Goal: Task Accomplishment & Management: Manage account settings

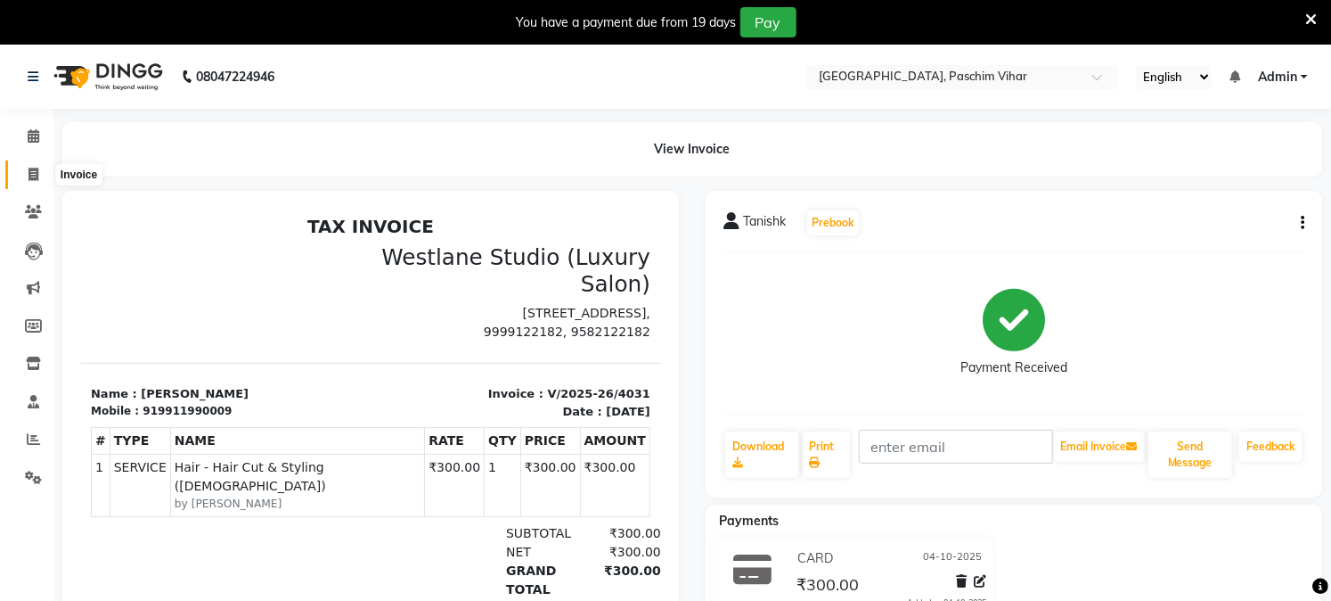
click at [29, 168] on icon at bounding box center [34, 174] width 10 height 13
select select "service"
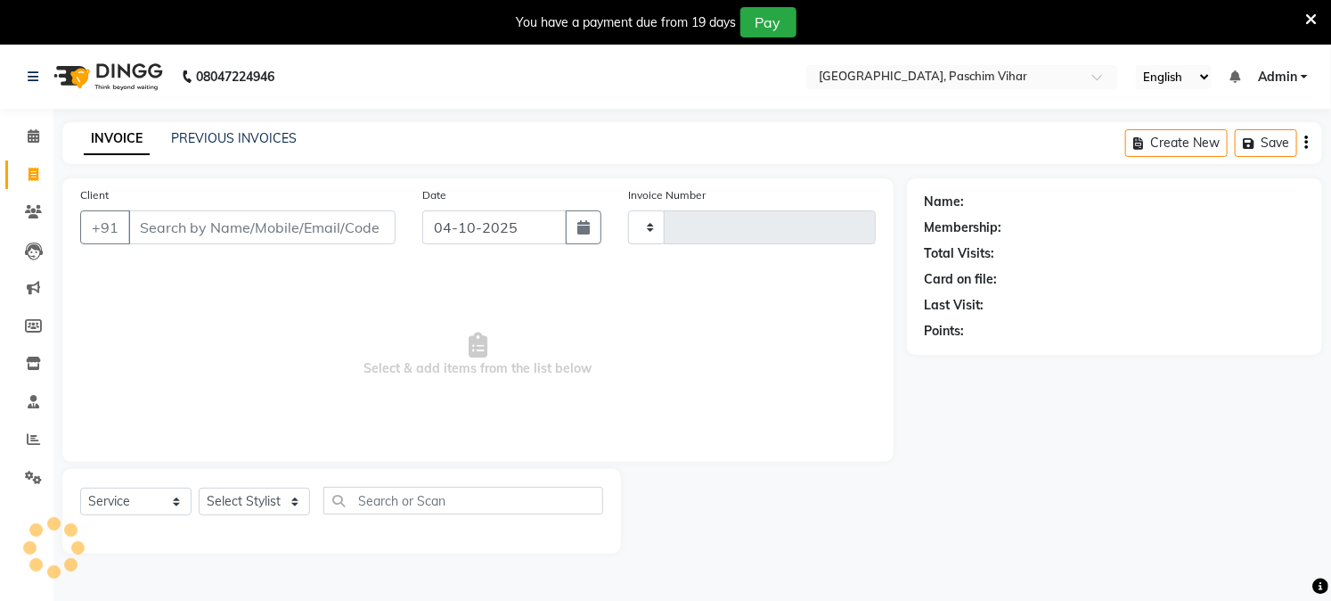
scroll to position [45, 0]
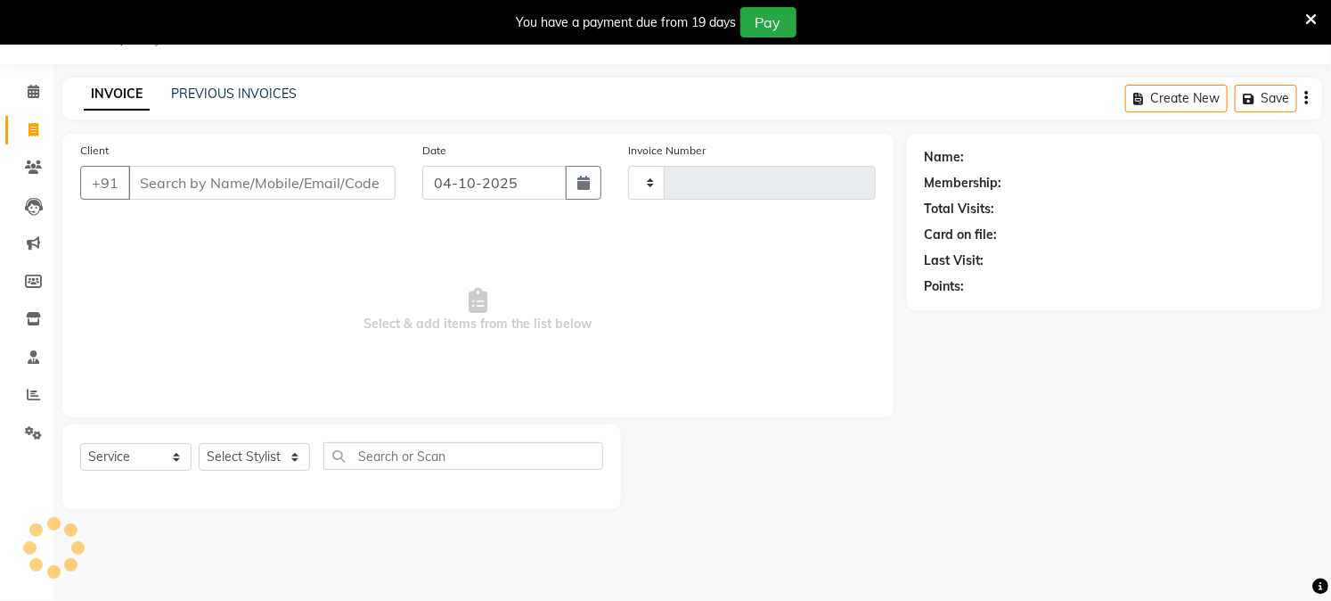
click at [236, 104] on div "INVOICE PREVIOUS INVOICES" at bounding box center [190, 95] width 256 height 20
click at [238, 95] on link "PREVIOUS INVOICES" at bounding box center [234, 94] width 126 height 16
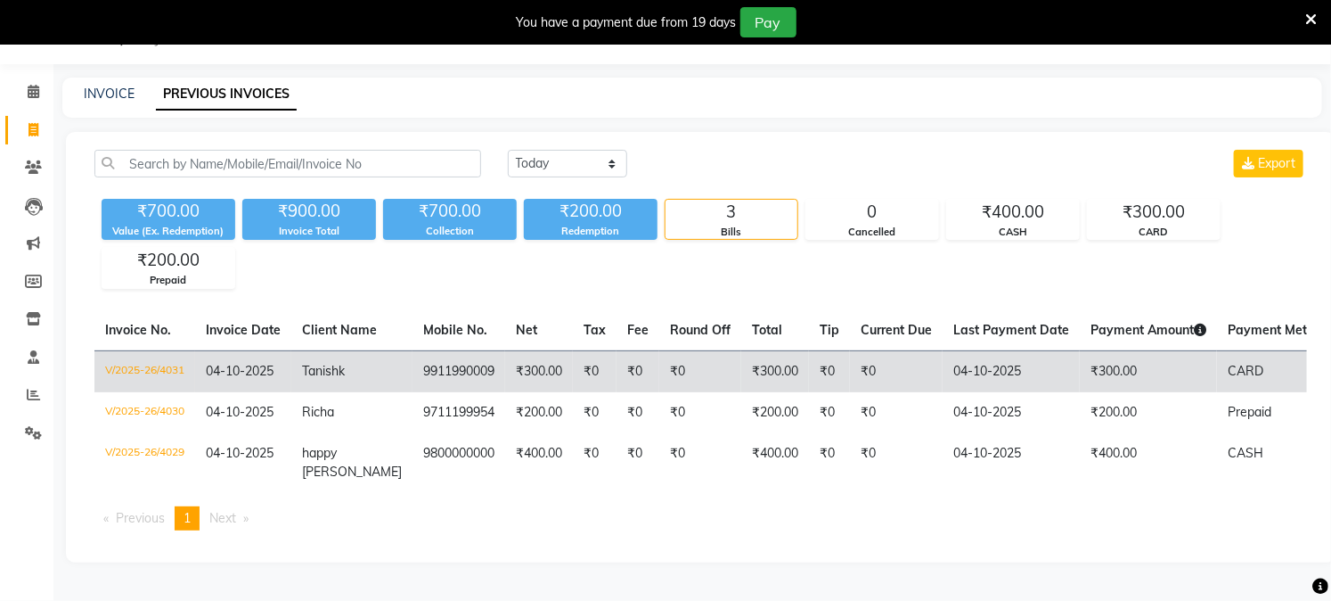
click at [327, 372] on span "Tanishk" at bounding box center [323, 371] width 43 height 16
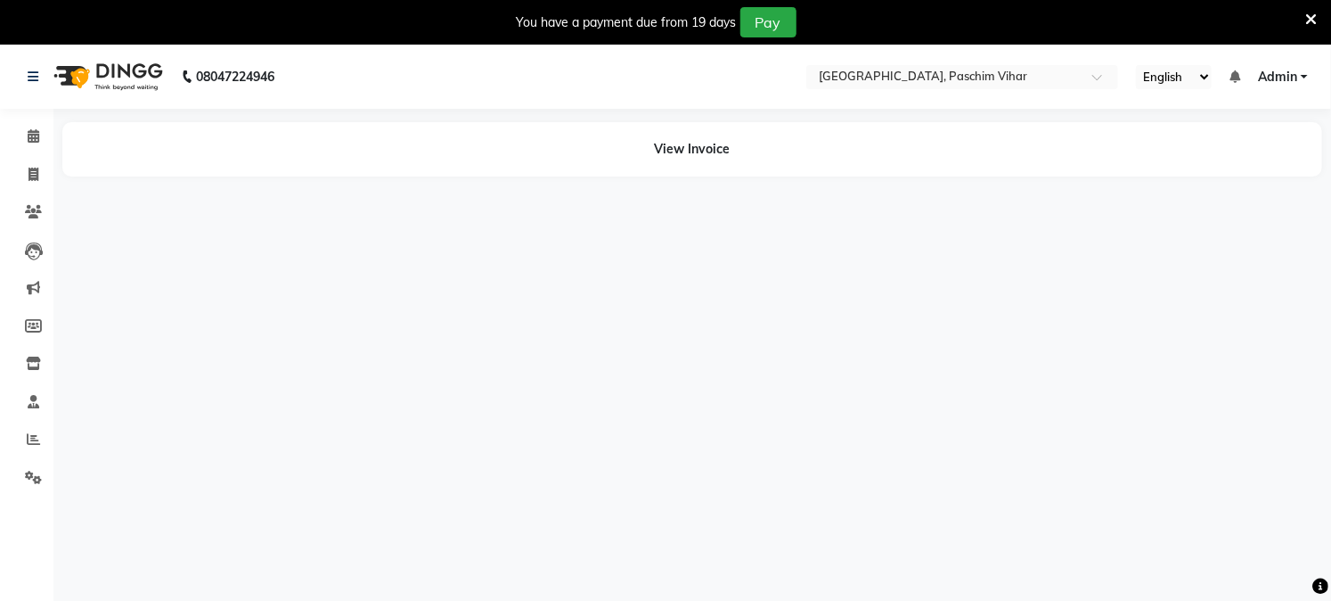
select select "en"
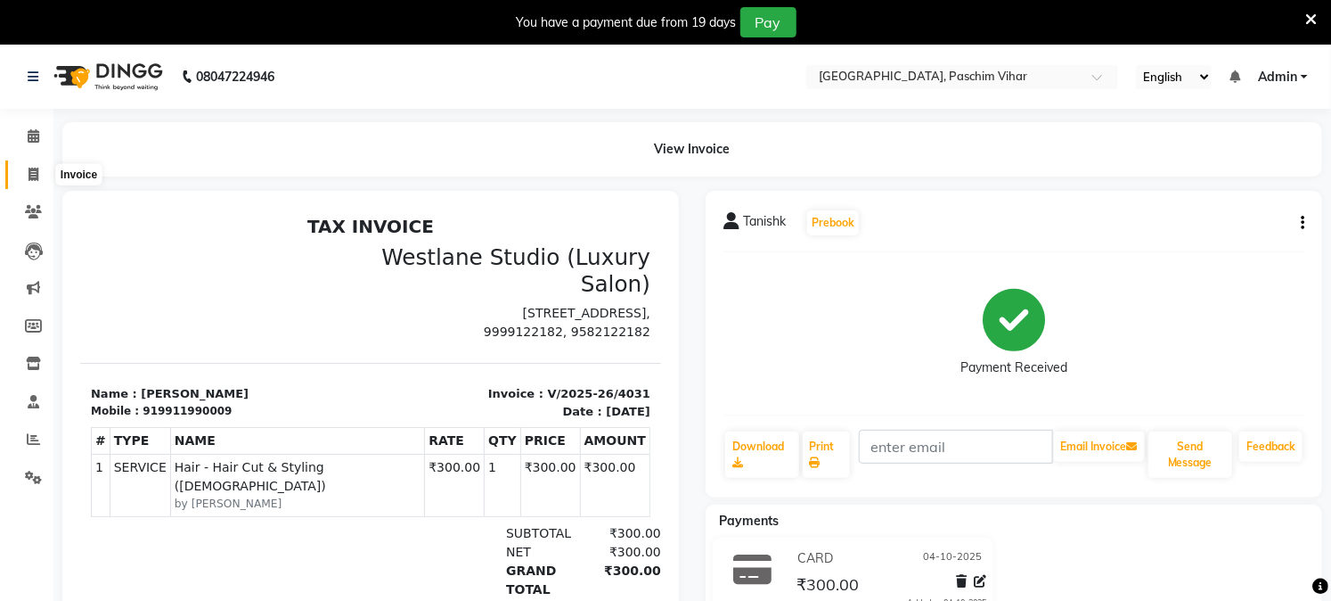
click at [41, 175] on span at bounding box center [33, 175] width 31 height 20
select select "service"
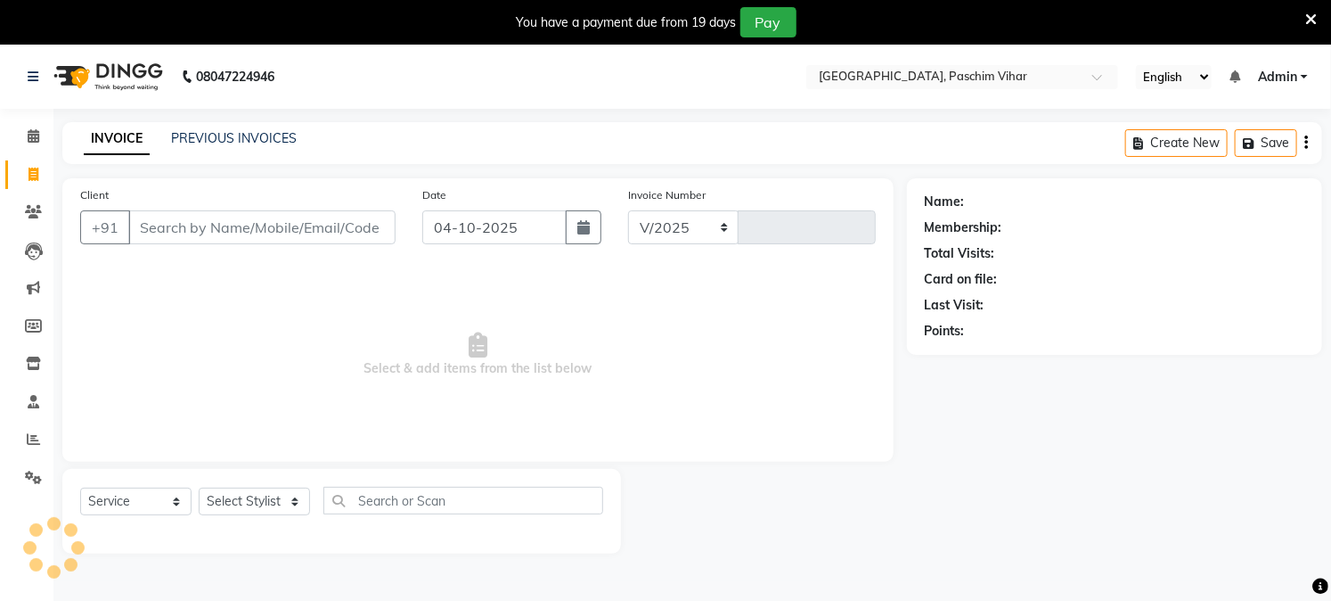
select select "223"
type input "4032"
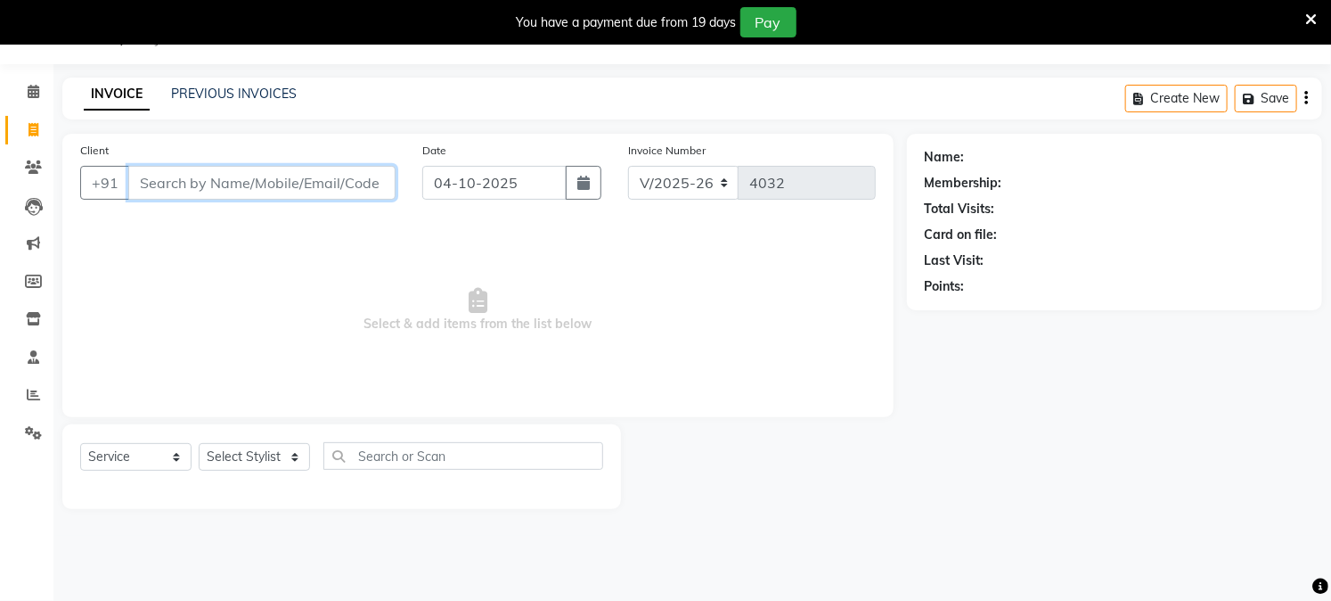
click at [210, 168] on input "Client" at bounding box center [261, 183] width 267 height 34
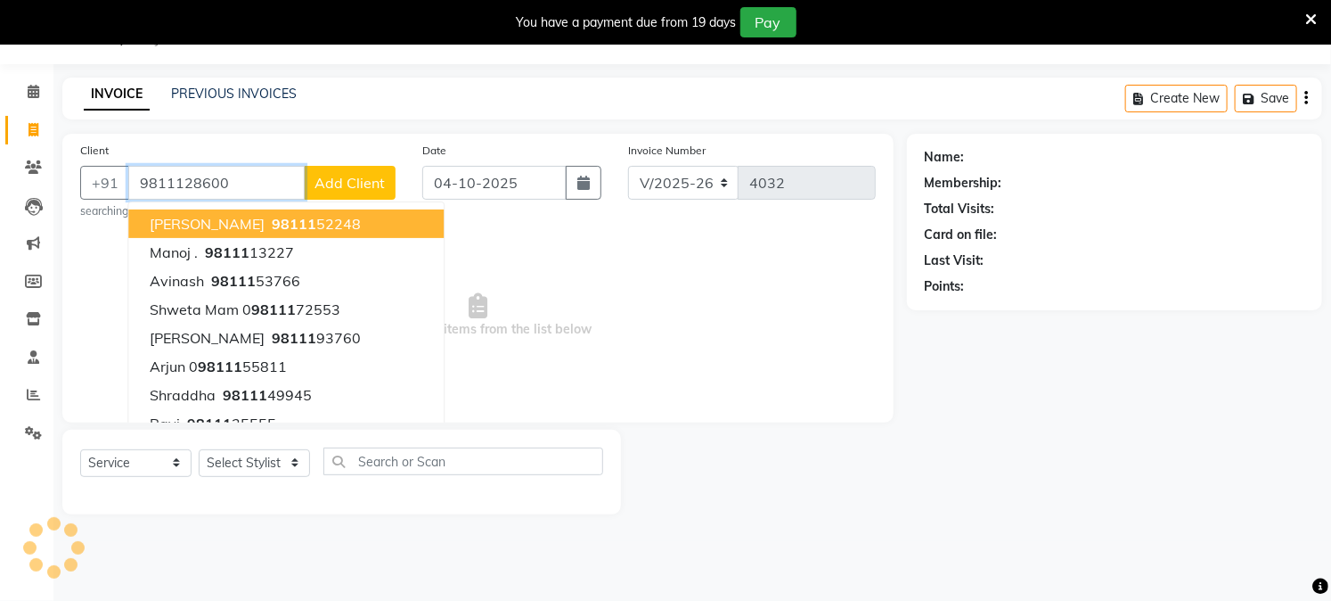
type input "9811128600"
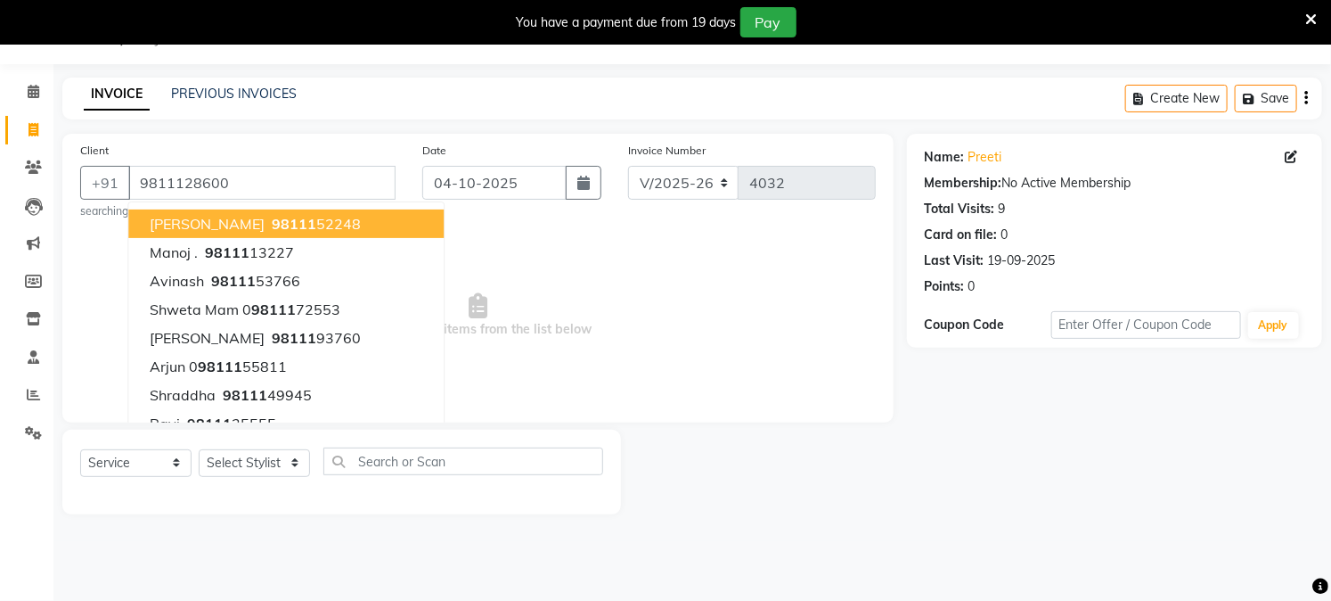
click at [437, 544] on div "08047224946 Select Location × Westlane Studio, Paschim Vihar English ENGLISH Es…" at bounding box center [665, 300] width 1331 height 601
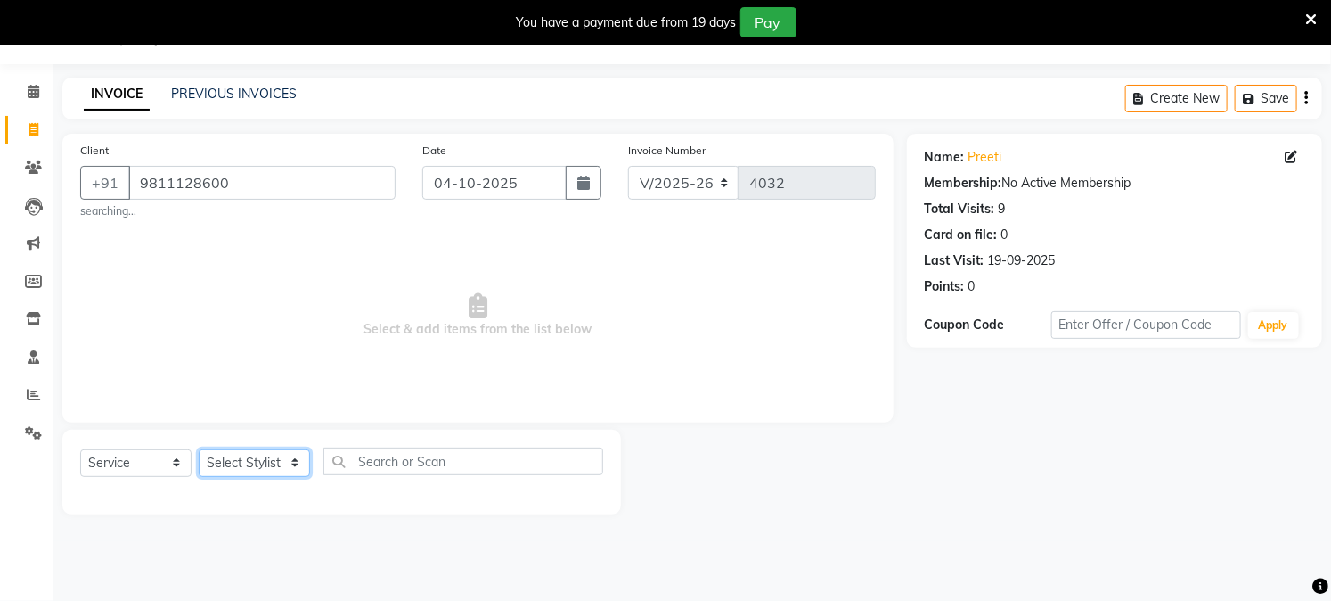
click at [286, 460] on select "Select Stylist Akash Amrita Anu Arun Gaurav GULFAM jeeshan KUNAL MANISH NADEEM …" at bounding box center [254, 463] width 111 height 28
select select "59702"
click at [199, 449] on select "Select Stylist Akash Amrita Anu Arun Gaurav GULFAM jeeshan KUNAL MANISH NADEEM …" at bounding box center [254, 463] width 111 height 28
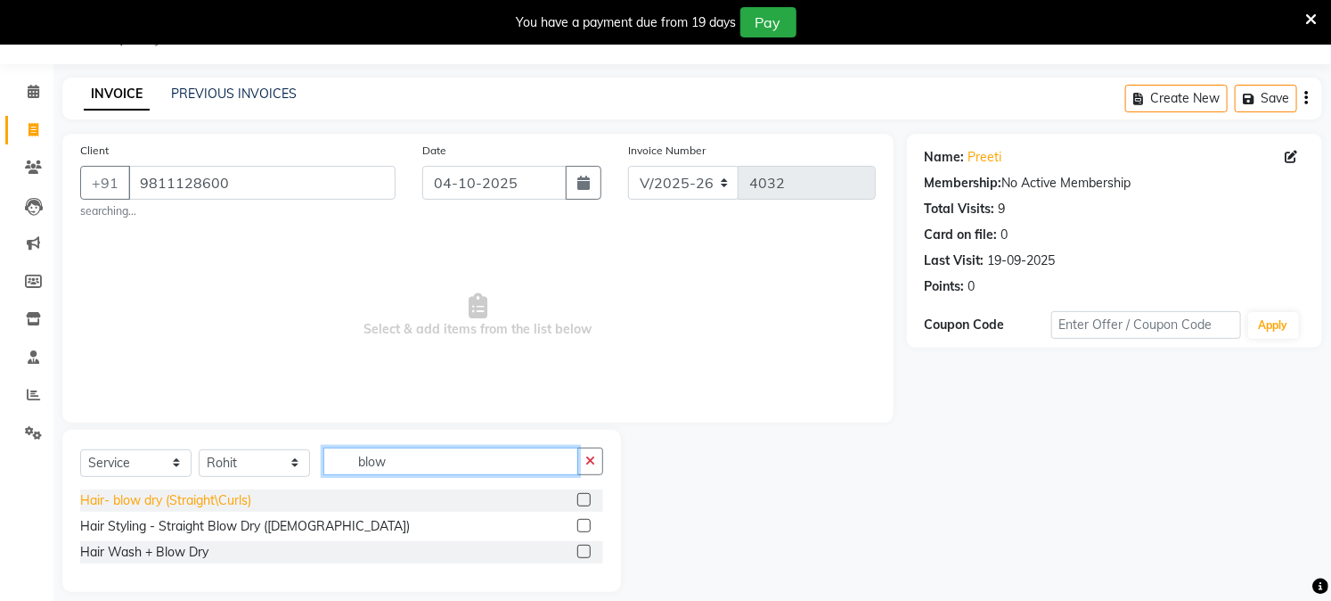
type input "blow"
click at [237, 501] on div "Hair- blow dry (Straight\Curls)" at bounding box center [165, 500] width 171 height 19
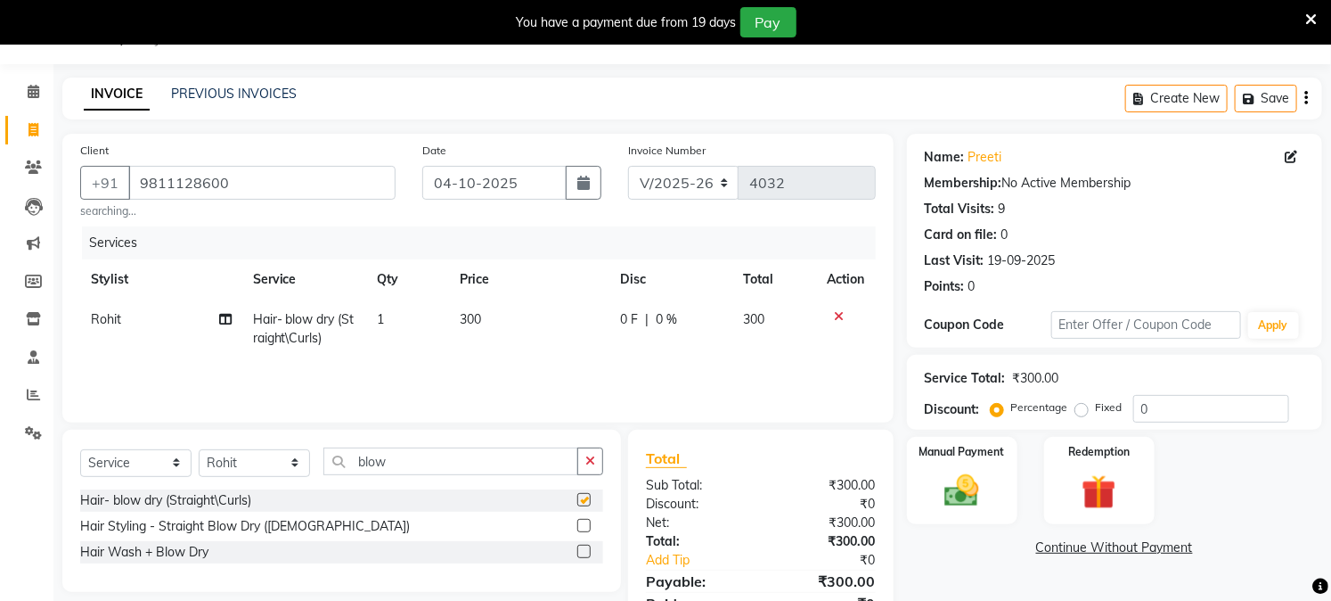
checkbox input "false"
click at [464, 315] on span "300" at bounding box center [470, 319] width 21 height 16
select select "59702"
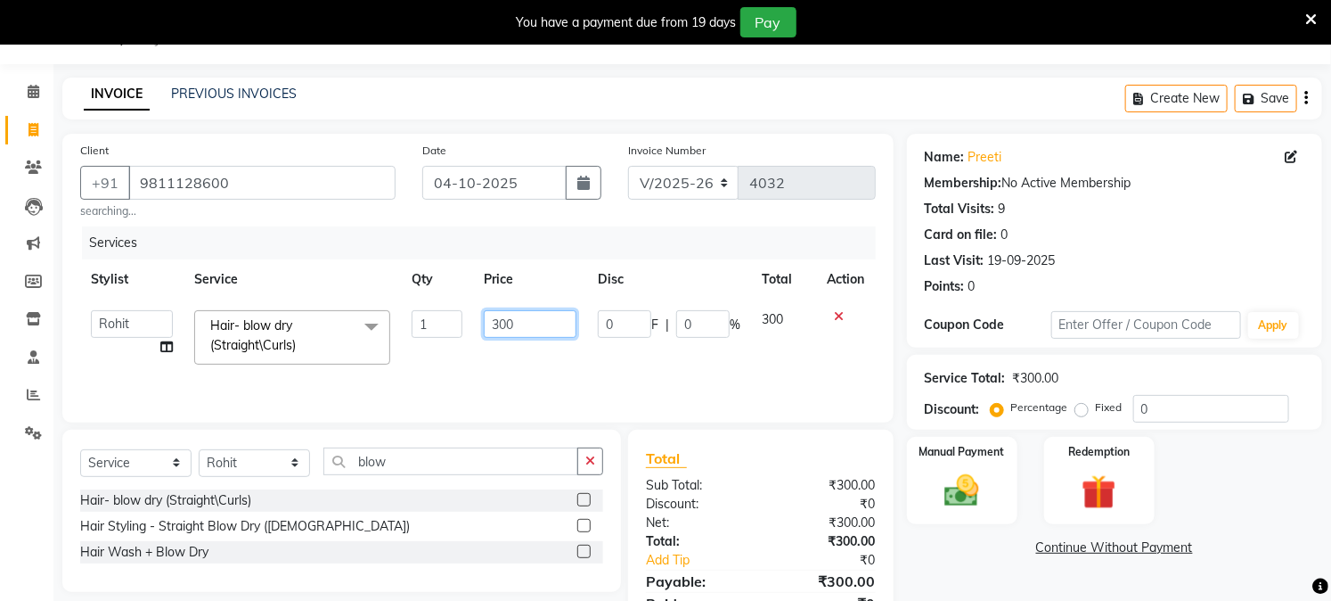
click at [532, 326] on input "300" at bounding box center [530, 324] width 93 height 28
type input "350"
click at [930, 536] on div "Name: Preeti Membership: No Active Membership Total Visits: 9 Card on file: 0 L…" at bounding box center [1121, 394] width 429 height 520
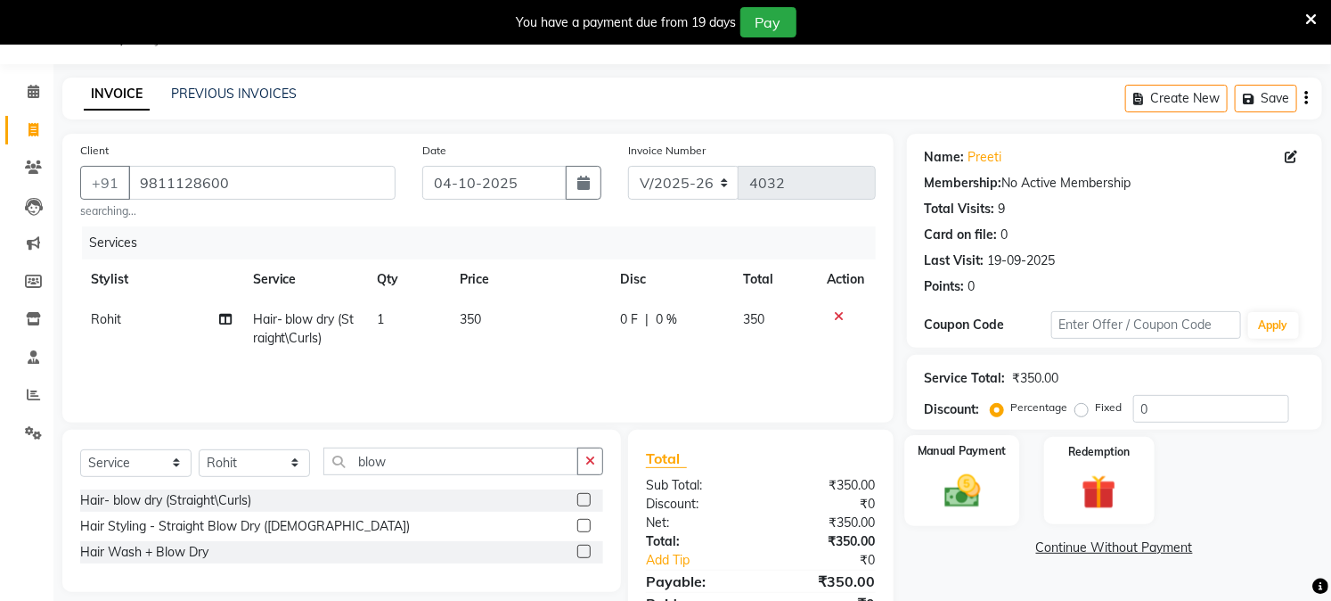
click at [952, 486] on img at bounding box center [962, 490] width 59 height 41
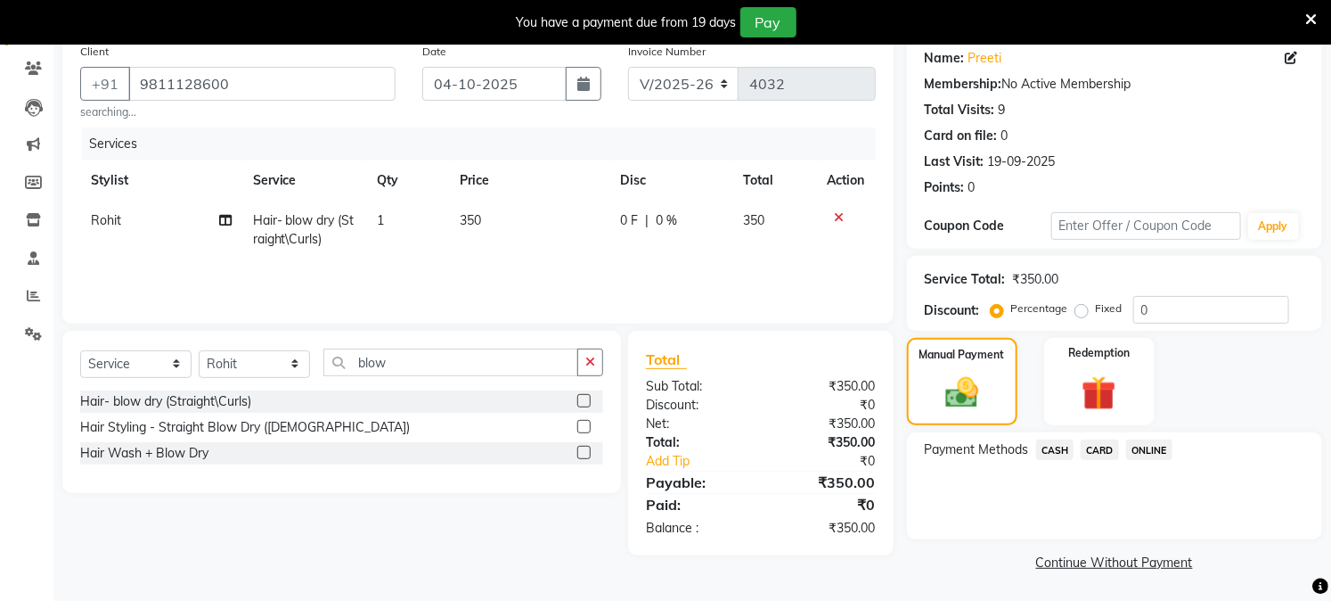
scroll to position [144, 0]
drag, startPoint x: 1097, startPoint y: 444, endPoint x: 1062, endPoint y: 466, distance: 41.3
click at [1097, 446] on span "CARD" at bounding box center [1100, 448] width 38 height 20
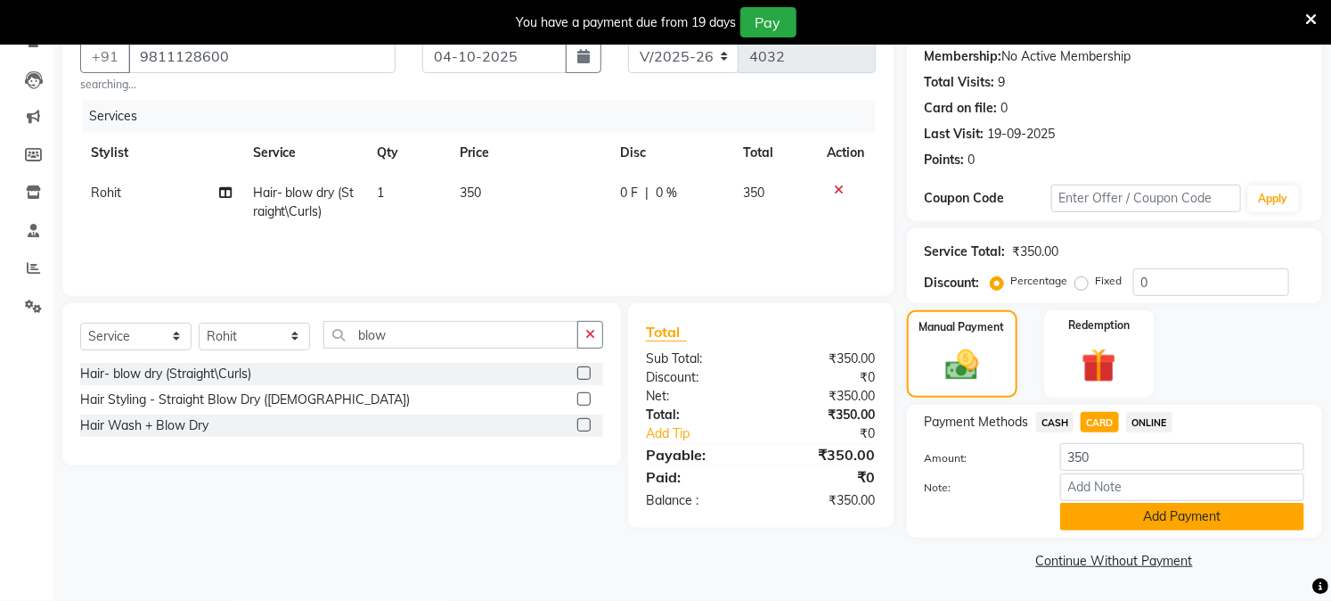
click at [1094, 510] on button "Add Payment" at bounding box center [1182, 517] width 244 height 28
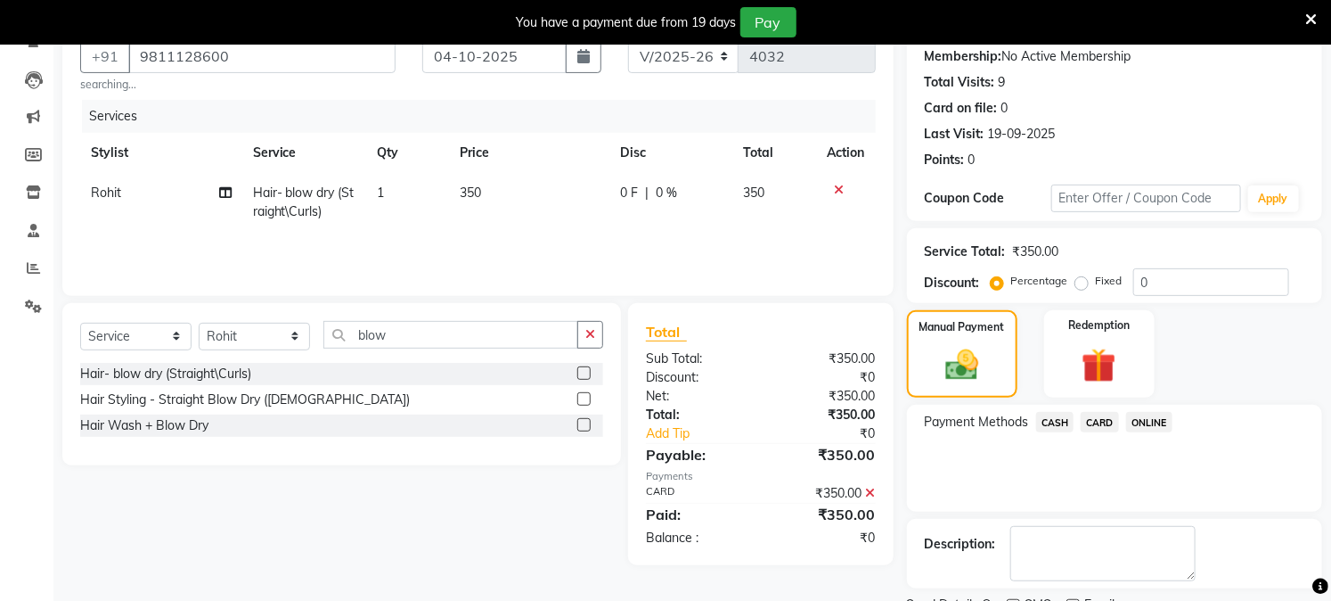
scroll to position [245, 0]
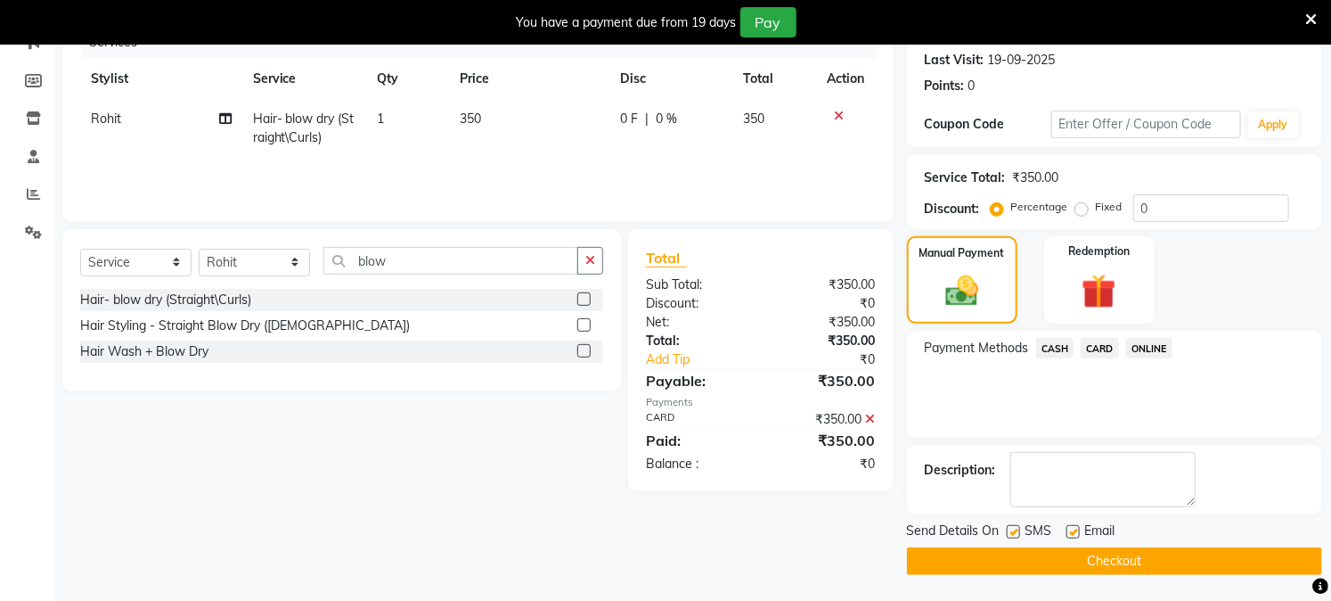
click at [1070, 533] on label at bounding box center [1073, 531] width 13 height 13
click at [1070, 533] on input "checkbox" at bounding box center [1073, 533] width 12 height 12
checkbox input "false"
click at [1050, 566] on button "Checkout" at bounding box center [1114, 561] width 415 height 28
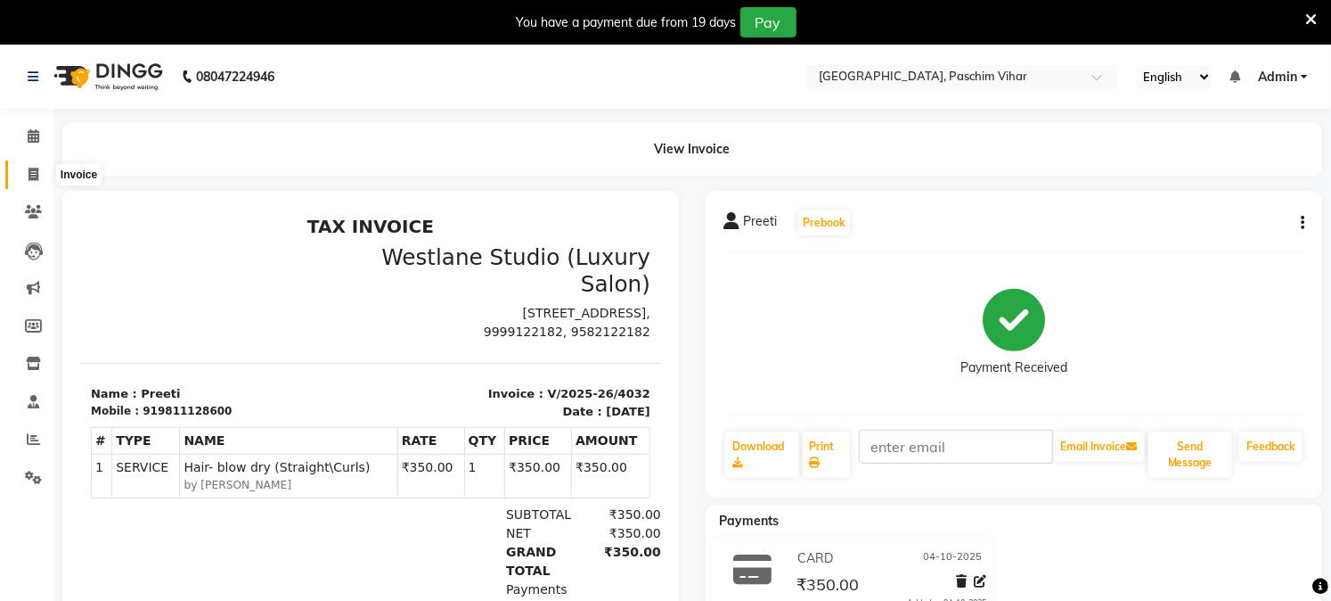
click at [37, 172] on icon at bounding box center [34, 174] width 10 height 13
select select "service"
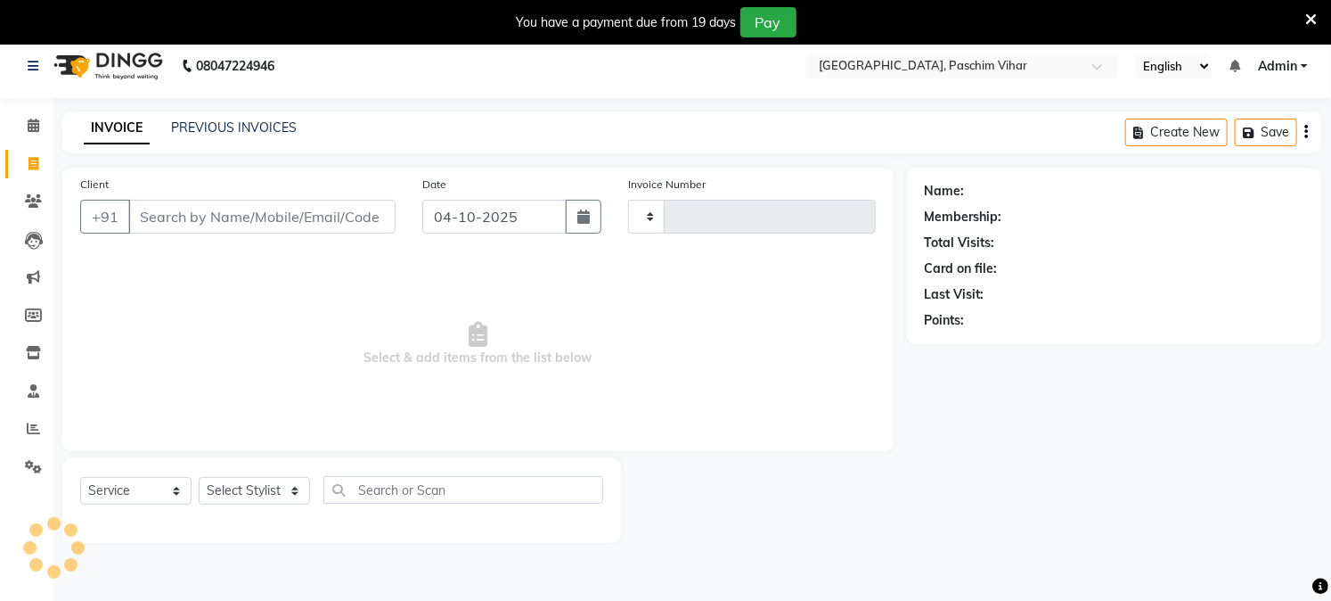
scroll to position [45, 0]
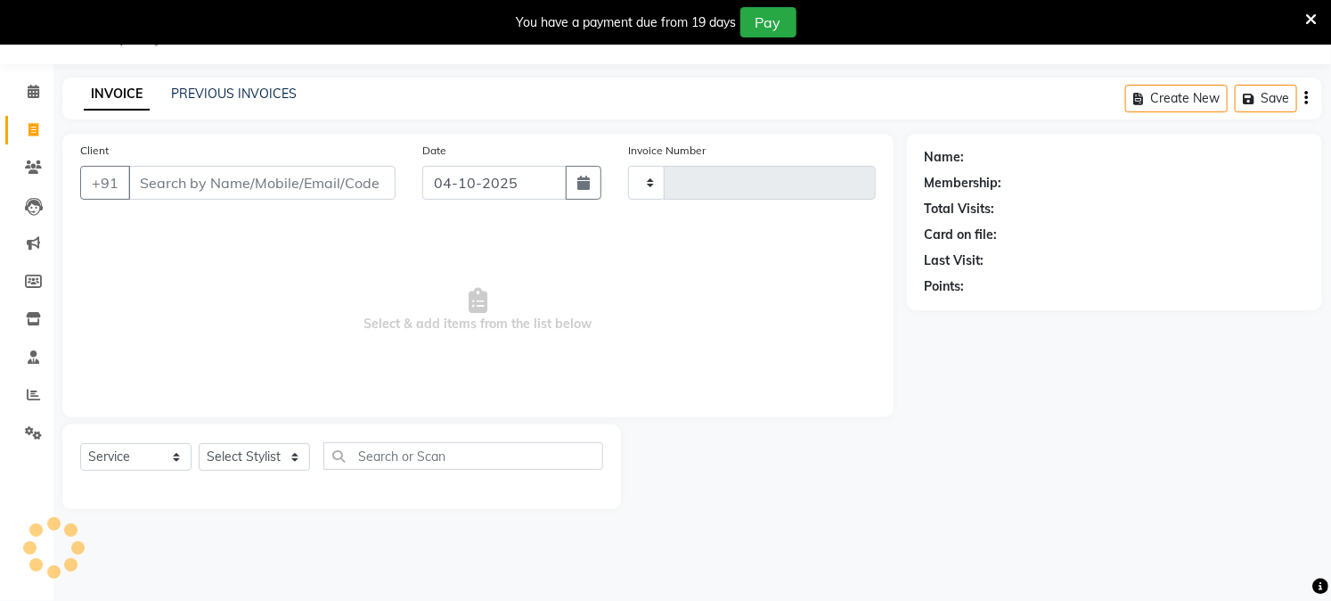
type input "4033"
select select "223"
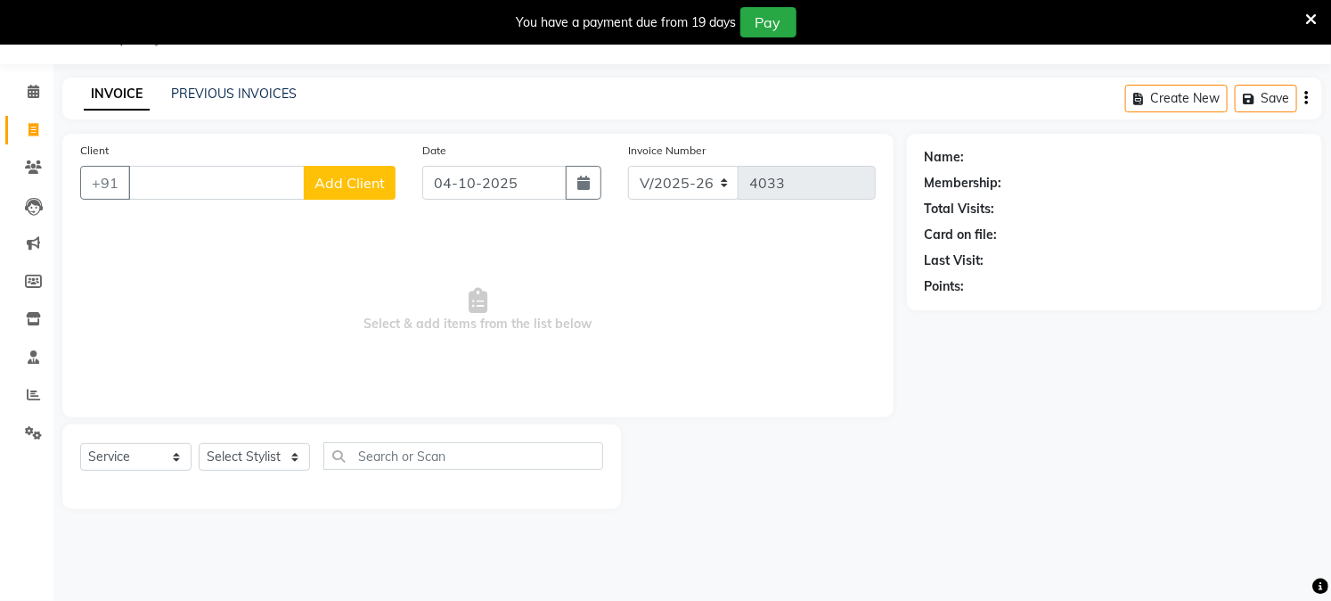
drag, startPoint x: 37, startPoint y: 172, endPoint x: 159, endPoint y: 188, distance: 122.2
click at [159, 188] on input "Client" at bounding box center [216, 183] width 176 height 34
click at [160, 185] on input "Client" at bounding box center [216, 183] width 176 height 34
click at [156, 187] on input "Client" at bounding box center [216, 183] width 176 height 34
click at [145, 191] on input "Client" at bounding box center [216, 183] width 176 height 34
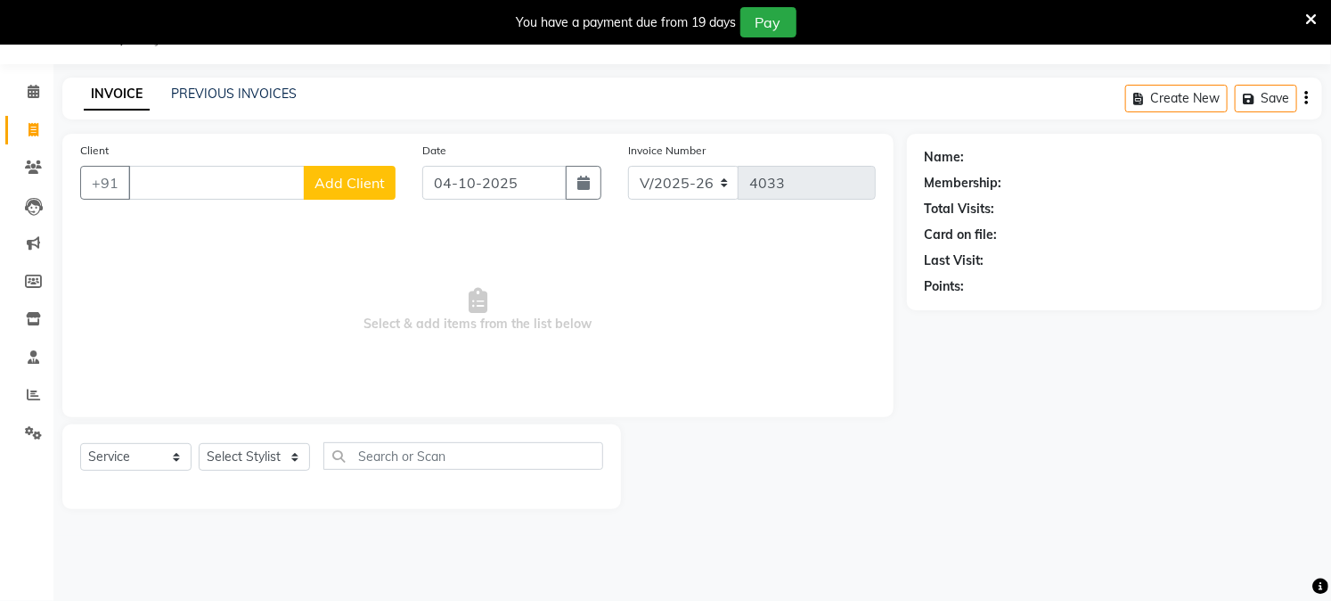
click at [145, 191] on input "Client" at bounding box center [216, 183] width 176 height 34
click at [145, 197] on input "Client" at bounding box center [216, 183] width 176 height 34
click at [149, 198] on input "Client" at bounding box center [216, 183] width 176 height 34
click at [143, 174] on input "Client" at bounding box center [216, 183] width 176 height 34
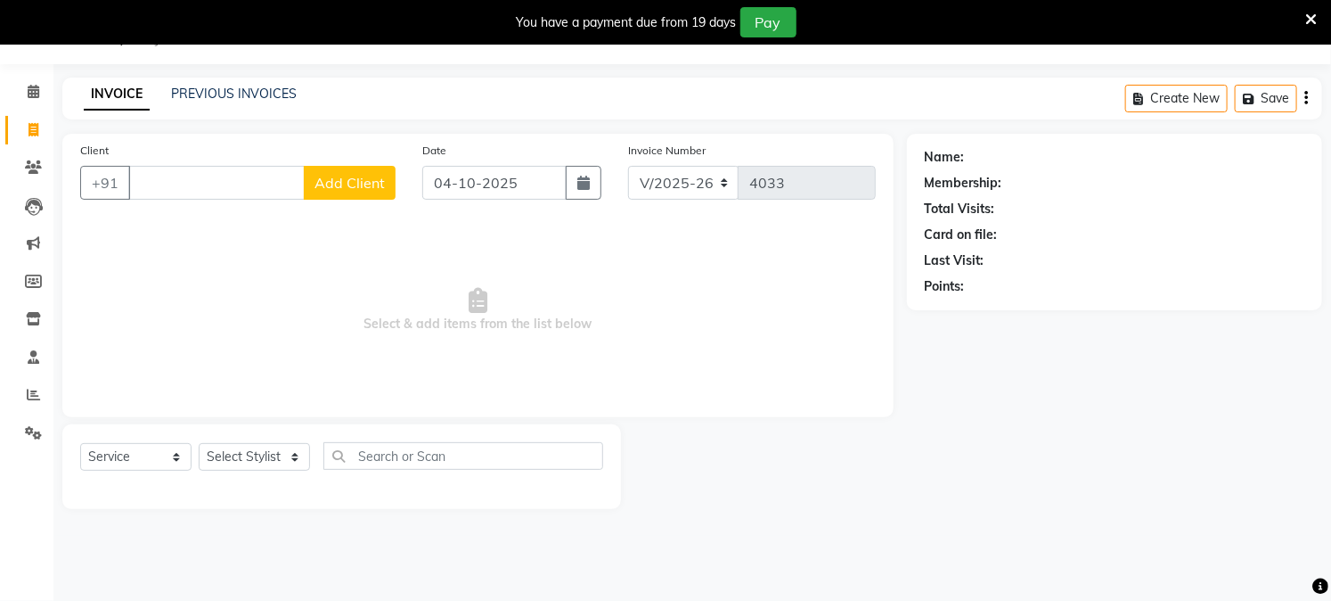
click at [143, 174] on input "Client" at bounding box center [216, 183] width 176 height 34
type input "9"
click at [161, 168] on input "9" at bounding box center [216, 183] width 176 height 34
click at [220, 92] on link "PREVIOUS INVOICES" at bounding box center [234, 94] width 126 height 16
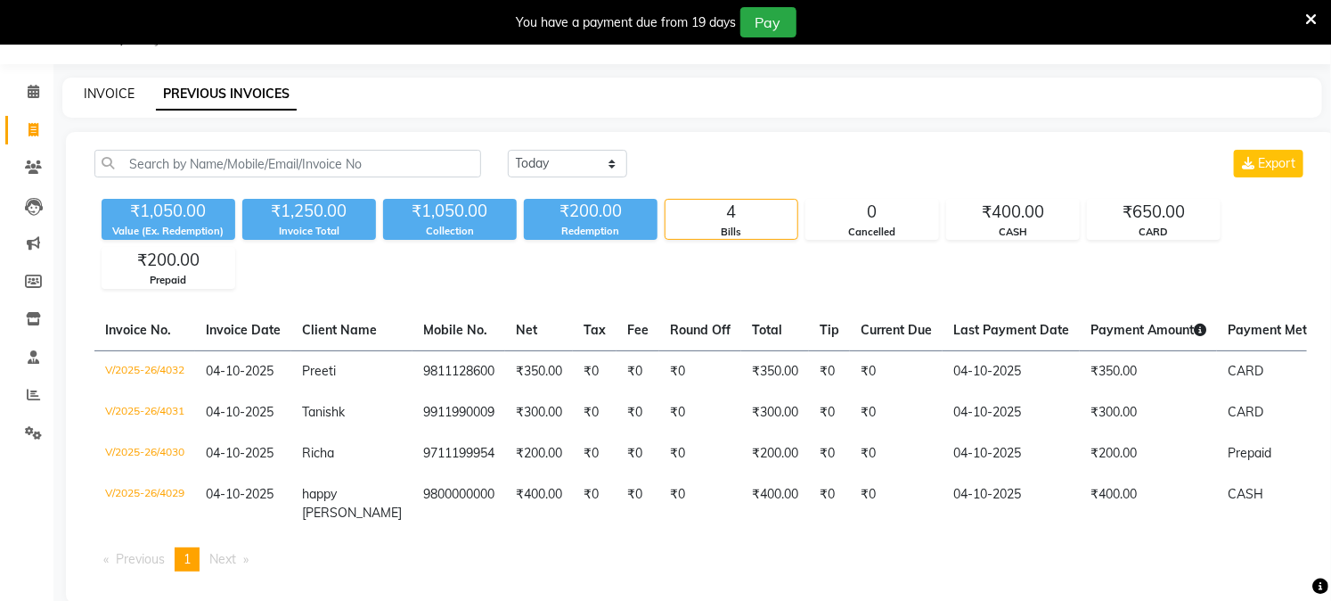
click at [94, 94] on link "INVOICE" at bounding box center [109, 94] width 51 height 16
select select "service"
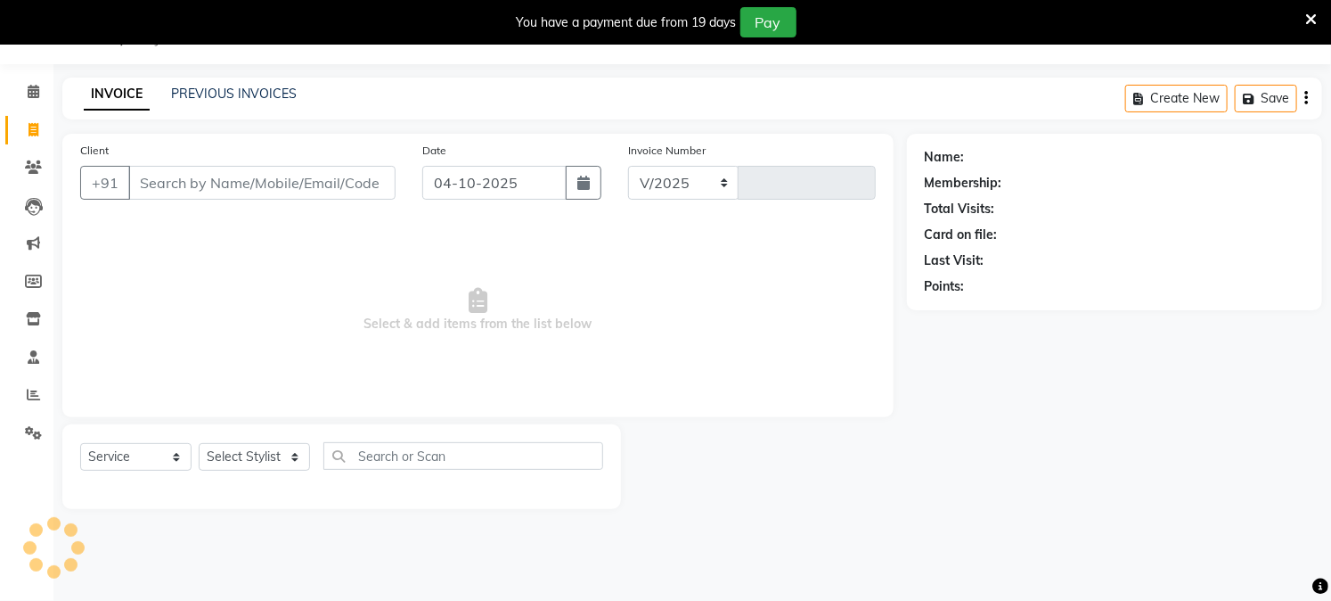
select select "223"
type input "4033"
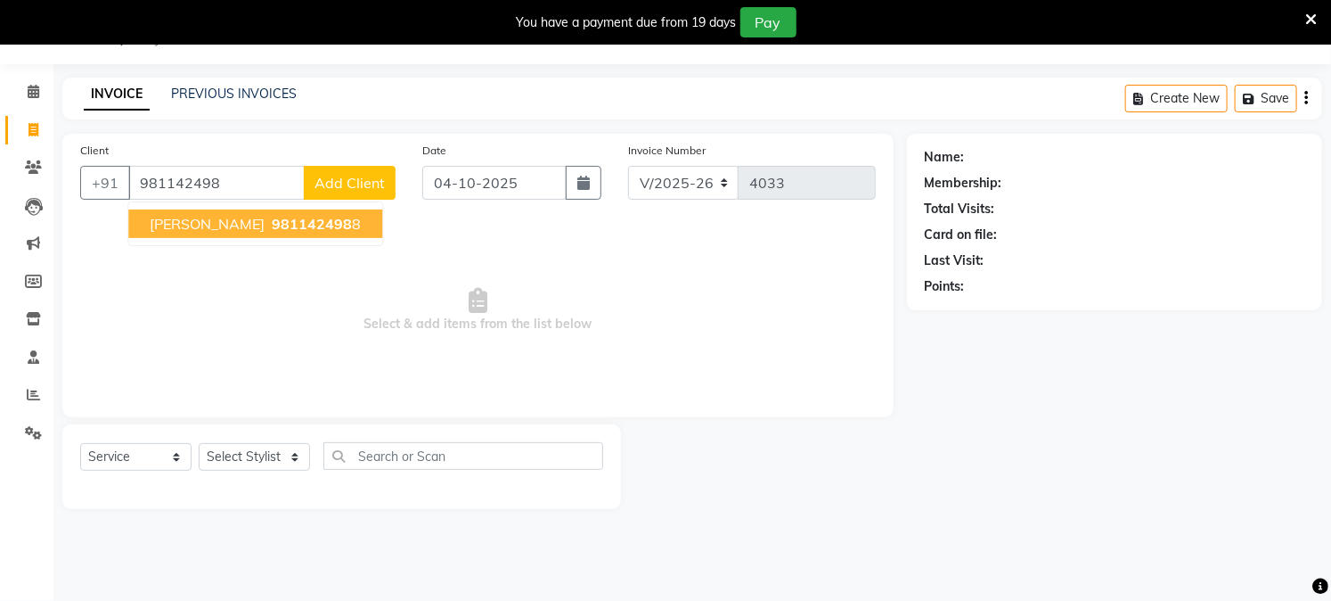
click at [297, 230] on ngb-highlight "981142498 8" at bounding box center [314, 224] width 93 height 18
type input "9811424988"
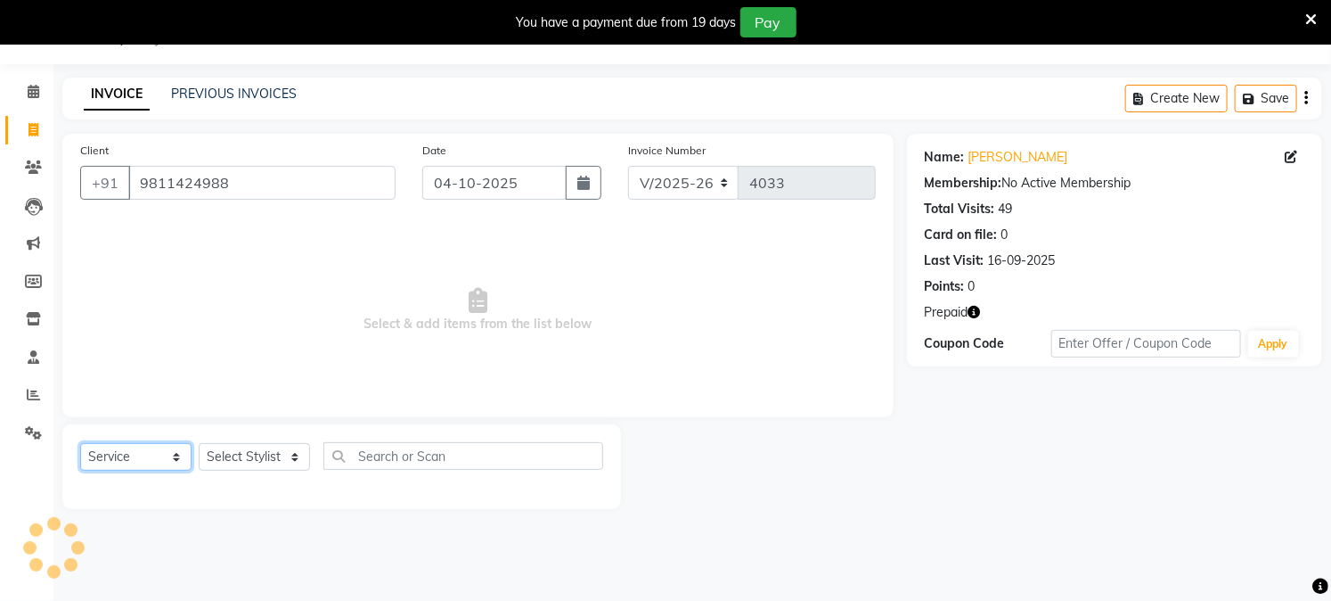
click at [156, 463] on select "Select Service Product Membership Package Voucher Prepaid Gift Card" at bounding box center [135, 457] width 111 height 28
select select "P"
click at [80, 444] on select "Select Service Product Membership Package Voucher Prepaid Gift Card" at bounding box center [135, 457] width 111 height 28
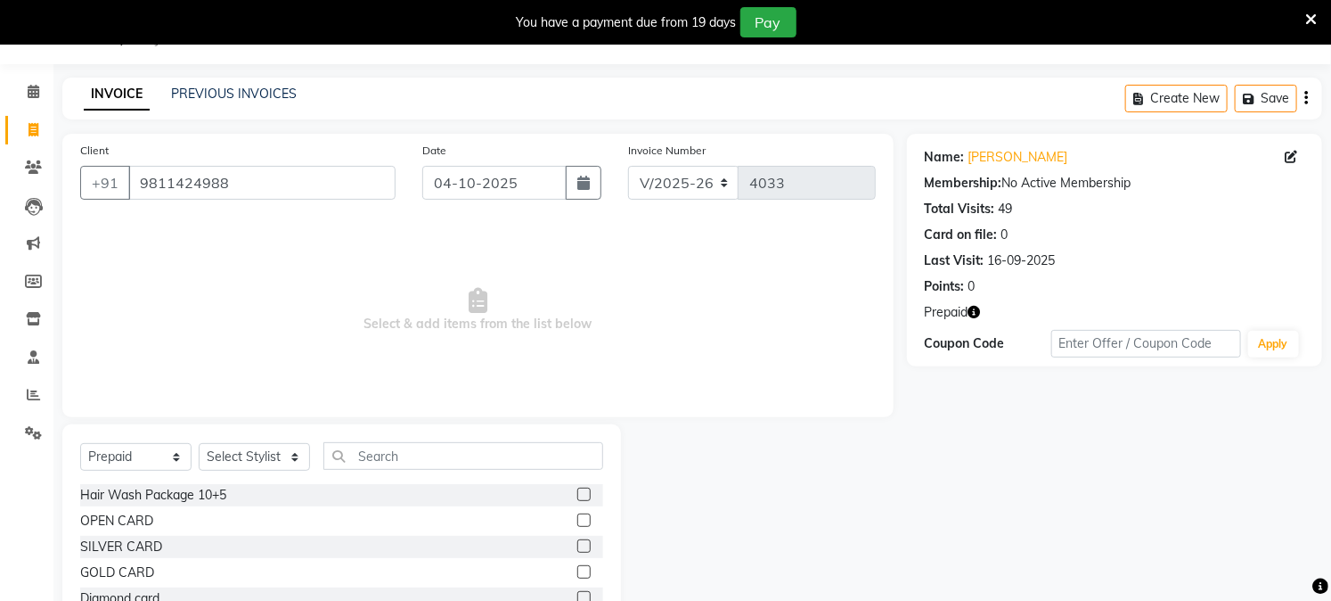
click at [577, 542] on label at bounding box center [583, 545] width 13 height 13
click at [577, 542] on input "checkbox" at bounding box center [583, 547] width 12 height 12
checkbox input "false"
click at [274, 455] on select "Select Stylist Akash Amrita Anu Arun Gaurav GULFAM jeeshan KUNAL MANISH NADEEM …" at bounding box center [254, 457] width 111 height 28
select select "45089"
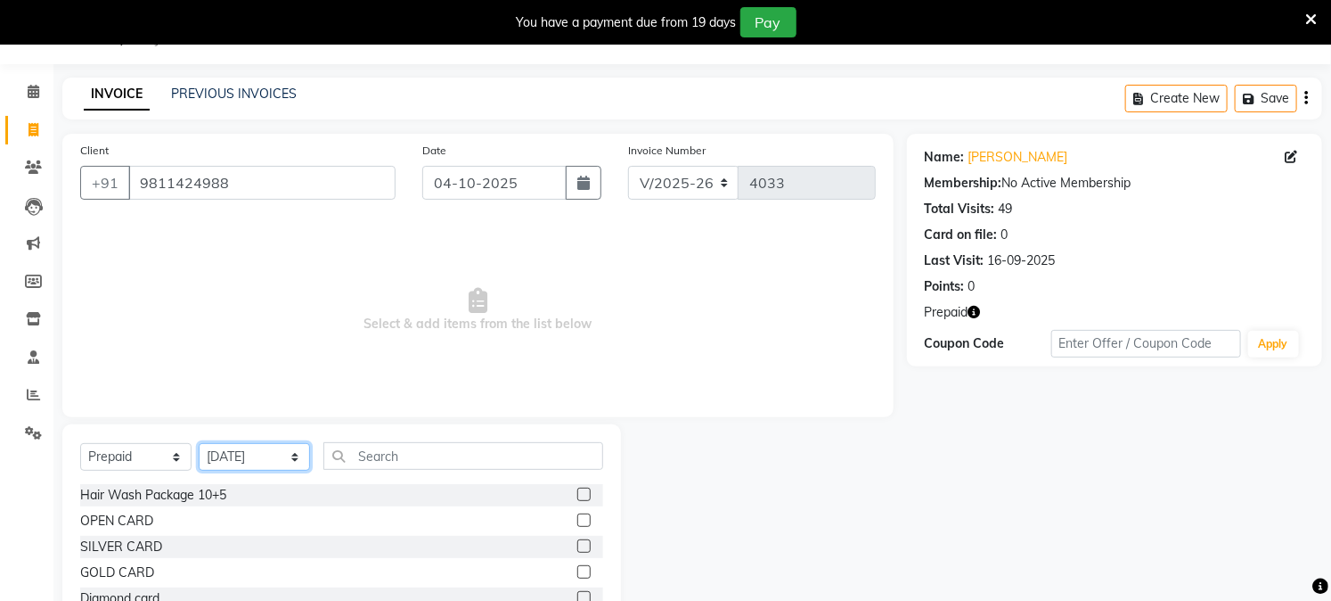
click at [199, 444] on select "Select Stylist Akash Amrita Anu Arun Gaurav GULFAM jeeshan KUNAL MANISH NADEEM …" at bounding box center [254, 457] width 111 height 28
click at [577, 541] on label at bounding box center [583, 545] width 13 height 13
click at [577, 541] on input "checkbox" at bounding box center [583, 547] width 12 height 12
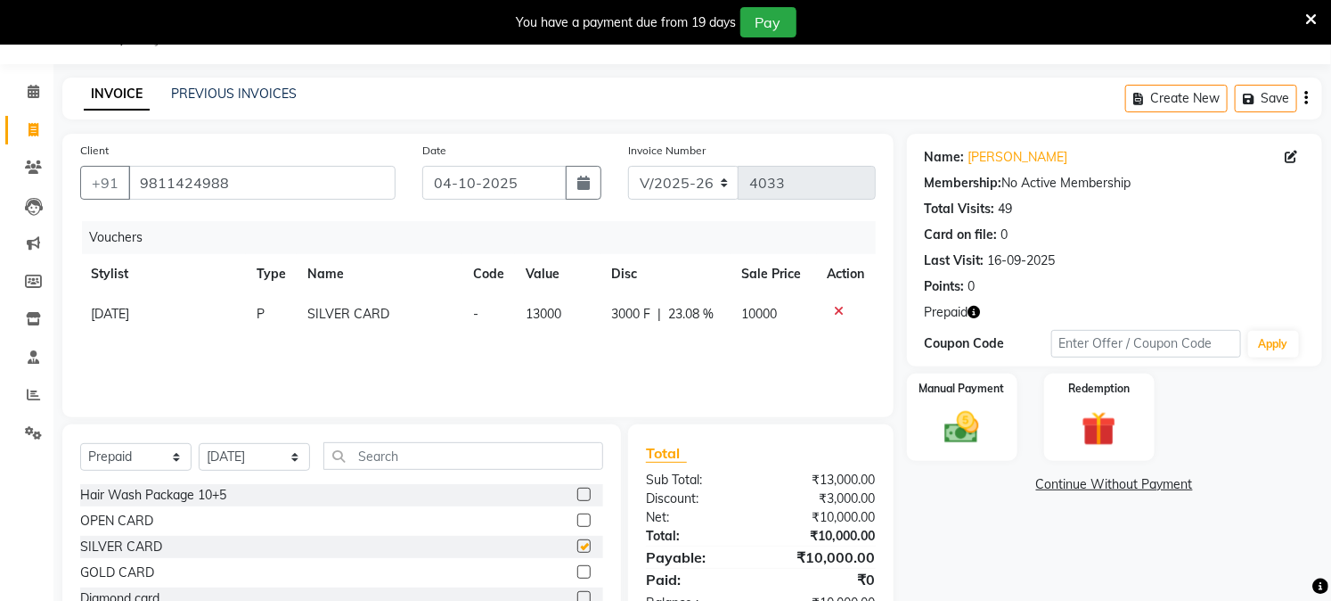
checkbox input "false"
click at [960, 428] on img at bounding box center [962, 427] width 59 height 41
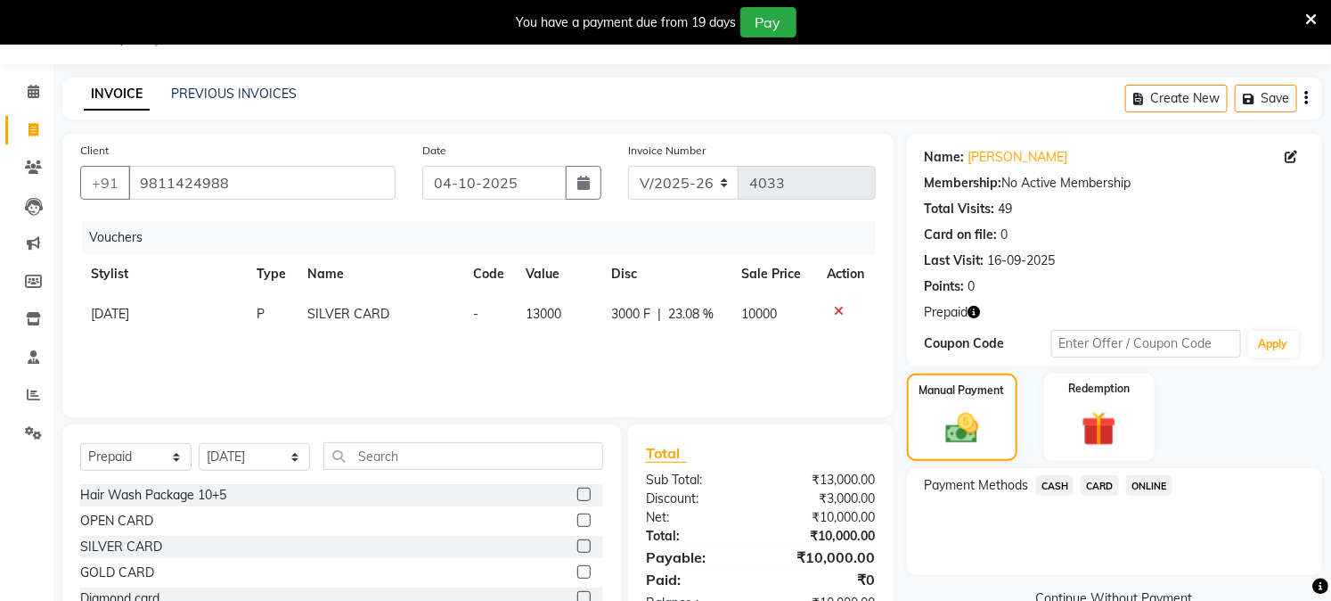
click at [1063, 487] on span "CASH" at bounding box center [1055, 485] width 38 height 20
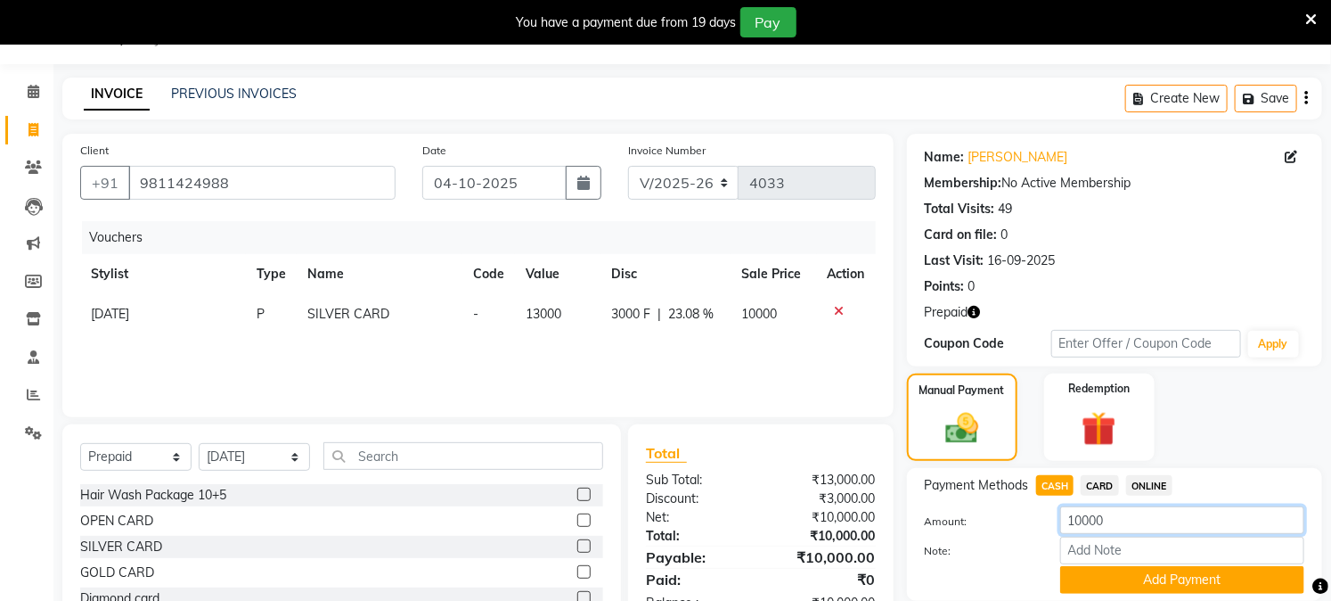
click at [1075, 526] on input "10000" at bounding box center [1182, 520] width 244 height 28
type input "5000"
click at [1115, 574] on button "Add Payment" at bounding box center [1182, 580] width 244 height 28
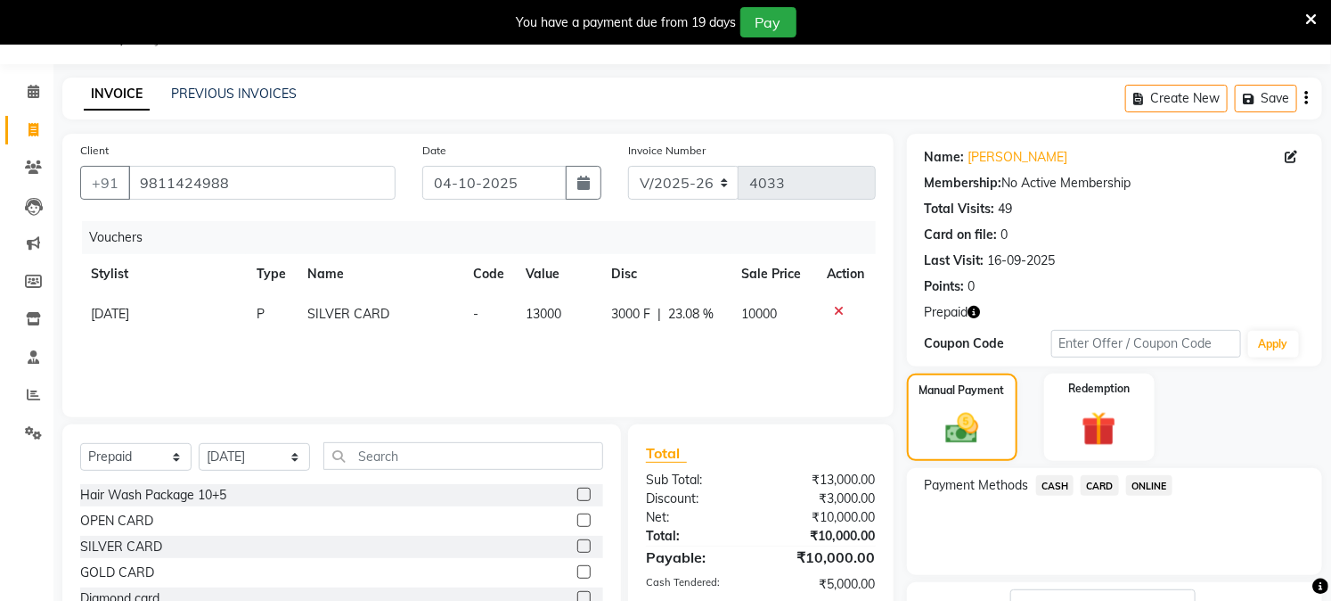
scroll to position [182, 0]
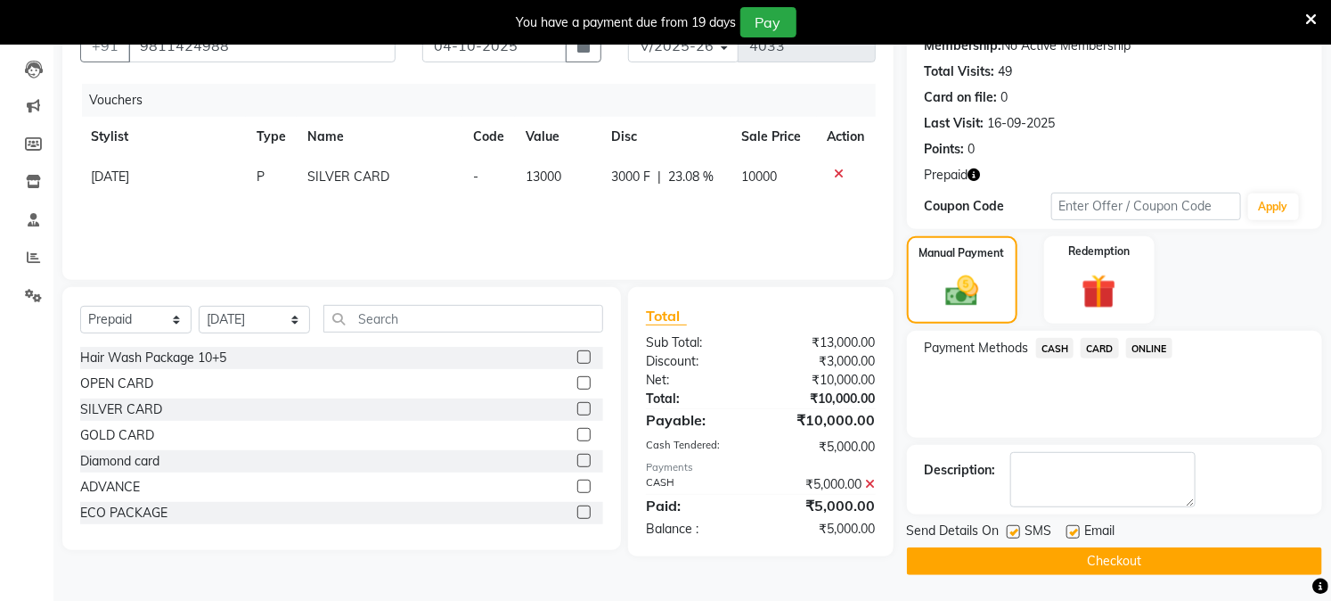
click at [1137, 555] on button "Checkout" at bounding box center [1114, 561] width 415 height 28
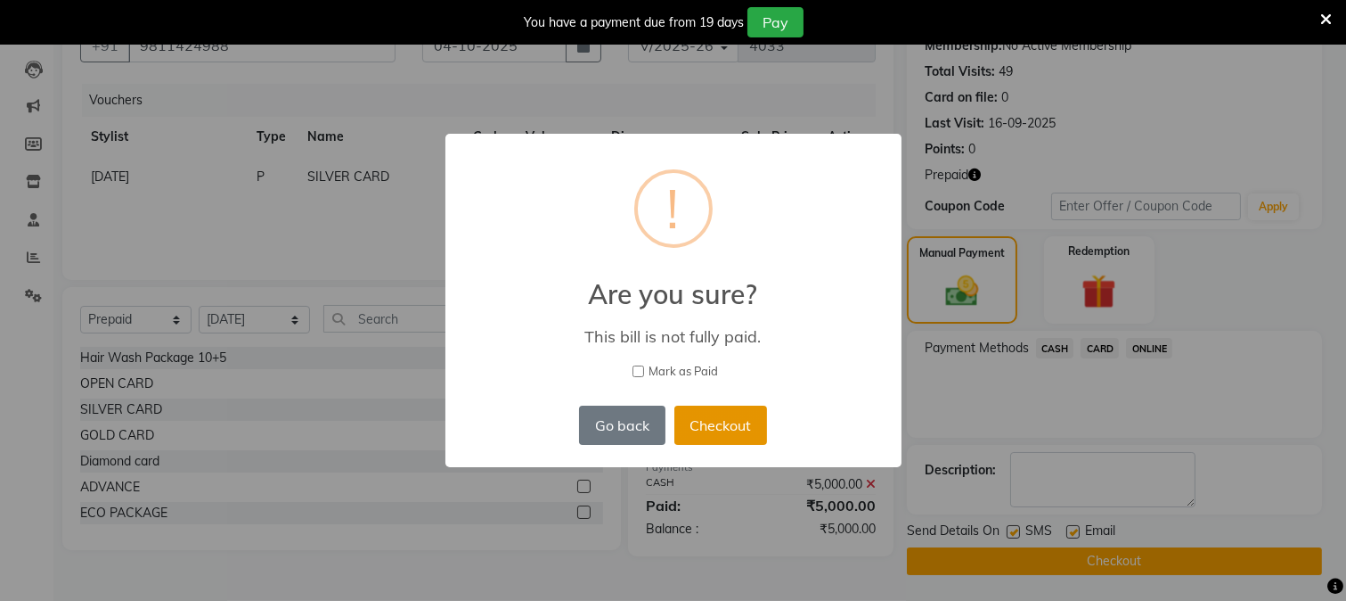
click at [738, 424] on button "Checkout" at bounding box center [721, 424] width 93 height 39
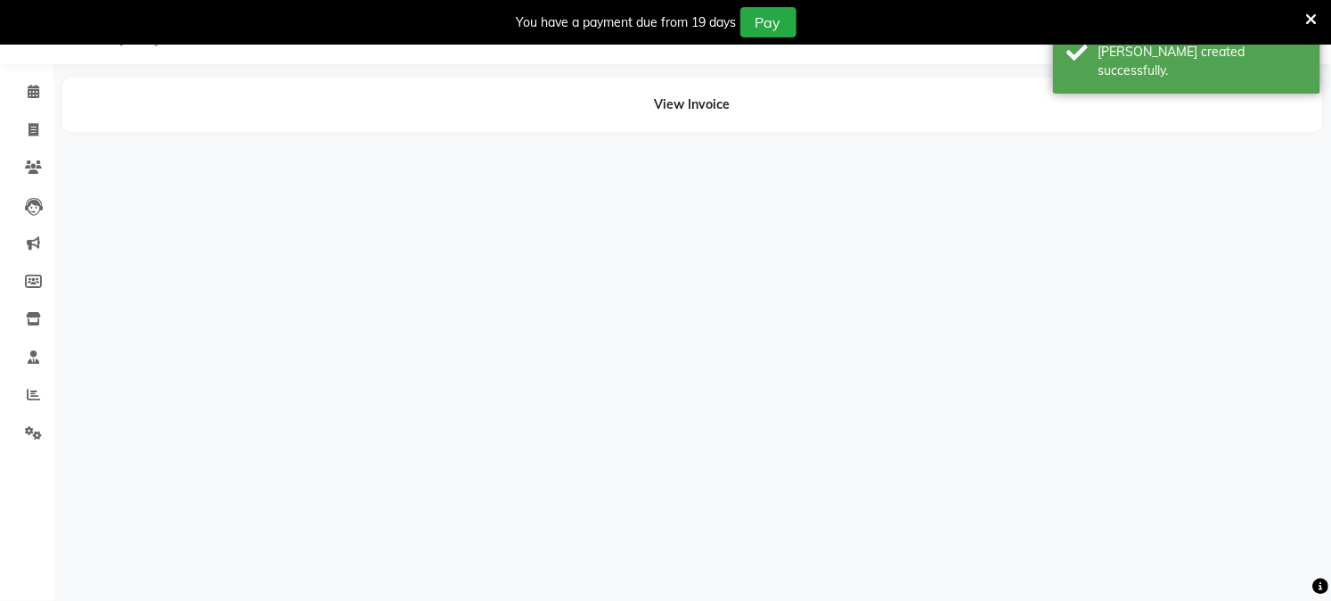
click at [33, 128] on li "Invoice" at bounding box center [26, 130] width 53 height 38
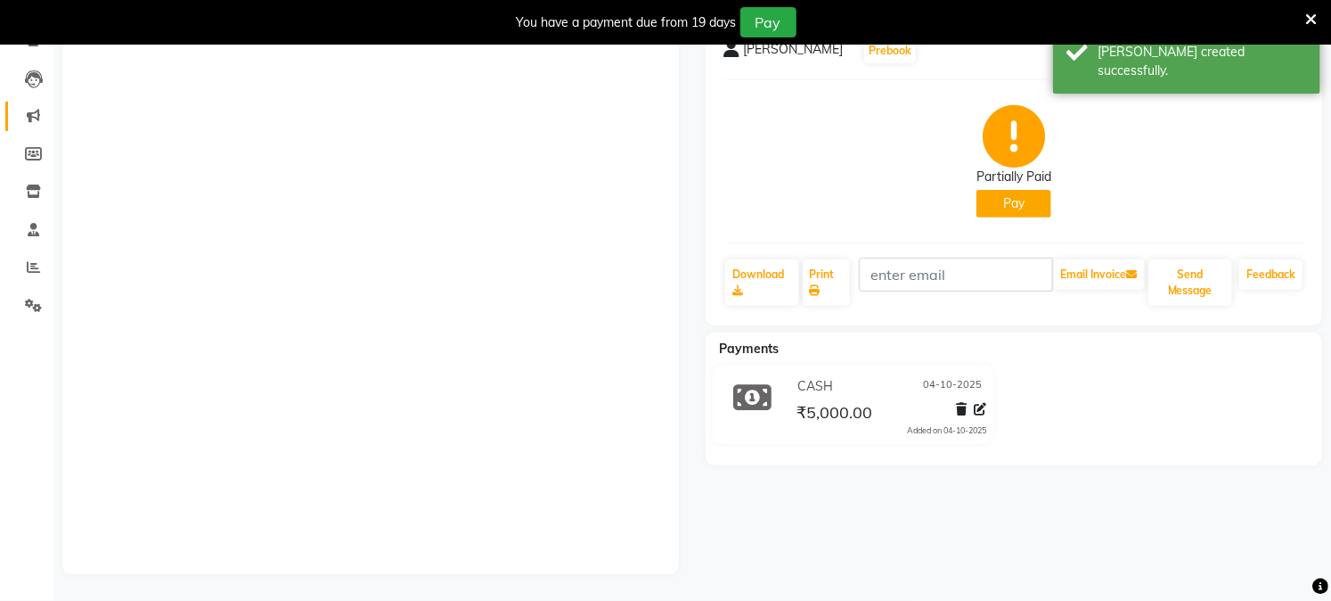
click at [33, 116] on span at bounding box center [33, 116] width 31 height 20
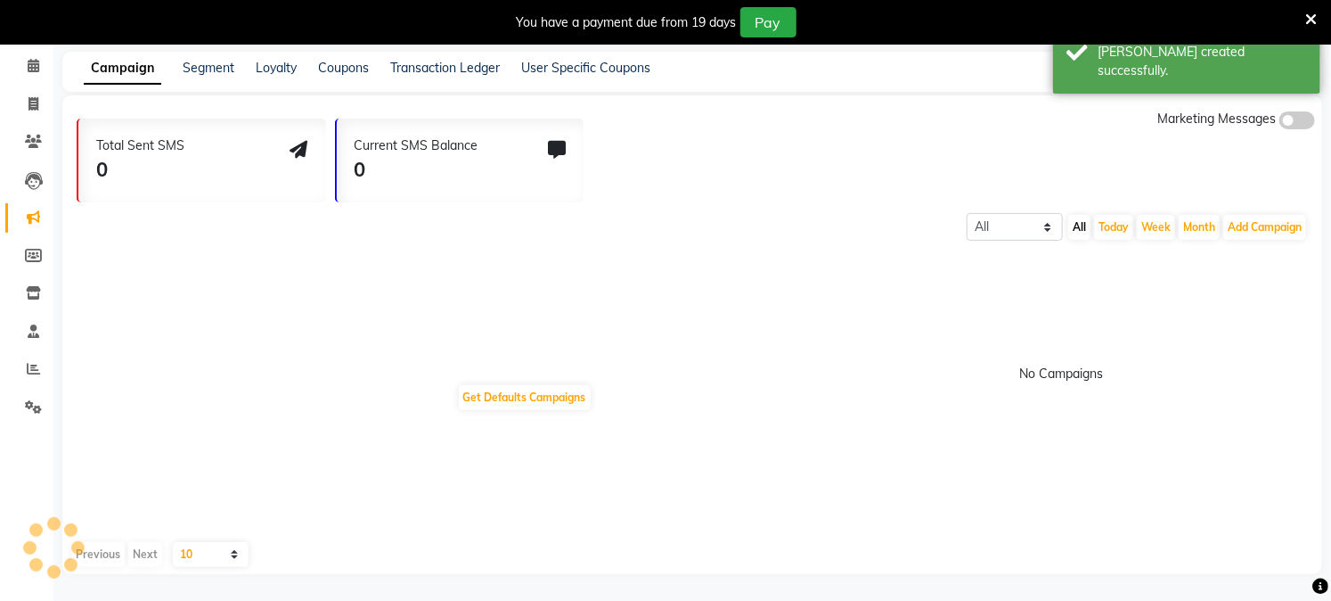
scroll to position [54, 0]
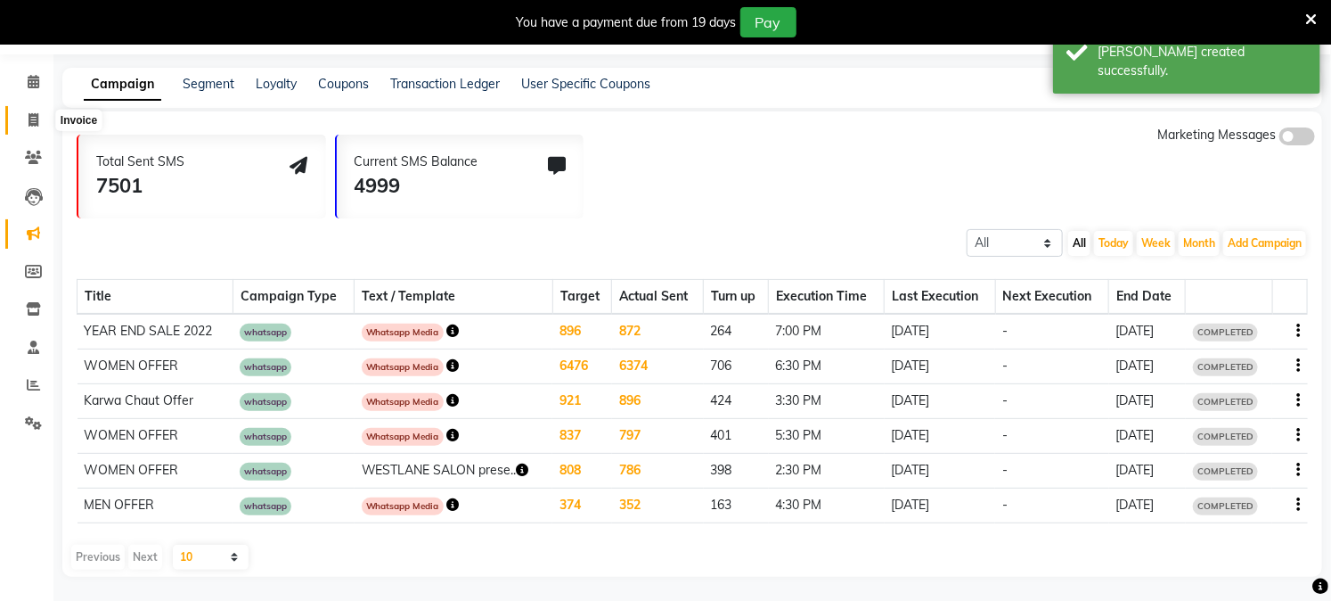
click at [29, 119] on icon at bounding box center [34, 119] width 10 height 13
select select "service"
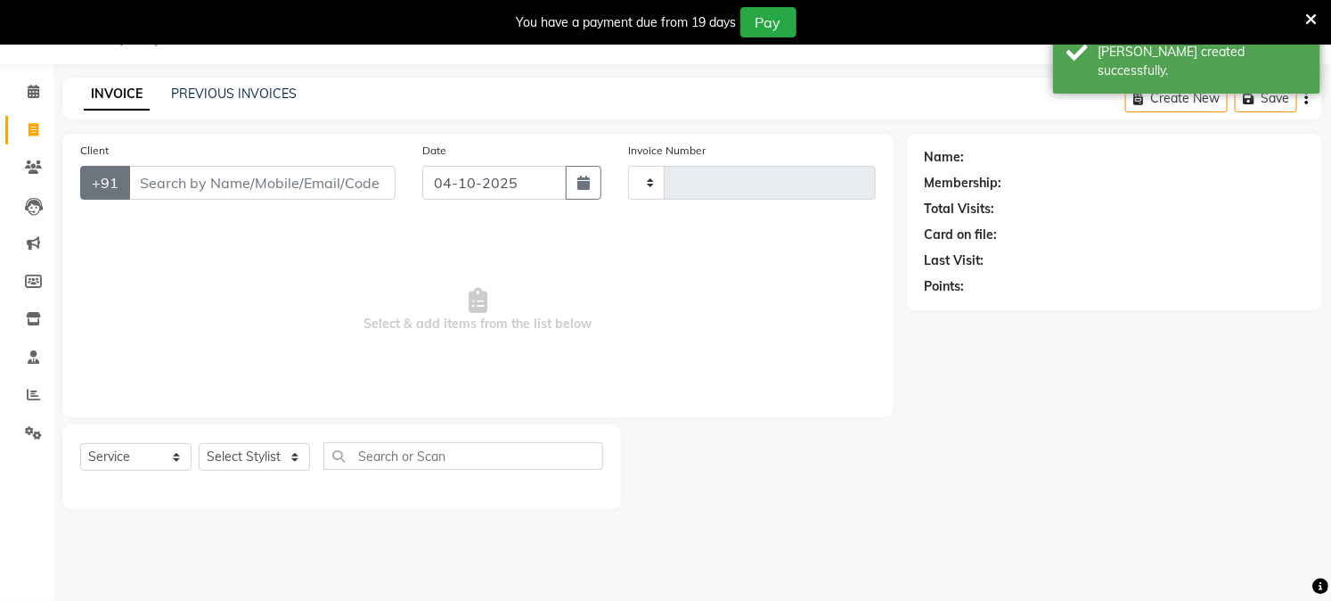
scroll to position [45, 0]
type input "4034"
select select "223"
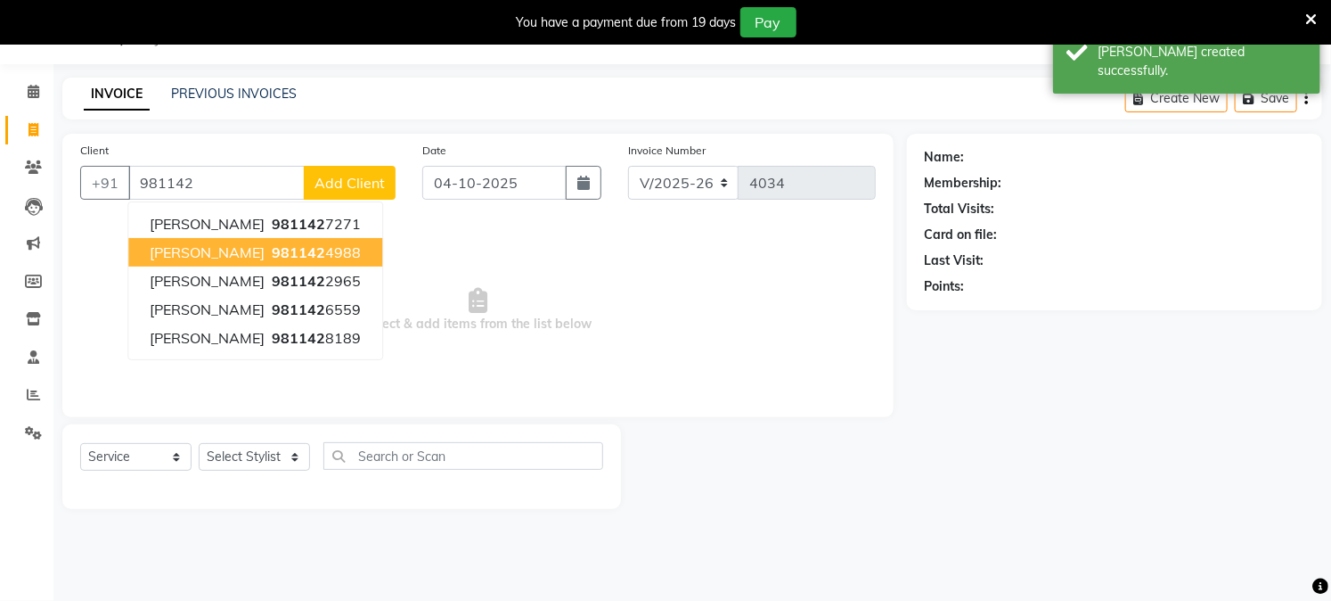
click at [272, 252] on span "981142" at bounding box center [298, 252] width 53 height 18
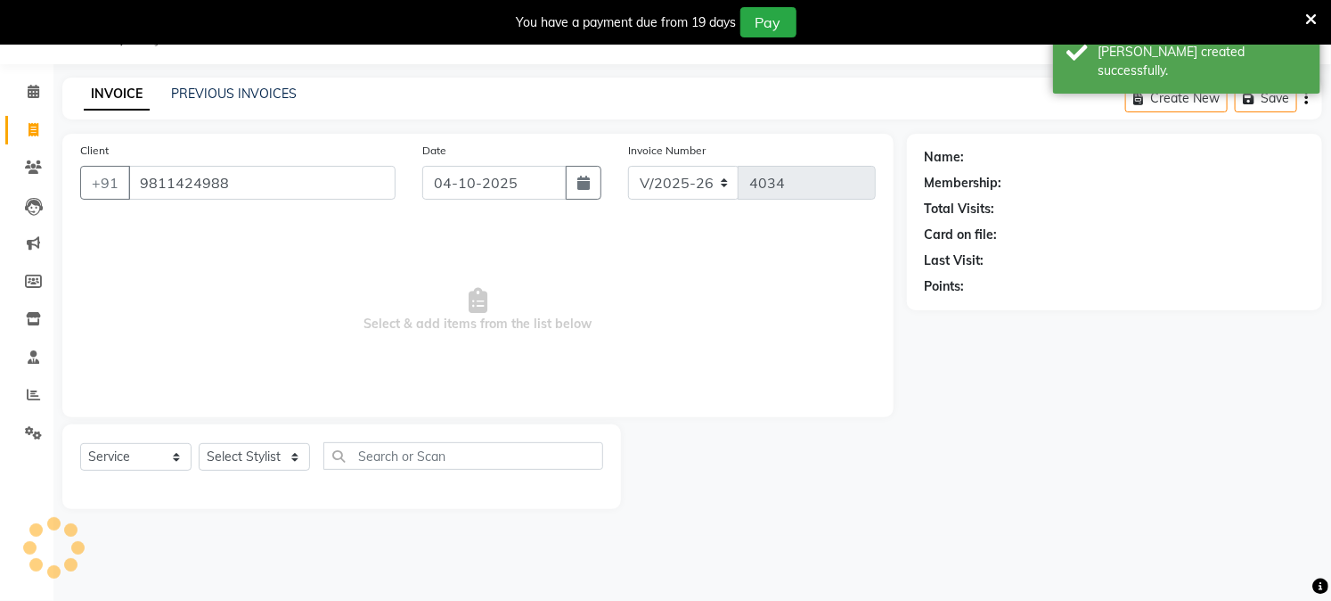
type input "9811424988"
click at [260, 454] on select "Select Stylist Akash Amrita Anu Arun Gaurav GULFAM jeeshan KUNAL MANISH NADEEM …" at bounding box center [254, 457] width 111 height 28
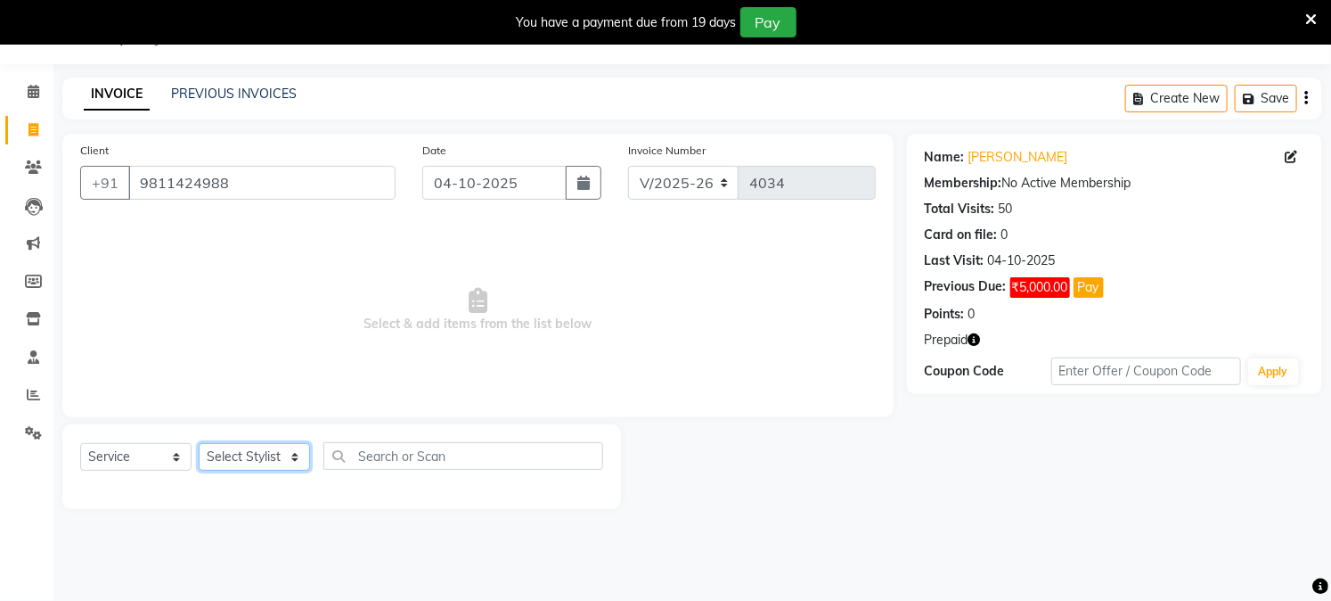
select select "15077"
click at [199, 444] on select "Select Stylist Akash Amrita Anu Arun Gaurav GULFAM jeeshan KUNAL MANISH NADEEM …" at bounding box center [254, 457] width 111 height 28
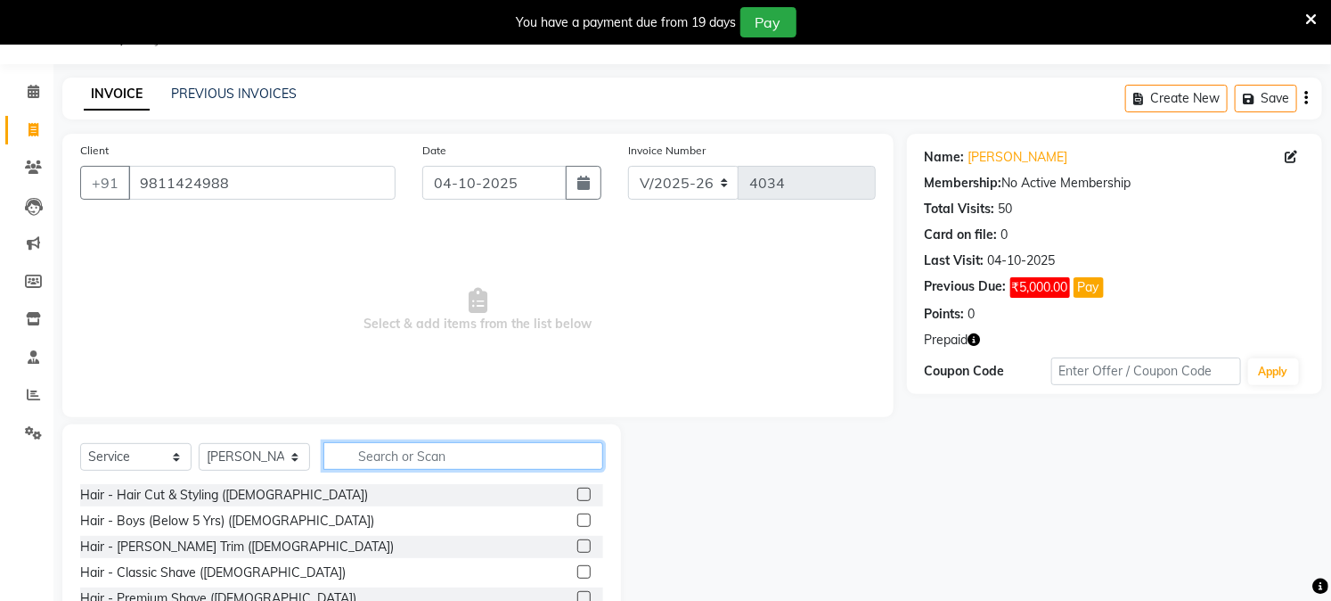
click at [384, 463] on input "text" at bounding box center [463, 456] width 280 height 28
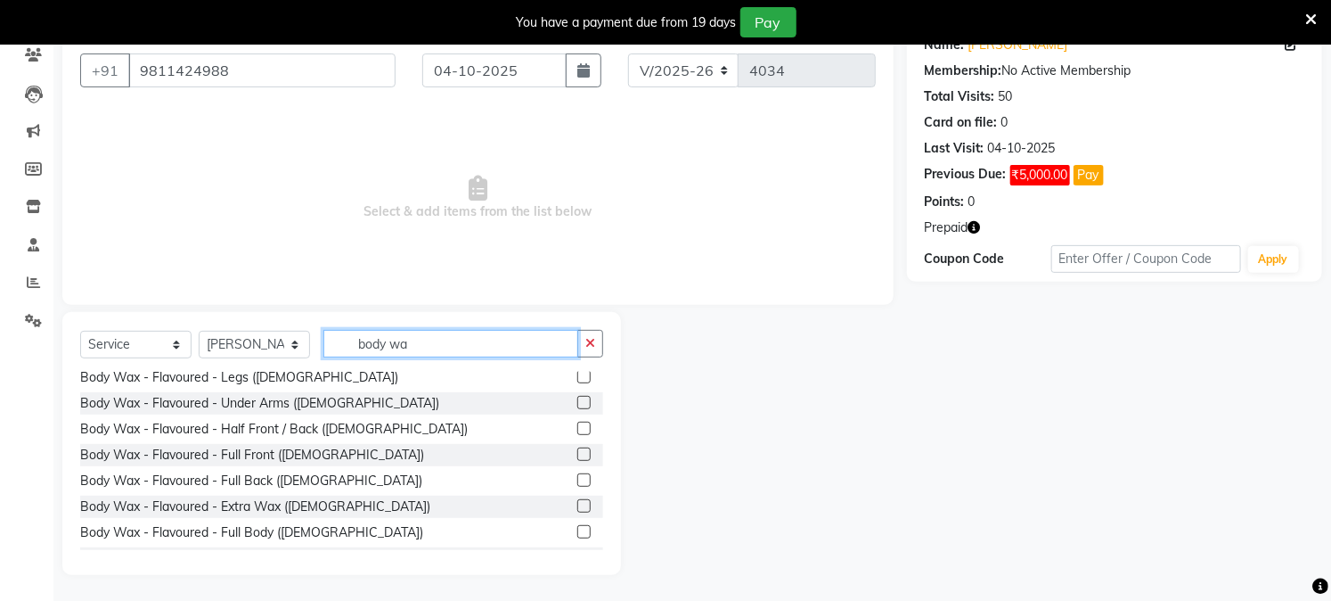
scroll to position [243, 0]
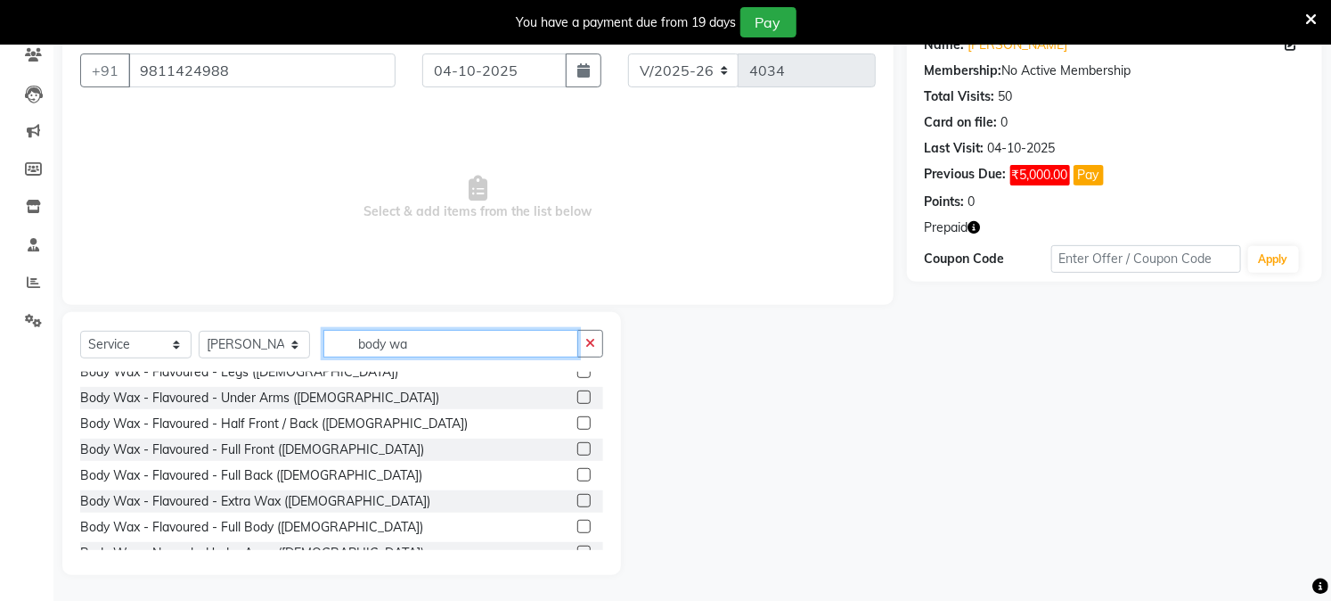
type input "body wa"
click at [577, 524] on label at bounding box center [583, 525] width 13 height 13
click at [577, 524] on input "checkbox" at bounding box center [583, 527] width 12 height 12
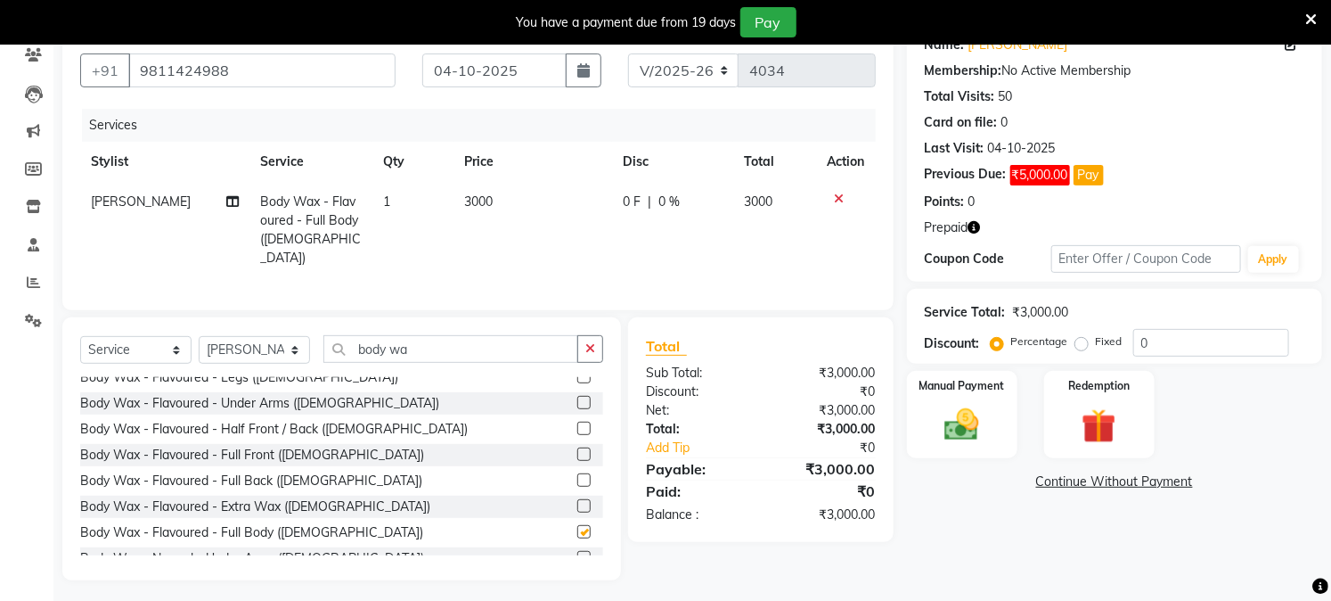
checkbox input "false"
click at [577, 499] on label at bounding box center [583, 505] width 13 height 13
click at [577, 501] on input "checkbox" at bounding box center [583, 507] width 12 height 12
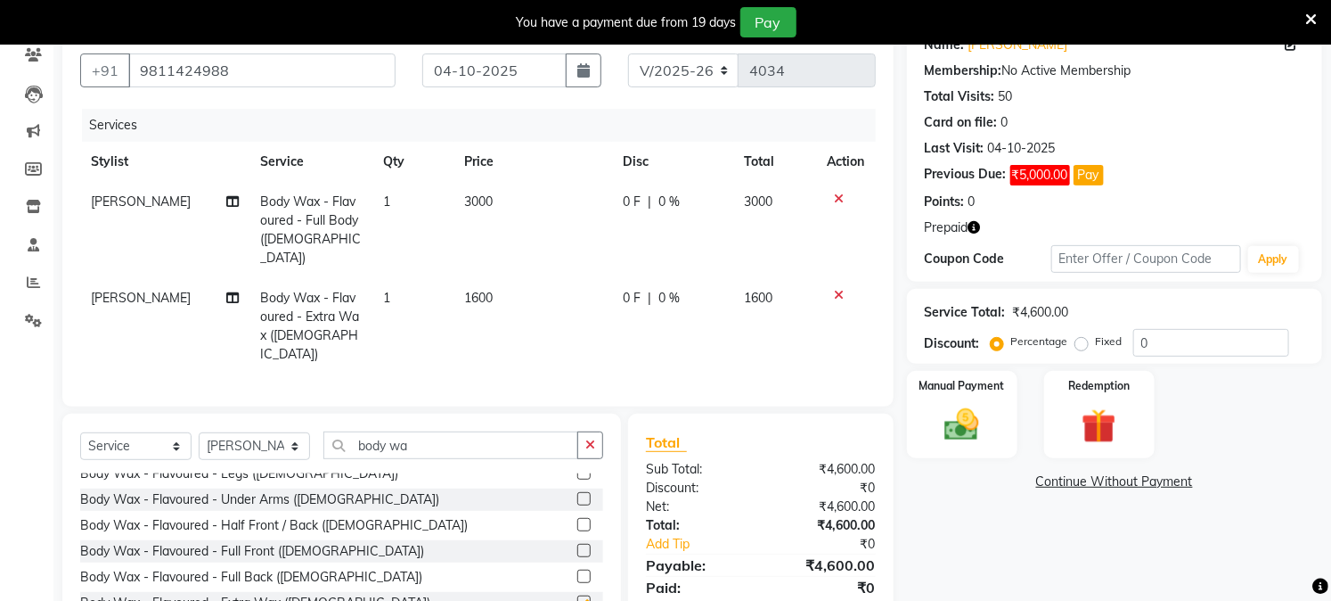
checkbox input "false"
click at [266, 432] on select "Select Stylist Akash Amrita Anu Arun Gaurav GULFAM jeeshan KUNAL MANISH NADEEM …" at bounding box center [254, 446] width 111 height 28
select select "45089"
click at [199, 432] on select "Select Stylist Akash Amrita Anu Arun Gaurav GULFAM jeeshan KUNAL MANISH NADEEM …" at bounding box center [254, 446] width 111 height 28
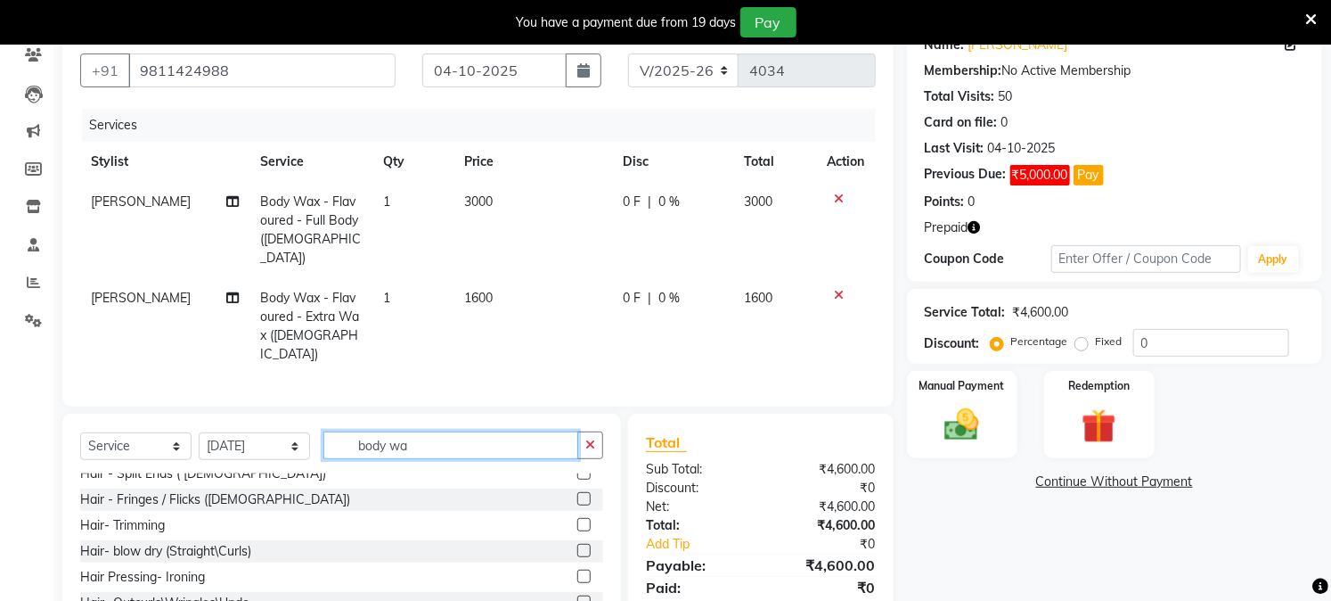
click at [339, 431] on input "body wa" at bounding box center [450, 445] width 255 height 28
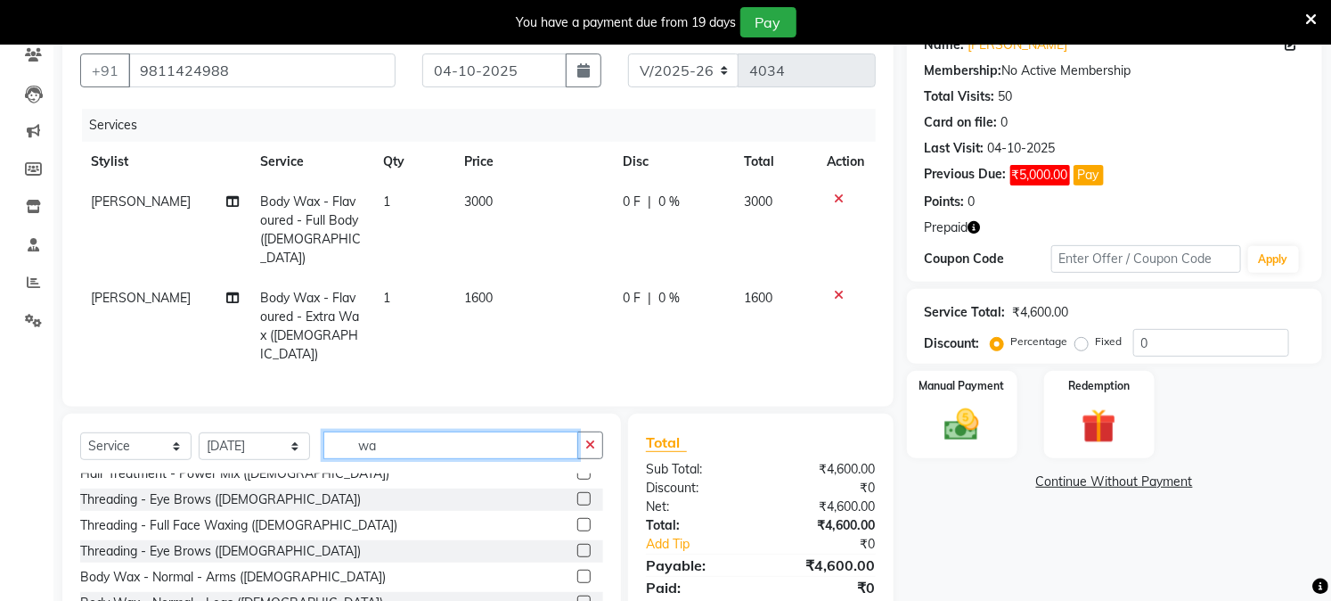
scroll to position [0, 0]
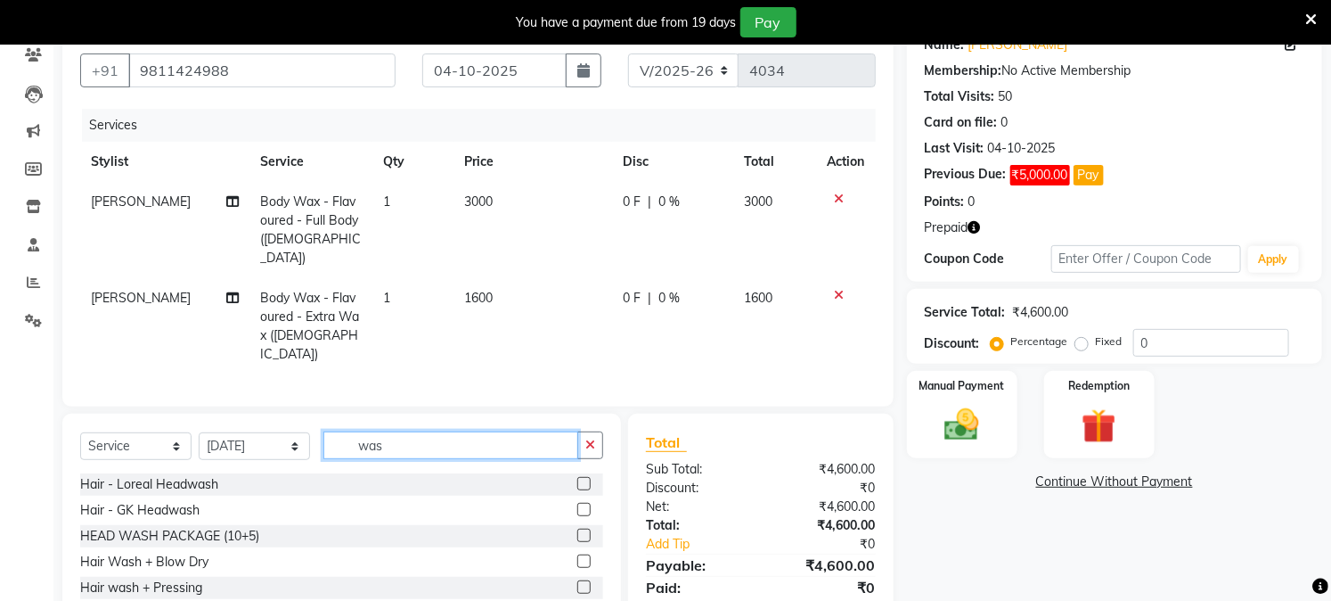
type input "was"
click at [583, 477] on label at bounding box center [583, 483] width 13 height 13
click at [583, 479] on input "checkbox" at bounding box center [583, 485] width 12 height 12
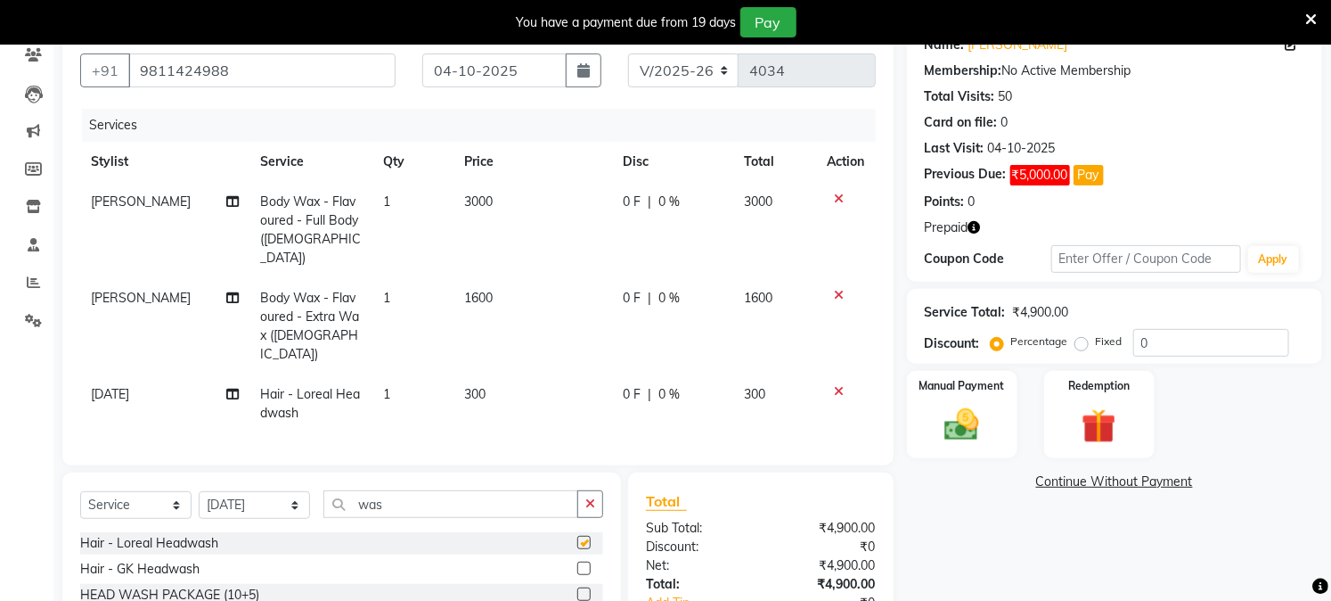
checkbox input "false"
click at [384, 490] on input "was" at bounding box center [450, 504] width 255 height 28
click at [378, 490] on input "was" at bounding box center [450, 504] width 255 height 28
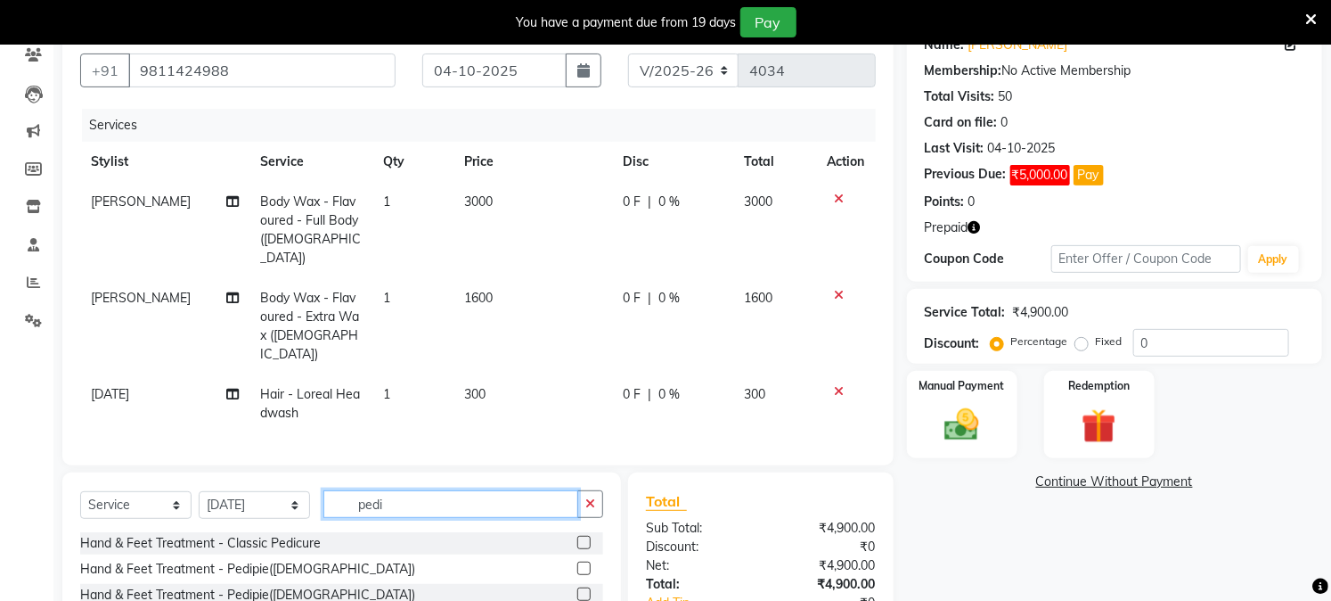
type input "pedi"
click at [577, 536] on label at bounding box center [583, 542] width 13 height 13
click at [577, 537] on input "checkbox" at bounding box center [583, 543] width 12 height 12
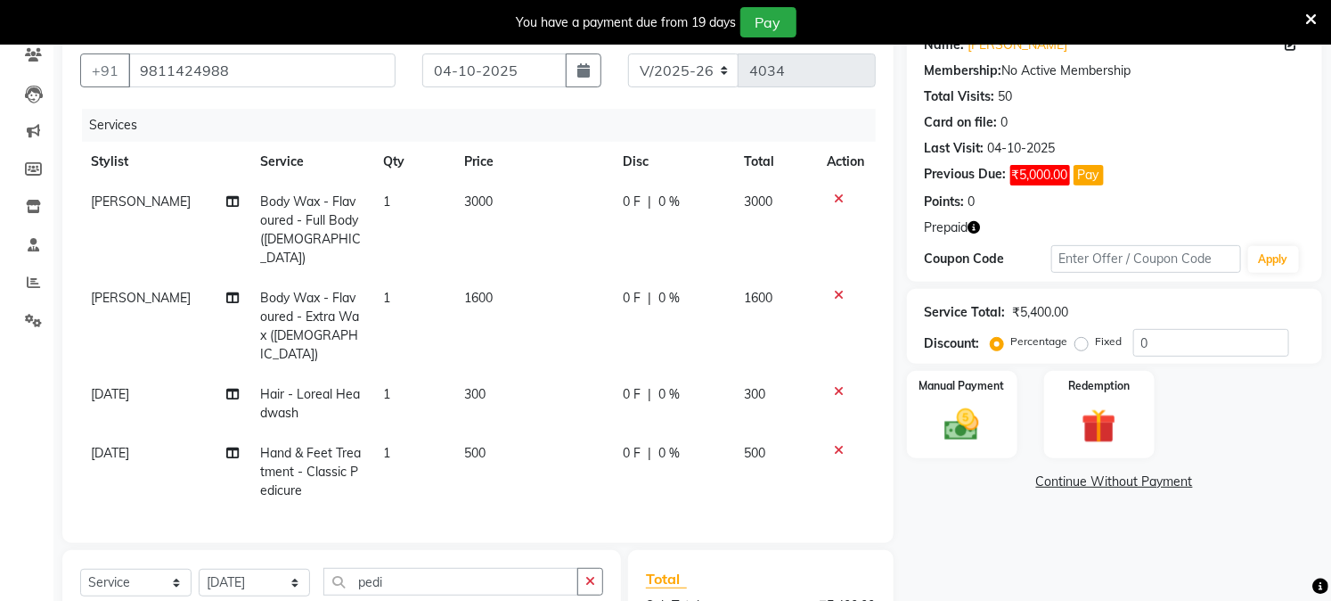
checkbox input "false"
click at [292, 568] on select "Select Stylist Akash Amrita Anu Arun Gaurav GULFAM jeeshan KUNAL MANISH NADEEM …" at bounding box center [254, 582] width 111 height 28
select select "92380"
click at [199, 568] on select "Select Stylist Akash Amrita Anu Arun Gaurav GULFAM jeeshan KUNAL MANISH NADEEM …" at bounding box center [254, 582] width 111 height 28
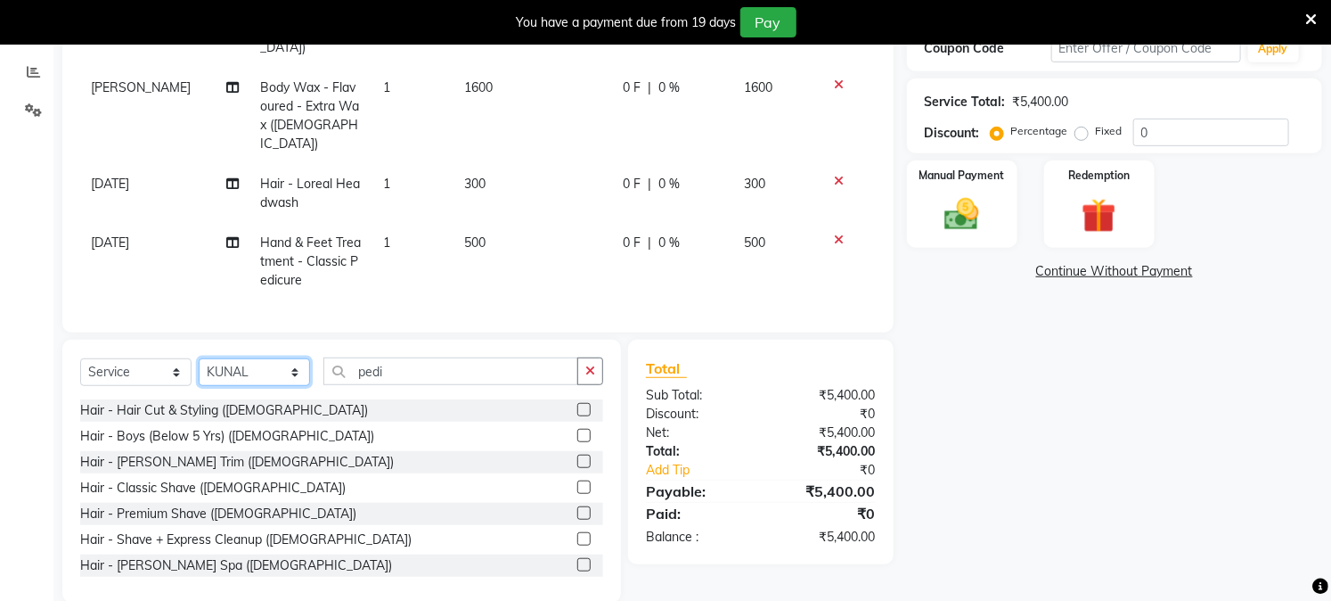
scroll to position [372, 0]
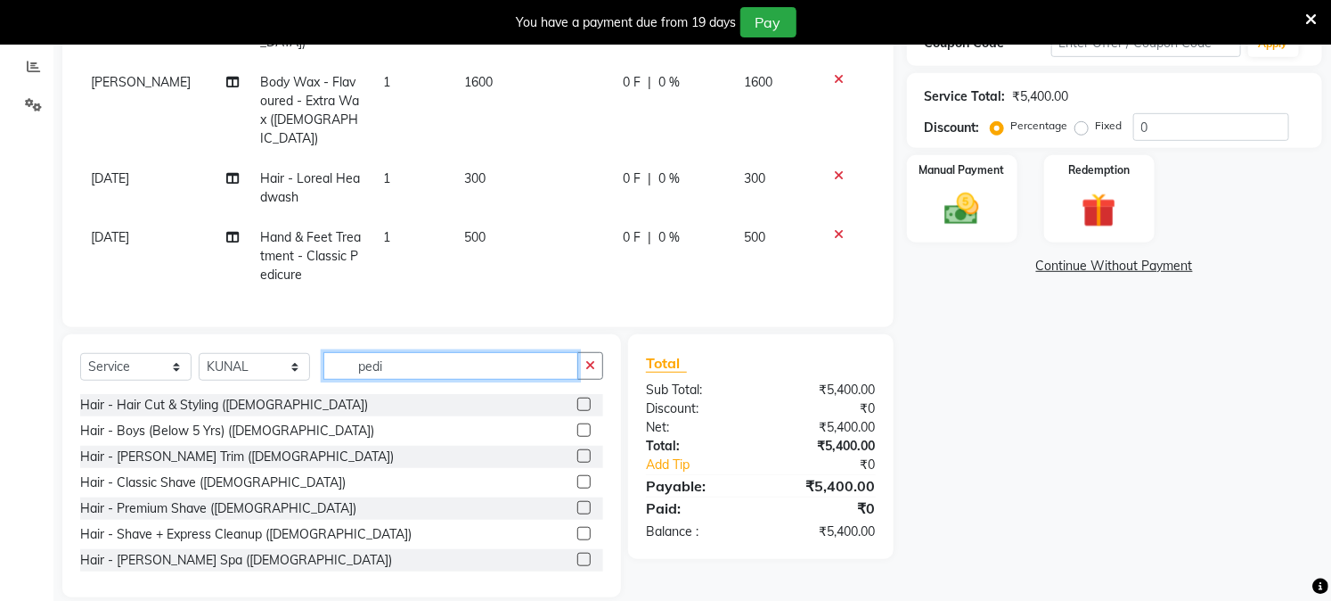
click at [393, 352] on input "pedi" at bounding box center [450, 366] width 255 height 28
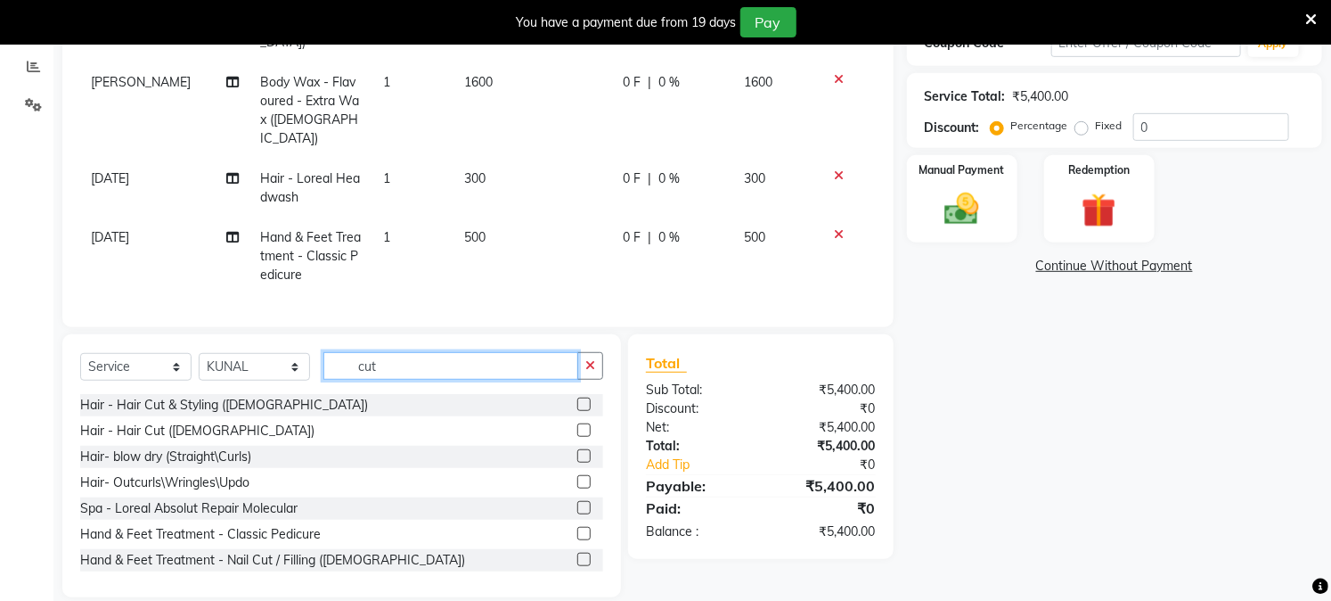
scroll to position [334, 0]
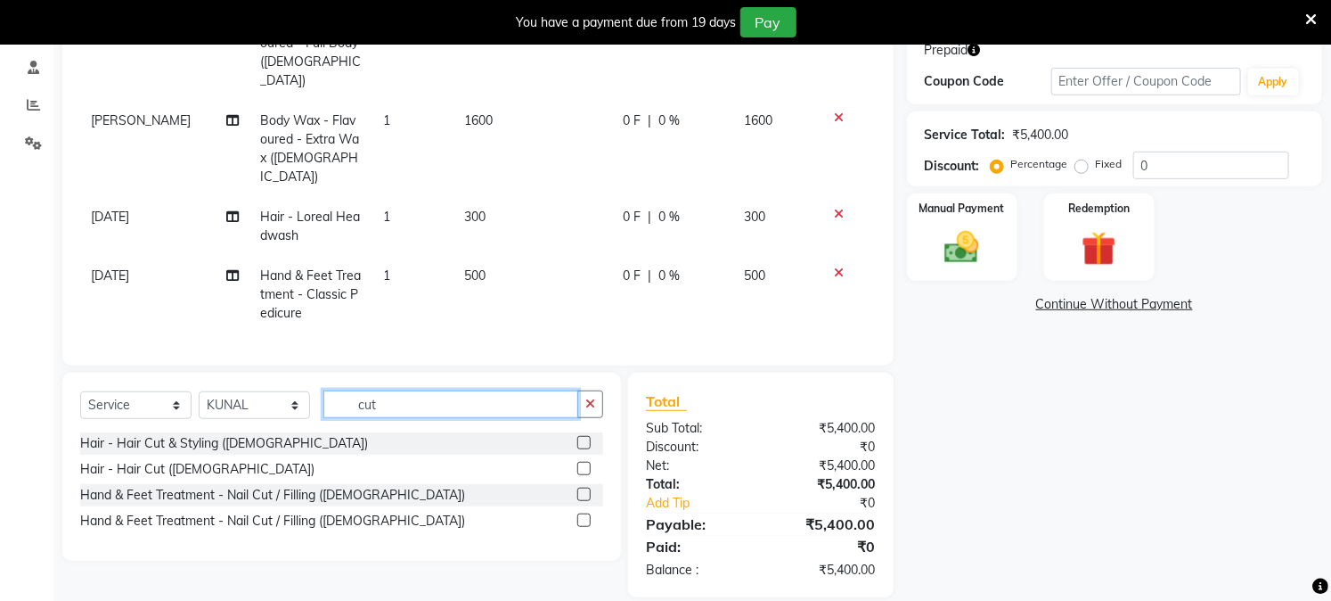
type input "cut"
click at [581, 462] on label at bounding box center [583, 468] width 13 height 13
click at [581, 463] on input "checkbox" at bounding box center [583, 469] width 12 height 12
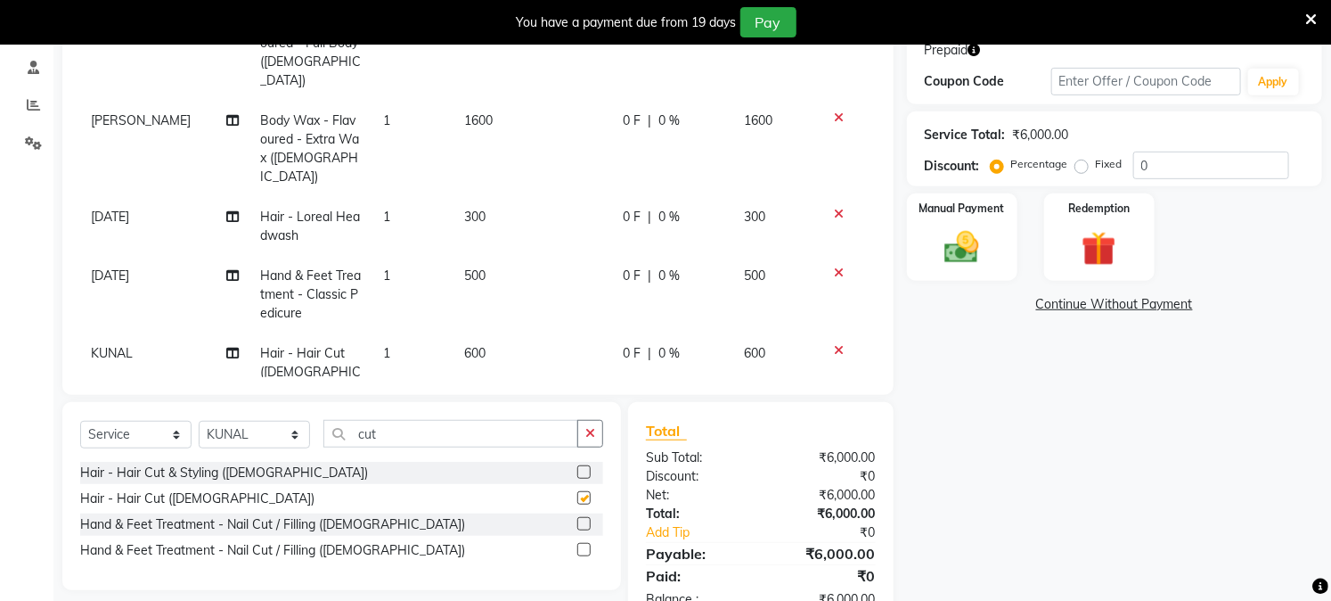
checkbox input "false"
click at [491, 333] on td "600" at bounding box center [533, 372] width 158 height 78
select select "92380"
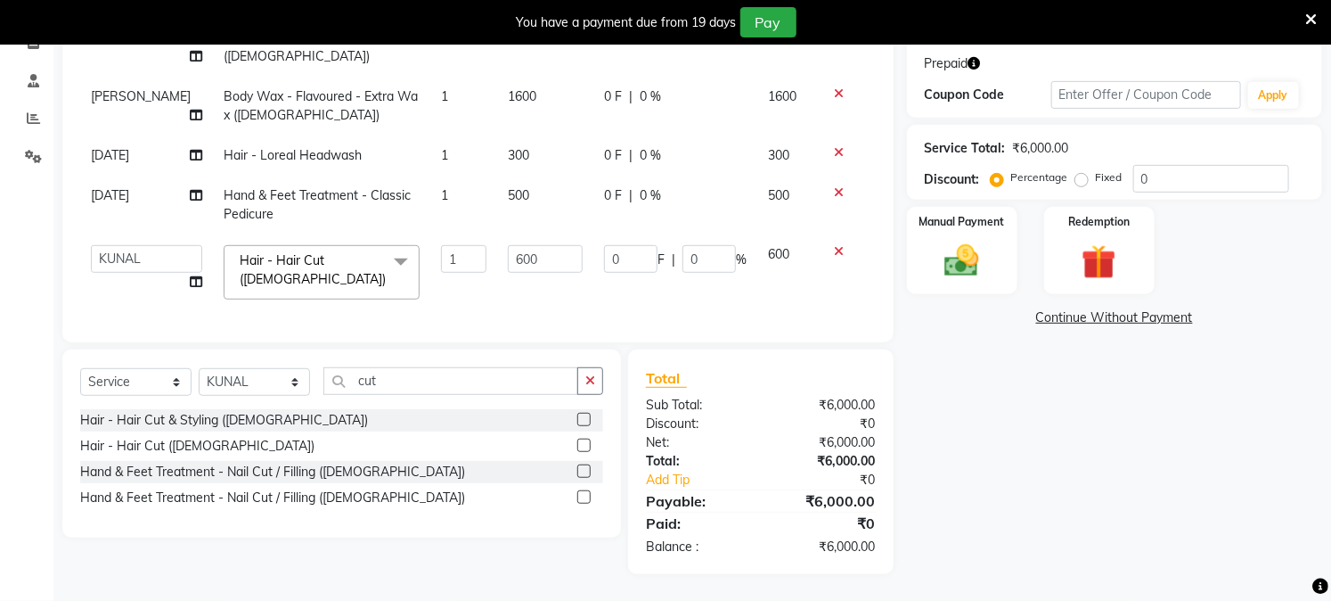
click at [491, 325] on div "Client +91 9811424988 Date 04-10-2025 Invoice Number V/2025 V/2025-26 4034 Serv…" at bounding box center [477, 99] width 831 height 485
click at [497, 268] on td "600" at bounding box center [545, 272] width 96 height 76
click at [508, 258] on input "600" at bounding box center [545, 259] width 75 height 28
click at [508, 256] on input "600" at bounding box center [545, 259] width 75 height 28
type input "500"
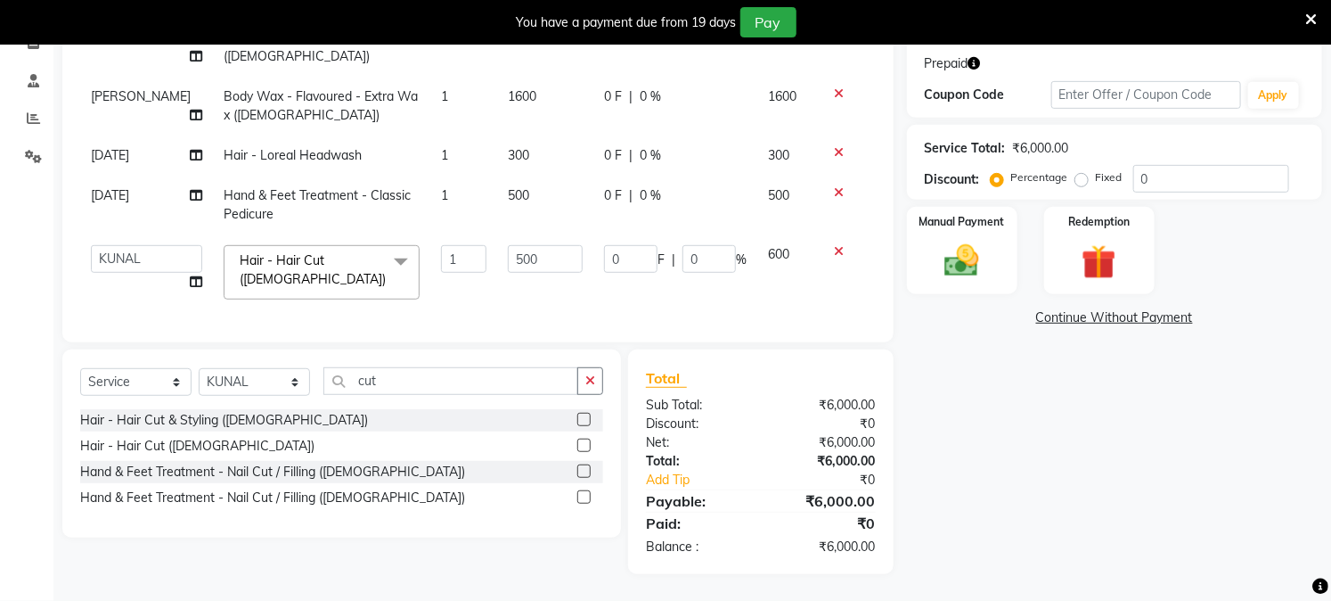
click at [506, 283] on tbody "RENU Body Wax - Flavoured - Full Body (Female) 1 3000 0 F | 0 % 3000 RENU Body …" at bounding box center [478, 164] width 796 height 292
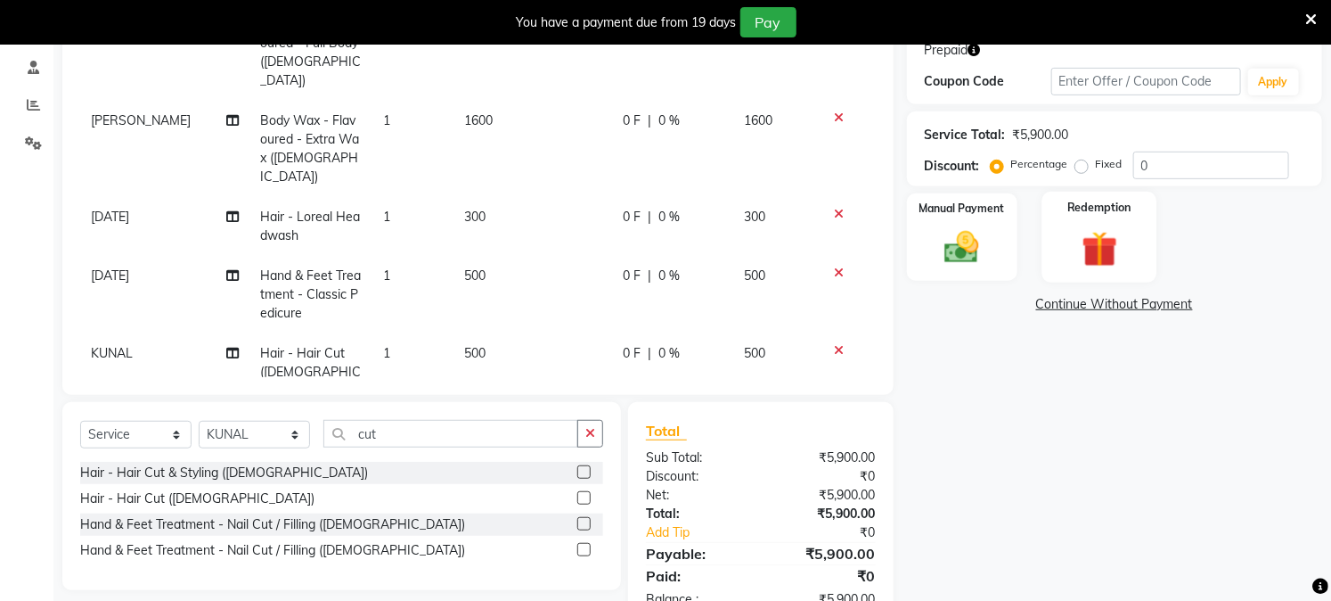
click at [1096, 256] on img at bounding box center [1099, 249] width 59 height 45
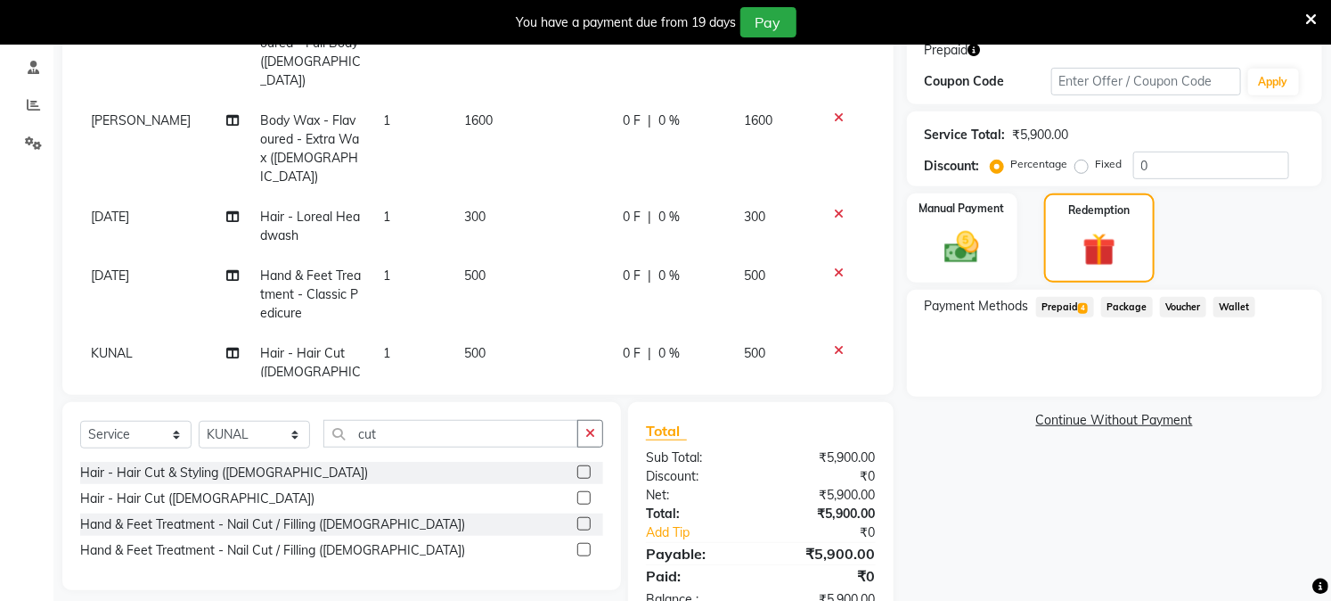
click at [1062, 305] on span "Prepaid 4" at bounding box center [1065, 307] width 58 height 20
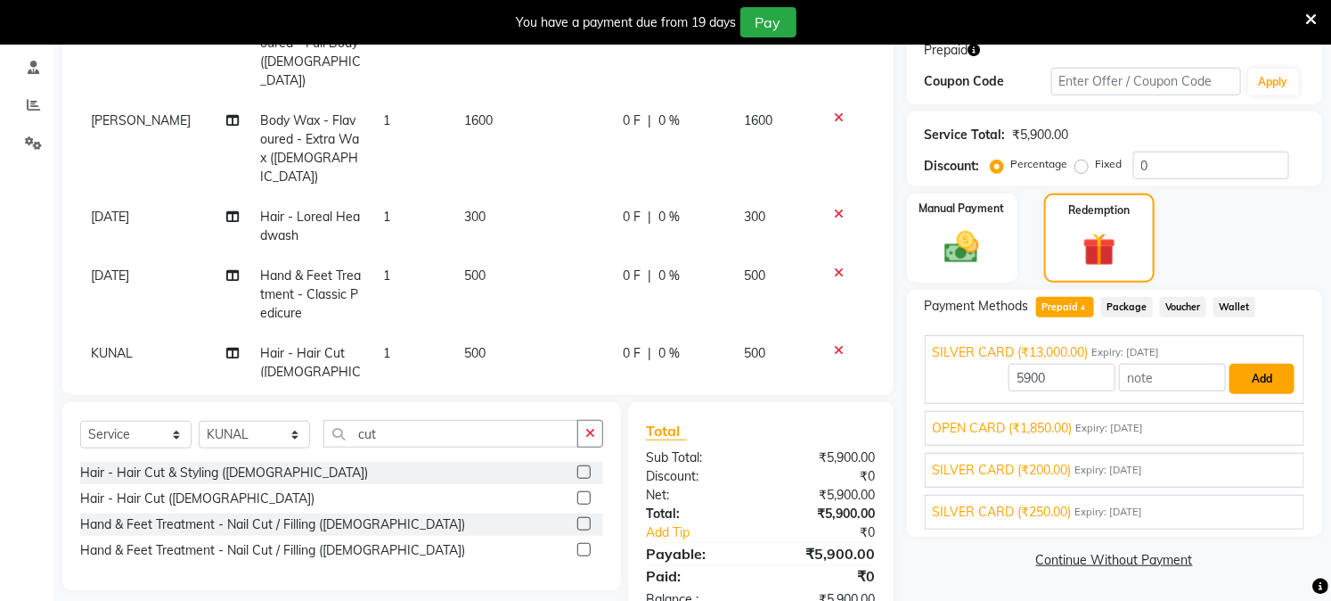
click at [1241, 380] on button "Add" at bounding box center [1262, 379] width 65 height 30
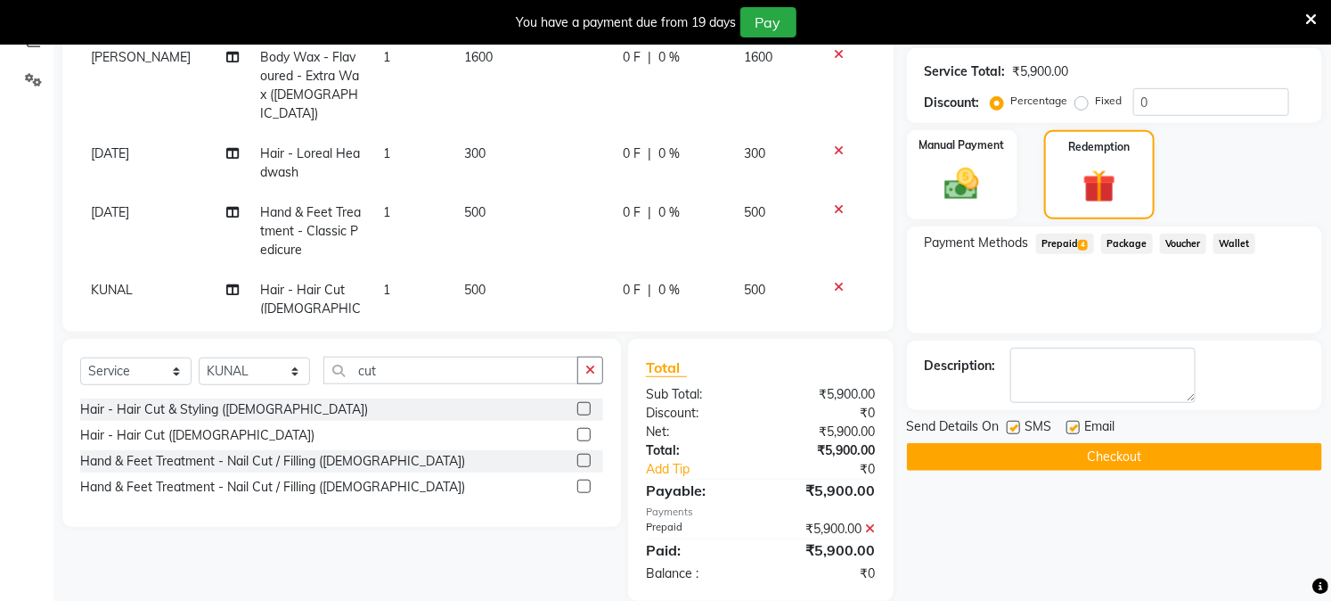
scroll to position [423, 0]
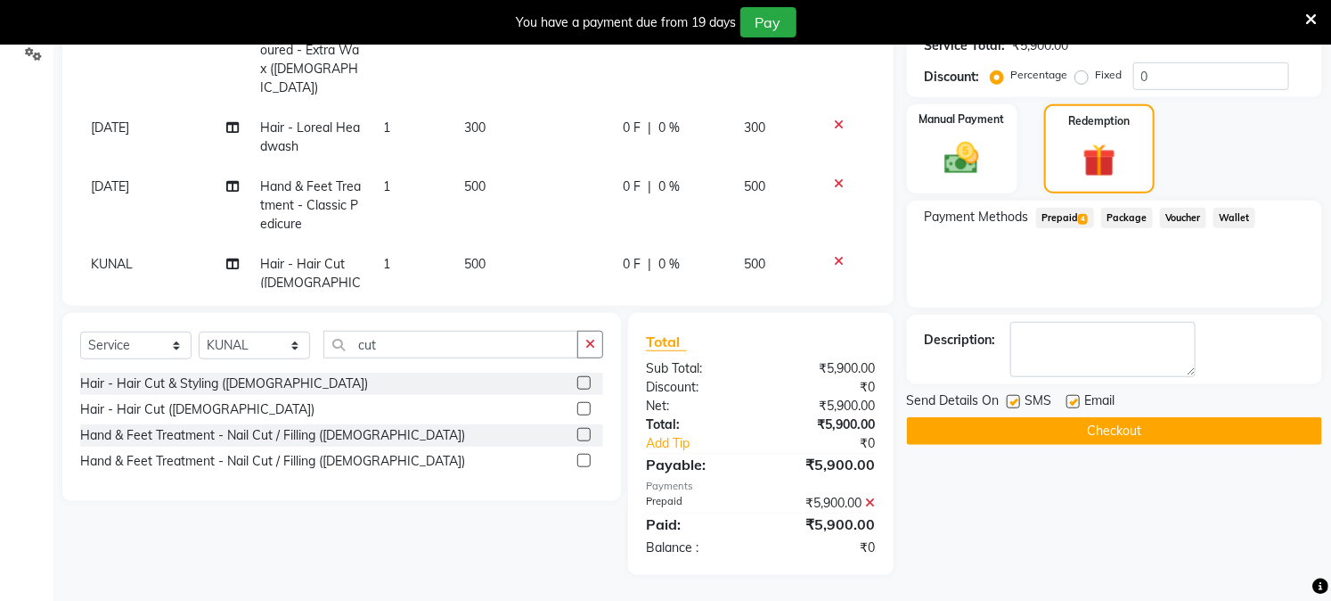
click at [1164, 425] on button "Checkout" at bounding box center [1114, 431] width 415 height 28
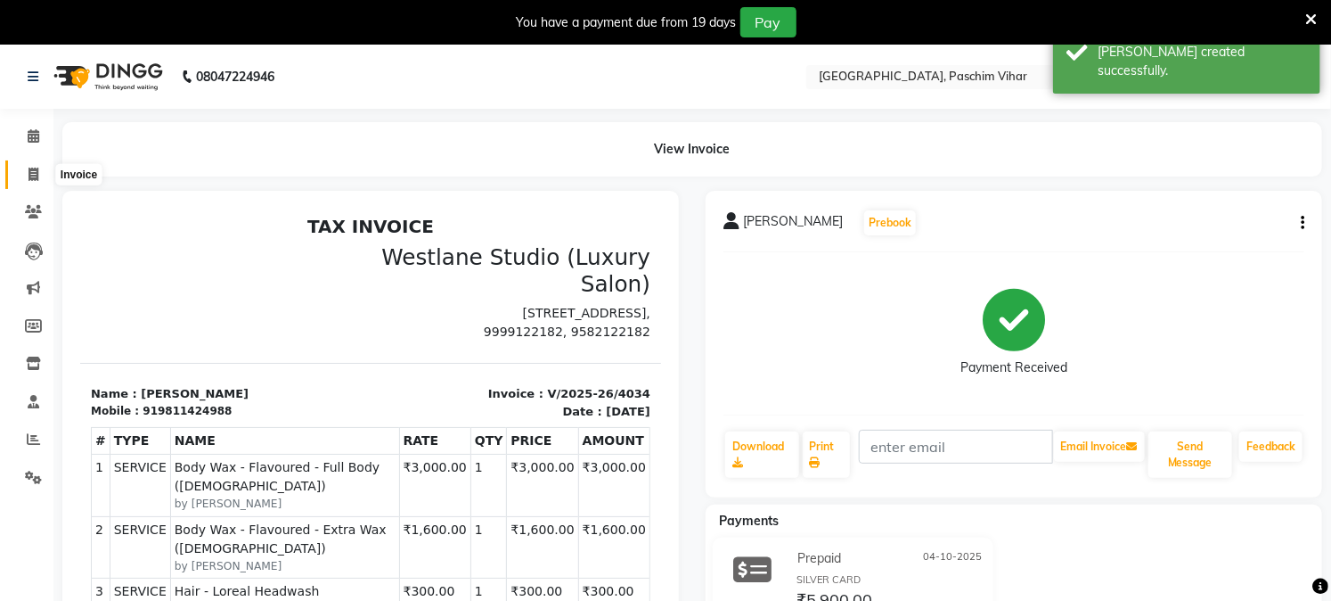
click at [31, 175] on icon at bounding box center [34, 174] width 10 height 13
select select "service"
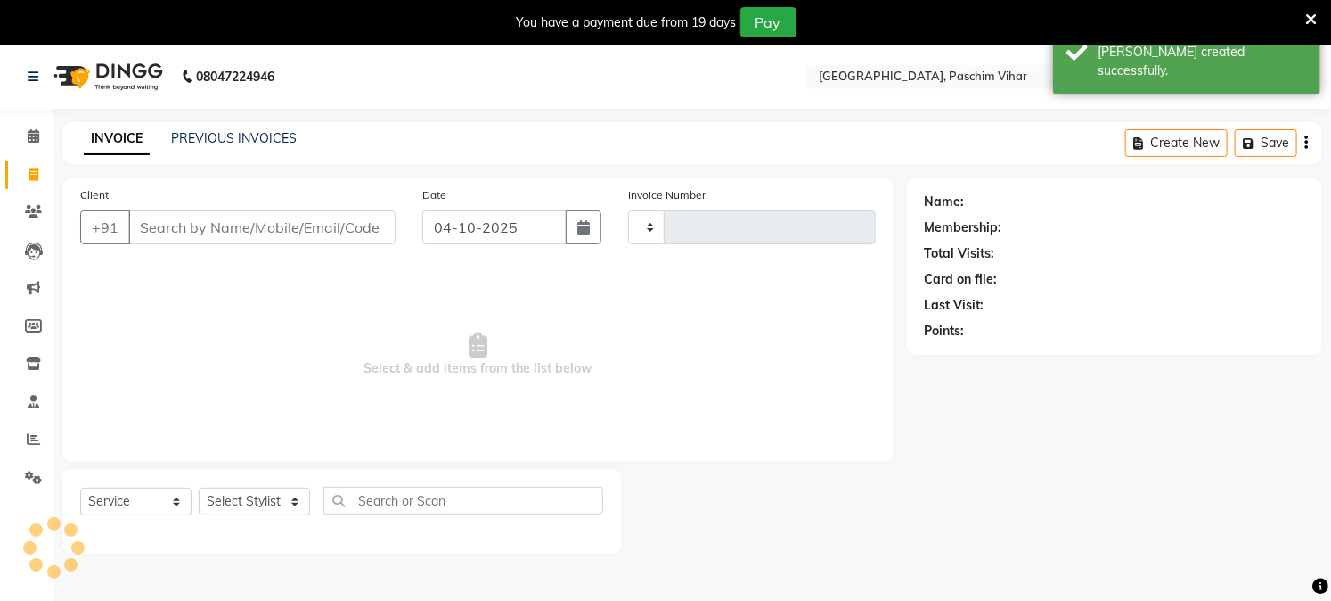
scroll to position [45, 0]
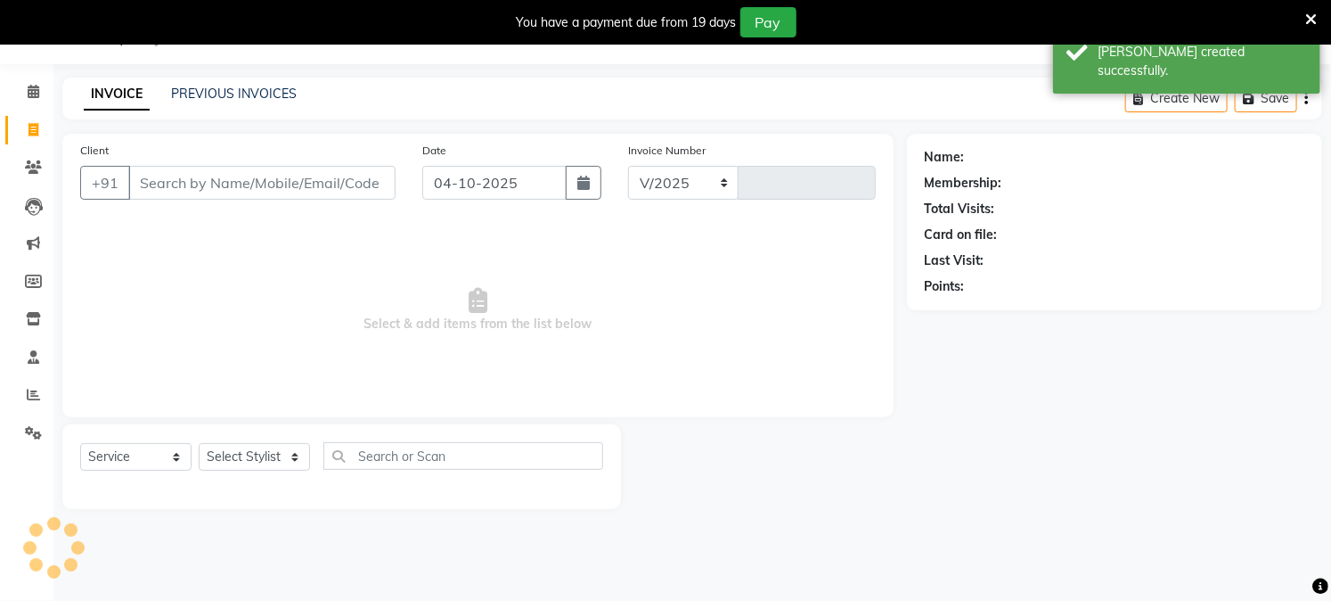
select select "223"
type input "4035"
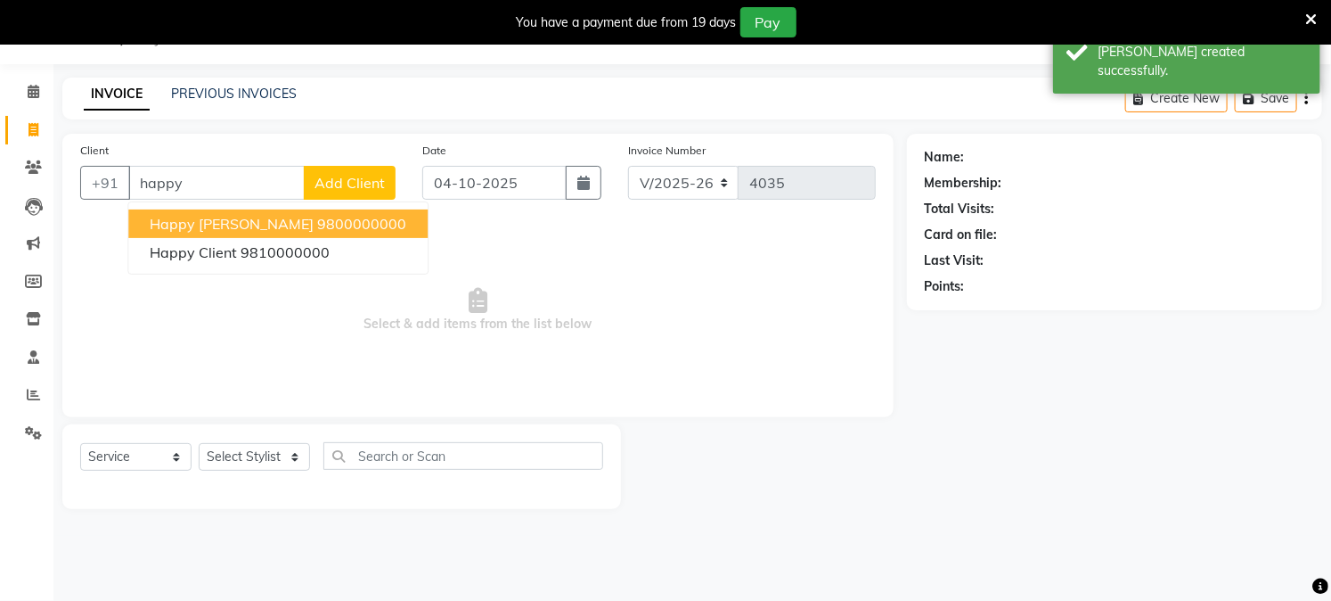
click at [161, 225] on span "happy clint" at bounding box center [232, 224] width 164 height 18
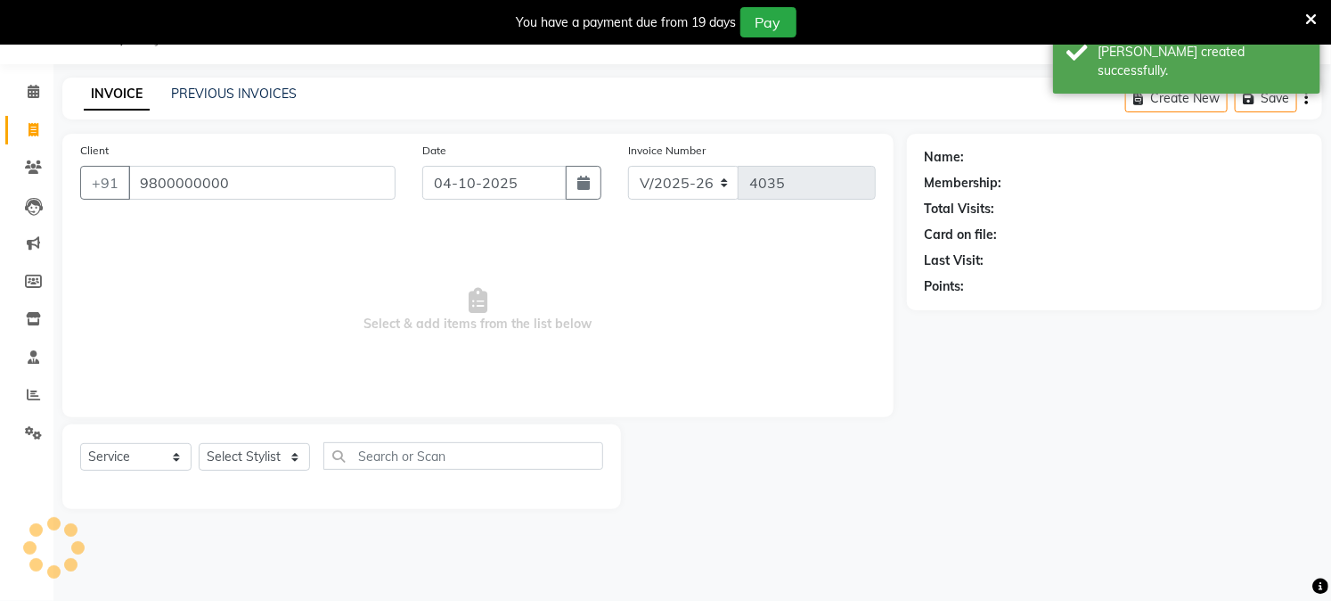
type input "9800000000"
drag, startPoint x: 238, startPoint y: 454, endPoint x: 234, endPoint y: 443, distance: 12.1
click at [238, 454] on select "Select Stylist Akash Amrita Anu Arun Gaurav GULFAM jeeshan KUNAL MANISH NADEEM …" at bounding box center [254, 457] width 111 height 28
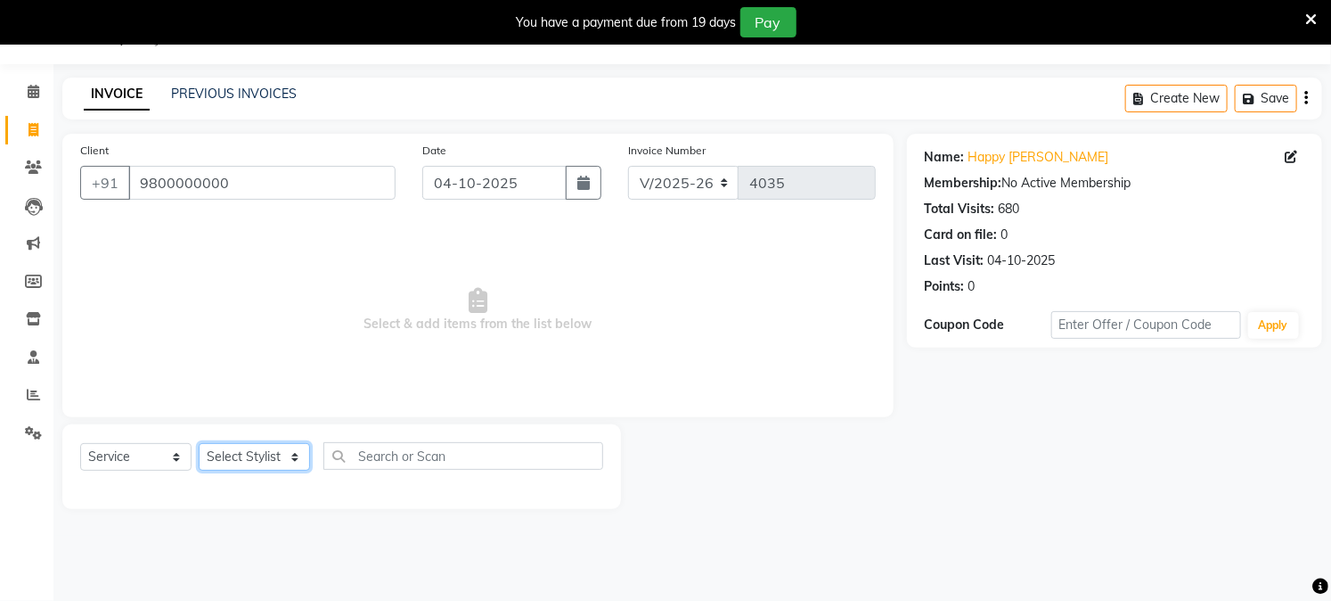
select select "25198"
click at [199, 444] on select "Select Stylist Akash Amrita Anu Arun Gaurav GULFAM jeeshan KUNAL MANISH NADEEM …" at bounding box center [254, 457] width 111 height 28
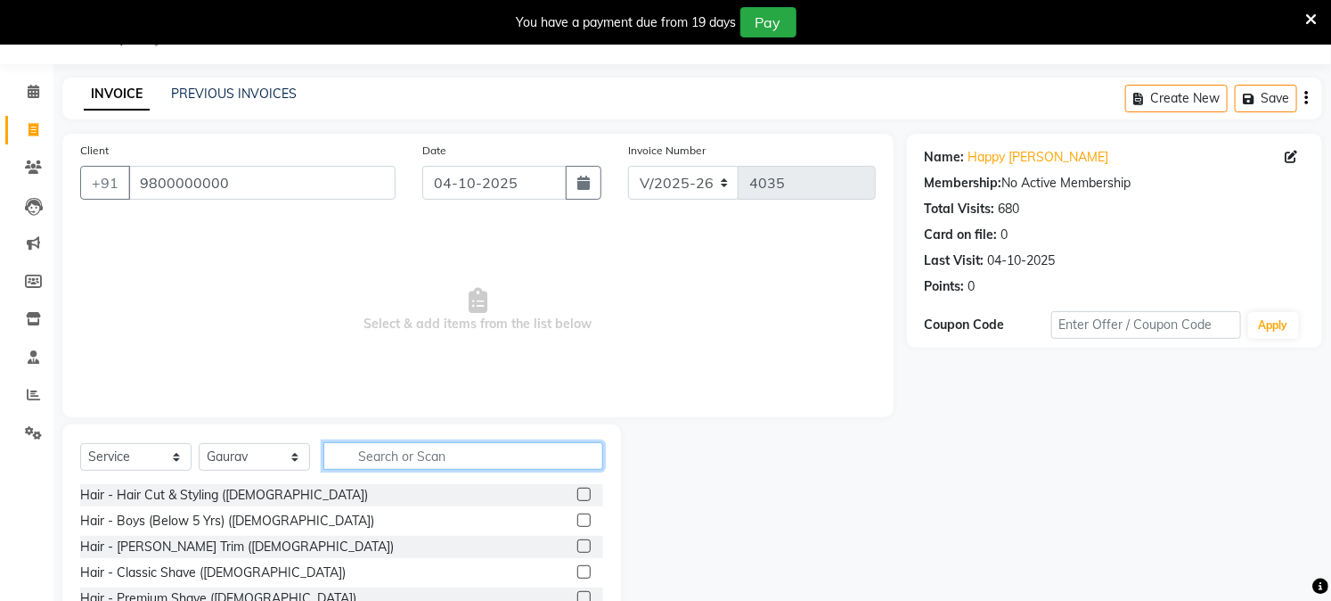
click at [392, 466] on input "text" at bounding box center [463, 456] width 280 height 28
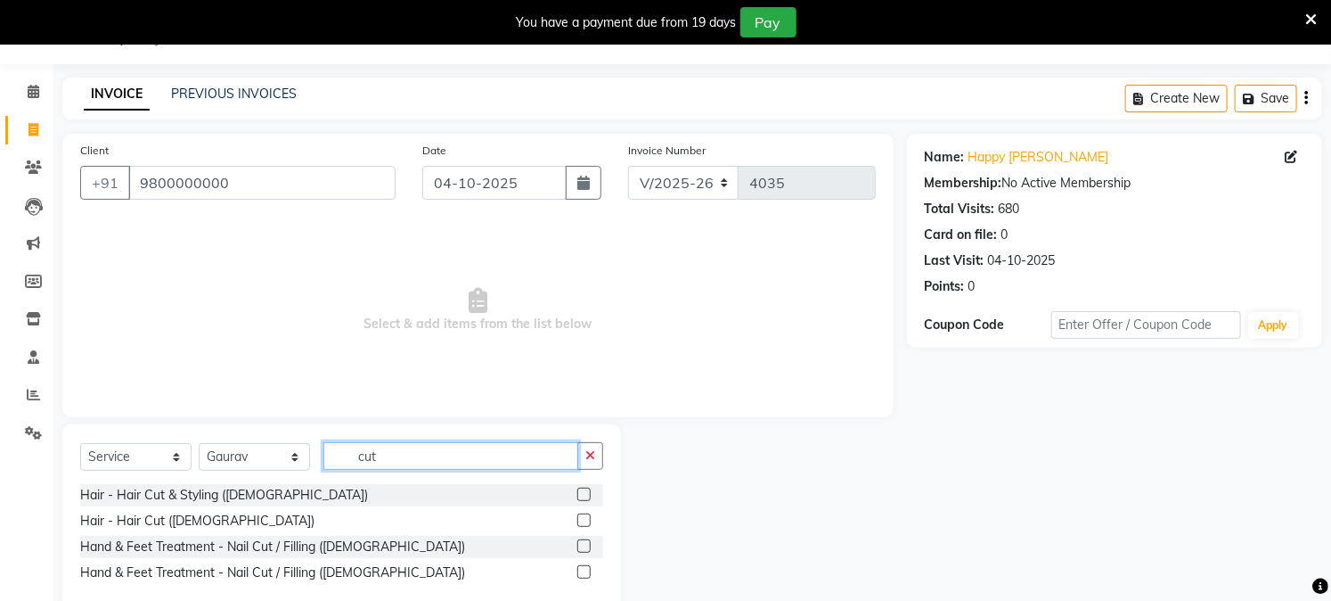
type input "cut"
click at [581, 523] on label at bounding box center [583, 519] width 13 height 13
click at [581, 523] on input "checkbox" at bounding box center [583, 521] width 12 height 12
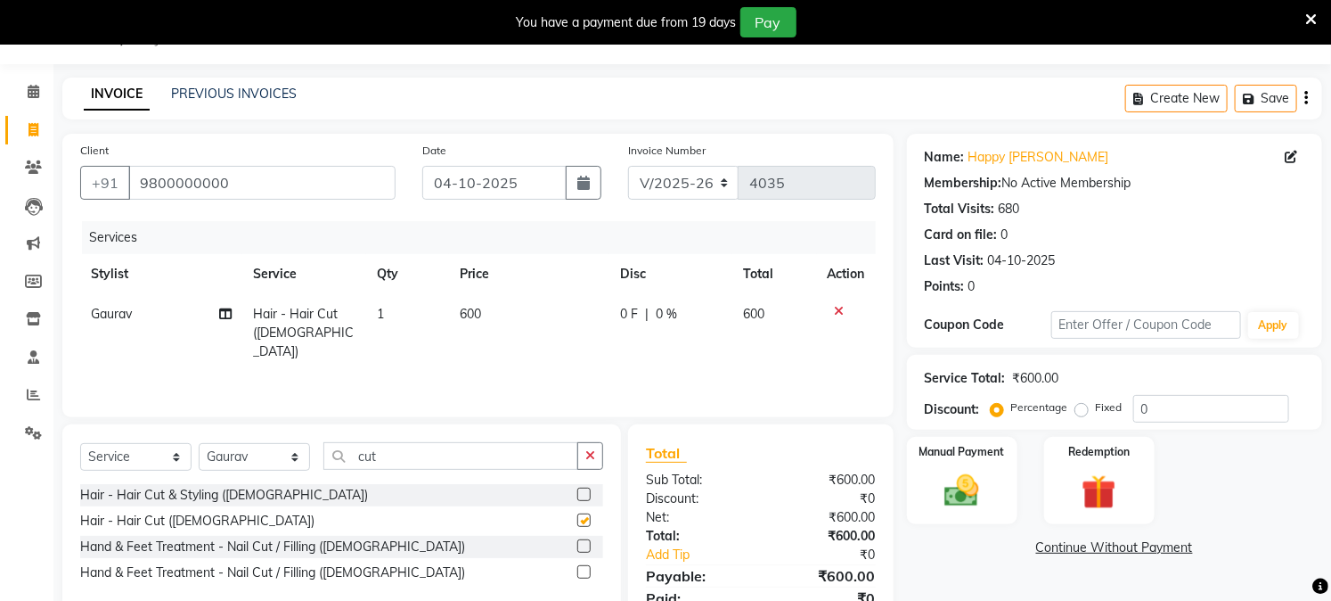
checkbox input "false"
click at [518, 310] on td "600" at bounding box center [529, 333] width 160 height 78
select select "25198"
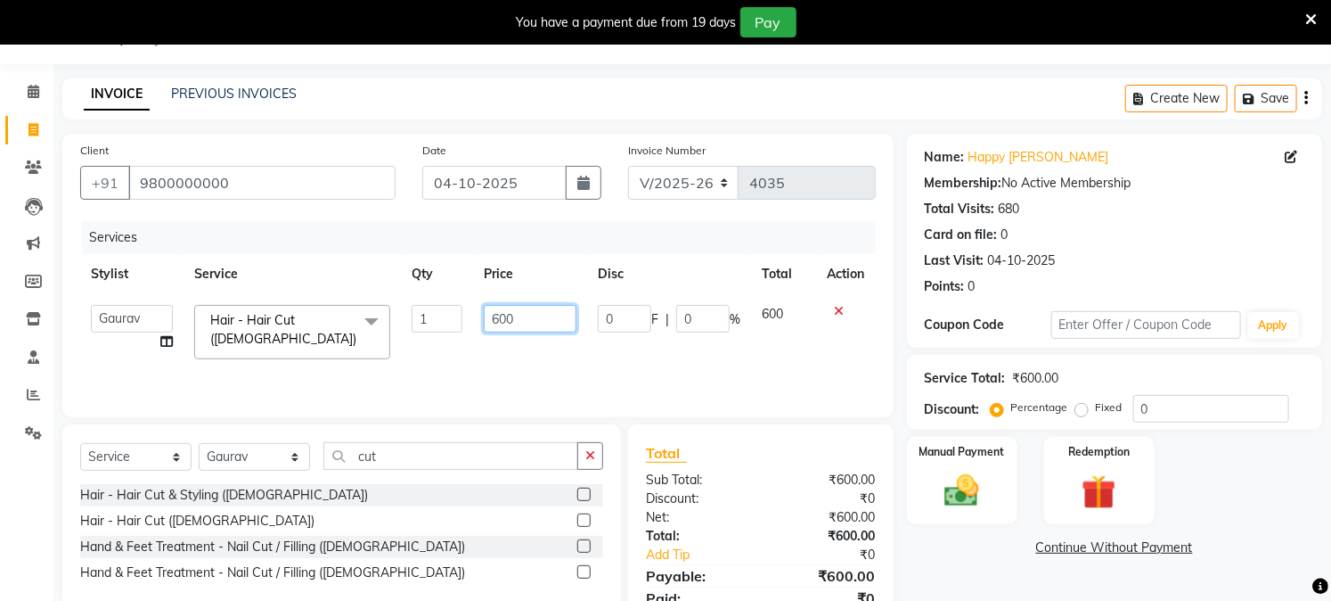
click at [518, 310] on input "600" at bounding box center [530, 319] width 93 height 28
type input "500"
click at [495, 351] on td "500" at bounding box center [530, 332] width 114 height 76
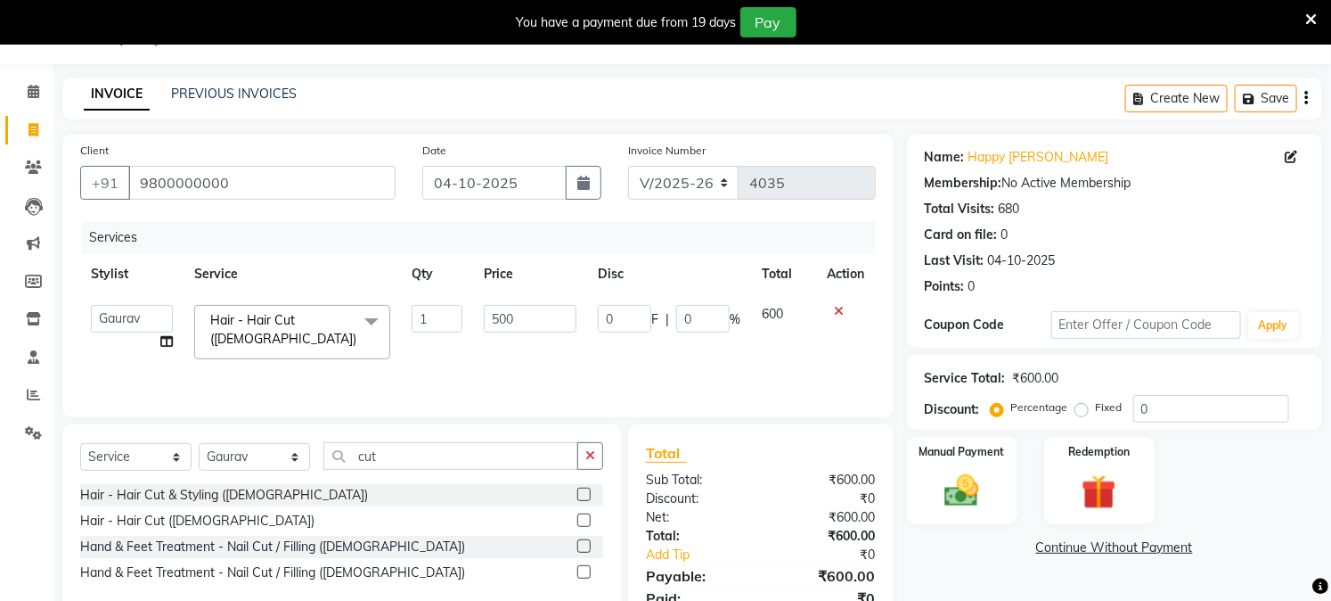
select select "25198"
click at [221, 460] on select "Select Stylist Akash Amrita Anu Arun Gaurav GULFAM jeeshan KUNAL MANISH NADEEM …" at bounding box center [254, 457] width 111 height 28
select select "59104"
click at [199, 444] on select "Select Stylist Akash Amrita Anu Arun Gaurav GULFAM jeeshan KUNAL MANISH NADEEM …" at bounding box center [254, 457] width 111 height 28
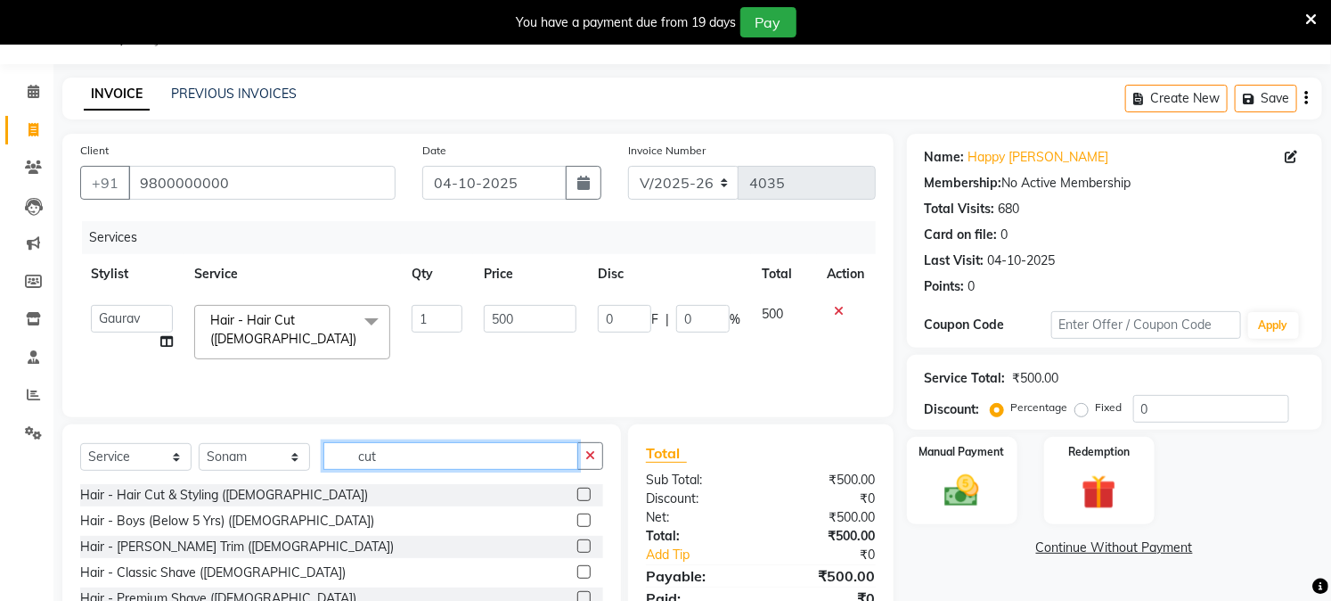
click at [386, 451] on input "cut" at bounding box center [450, 456] width 255 height 28
type input "eye"
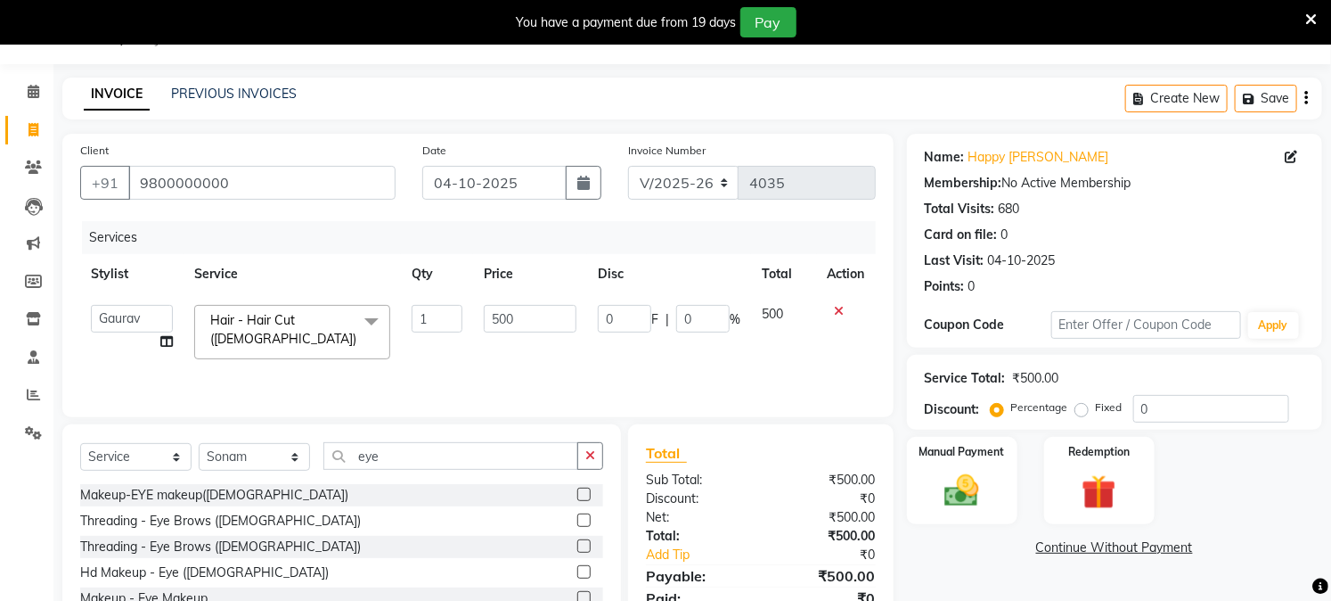
click at [585, 517] on label at bounding box center [583, 519] width 13 height 13
click at [585, 517] on input "checkbox" at bounding box center [583, 521] width 12 height 12
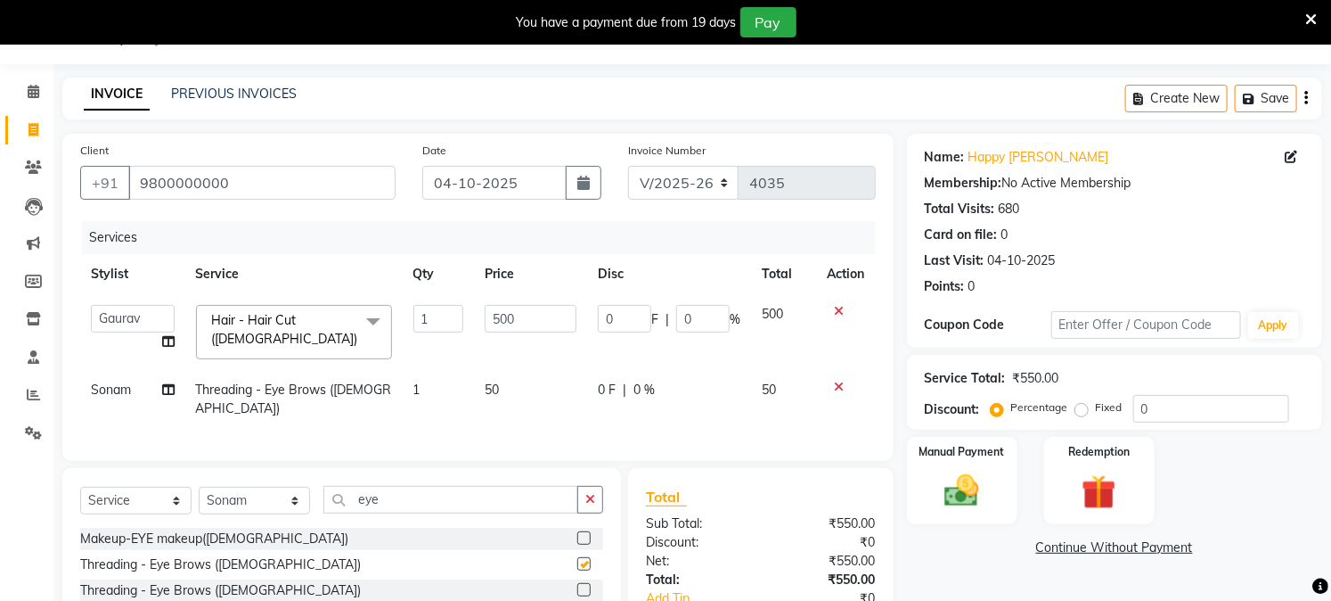
checkbox input "false"
click at [389, 490] on input "eye" at bounding box center [450, 500] width 255 height 28
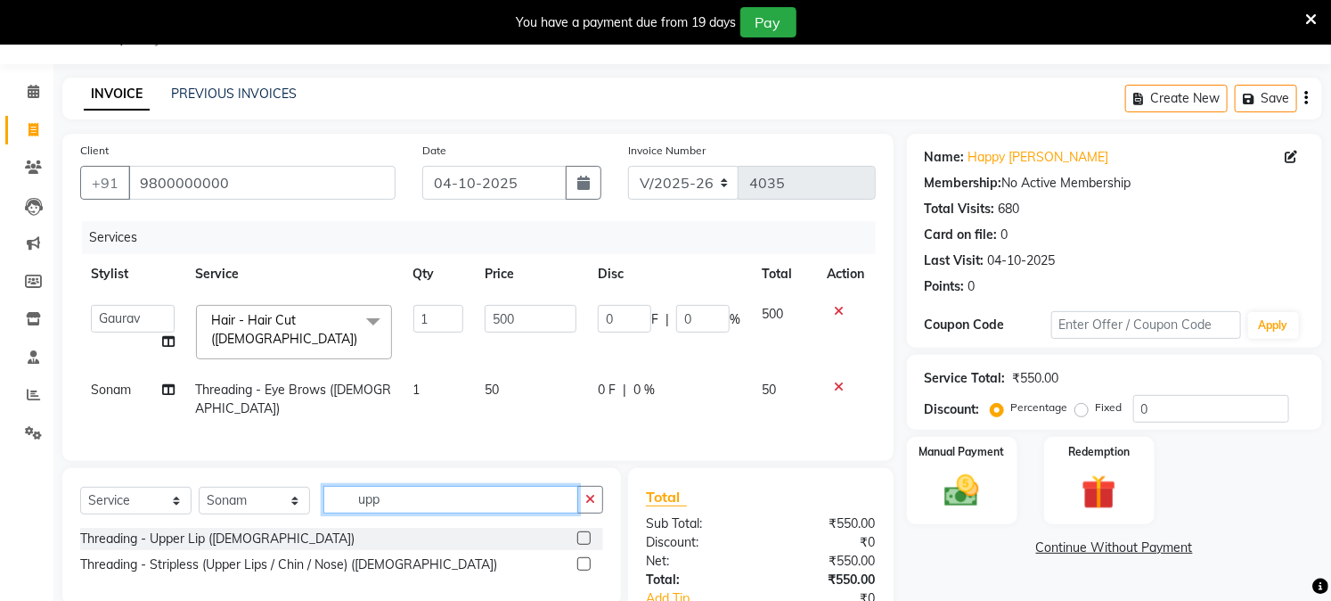
type input "upp"
click at [589, 531] on label at bounding box center [583, 537] width 13 height 13
click at [589, 533] on input "checkbox" at bounding box center [583, 539] width 12 height 12
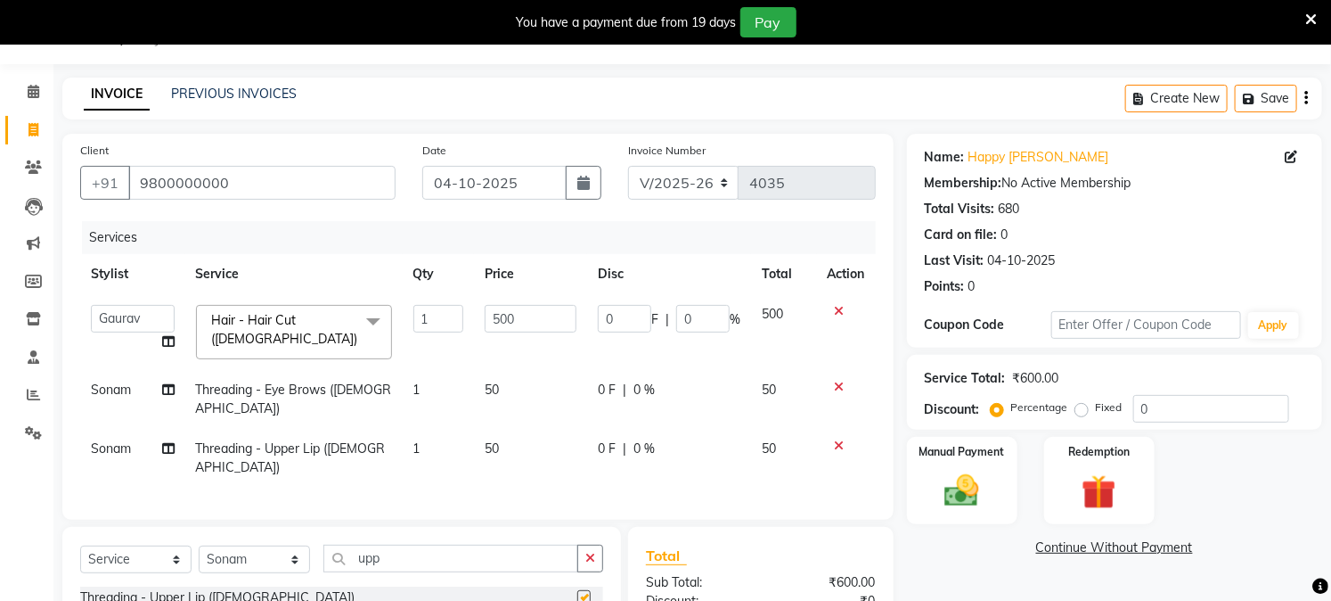
checkbox input "false"
click at [1034, 511] on div "Manual Payment Redemption" at bounding box center [1115, 480] width 442 height 87
click at [1001, 501] on div "Manual Payment" at bounding box center [961, 480] width 115 height 91
click at [1069, 553] on span "CASH" at bounding box center [1055, 548] width 38 height 20
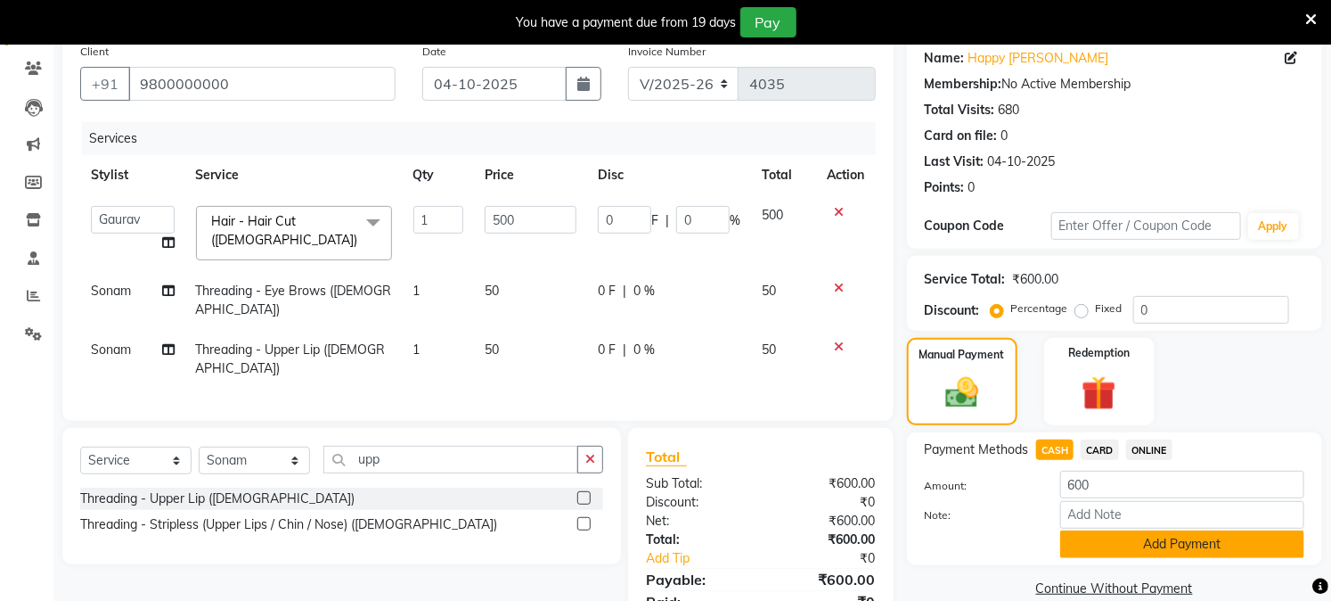
click at [1123, 531] on button "Add Payment" at bounding box center [1182, 544] width 244 height 28
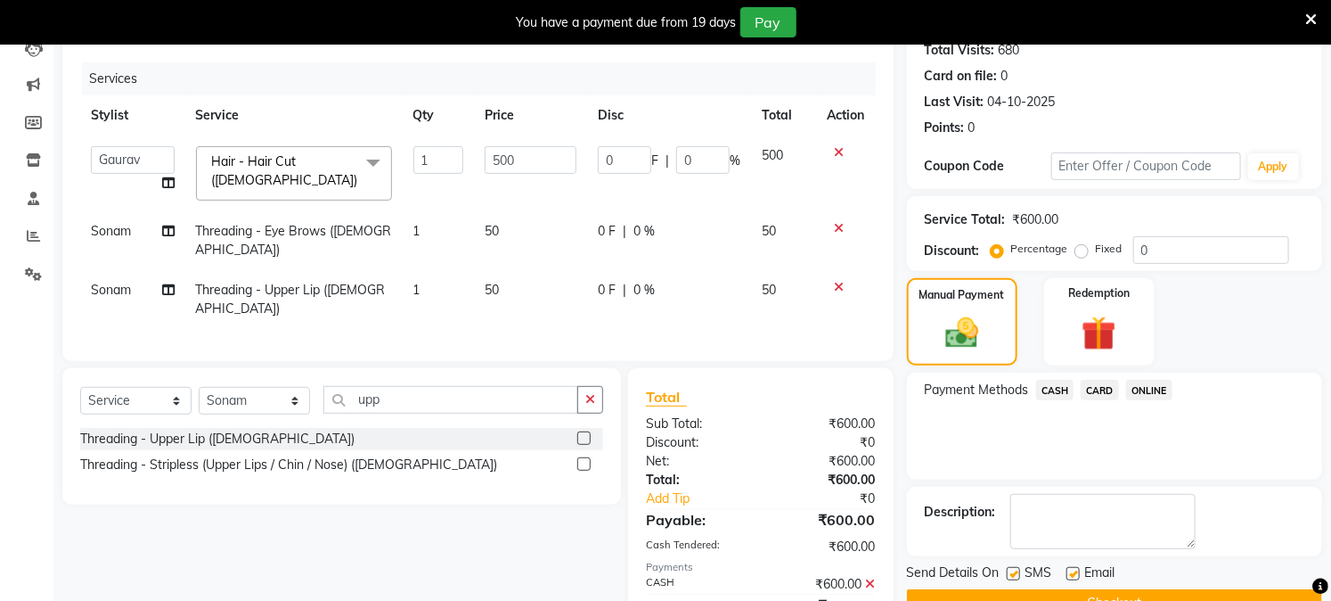
scroll to position [262, 0]
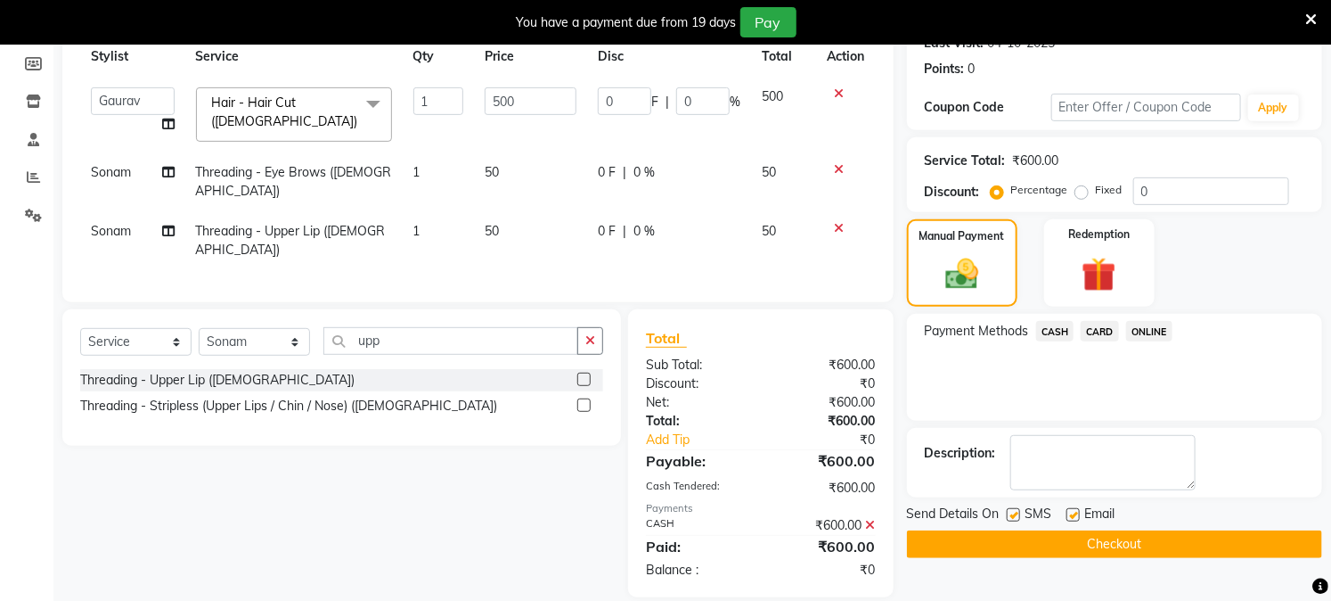
click at [1141, 551] on button "Checkout" at bounding box center [1114, 544] width 415 height 28
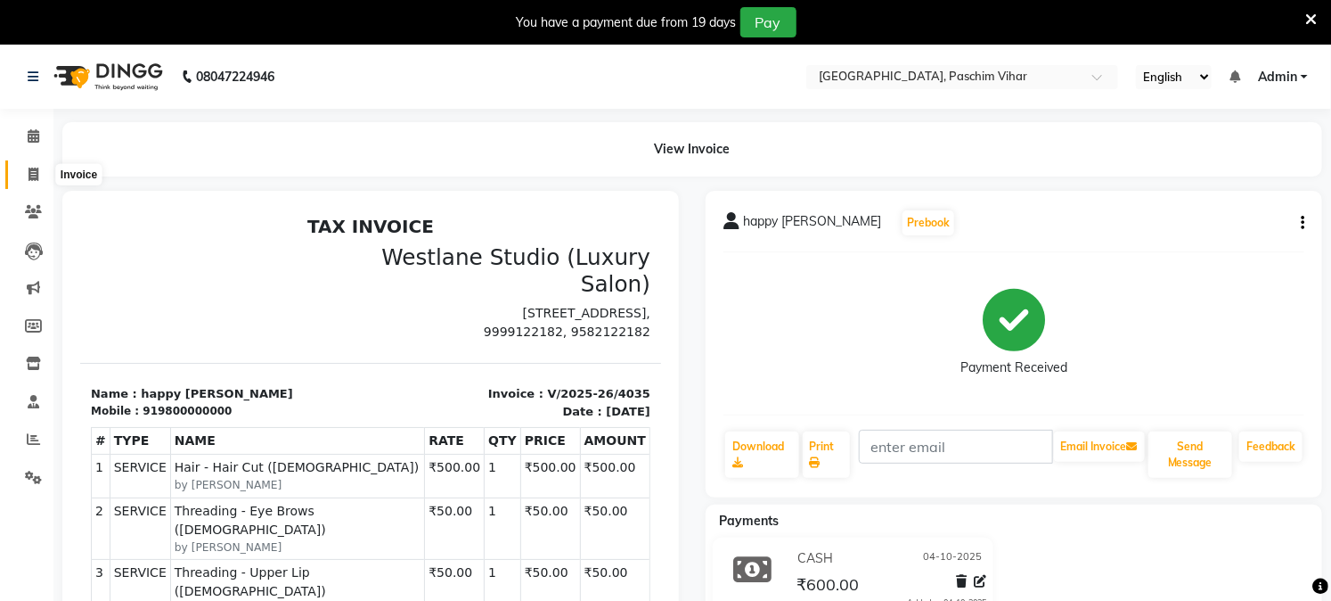
click at [34, 174] on icon at bounding box center [34, 174] width 10 height 13
select select "service"
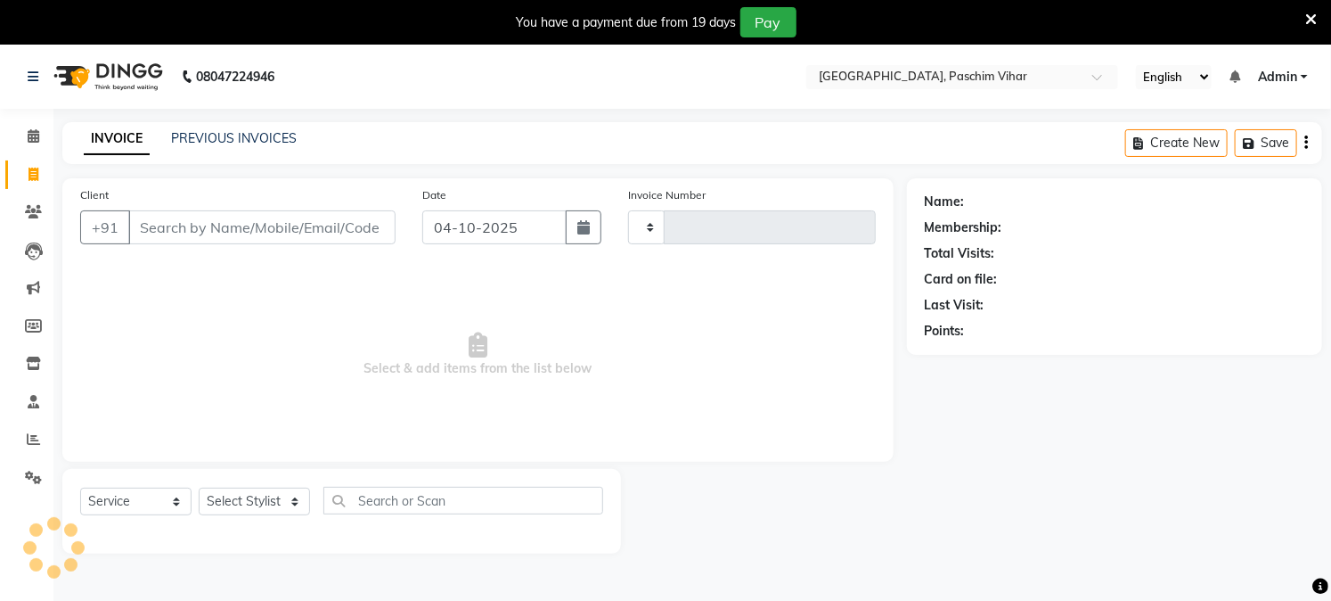
scroll to position [45, 0]
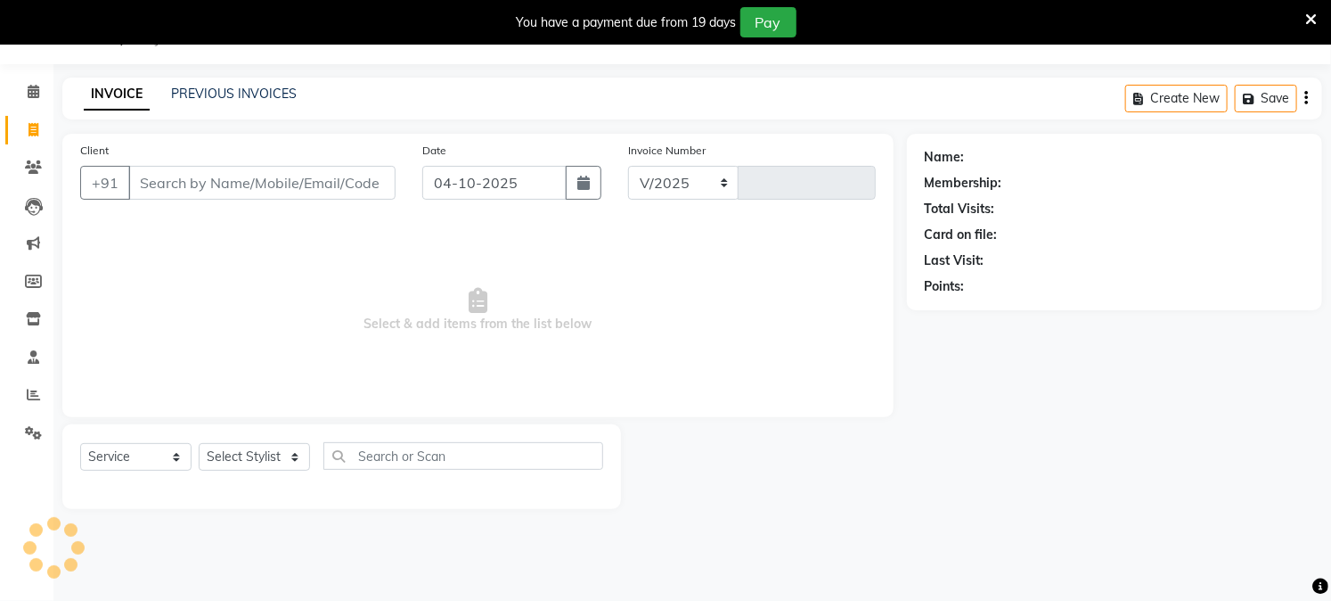
select select "223"
type input "4036"
click at [247, 455] on select "Select Stylist Akash Amrita Anu Arun Gaurav GULFAM jeeshan KUNAL MANISH NADEEM …" at bounding box center [254, 457] width 111 height 28
select select "6559"
click at [467, 372] on span "Select & add items from the list below" at bounding box center [478, 310] width 796 height 178
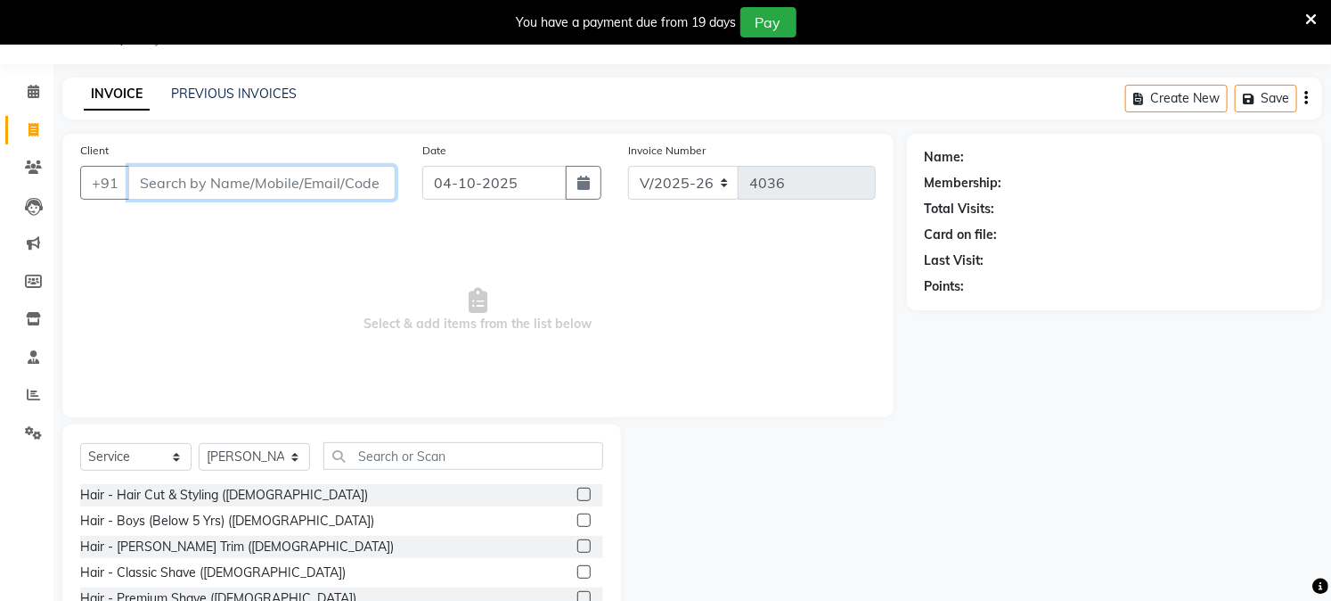
click at [315, 184] on input "Client" at bounding box center [261, 183] width 267 height 34
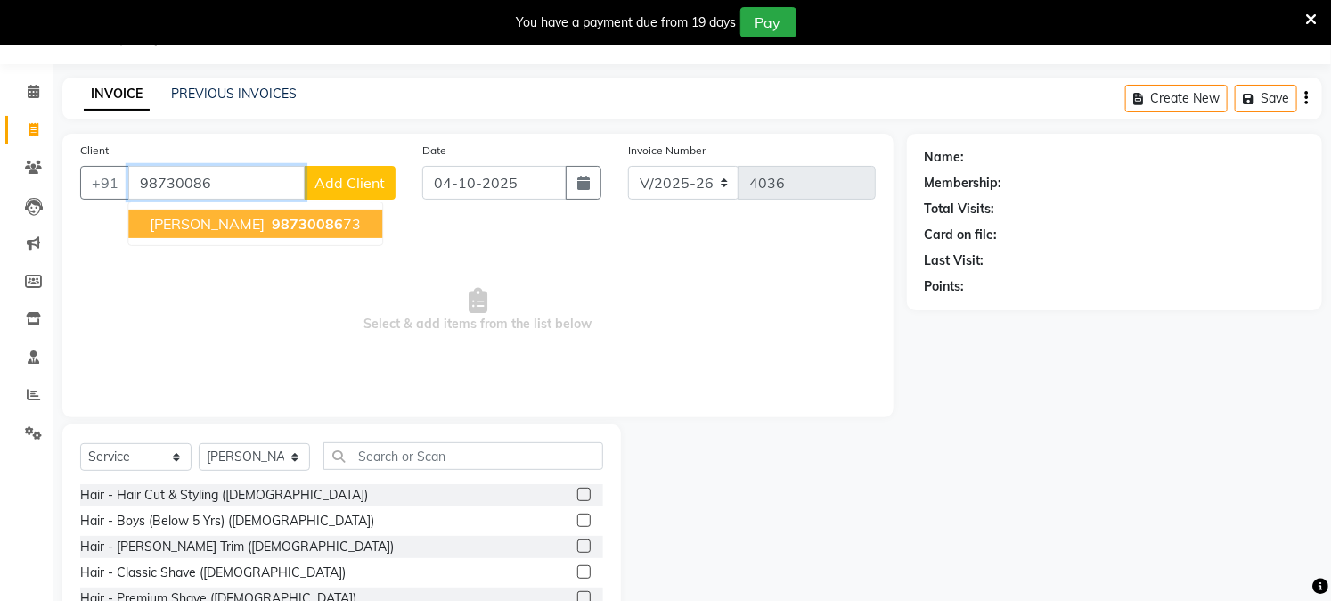
click at [273, 232] on span "98730086" at bounding box center [307, 224] width 71 height 18
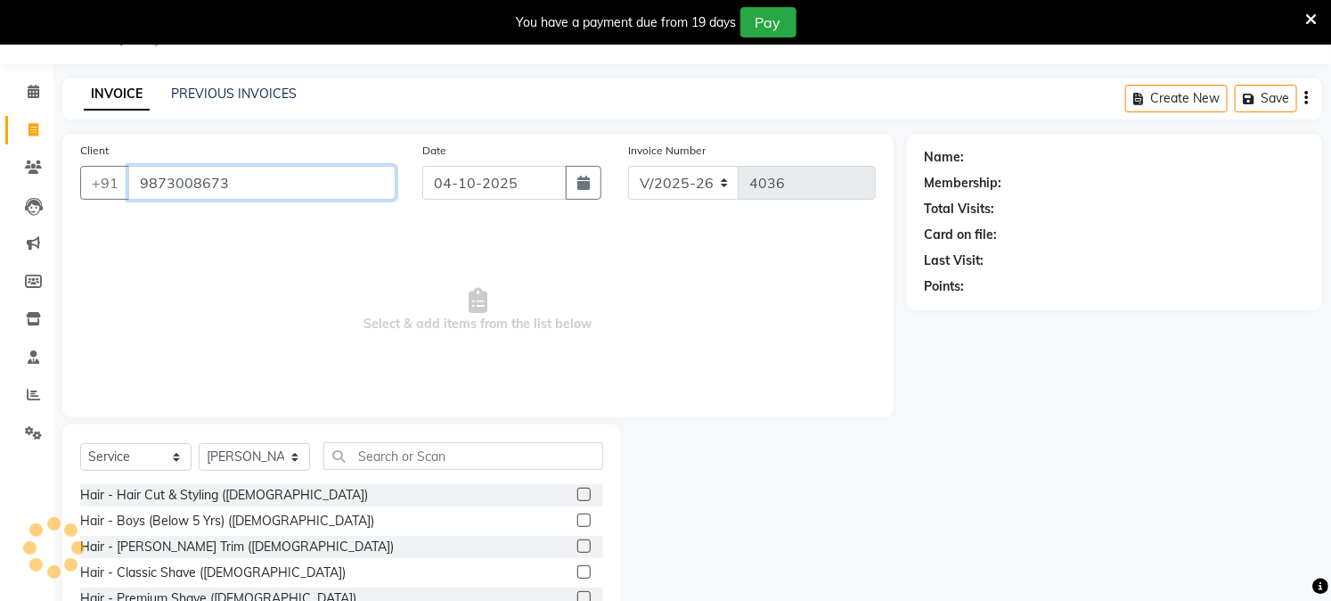
type input "9873008673"
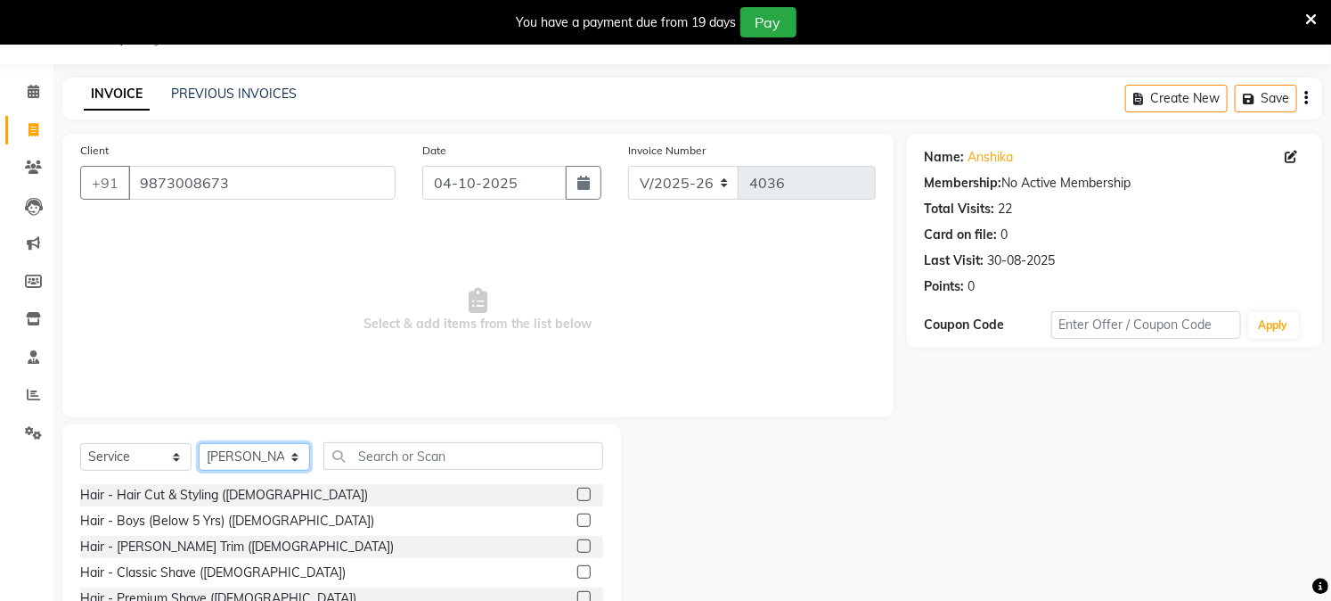
click at [292, 458] on select "Select Stylist Akash Amrita Anu Arun Gaurav GULFAM jeeshan KUNAL MANISH NADEEM …" at bounding box center [254, 457] width 111 height 28
click at [199, 444] on select "Select Stylist Akash Amrita Anu Arun Gaurav GULFAM jeeshan KUNAL MANISH NADEEM …" at bounding box center [254, 457] width 111 height 28
click at [292, 458] on select "Select Stylist Akash Amrita Anu Arun Gaurav GULFAM jeeshan KUNAL MANISH NADEEM …" at bounding box center [254, 457] width 111 height 28
select select "13723"
click at [199, 444] on select "Select Stylist Akash Amrita Anu Arun Gaurav GULFAM jeeshan KUNAL MANISH NADEEM …" at bounding box center [254, 457] width 111 height 28
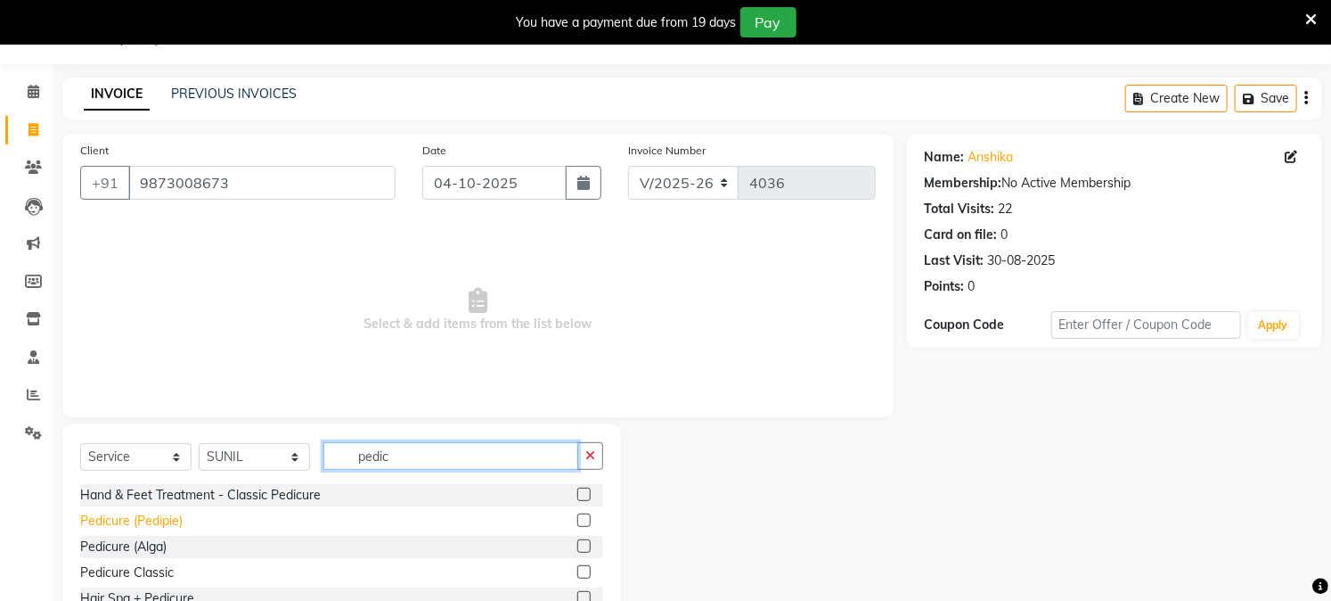
type input "pedic"
click at [165, 519] on div "Pedicure (Pedipie)" at bounding box center [131, 520] width 102 height 19
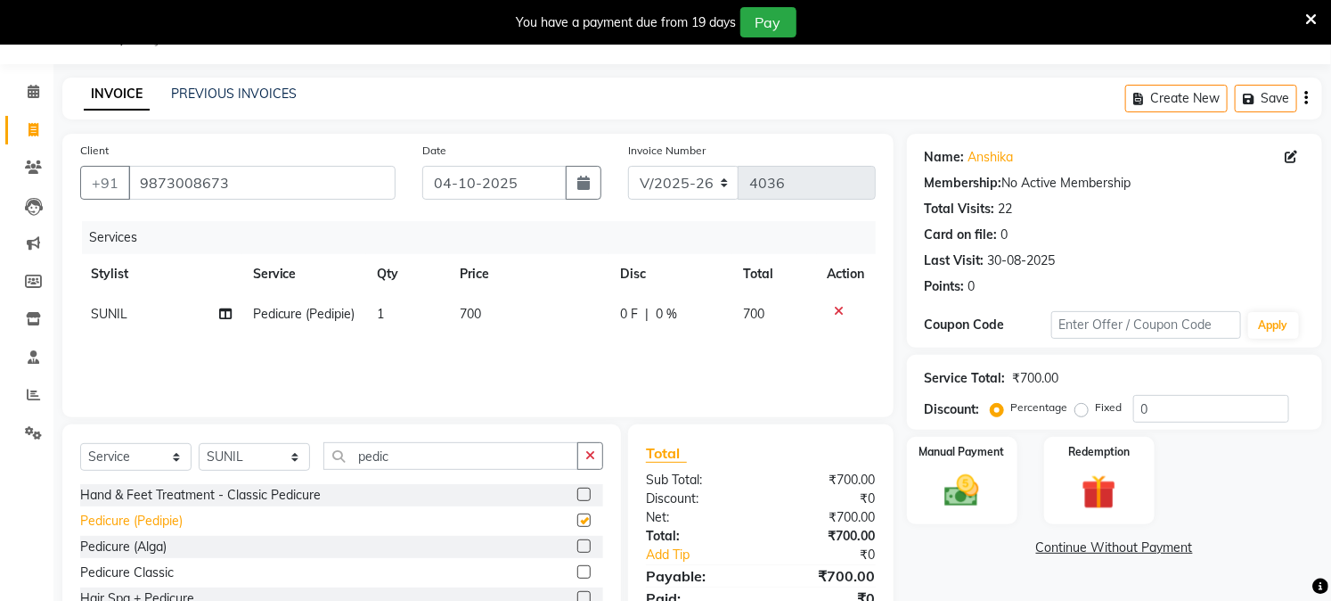
checkbox input "false"
click at [297, 450] on select "Select Stylist Akash Amrita Anu Arun Gaurav GULFAM jeeshan KUNAL MANISH NADEEM …" at bounding box center [254, 457] width 111 height 28
select select "59104"
click at [199, 444] on select "Select Stylist Akash Amrita Anu Arun Gaurav GULFAM jeeshan KUNAL MANISH NADEEM …" at bounding box center [254, 457] width 111 height 28
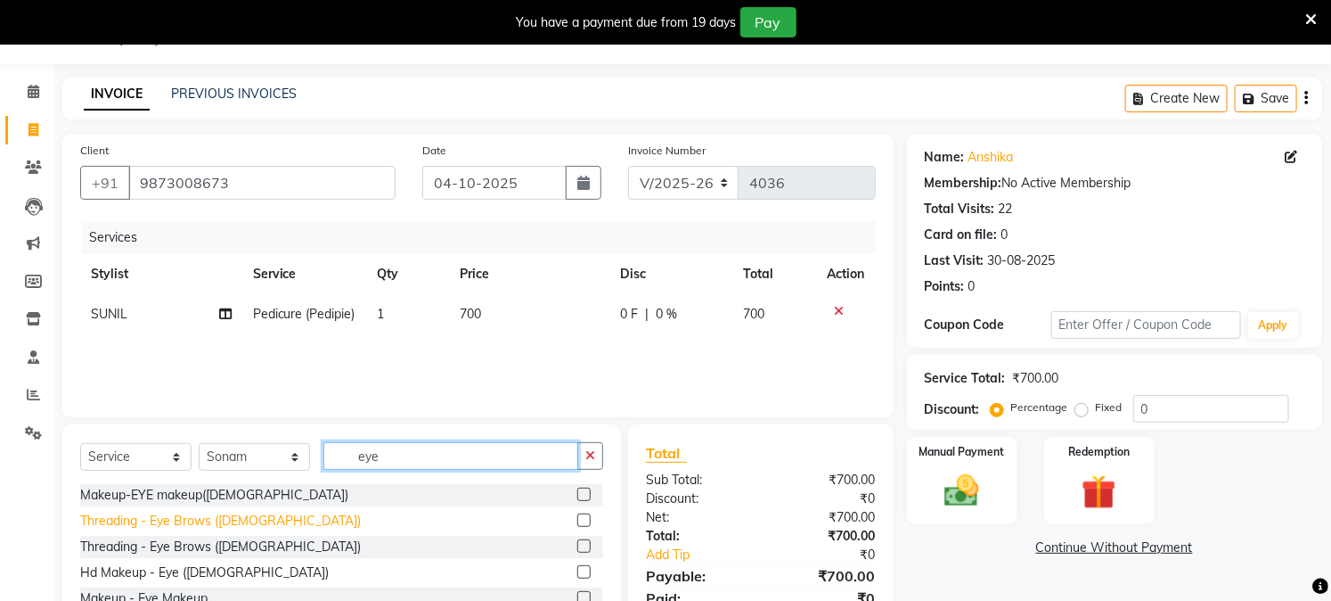
type input "eye"
click at [242, 527] on div "Threading - Eye Brows (Female)" at bounding box center [220, 520] width 281 height 19
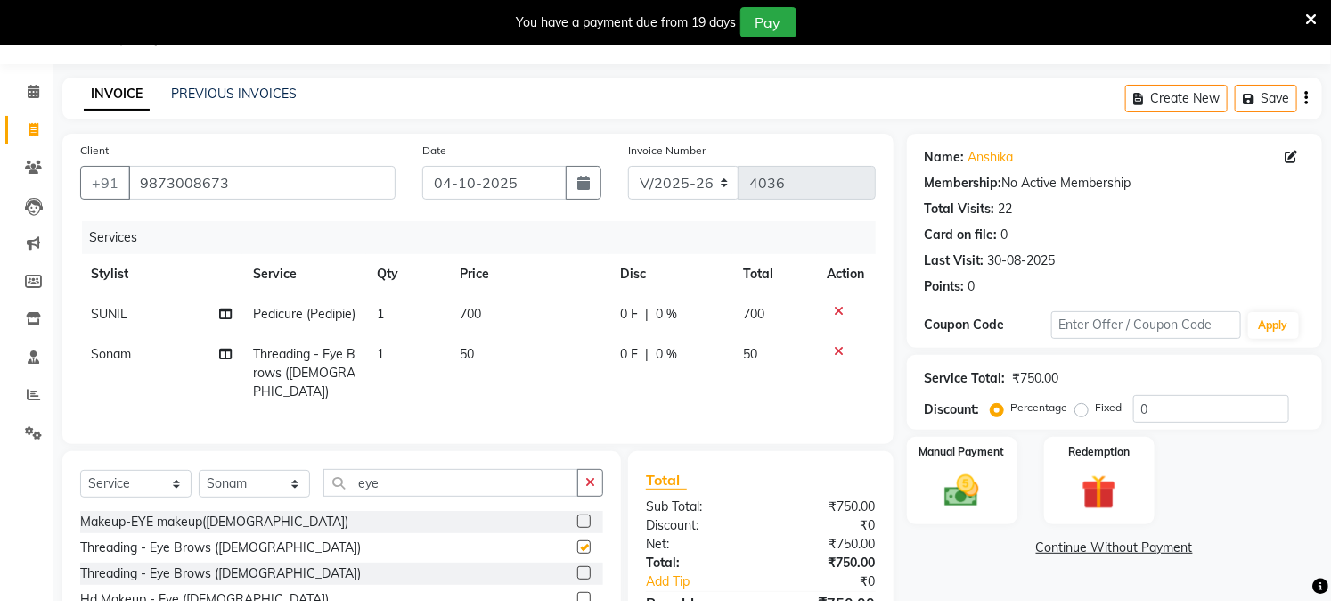
checkbox input "false"
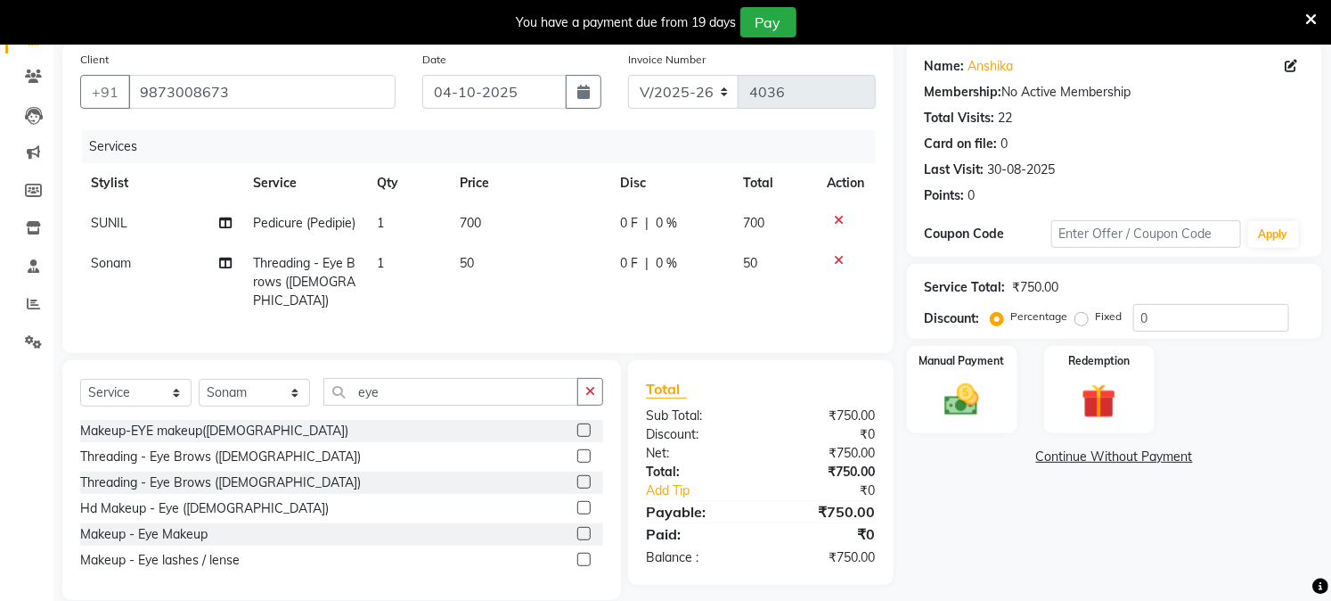
scroll to position [176, 0]
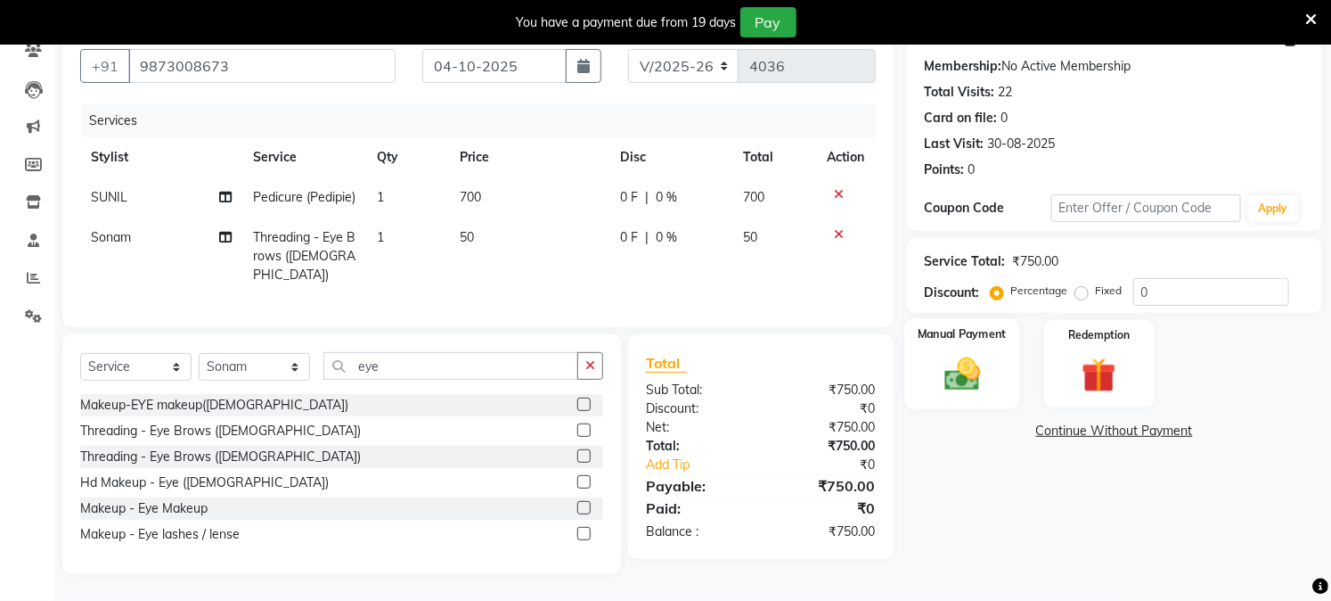
click at [973, 358] on img at bounding box center [962, 374] width 59 height 41
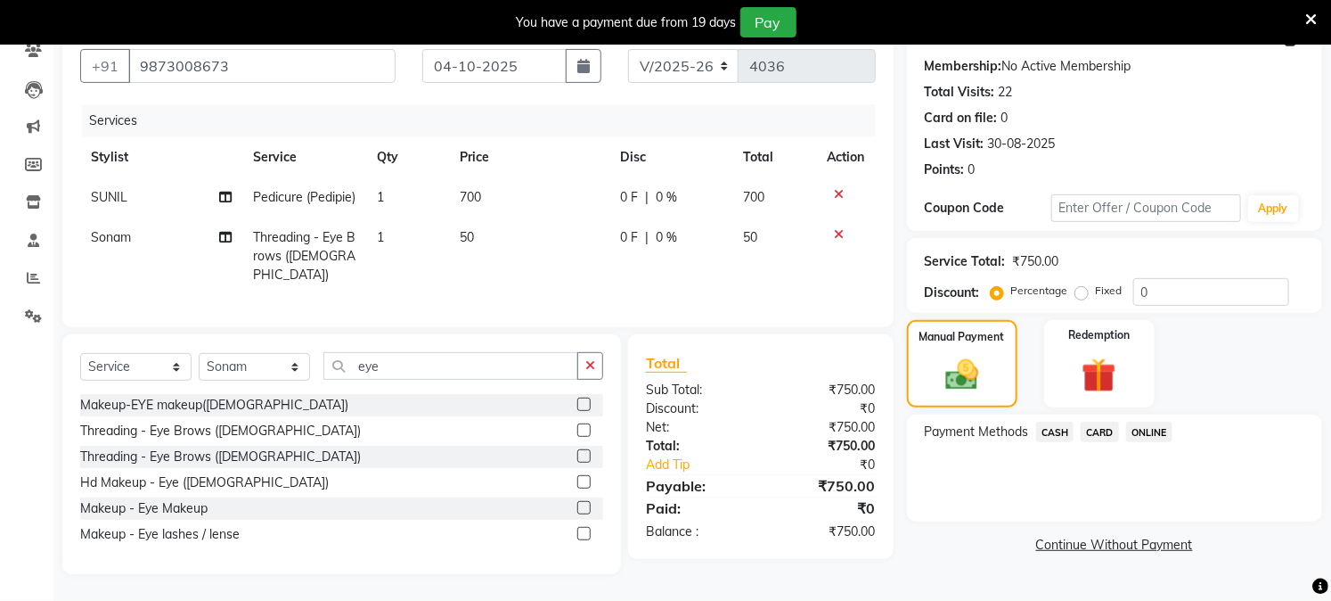
click at [1139, 421] on span "ONLINE" at bounding box center [1149, 431] width 46 height 20
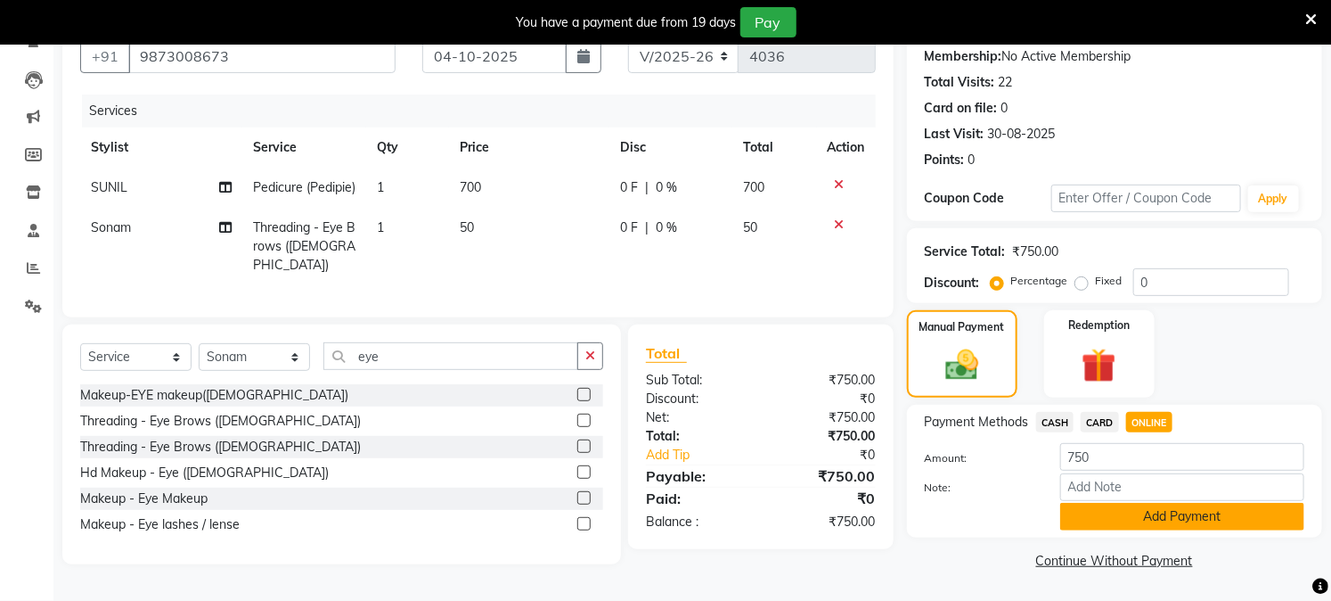
click at [1120, 518] on button "Add Payment" at bounding box center [1182, 517] width 244 height 28
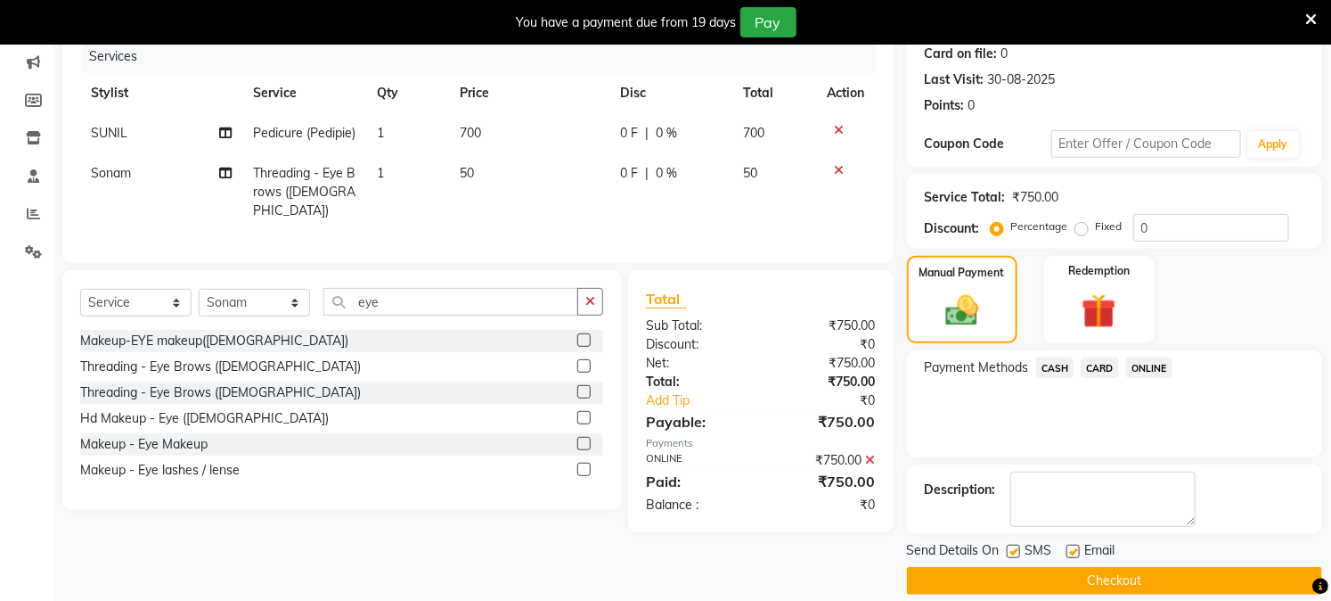
scroll to position [245, 0]
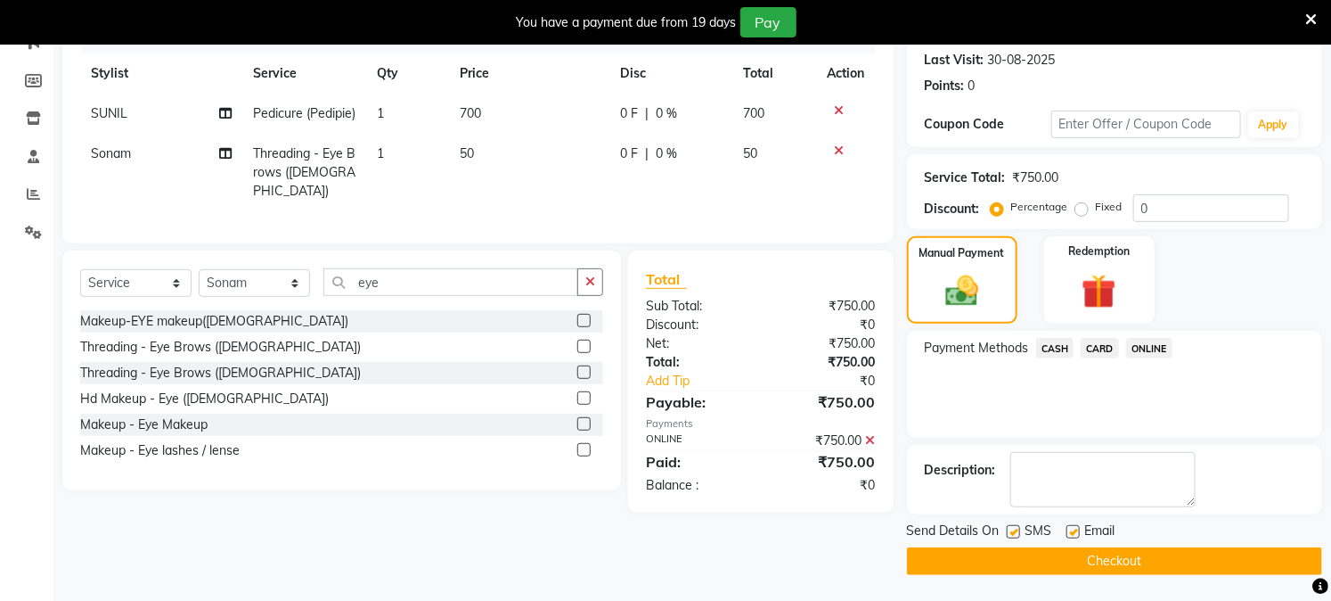
click at [1070, 533] on label at bounding box center [1073, 531] width 13 height 13
click at [1070, 533] on input "checkbox" at bounding box center [1073, 533] width 12 height 12
checkbox input "false"
click at [1023, 555] on button "Checkout" at bounding box center [1114, 561] width 415 height 28
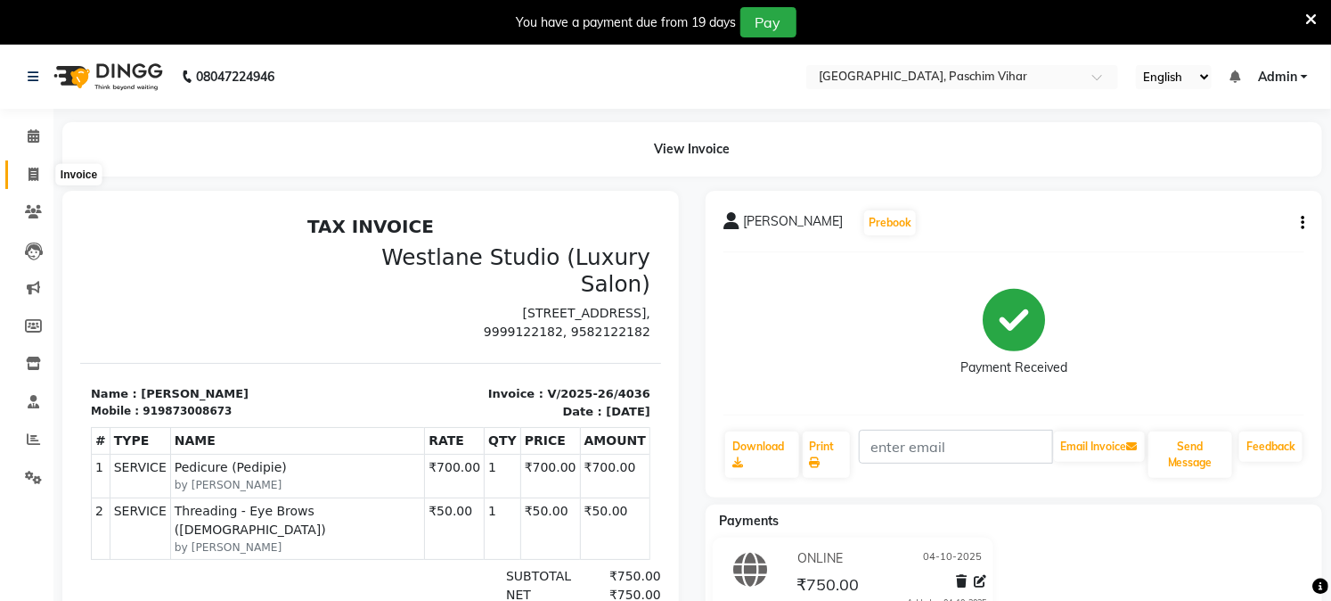
click at [37, 170] on icon at bounding box center [34, 174] width 10 height 13
select select "service"
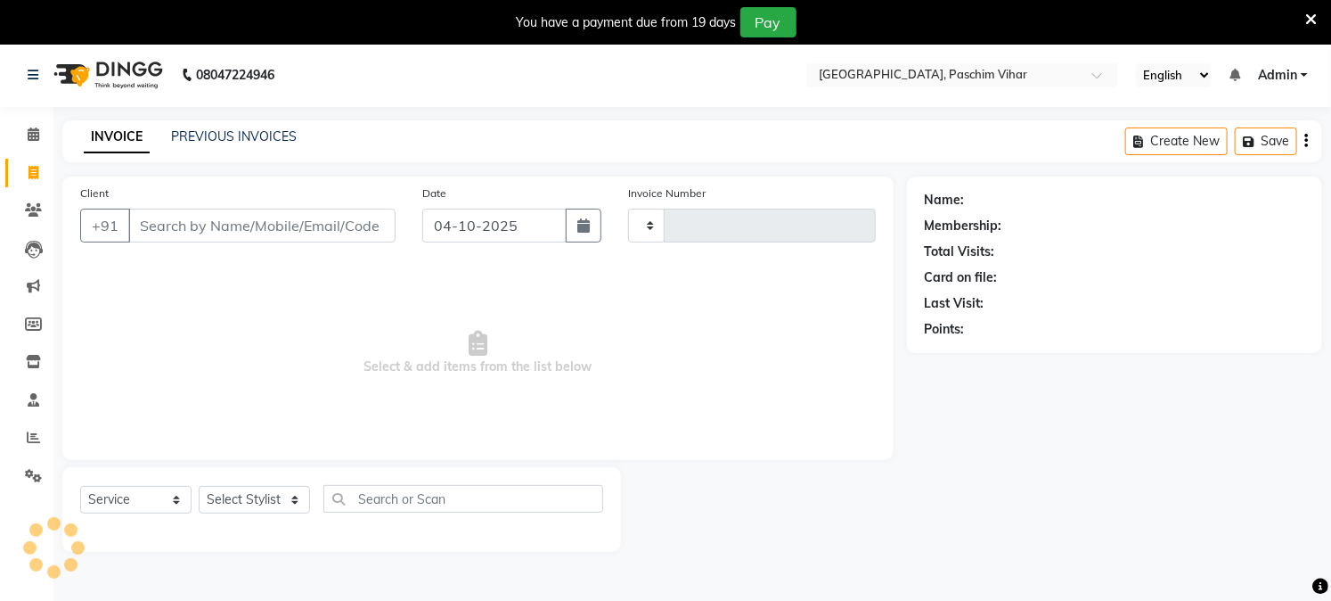
scroll to position [45, 0]
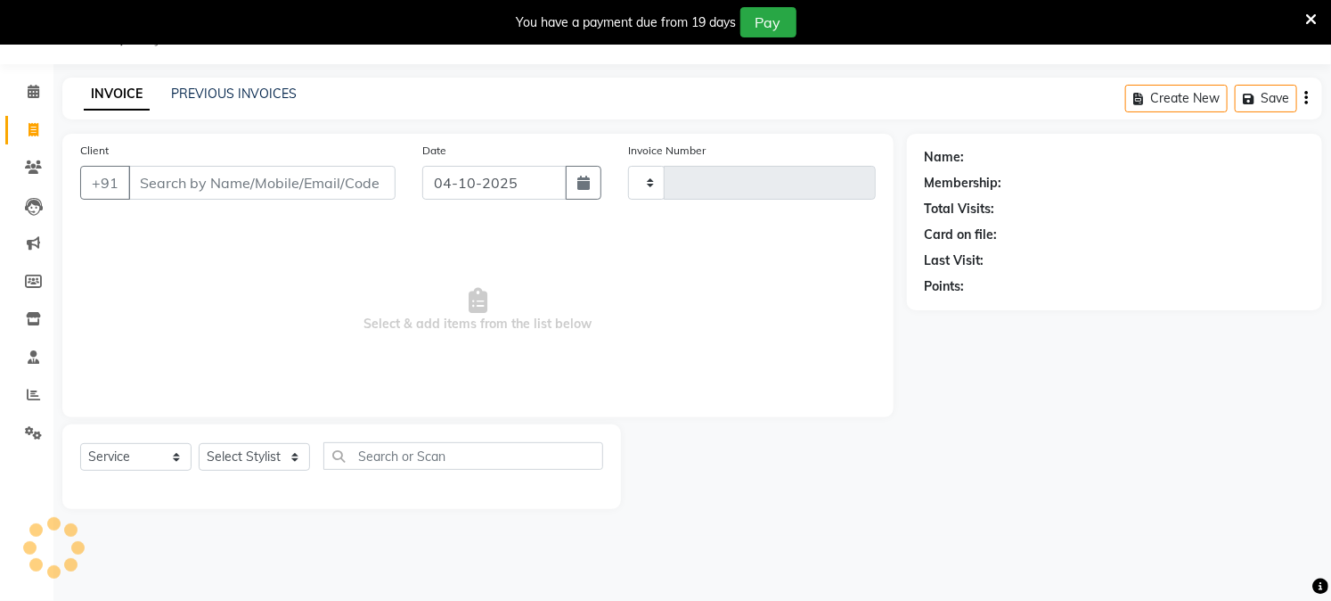
type input "4037"
select select "223"
click at [217, 90] on link "PREVIOUS INVOICES" at bounding box center [234, 94] width 126 height 16
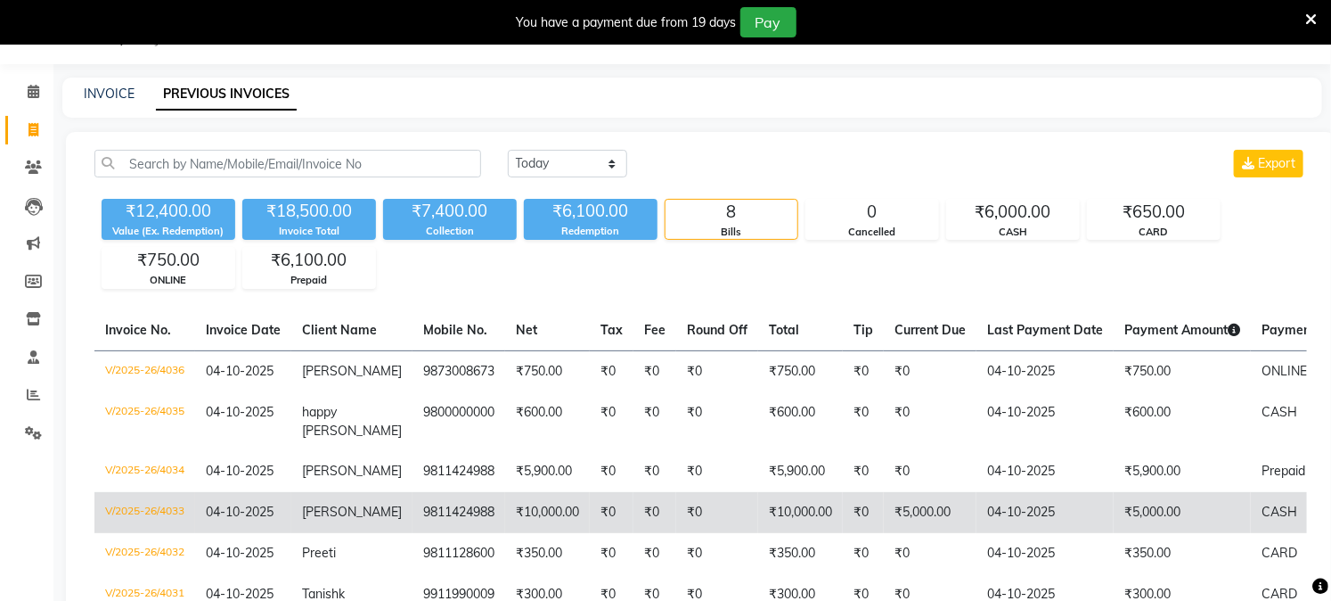
click at [413, 496] on td "9811424988" at bounding box center [459, 512] width 93 height 41
click at [438, 503] on td "9811424988" at bounding box center [459, 512] width 93 height 41
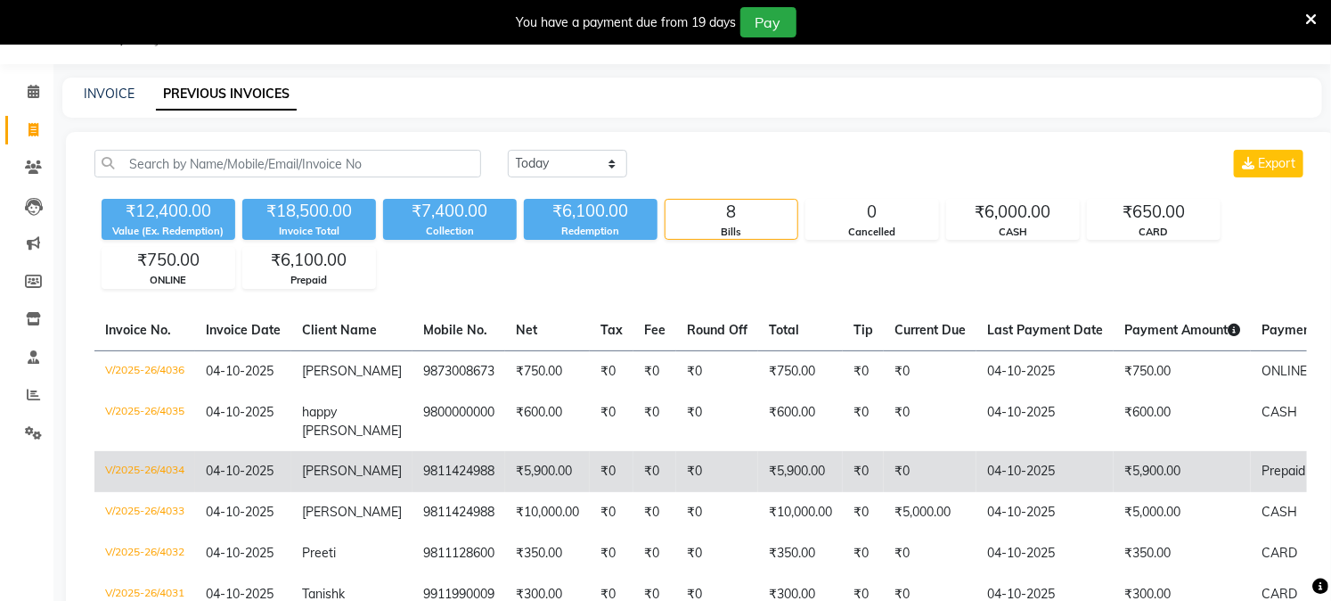
click at [453, 454] on td "9811424988" at bounding box center [459, 471] width 93 height 41
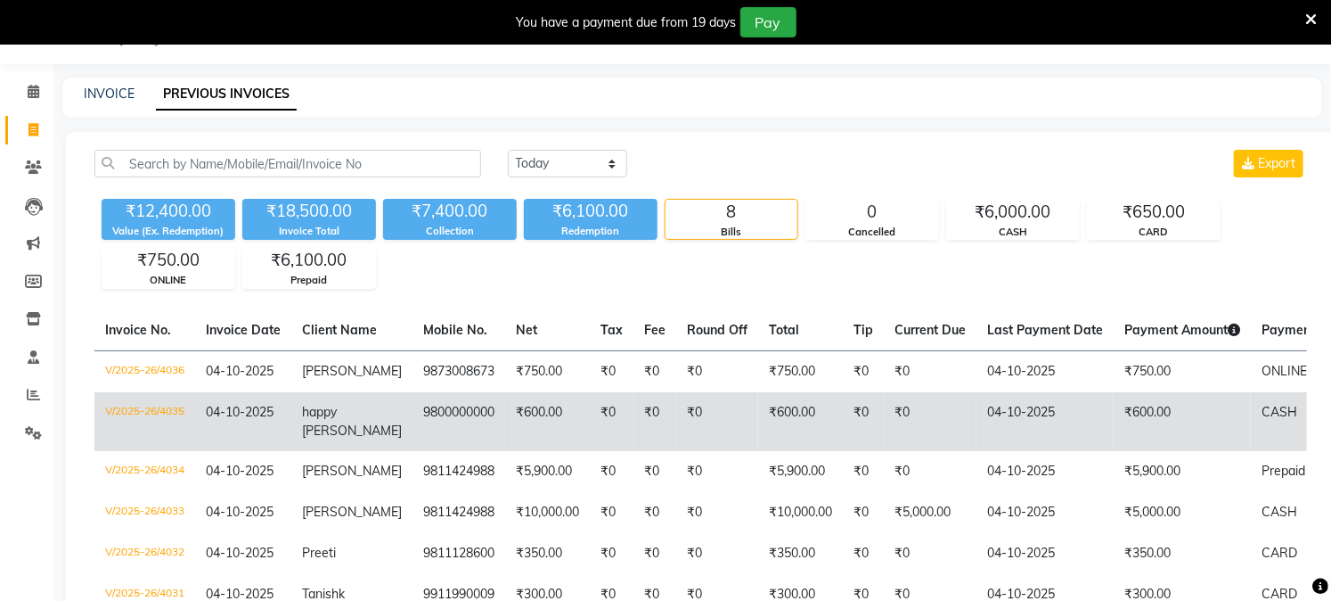
click at [505, 417] on td "₹600.00" at bounding box center [547, 421] width 85 height 59
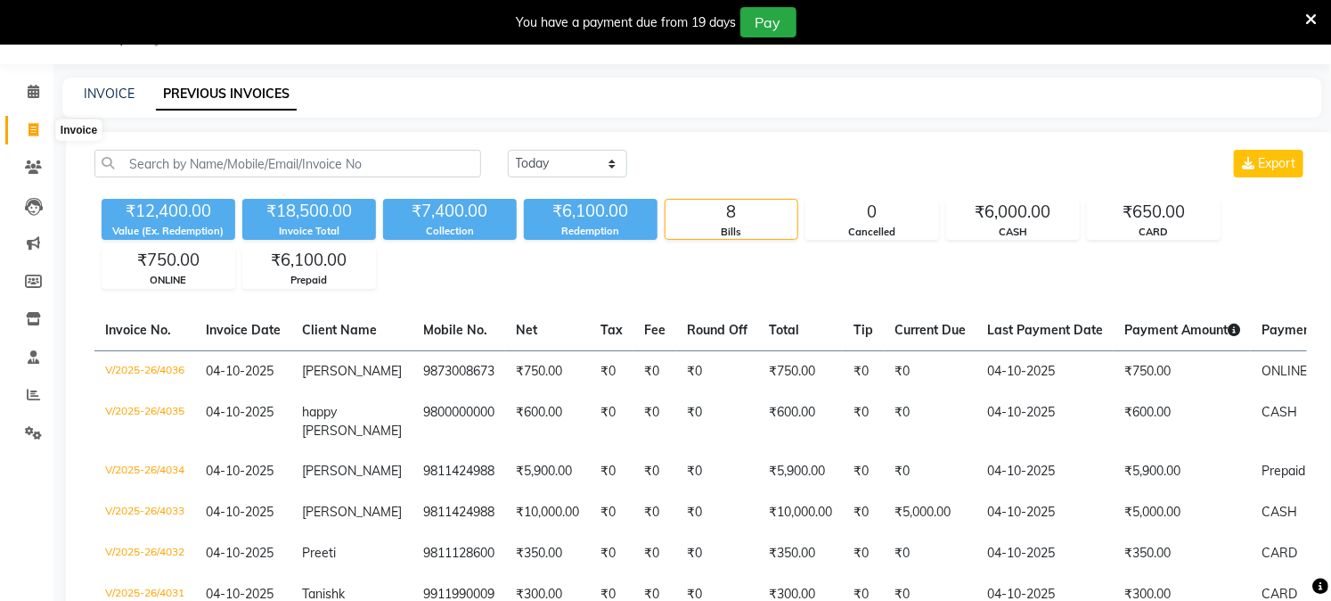
click at [36, 136] on icon at bounding box center [34, 129] width 10 height 13
select select "service"
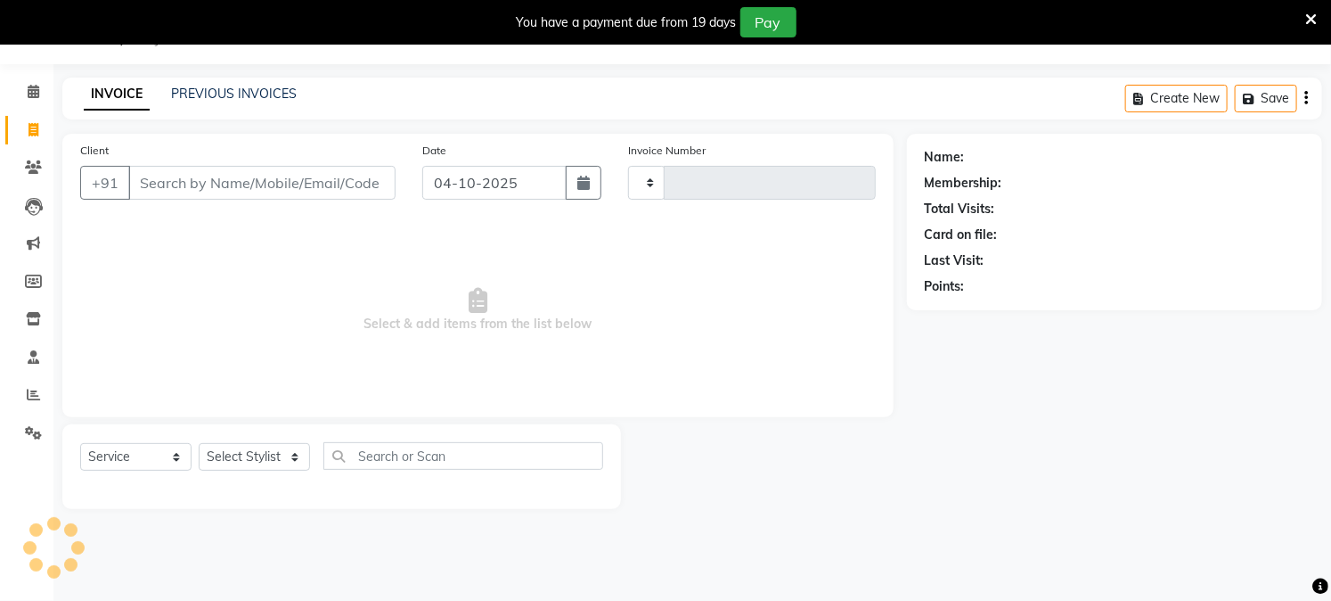
type input "4037"
select select "223"
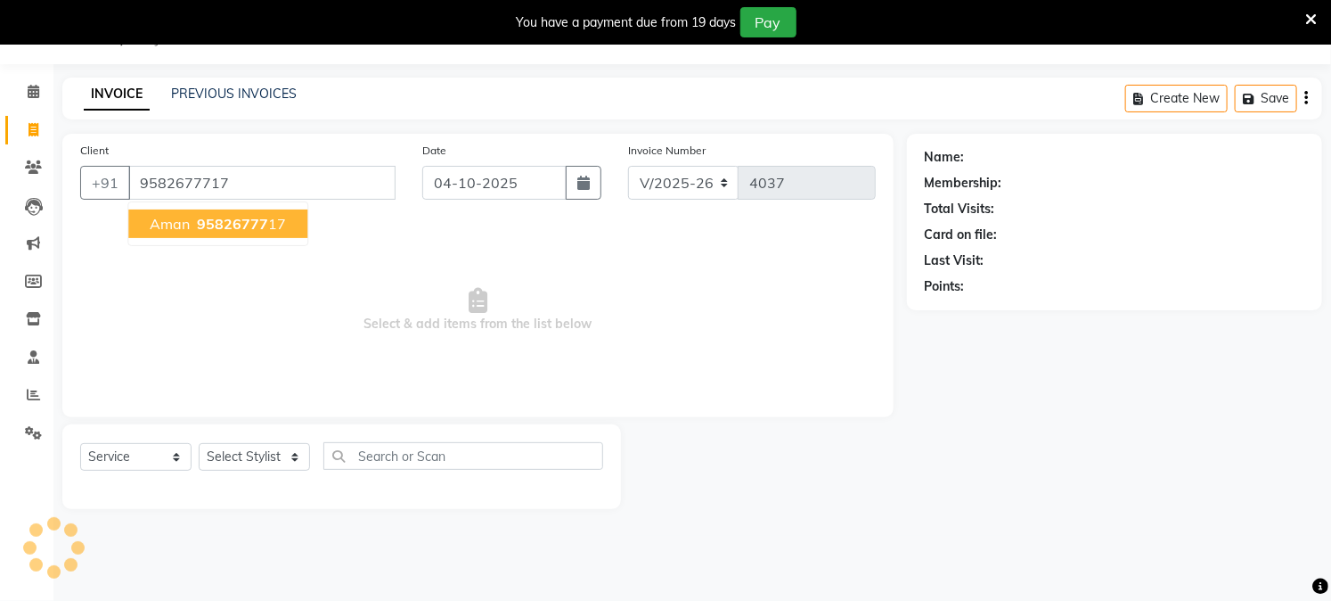
type input "9582677717"
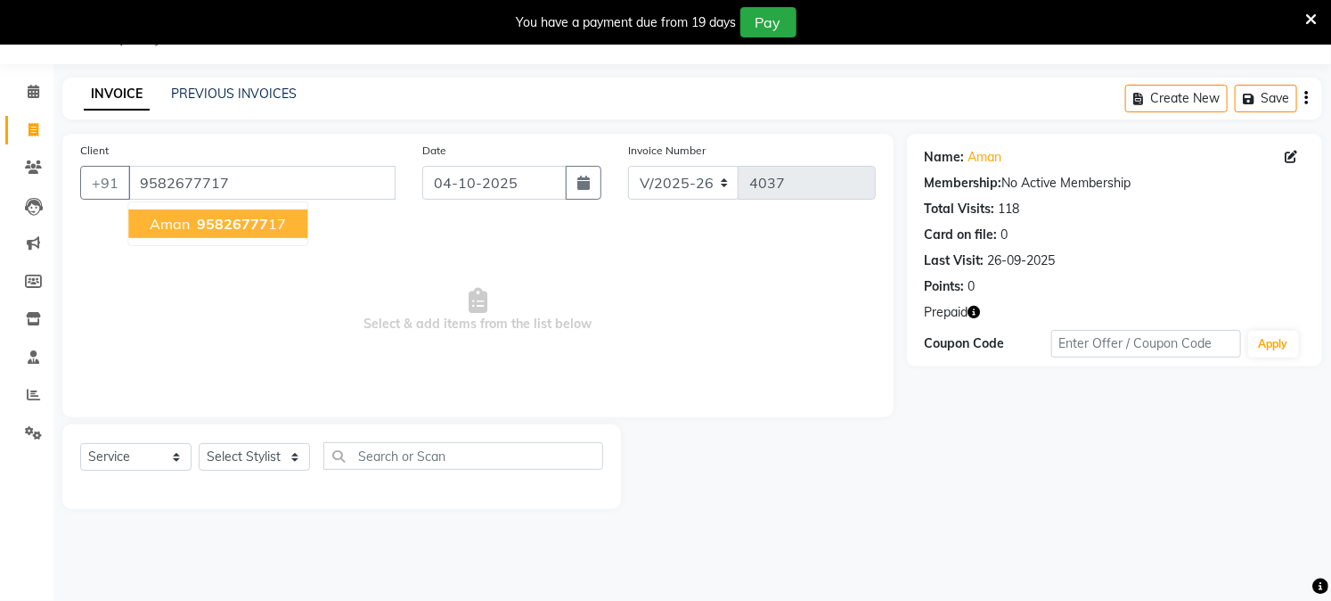
click at [169, 229] on span "aman" at bounding box center [170, 224] width 40 height 18
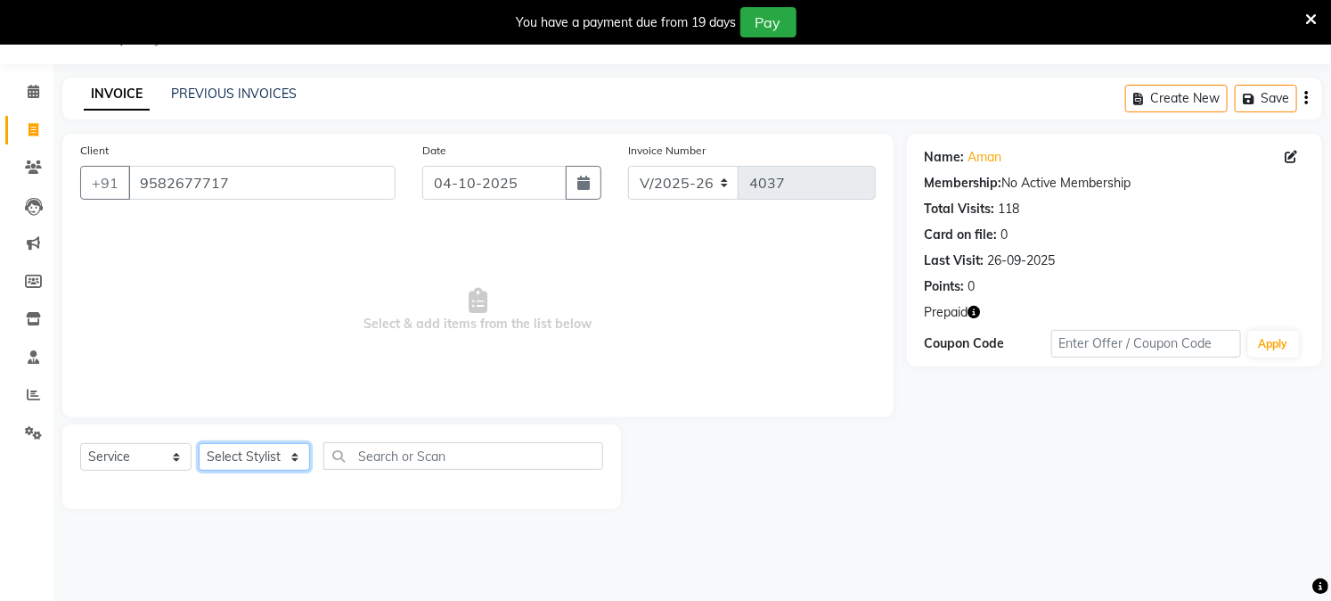
click at [245, 452] on select "Select Stylist Akash Amrita Anu Arun Gaurav GULFAM jeeshan KUNAL MANISH NADEEM …" at bounding box center [254, 457] width 111 height 28
select select "45089"
click at [199, 444] on select "Select Stylist Akash Amrita Anu Arun Gaurav GULFAM jeeshan KUNAL MANISH NADEEM …" at bounding box center [254, 457] width 111 height 28
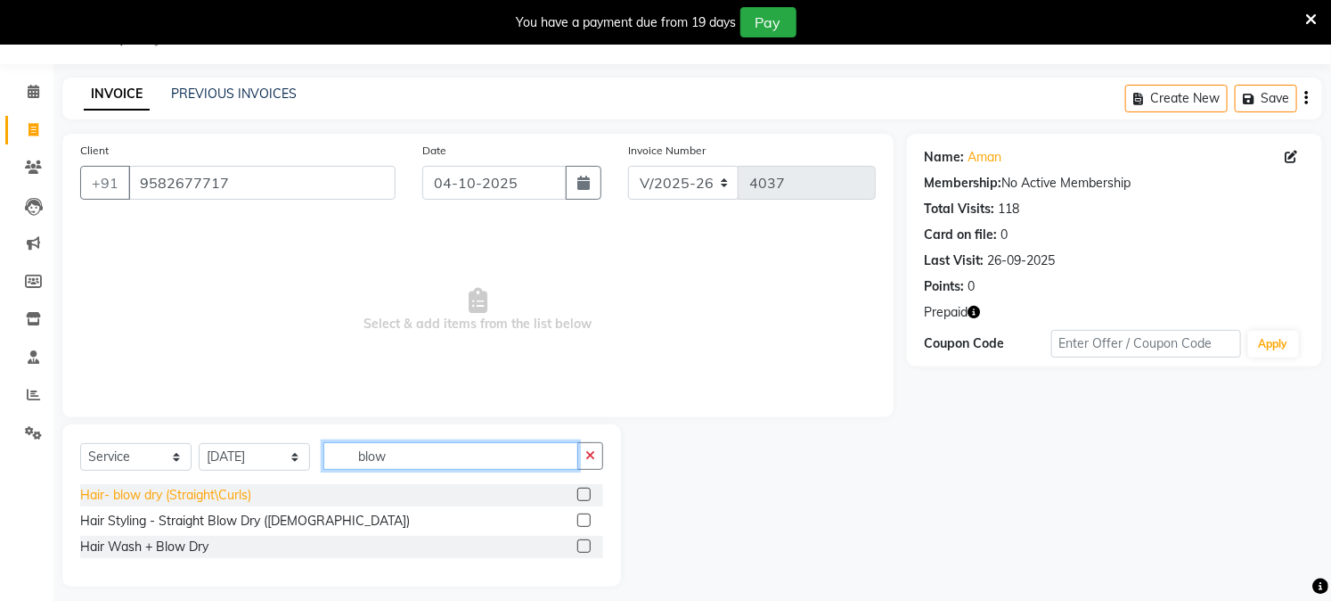
type input "blow"
click at [228, 496] on div "Hair- blow dry (Straight\Curls)" at bounding box center [165, 495] width 171 height 19
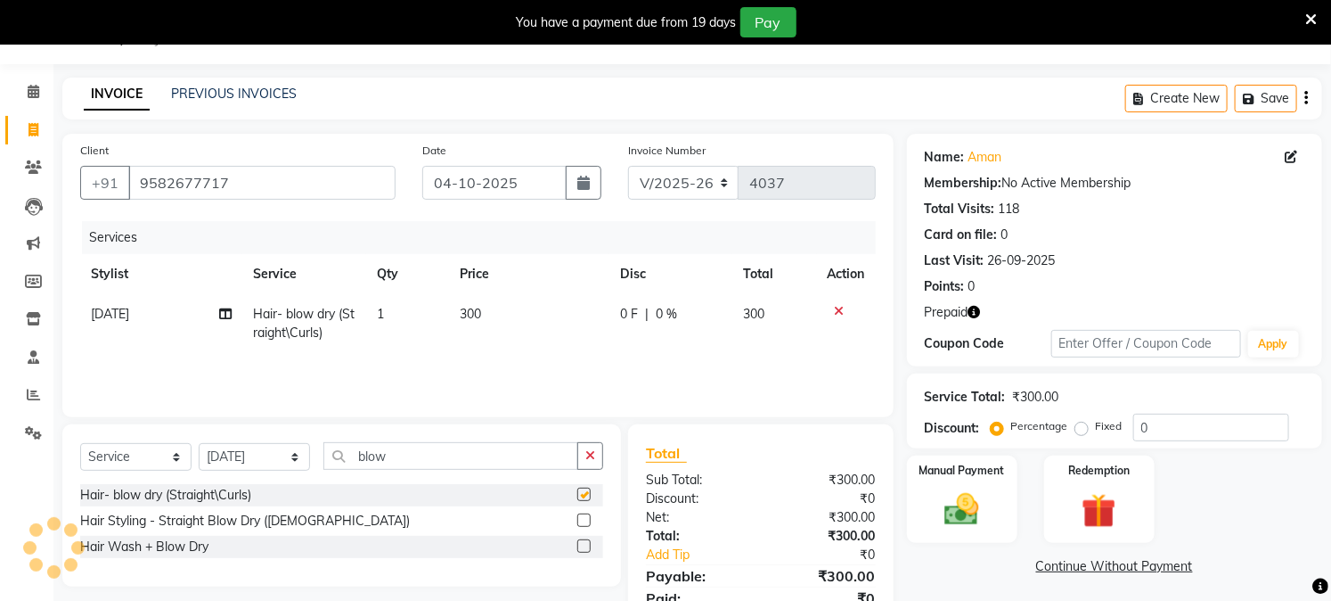
checkbox input "false"
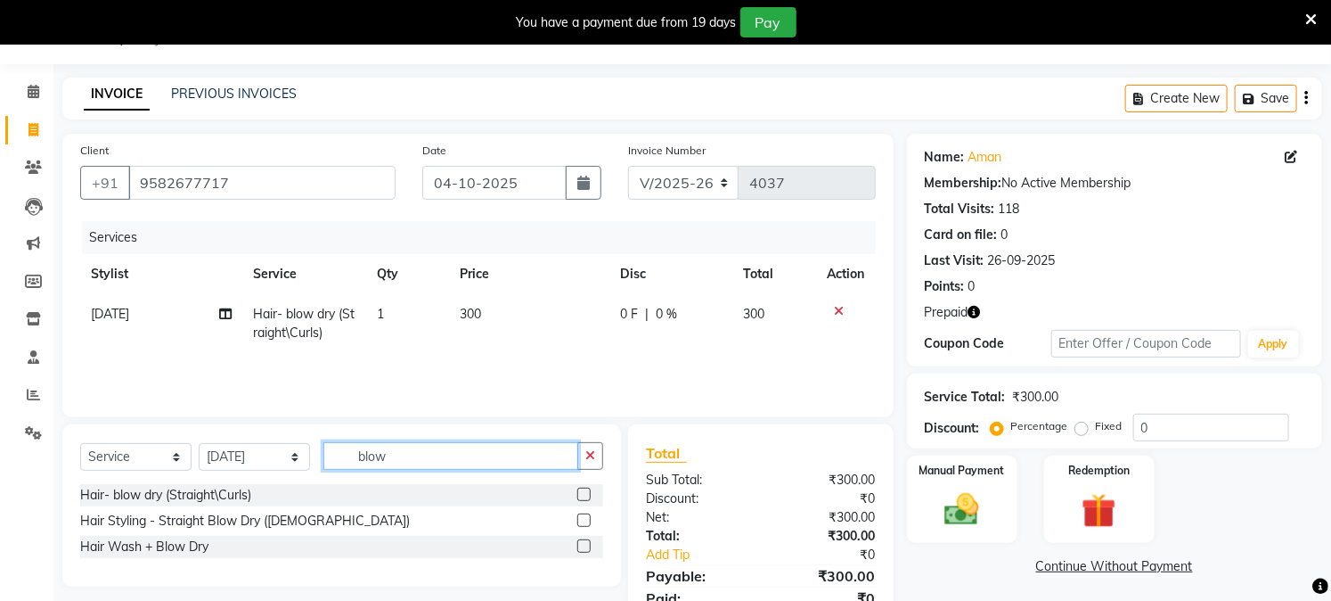
click at [404, 461] on input "blow" at bounding box center [450, 456] width 255 height 28
click at [234, 467] on select "Select Stylist Akash Amrita Anu Arun Gaurav GULFAM jeeshan KUNAL MANISH NADEEM …" at bounding box center [254, 457] width 111 height 28
select select "92960"
click at [199, 444] on select "Select Stylist Akash Amrita Anu Arun Gaurav GULFAM jeeshan KUNAL MANISH NADEEM …" at bounding box center [254, 457] width 111 height 28
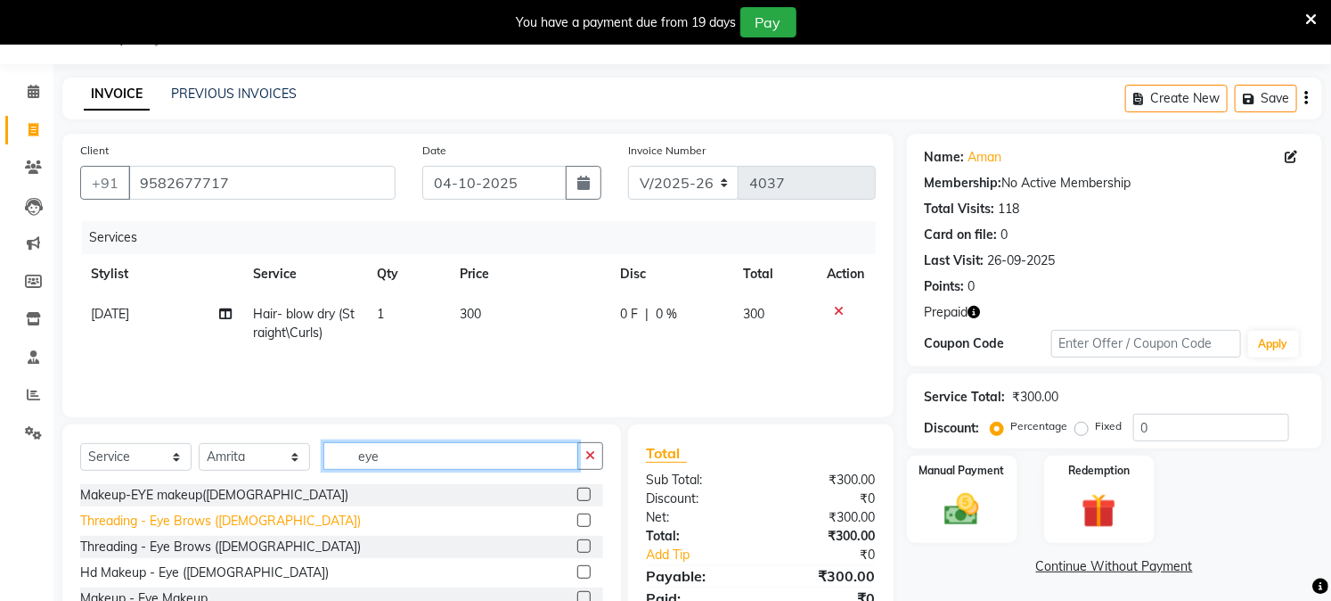
type input "eye"
click at [230, 519] on div "Threading - Eye Brows (Female)" at bounding box center [220, 520] width 281 height 19
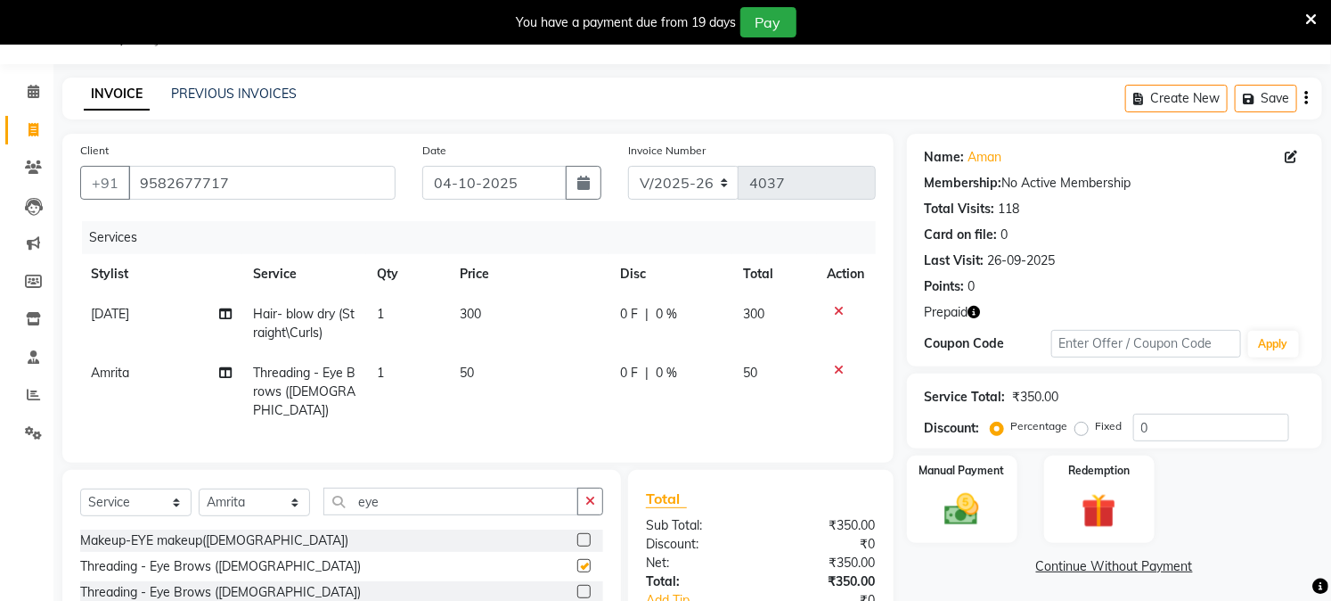
checkbox input "false"
click at [412, 495] on input "eye" at bounding box center [450, 501] width 255 height 28
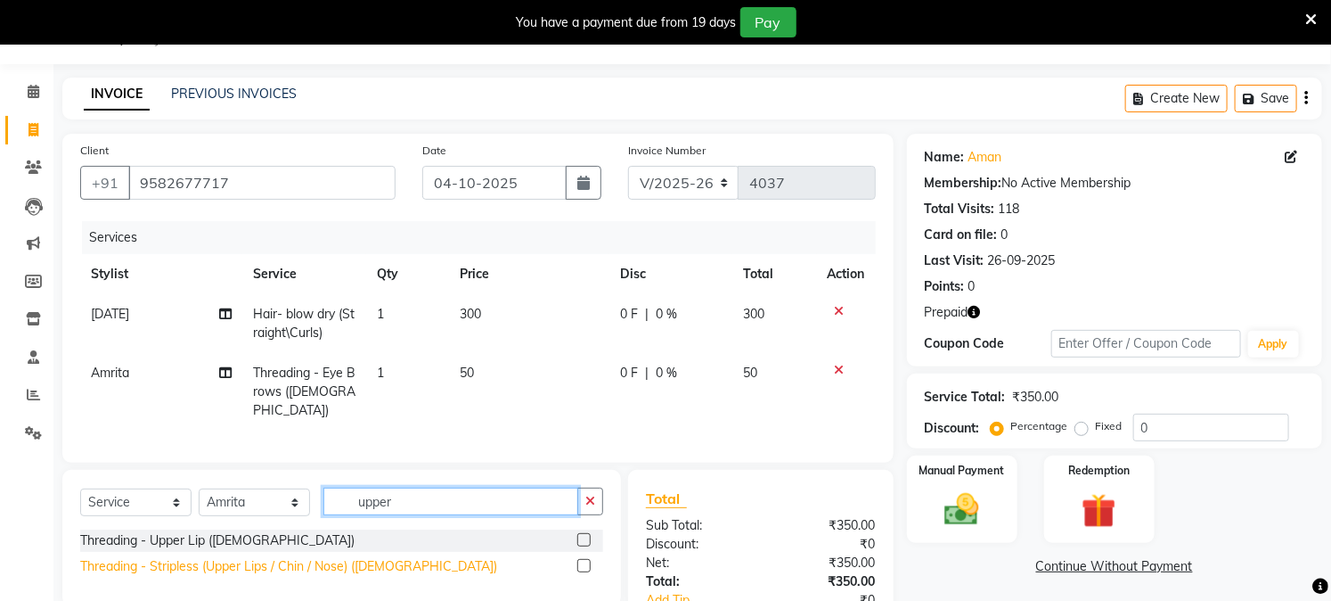
type input "upper"
click at [348, 563] on div "Threading - Stripless (Upper Lips / Chin / Nose) (Female)" at bounding box center [288, 566] width 417 height 19
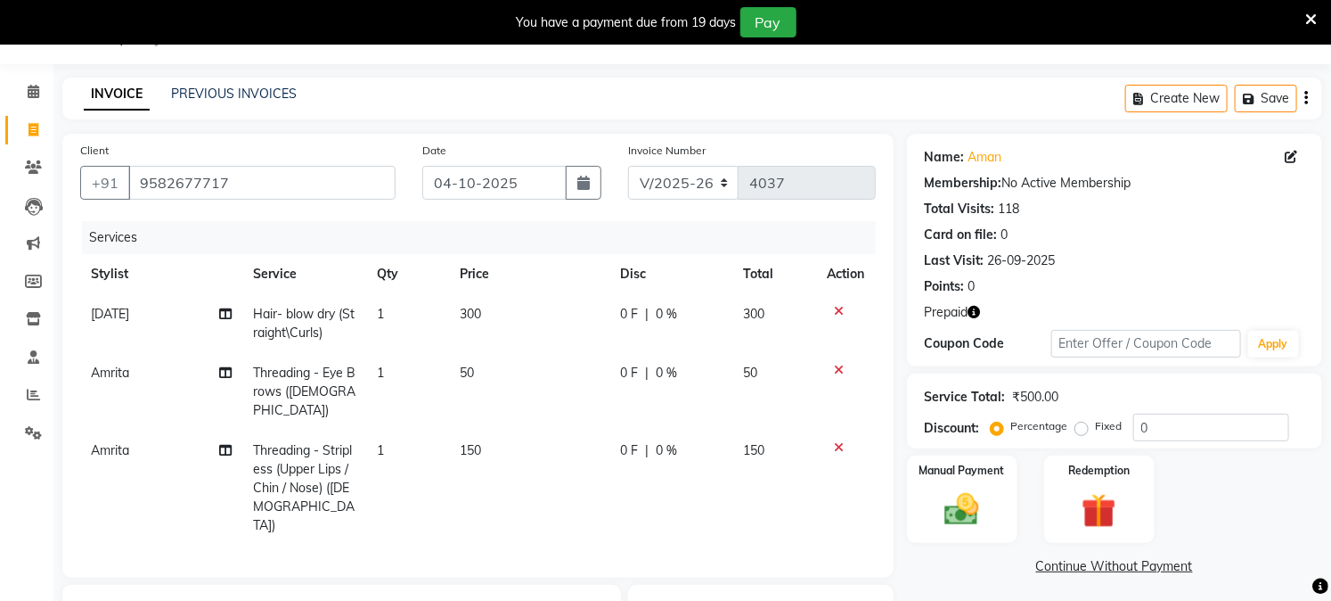
checkbox input "false"
click at [476, 442] on span "150" at bounding box center [470, 450] width 21 height 16
select select "92960"
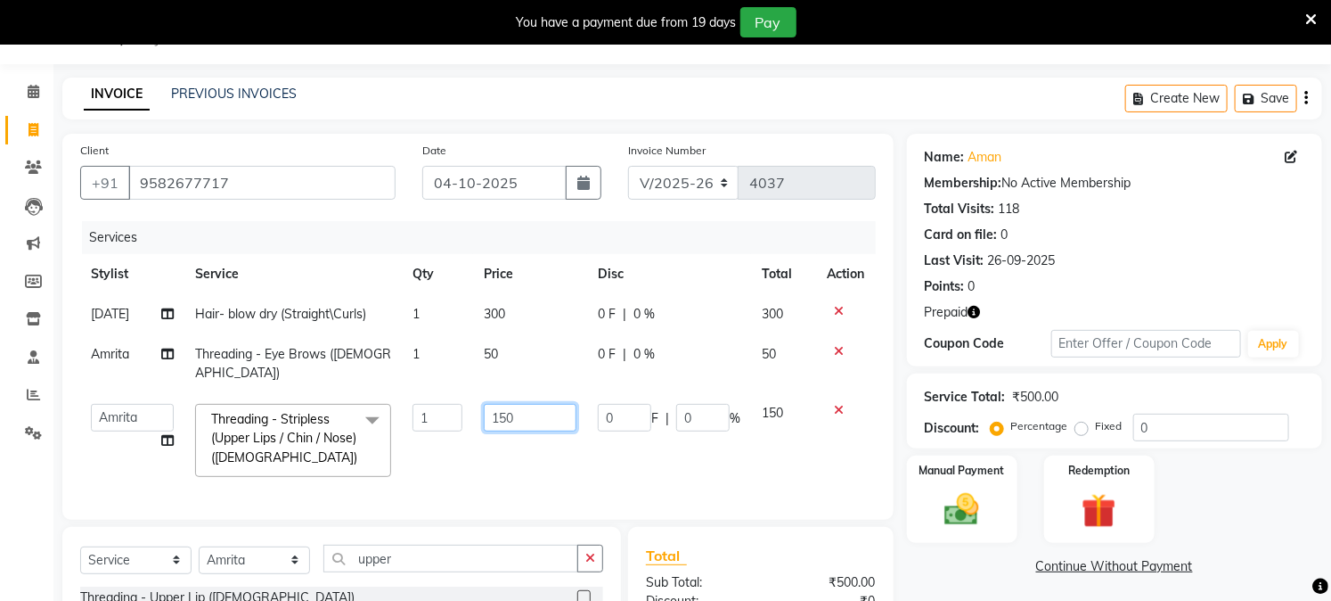
click at [521, 404] on input "150" at bounding box center [530, 418] width 92 height 28
type input "100"
click at [1192, 493] on div "Manual Payment Redemption" at bounding box center [1115, 498] width 442 height 87
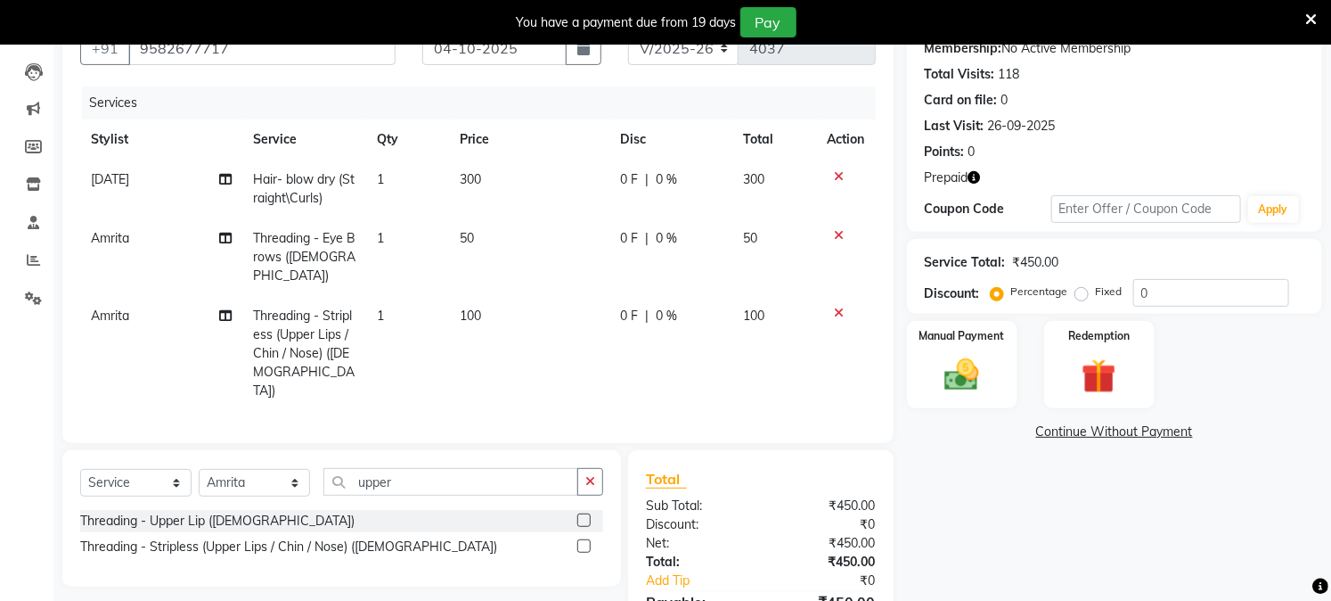
scroll to position [143, 0]
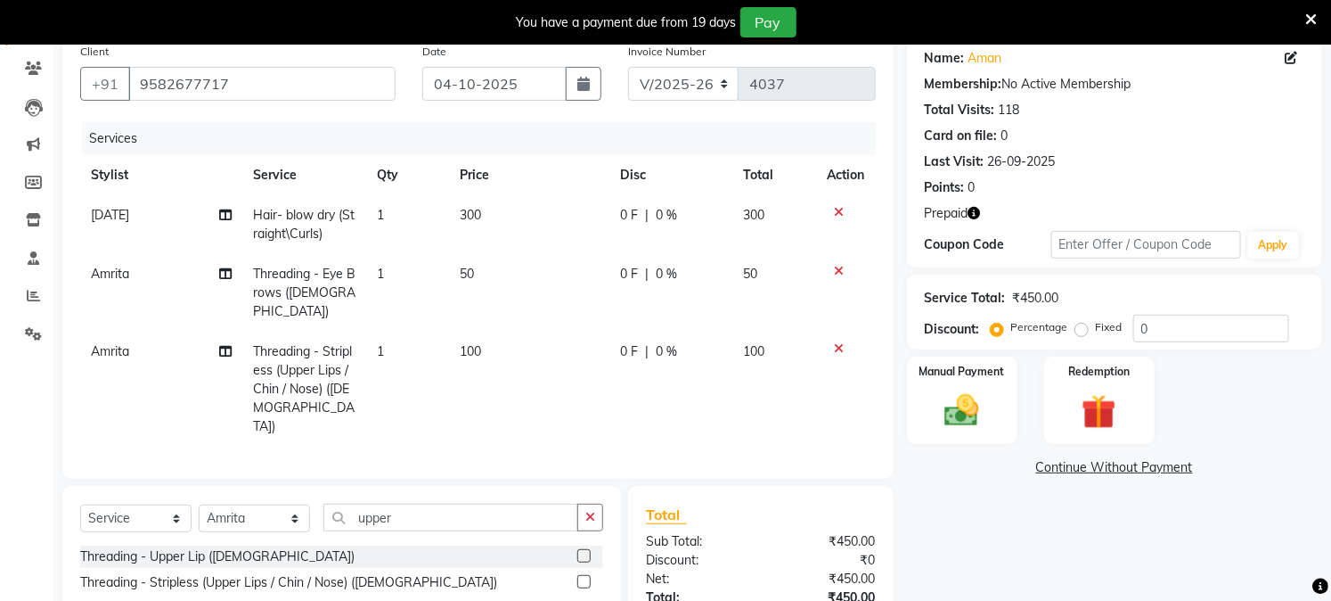
click at [473, 211] on span "300" at bounding box center [470, 215] width 21 height 16
select select "45089"
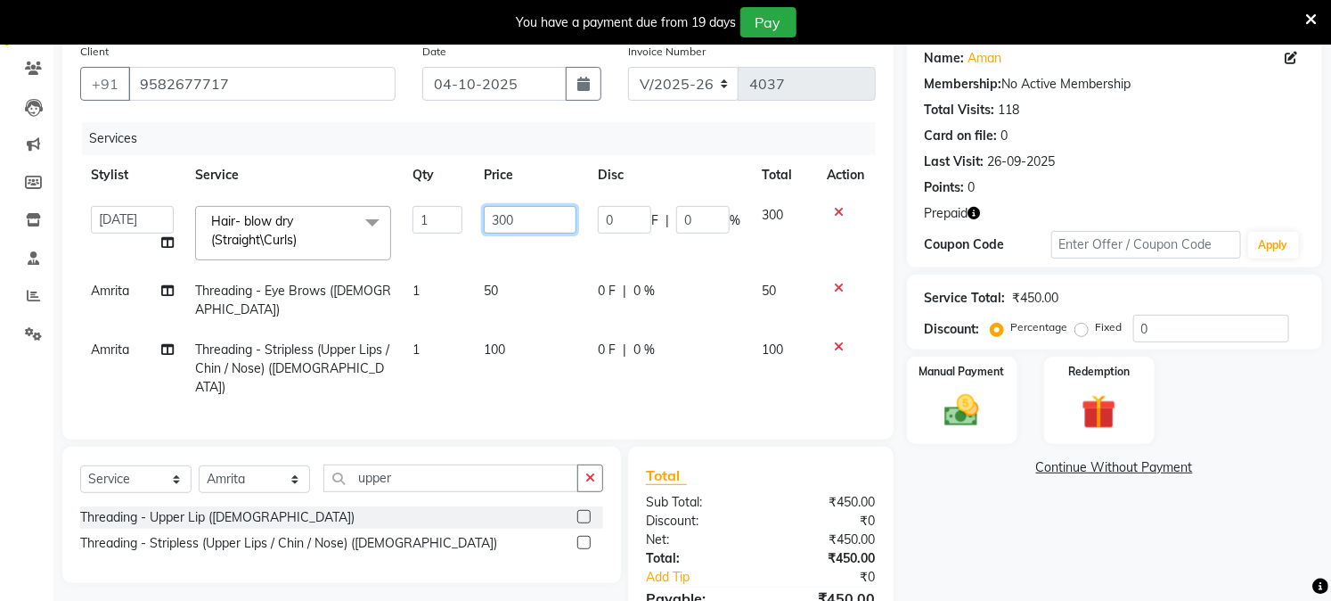
click at [535, 223] on input "300" at bounding box center [530, 220] width 92 height 28
type input "350"
click at [982, 550] on div "Name: Aman Membership: No Active Membership Total Visits: 118 Card on file: 0 L…" at bounding box center [1121, 353] width 429 height 636
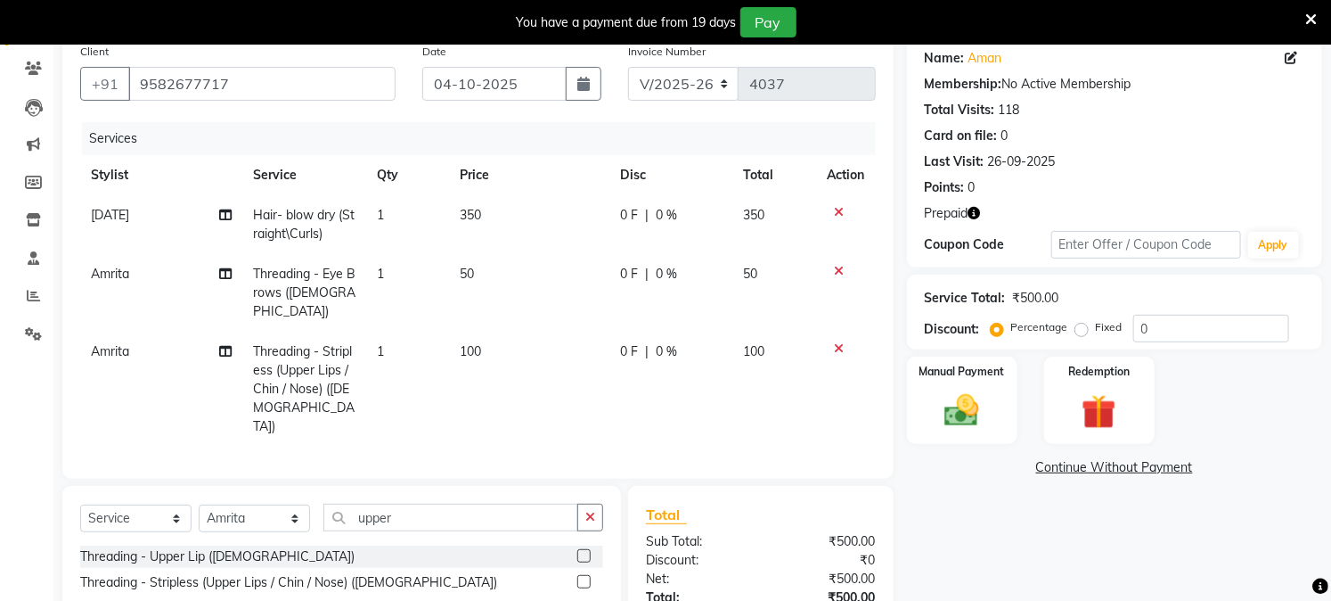
scroll to position [257, 0]
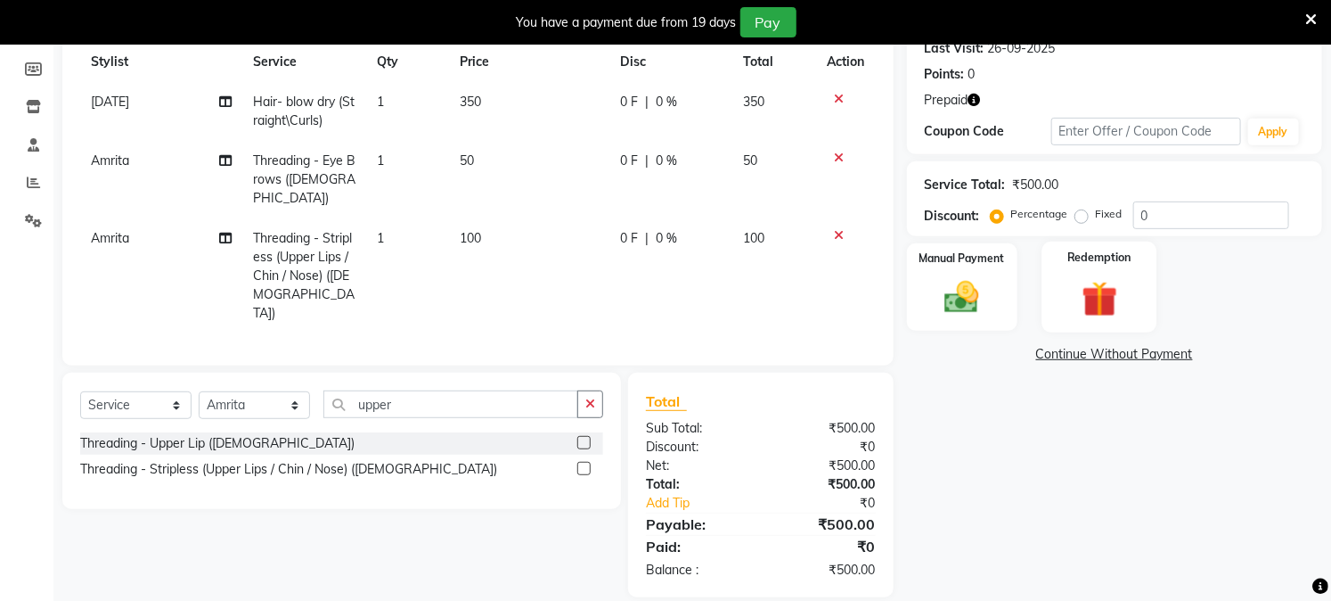
click at [1071, 295] on img at bounding box center [1099, 299] width 59 height 45
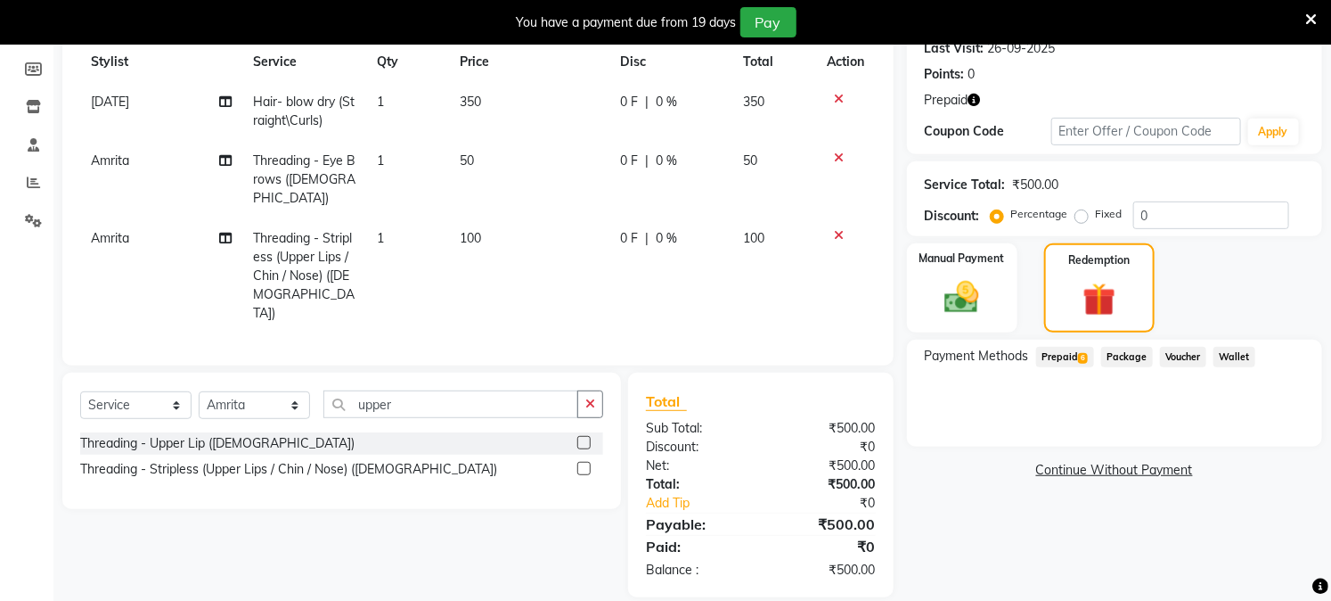
click at [1069, 357] on span "Prepaid 6" at bounding box center [1065, 357] width 58 height 20
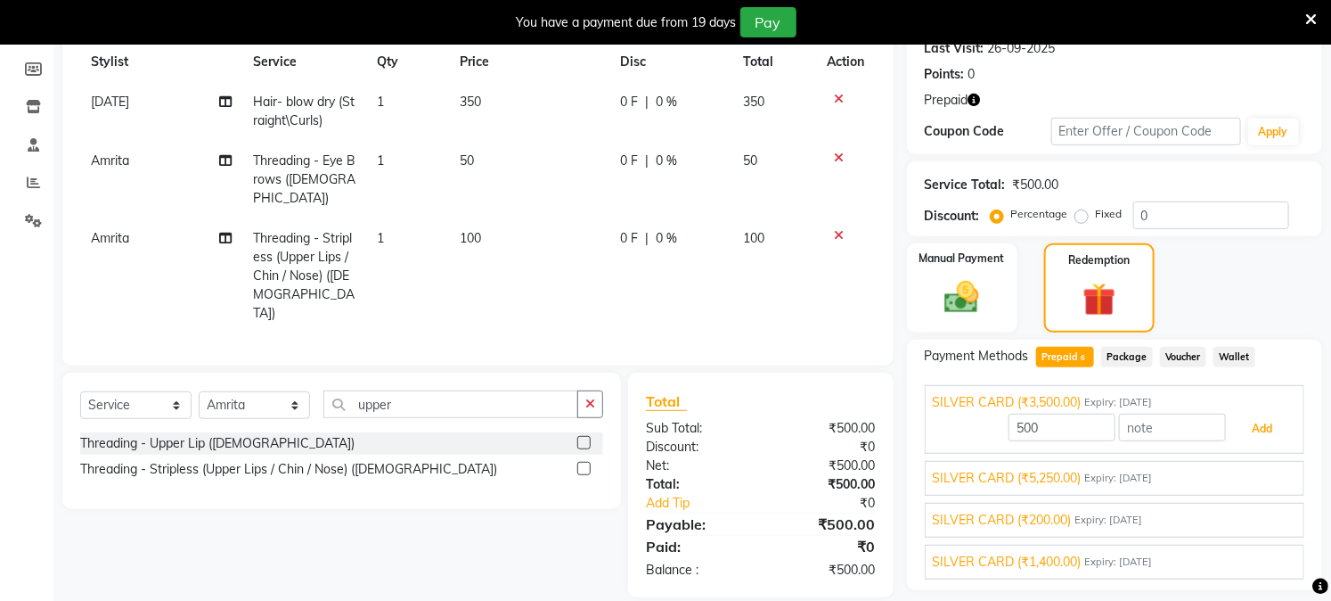
click at [1252, 416] on button "Add" at bounding box center [1262, 428] width 65 height 30
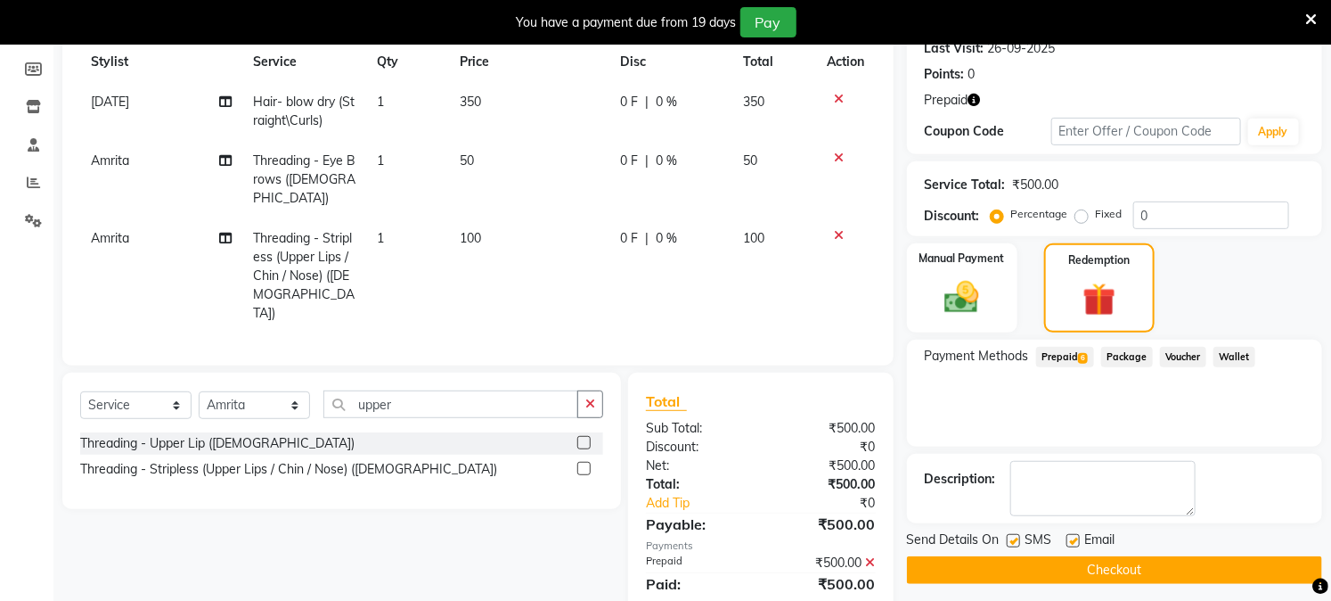
scroll to position [294, 0]
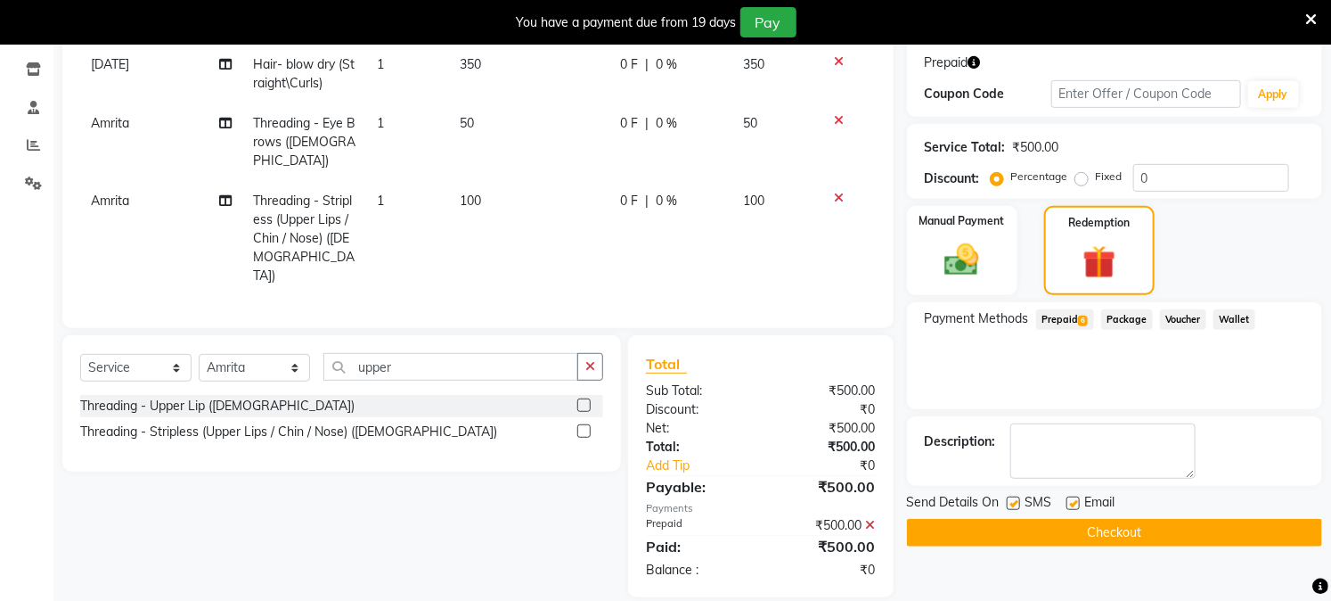
click at [1071, 501] on label at bounding box center [1073, 502] width 13 height 13
click at [1071, 501] on input "checkbox" at bounding box center [1073, 504] width 12 height 12
checkbox input "false"
click at [1071, 522] on button "Checkout" at bounding box center [1114, 533] width 415 height 28
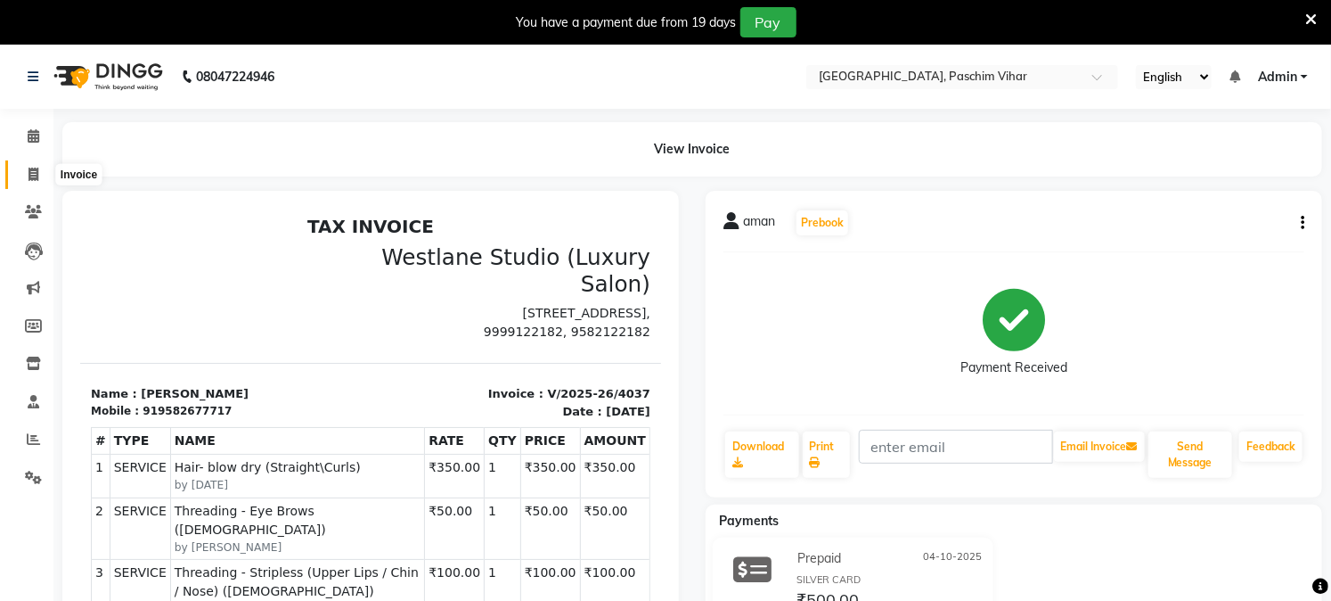
click at [32, 172] on icon at bounding box center [34, 174] width 10 height 13
select select "service"
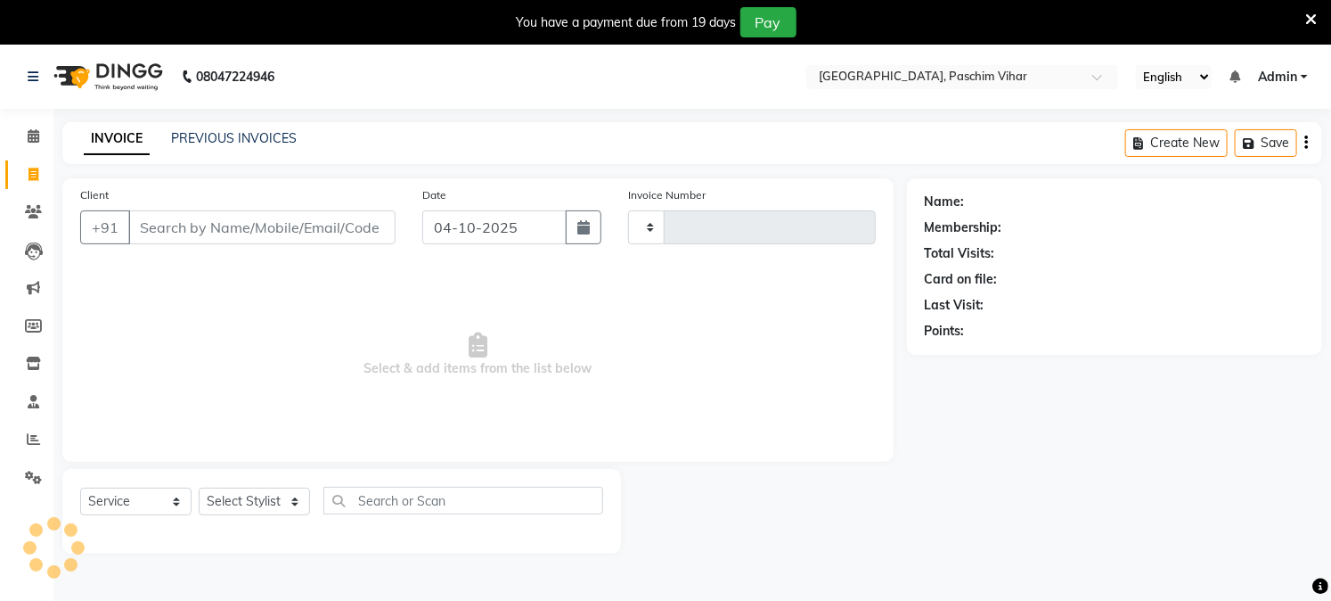
scroll to position [45, 0]
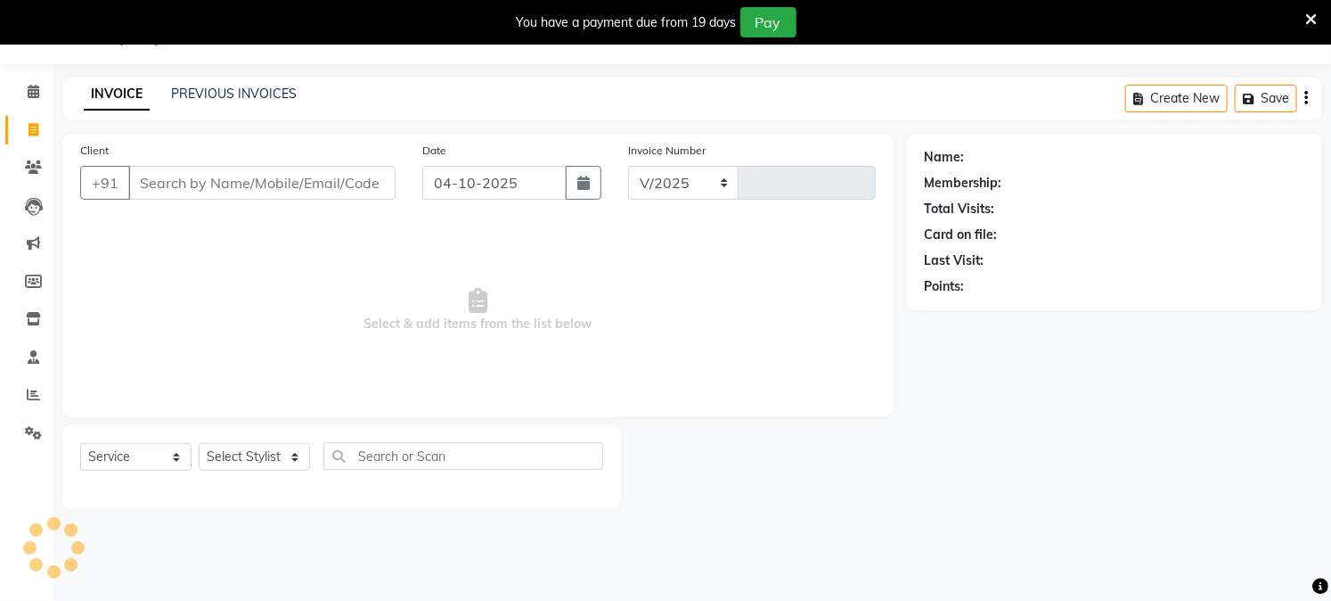
select select "223"
type input "4038"
click at [281, 171] on input "Client" at bounding box center [261, 183] width 267 height 34
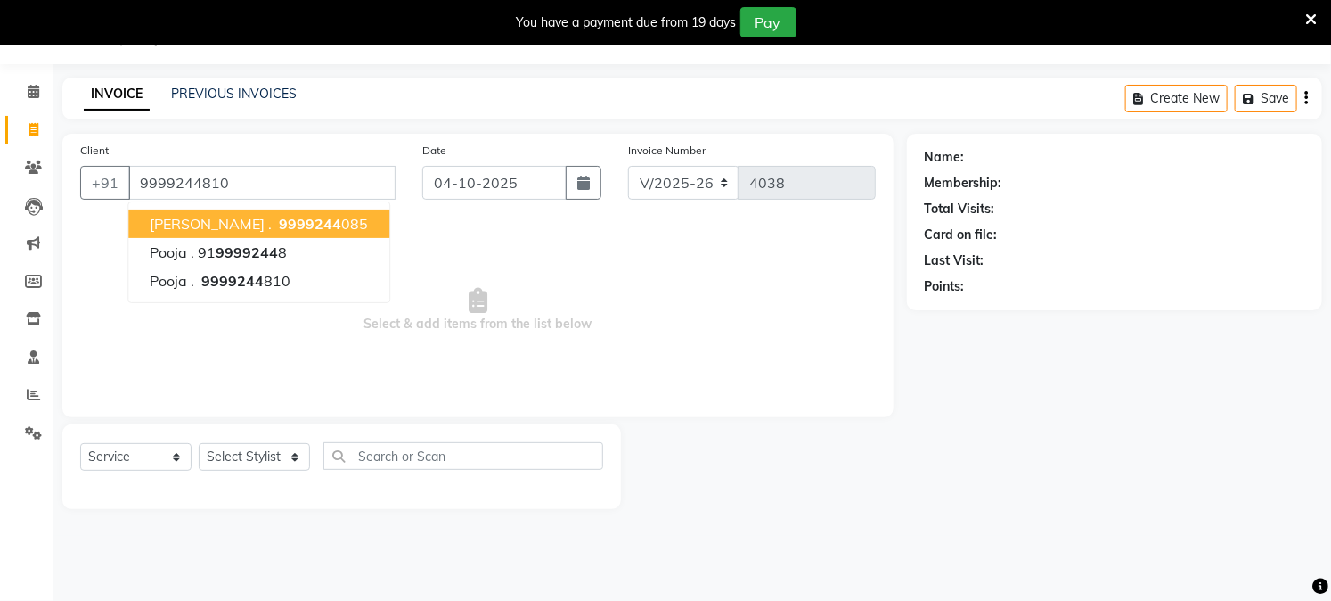
type input "9999244810"
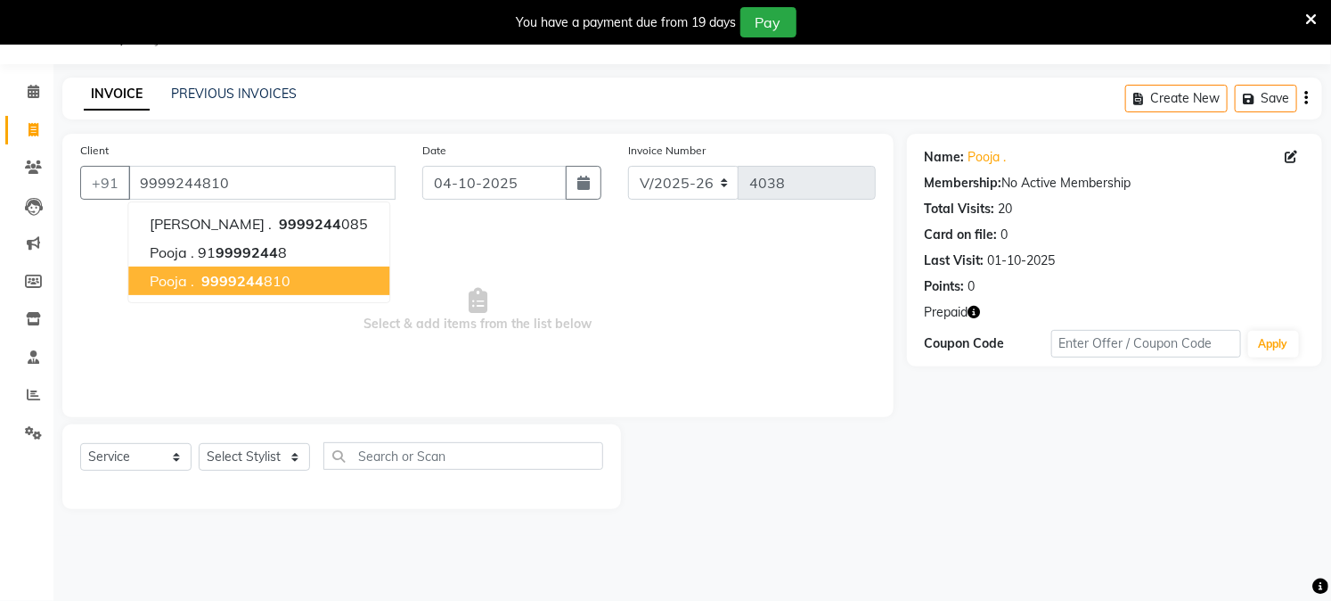
click at [233, 278] on span "9999244" at bounding box center [232, 281] width 62 height 18
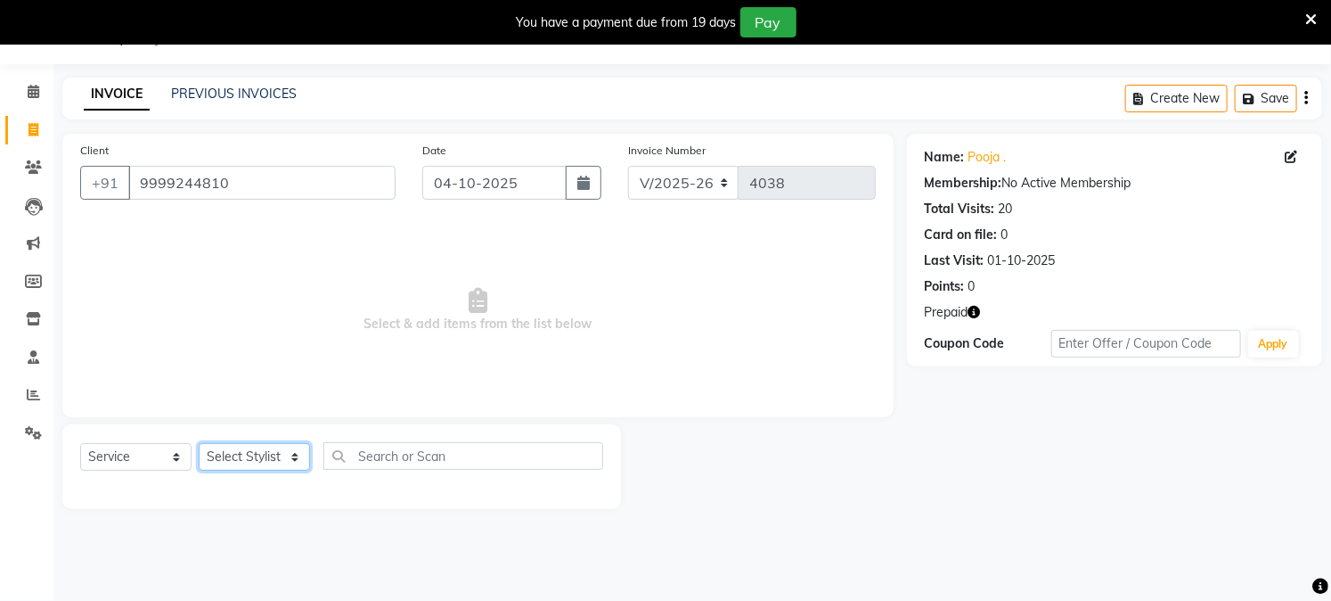
click at [236, 453] on select "Select Stylist Akash Amrita Anu Arun Gaurav GULFAM jeeshan KUNAL MANISH NADEEM …" at bounding box center [254, 457] width 111 height 28
select select "25198"
click at [199, 444] on select "Select Stylist Akash Amrita Anu Arun Gaurav GULFAM jeeshan KUNAL MANISH NADEEM …" at bounding box center [254, 457] width 111 height 28
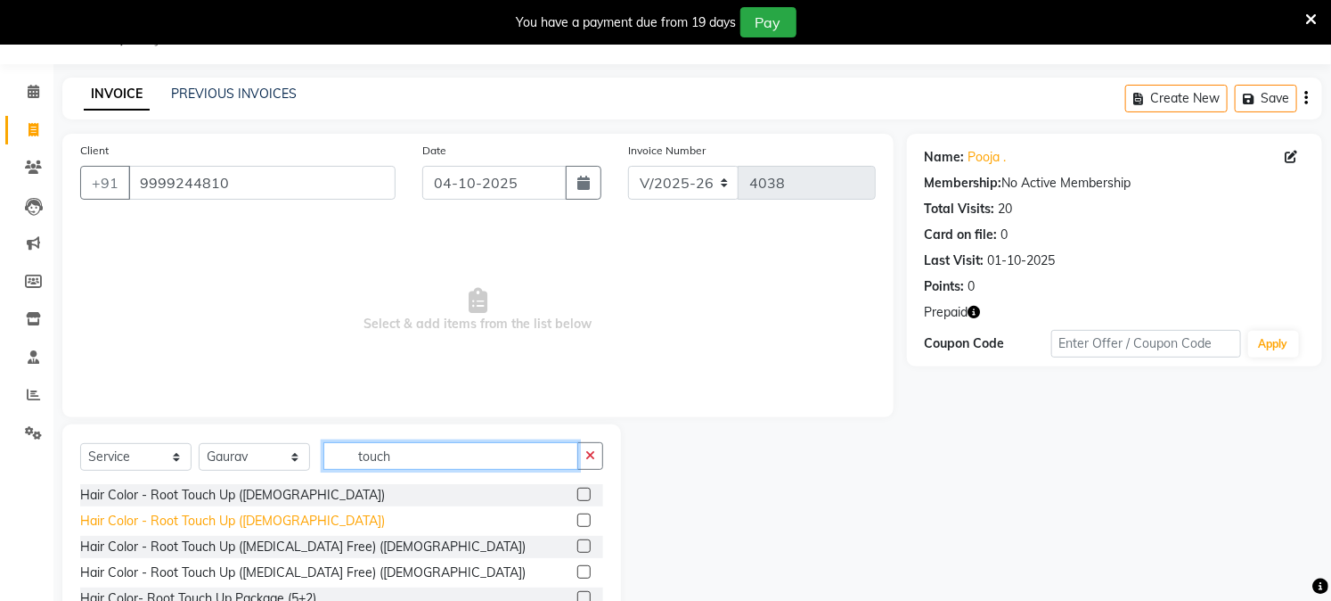
type input "touch"
click at [218, 519] on div "Hair Color - Root Touch Up (Female)" at bounding box center [232, 520] width 305 height 19
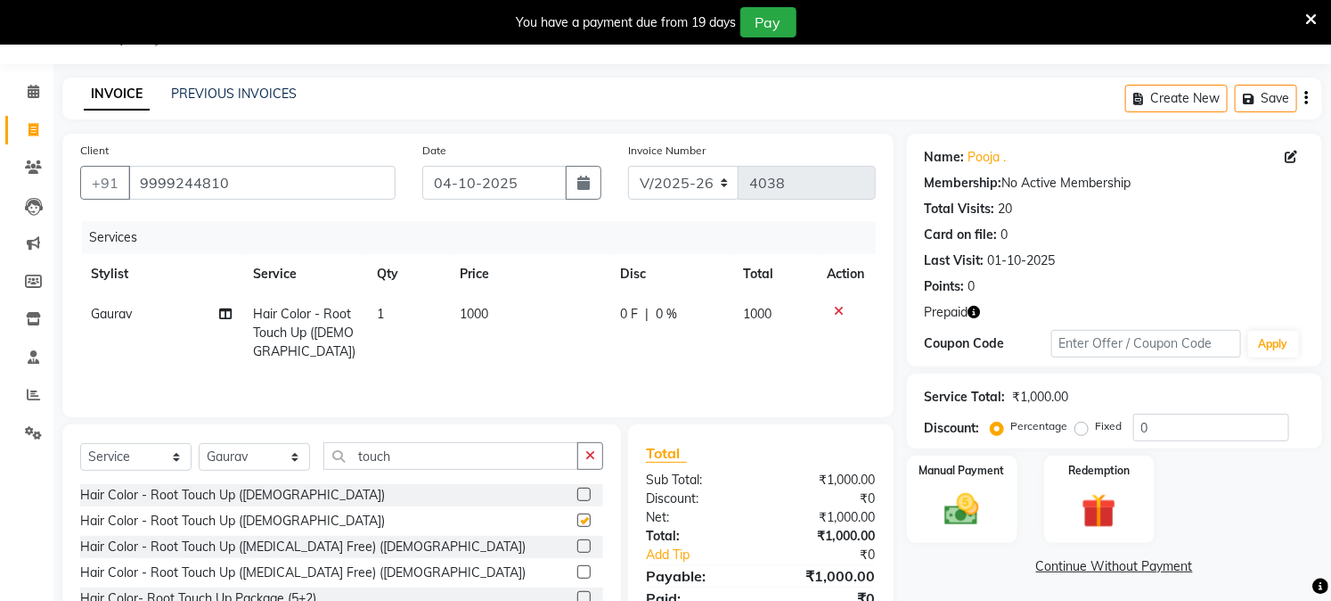
checkbox input "false"
click at [397, 457] on input "touch" at bounding box center [450, 456] width 255 height 28
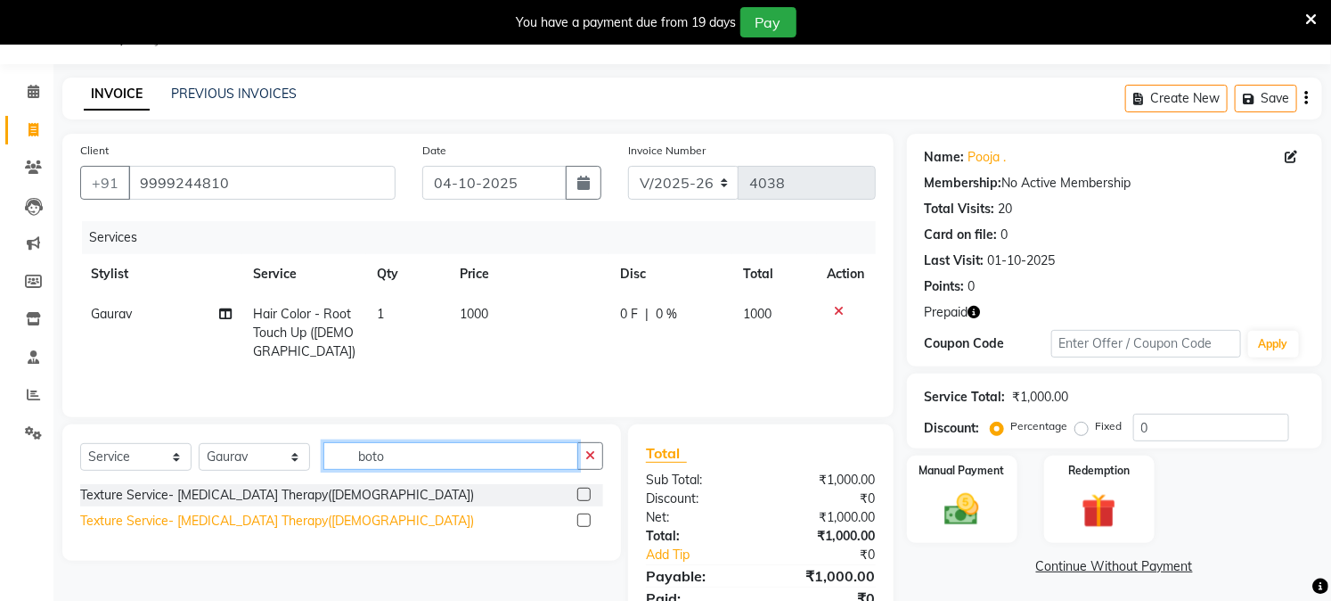
type input "boto"
click at [296, 528] on div "Texture Service- Botox Therapy(female)" at bounding box center [277, 520] width 394 height 19
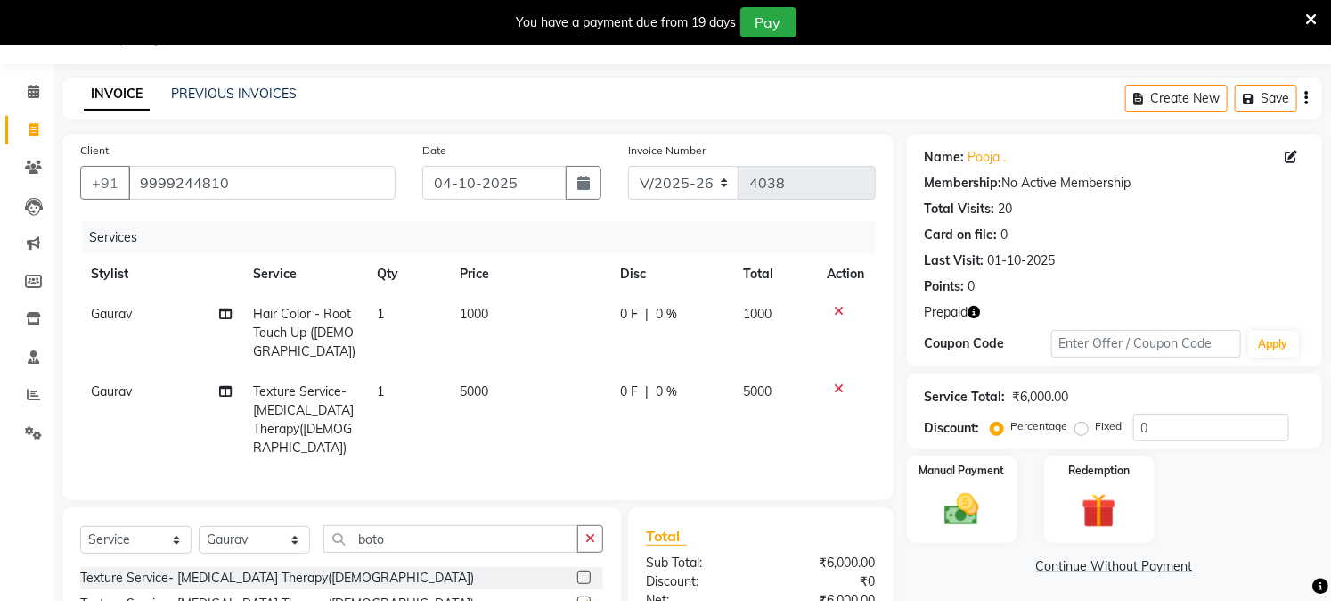
checkbox input "false"
click at [483, 394] on span "5000" at bounding box center [474, 391] width 29 height 16
select select "25198"
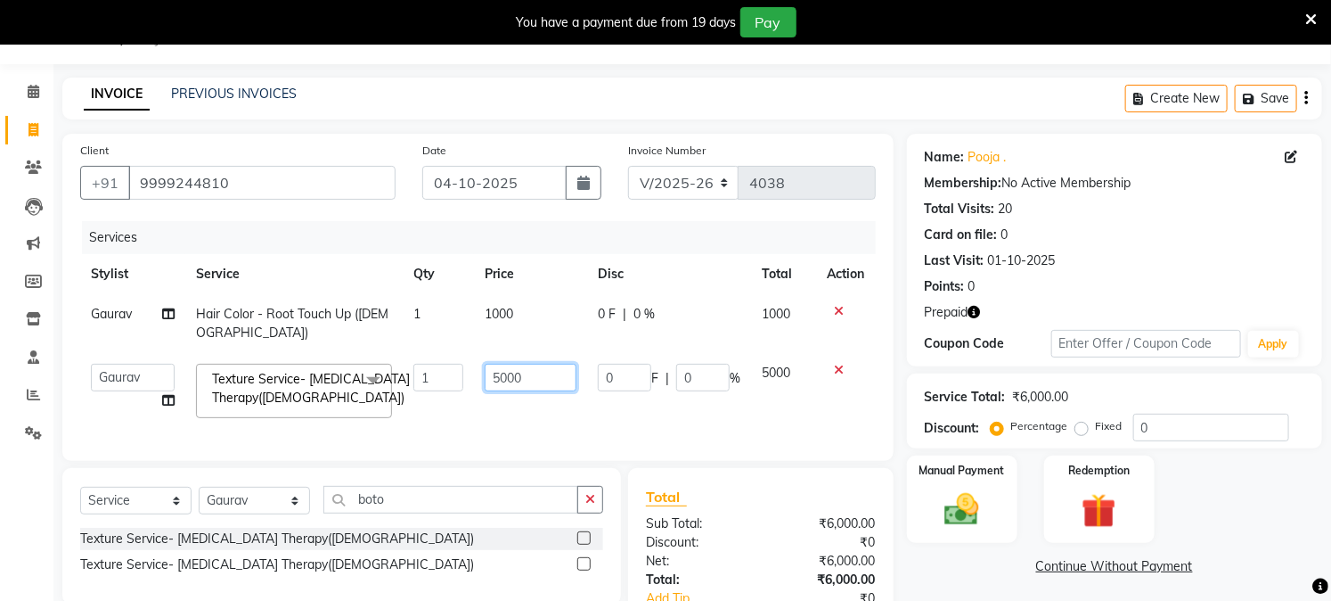
click at [538, 380] on input "5000" at bounding box center [531, 378] width 92 height 28
type input "4000"
click at [1197, 506] on div "Manual Payment Redemption" at bounding box center [1115, 498] width 442 height 87
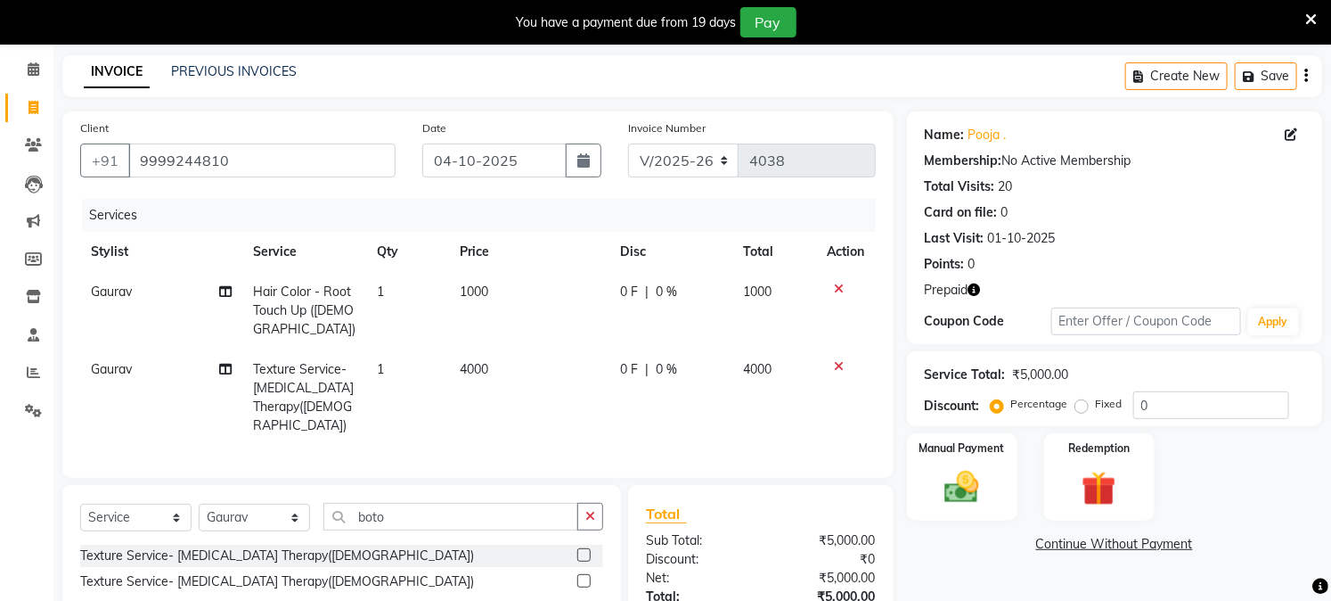
scroll to position [198, 0]
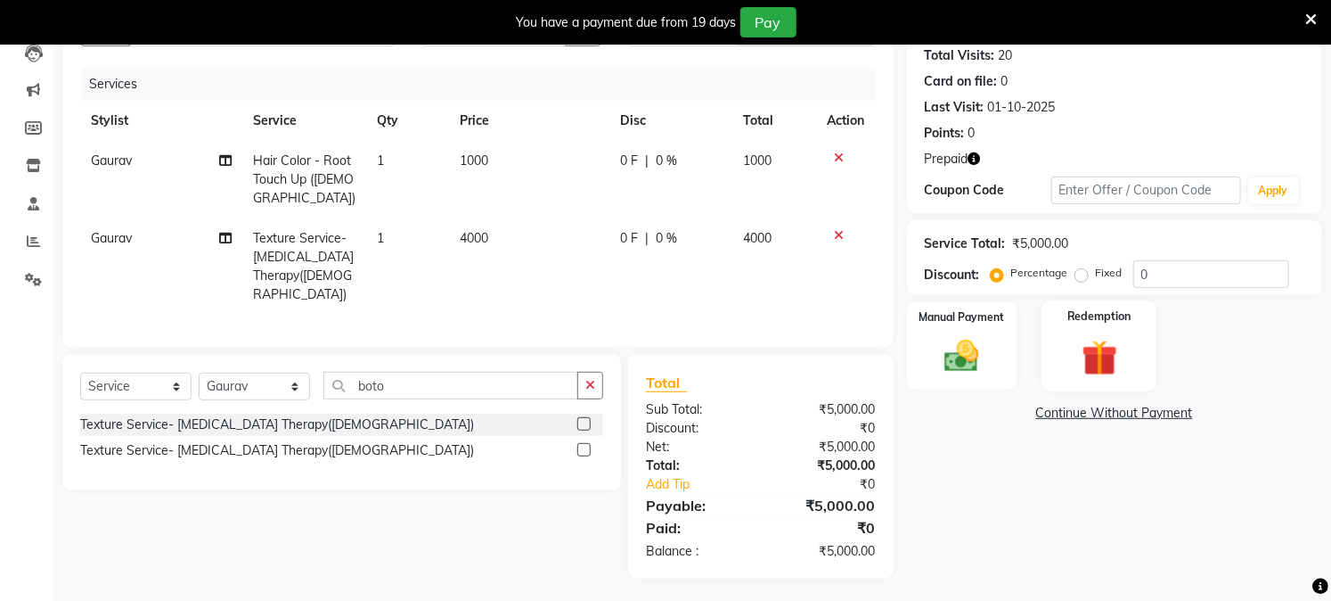
click at [1078, 344] on img at bounding box center [1099, 358] width 59 height 45
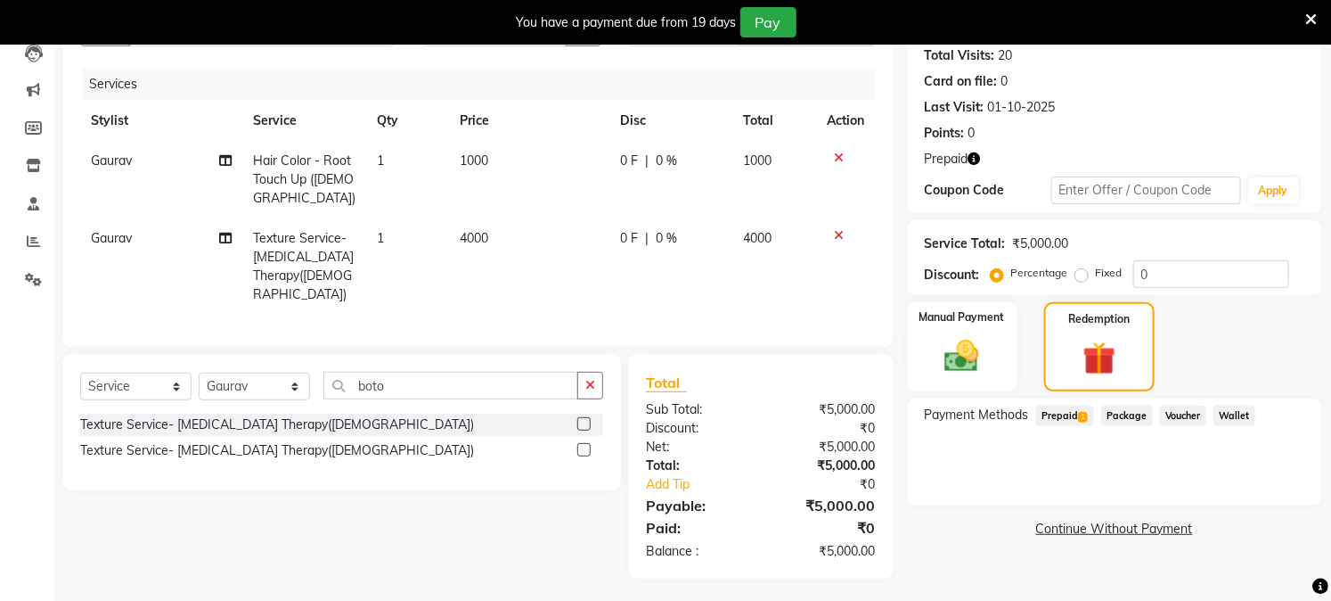
click at [1071, 408] on span "Prepaid 1" at bounding box center [1065, 415] width 58 height 20
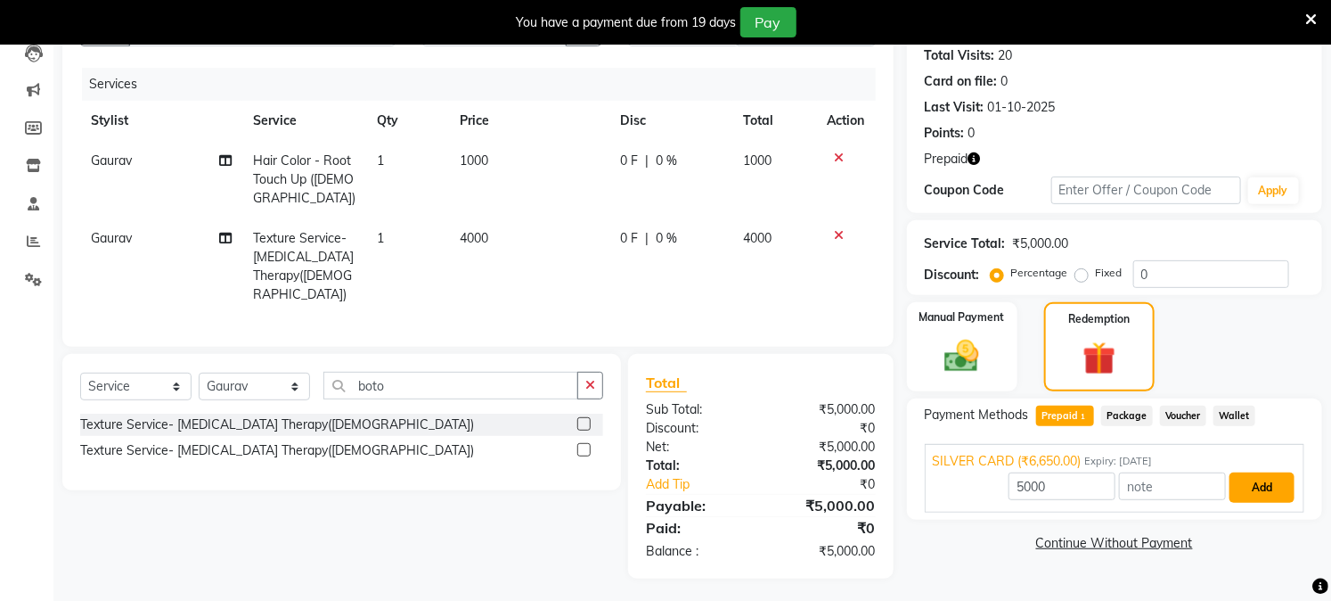
click at [1250, 495] on button "Add" at bounding box center [1262, 487] width 65 height 30
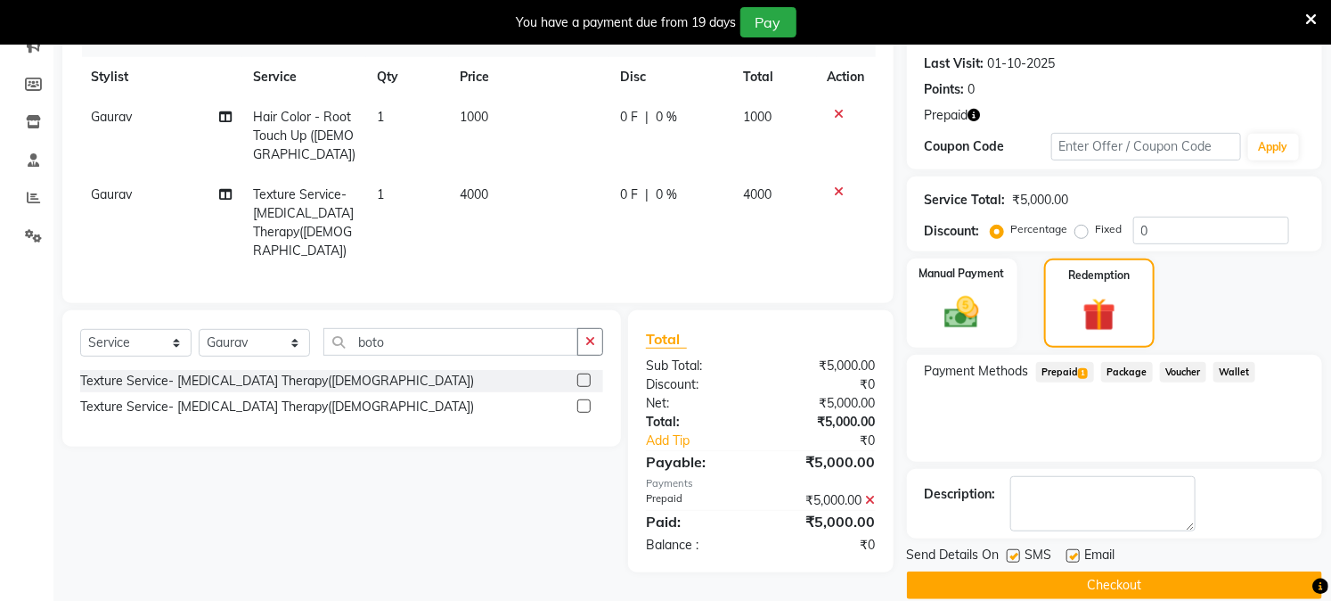
scroll to position [265, 0]
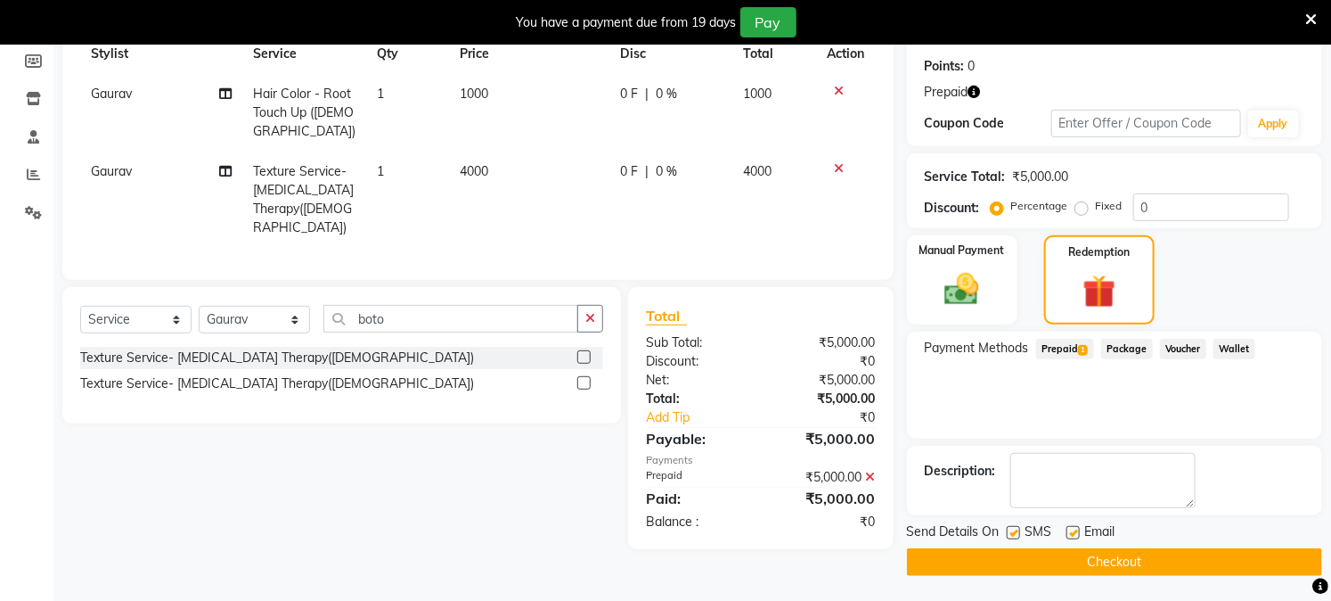
click at [1074, 348] on span "Prepaid 1" at bounding box center [1065, 349] width 58 height 20
click at [1074, 349] on span "Prepaid 1" at bounding box center [1065, 349] width 58 height 20
click at [1076, 538] on div at bounding box center [1073, 535] width 12 height 19
click at [1071, 532] on label at bounding box center [1073, 532] width 13 height 13
click at [1071, 532] on input "checkbox" at bounding box center [1073, 534] width 12 height 12
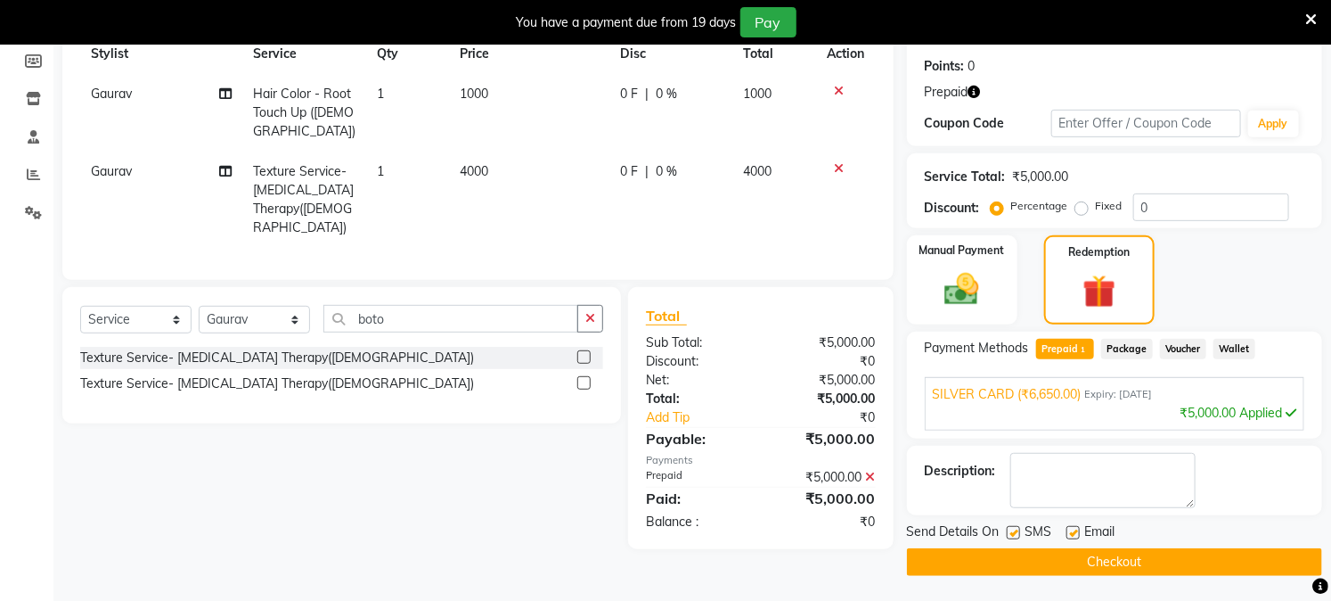
checkbox input "false"
drag, startPoint x: 1076, startPoint y: 568, endPoint x: 1043, endPoint y: 556, distance: 34.9
click at [1076, 568] on button "Checkout" at bounding box center [1114, 562] width 415 height 28
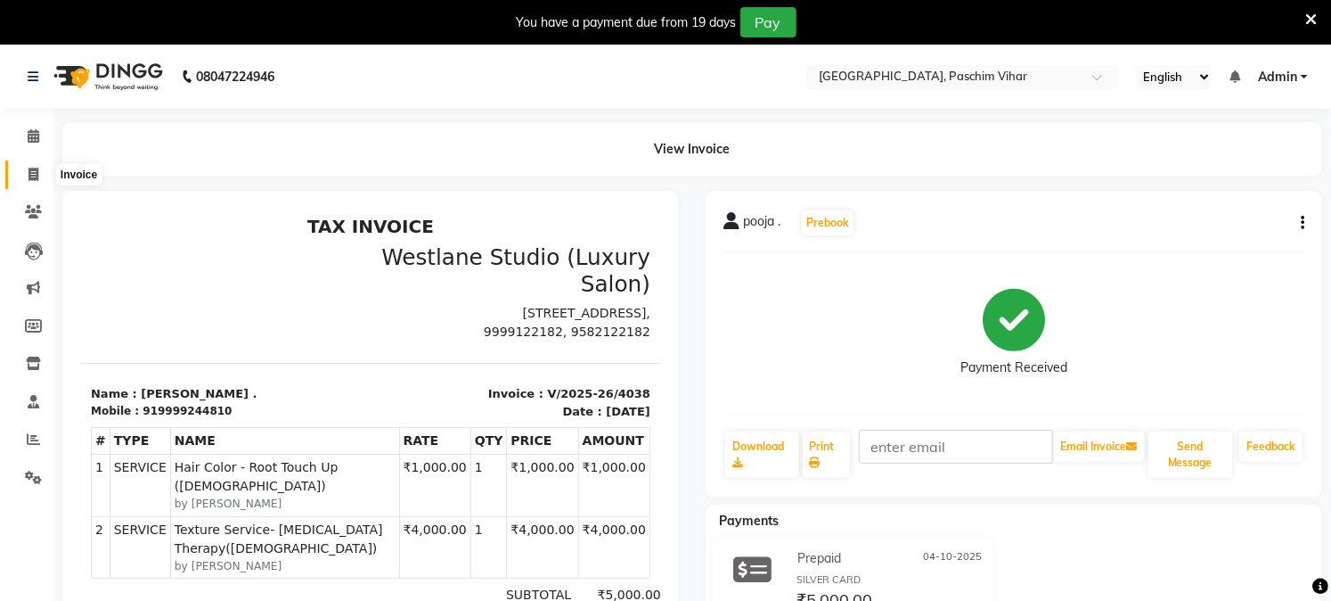
click at [33, 169] on icon at bounding box center [34, 174] width 10 height 13
select select "service"
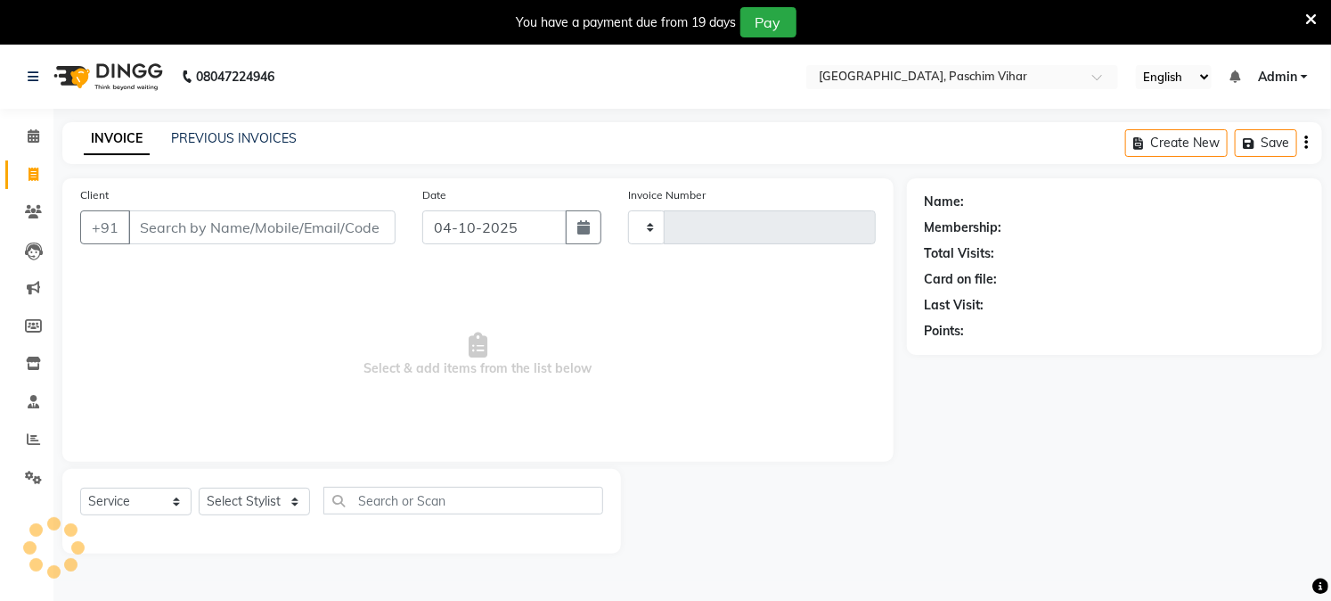
scroll to position [45, 0]
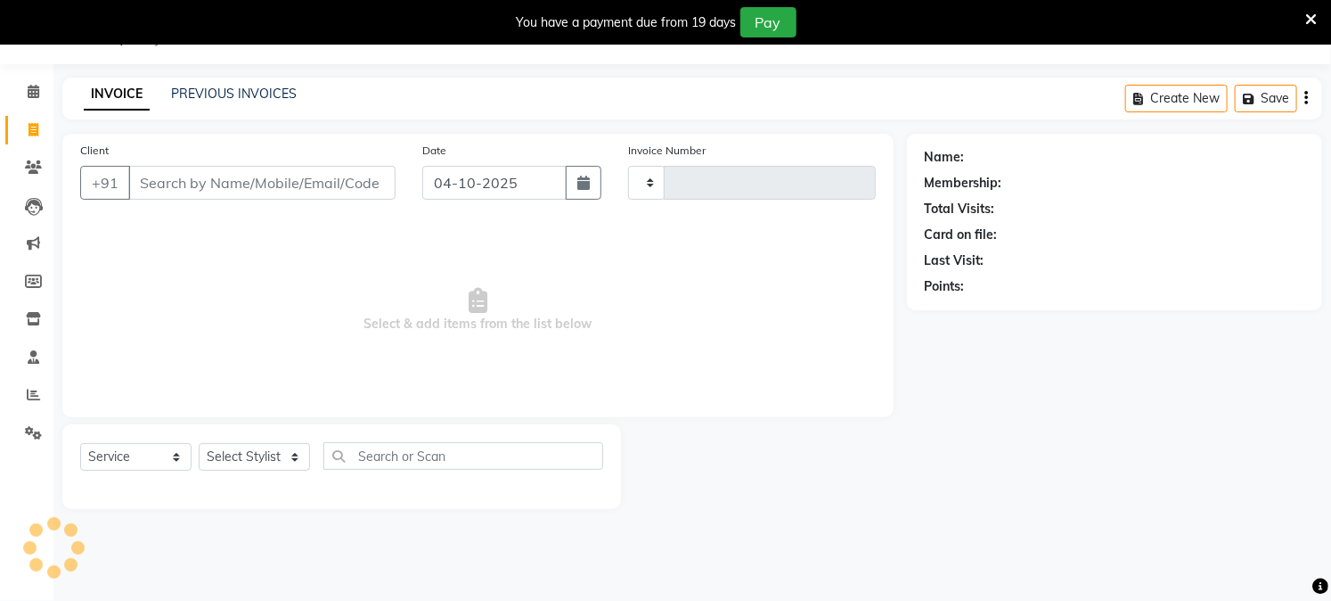
type input "4039"
select select "223"
click at [354, 179] on input "Client" at bounding box center [261, 183] width 267 height 34
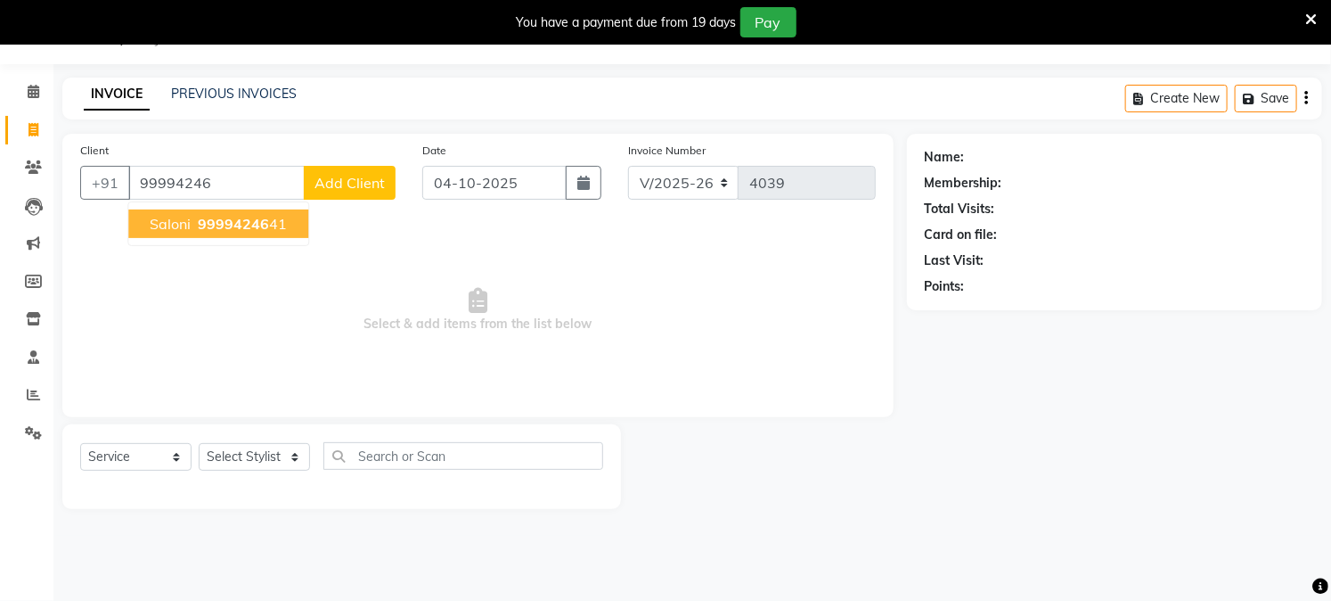
click at [211, 216] on span "99994246" at bounding box center [233, 224] width 71 height 18
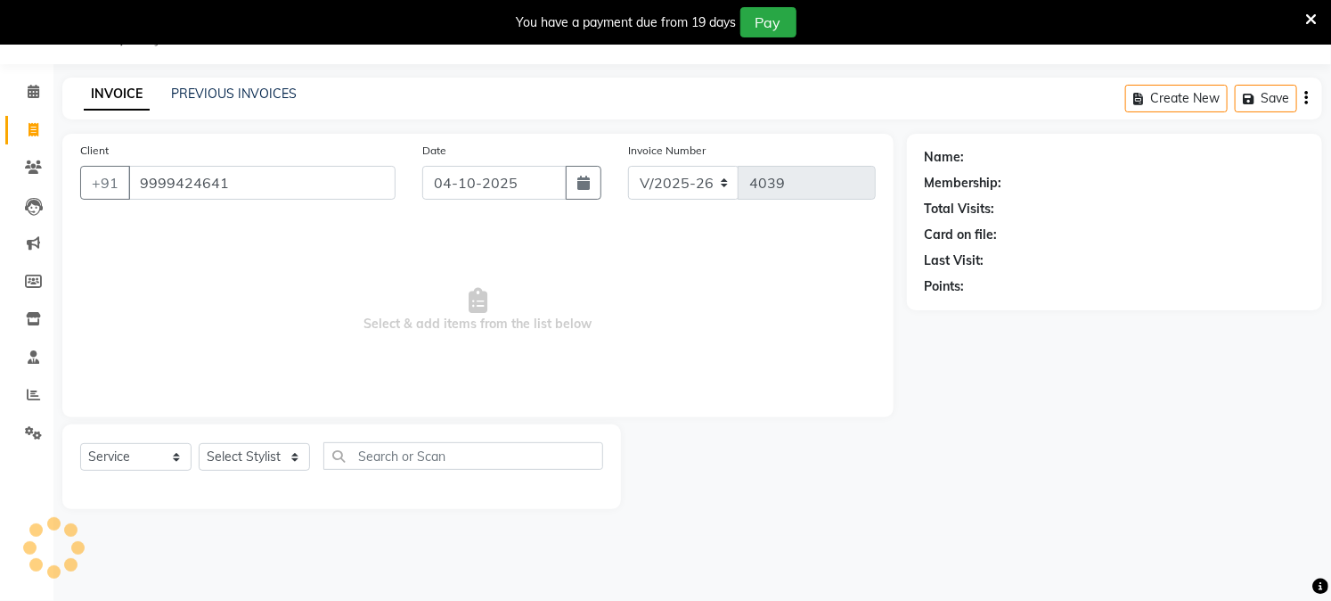
type input "9999424641"
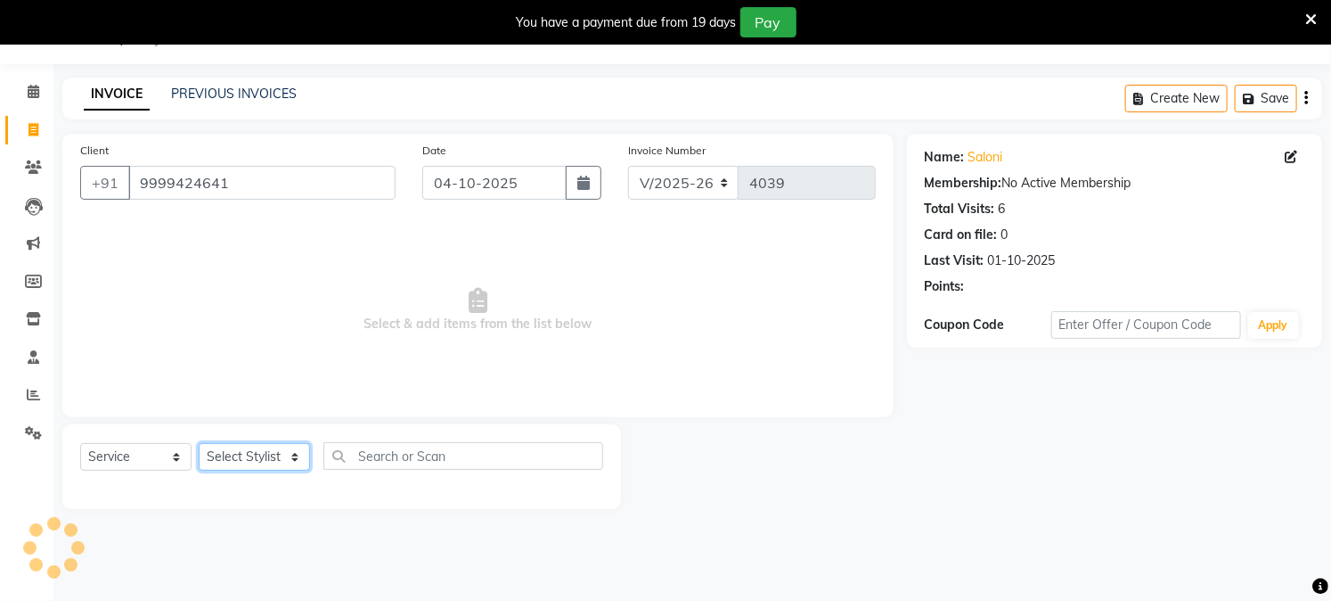
click at [227, 456] on select "Select Stylist Akash Amrita Anu Arun Gaurav GULFAM jeeshan KUNAL MANISH NADEEM …" at bounding box center [254, 457] width 111 height 28
select select "13723"
click at [199, 444] on select "Select Stylist Akash Amrita Anu Arun Gaurav GULFAM jeeshan KUNAL MANISH NADEEM …" at bounding box center [254, 457] width 111 height 28
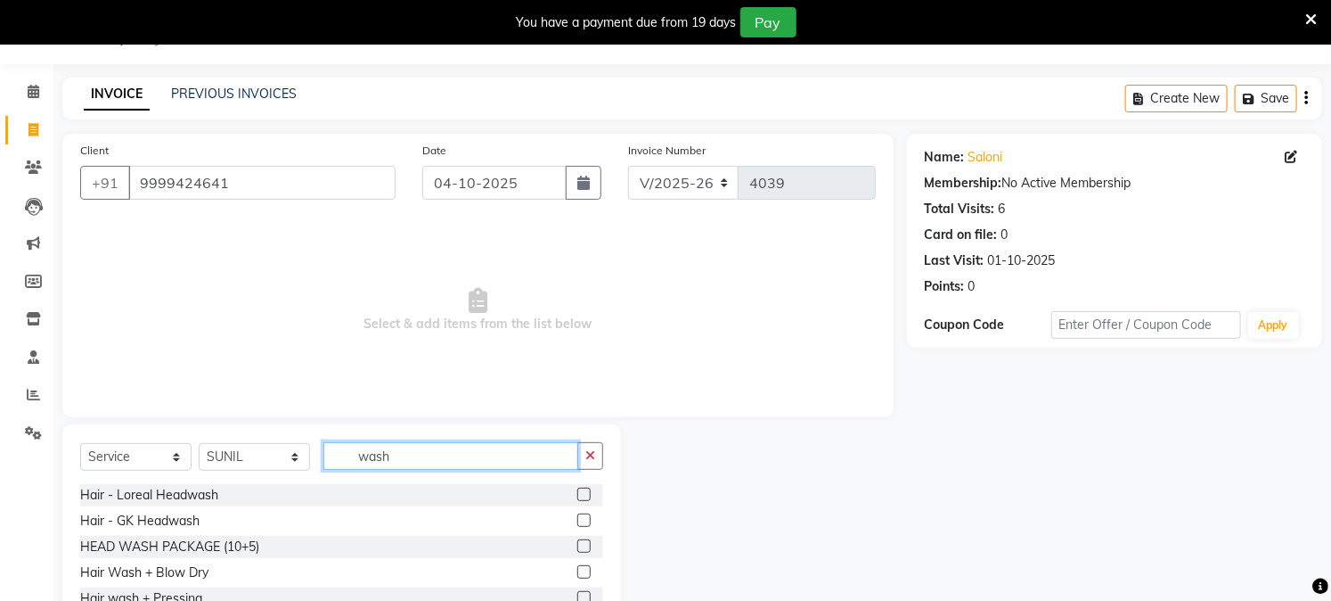
type input "wash"
click at [183, 504] on div "Hair - Loreal Headwash" at bounding box center [341, 495] width 523 height 22
click at [185, 501] on div "Hair - Loreal Headwash" at bounding box center [149, 495] width 138 height 19
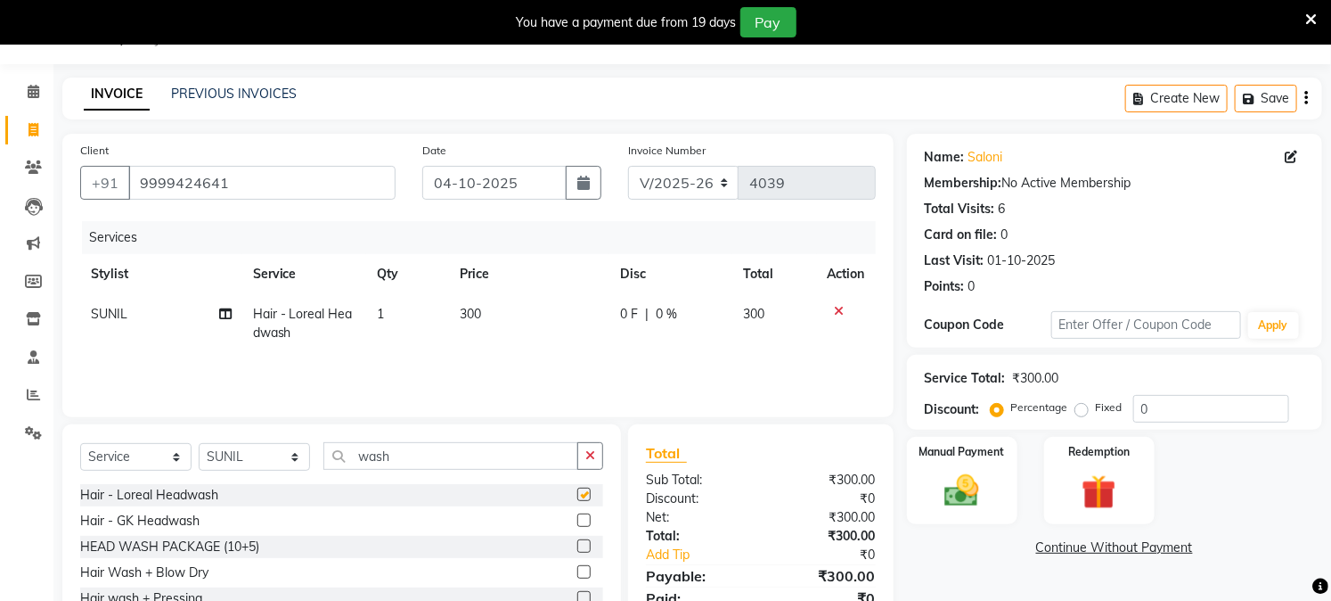
checkbox input "false"
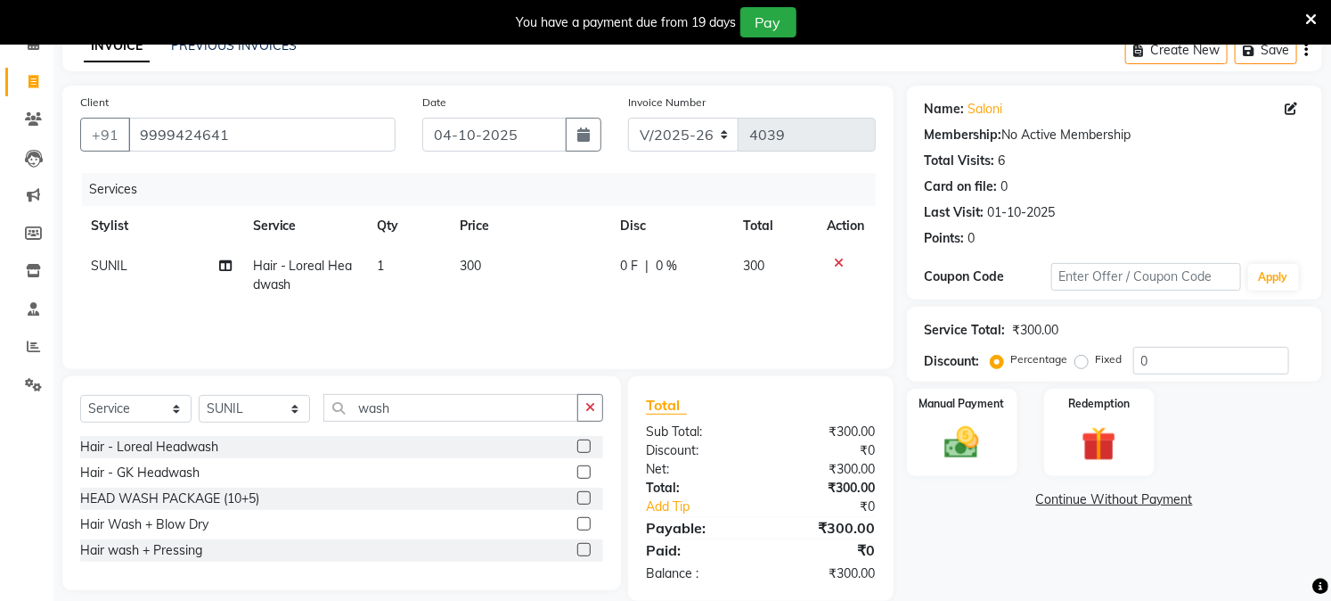
scroll to position [119, 0]
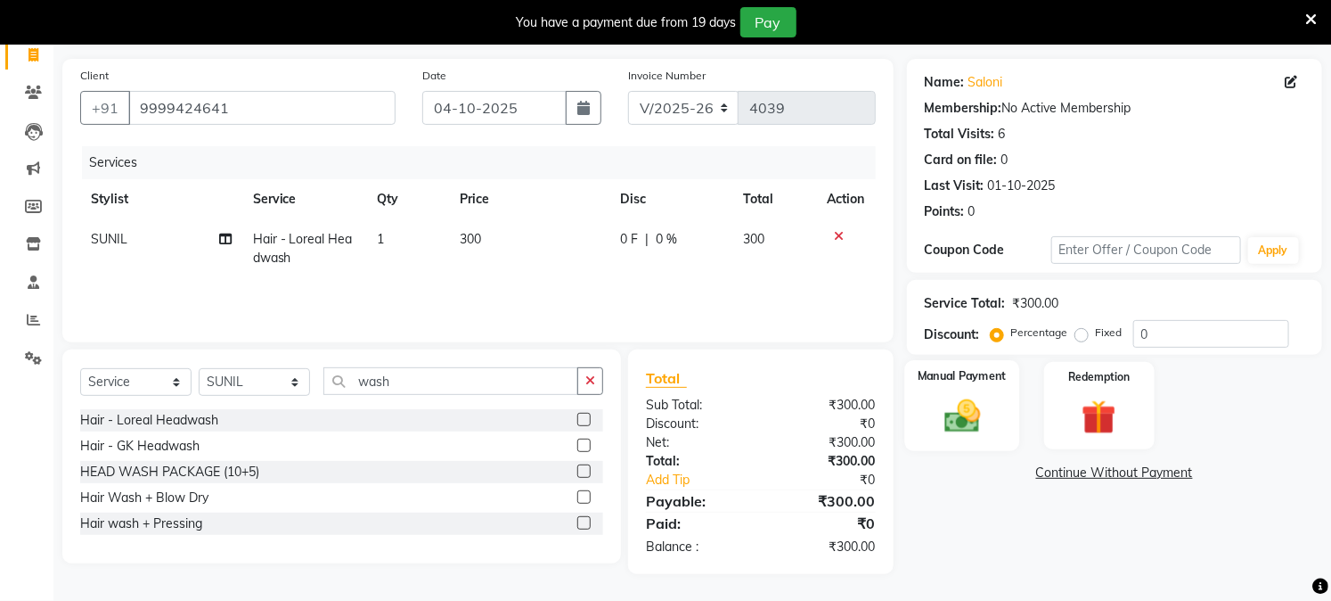
click at [945, 405] on img at bounding box center [962, 416] width 59 height 41
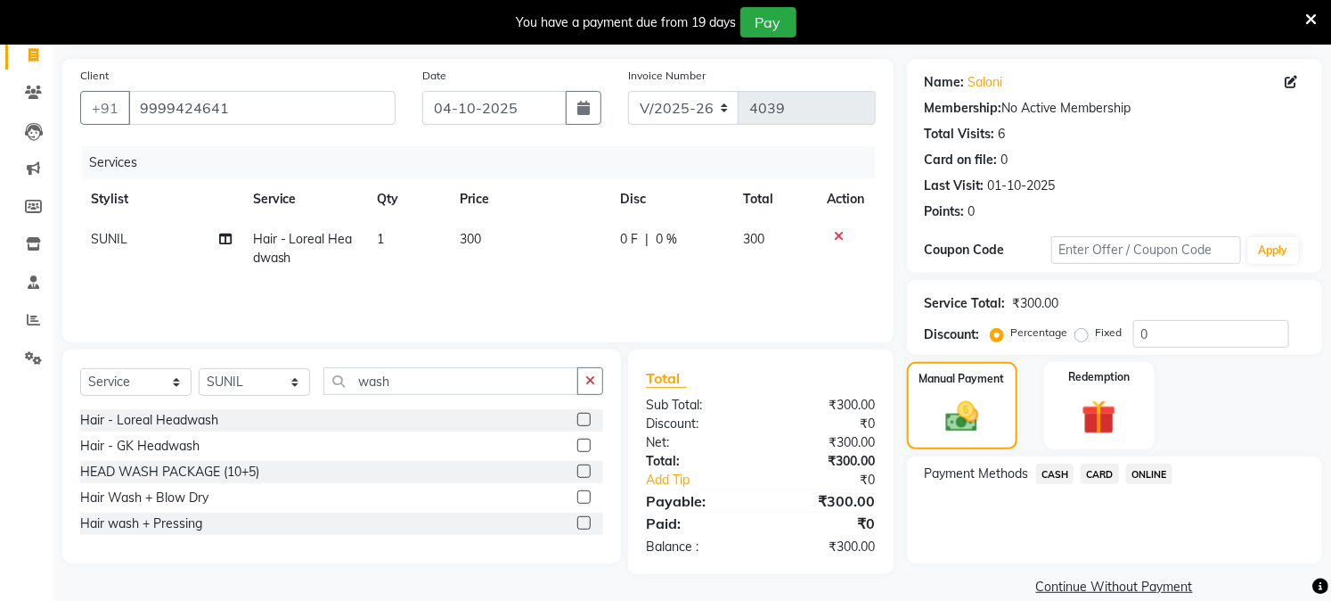
click at [1057, 472] on span "CASH" at bounding box center [1055, 473] width 38 height 20
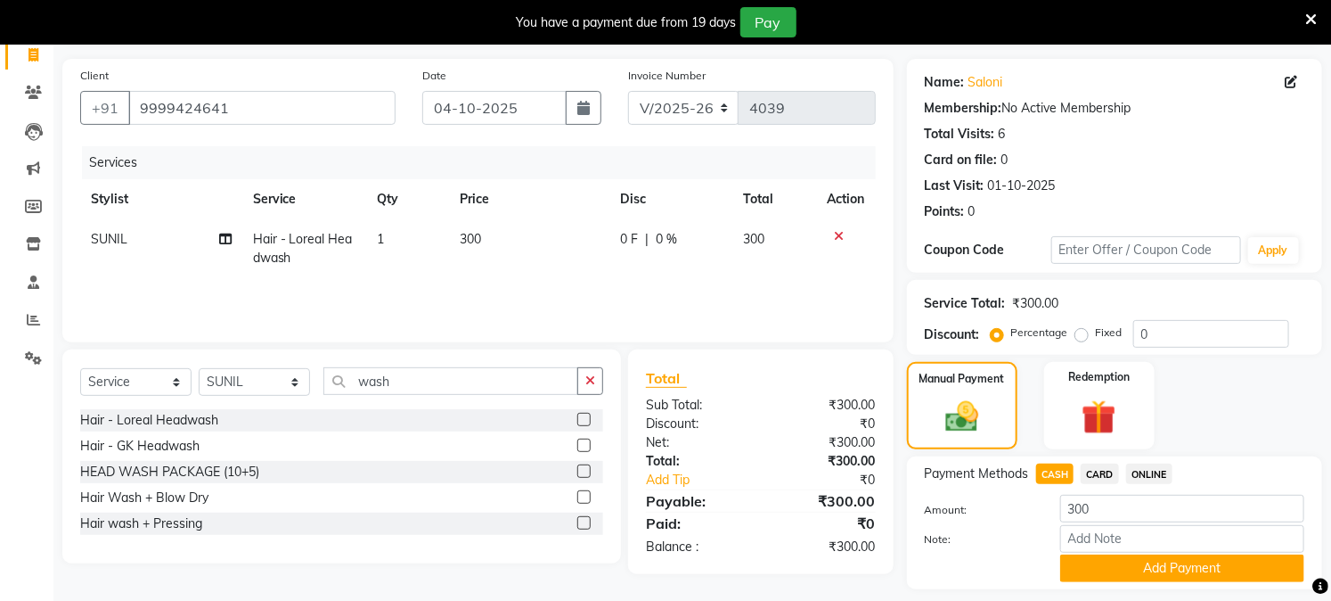
scroll to position [171, 0]
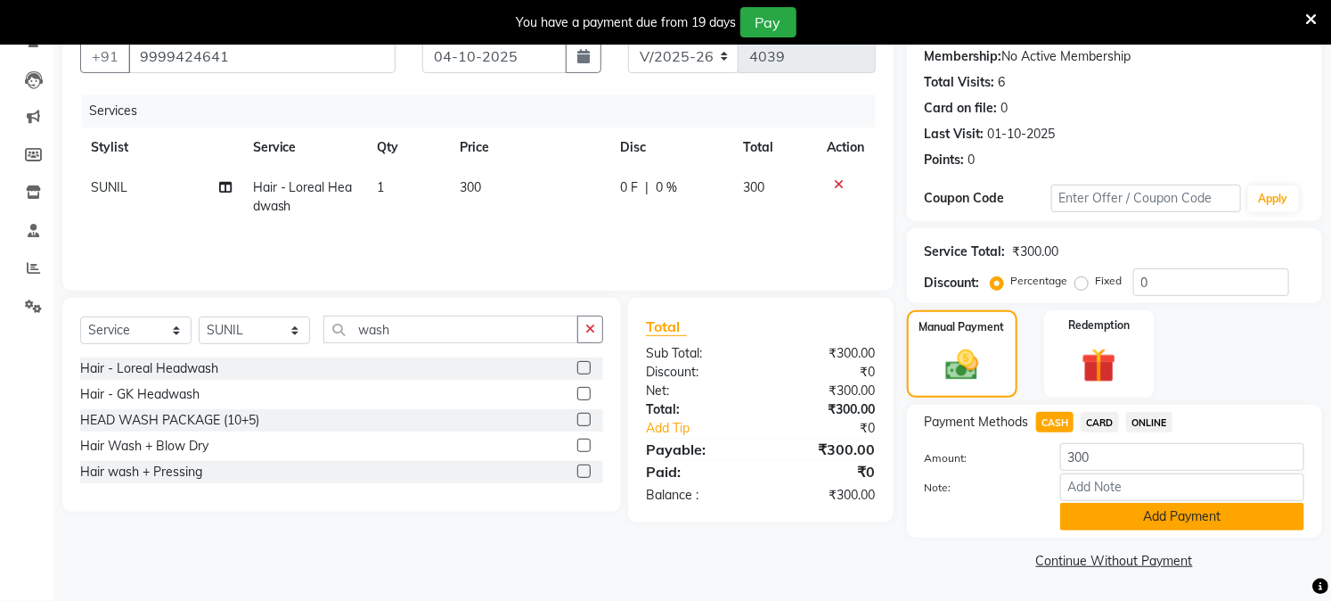
click at [1109, 517] on button "Add Payment" at bounding box center [1182, 517] width 244 height 28
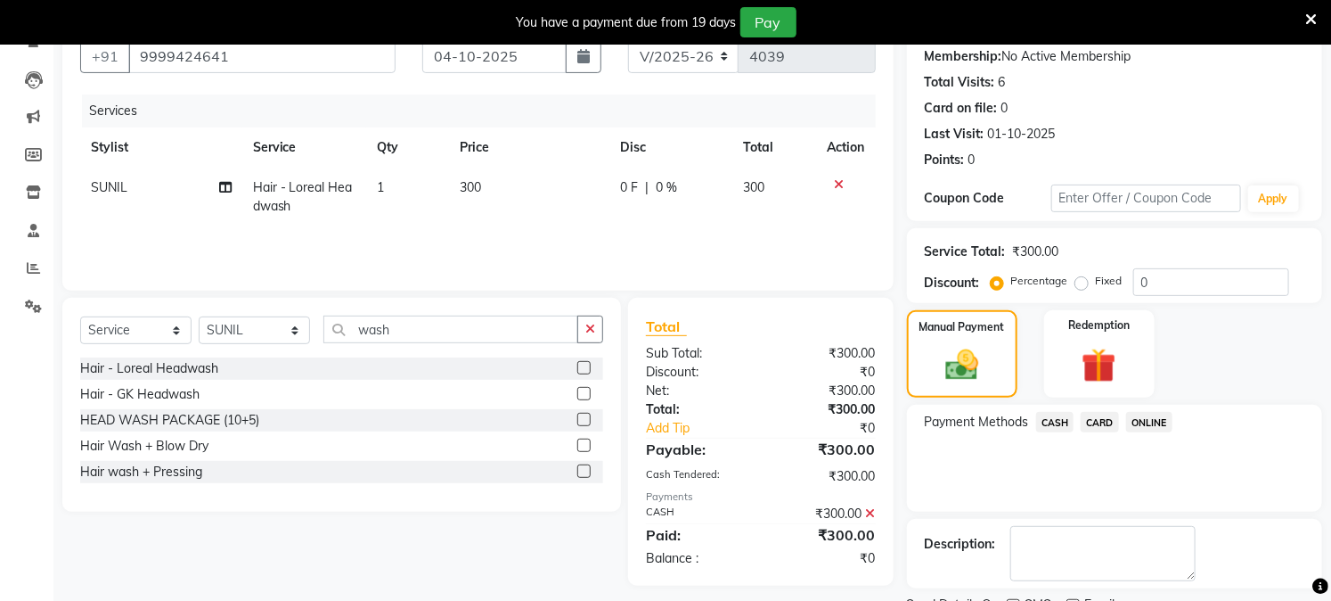
scroll to position [245, 0]
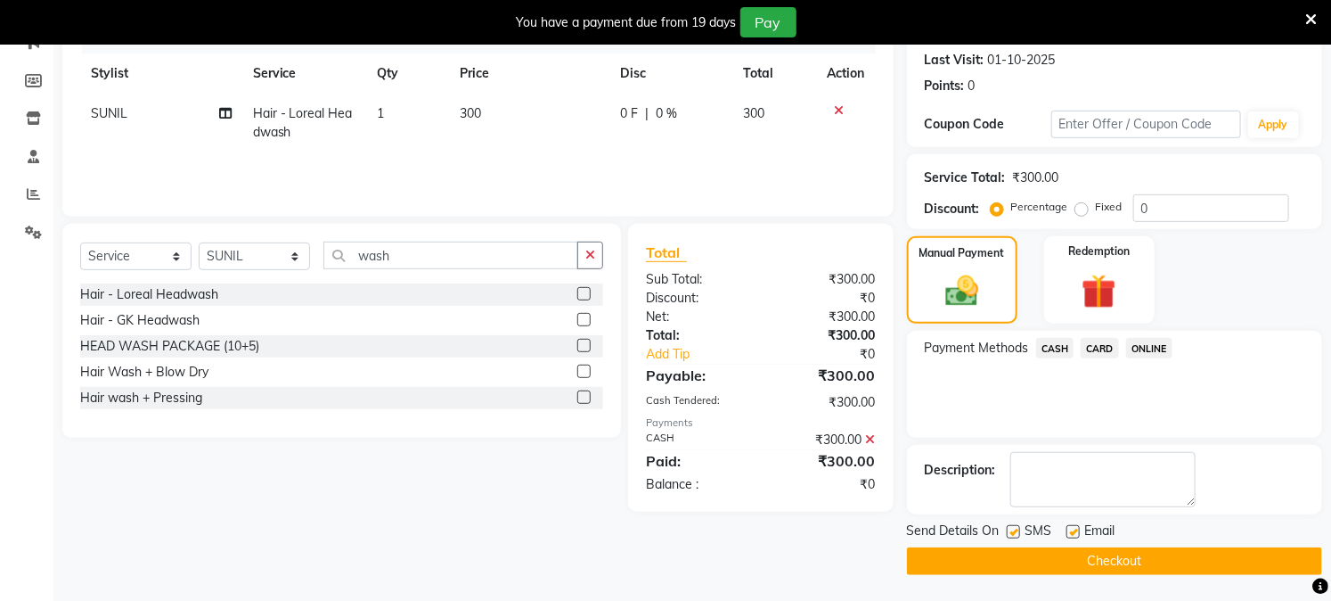
click at [1075, 533] on label at bounding box center [1073, 531] width 13 height 13
click at [1075, 533] on input "checkbox" at bounding box center [1073, 533] width 12 height 12
checkbox input "false"
click at [1062, 561] on button "Checkout" at bounding box center [1114, 561] width 415 height 28
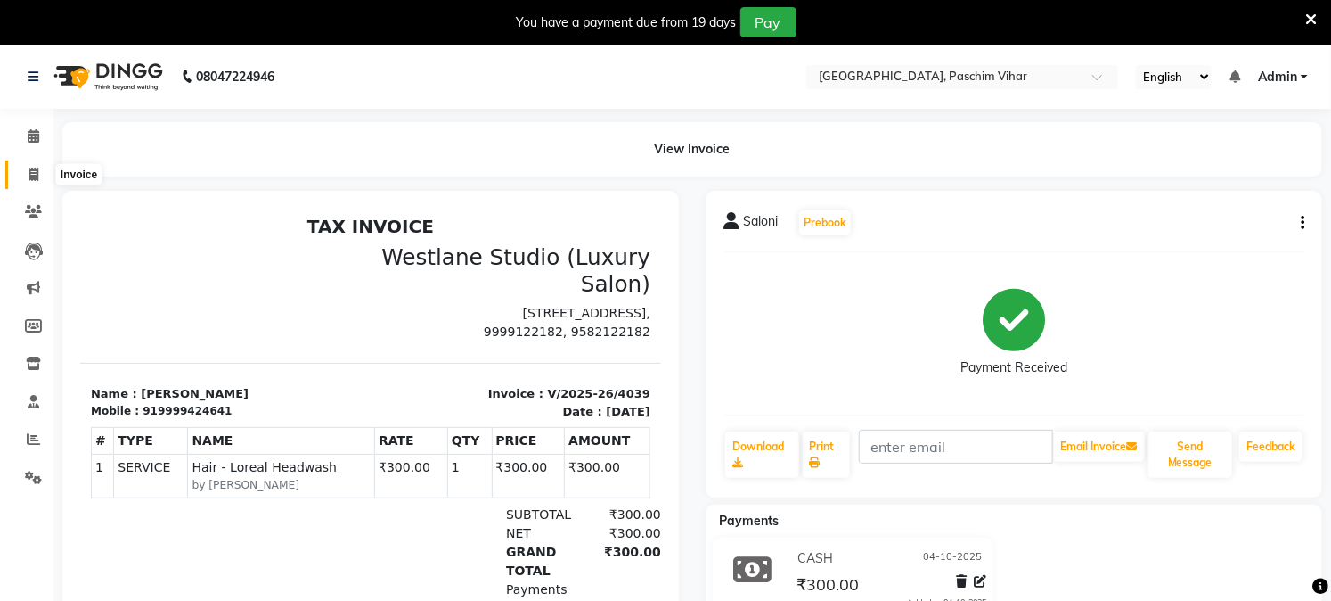
click at [37, 174] on icon at bounding box center [34, 174] width 10 height 13
select select "service"
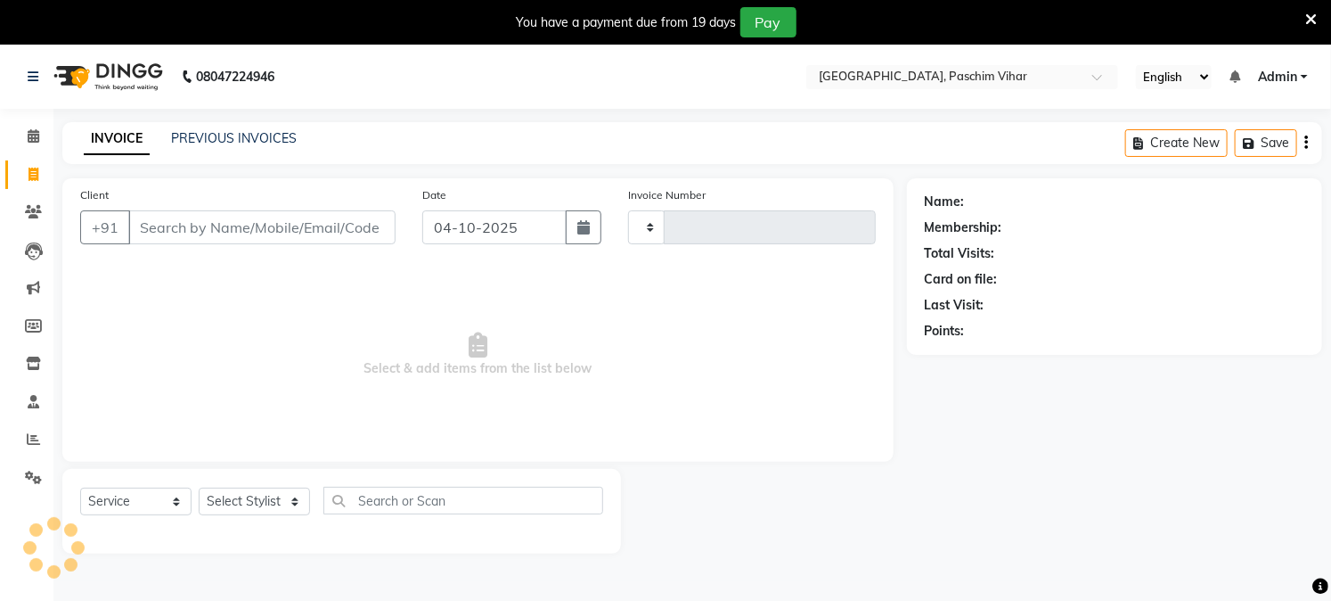
scroll to position [45, 0]
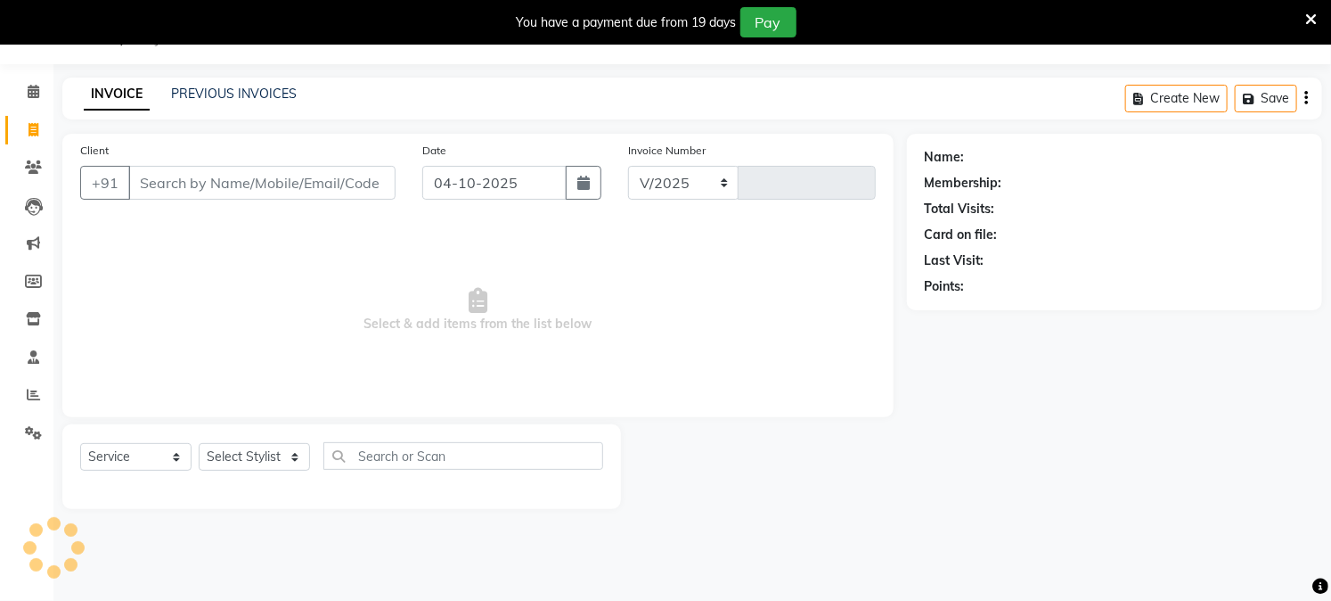
select select "223"
type input "4040"
click at [283, 454] on select "Select Stylist" at bounding box center [254, 457] width 111 height 28
select select "59104"
click at [199, 444] on select "Select Stylist Akash Amrita Anu Arun Gaurav GULFAM jeeshan KUNAL MANISH NADEEM …" at bounding box center [254, 457] width 111 height 28
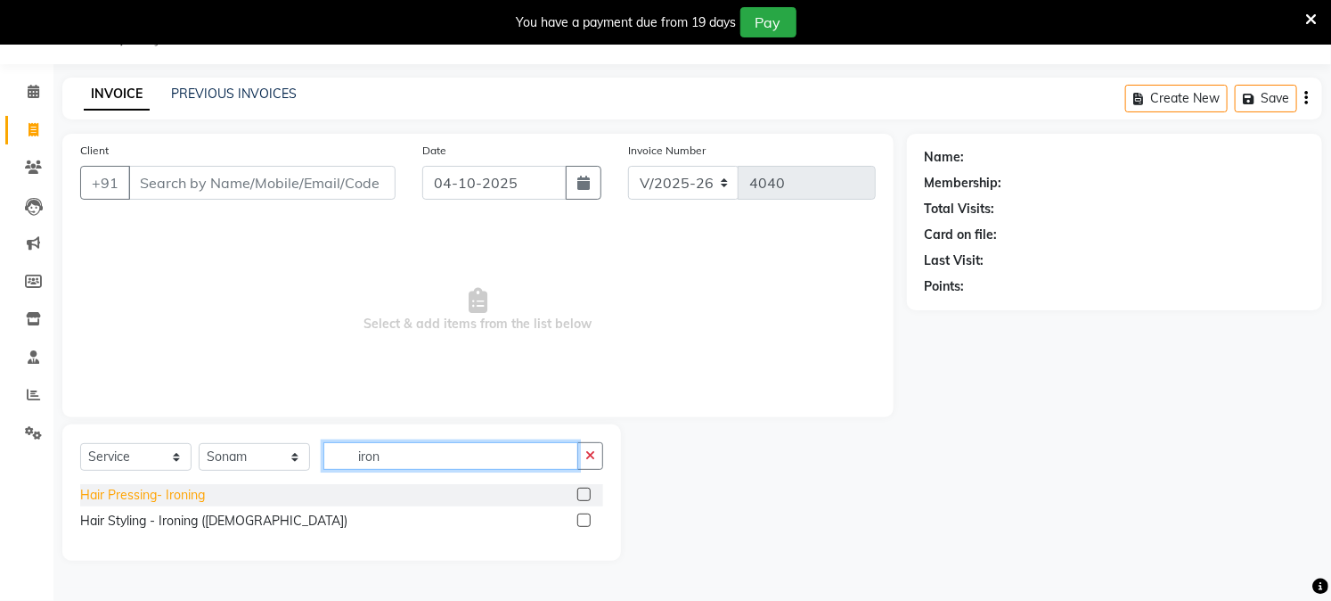
type input "iron"
click at [182, 495] on div "Hair Pressing- Ironing" at bounding box center [142, 495] width 125 height 19
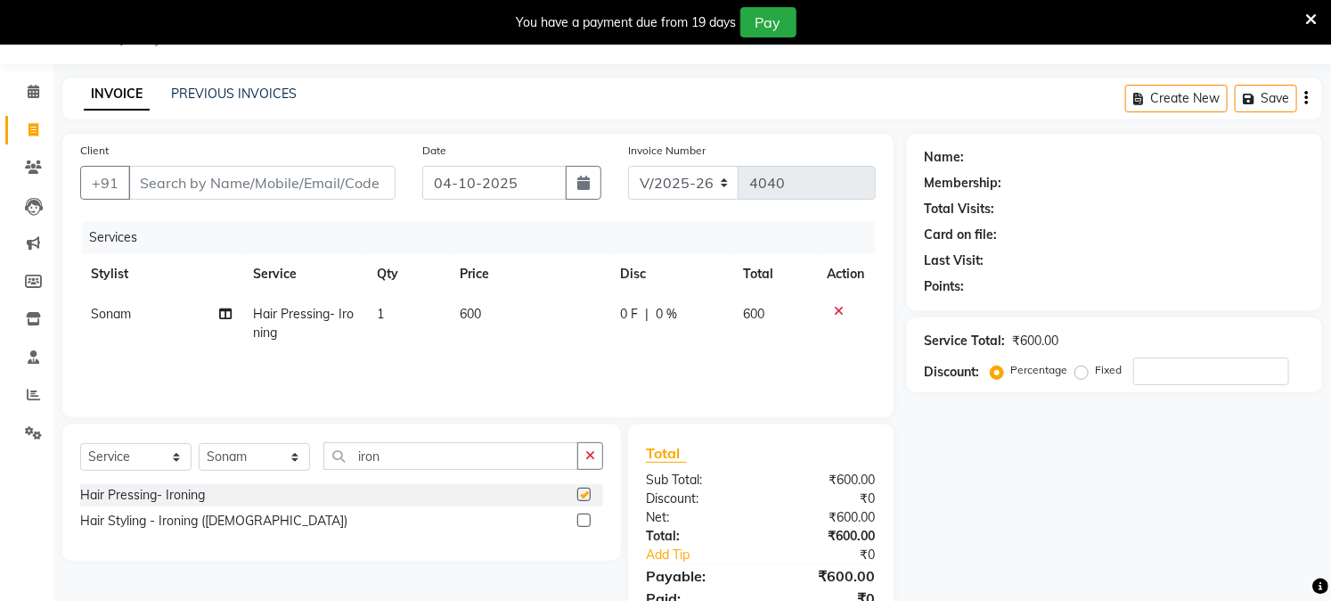
checkbox input "false"
click at [473, 310] on span "600" at bounding box center [470, 314] width 21 height 16
select select "59104"
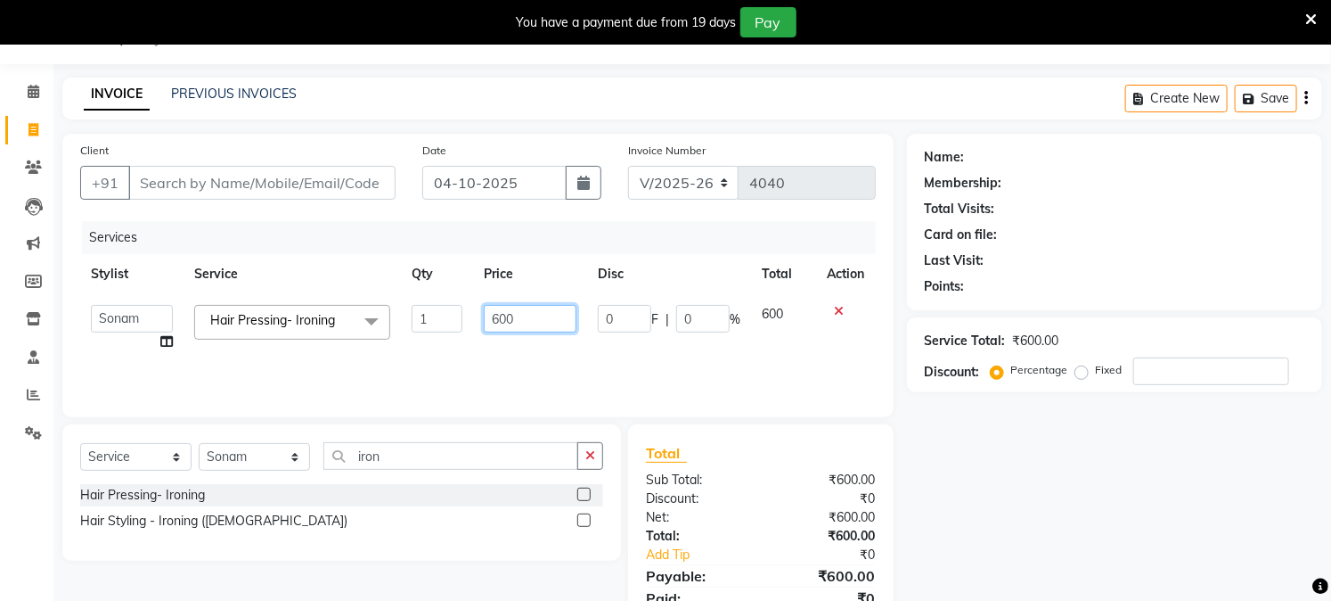
click at [527, 309] on input "600" at bounding box center [530, 319] width 93 height 28
type input "500"
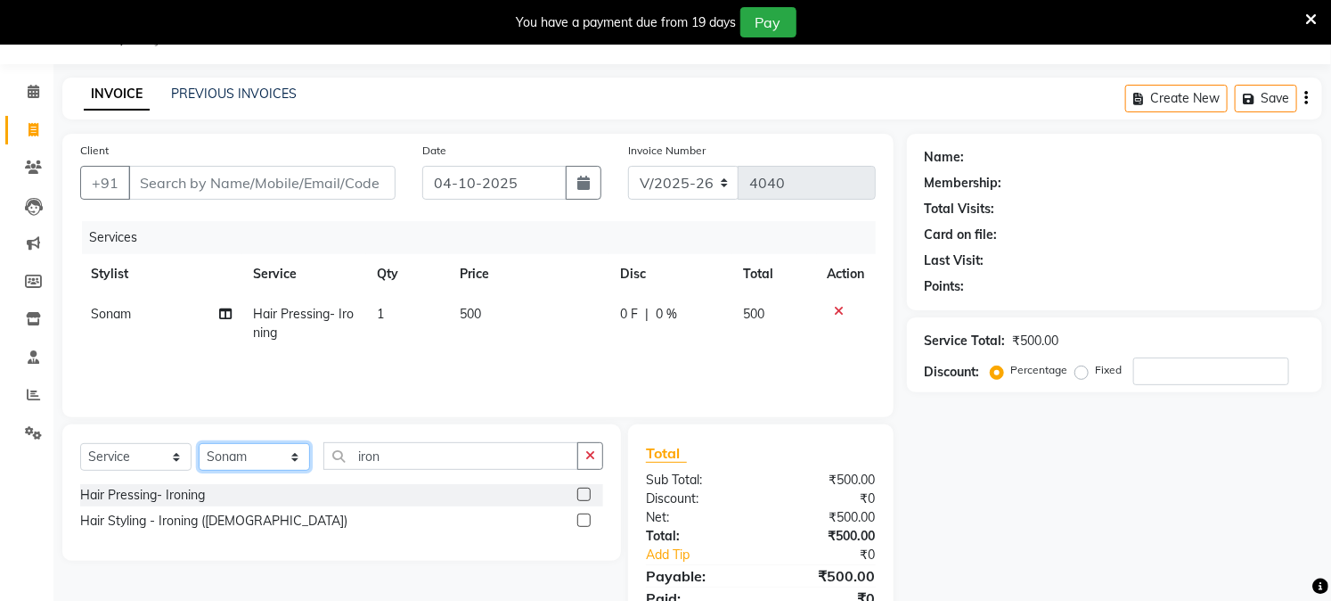
click at [297, 460] on select "Select Stylist Akash Amrita Anu Arun Gaurav GULFAM jeeshan KUNAL MANISH NADEEM …" at bounding box center [254, 457] width 111 height 28
select select "15077"
click at [199, 444] on select "Select Stylist Akash Amrita Anu Arun Gaurav GULFAM jeeshan KUNAL MANISH NADEEM …" at bounding box center [254, 457] width 111 height 28
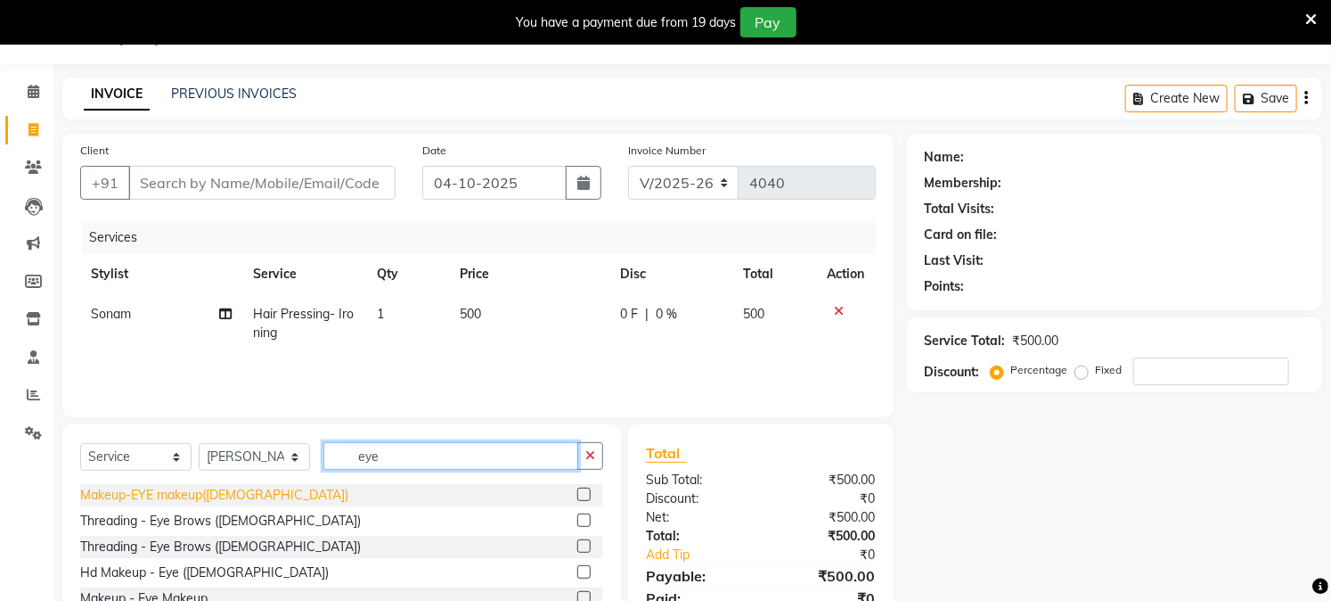
type input "eye"
click at [216, 500] on div "Makeup-EYE makeup(female)" at bounding box center [214, 495] width 268 height 19
checkbox input "false"
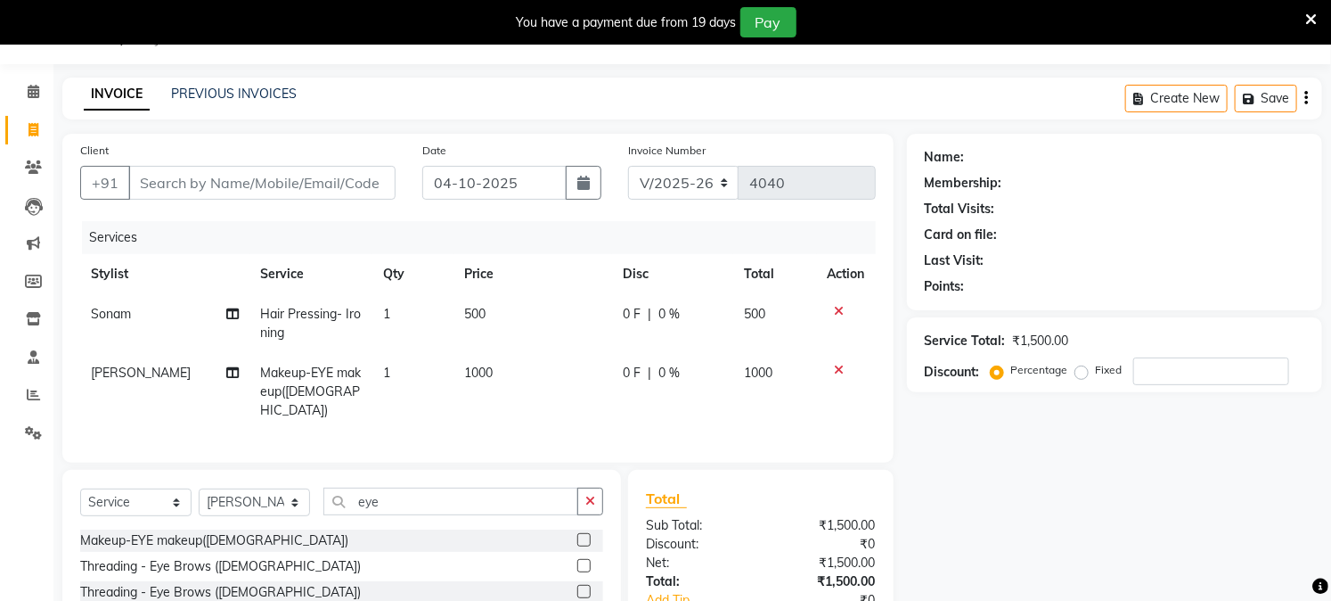
click at [838, 368] on icon at bounding box center [840, 370] width 10 height 12
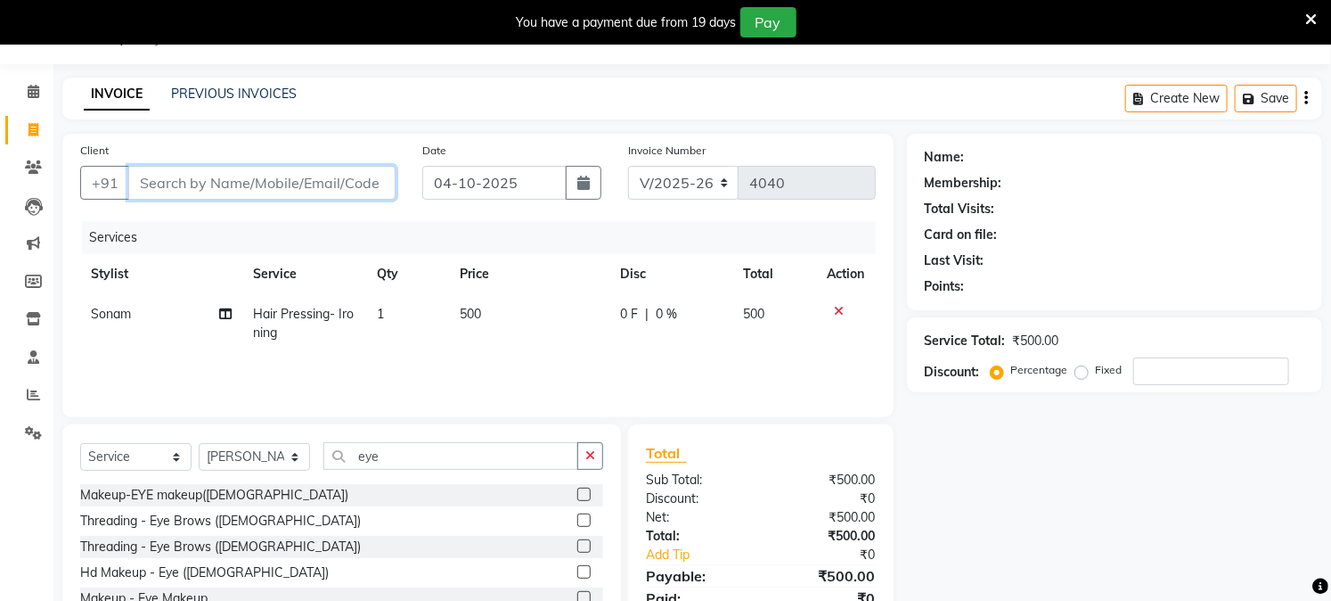
click at [389, 179] on input "Client" at bounding box center [261, 183] width 267 height 34
type input "9"
type input "0"
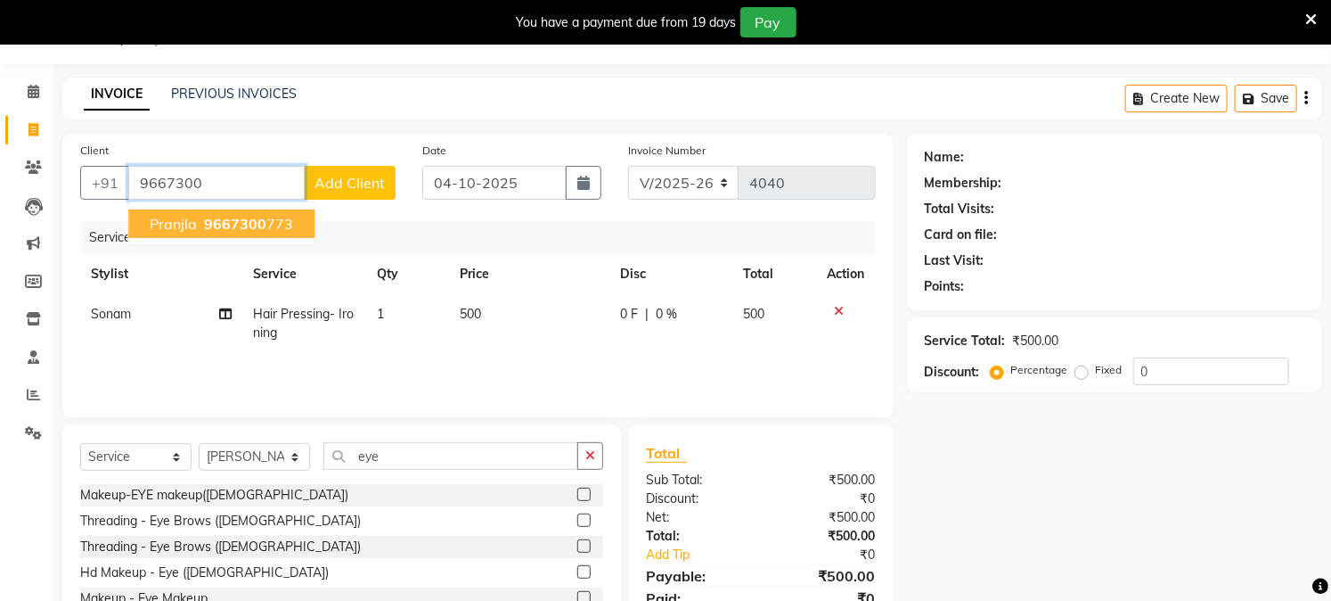
click at [258, 210] on button "Pranjla 9667300 773" at bounding box center [221, 223] width 186 height 29
type input "9667300773"
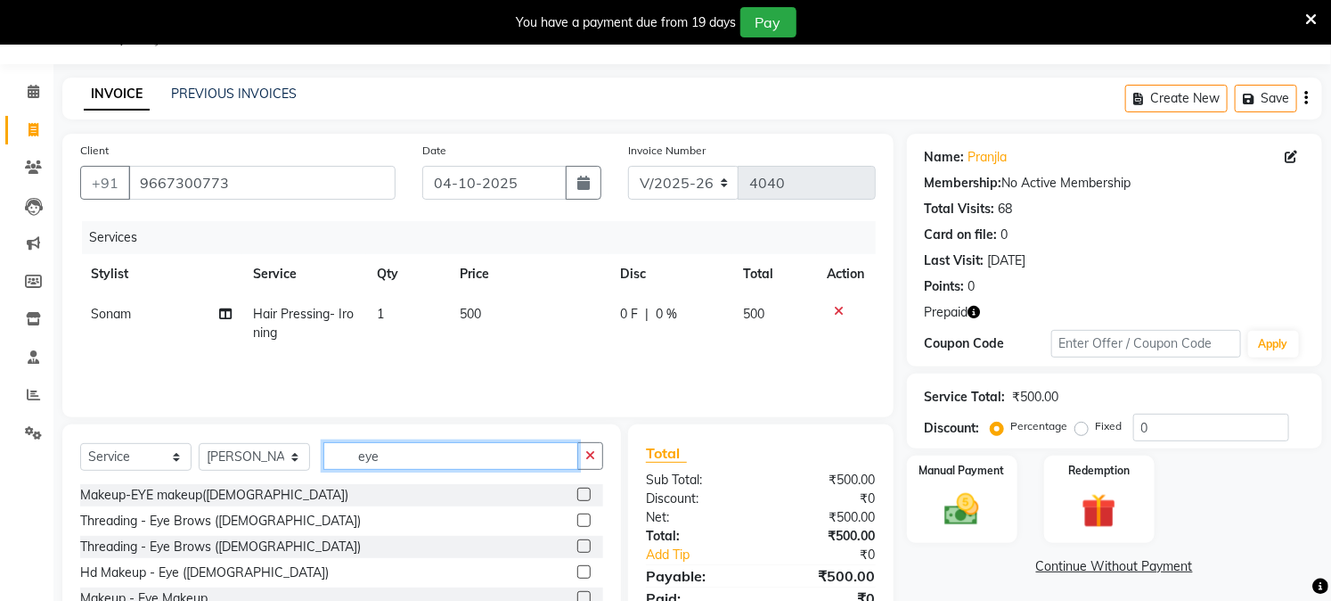
click at [406, 457] on input "eye" at bounding box center [450, 456] width 255 height 28
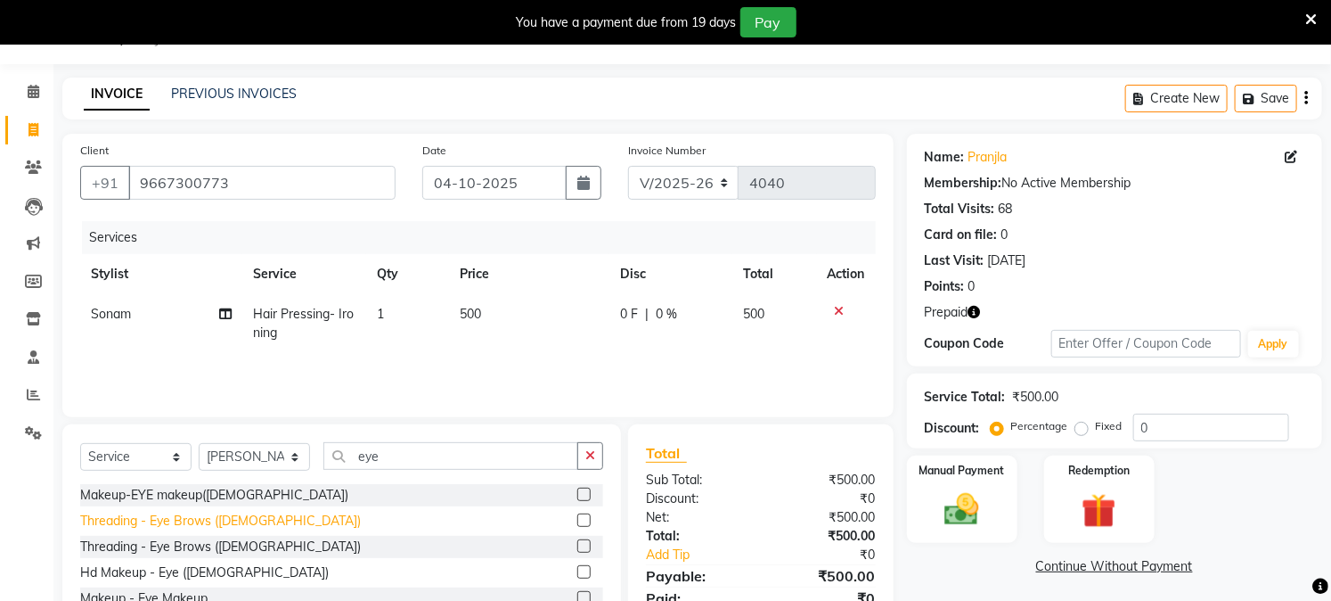
click at [245, 513] on div "Threading - Eye Brows (Female)" at bounding box center [220, 520] width 281 height 19
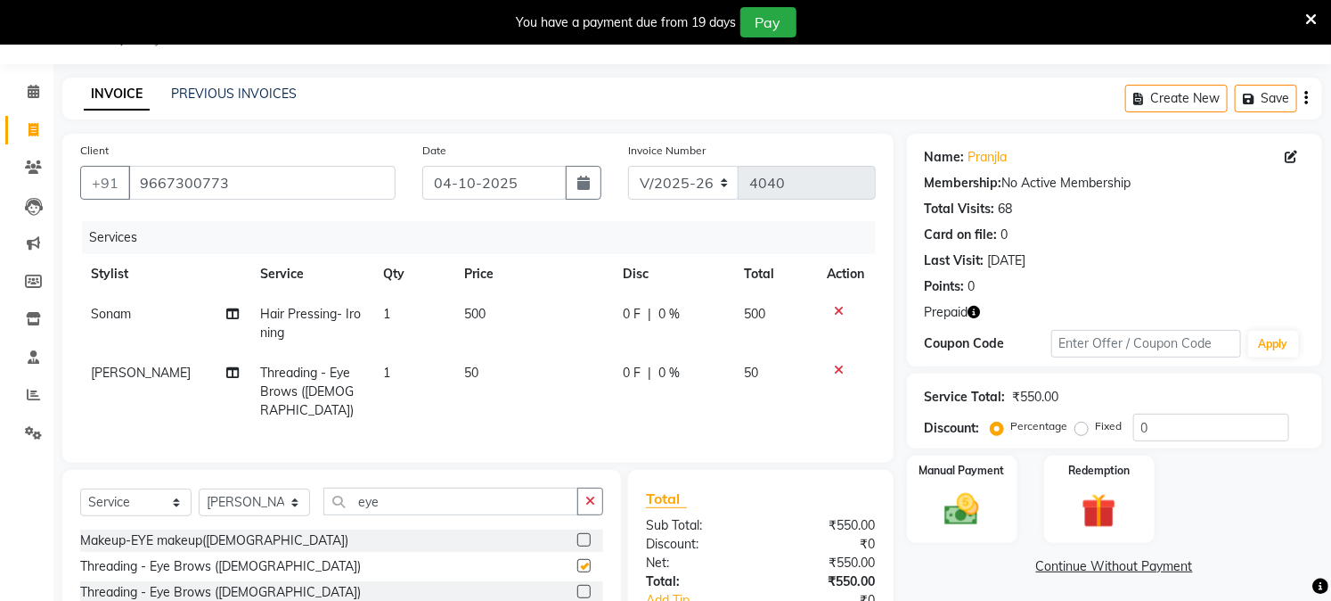
checkbox input "false"
click at [476, 310] on span "500" at bounding box center [474, 314] width 21 height 16
select select "59104"
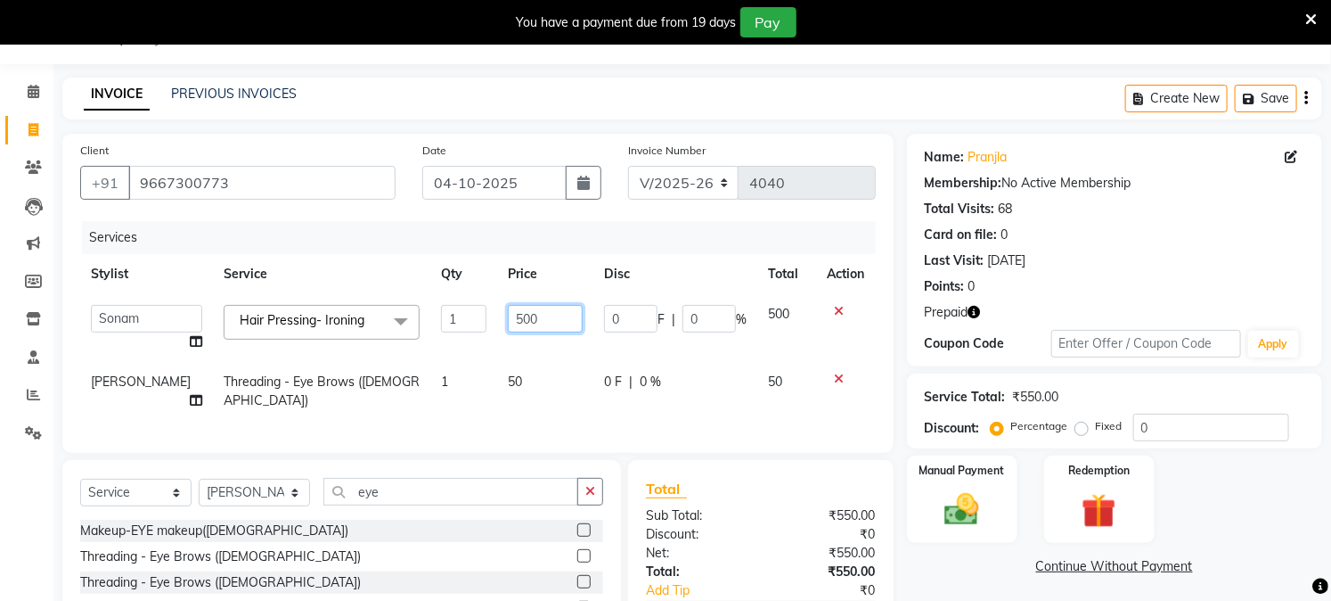
click at [523, 315] on input "500" at bounding box center [545, 319] width 75 height 28
type input "400"
click at [337, 184] on input "9667300773" at bounding box center [261, 183] width 267 height 34
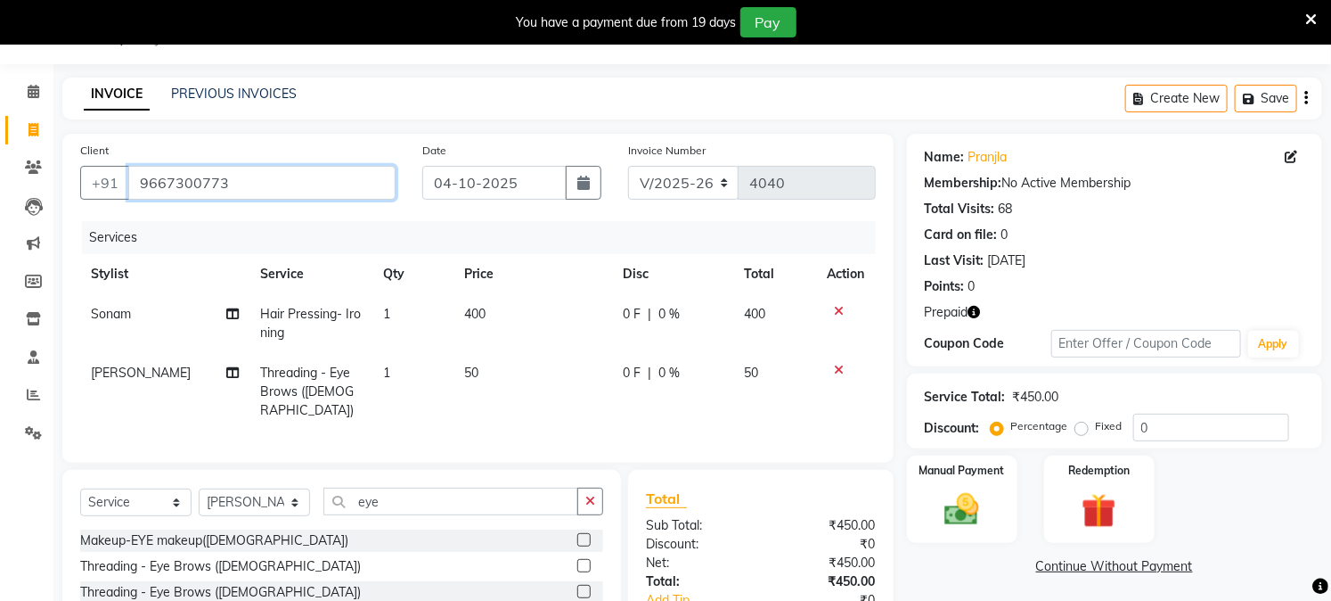
click at [337, 184] on input "9667300773" at bounding box center [261, 183] width 267 height 34
click at [1227, 496] on div "Manual Payment Redemption" at bounding box center [1115, 498] width 442 height 87
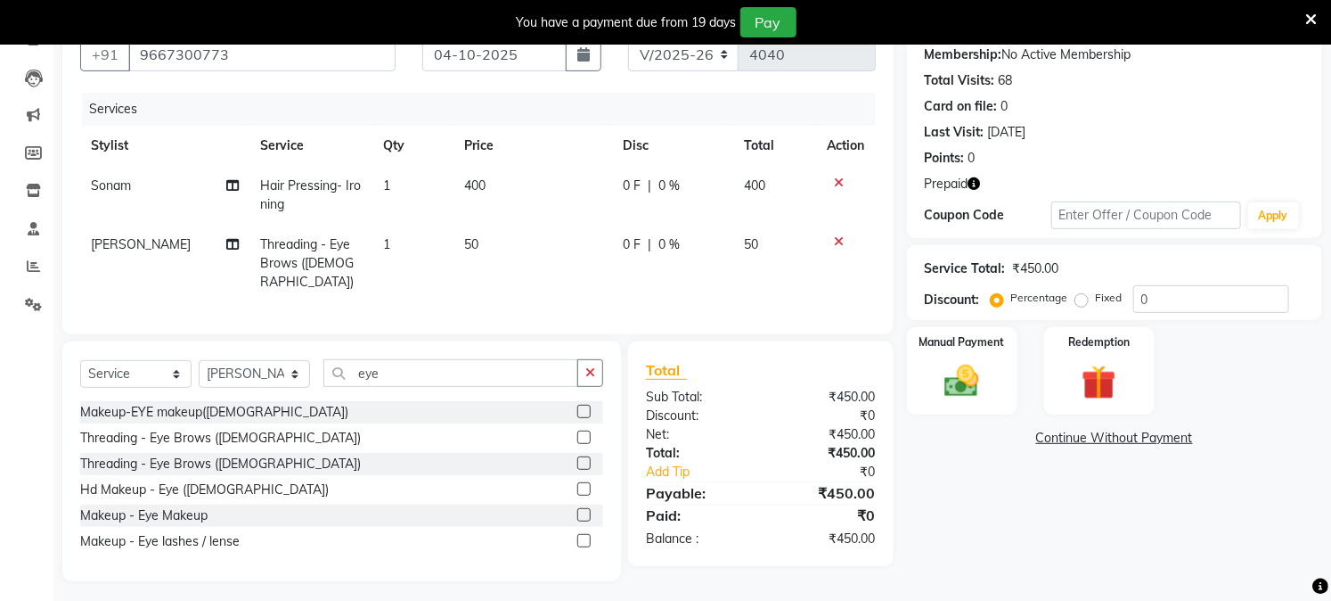
scroll to position [176, 0]
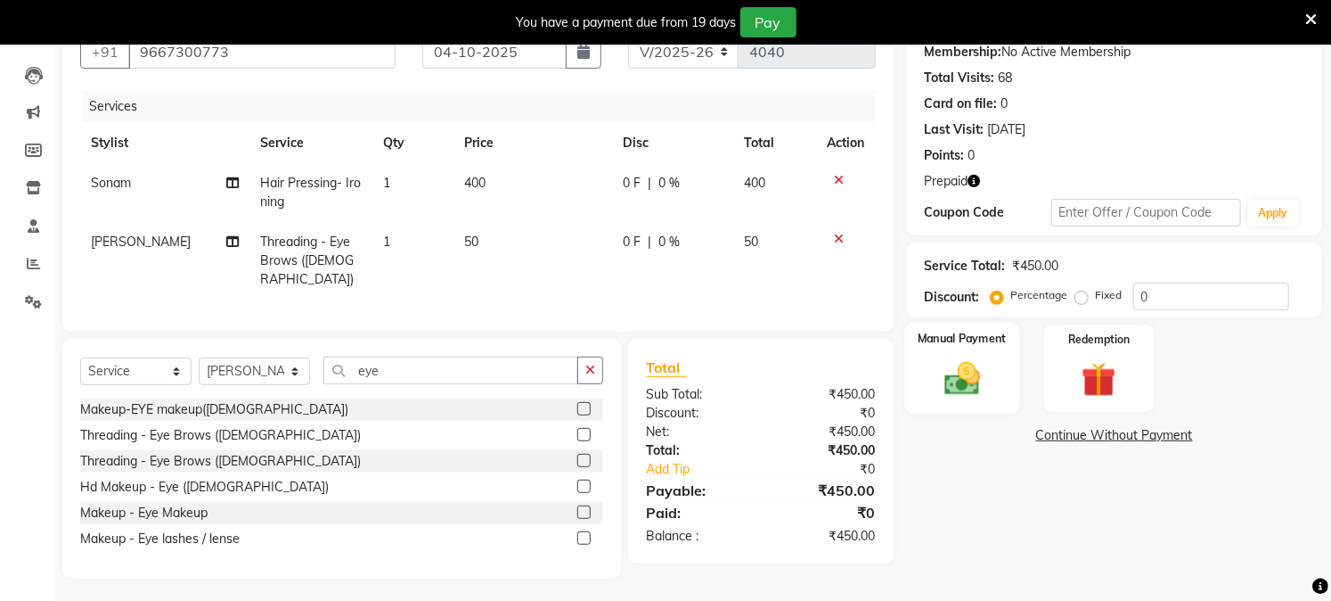
click at [982, 386] on img at bounding box center [962, 378] width 59 height 41
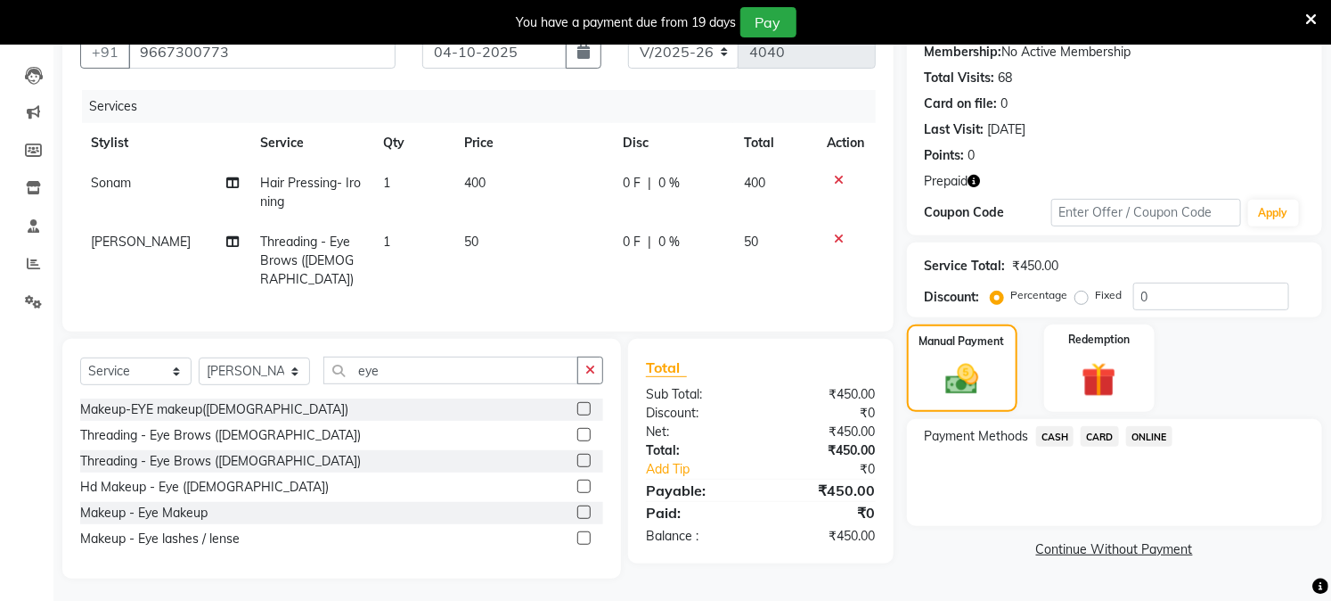
click at [1059, 432] on span "CASH" at bounding box center [1055, 436] width 38 height 20
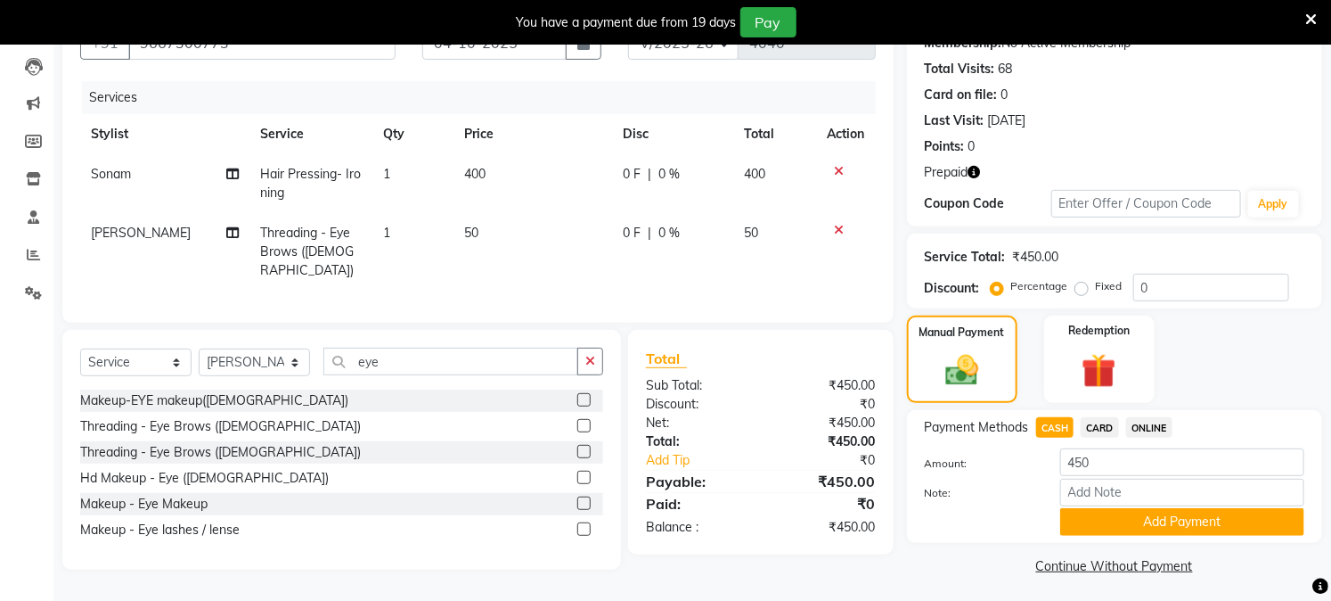
scroll to position [190, 0]
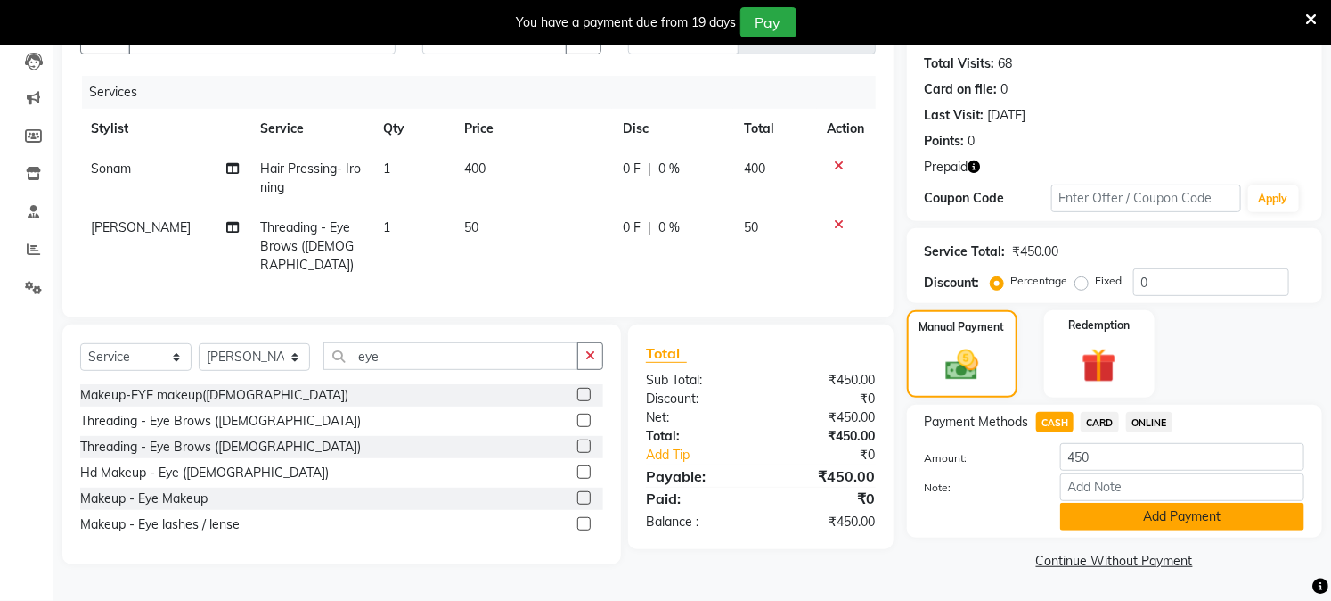
click at [1089, 511] on button "Add Payment" at bounding box center [1182, 517] width 244 height 28
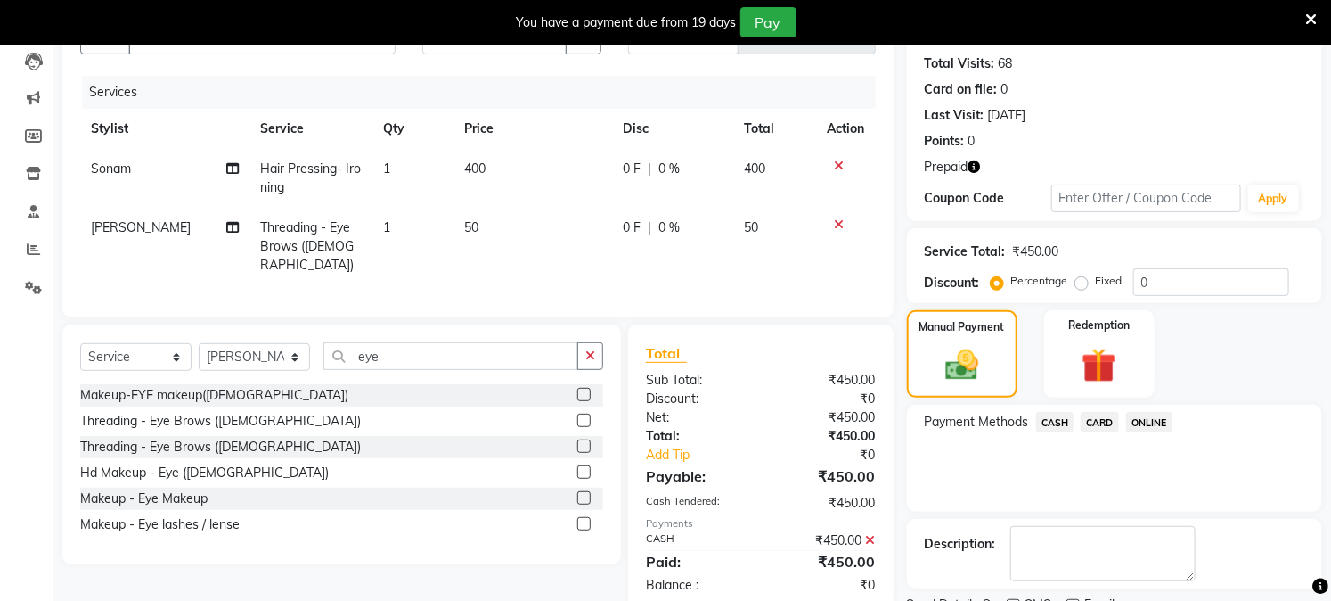
scroll to position [264, 0]
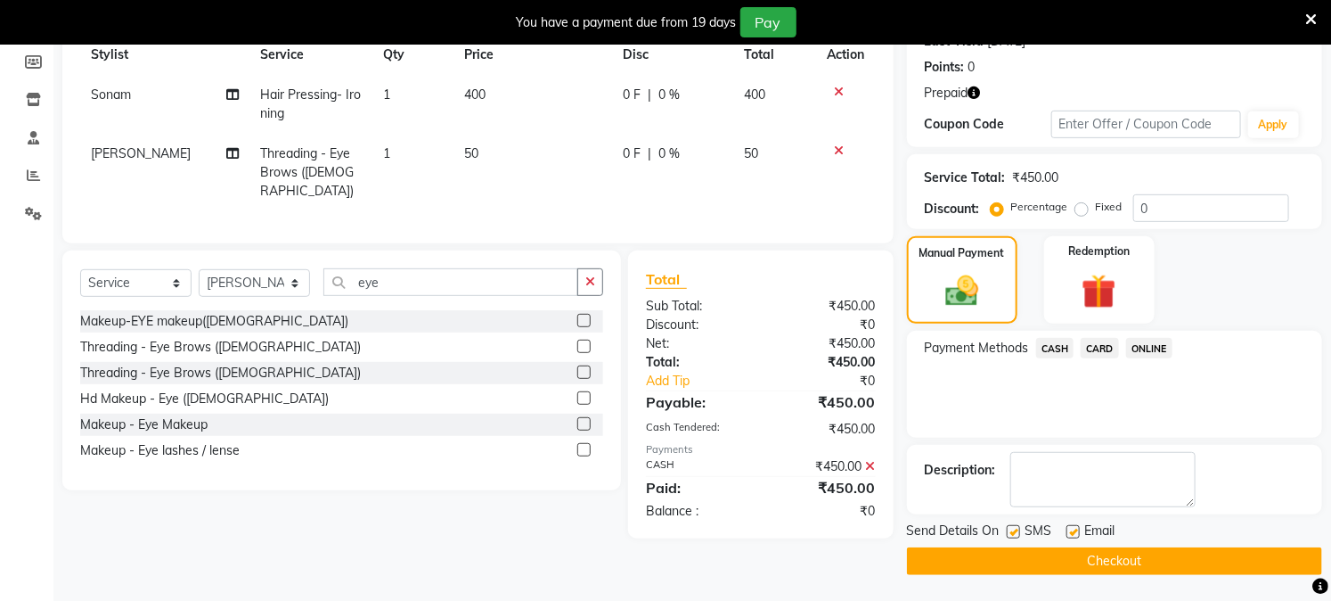
click at [1071, 531] on label at bounding box center [1073, 531] width 13 height 13
click at [1071, 531] on input "checkbox" at bounding box center [1073, 533] width 12 height 12
checkbox input "false"
click at [1028, 561] on button "Checkout" at bounding box center [1114, 561] width 415 height 28
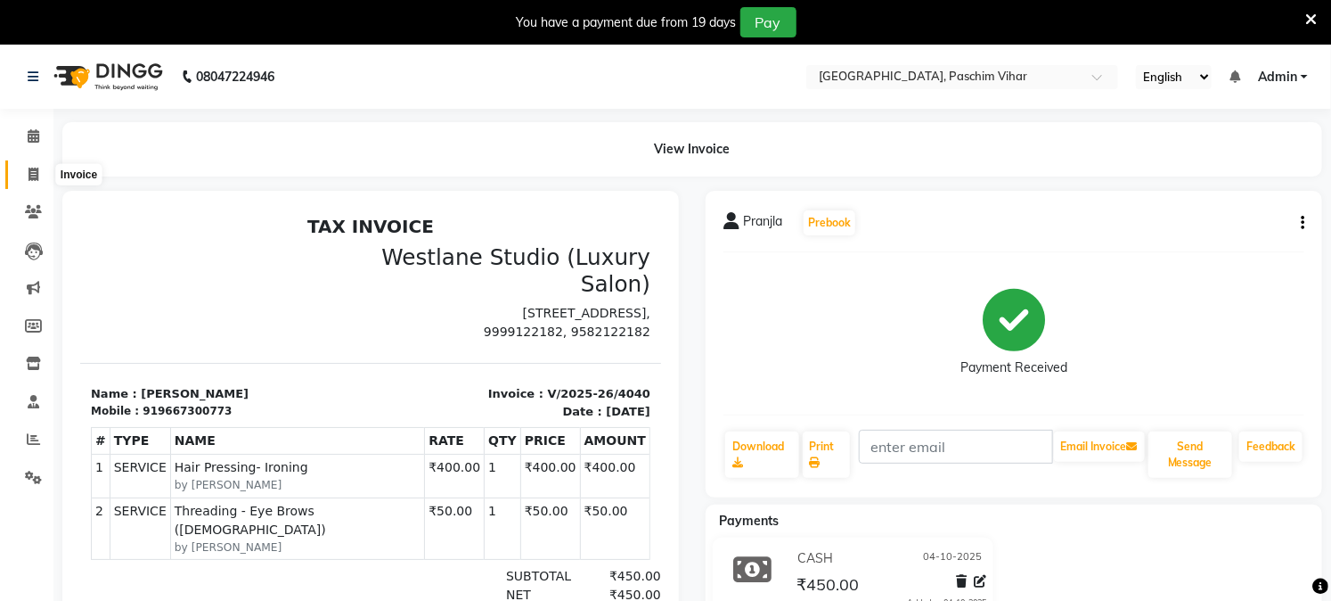
click at [33, 175] on icon at bounding box center [34, 174] width 10 height 13
select select "service"
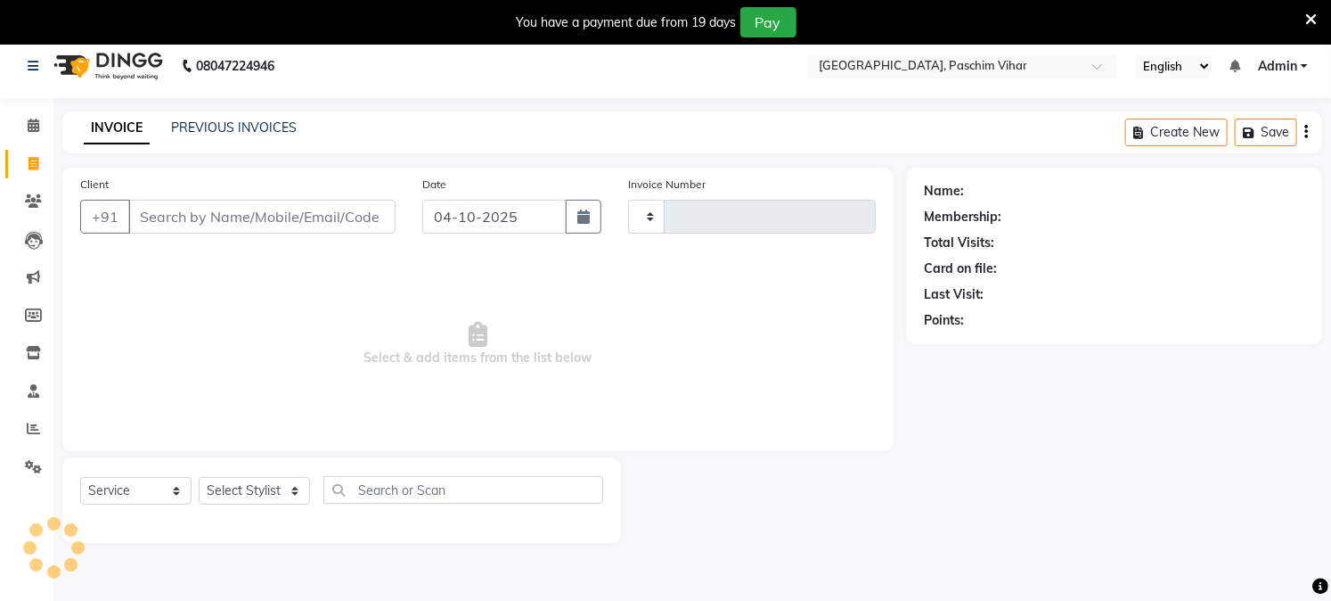
scroll to position [45, 0]
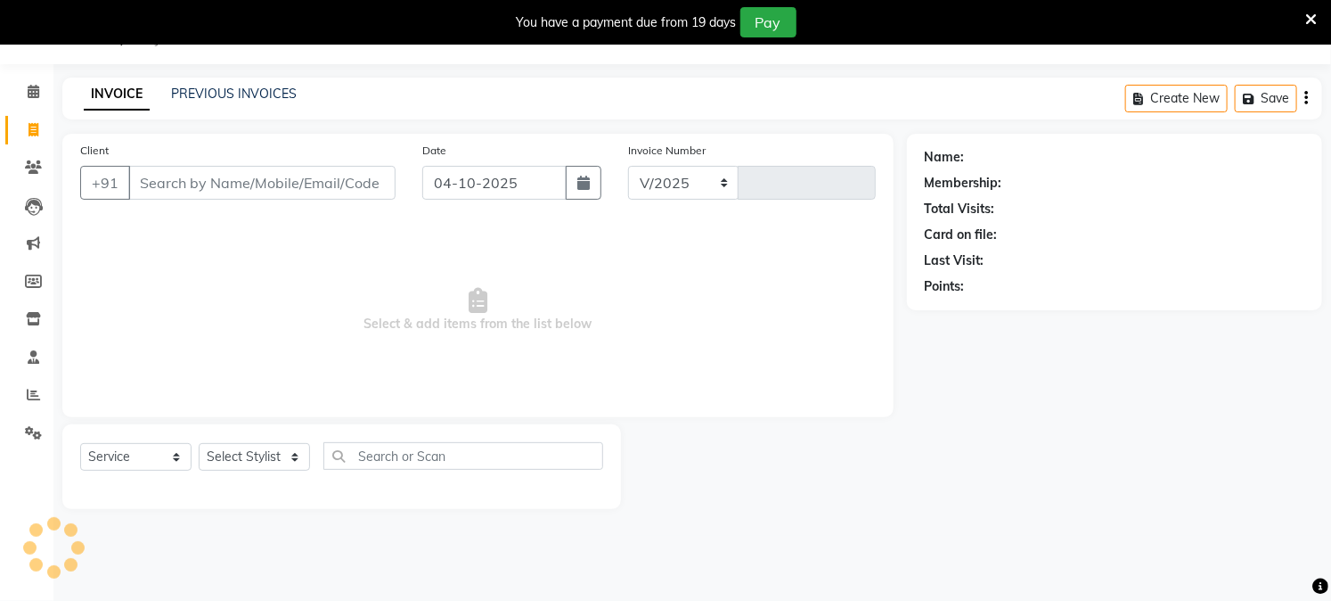
select select "223"
type input "4041"
click at [31, 125] on icon at bounding box center [34, 129] width 10 height 13
select select "service"
type input "4041"
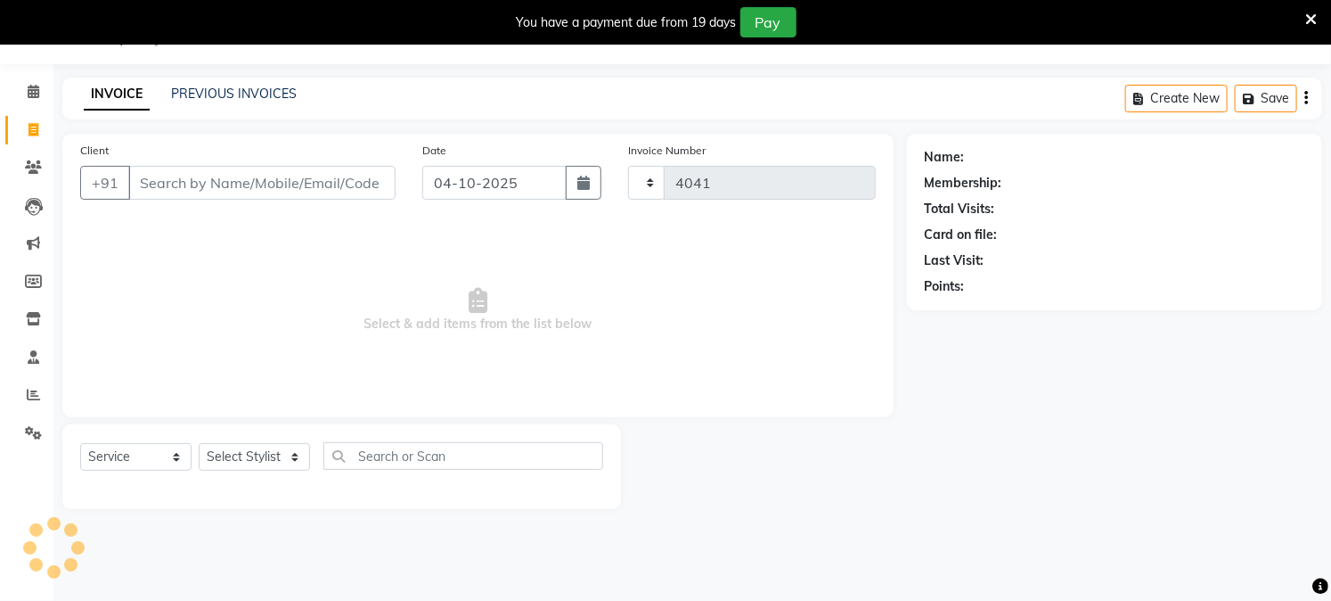
select select "223"
click at [203, 94] on link "PREVIOUS INVOICES" at bounding box center [234, 94] width 126 height 16
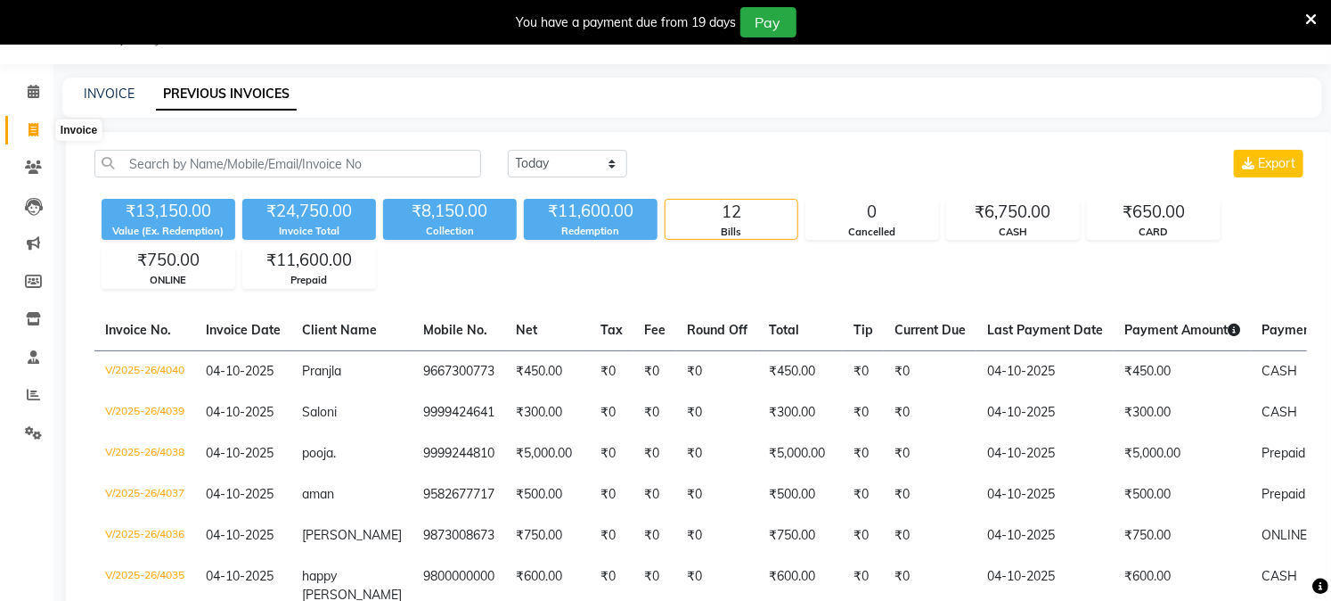
click at [39, 129] on span at bounding box center [33, 130] width 31 height 20
select select "service"
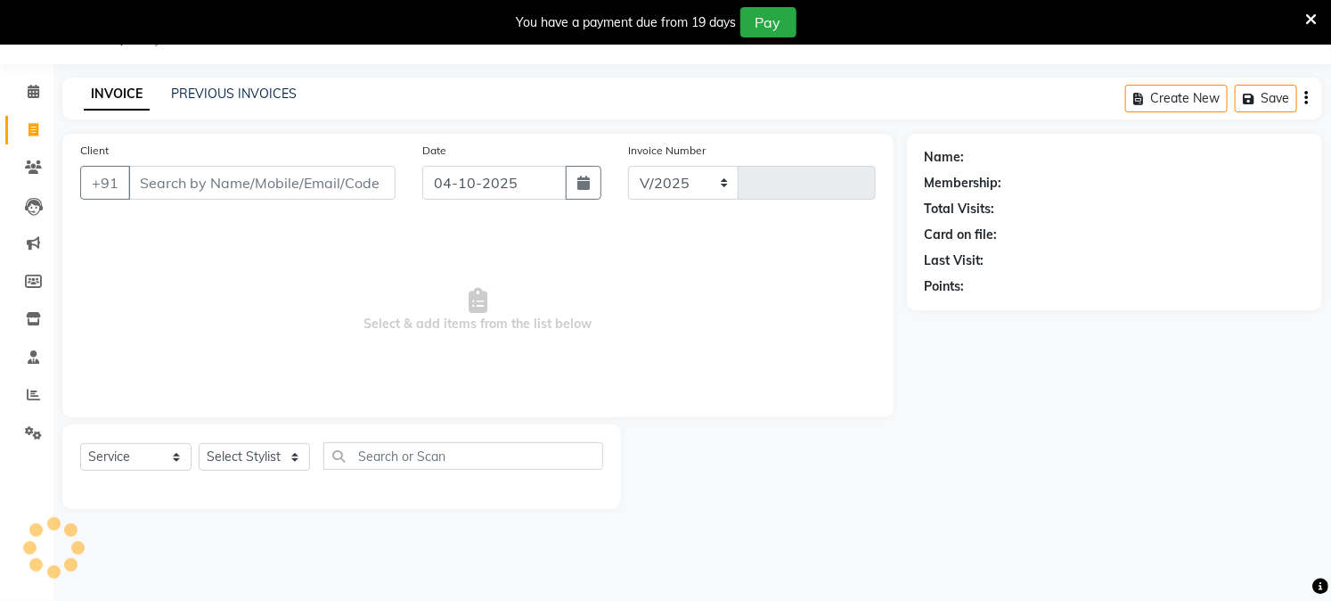
select select "223"
type input "4041"
click at [37, 91] on icon at bounding box center [34, 91] width 12 height 13
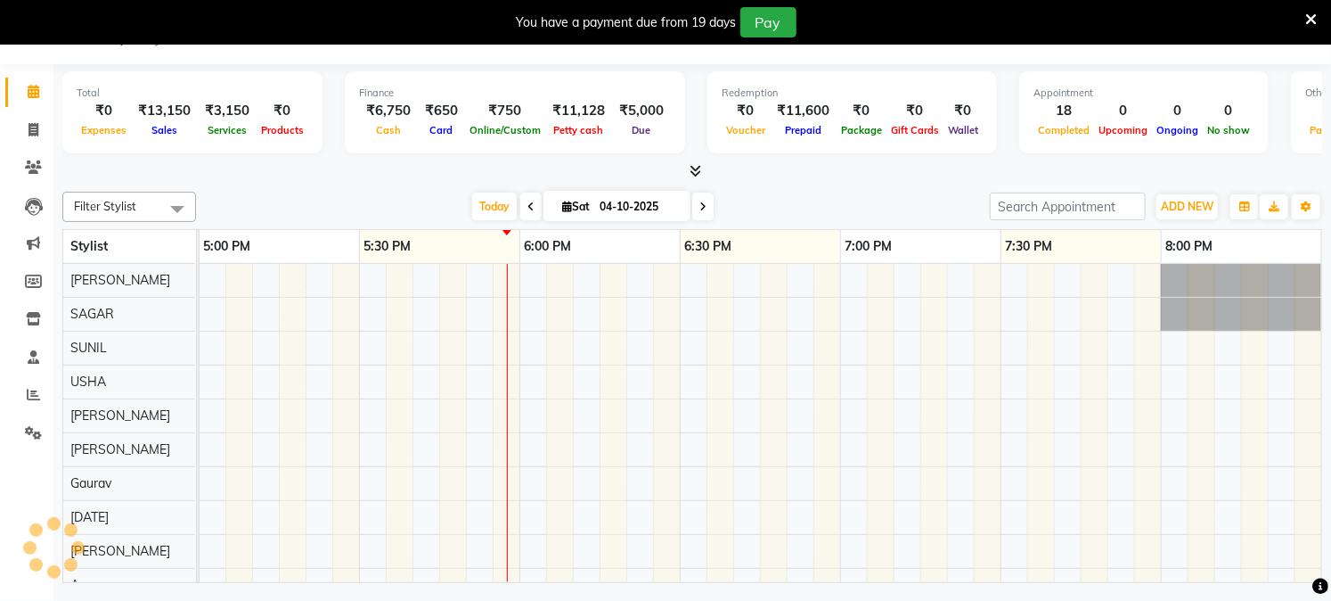
scroll to position [0, 2567]
click at [29, 132] on icon at bounding box center [34, 129] width 10 height 13
select select "service"
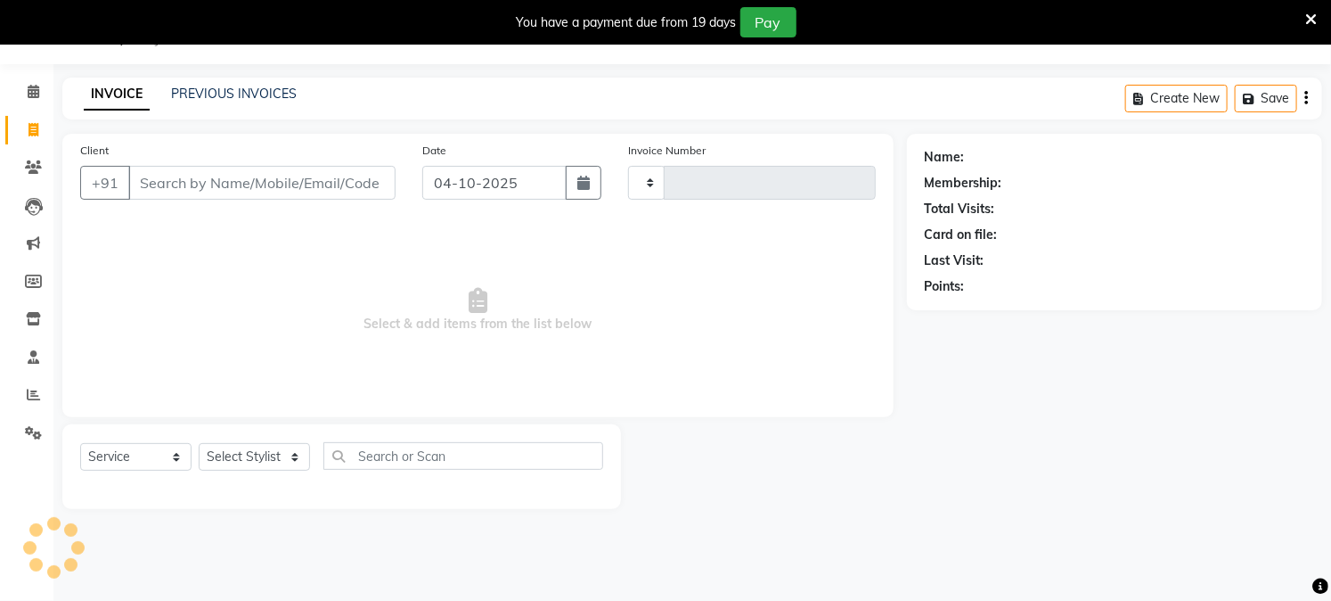
type input "4041"
select select "223"
click at [217, 87] on link "PREVIOUS INVOICES" at bounding box center [234, 94] width 126 height 16
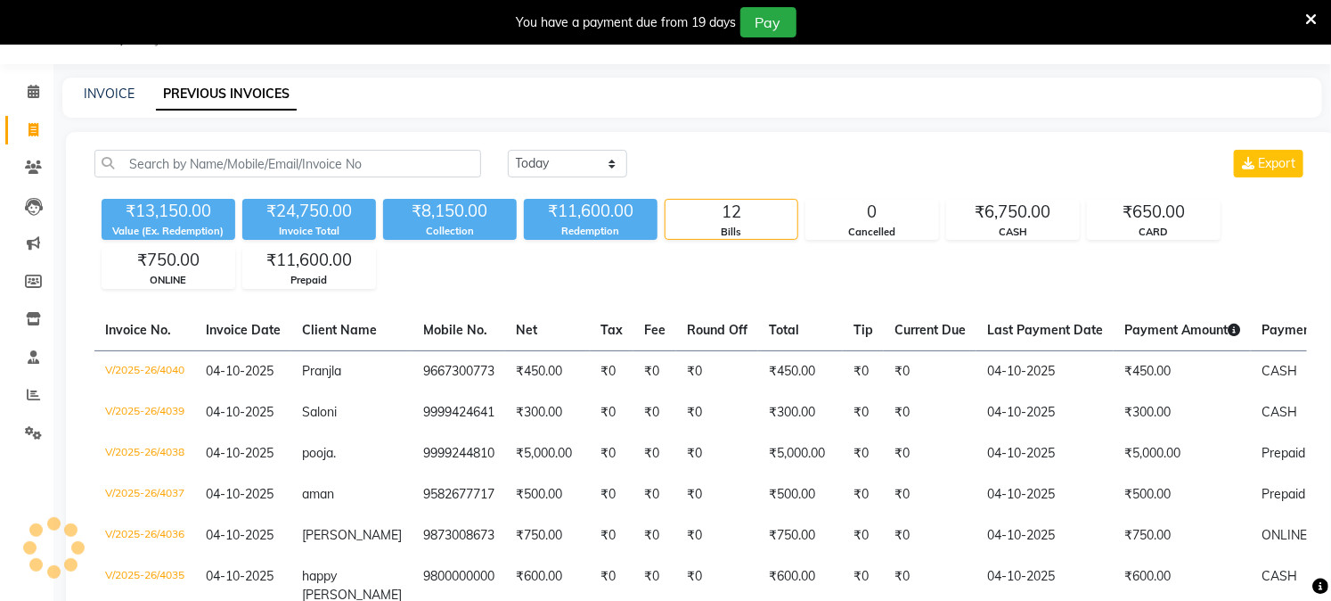
click at [29, 126] on icon at bounding box center [34, 129] width 10 height 13
select select "service"
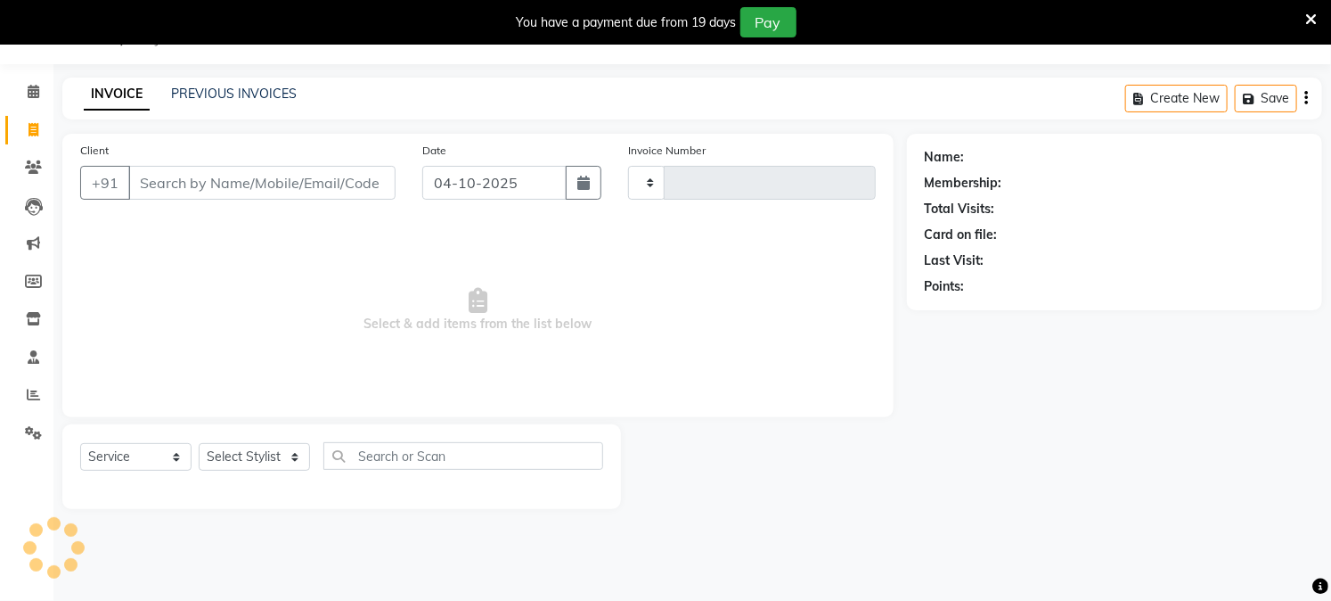
type input "4041"
select select "223"
click at [28, 433] on icon at bounding box center [33, 432] width 17 height 13
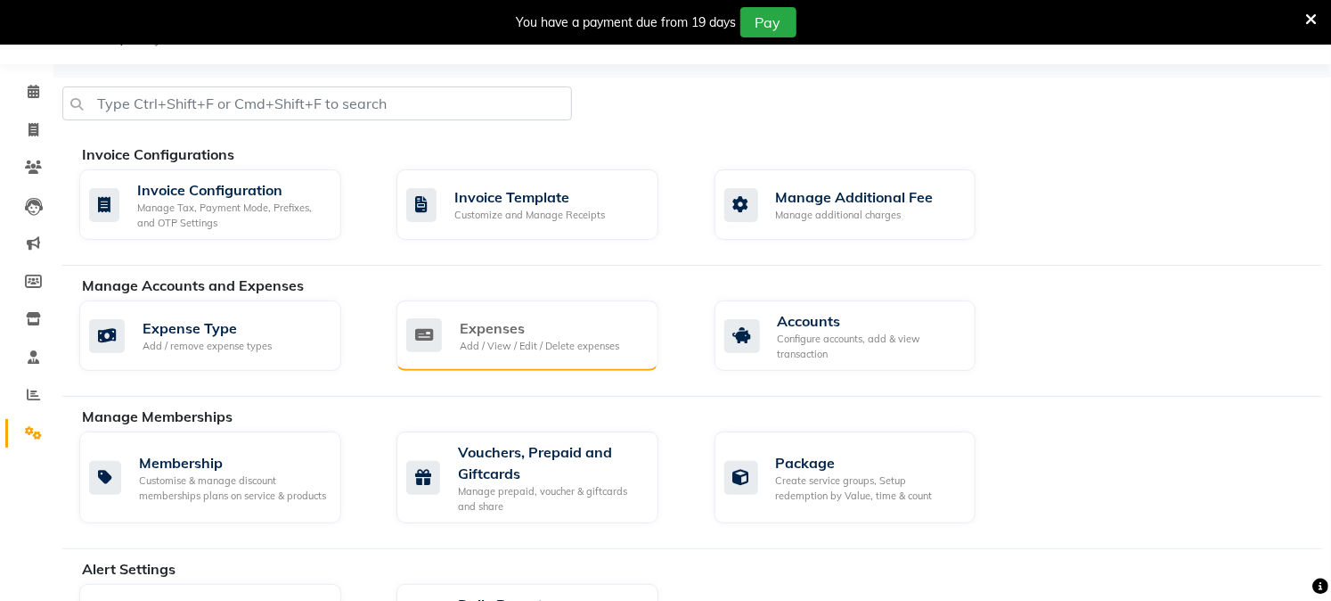
click at [478, 351] on div "Add / View / Edit / Delete expenses" at bounding box center [540, 346] width 160 height 15
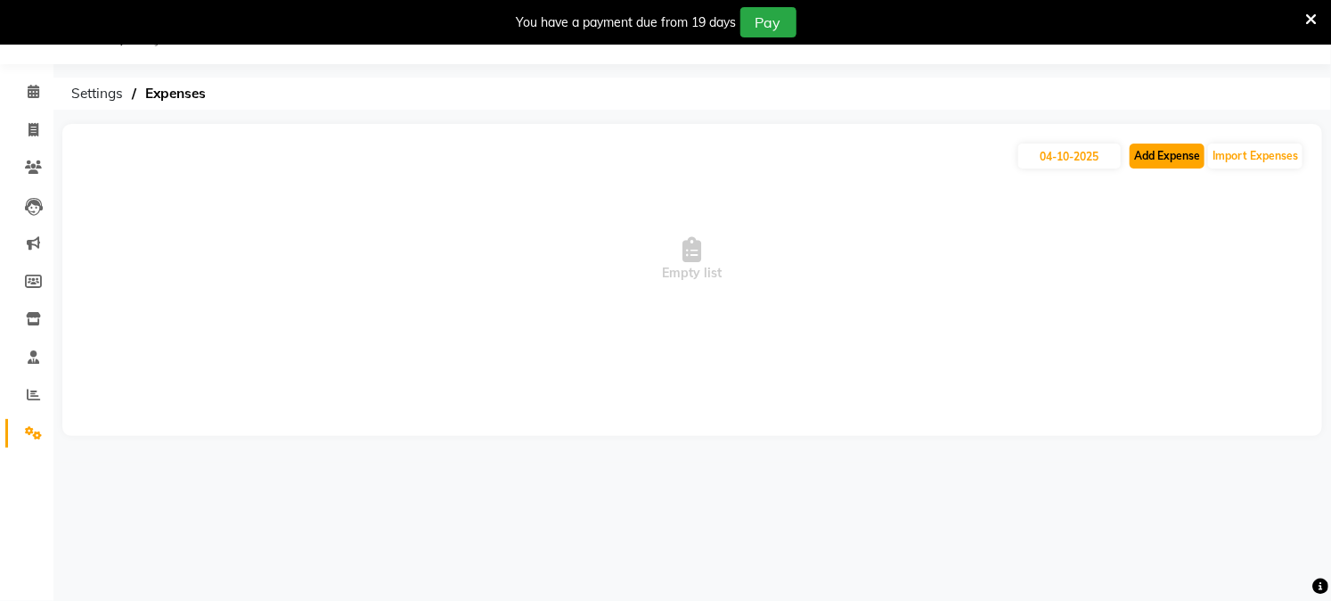
click at [1155, 158] on button "Add Expense" at bounding box center [1167, 155] width 75 height 25
select select "1"
select select "2523"
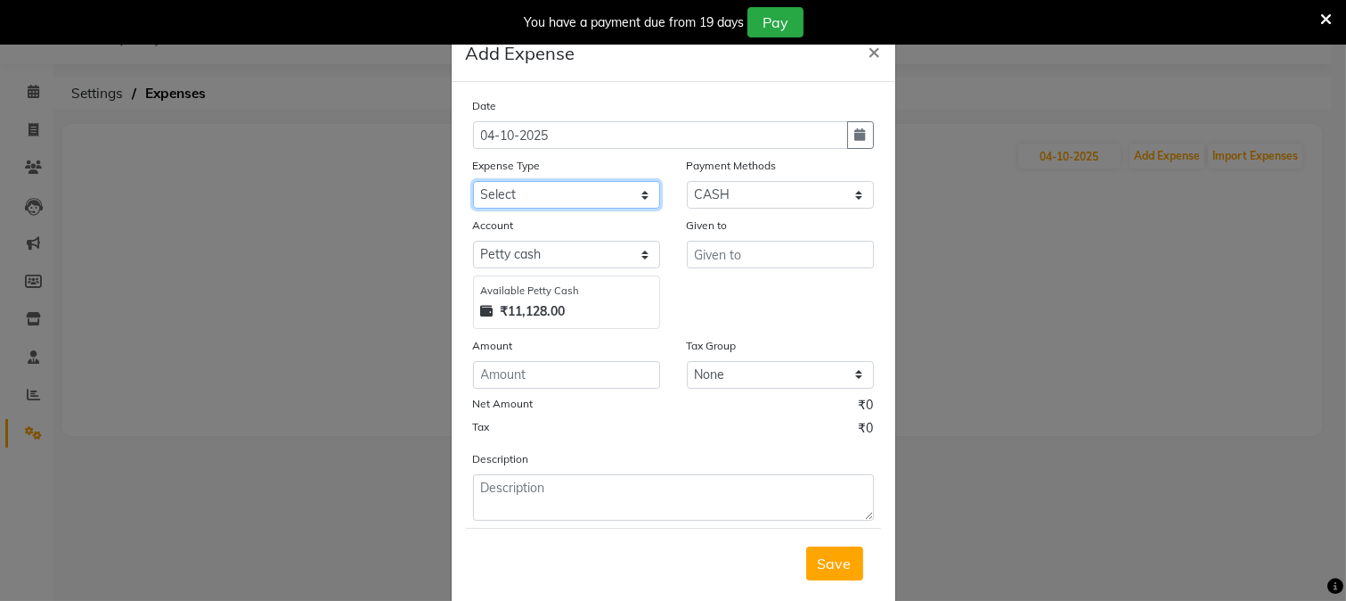
click at [499, 189] on select "Select Advance Salary Bank charges Cash transfer to bank Cash transfer to hub C…" at bounding box center [566, 195] width 187 height 28
select select "108"
click at [473, 181] on select "Select Advance Salary Bank charges Cash transfer to bank Cash transfer to hub C…" at bounding box center [566, 195] width 187 height 28
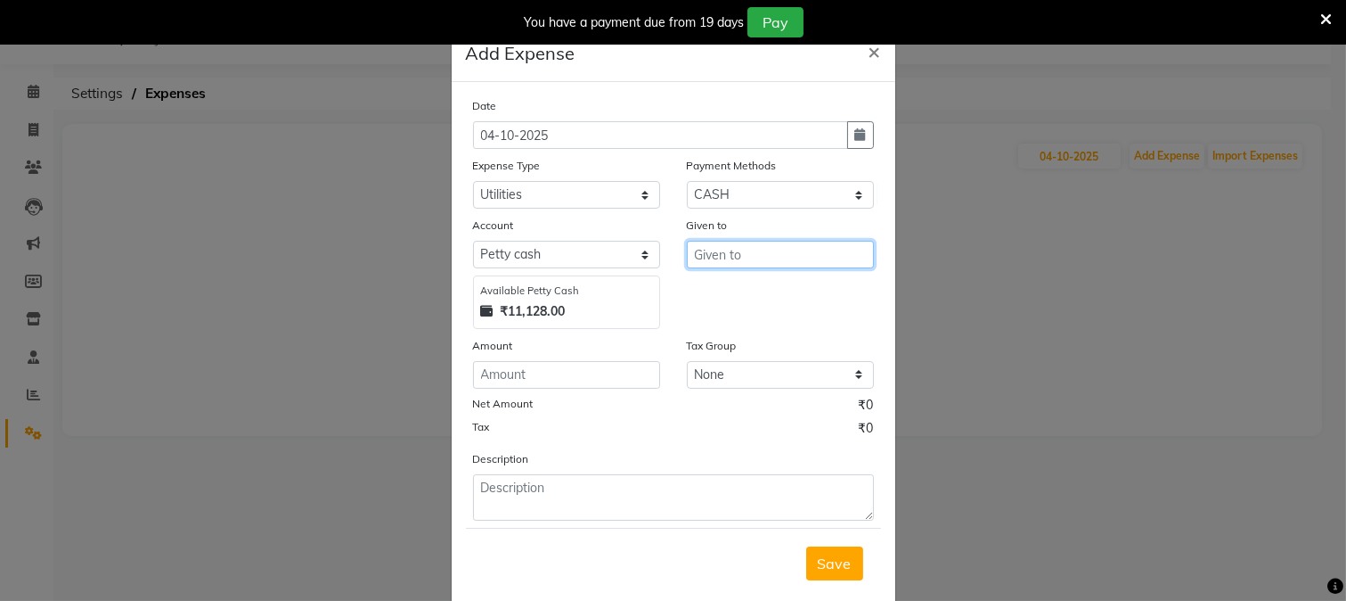
click at [728, 255] on input "text" at bounding box center [780, 255] width 187 height 28
type input "Sahil helper"
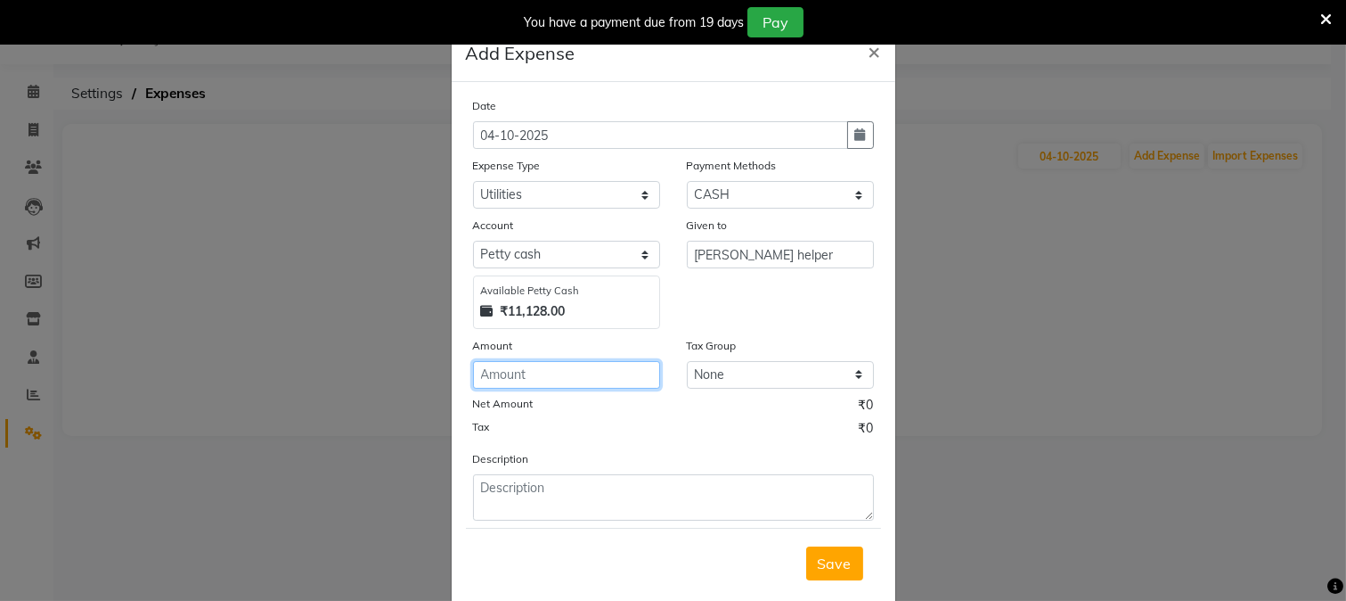
click at [639, 380] on input "number" at bounding box center [566, 375] width 187 height 28
type input "60"
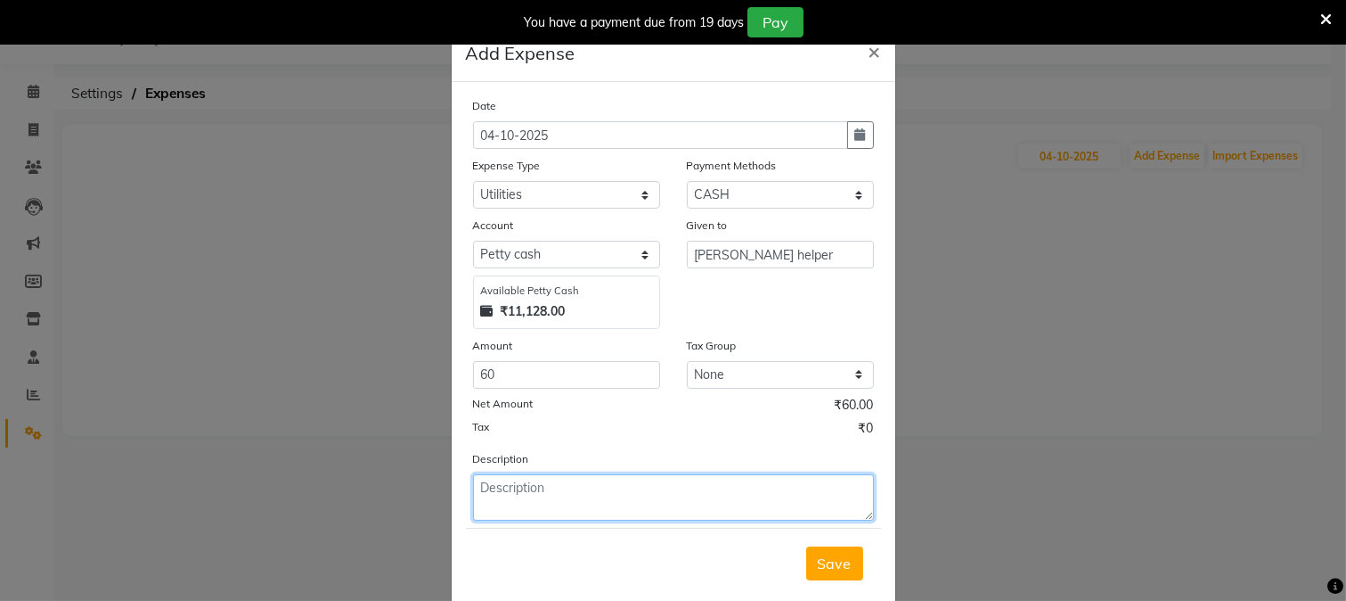
click at [594, 492] on textarea at bounding box center [673, 497] width 401 height 46
type textarea "Cash gave for sugar"
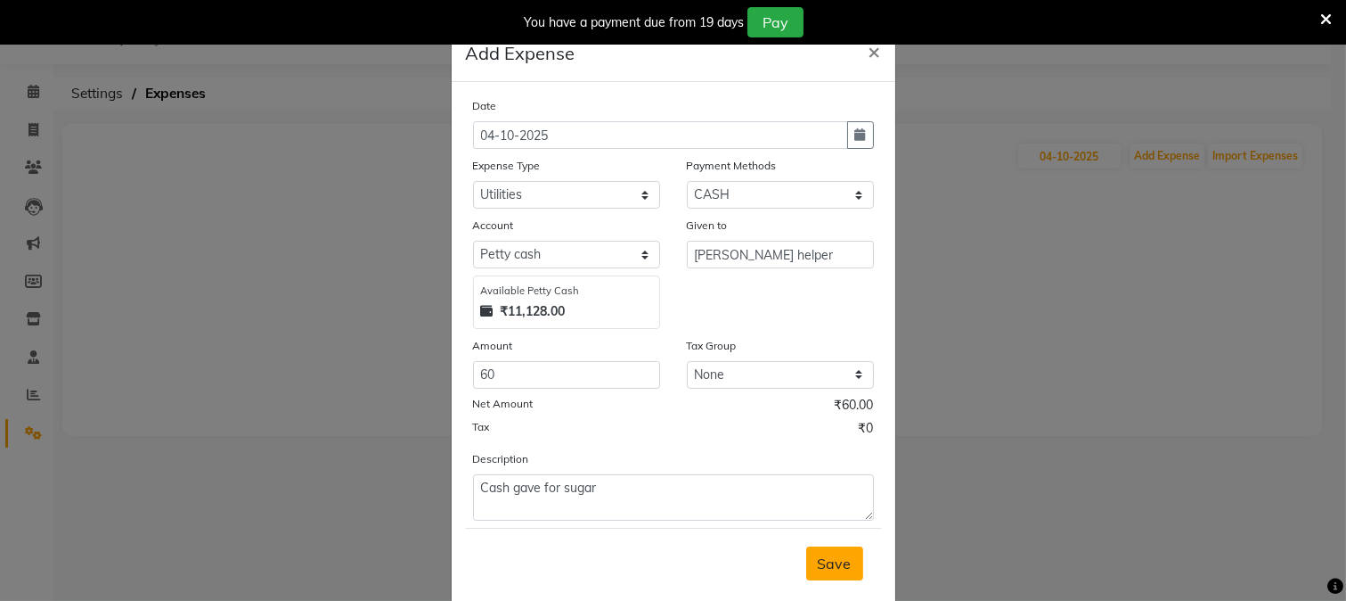
click at [822, 577] on button "Save" at bounding box center [834, 563] width 57 height 34
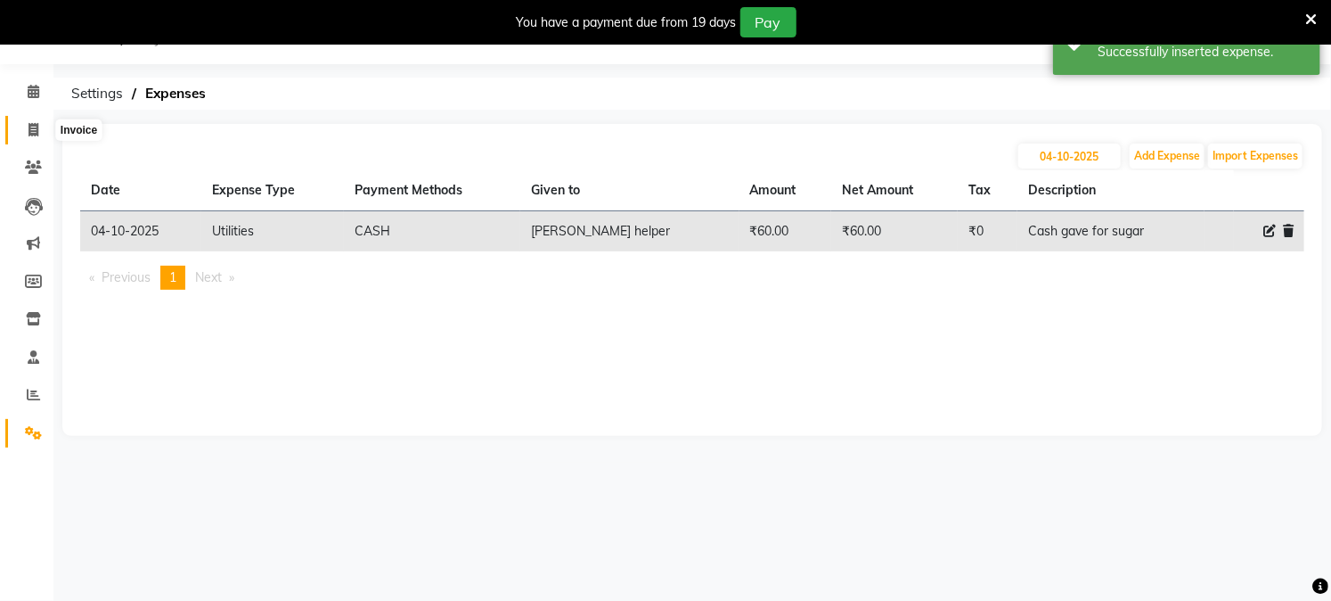
click at [18, 127] on span at bounding box center [33, 130] width 31 height 20
select select "service"
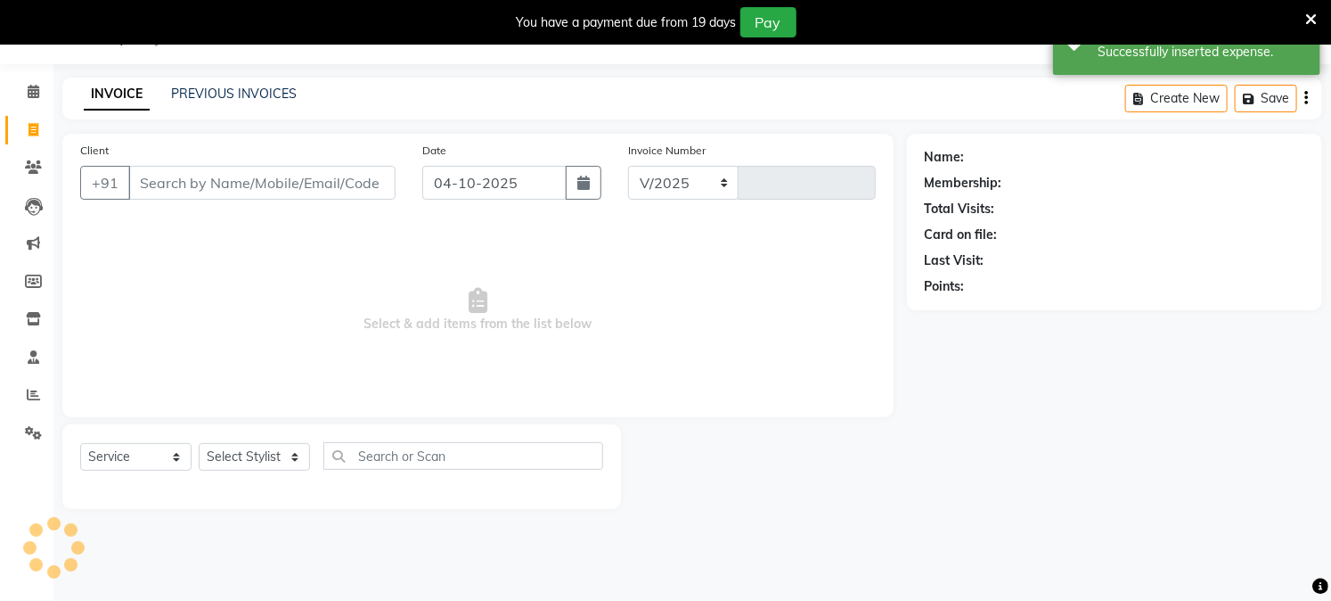
select select "223"
type input "4041"
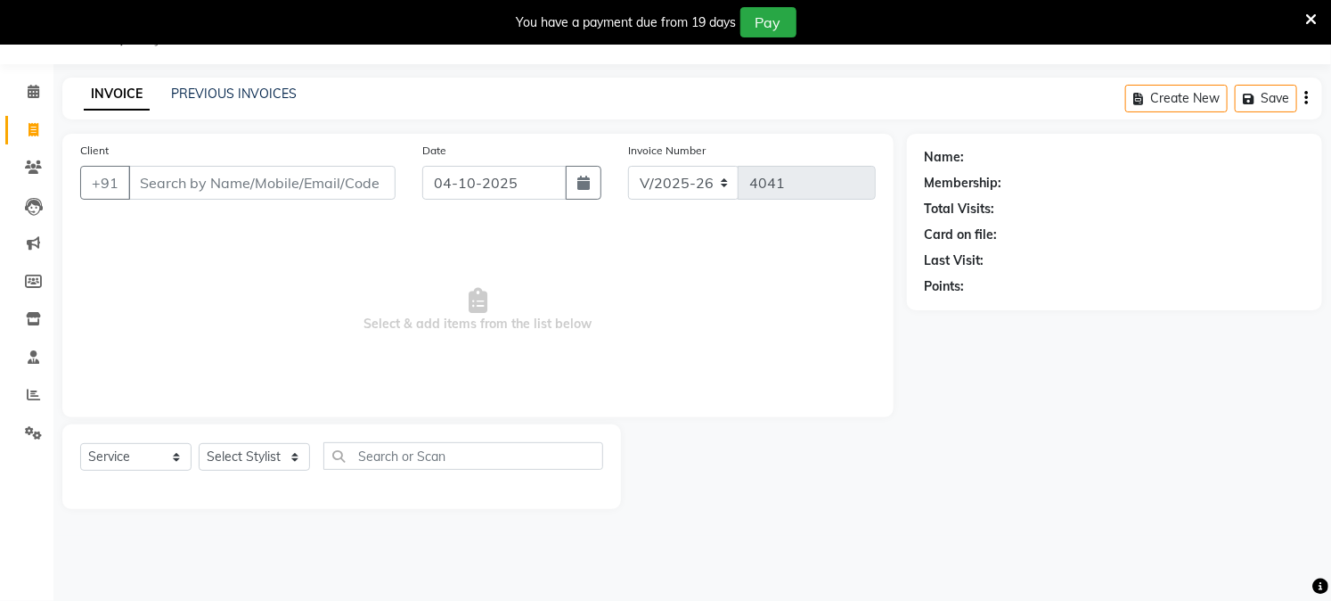
click at [323, 183] on input "Client" at bounding box center [261, 183] width 267 height 34
click at [270, 451] on select "Select Stylist Akash Amrita Anu Arun Gaurav GULFAM jeeshan KUNAL MANISH NADEEM …" at bounding box center [254, 457] width 111 height 28
select select "92380"
click at [199, 444] on select "Select Stylist Akash Amrita Anu Arun Gaurav GULFAM jeeshan KUNAL MANISH NADEEM …" at bounding box center [254, 457] width 111 height 28
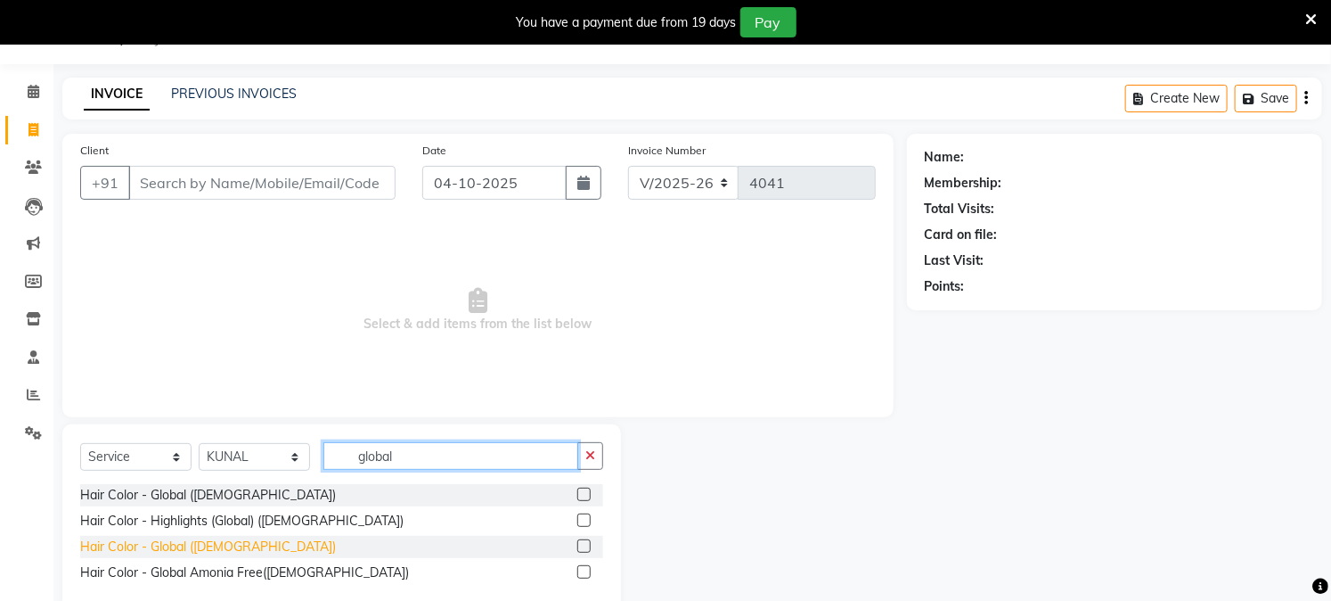
type input "global"
click at [220, 553] on div "Hair Color - Global (Female)" at bounding box center [208, 546] width 256 height 19
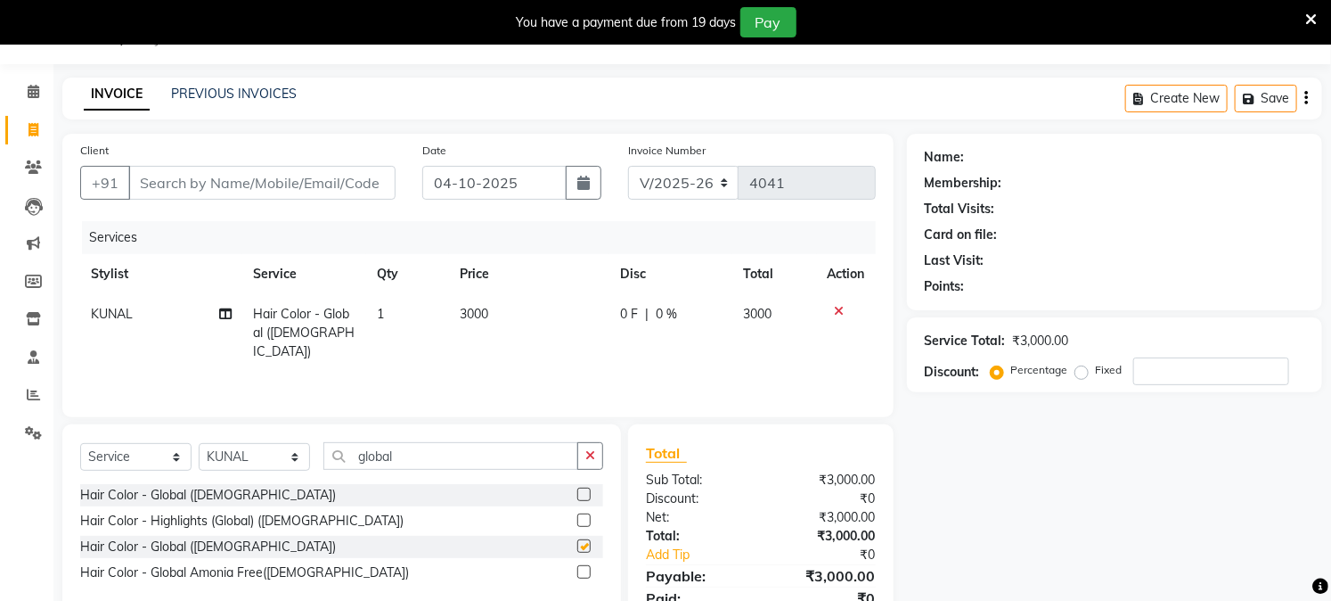
checkbox input "false"
click at [484, 303] on td "3000" at bounding box center [529, 333] width 160 height 78
select select "92380"
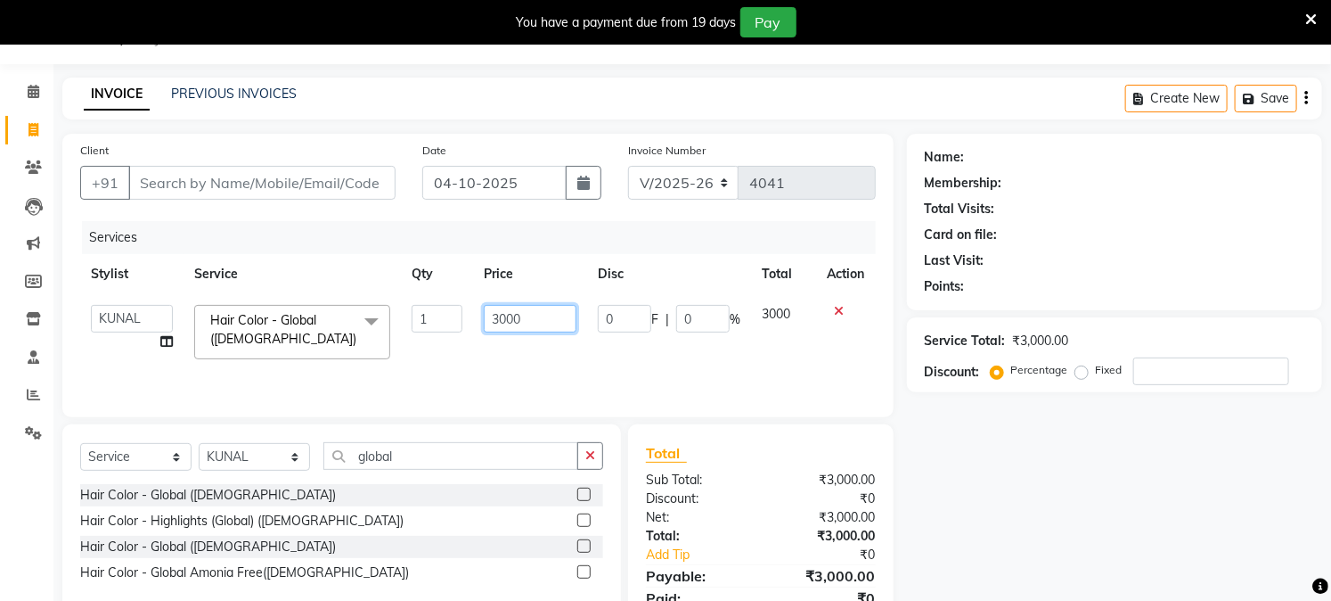
click at [541, 319] on input "3000" at bounding box center [530, 319] width 93 height 28
type input "2500"
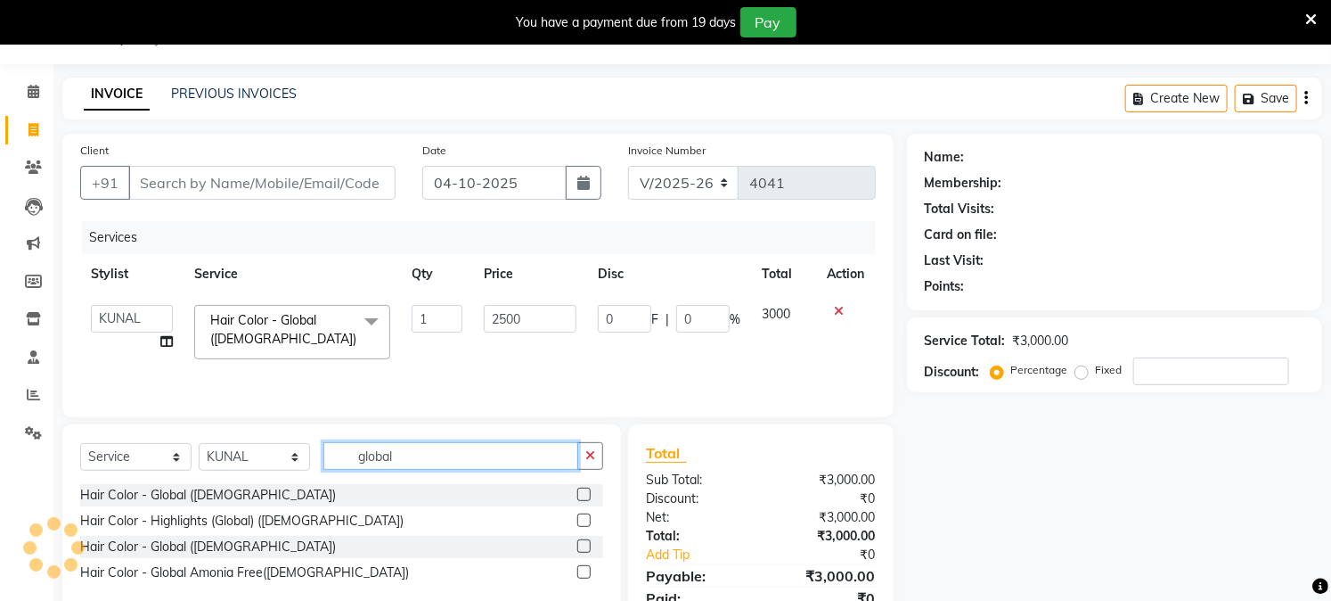
click at [446, 442] on input "global" at bounding box center [450, 456] width 255 height 28
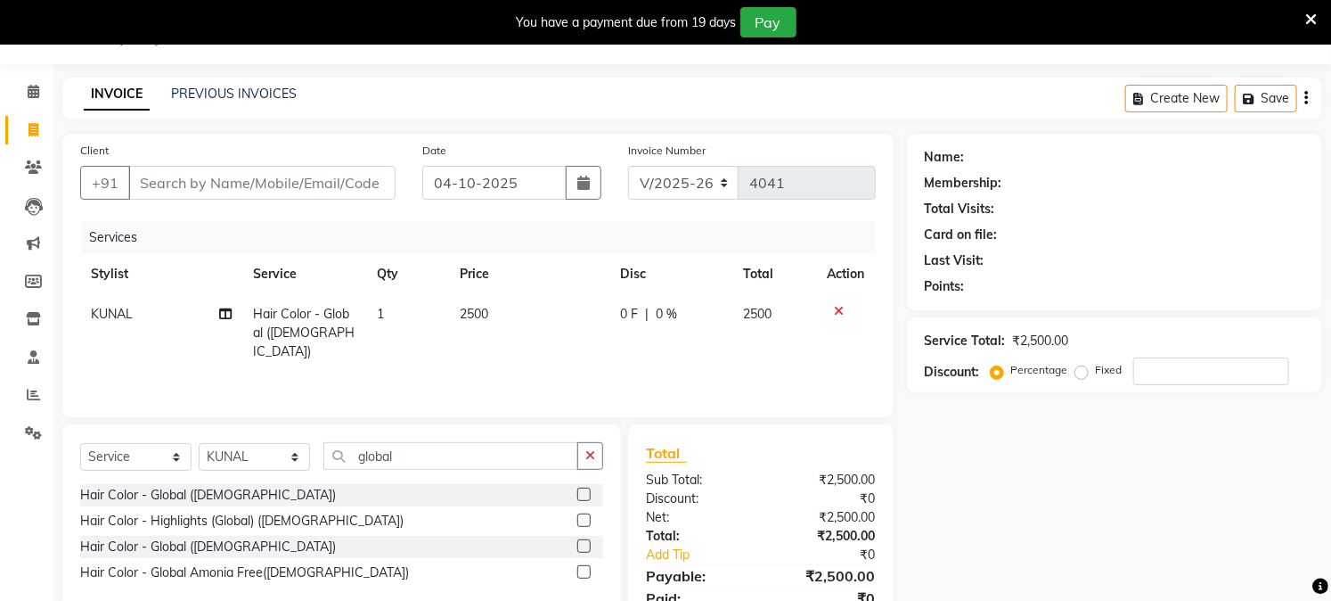
click at [346, 200] on div "Client +91" at bounding box center [238, 177] width 342 height 73
click at [346, 188] on input "Client" at bounding box center [261, 183] width 267 height 34
type input "8"
type input "0"
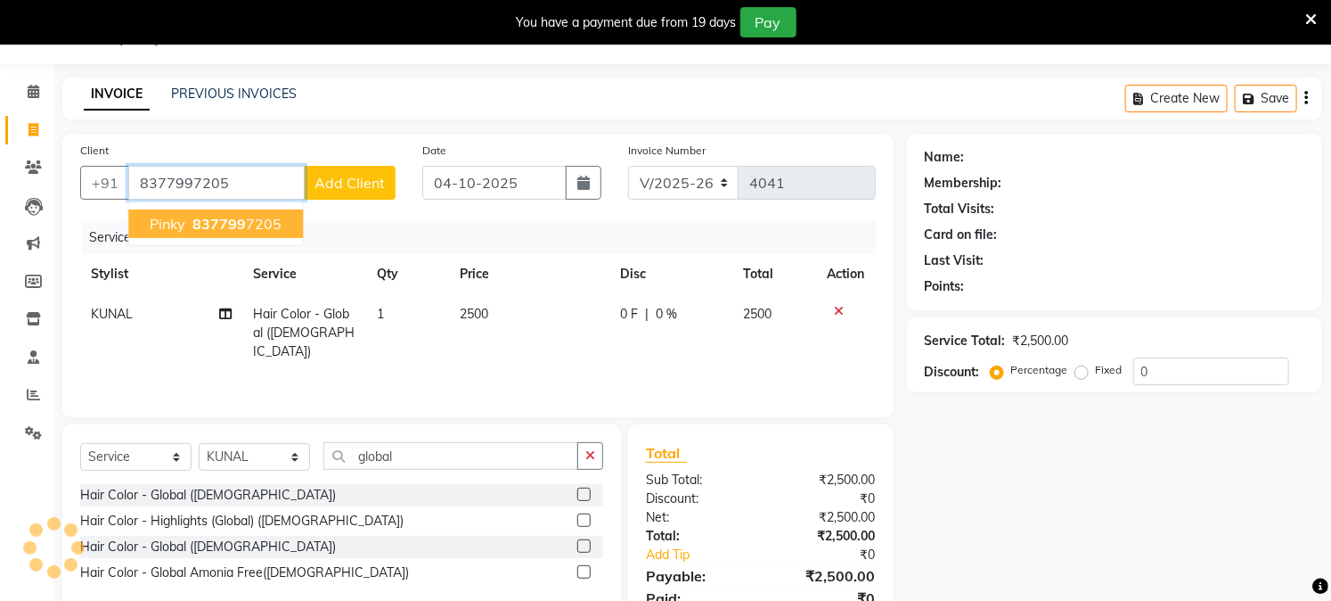
type input "8377997205"
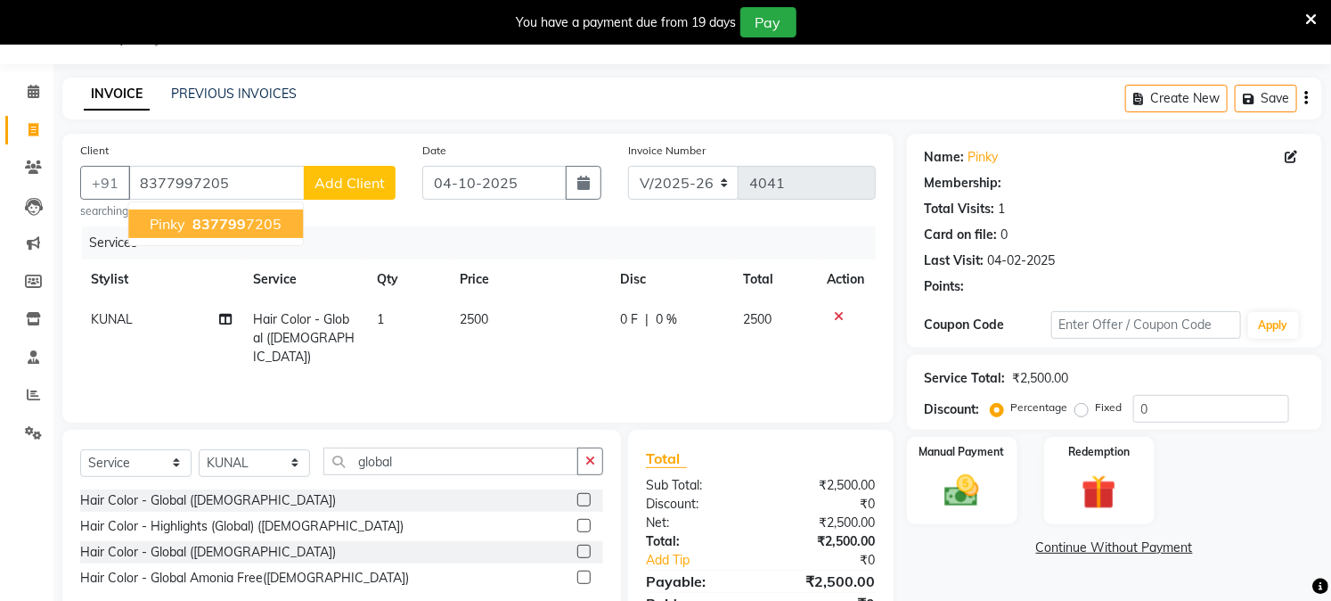
click at [241, 219] on span "837799" at bounding box center [218, 224] width 53 height 18
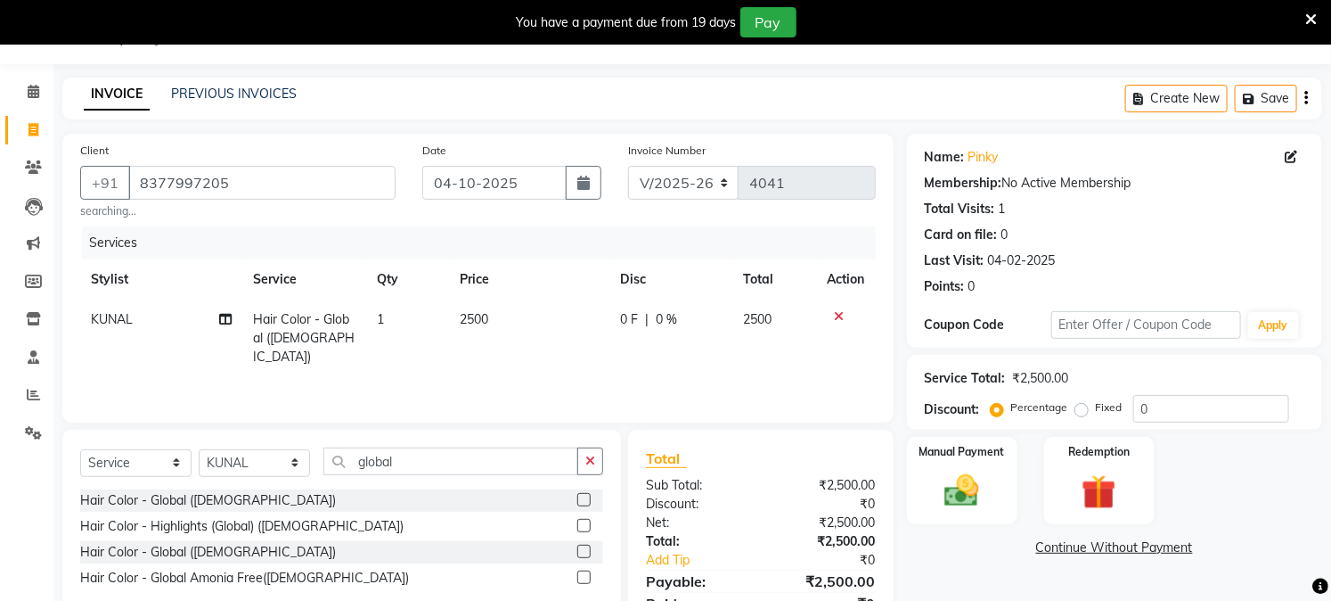
click at [1244, 503] on div "Manual Payment Redemption" at bounding box center [1115, 480] width 442 height 87
click at [446, 468] on input "global" at bounding box center [450, 461] width 255 height 28
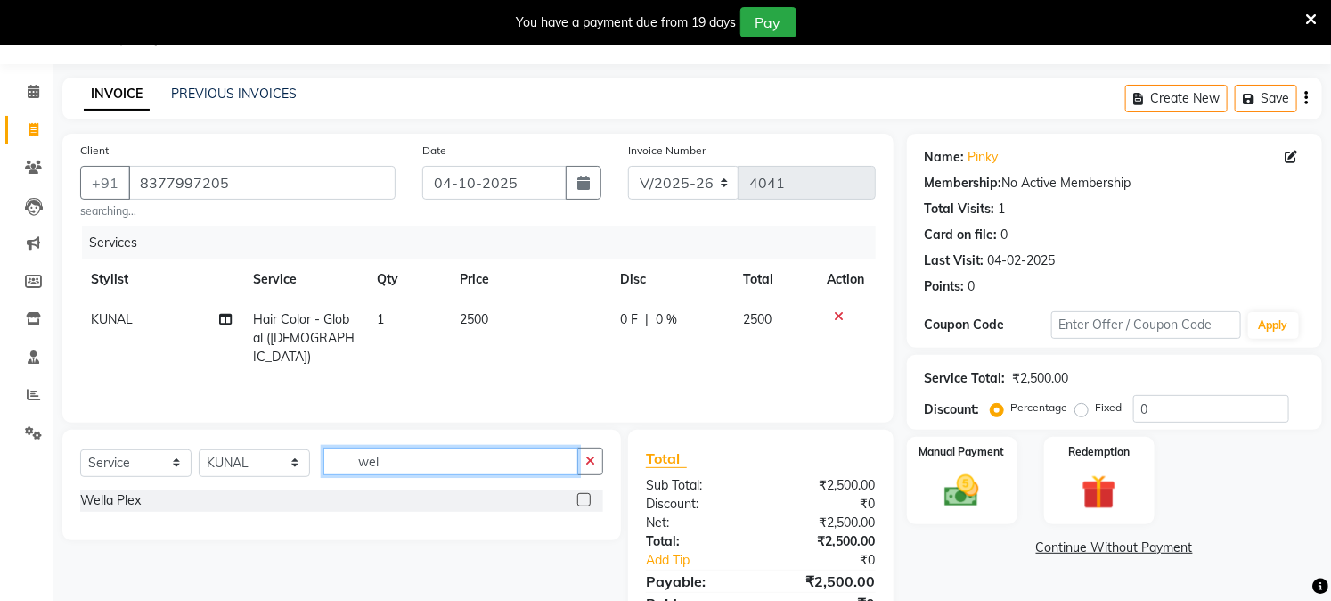
type input "wel"
click at [355, 506] on div "Wella Plex" at bounding box center [341, 500] width 523 height 22
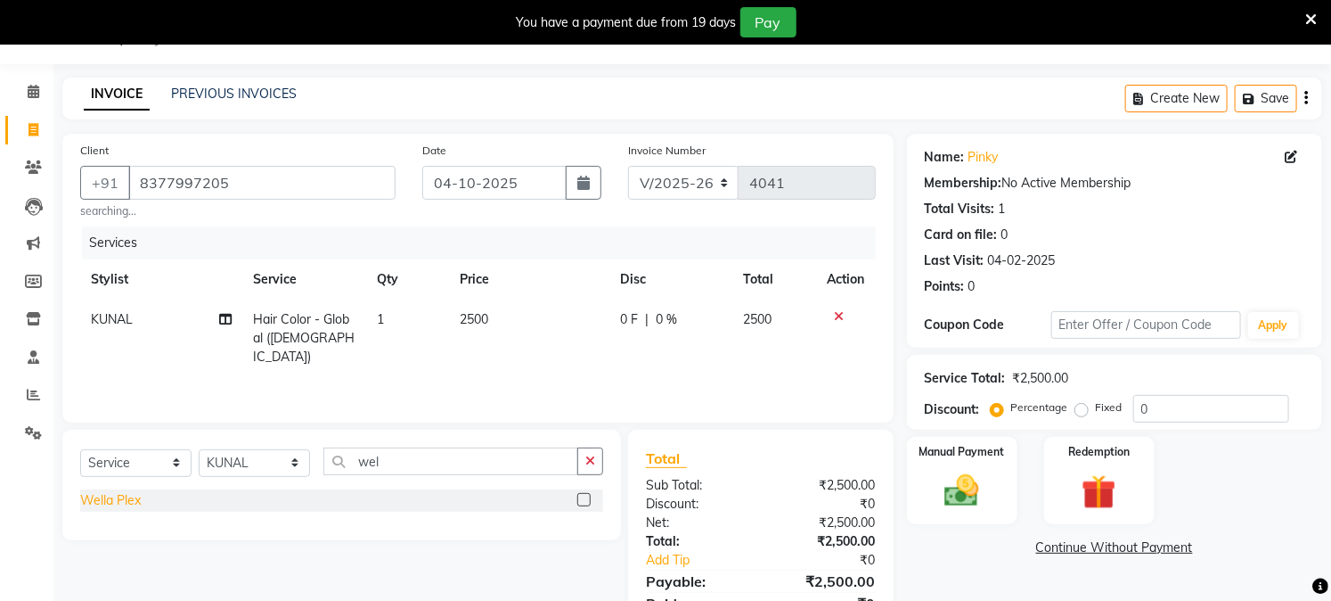
click at [135, 503] on div "Wella Plex" at bounding box center [110, 500] width 61 height 19
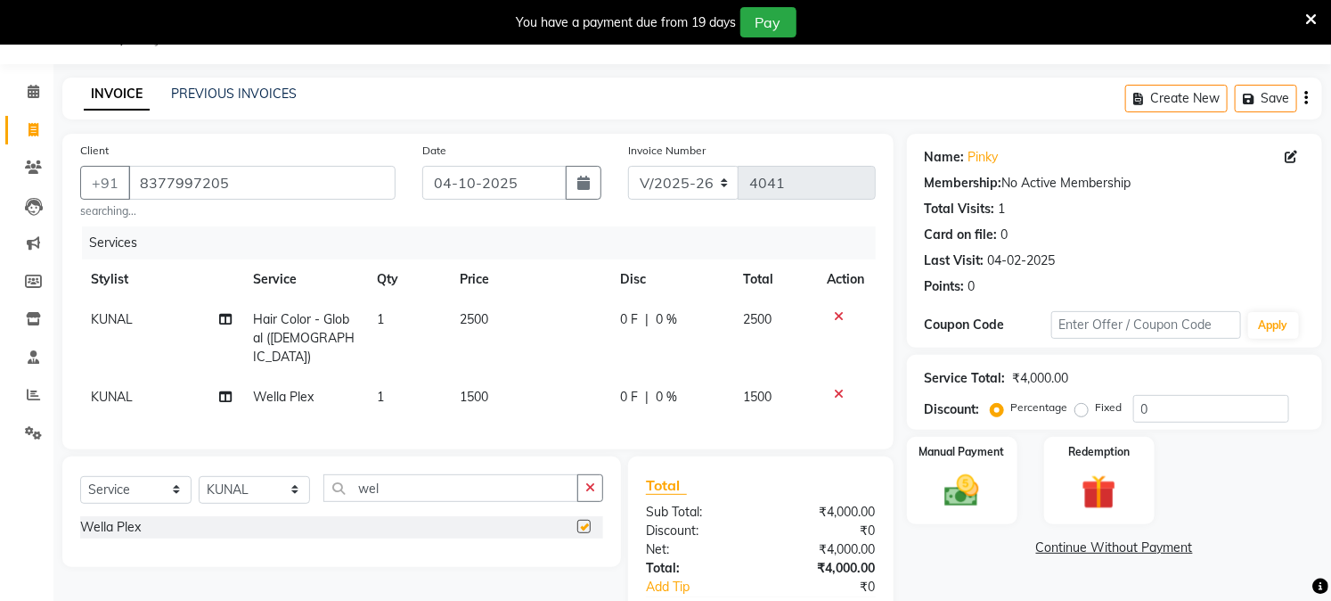
checkbox input "false"
click at [487, 389] on span "1500" at bounding box center [474, 397] width 29 height 16
select select "92380"
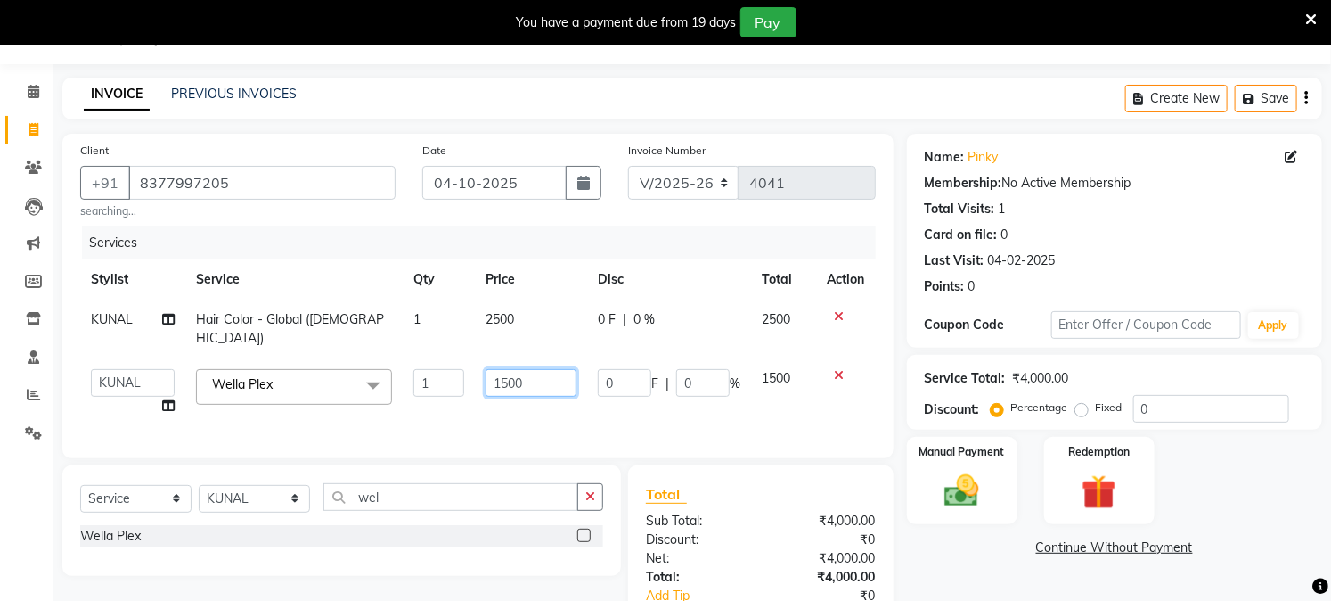
click at [544, 369] on input "1500" at bounding box center [532, 383] width 92 height 28
type input "1000"
click at [286, 496] on select "Select Stylist Akash Amrita Anu Arun Gaurav GULFAM jeeshan KUNAL MANISH NADEEM …" at bounding box center [254, 499] width 111 height 28
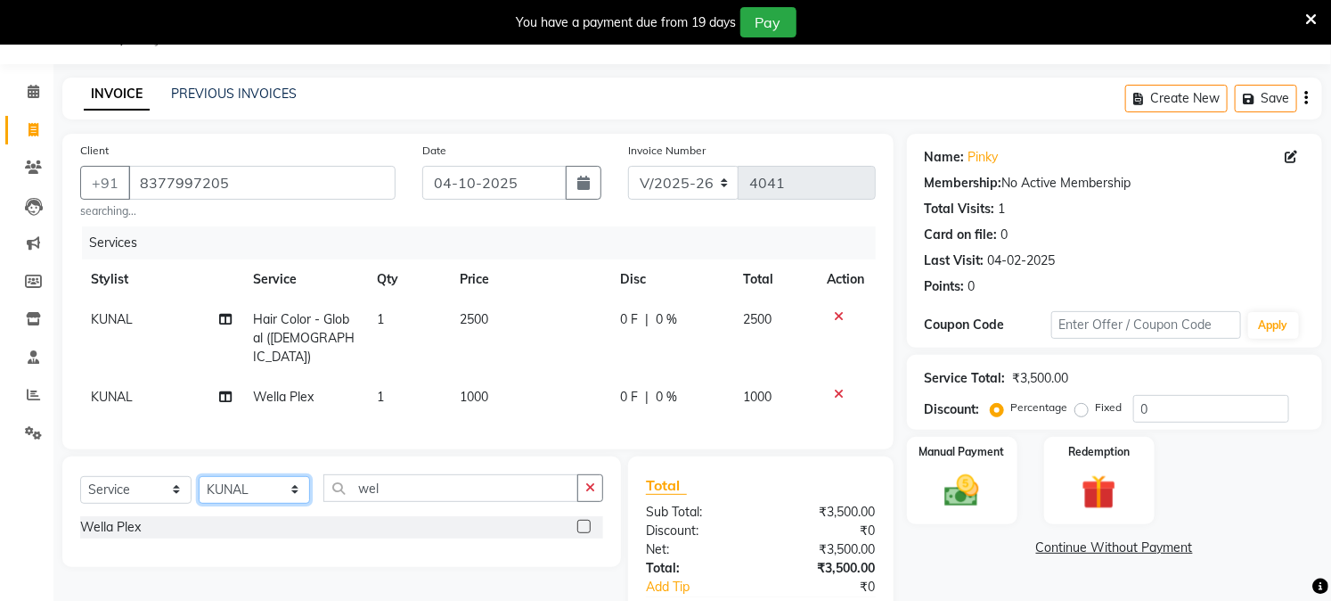
select select "59702"
click at [199, 476] on select "Select Stylist Akash Amrita Anu Arun Gaurav GULFAM jeeshan KUNAL MANISH NADEEM …" at bounding box center [254, 490] width 111 height 28
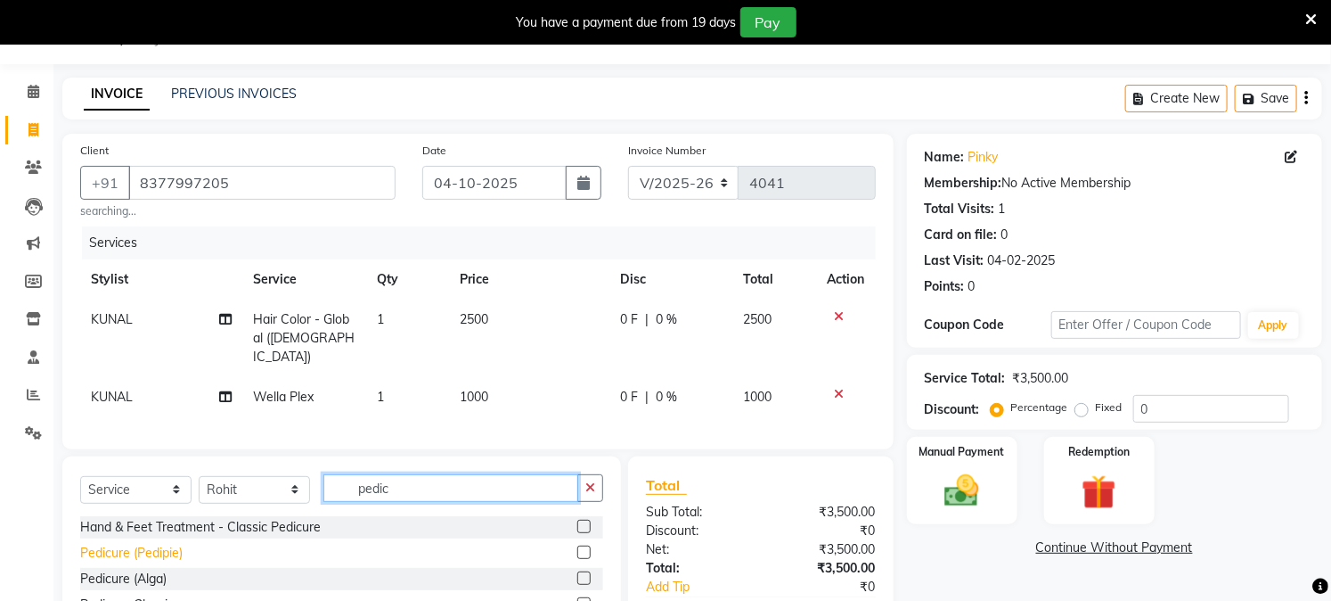
type input "pedic"
click at [162, 554] on div "Pedicure (Pedipie)" at bounding box center [131, 553] width 102 height 19
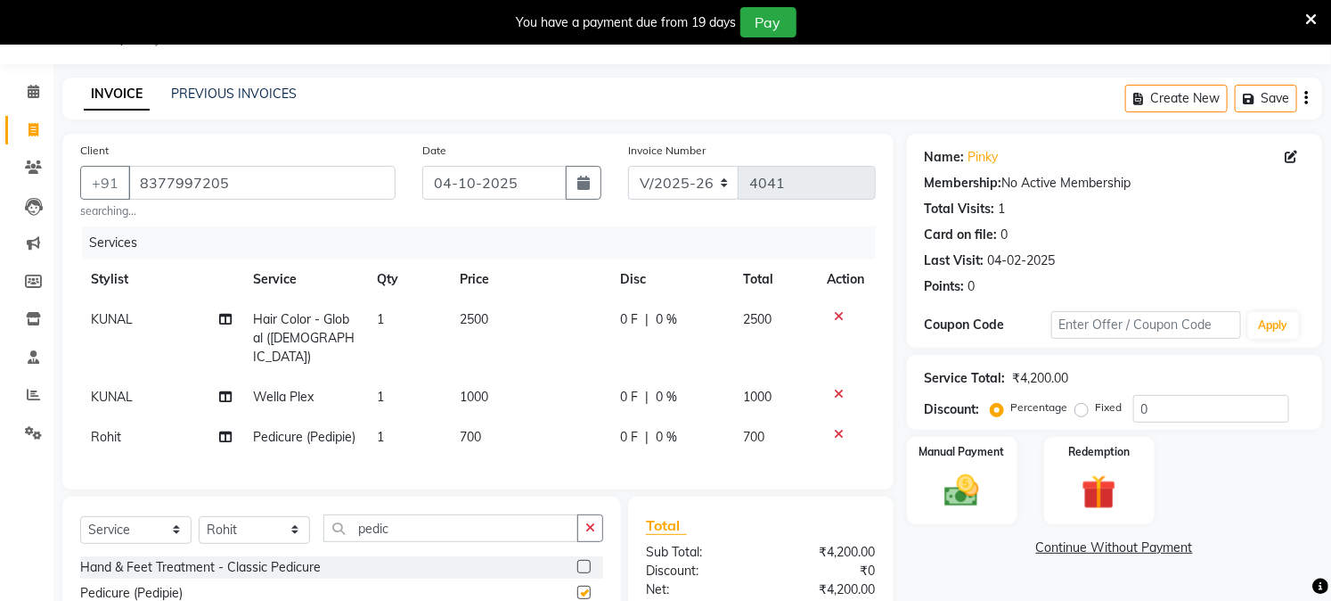
checkbox input "false"
click at [985, 577] on div "Name: Pinky Membership: No Active Membership Total Visits: 1 Card on file: 0 La…" at bounding box center [1121, 435] width 429 height 602
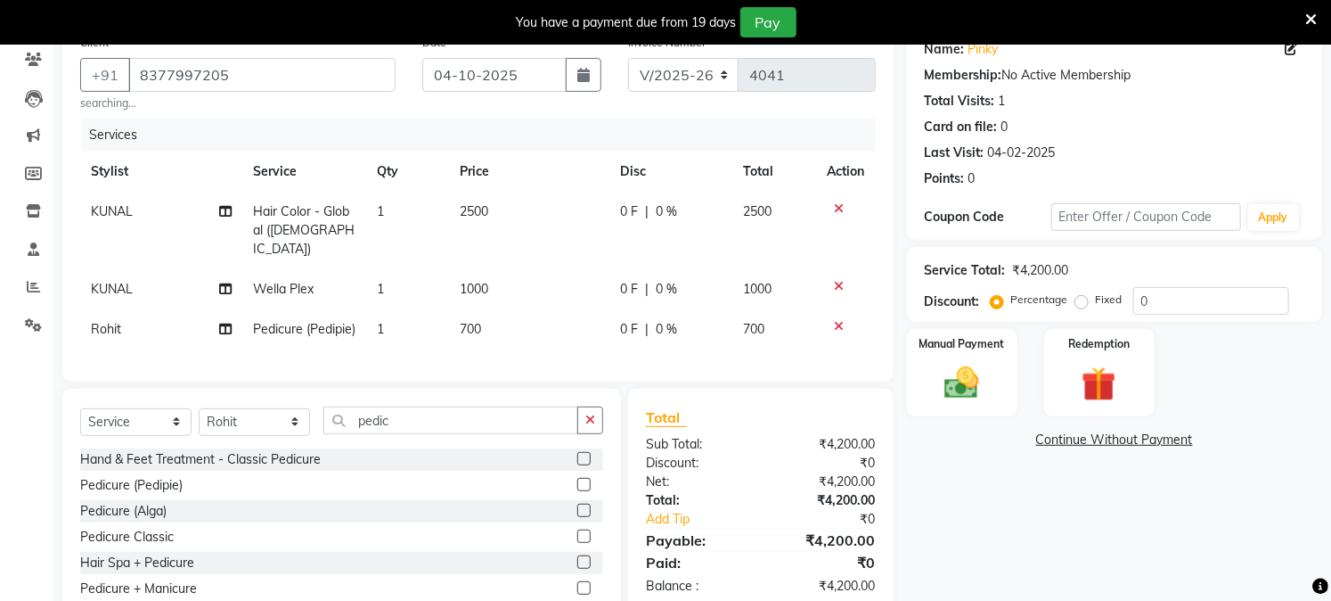
scroll to position [221, 0]
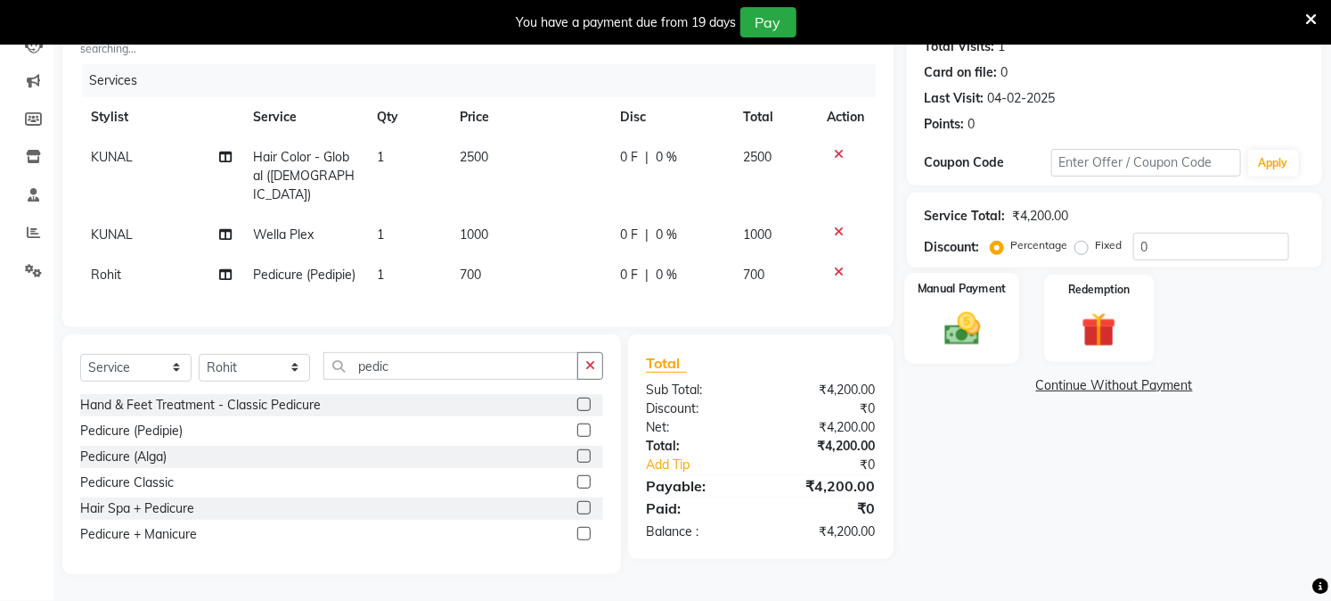
click at [966, 314] on img at bounding box center [962, 328] width 59 height 41
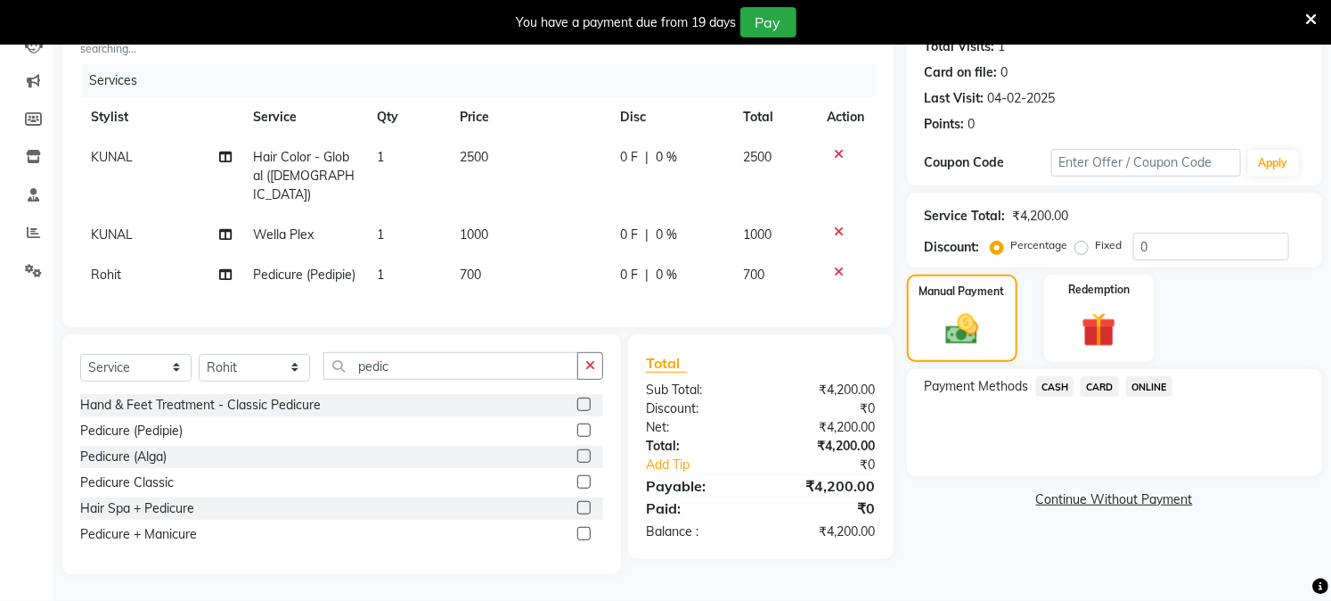
click at [1045, 376] on span "CASH" at bounding box center [1055, 386] width 38 height 20
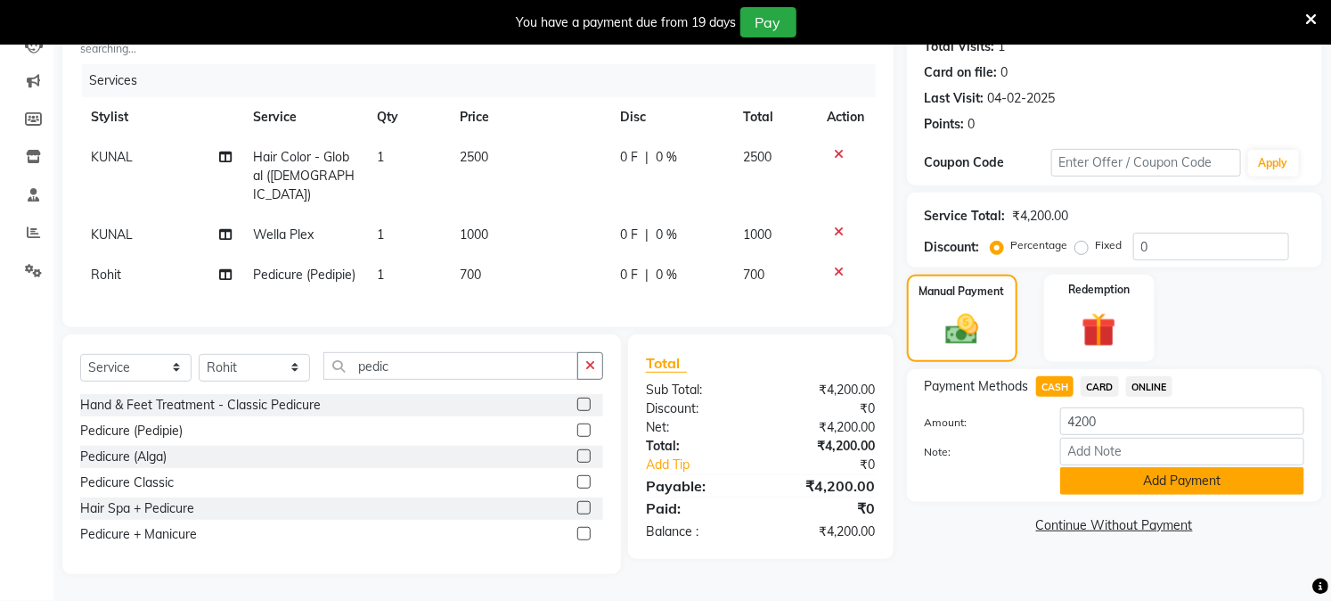
click at [1125, 467] on button "Add Payment" at bounding box center [1182, 481] width 244 height 28
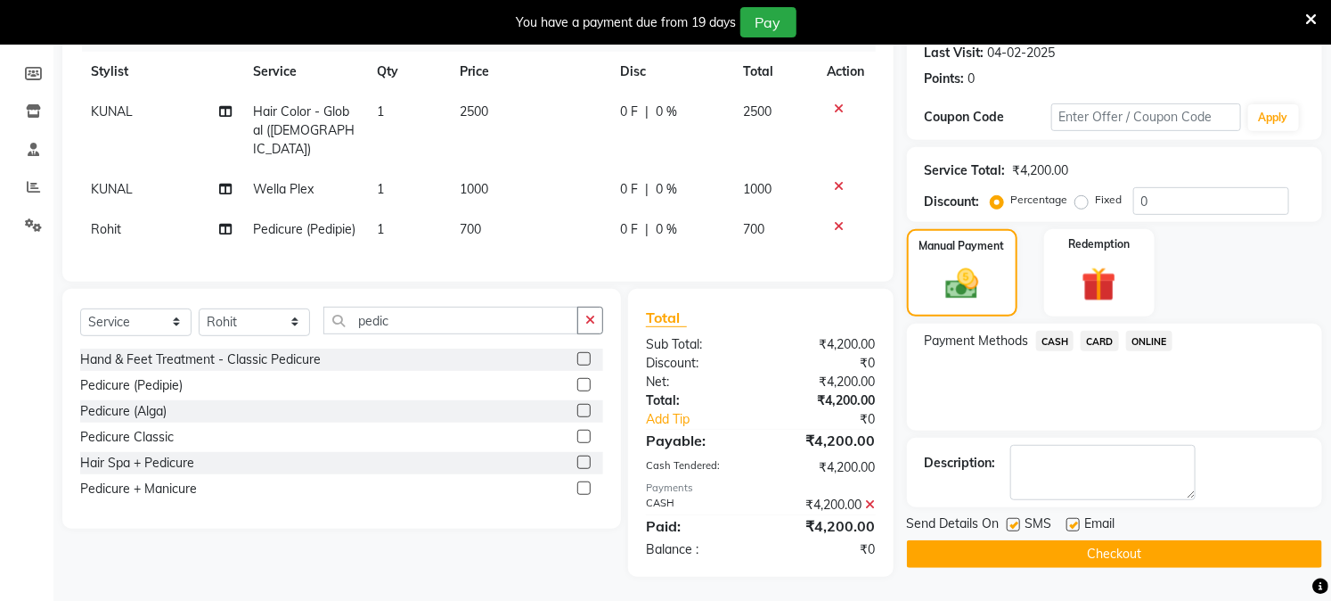
scroll to position [270, 0]
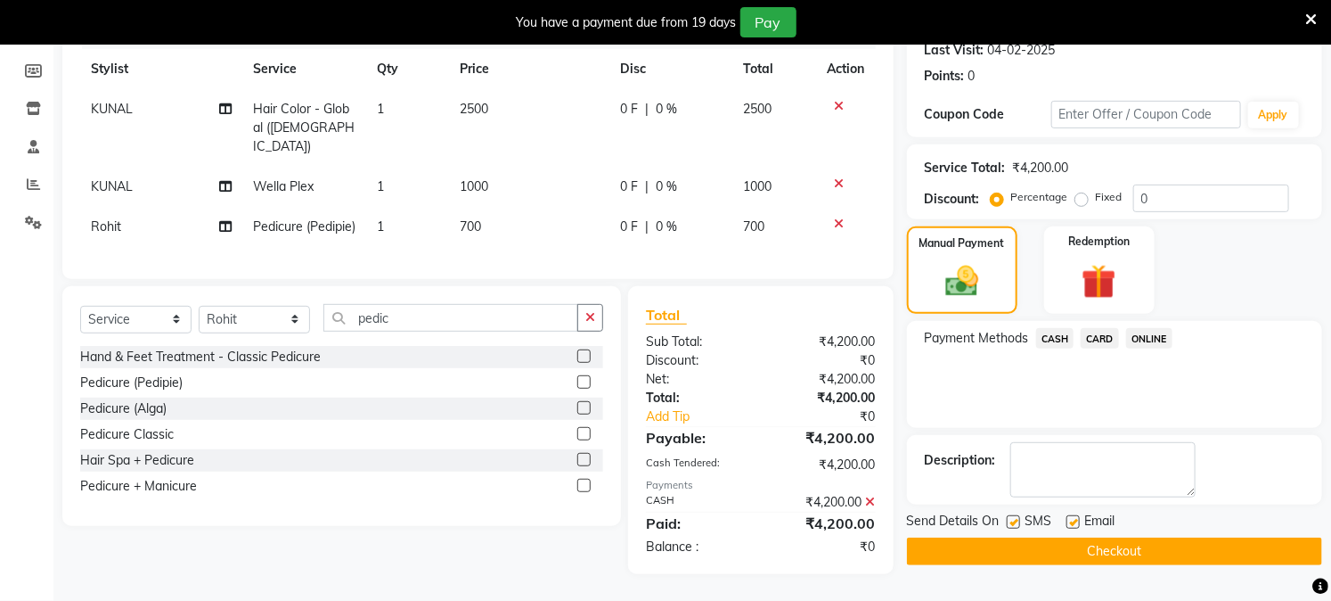
click at [1069, 515] on label at bounding box center [1073, 521] width 13 height 13
click at [1069, 517] on input "checkbox" at bounding box center [1073, 523] width 12 height 12
checkbox input "false"
click at [1045, 538] on button "Checkout" at bounding box center [1114, 551] width 415 height 28
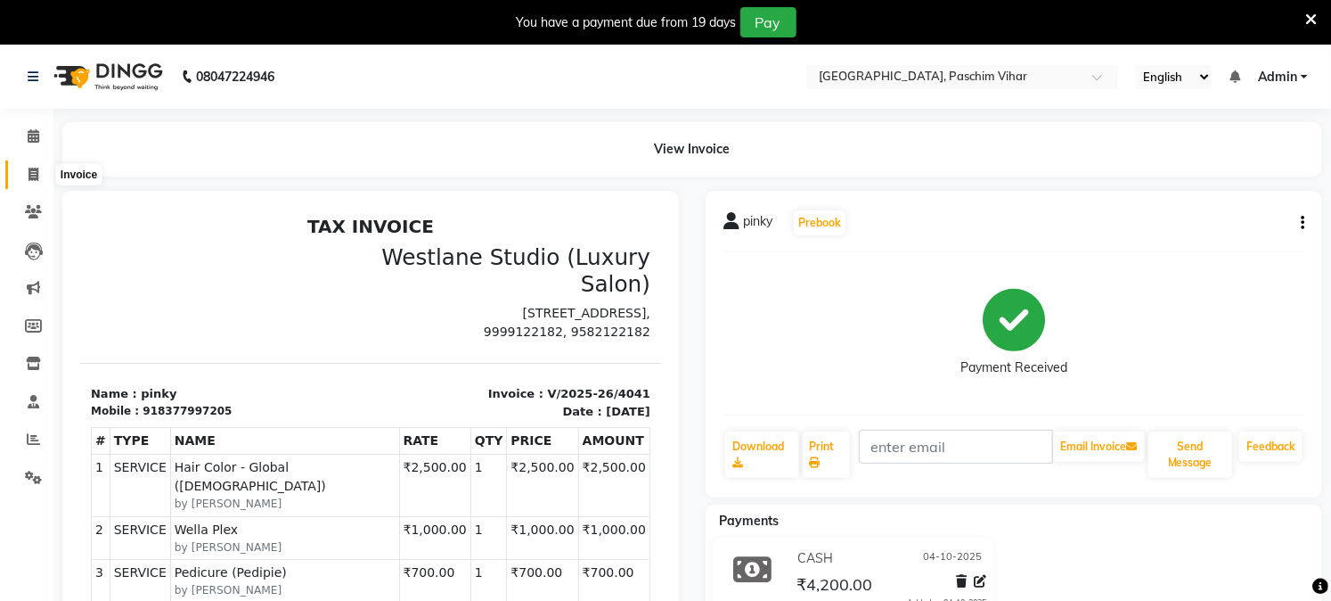
click at [45, 169] on span at bounding box center [33, 175] width 31 height 20
select select "service"
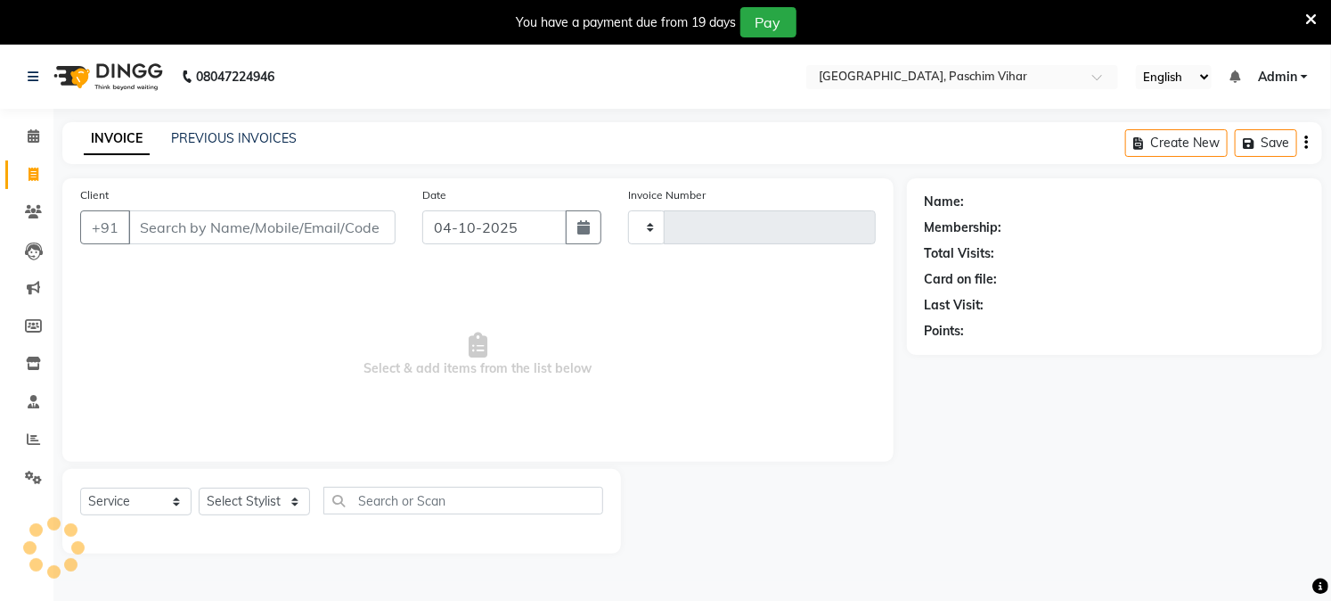
scroll to position [45, 0]
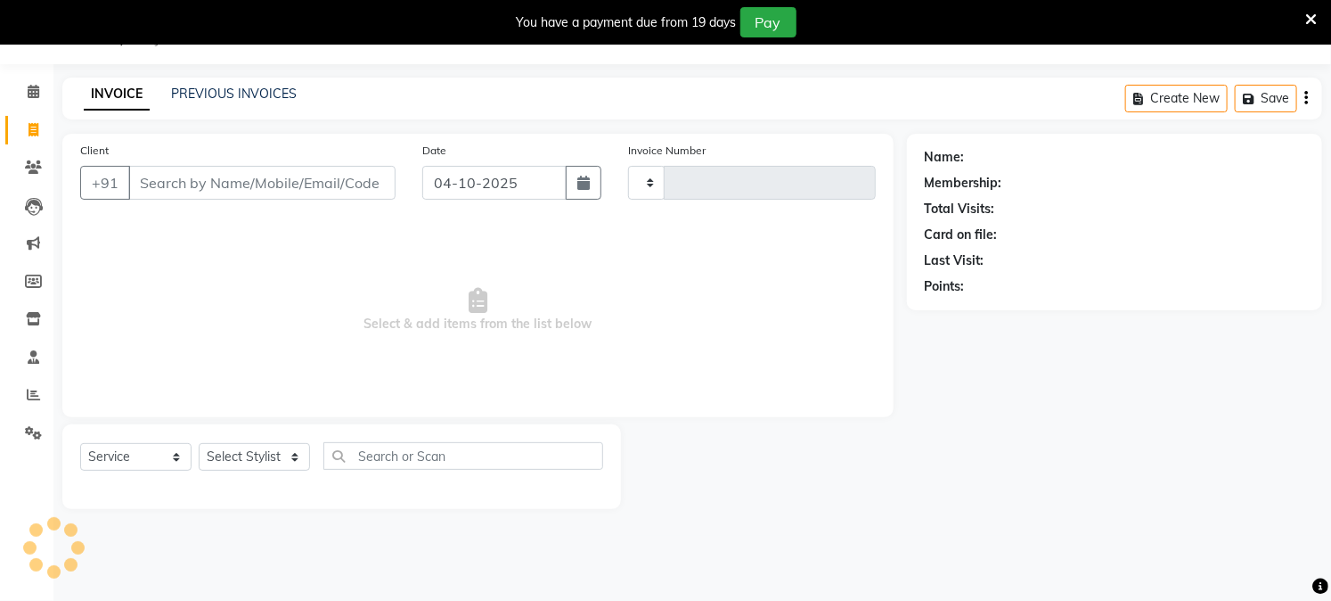
type input "4042"
select select "223"
click at [237, 180] on input "Client" at bounding box center [261, 183] width 267 height 34
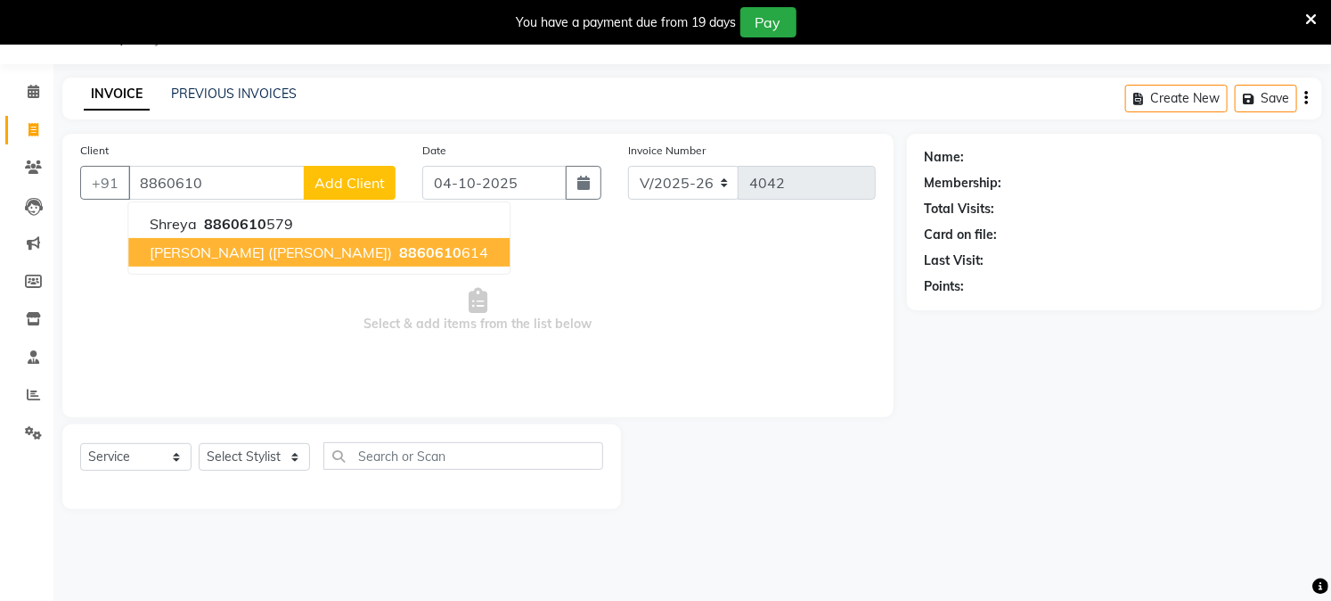
click at [226, 253] on span "Himani (juhi)" at bounding box center [271, 252] width 242 height 18
type input "8860610614"
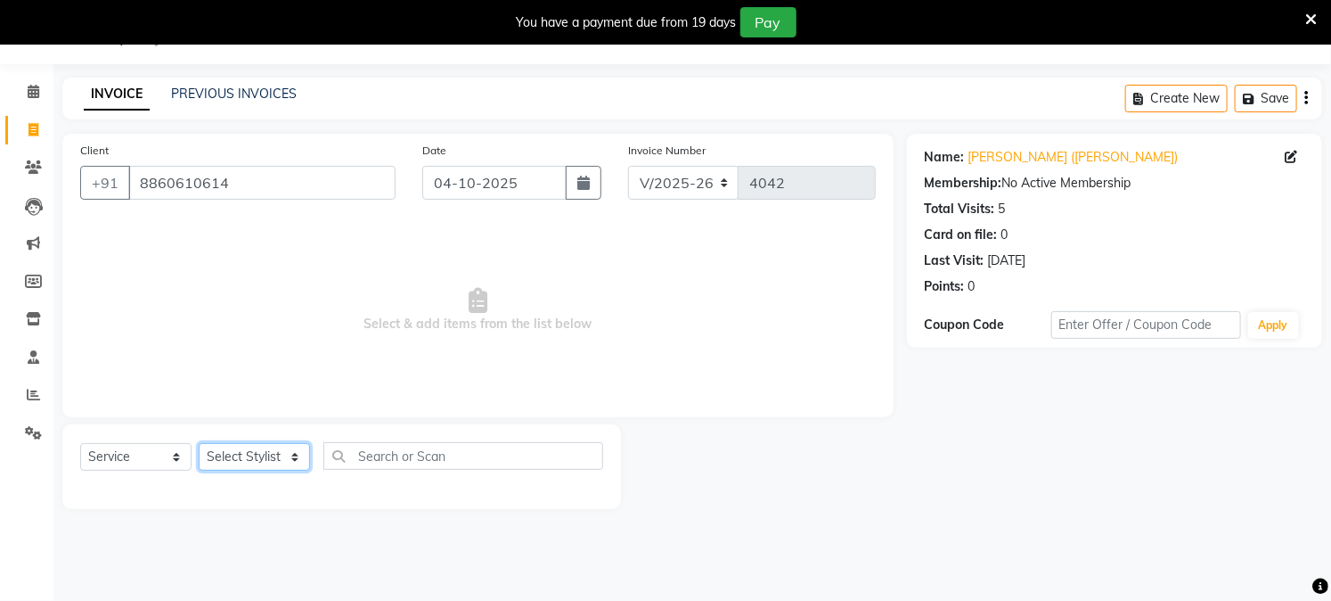
click at [241, 454] on select "Select Stylist Akash Amrita Anu Arun Gaurav GULFAM jeeshan KUNAL MANISH NADEEM …" at bounding box center [254, 457] width 111 height 28
select select "15077"
click at [199, 444] on select "Select Stylist Akash Amrita Anu Arun Gaurav GULFAM jeeshan KUNAL MANISH NADEEM …" at bounding box center [254, 457] width 111 height 28
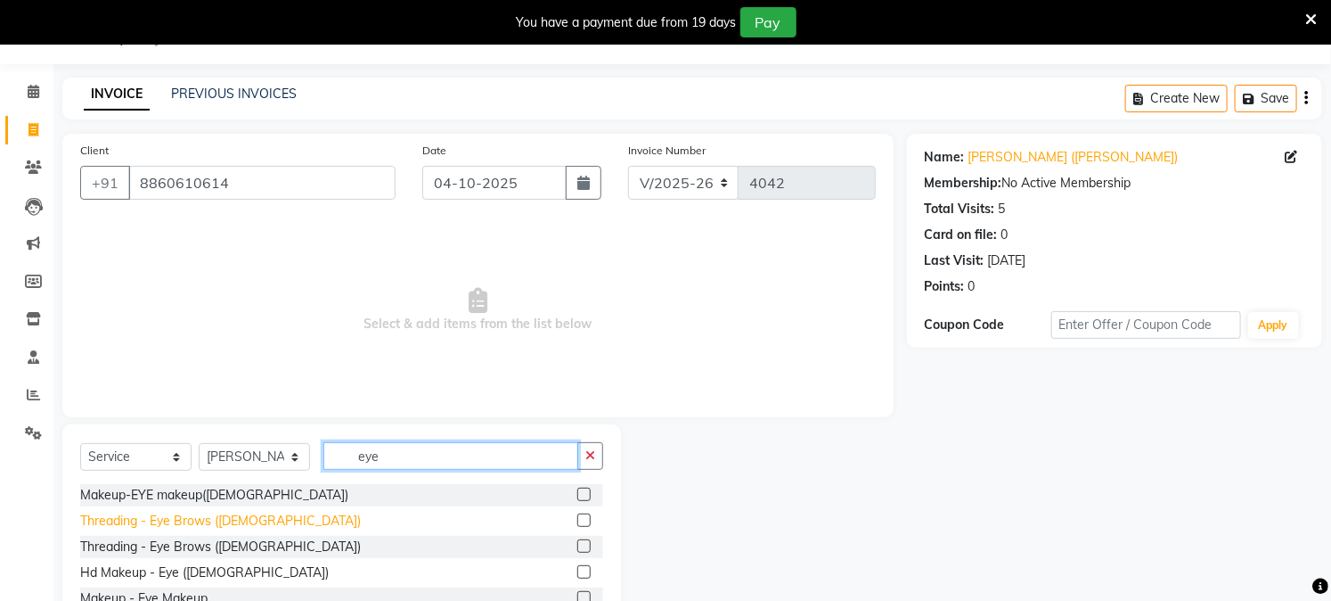
type input "eye"
click at [225, 518] on div "Threading - Eye Brows (Female)" at bounding box center [220, 520] width 281 height 19
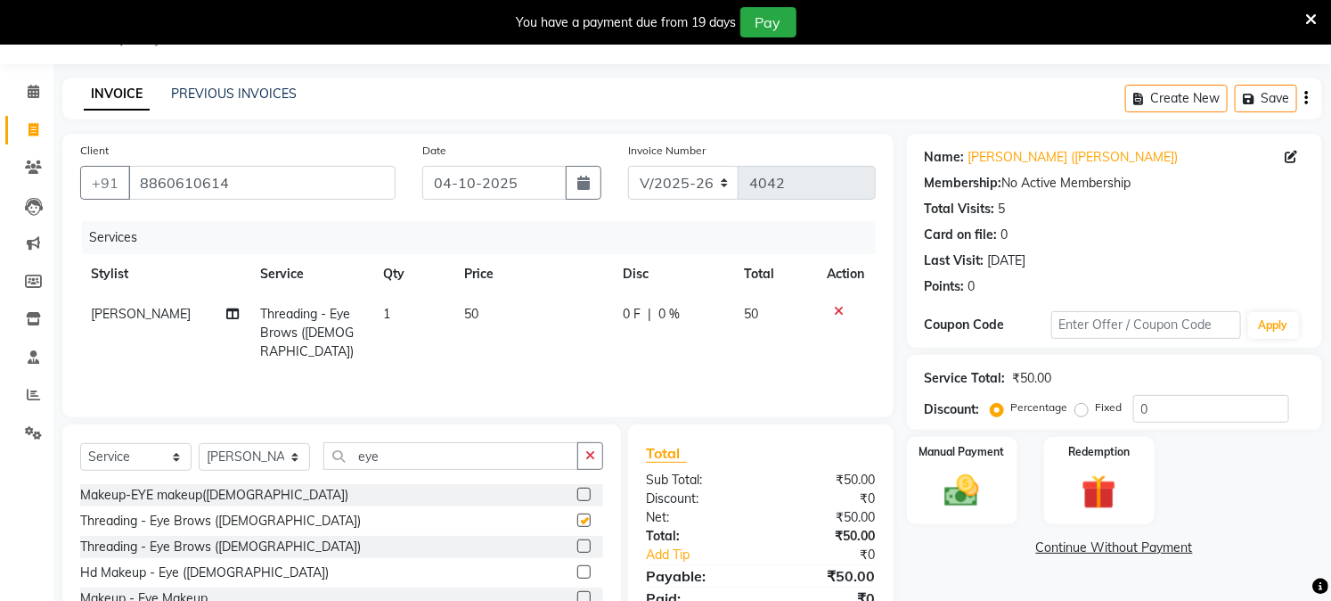
checkbox input "false"
click at [383, 459] on input "eye" at bounding box center [450, 456] width 255 height 28
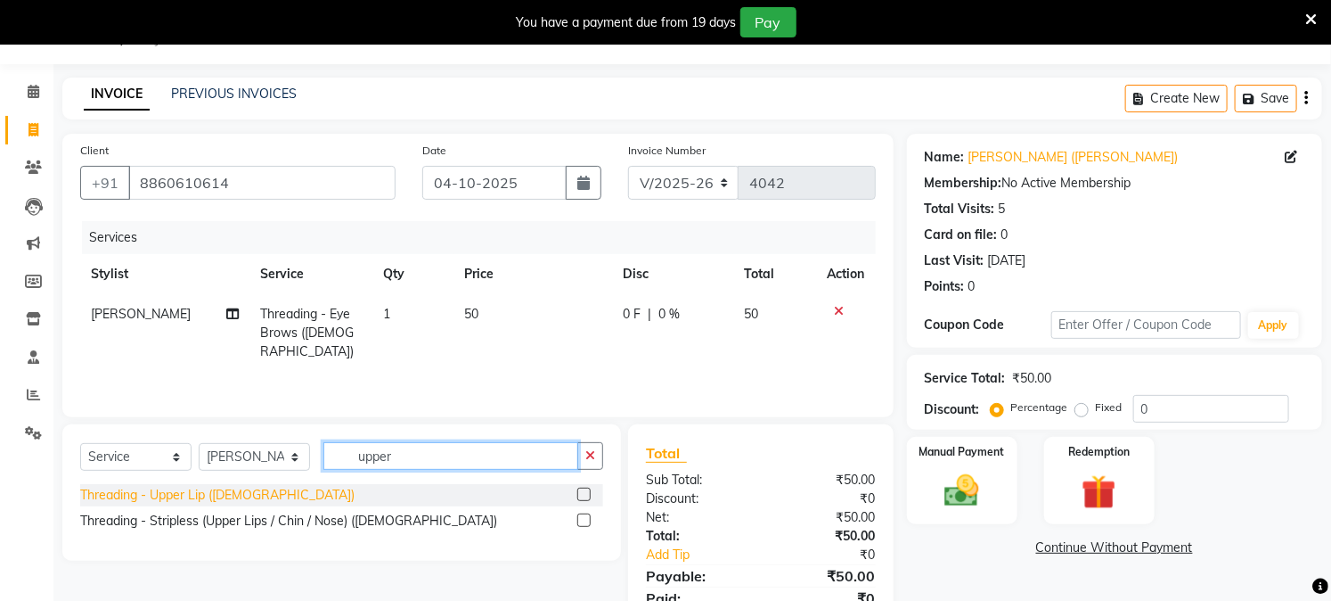
type input "upper"
click at [242, 495] on div "Threading - Upper Lip (Female)" at bounding box center [217, 495] width 274 height 19
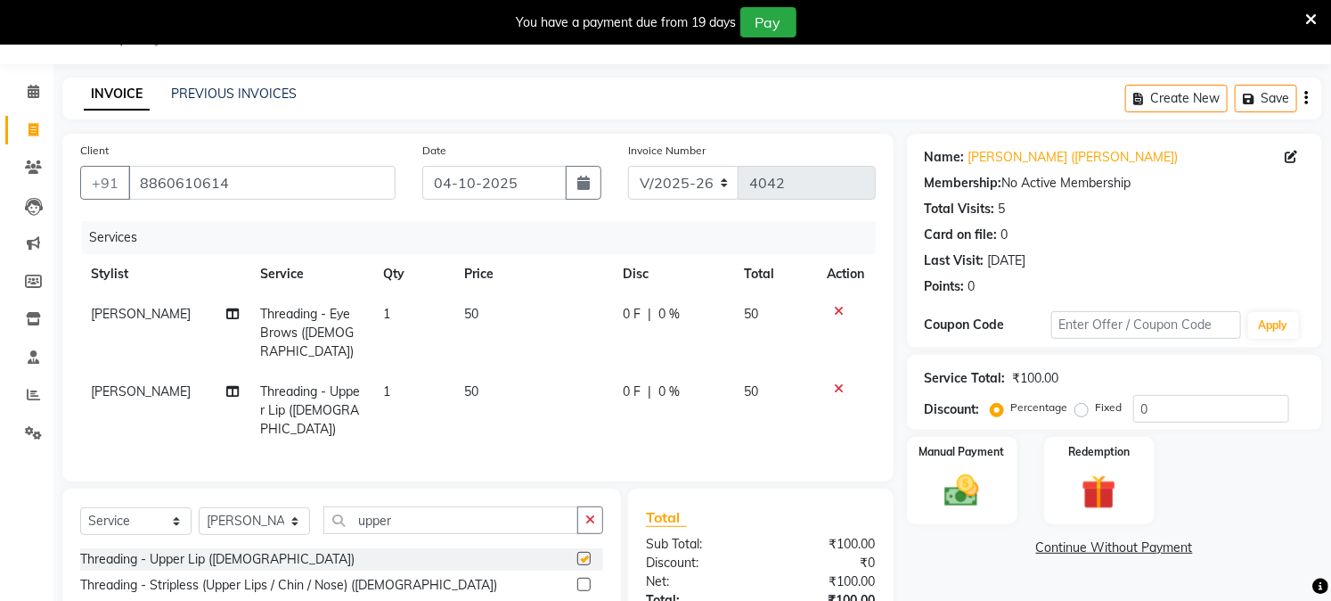
checkbox input "false"
click at [969, 482] on img at bounding box center [962, 490] width 59 height 41
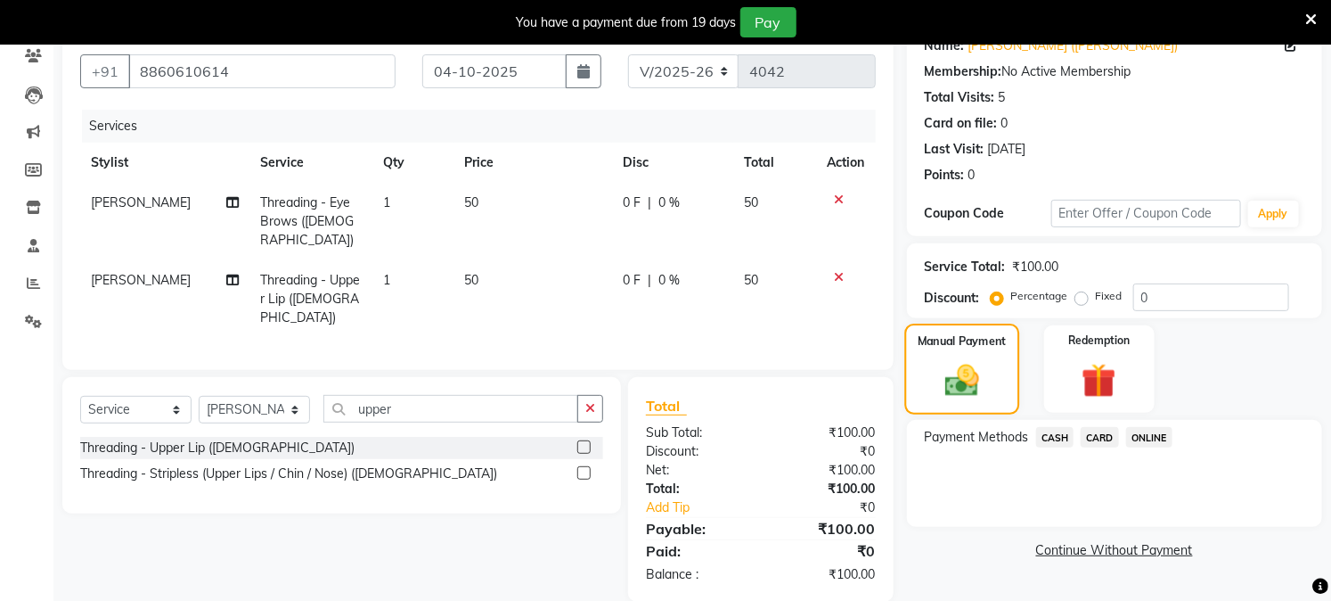
scroll to position [160, 0]
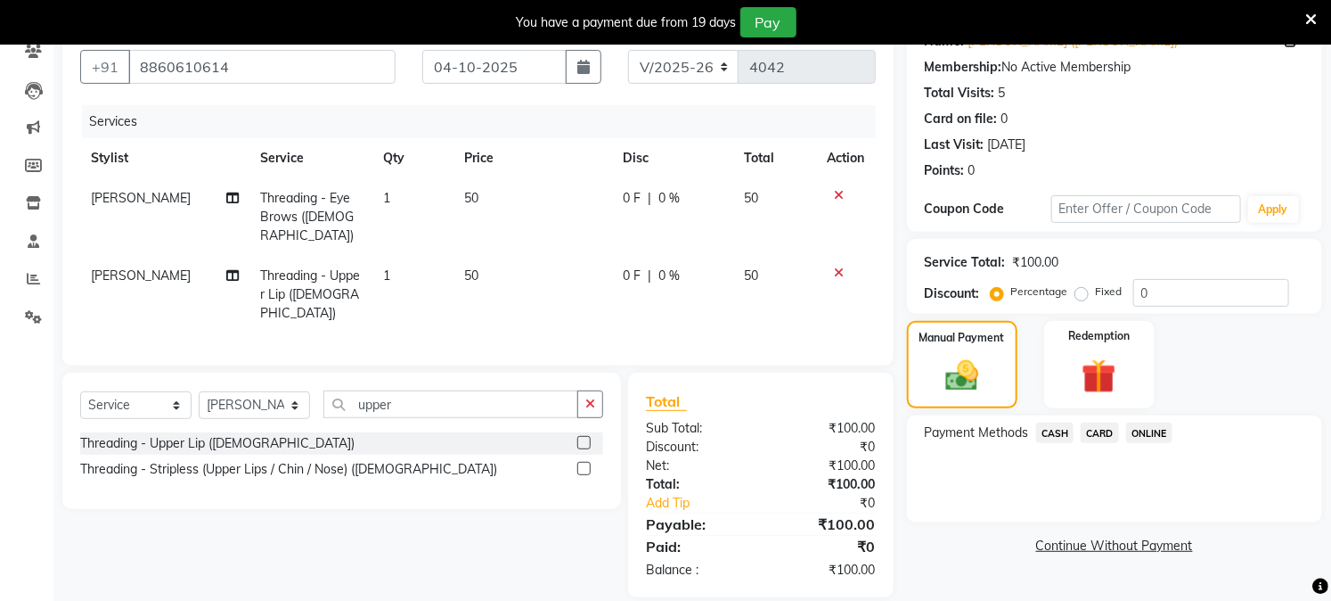
click at [1056, 433] on span "CASH" at bounding box center [1055, 432] width 38 height 20
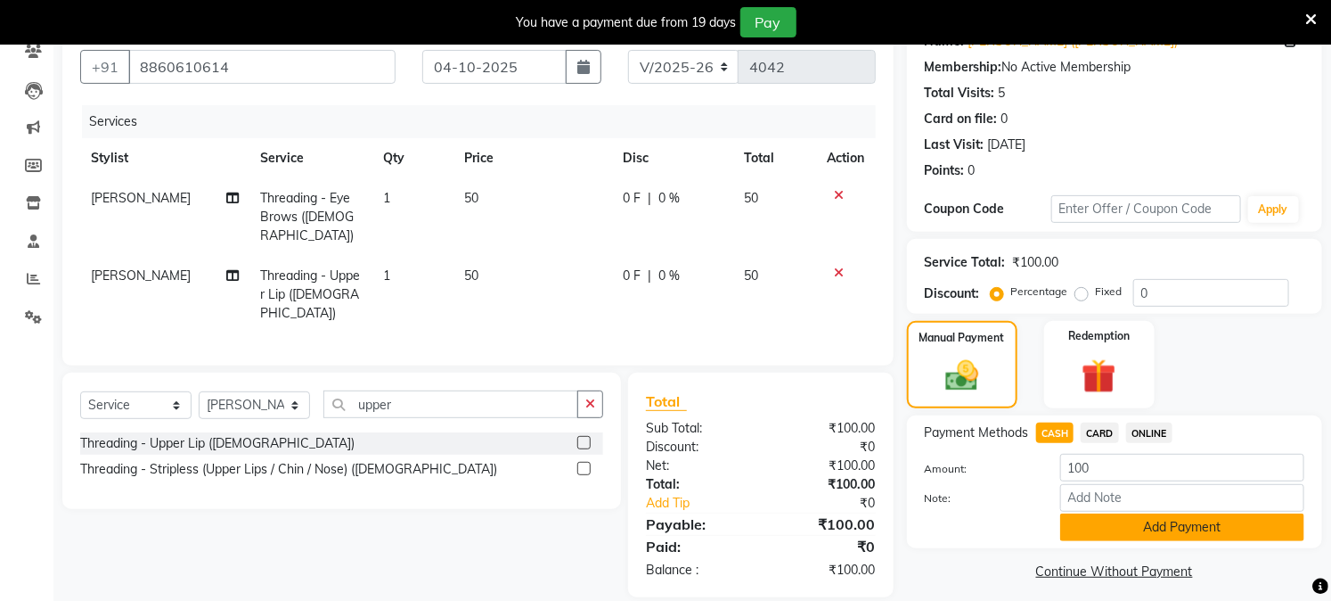
click at [1108, 536] on button "Add Payment" at bounding box center [1182, 527] width 244 height 28
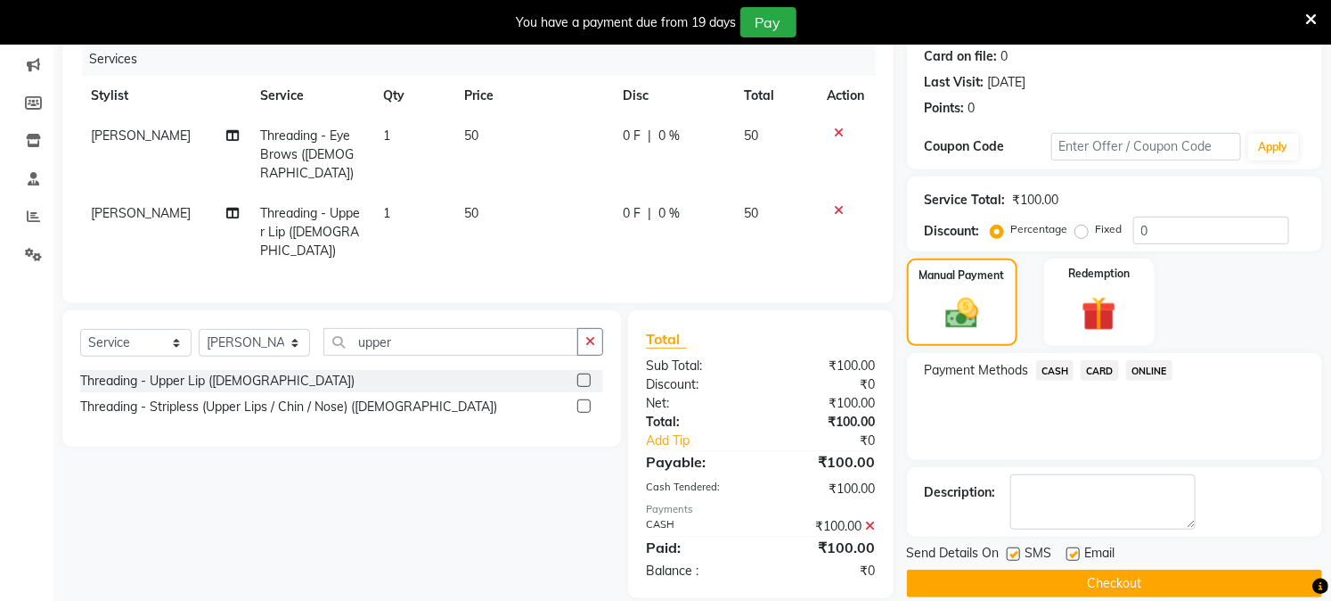
scroll to position [245, 0]
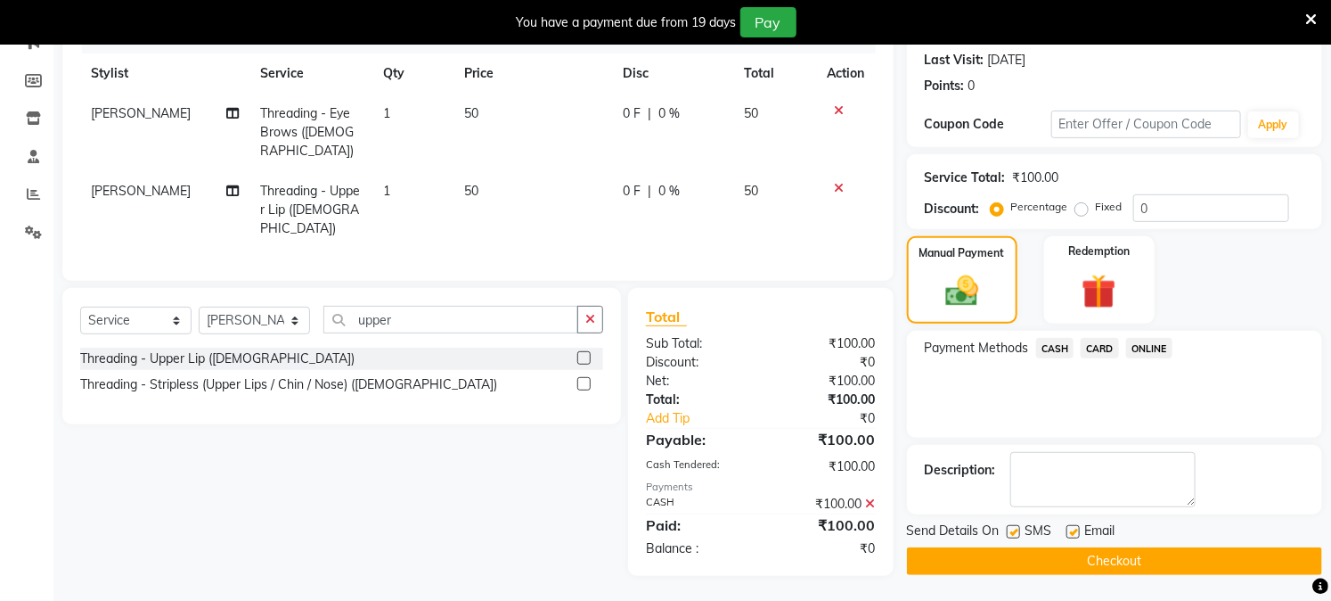
click at [1073, 527] on label at bounding box center [1073, 531] width 13 height 13
click at [1073, 527] on input "checkbox" at bounding box center [1073, 533] width 12 height 12
checkbox input "false"
click at [1049, 562] on button "Checkout" at bounding box center [1114, 561] width 415 height 28
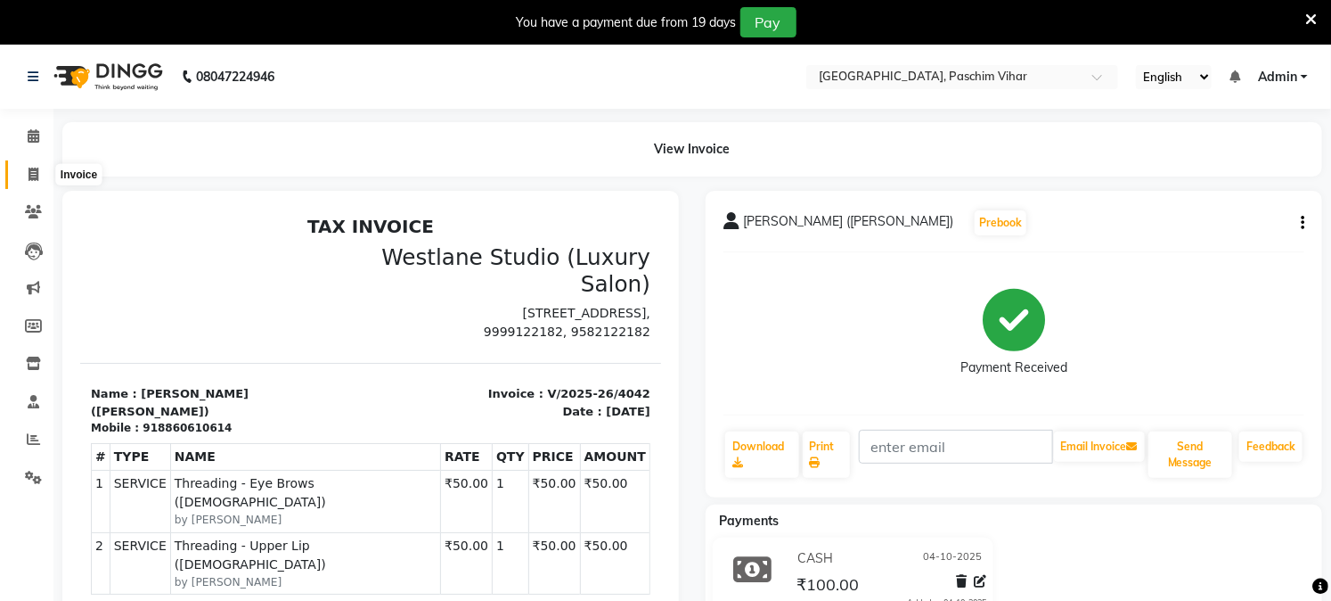
click at [29, 172] on icon at bounding box center [34, 174] width 10 height 13
select select "service"
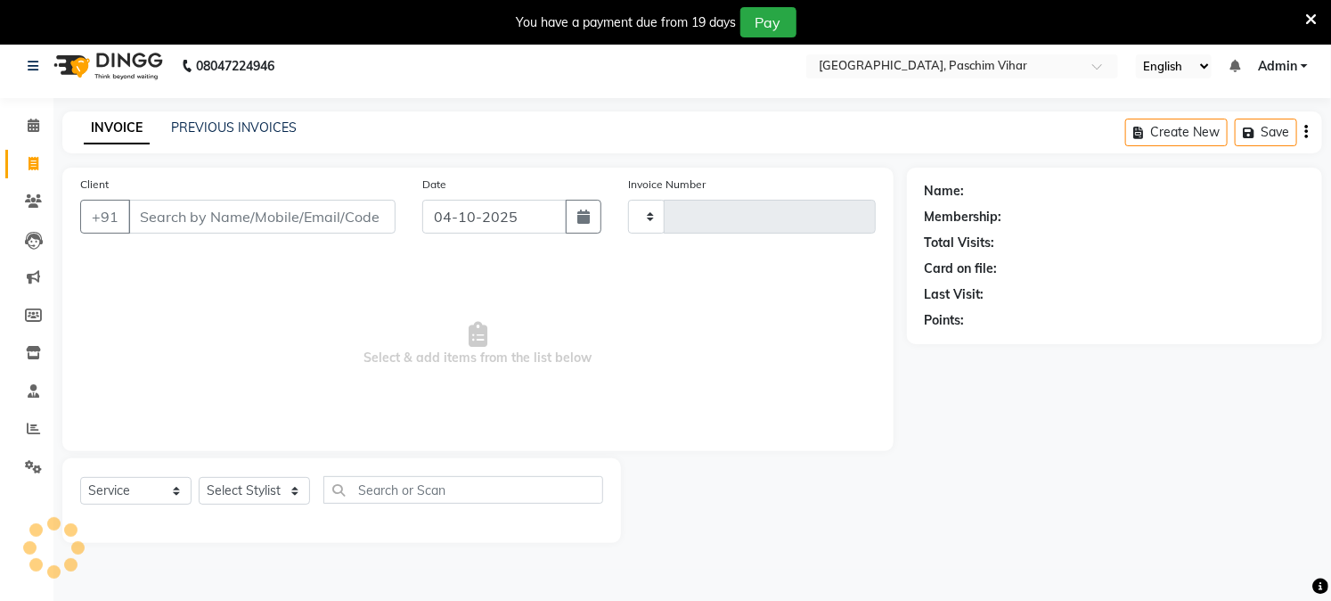
scroll to position [45, 0]
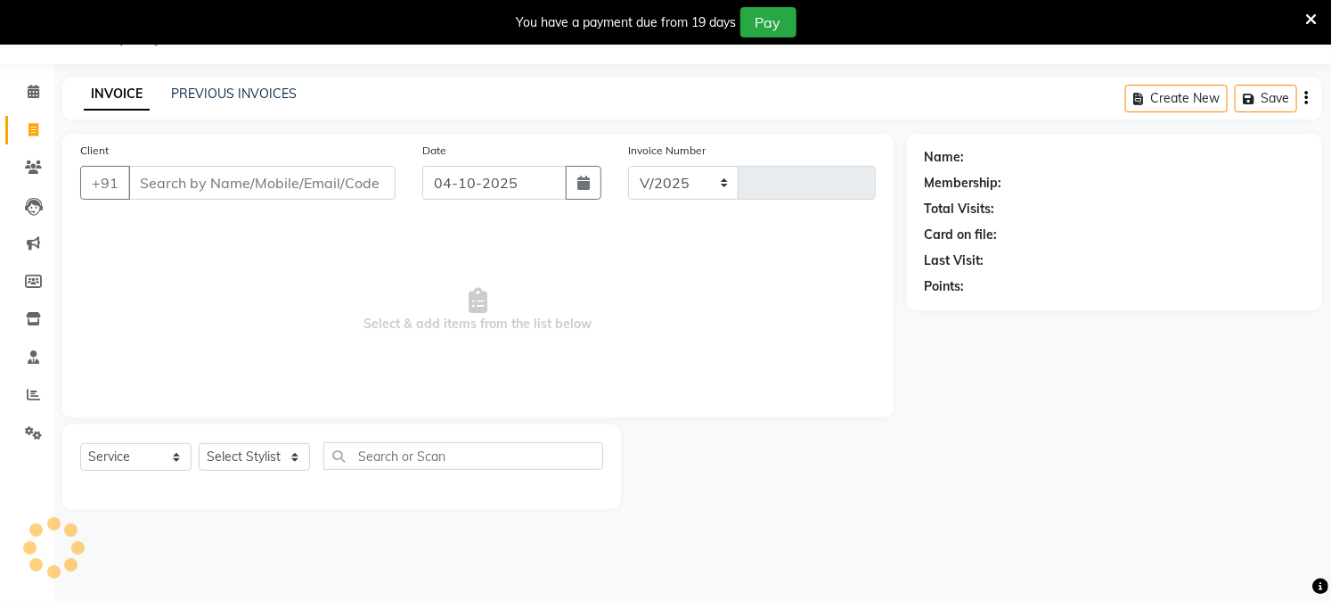
select select "223"
type input "4043"
click at [21, 439] on span at bounding box center [33, 433] width 31 height 20
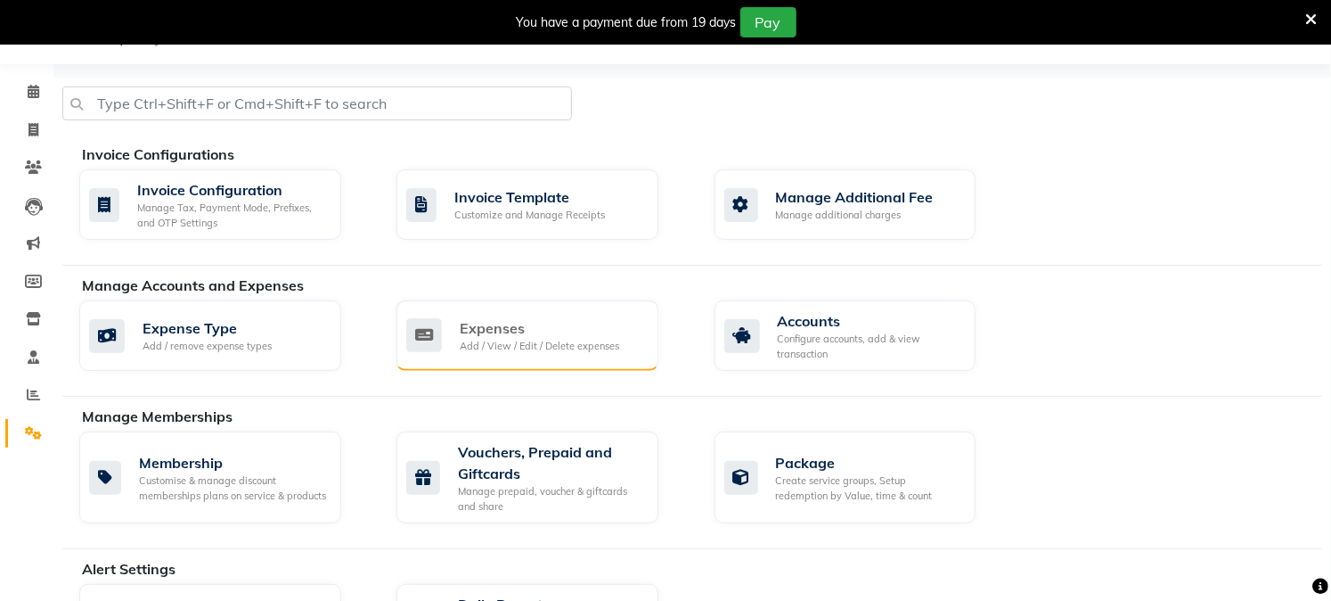
click at [465, 321] on div "Expenses" at bounding box center [540, 327] width 160 height 21
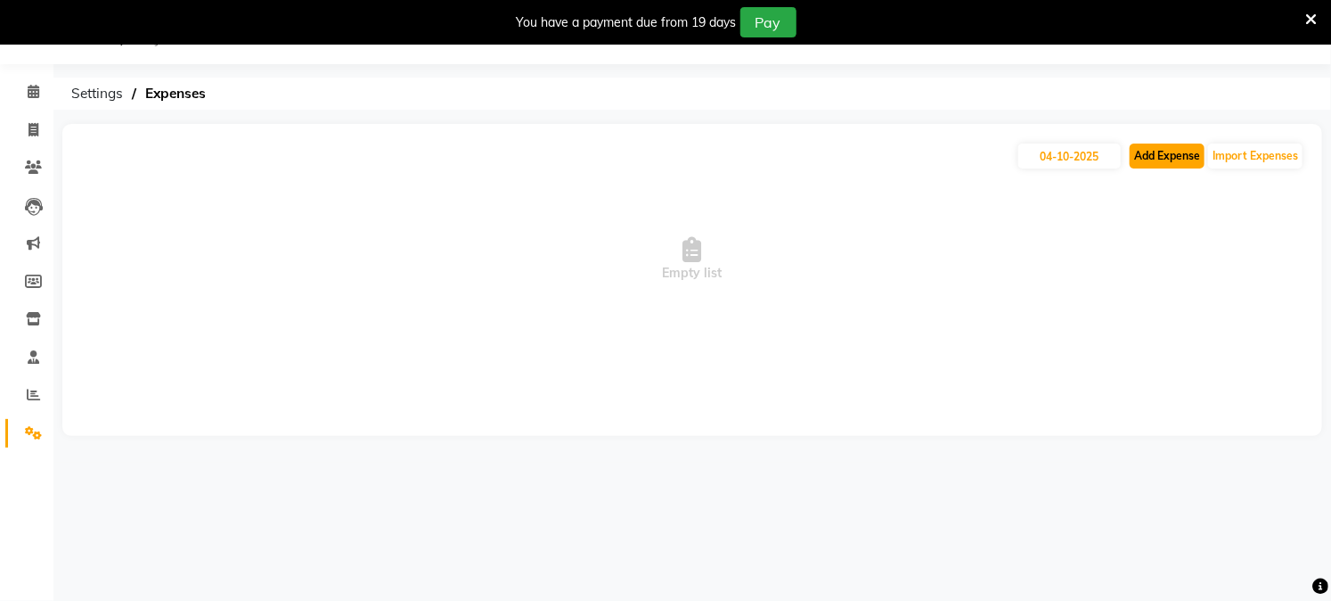
click at [1156, 158] on button "Add Expense" at bounding box center [1167, 155] width 75 height 25
select select "1"
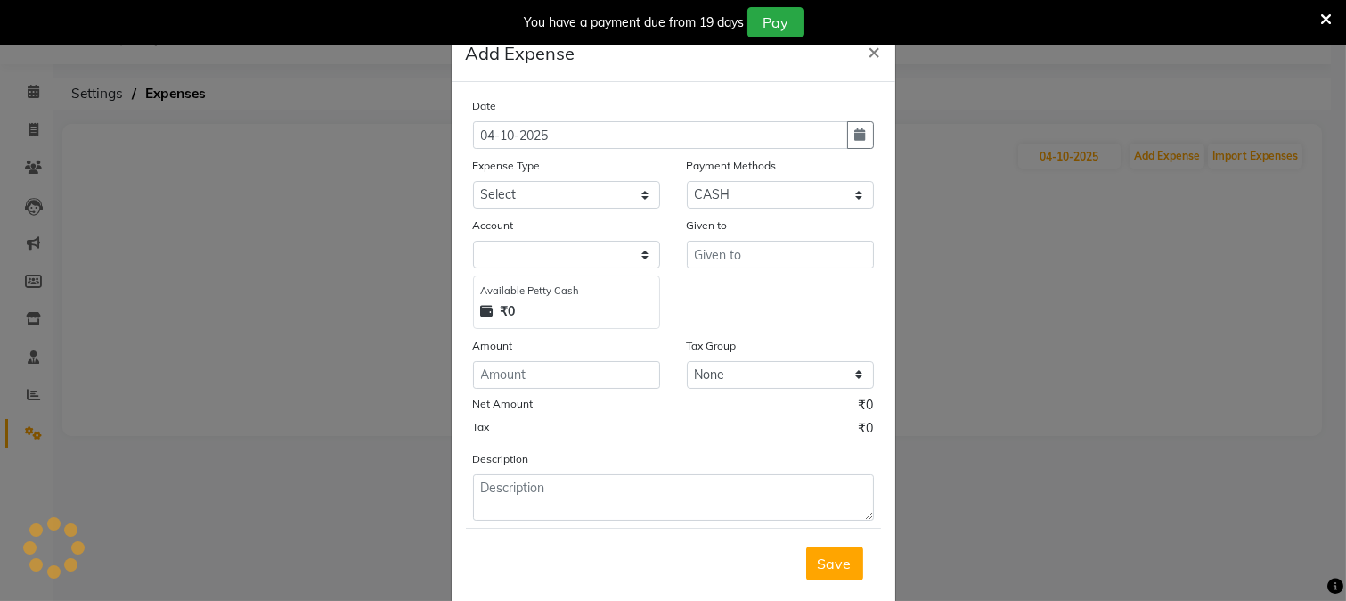
select select
click at [869, 48] on span "×" at bounding box center [875, 50] width 12 height 27
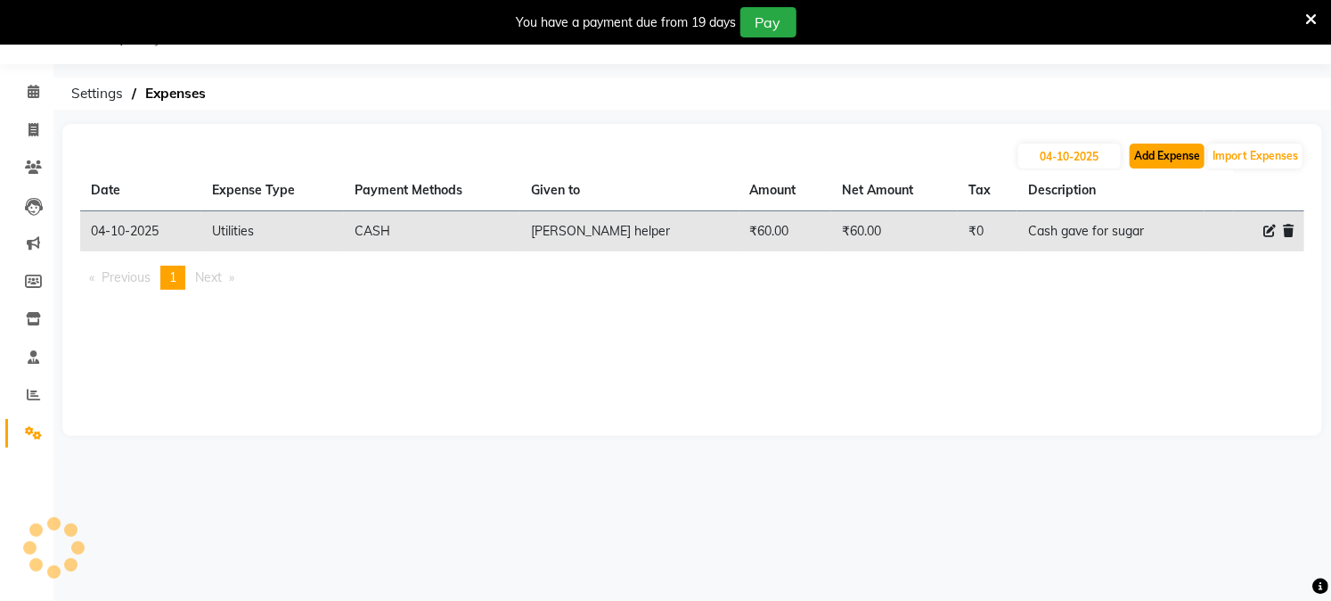
click at [1157, 157] on button "Add Expense" at bounding box center [1167, 155] width 75 height 25
select select "1"
select select "2523"
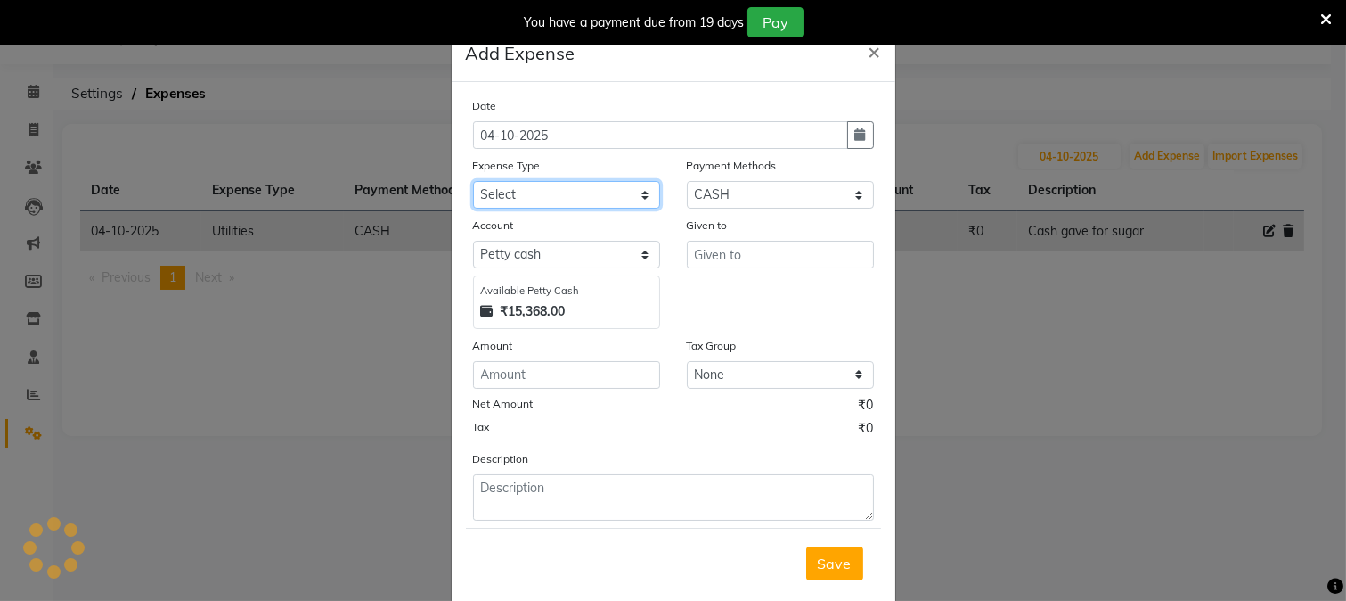
click at [506, 197] on select "Select Advance Salary Bank charges Cash transfer to bank Cash transfer to hub C…" at bounding box center [566, 195] width 187 height 28
click at [473, 181] on select "Select Advance Salary Bank charges Cash transfer to bank Cash transfer to hub C…" at bounding box center [566, 195] width 187 height 28
click at [504, 199] on select "Select Advance Salary Bank charges Cash transfer to bank Cash transfer to hub C…" at bounding box center [566, 195] width 187 height 28
select select "108"
click at [473, 181] on select "Select Advance Salary Bank charges Cash transfer to bank Cash transfer to hub C…" at bounding box center [566, 195] width 187 height 28
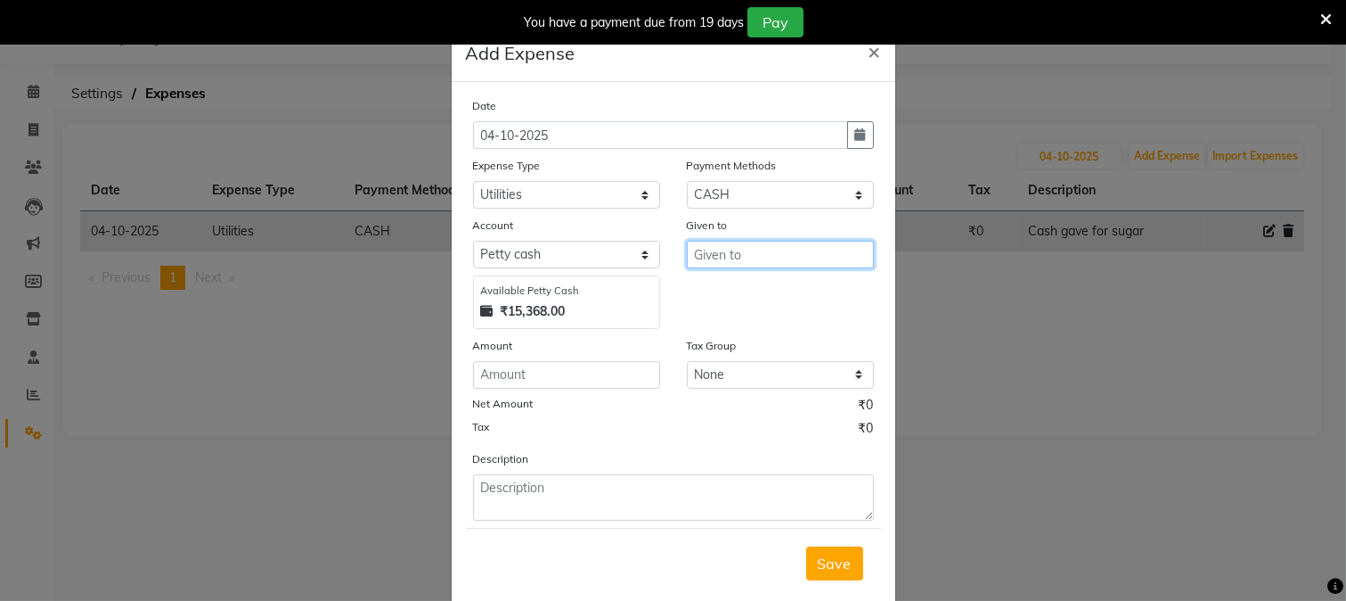
click at [759, 267] on input "text" at bounding box center [780, 255] width 187 height 28
type input "Sahil helper"
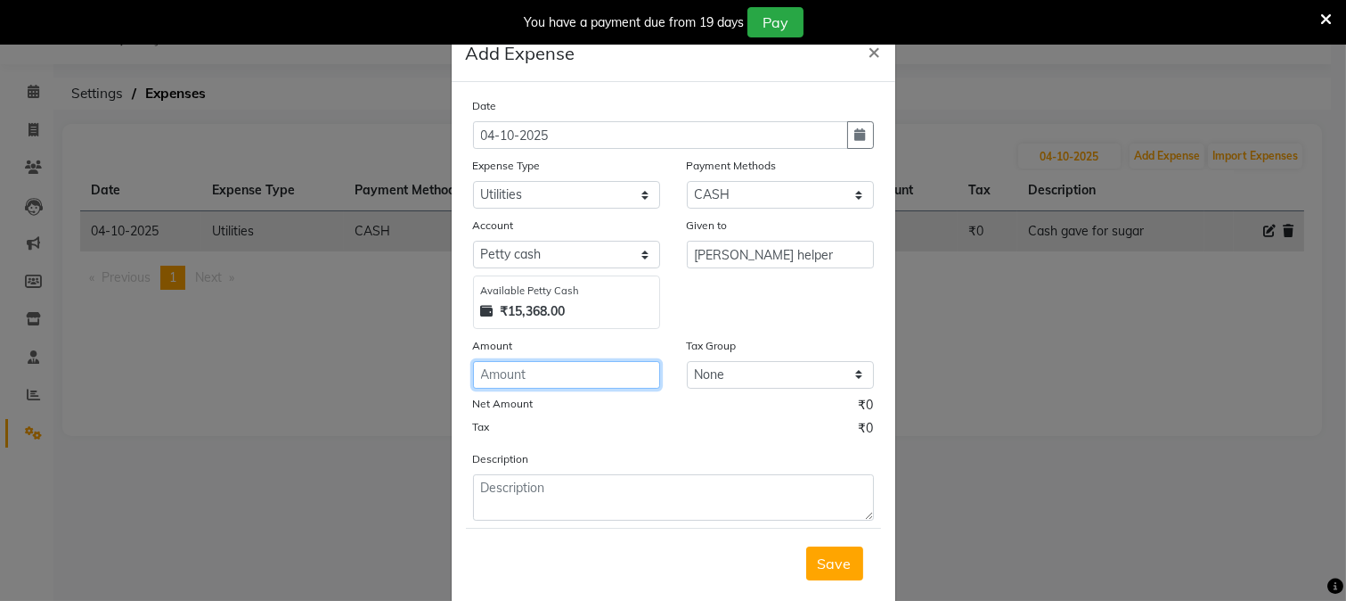
click at [626, 381] on input "number" at bounding box center [566, 375] width 187 height 28
type input "38"
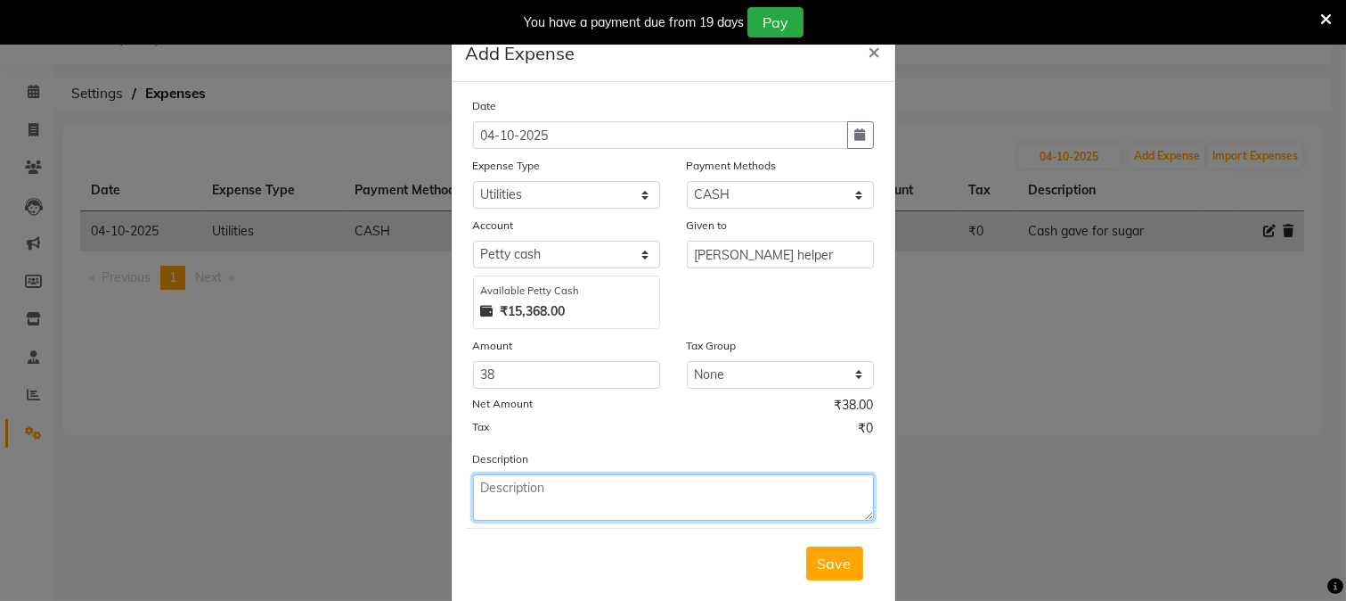
click at [574, 509] on textarea at bounding box center [673, 497] width 401 height 46
type textarea "Coffee sachet for clients"
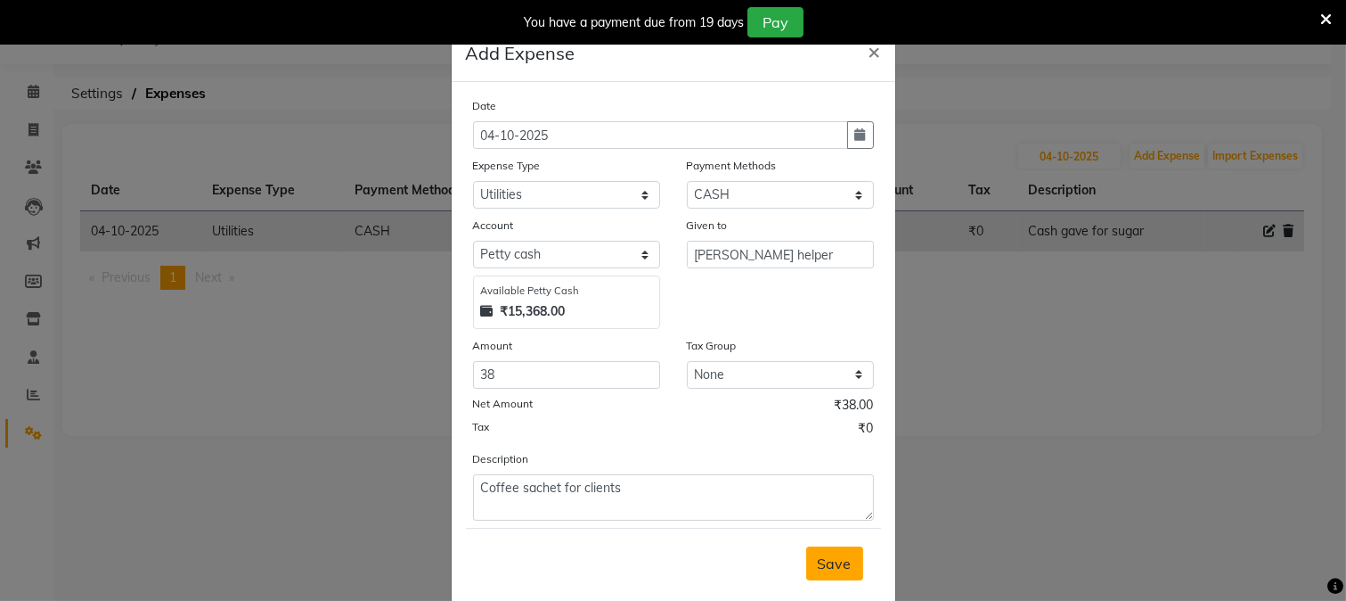
click at [834, 568] on span "Save" at bounding box center [835, 563] width 34 height 18
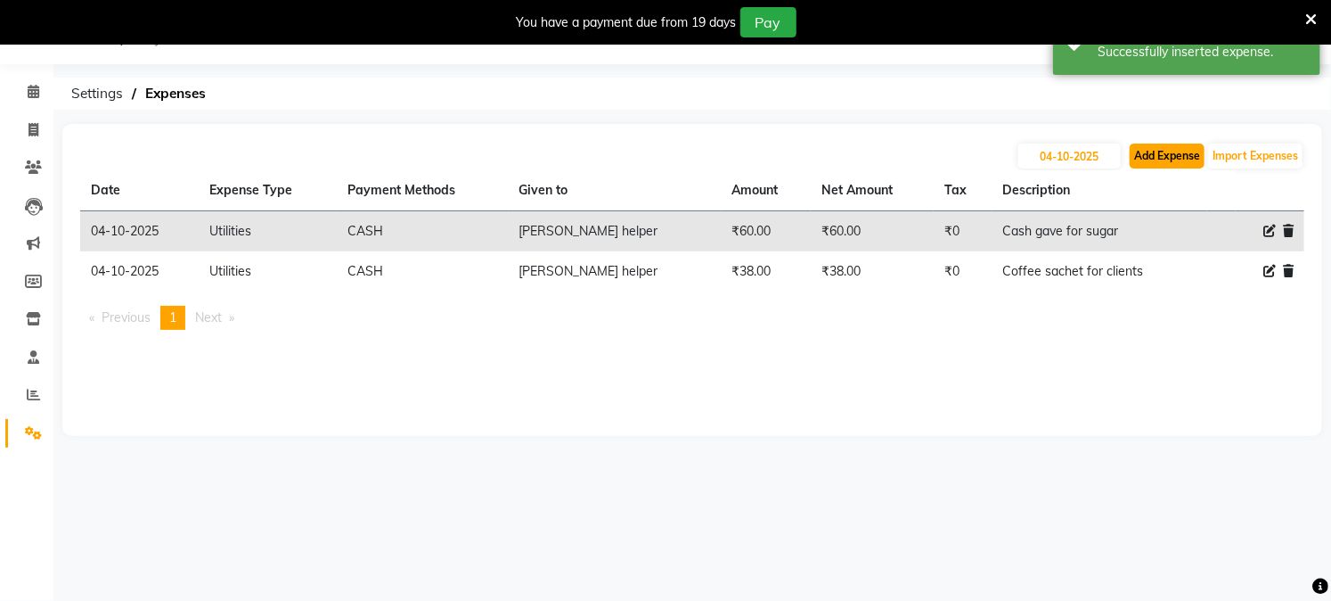
click at [1154, 158] on button "Add Expense" at bounding box center [1167, 155] width 75 height 25
select select "1"
select select "2523"
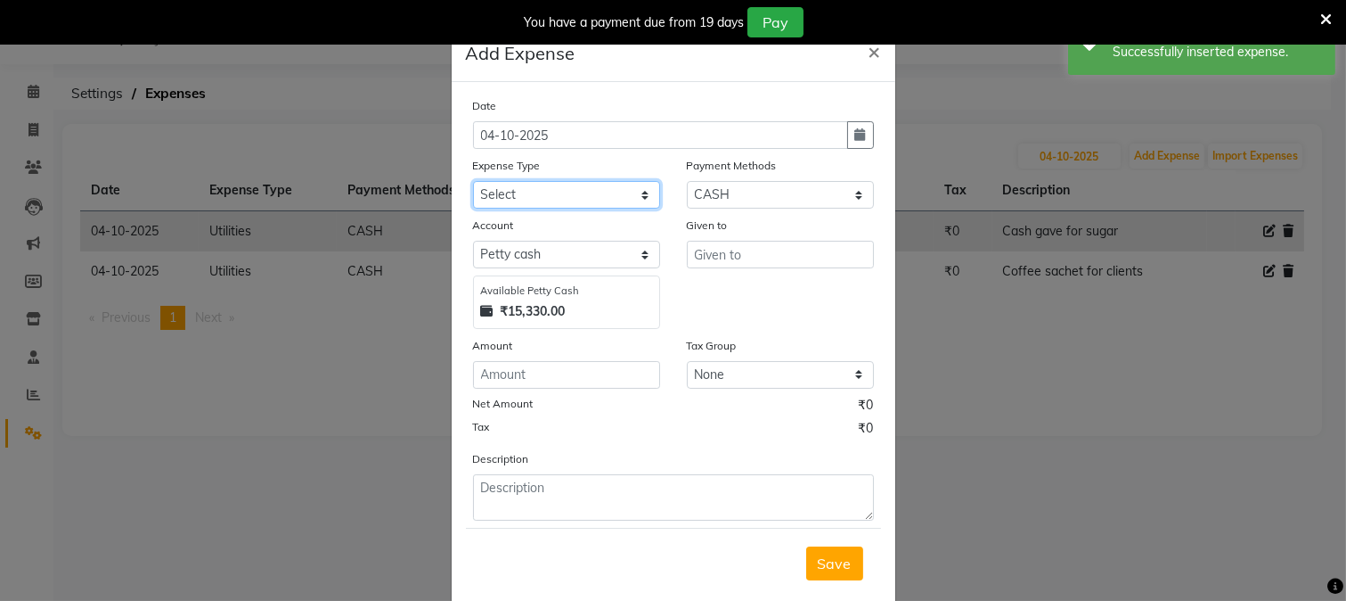
click at [575, 189] on select "Select Advance Salary Bank charges Cash transfer to bank Cash transfer to hub C…" at bounding box center [566, 195] width 187 height 28
click at [473, 181] on select "Select Advance Salary Bank charges Cash transfer to bank Cash transfer to hub C…" at bounding box center [566, 195] width 187 height 28
click at [618, 198] on select "Select Advance Salary Bank charges Cash transfer to bank Cash transfer to hub C…" at bounding box center [566, 195] width 187 height 28
select select "92"
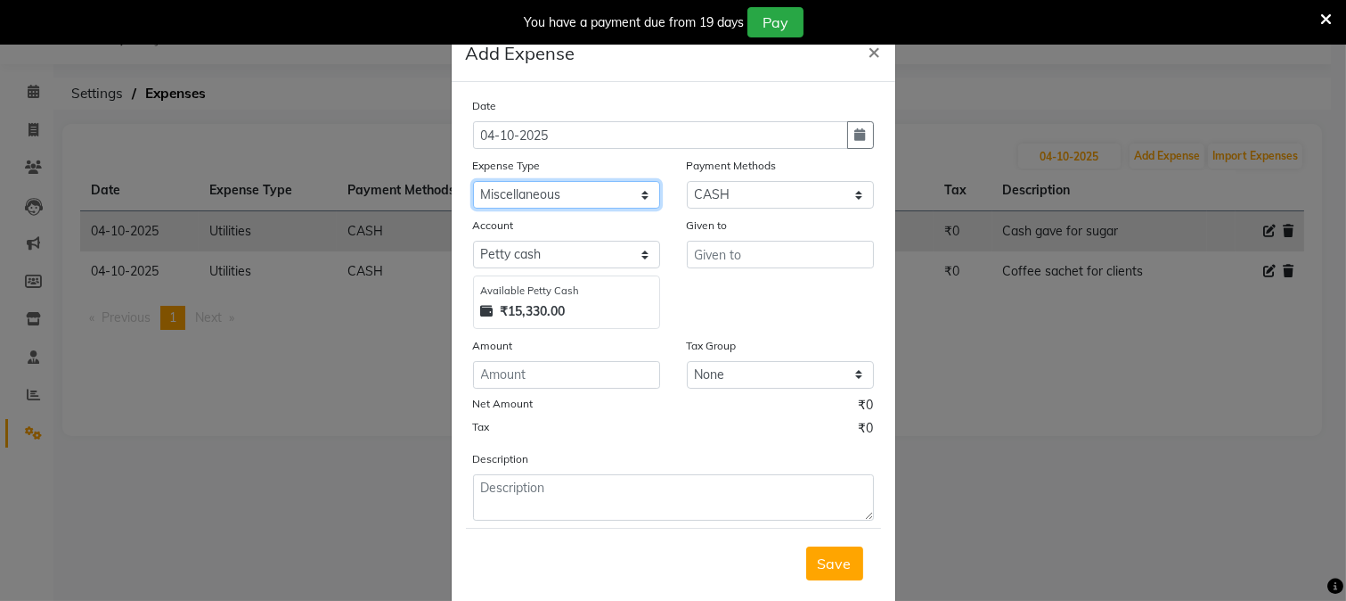
click at [473, 181] on select "Select Advance Salary Bank charges Cash transfer to bank Cash transfer to hub C…" at bounding box center [566, 195] width 187 height 28
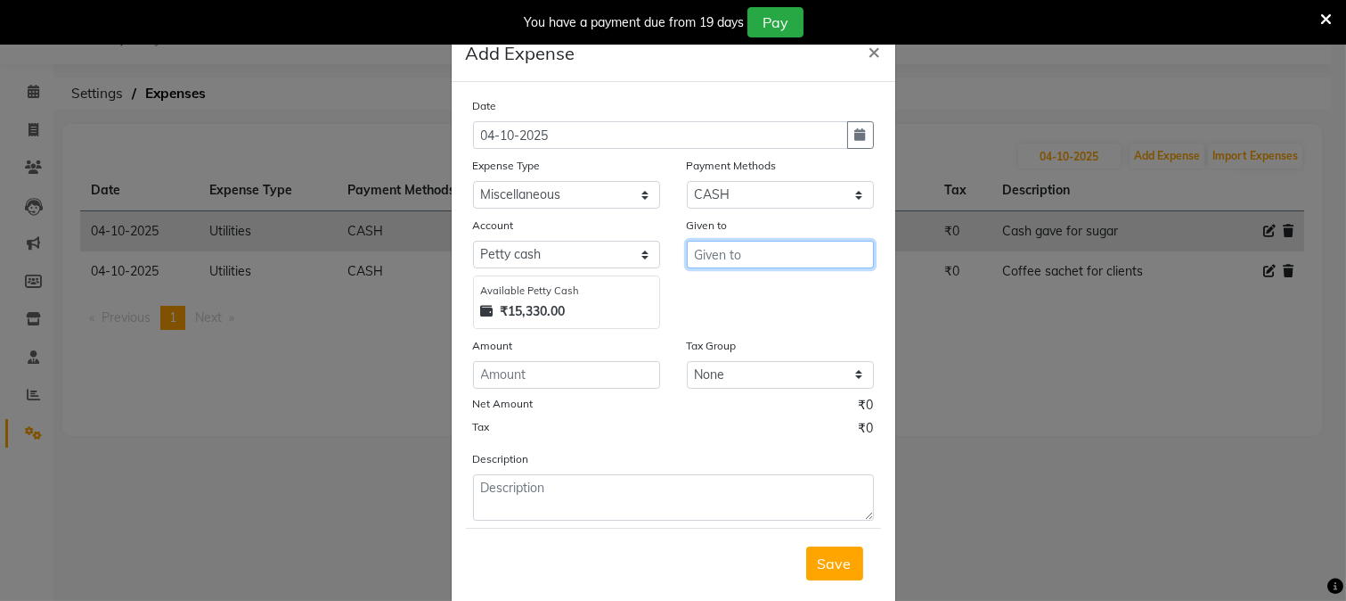
click at [731, 266] on input "text" at bounding box center [780, 255] width 187 height 28
type input "Sahil helper"
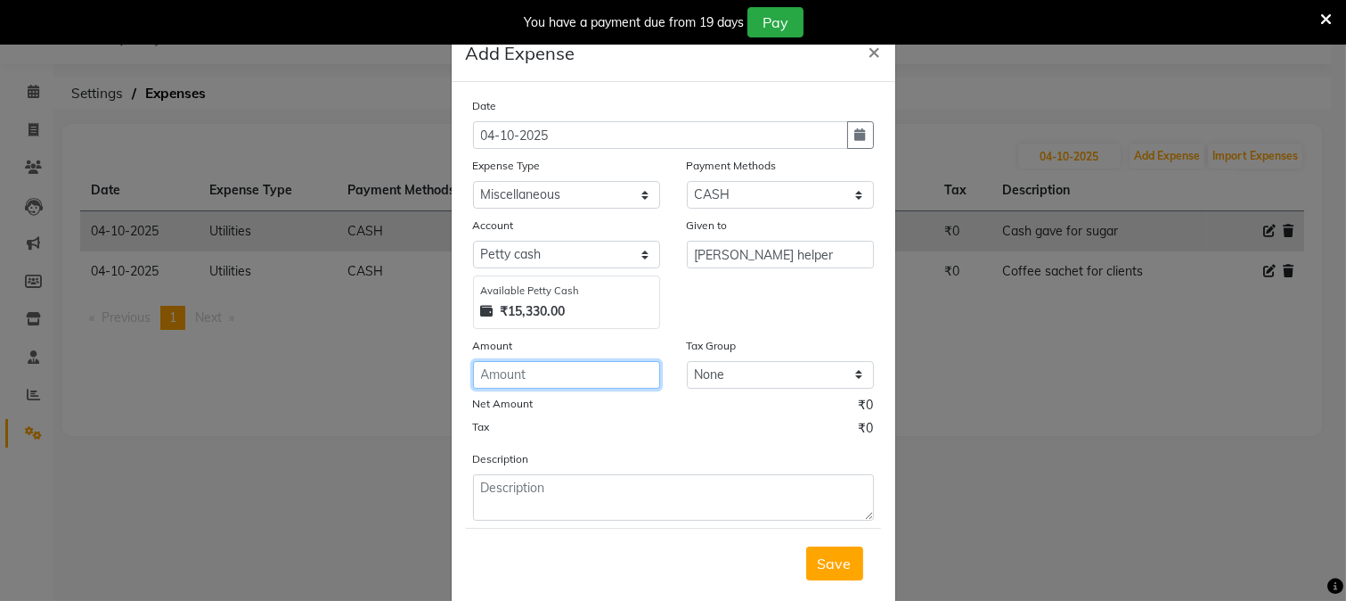
click at [594, 374] on input "number" at bounding box center [566, 375] width 187 height 28
type input "140"
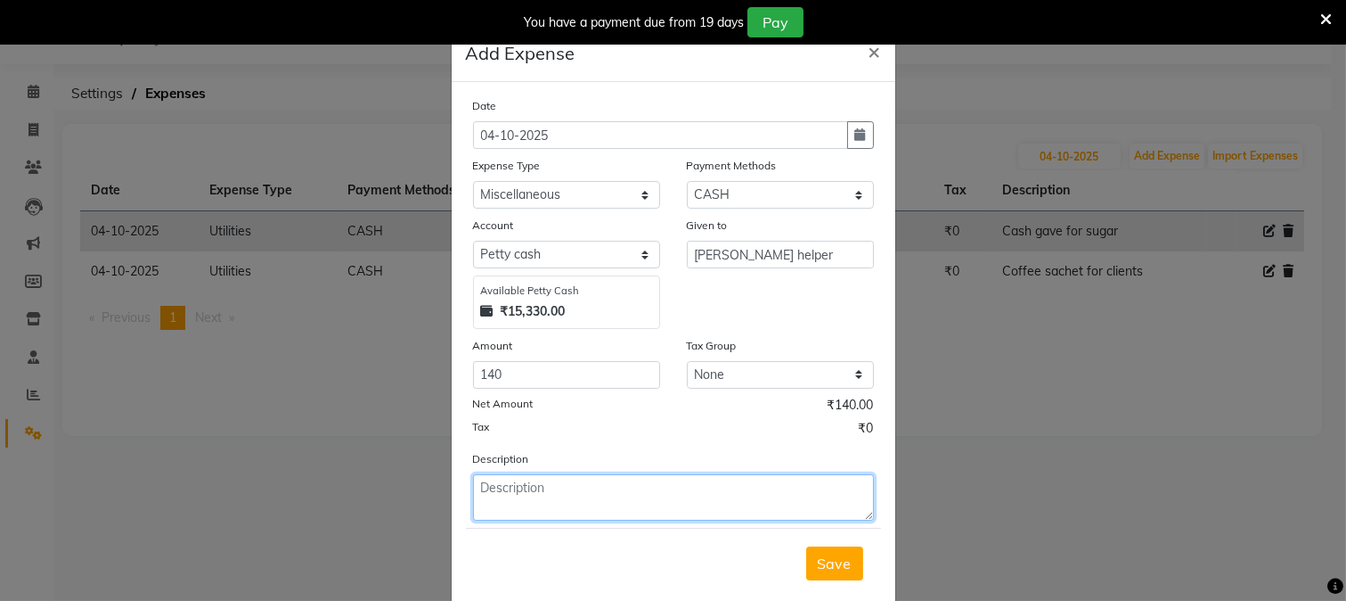
click at [579, 499] on textarea at bounding box center [673, 497] width 401 height 46
type textarea "Milk for salon use"
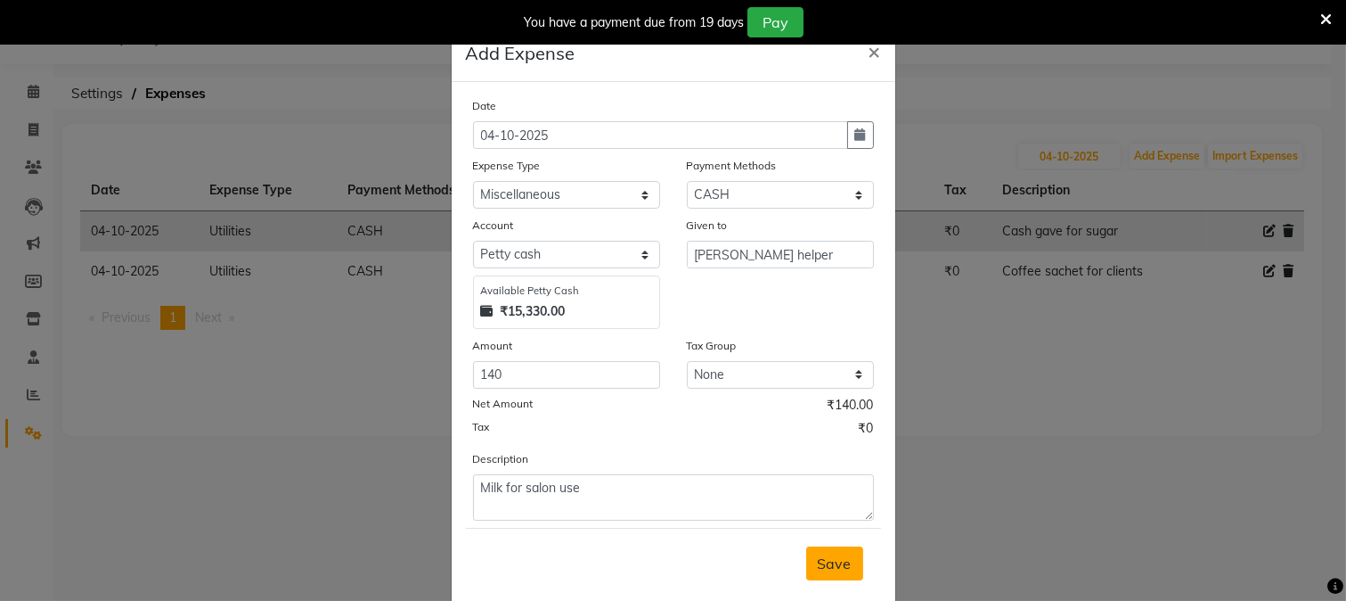
click at [808, 559] on button "Save" at bounding box center [834, 563] width 57 height 34
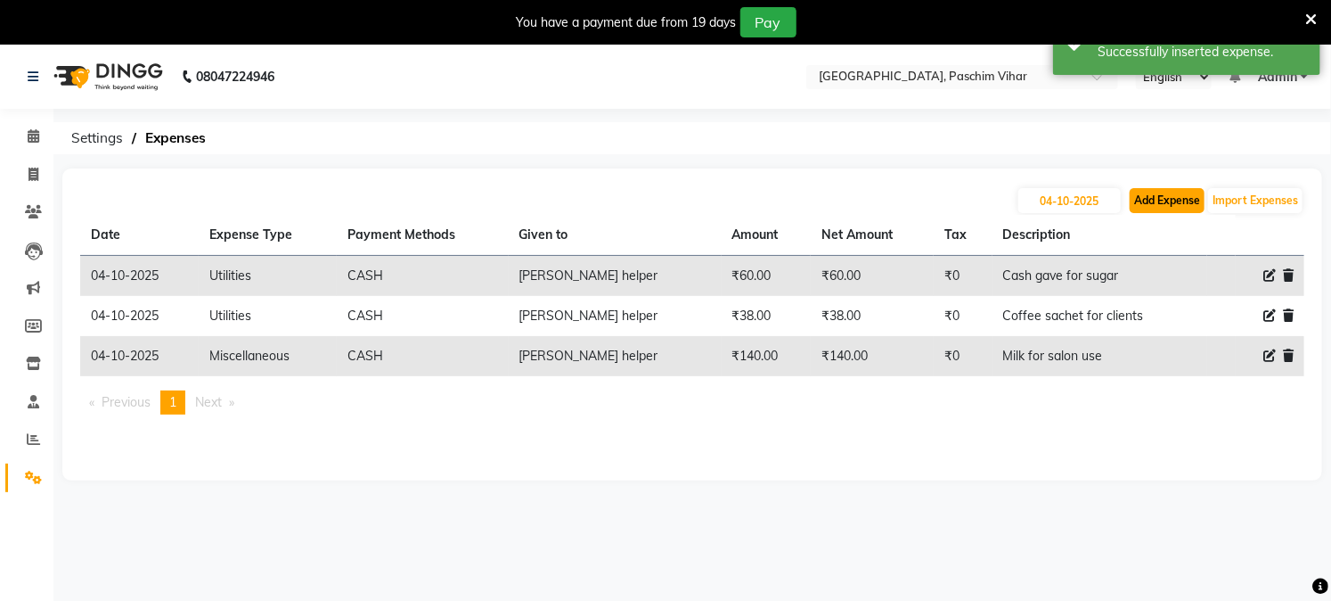
click at [1161, 192] on button "Add Expense" at bounding box center [1167, 200] width 75 height 25
select select "1"
select select "2523"
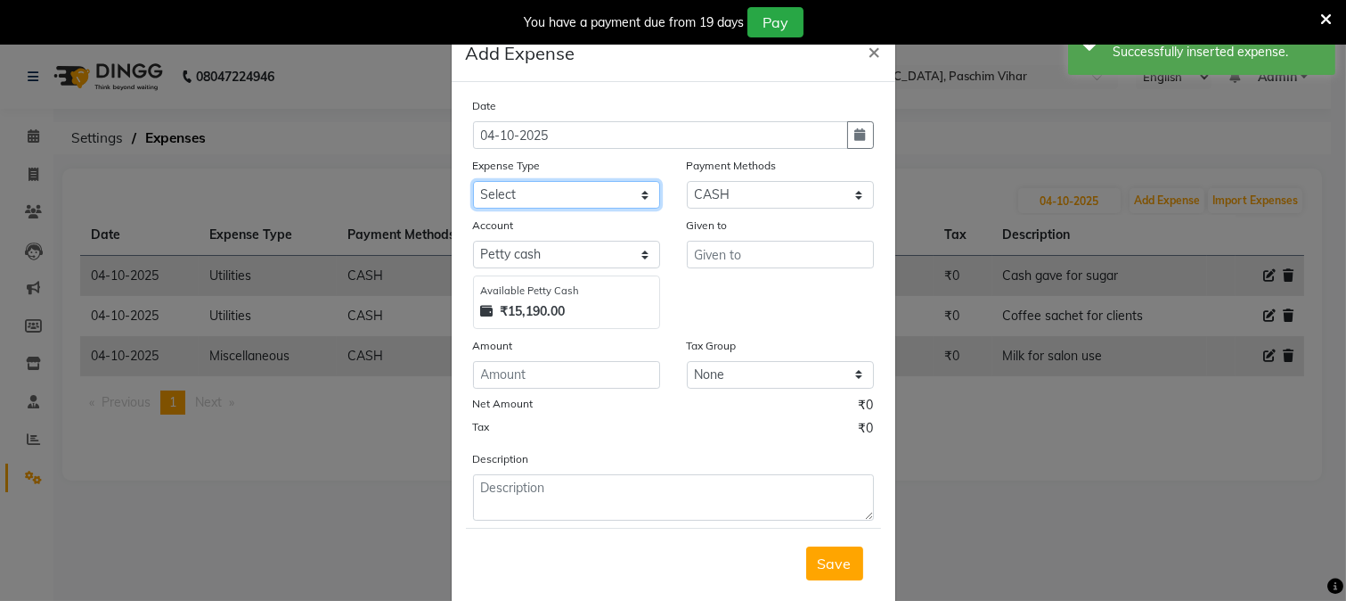
click at [517, 189] on select "Select Advance Salary Bank charges Cash transfer to bank Cash transfer to hub C…" at bounding box center [566, 195] width 187 height 28
select select "92"
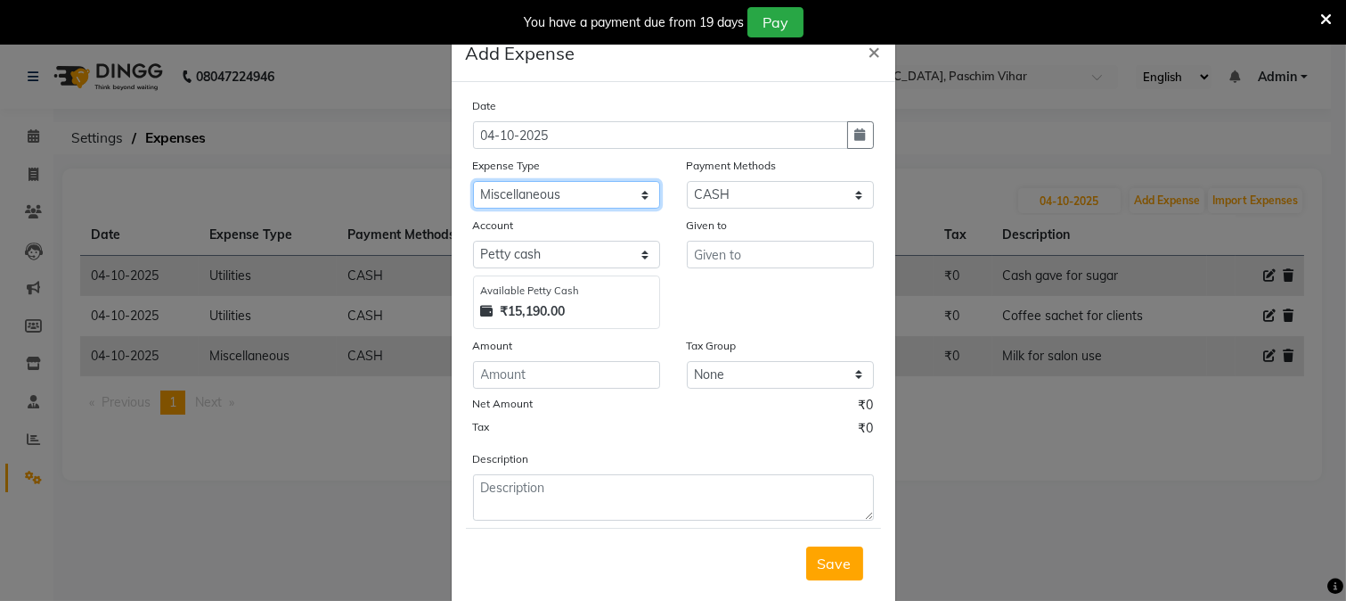
click at [473, 181] on select "Select Advance Salary Bank charges Cash transfer to bank Cash transfer to hub C…" at bounding box center [566, 195] width 187 height 28
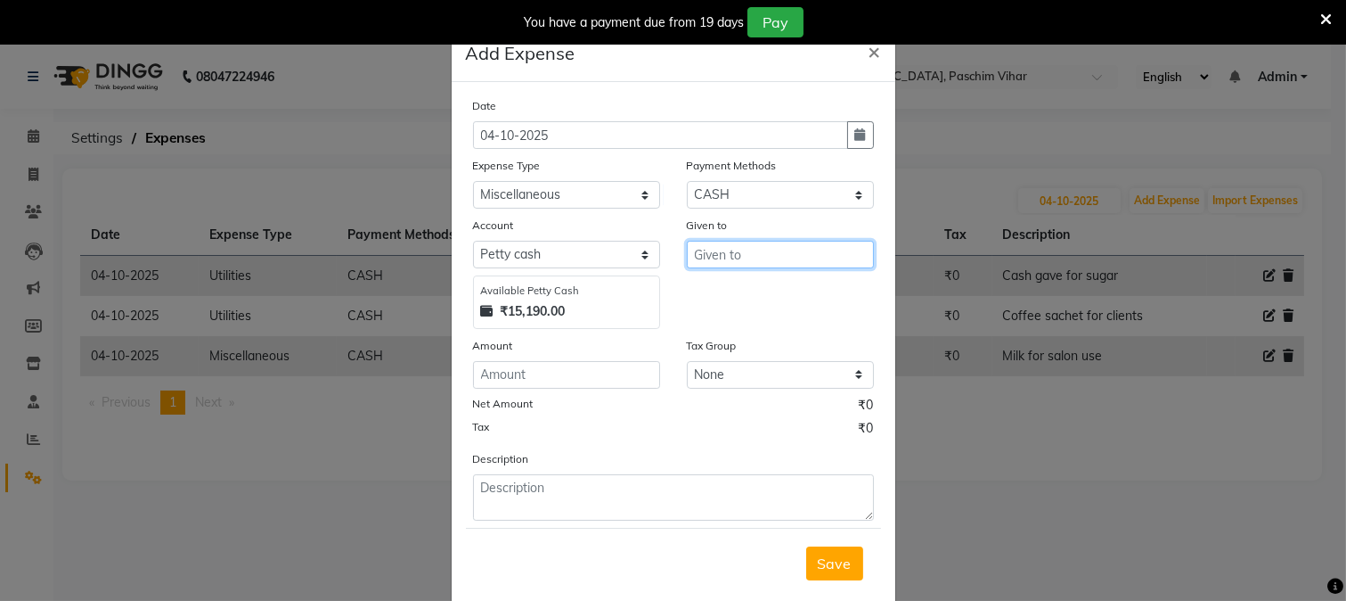
click at [699, 258] on input "text" at bounding box center [780, 255] width 187 height 28
type input "Water supplier"
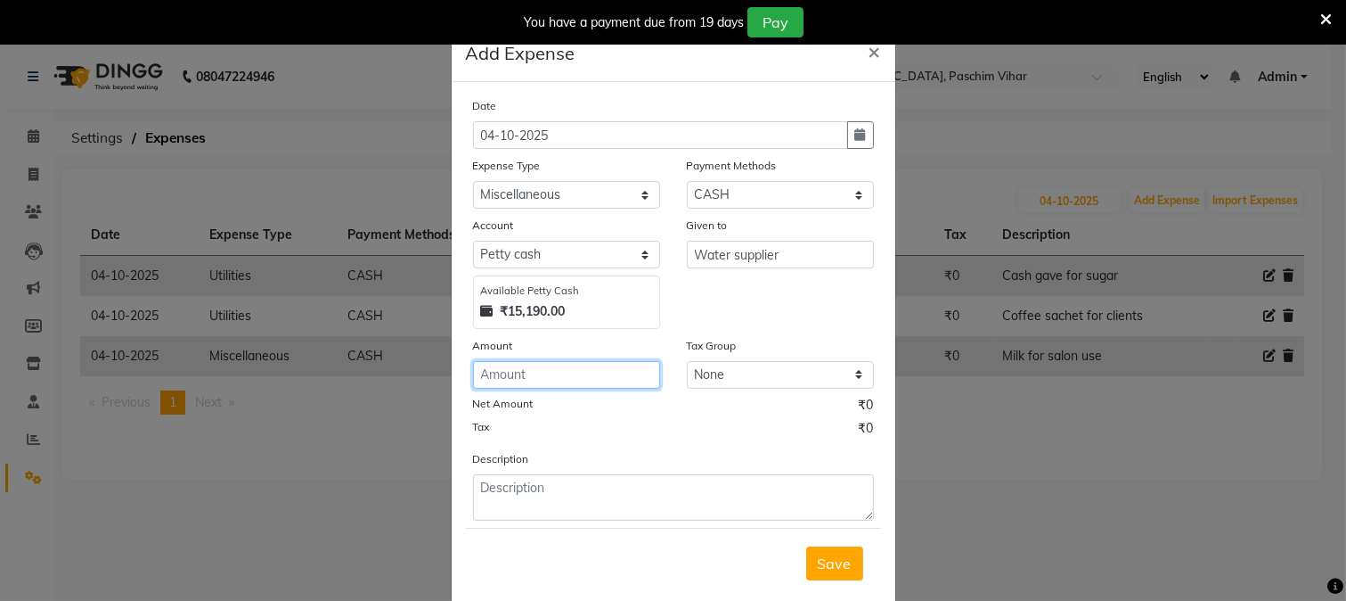
click at [567, 375] on input "number" at bounding box center [566, 375] width 187 height 28
type input "1000"
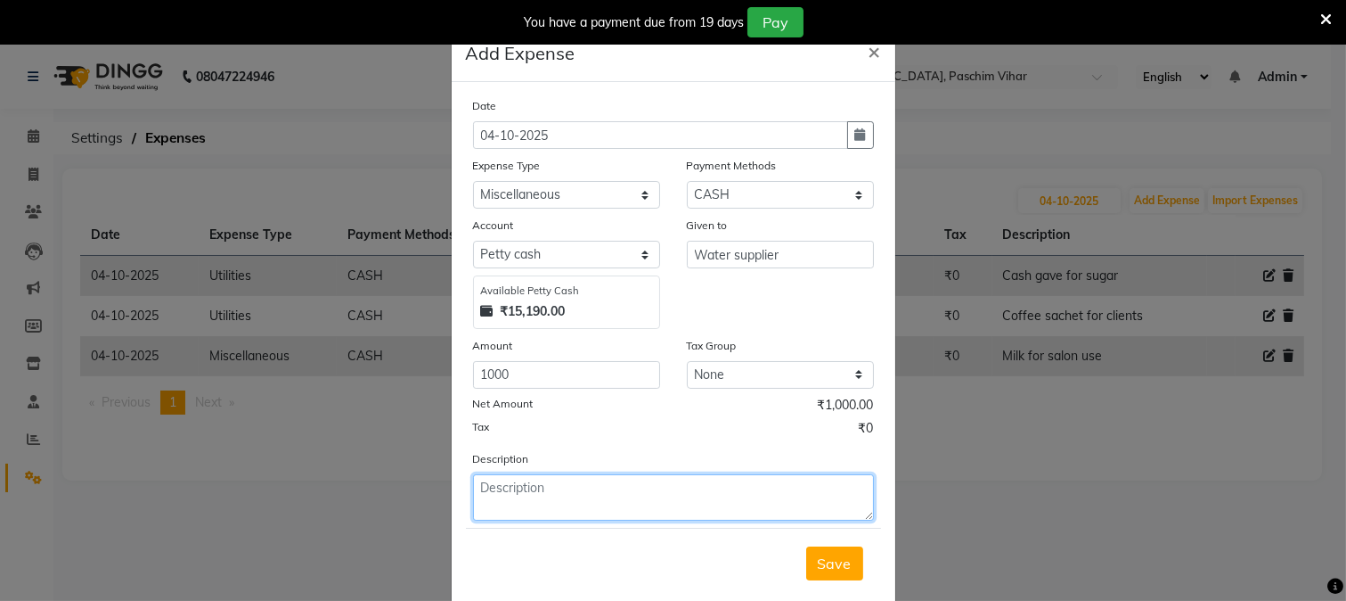
click at [565, 495] on textarea at bounding box center [673, 497] width 401 height 46
type textarea "Water for clients"
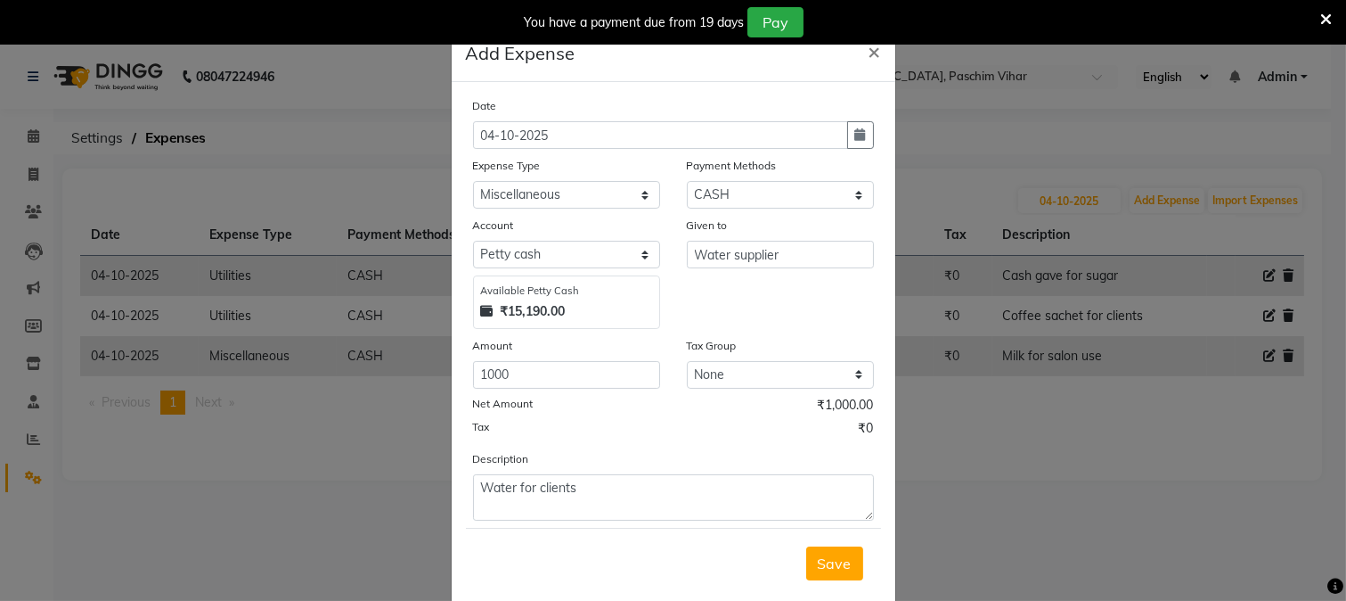
click at [826, 557] on span "Save" at bounding box center [835, 563] width 34 height 18
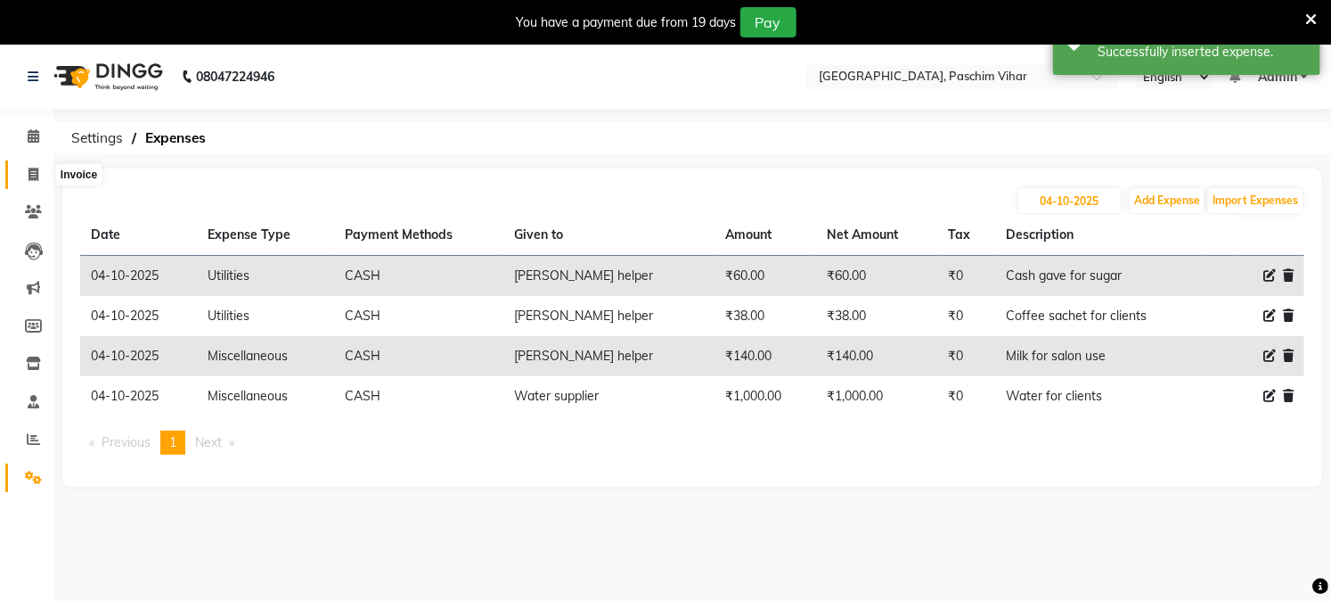
click at [40, 176] on span at bounding box center [33, 175] width 31 height 20
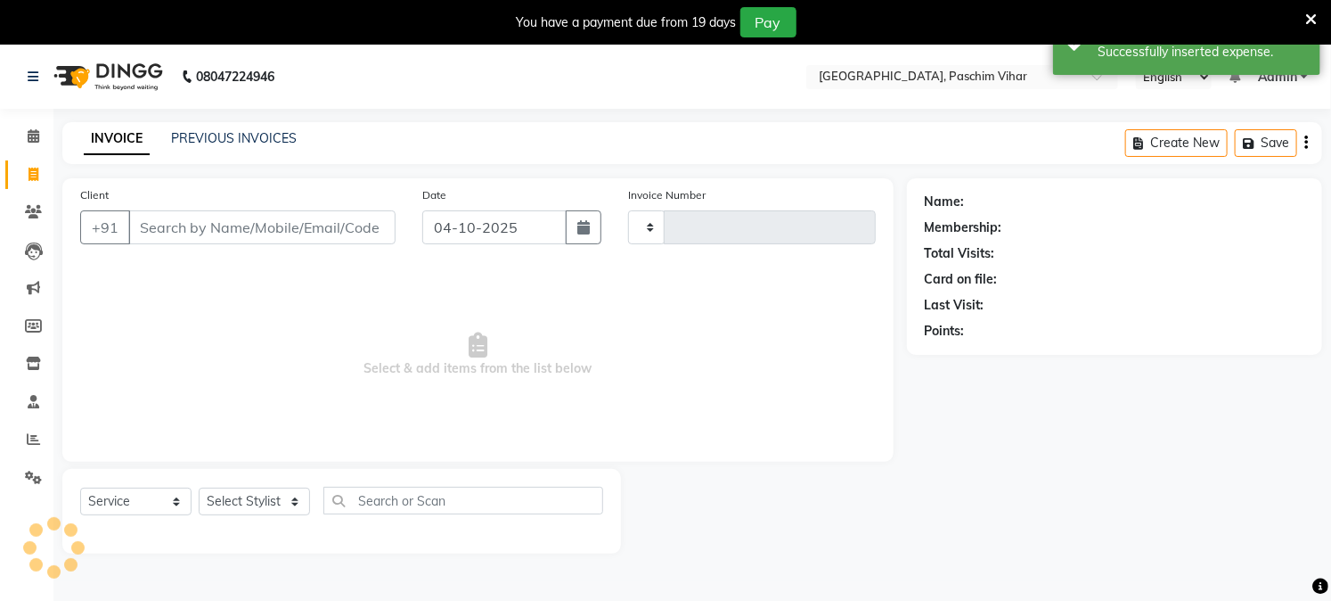
scroll to position [45, 0]
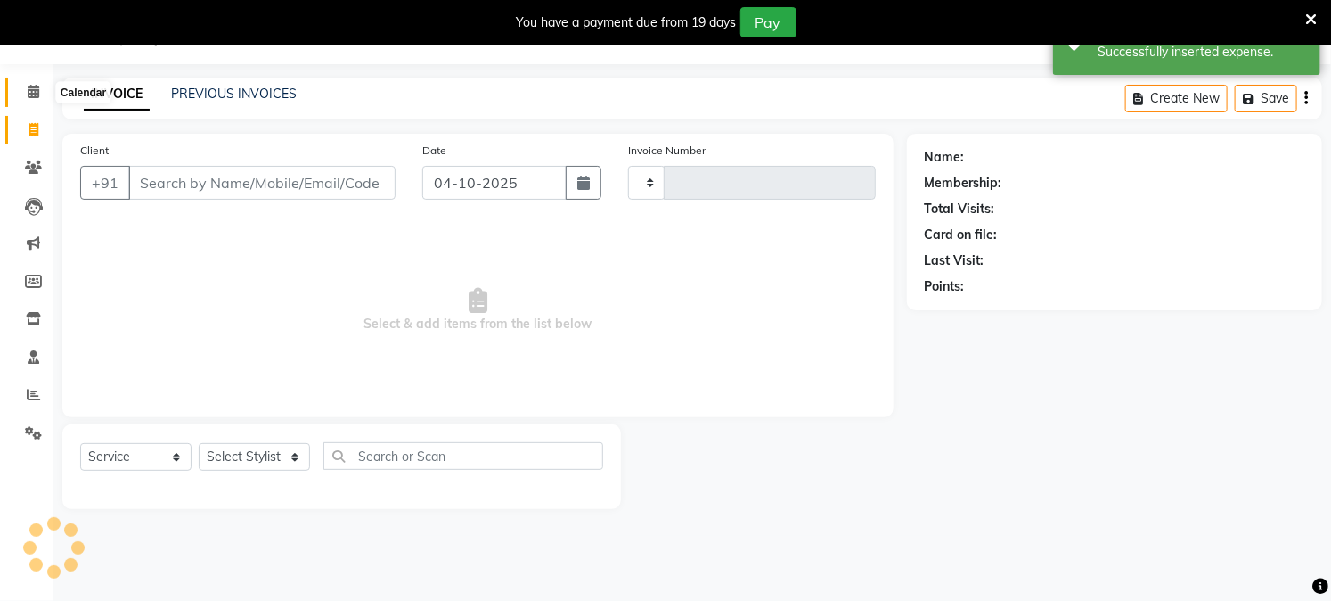
click at [29, 98] on icon at bounding box center [34, 91] width 12 height 13
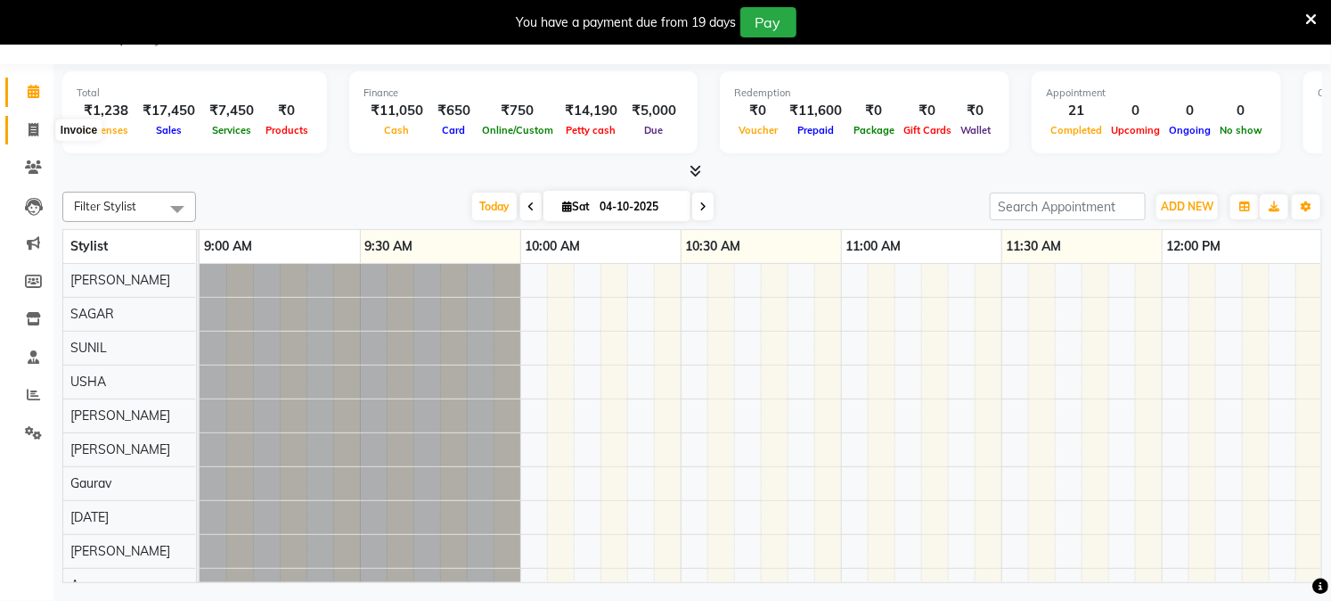
click at [29, 127] on icon at bounding box center [34, 129] width 10 height 13
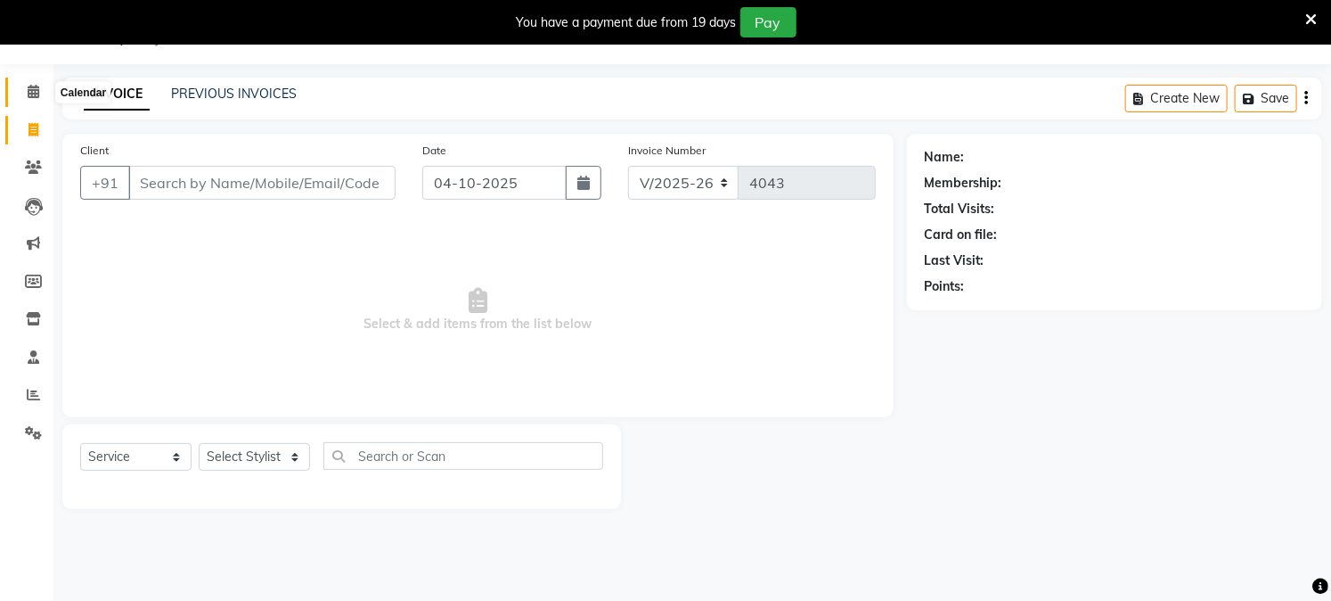
click at [40, 90] on span at bounding box center [33, 92] width 31 height 20
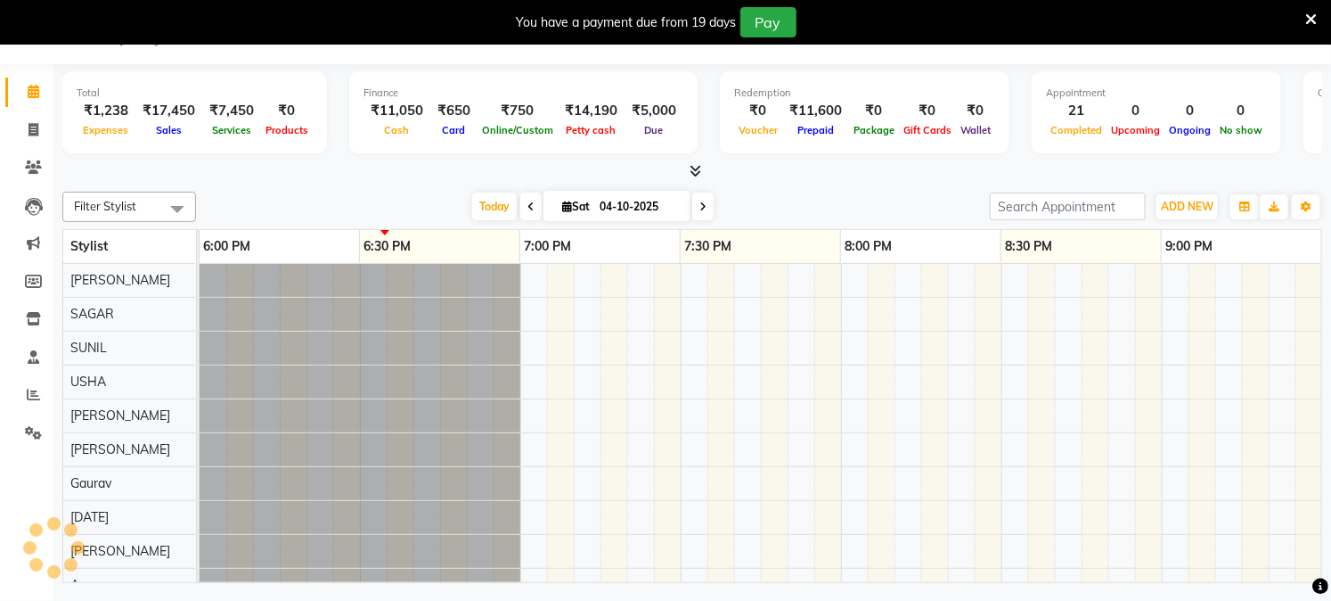
scroll to position [0, 2888]
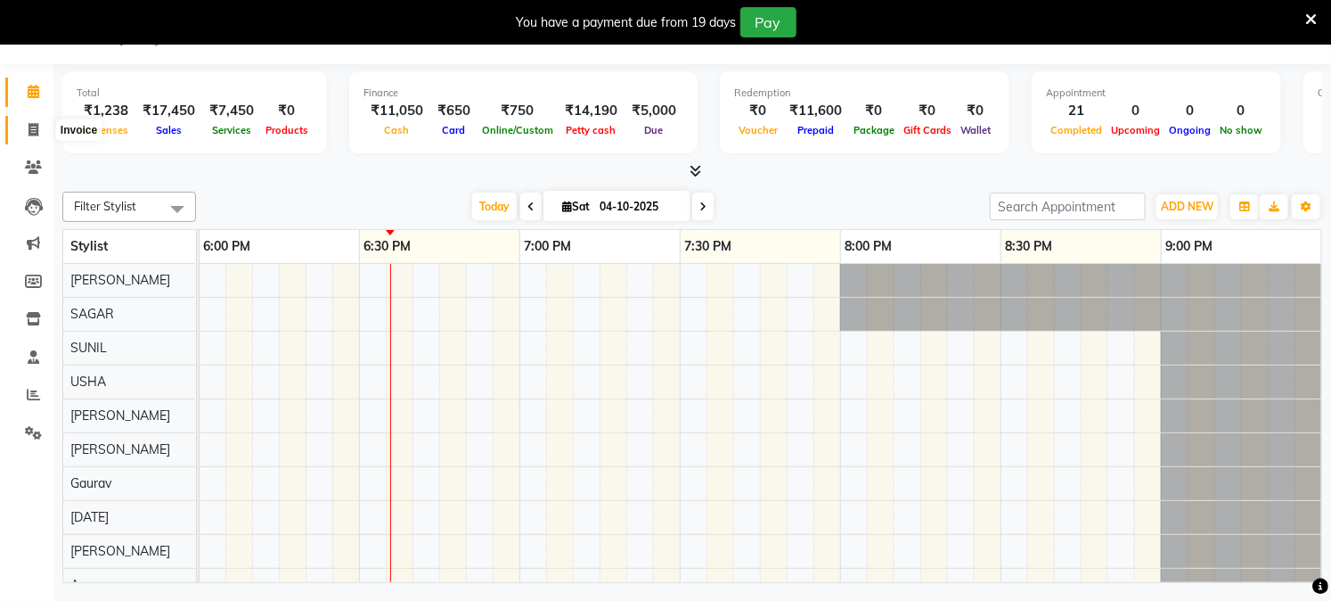
click at [31, 129] on icon at bounding box center [34, 129] width 10 height 13
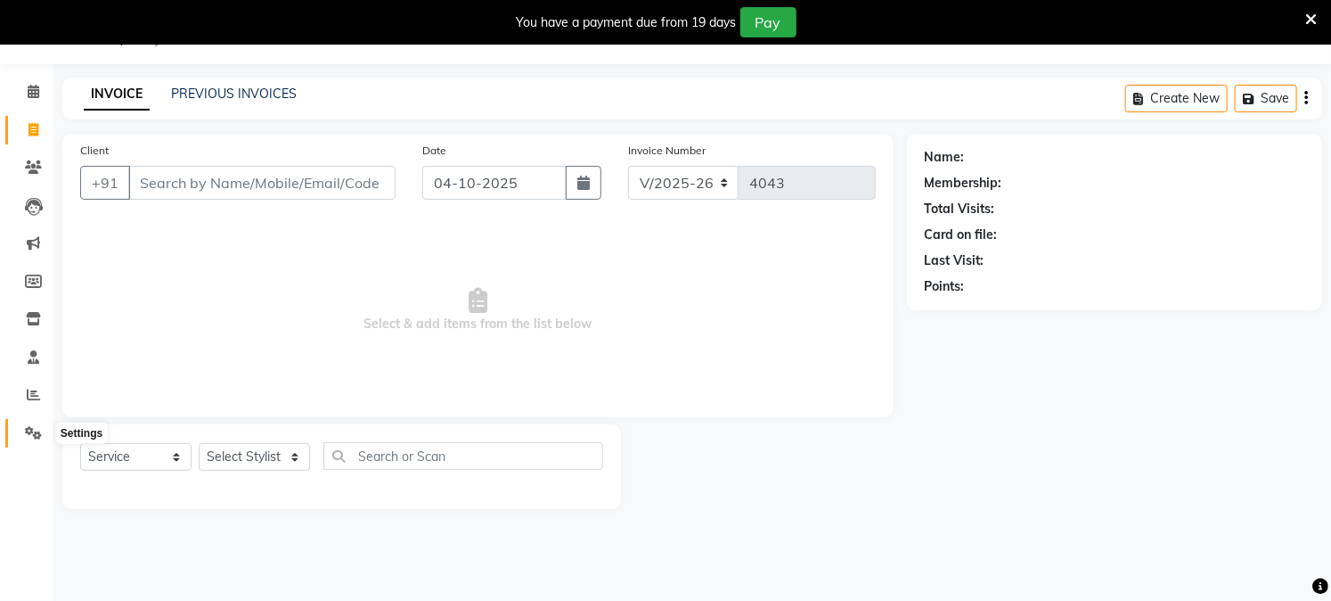
click at [31, 432] on icon at bounding box center [33, 432] width 17 height 13
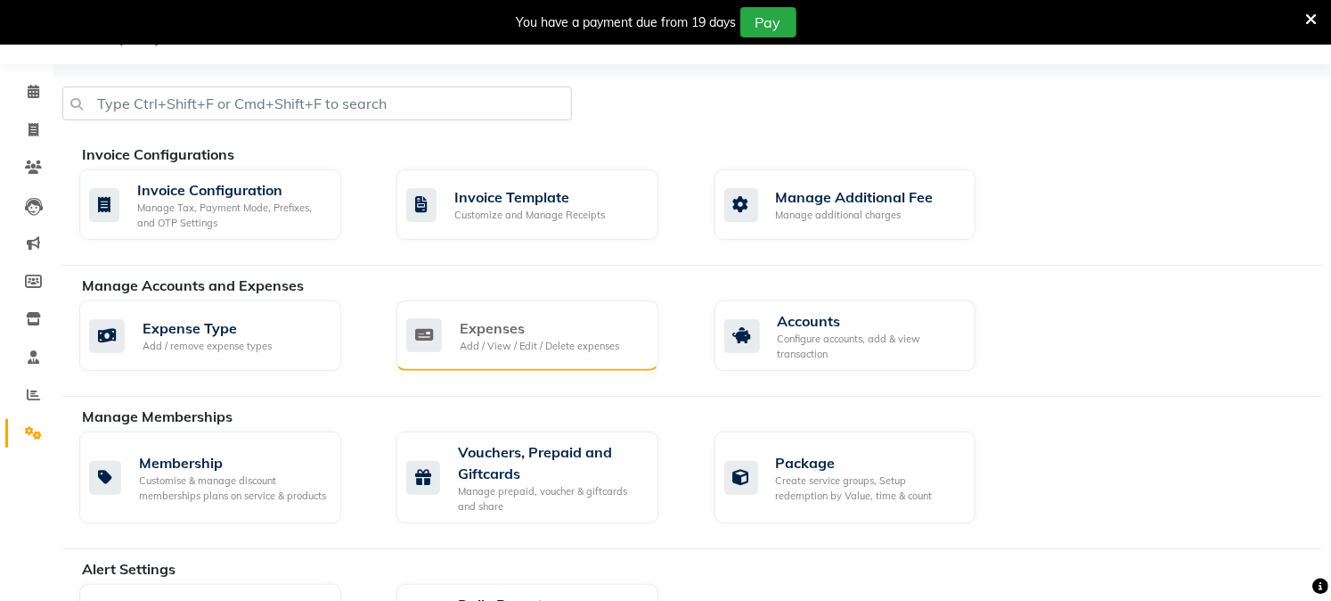
click at [446, 334] on div "Expenses Add / View / Edit / Delete expenses" at bounding box center [525, 335] width 238 height 37
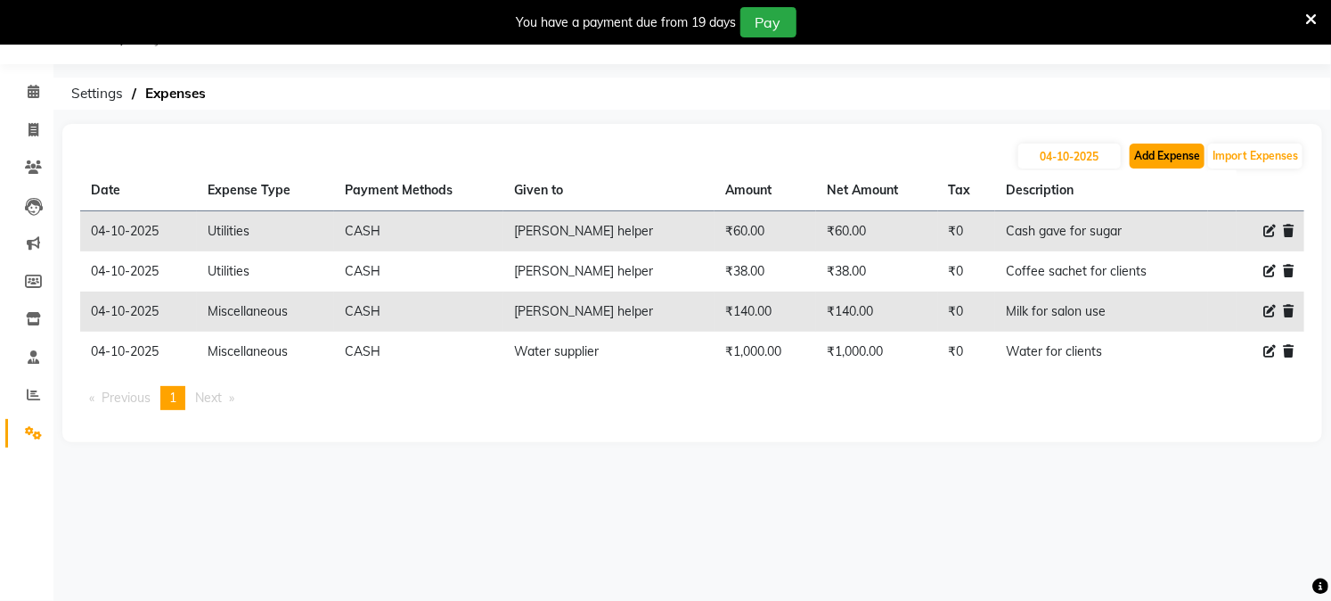
click at [1167, 155] on button "Add Expense" at bounding box center [1167, 155] width 75 height 25
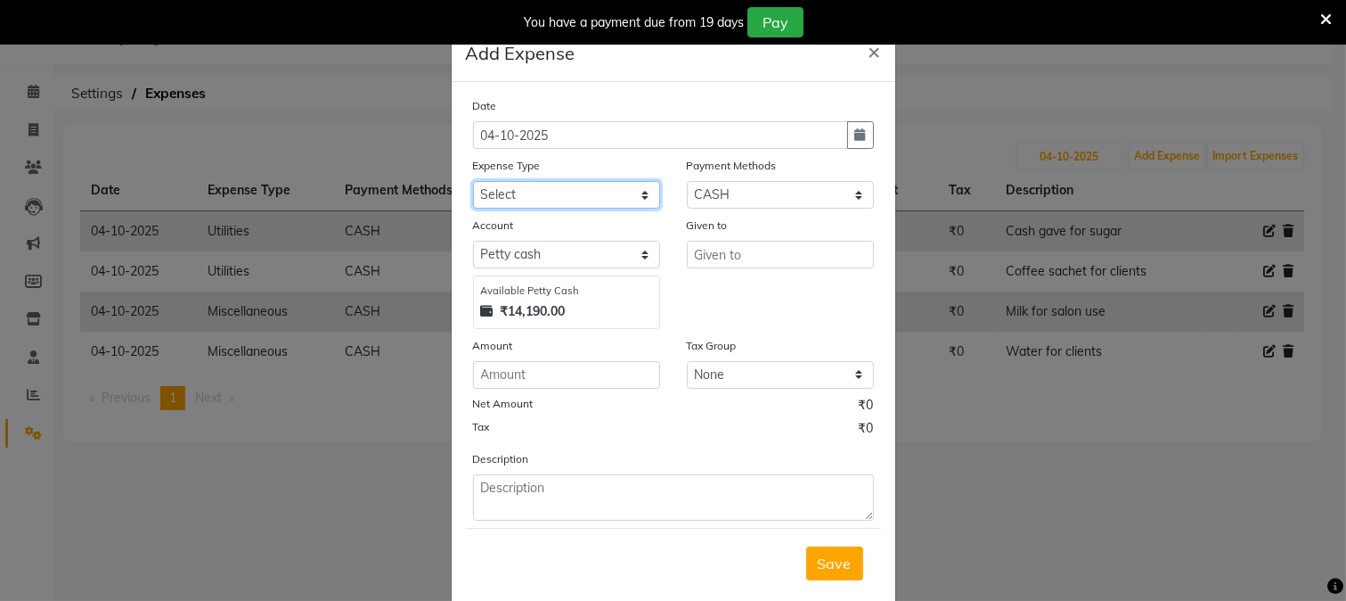
click at [568, 203] on select "Select Advance Salary Bank charges Cash transfer to bank Cash transfer to hub C…" at bounding box center [566, 195] width 187 height 28
click at [473, 181] on select "Select Advance Salary Bank charges Cash transfer to bank Cash transfer to hub C…" at bounding box center [566, 195] width 187 height 28
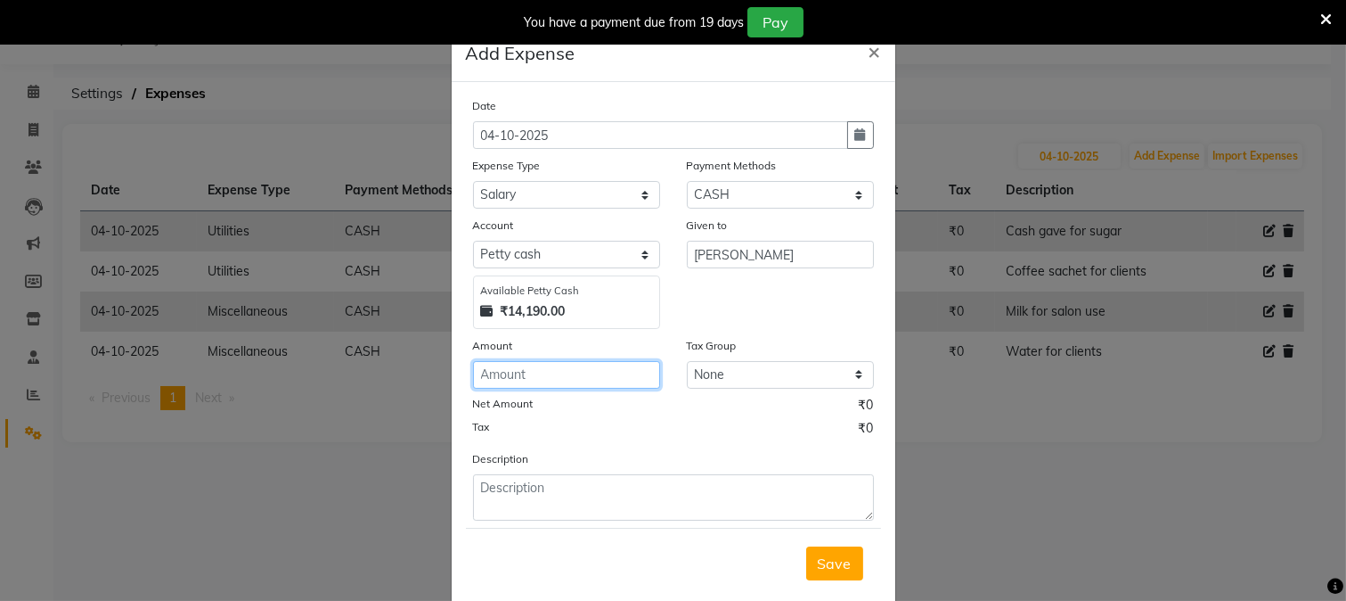
click at [545, 384] on input "number" at bounding box center [566, 375] width 187 height 28
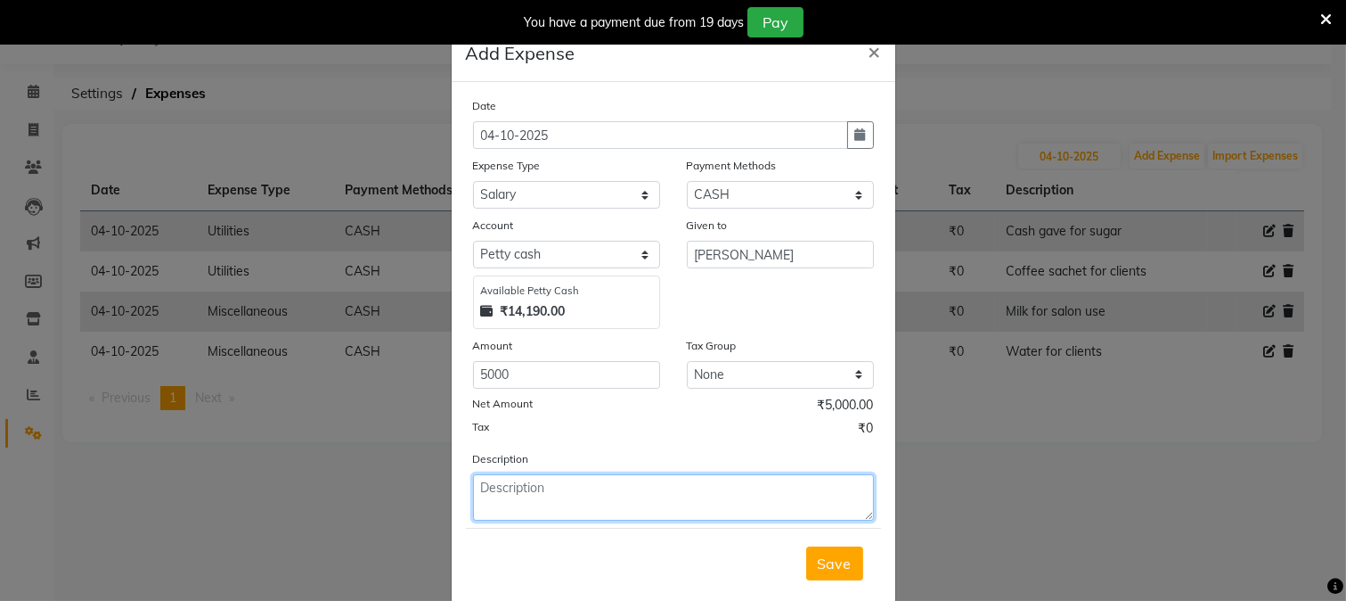
click at [563, 497] on textarea at bounding box center [673, 497] width 401 height 46
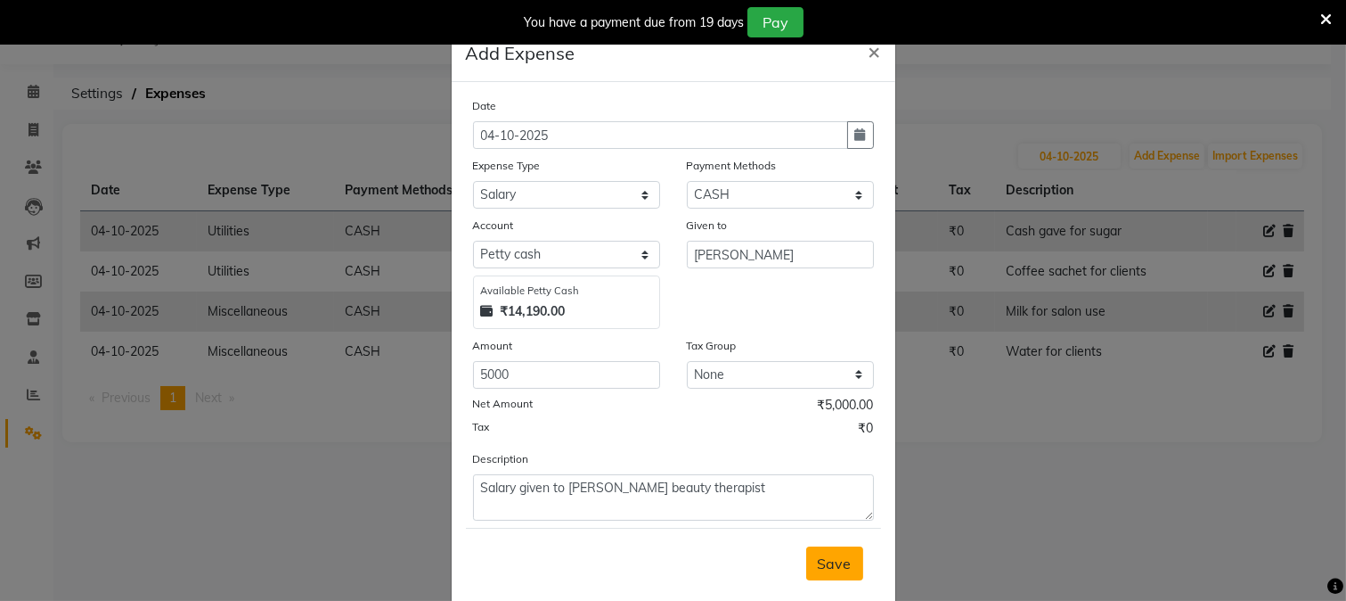
click at [818, 562] on span "Save" at bounding box center [835, 563] width 34 height 18
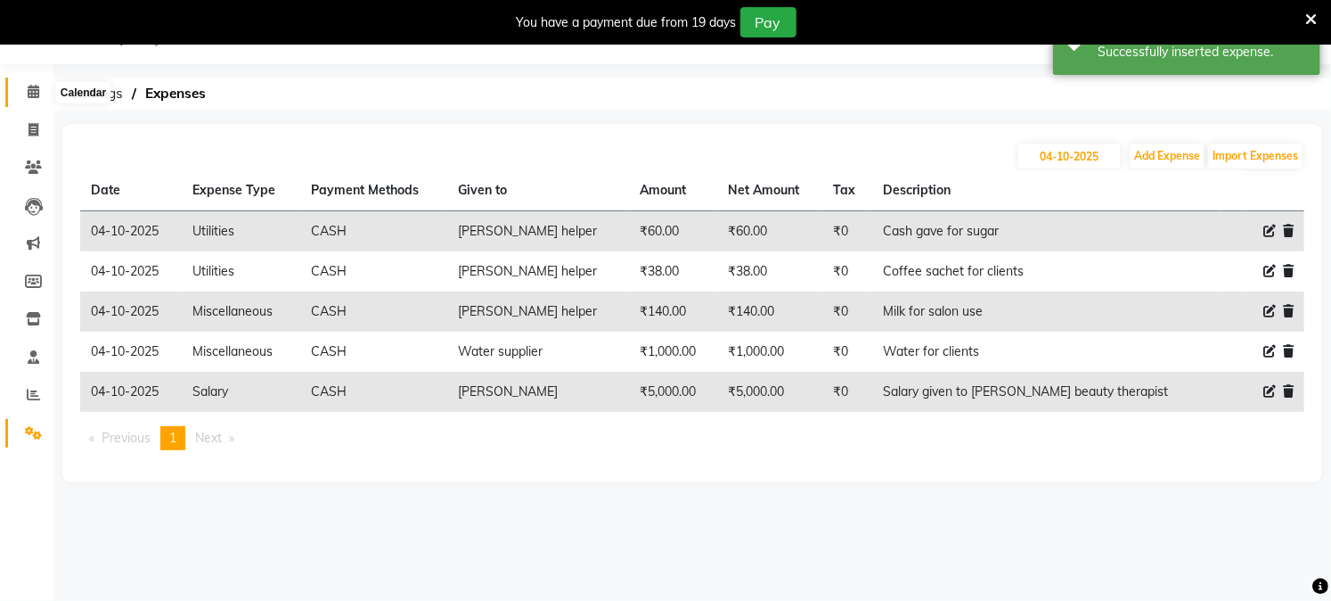
click at [28, 94] on icon at bounding box center [34, 91] width 12 height 13
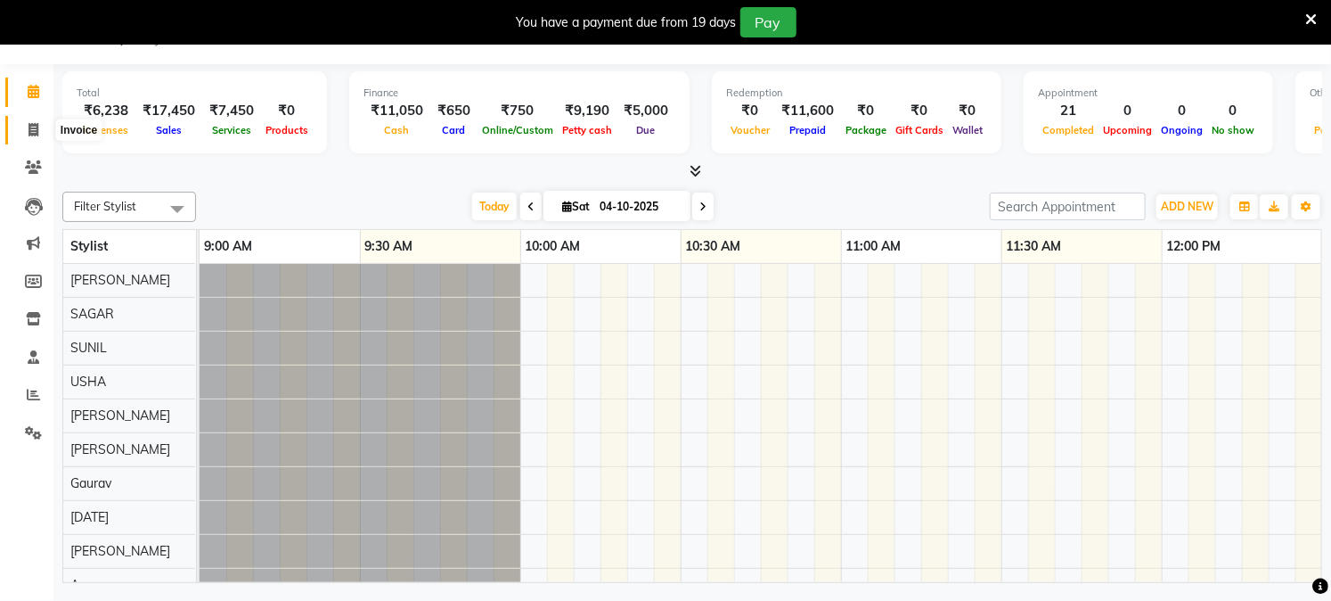
click at [20, 120] on span at bounding box center [33, 130] width 31 height 20
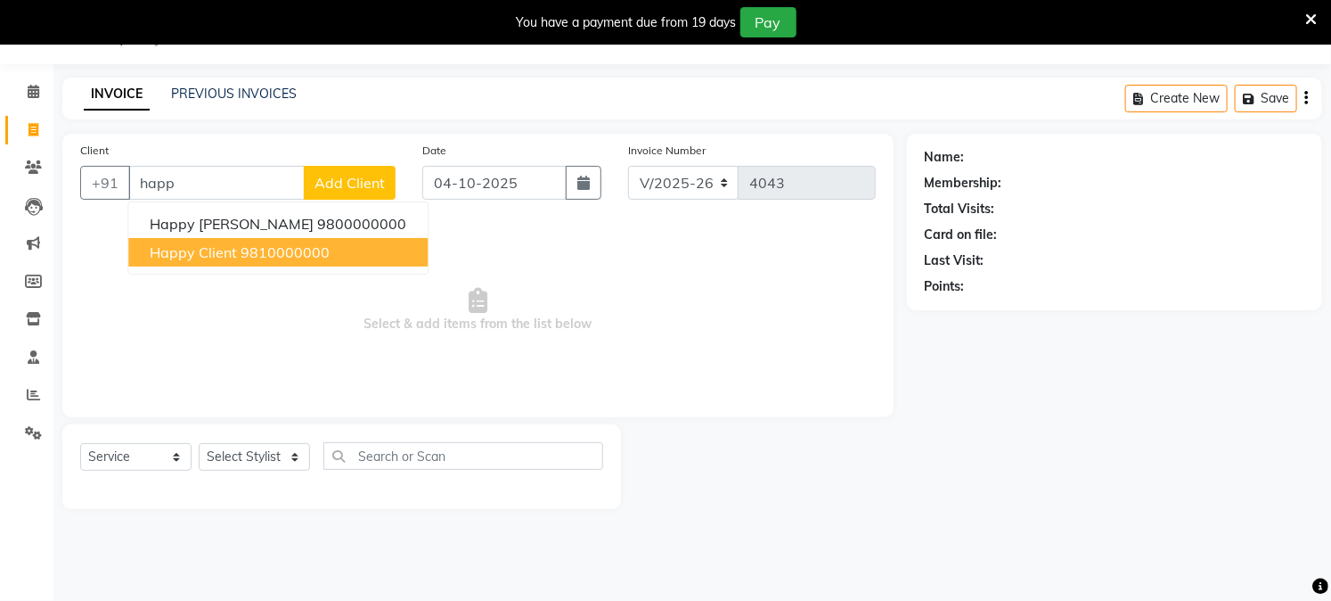
click at [232, 244] on span "Happy Client" at bounding box center [193, 252] width 87 height 18
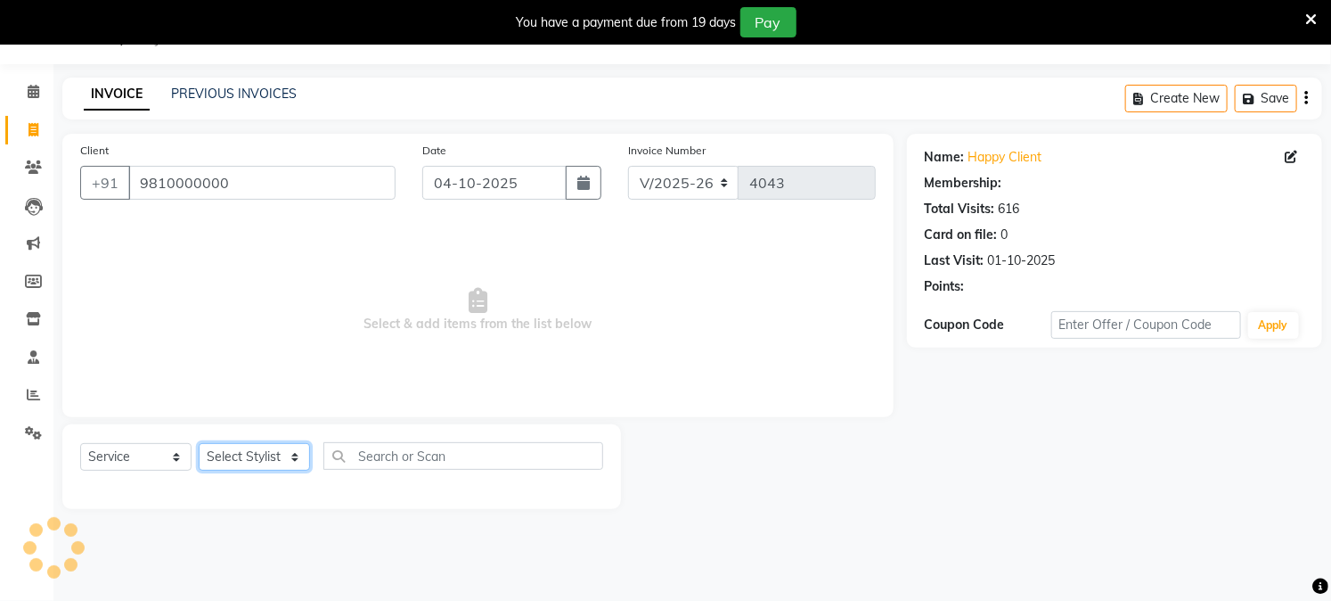
click at [261, 459] on select "Select Stylist Akash Amrita Anu Arun Gaurav GULFAM jeeshan KUNAL MANISH NADEEM …" at bounding box center [254, 457] width 111 height 28
click at [199, 444] on select "Select Stylist Akash Amrita Anu Arun Gaurav GULFAM jeeshan KUNAL MANISH NADEEM …" at bounding box center [254, 457] width 111 height 28
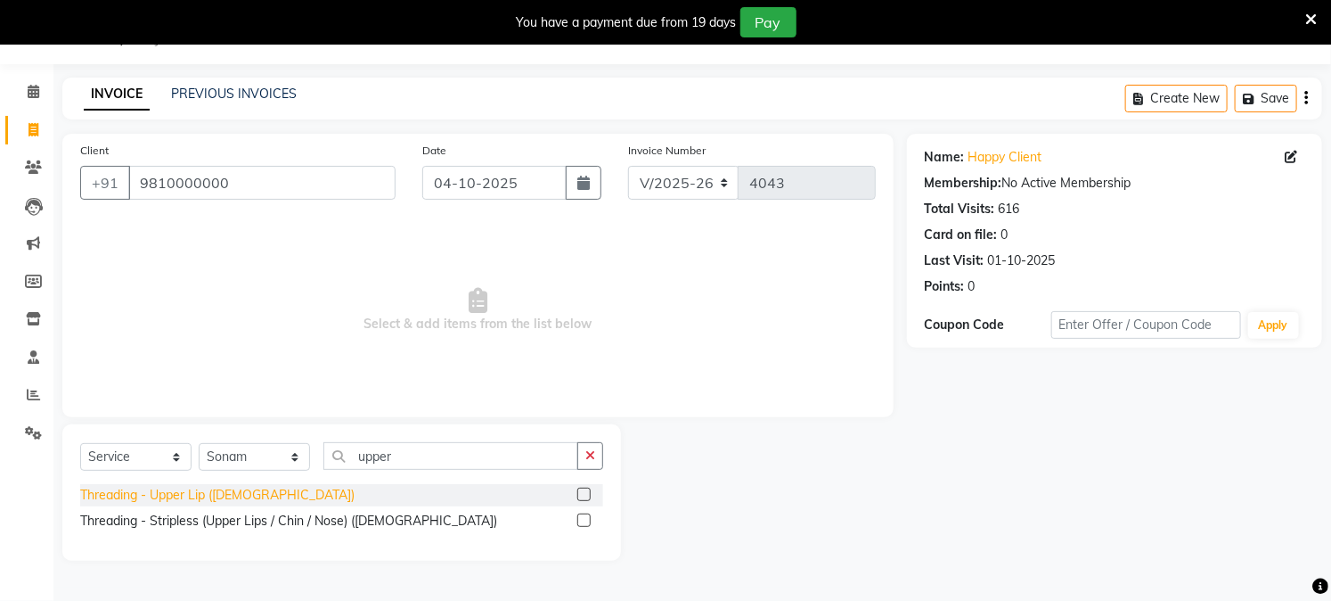
click at [211, 502] on div "Threading - Upper Lip (Female)" at bounding box center [217, 495] width 274 height 19
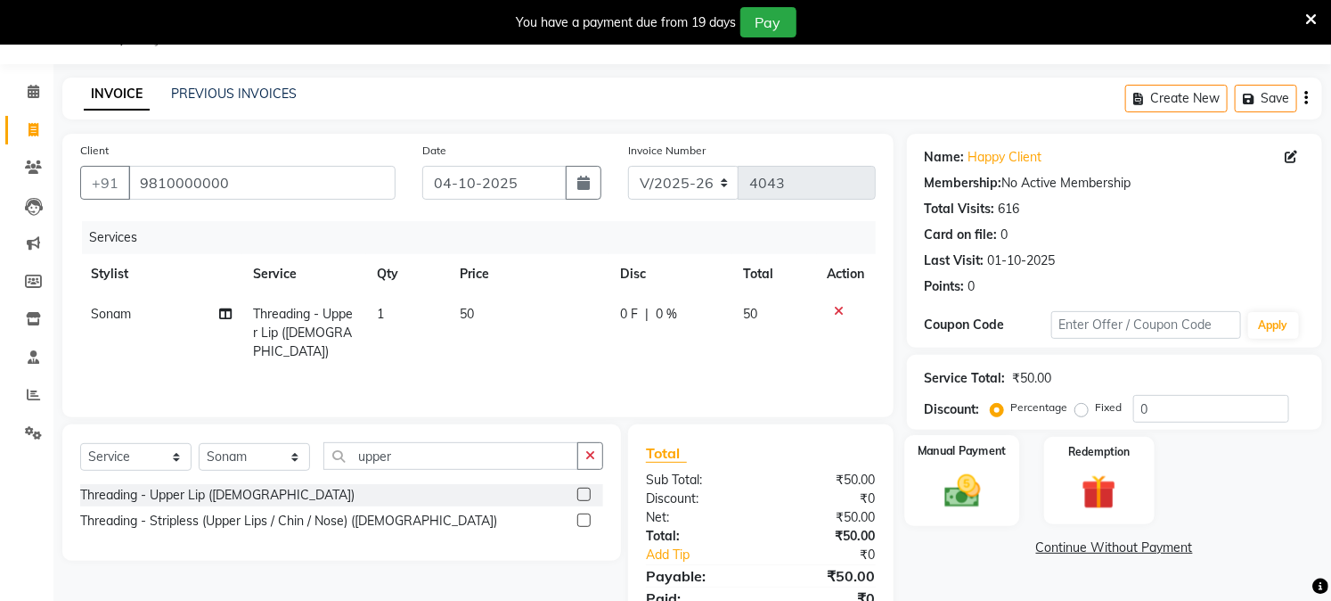
click at [977, 508] on img at bounding box center [962, 490] width 59 height 41
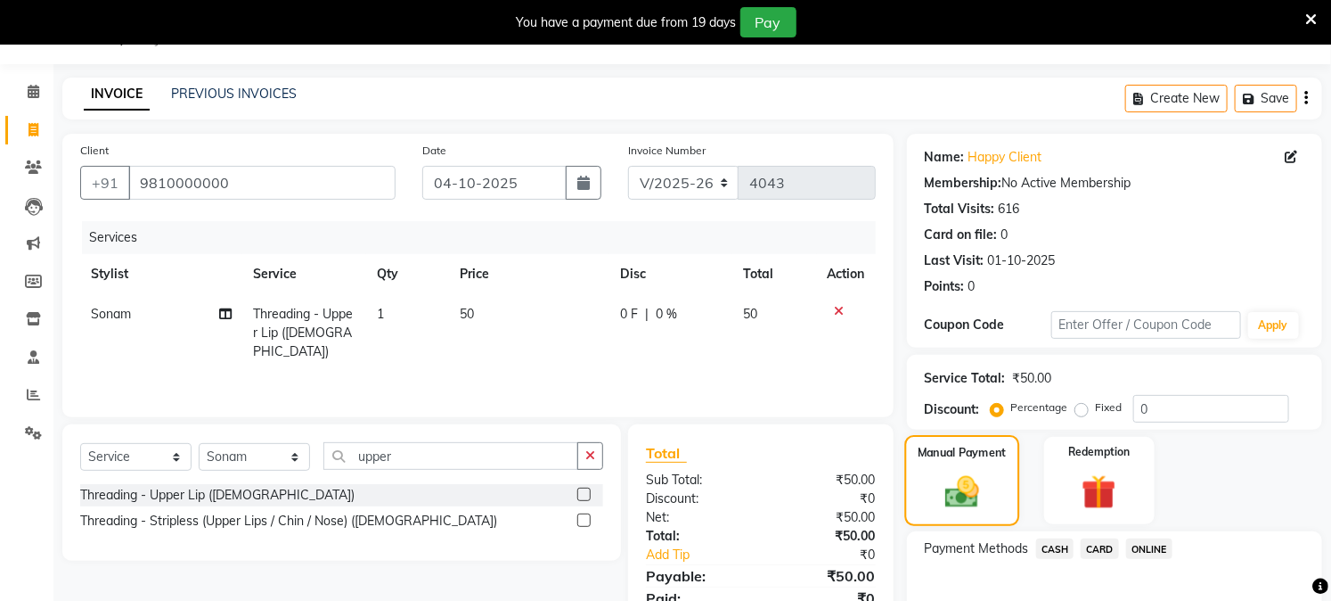
scroll to position [144, 0]
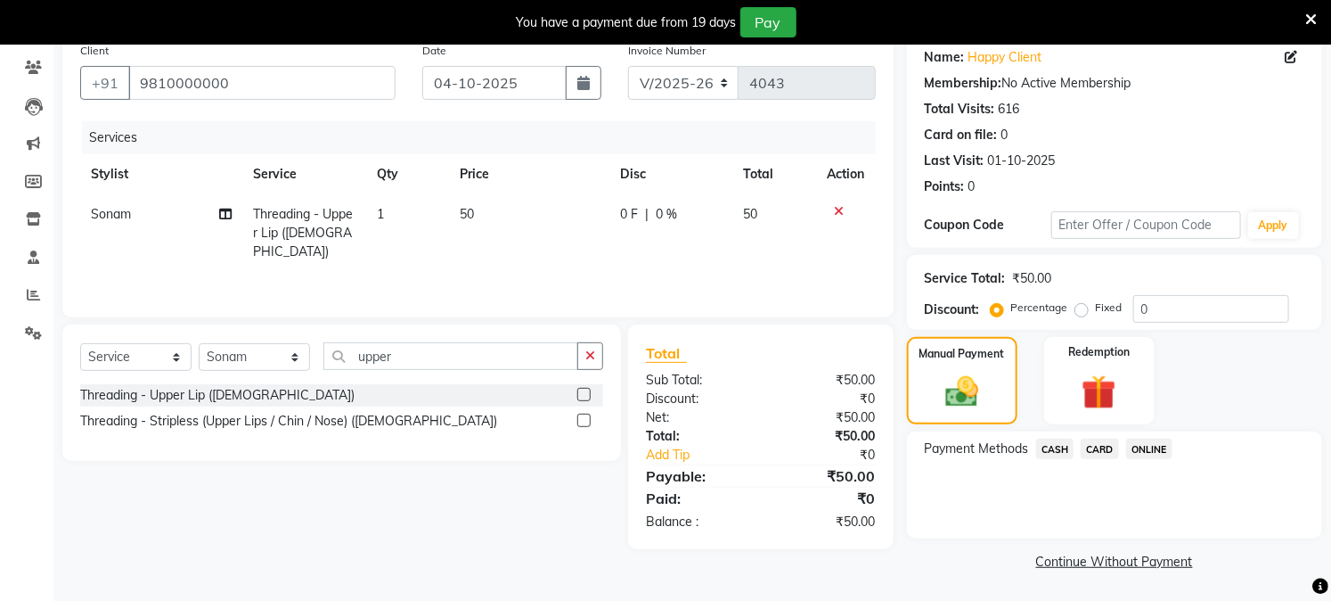
click at [1142, 439] on span "ONLINE" at bounding box center [1149, 448] width 46 height 20
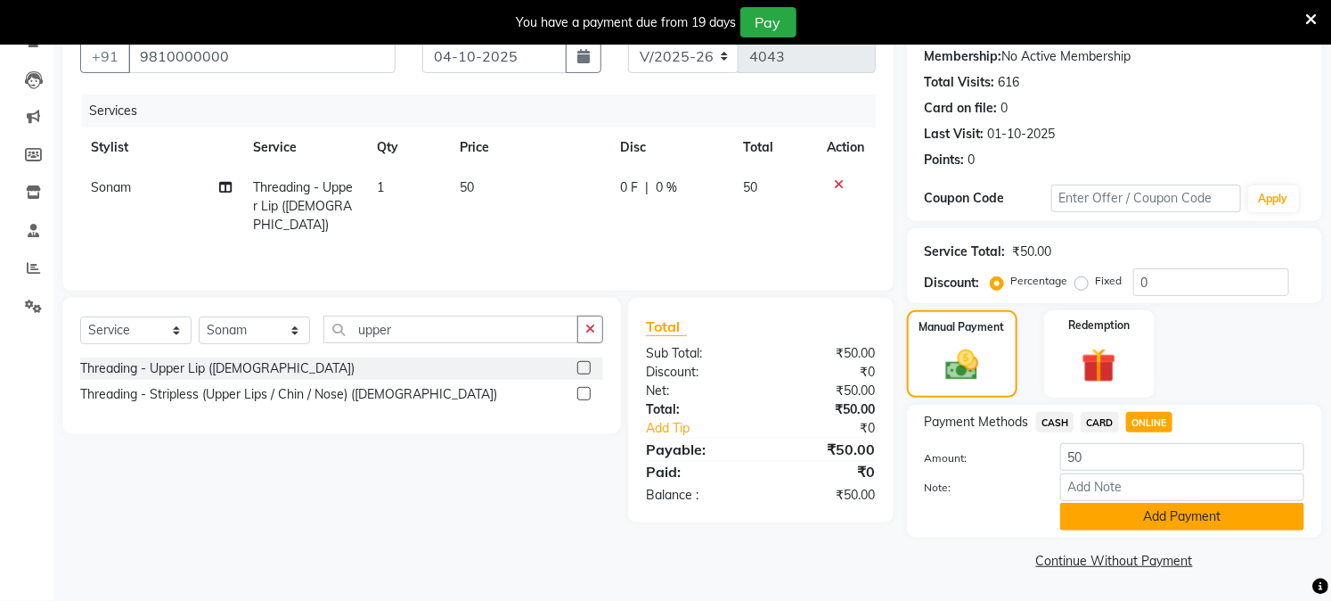
click at [1126, 506] on button "Add Payment" at bounding box center [1182, 517] width 244 height 28
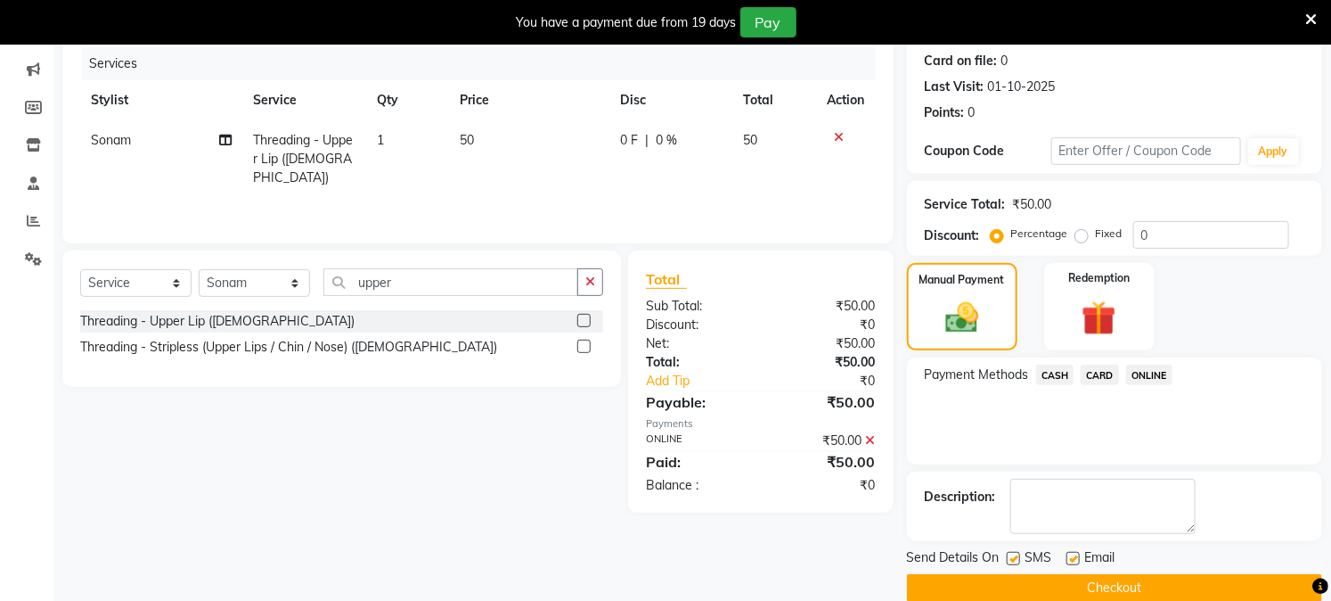
scroll to position [245, 0]
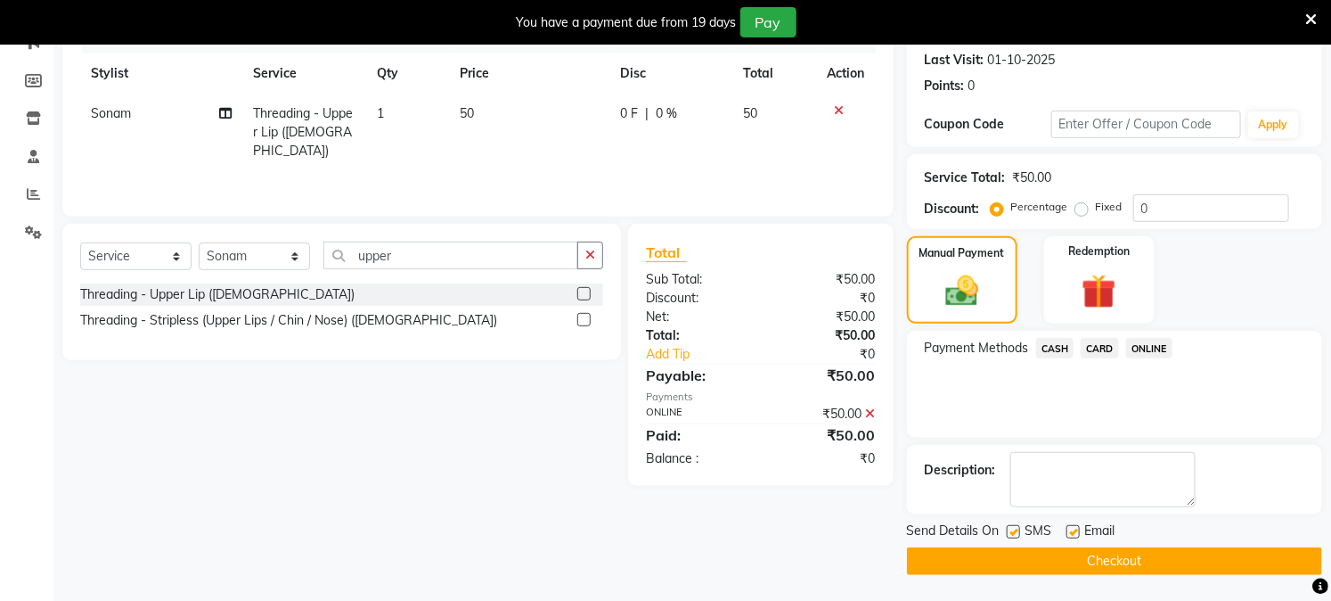
click at [1069, 532] on label at bounding box center [1073, 531] width 13 height 13
click at [1069, 532] on input "checkbox" at bounding box center [1073, 533] width 12 height 12
click at [1045, 562] on button "Checkout" at bounding box center [1114, 561] width 415 height 28
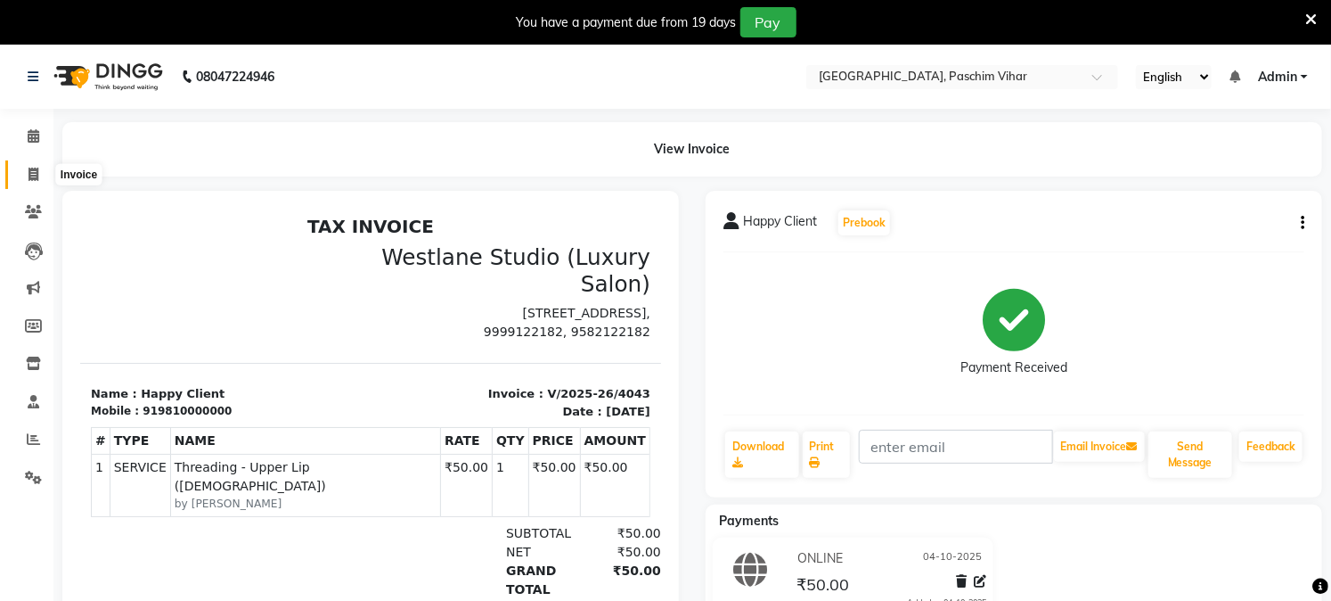
click at [36, 173] on icon at bounding box center [34, 174] width 10 height 13
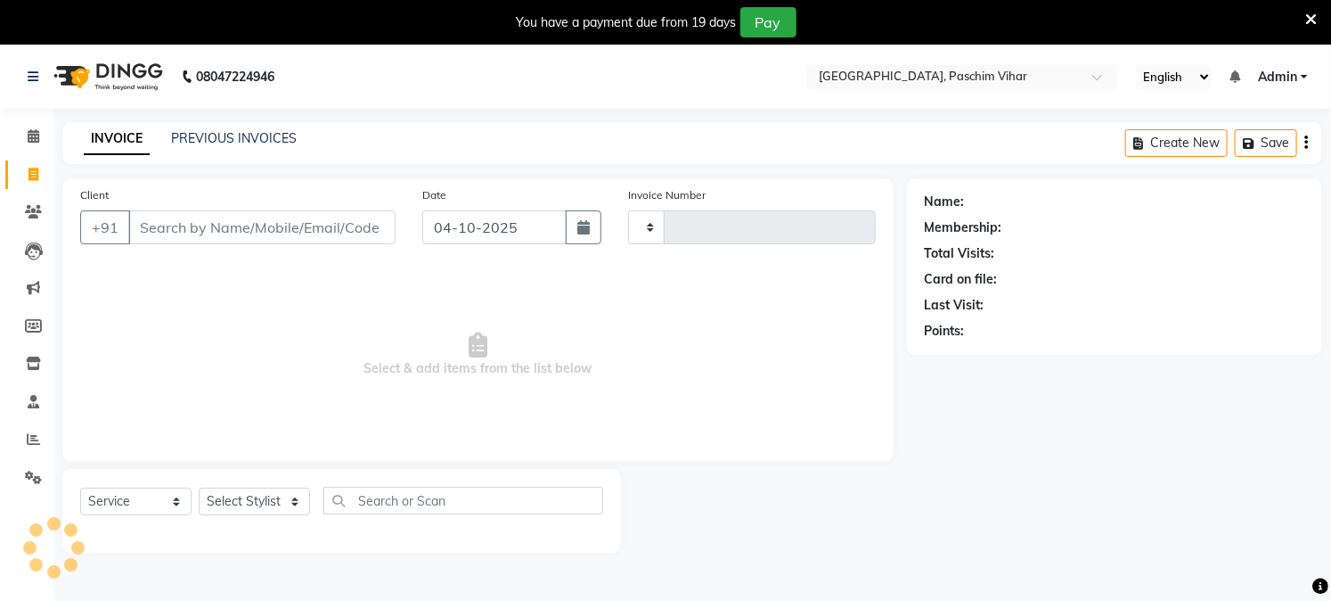
scroll to position [45, 0]
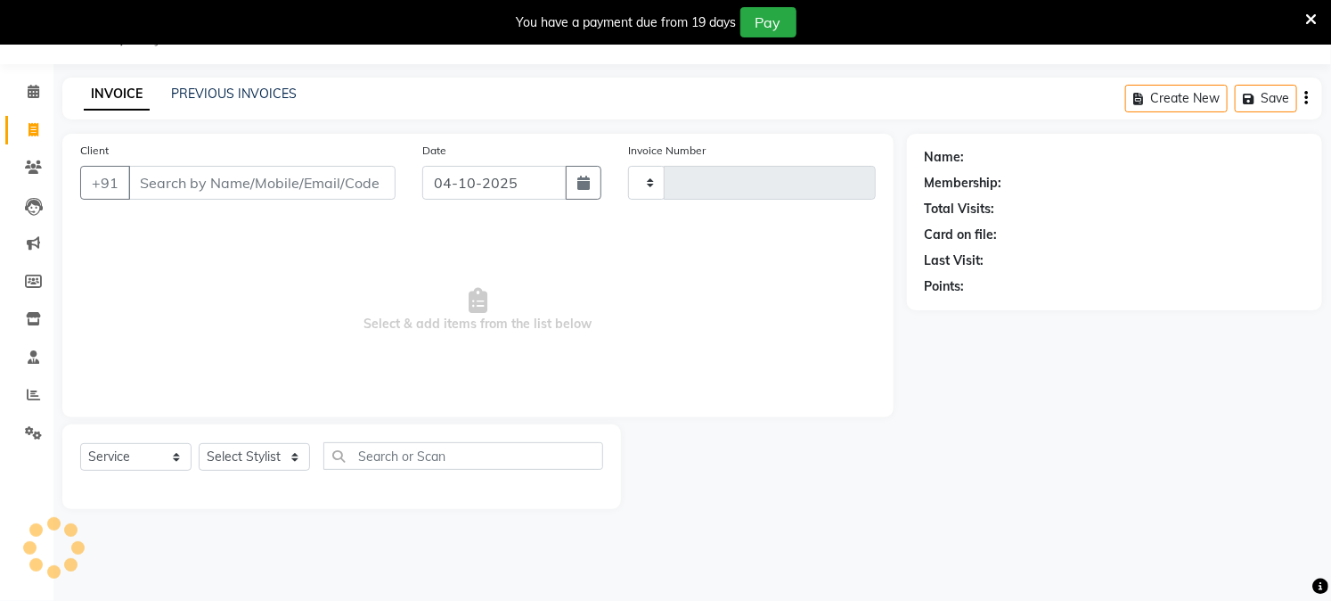
click at [178, 180] on input "Client" at bounding box center [261, 183] width 267 height 34
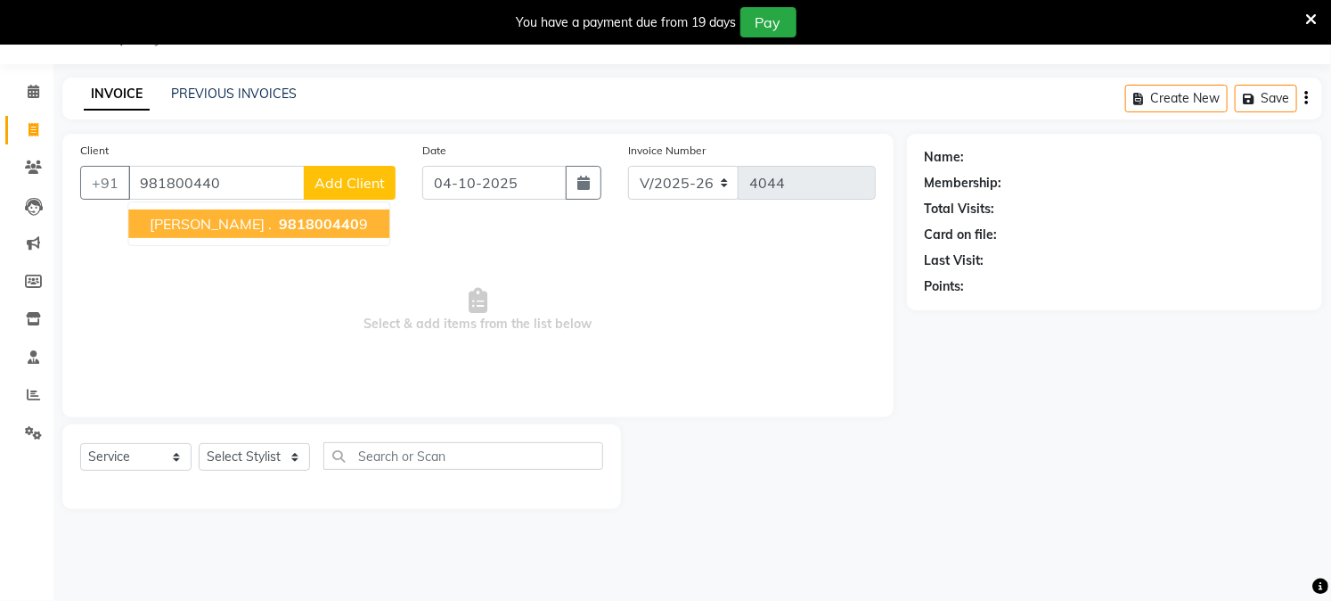
click at [275, 225] on ngb-highlight "981800440 9" at bounding box center [321, 224] width 93 height 18
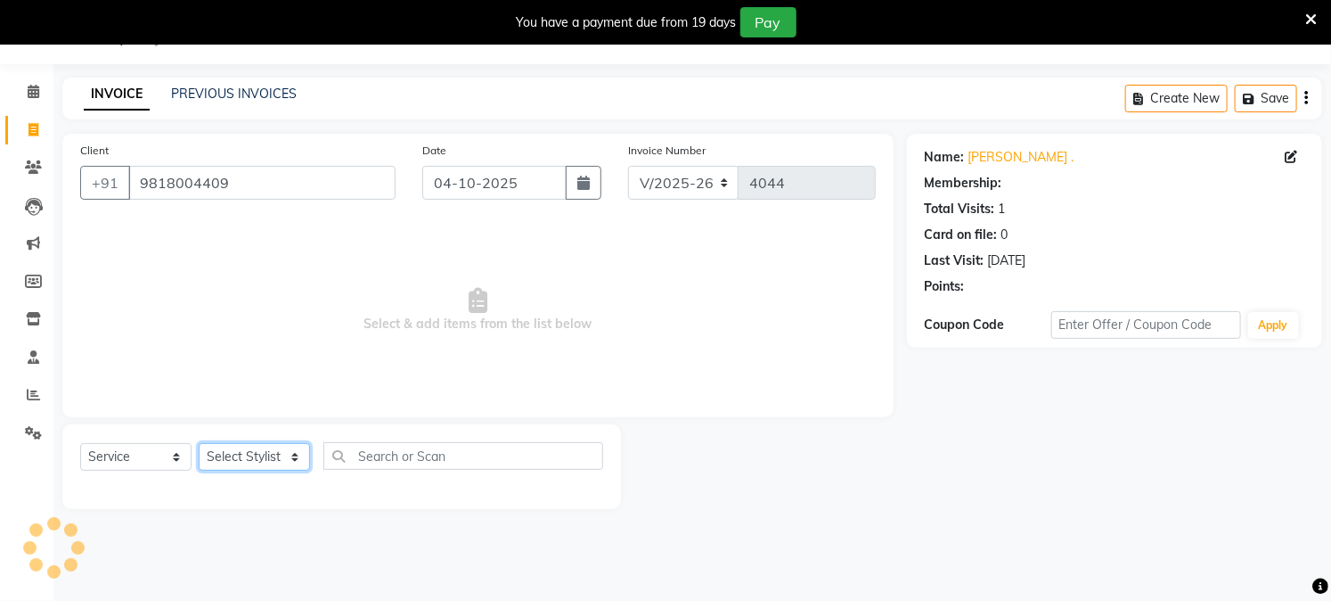
click at [274, 457] on select "Select Stylist Akash Amrita Anu Arun Gaurav GULFAM jeeshan KUNAL MANISH NADEEM …" at bounding box center [254, 457] width 111 height 28
click at [199, 444] on select "Select Stylist Akash Amrita Anu Arun Gaurav GULFAM jeeshan KUNAL MANISH NADEEM …" at bounding box center [254, 457] width 111 height 28
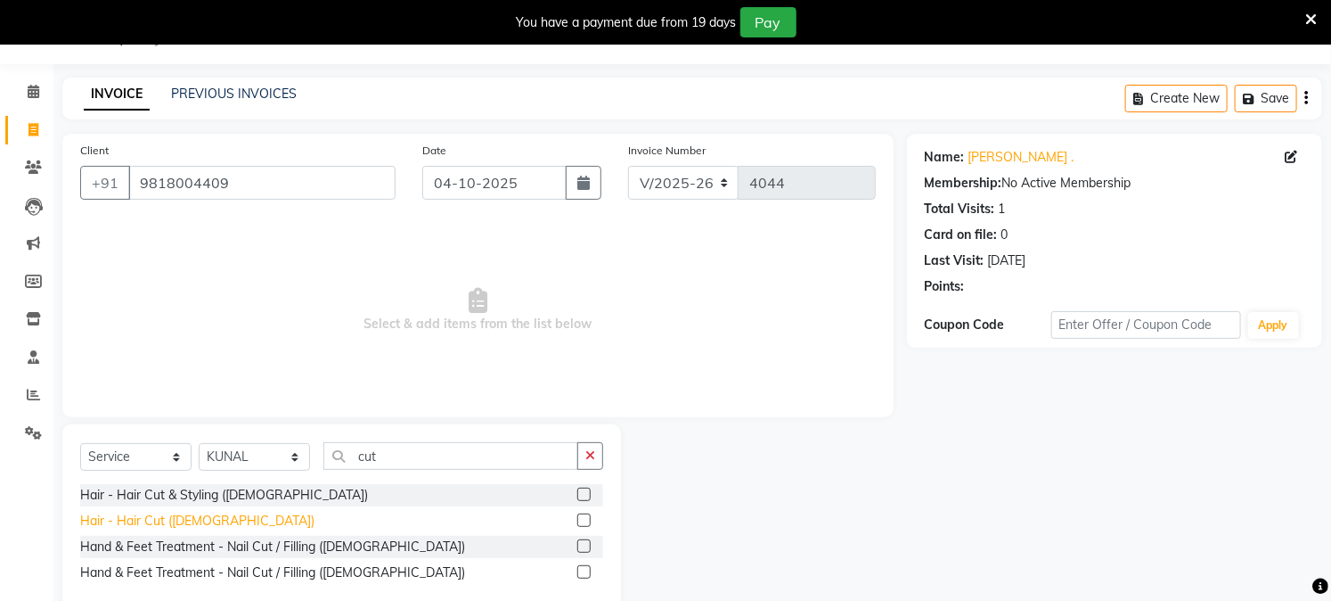
click at [193, 523] on div "Hair - Hair Cut (Female)" at bounding box center [197, 520] width 234 height 19
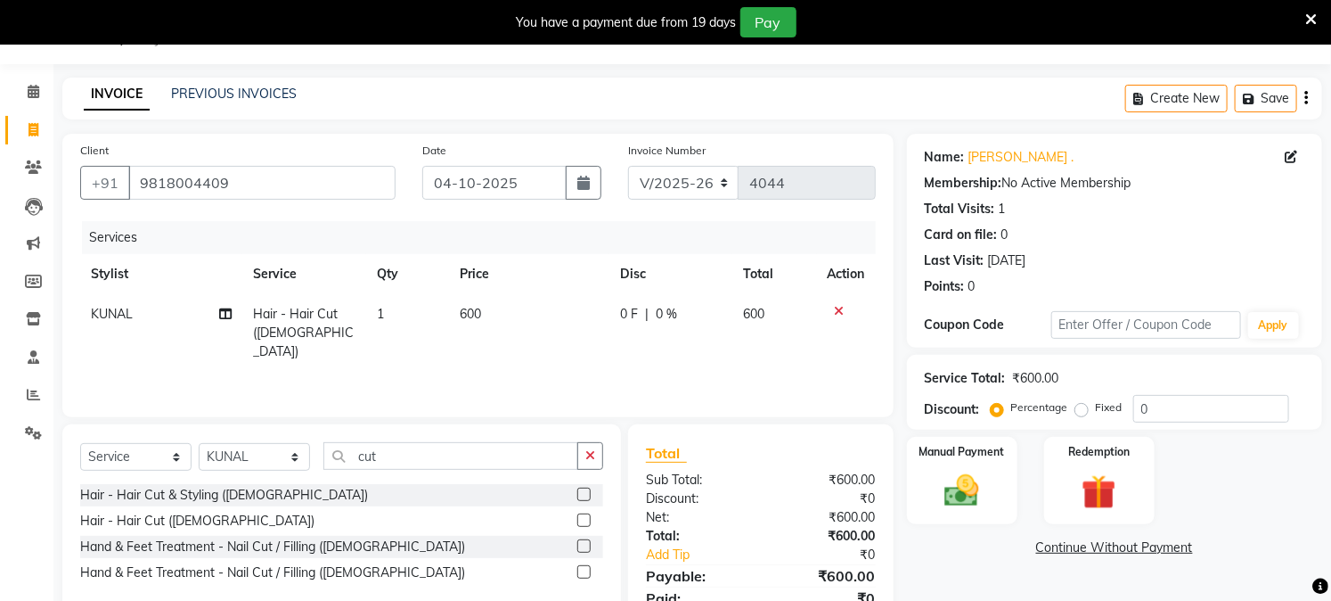
click at [836, 306] on icon at bounding box center [840, 311] width 10 height 12
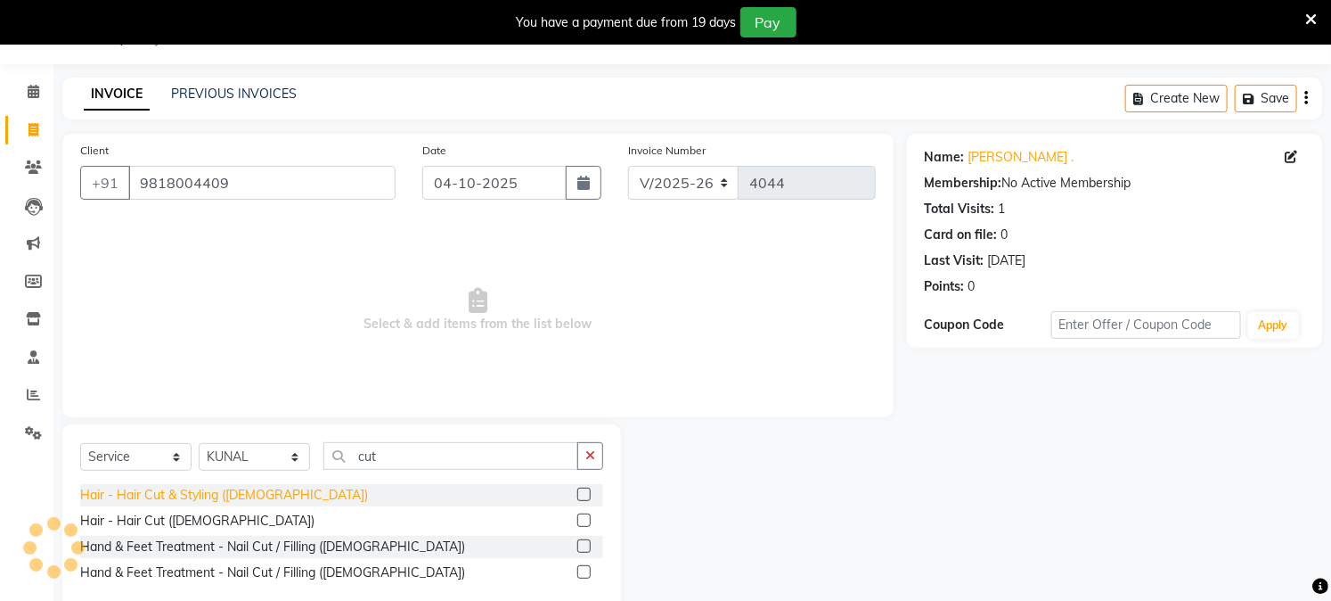
click at [230, 499] on div "Hair - Hair Cut & Styling (Male)" at bounding box center [224, 495] width 288 height 19
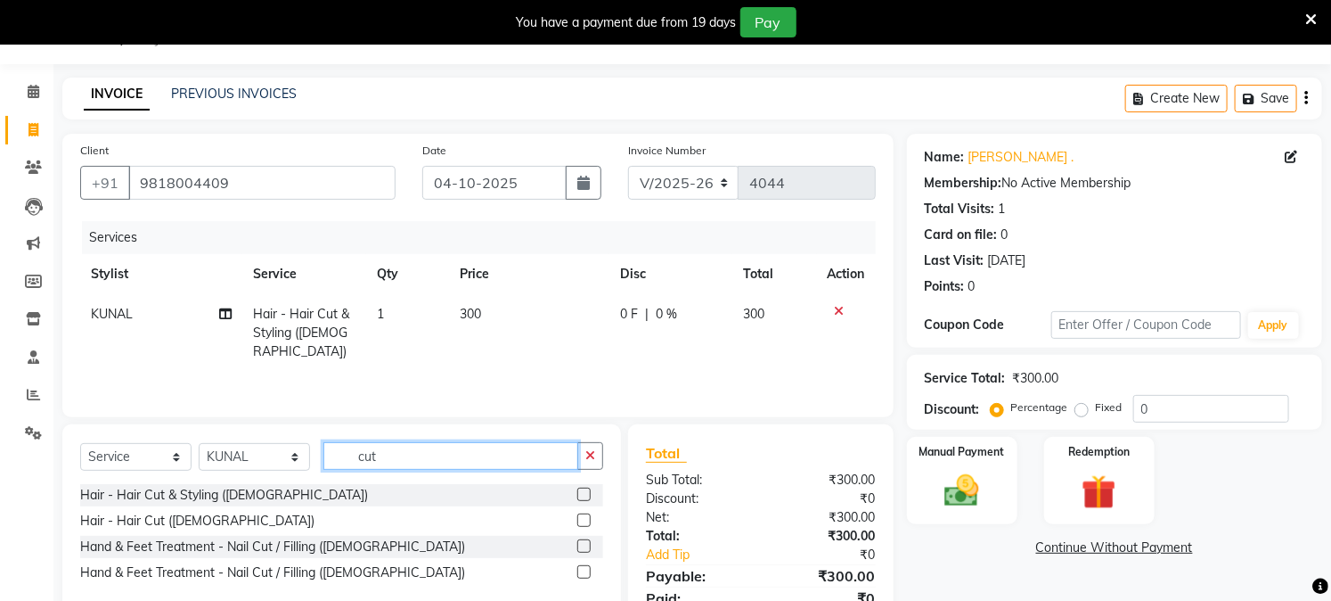
click at [419, 456] on input "cut" at bounding box center [450, 456] width 255 height 28
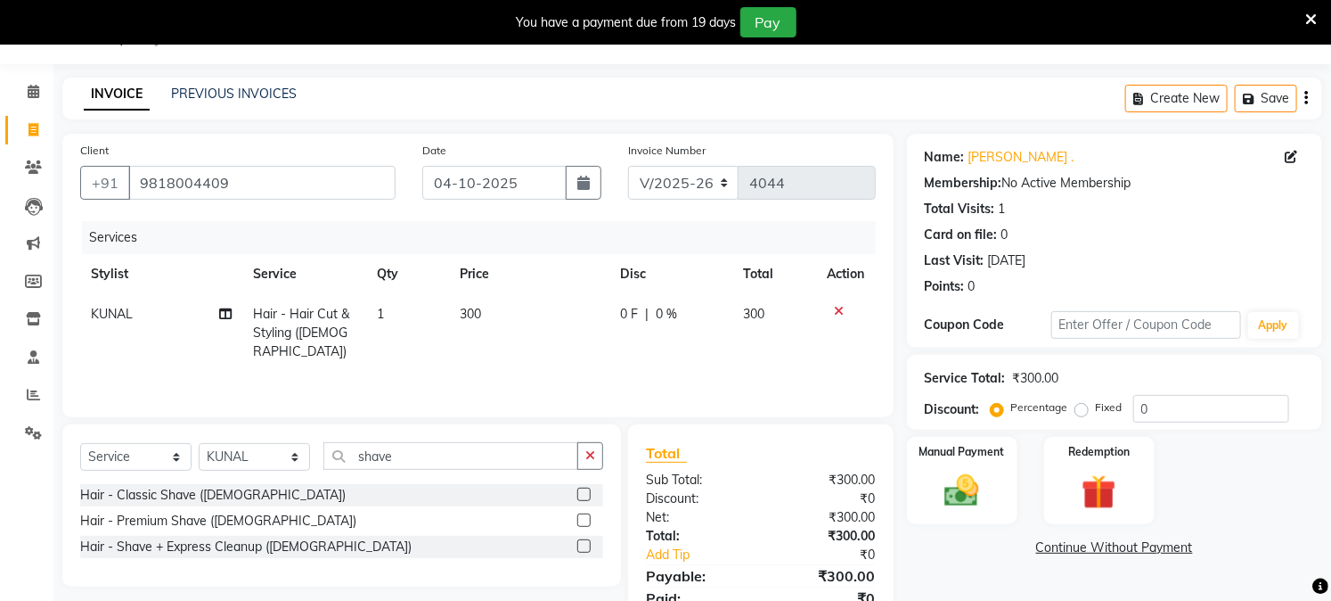
click at [194, 505] on div "Hair - Classic Shave (Male)" at bounding box center [341, 495] width 523 height 22
click at [198, 503] on div "Hair - Classic Shave (Male)" at bounding box center [213, 495] width 266 height 19
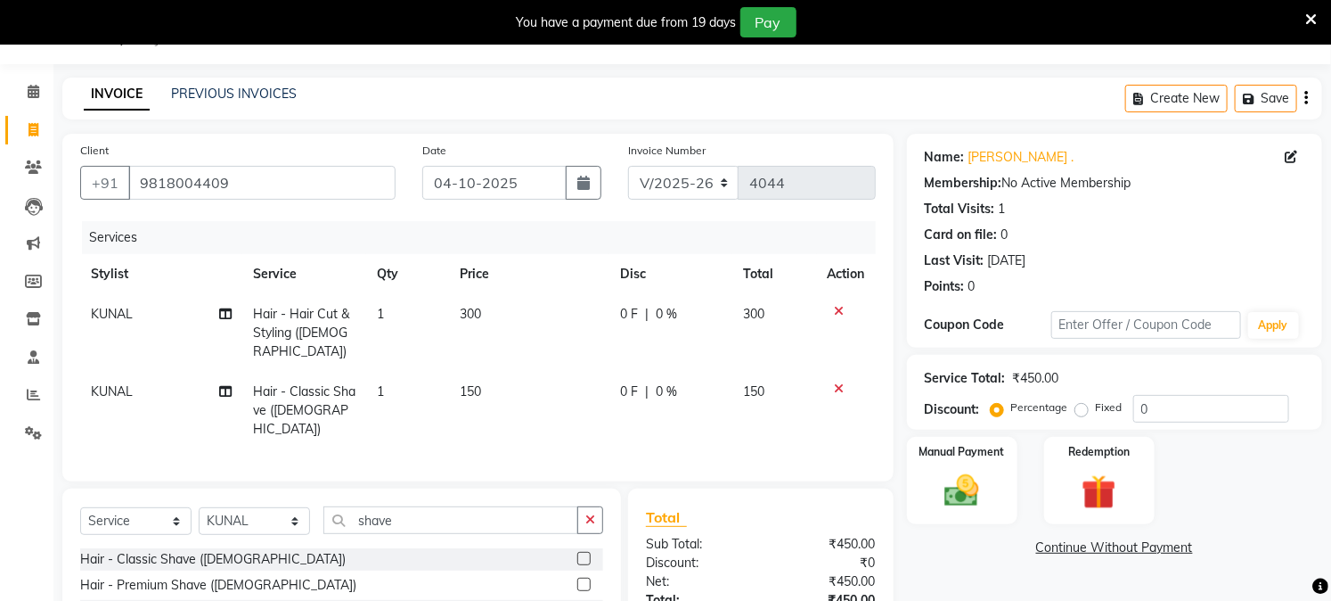
click at [479, 383] on span "150" at bounding box center [470, 391] width 21 height 16
click at [449, 372] on td "1" at bounding box center [407, 411] width 83 height 78
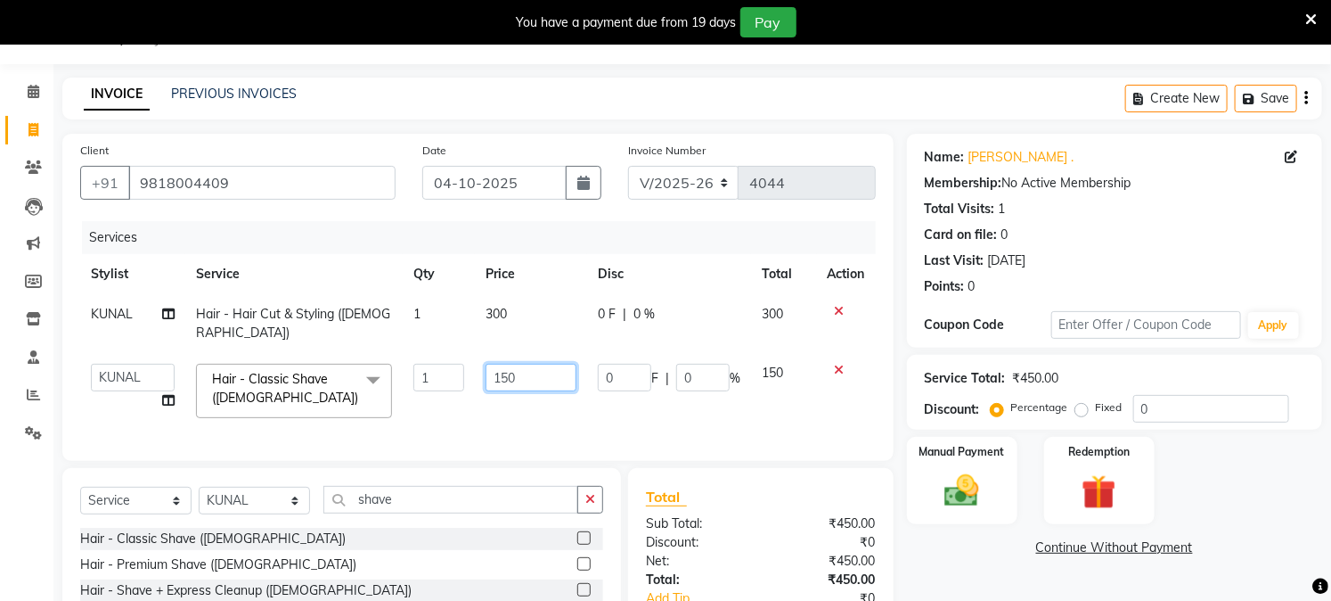
click at [538, 364] on input "150" at bounding box center [532, 378] width 92 height 28
click at [952, 564] on div "Name: Manav . Membership: No Active Membership Total Visits: 1 Card on file: 0 …" at bounding box center [1121, 413] width 429 height 559
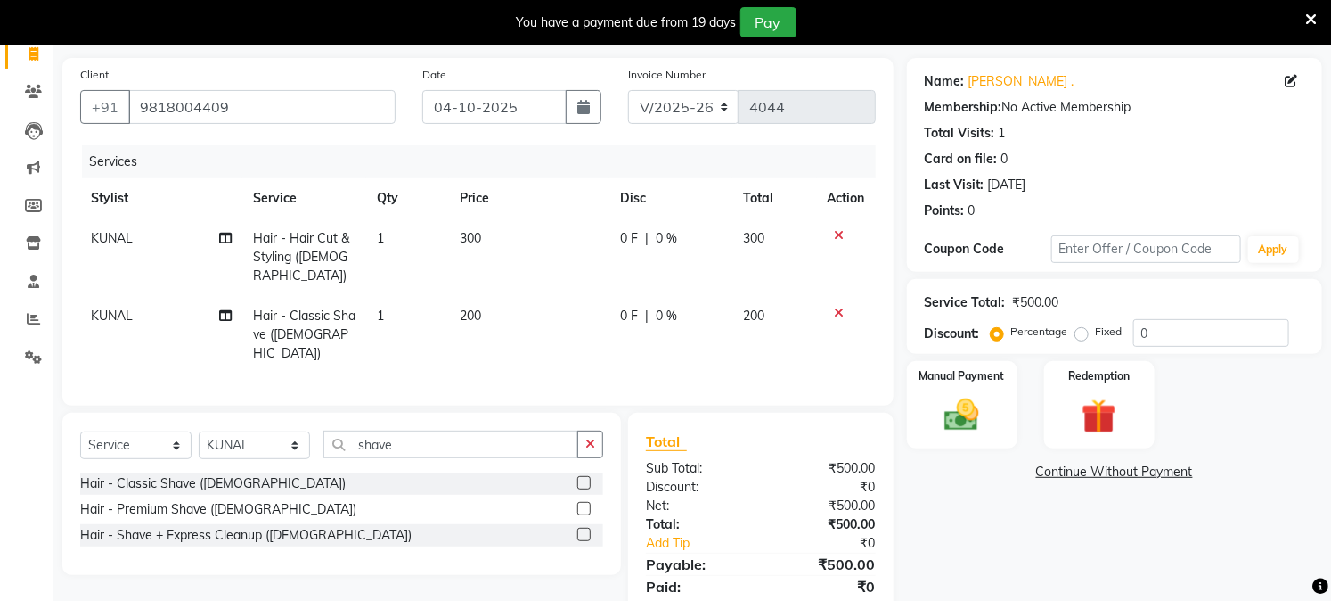
scroll to position [160, 0]
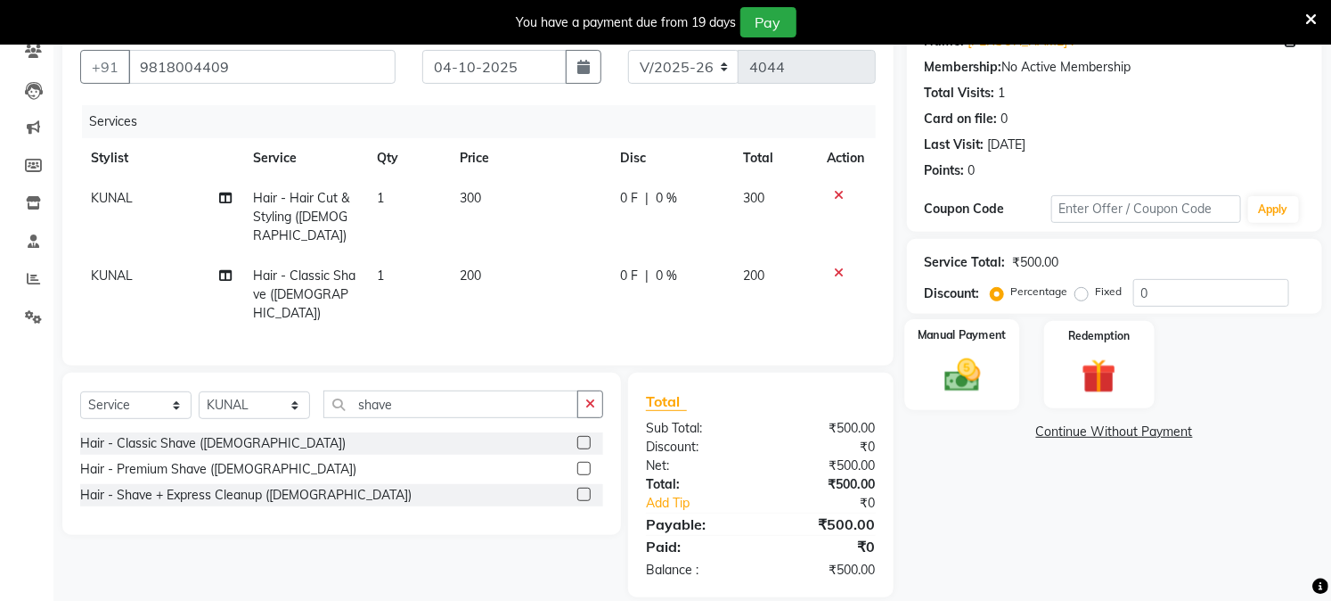
click at [957, 371] on img at bounding box center [962, 375] width 59 height 41
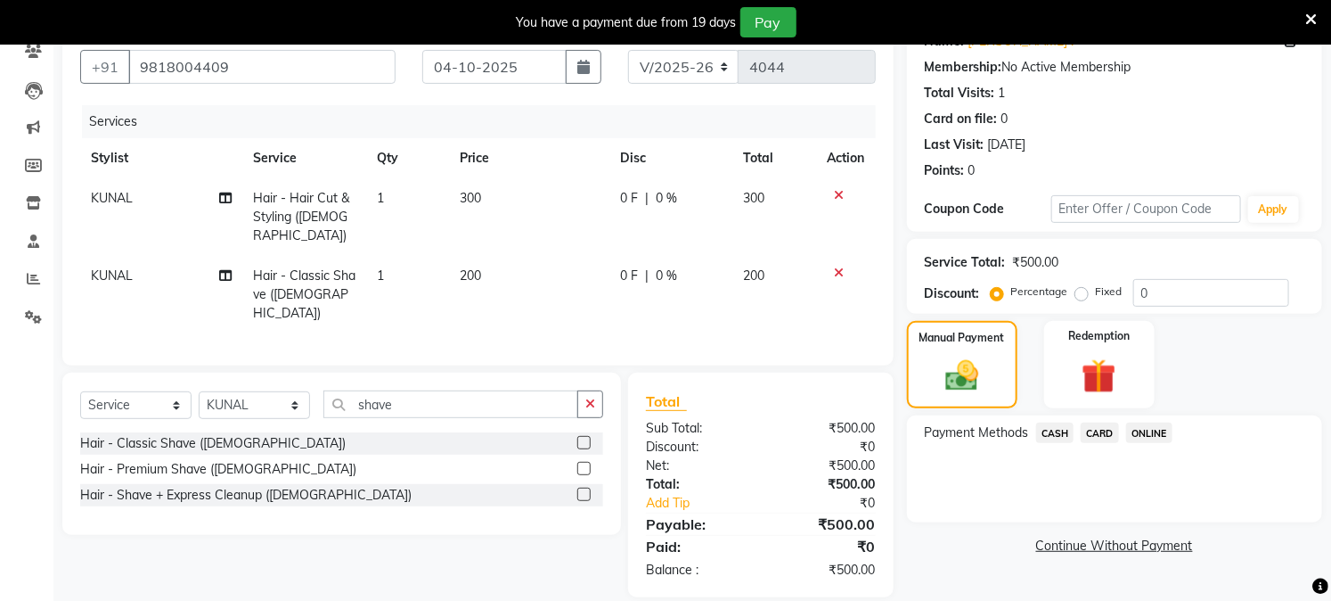
click at [1147, 428] on span "ONLINE" at bounding box center [1149, 432] width 46 height 20
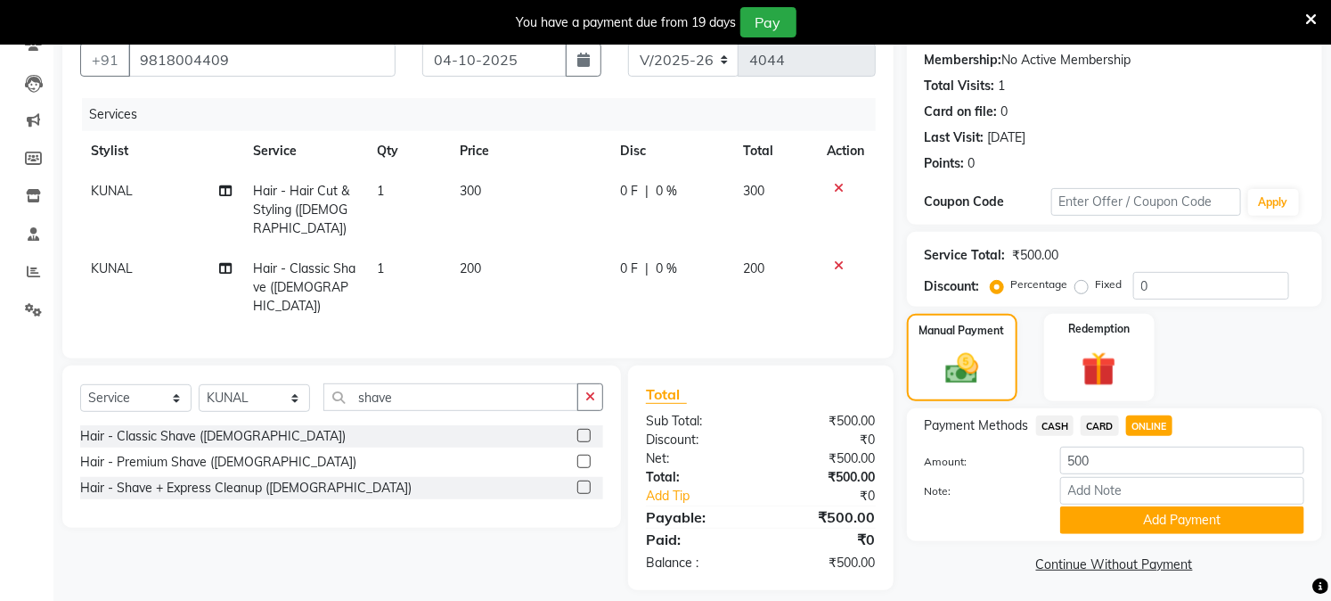
scroll to position [171, 0]
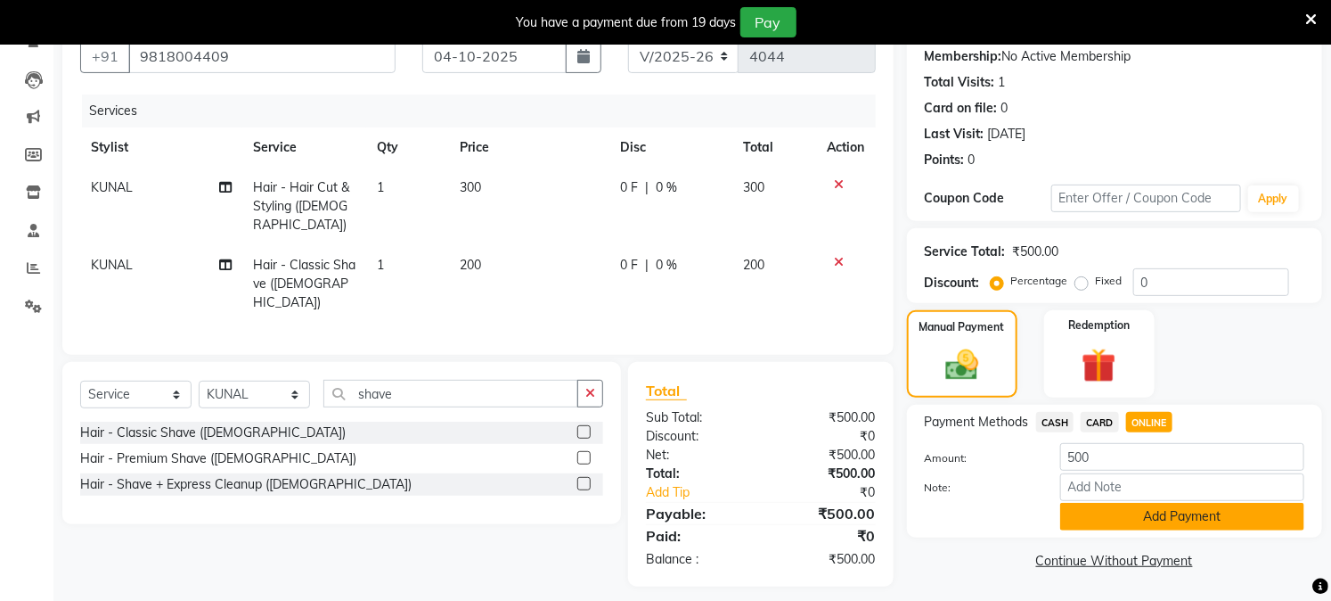
click at [1137, 508] on button "Add Payment" at bounding box center [1182, 517] width 244 height 28
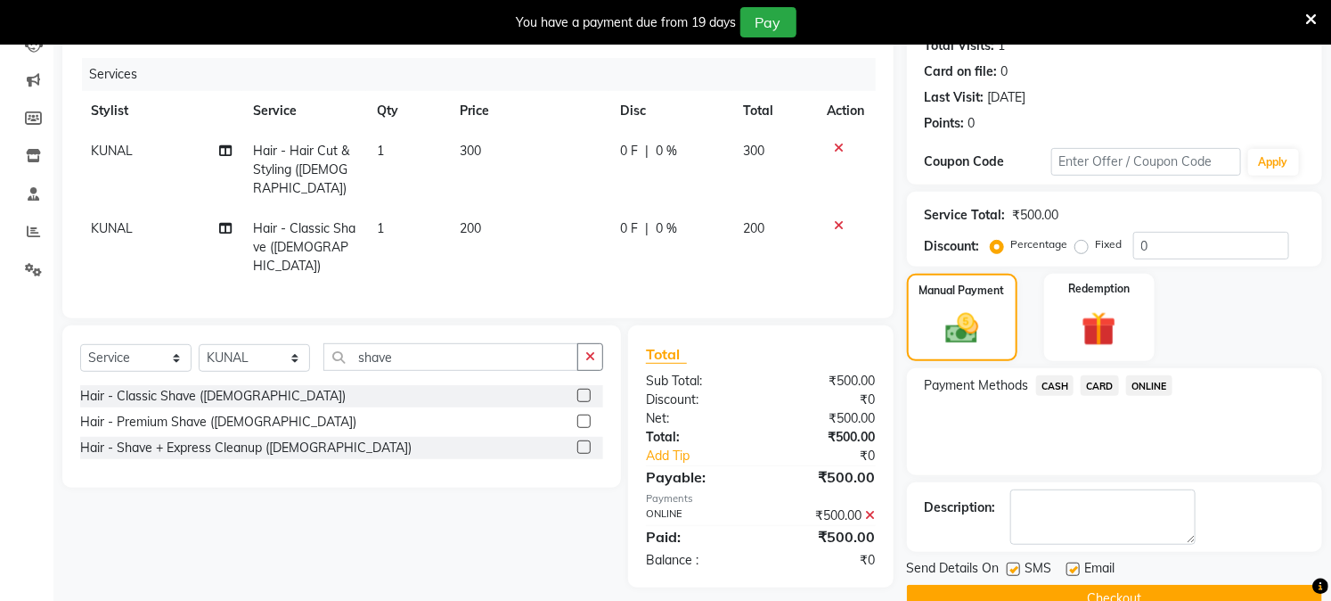
scroll to position [245, 0]
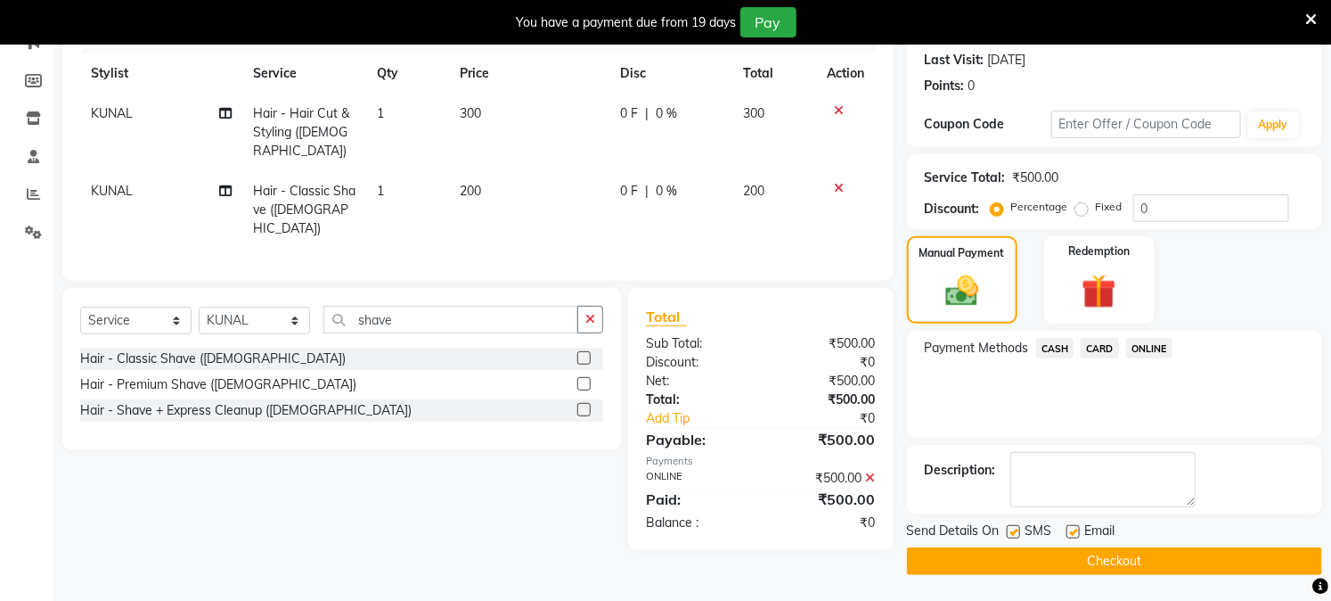
click at [1072, 528] on label at bounding box center [1073, 531] width 13 height 13
click at [1072, 528] on input "checkbox" at bounding box center [1073, 533] width 12 height 12
click at [1134, 565] on button "Checkout" at bounding box center [1114, 561] width 415 height 28
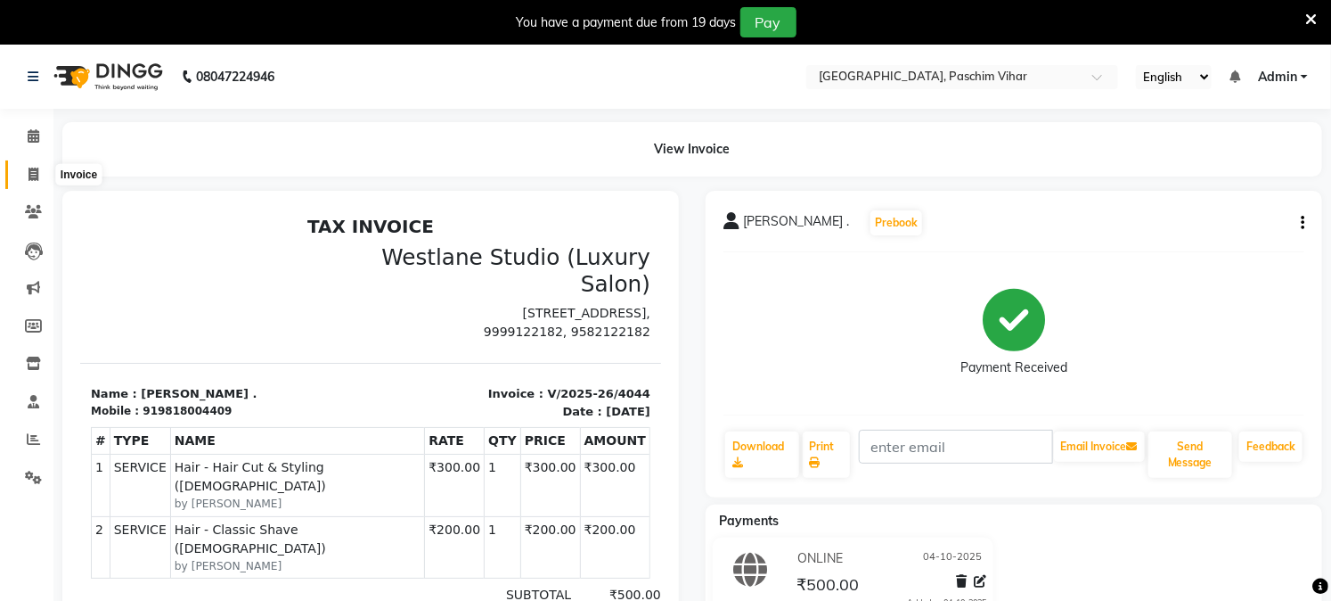
click at [39, 171] on span at bounding box center [33, 175] width 31 height 20
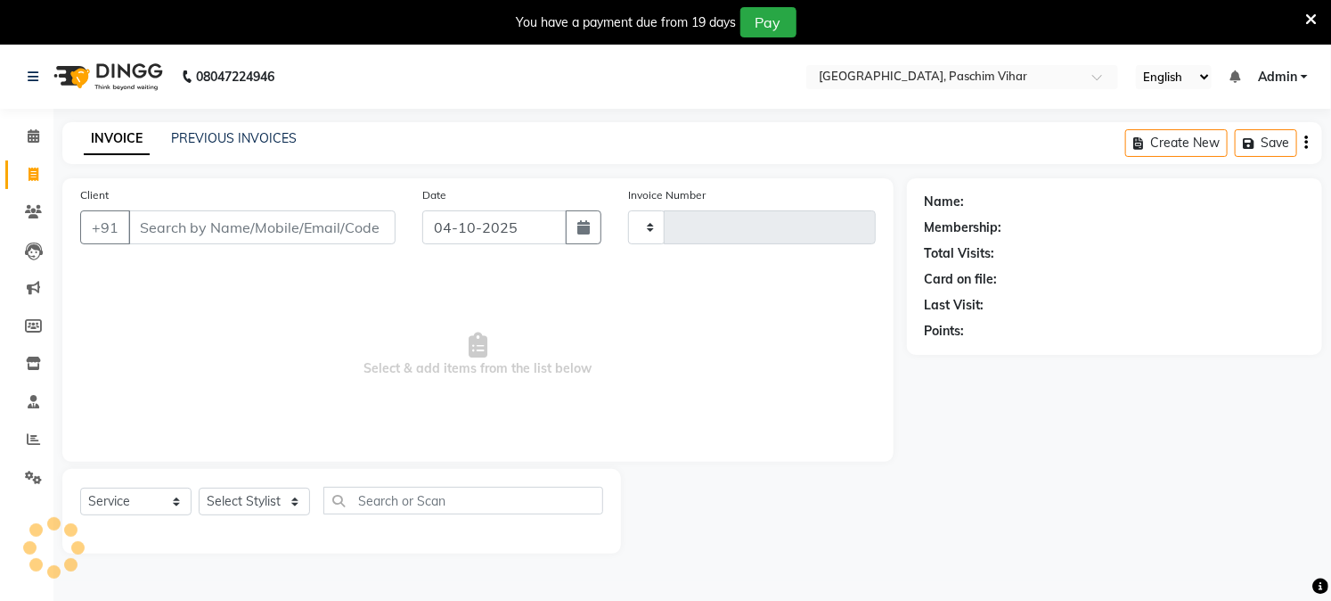
scroll to position [45, 0]
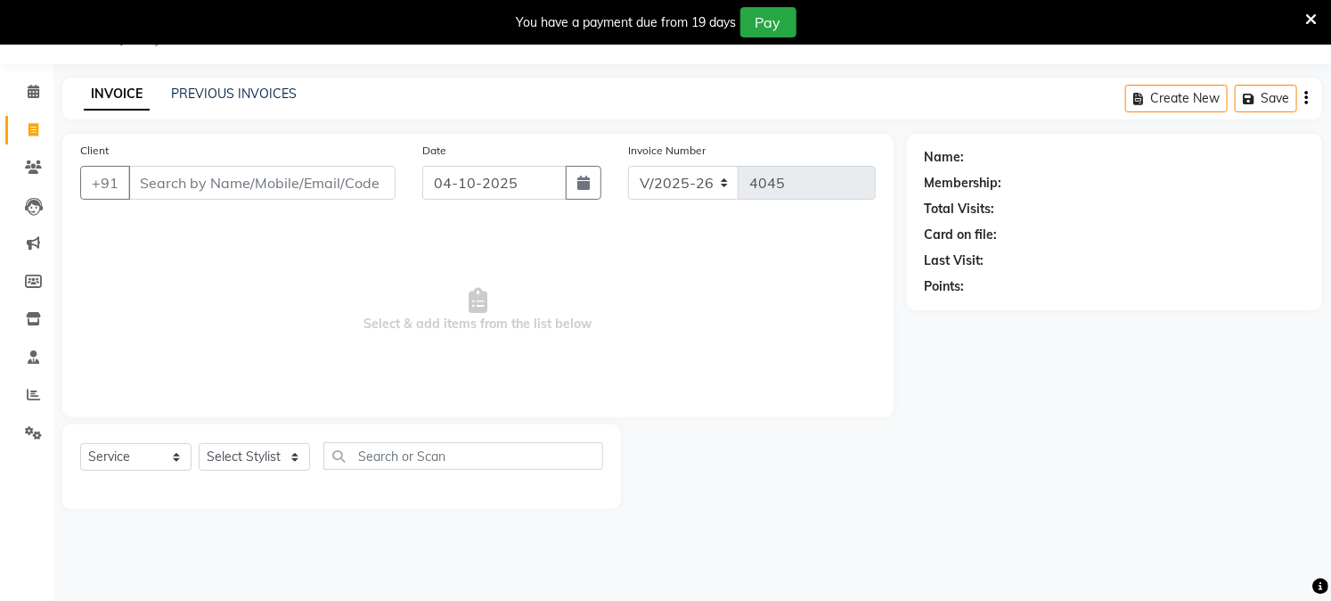
click at [296, 184] on input "Client" at bounding box center [261, 183] width 267 height 34
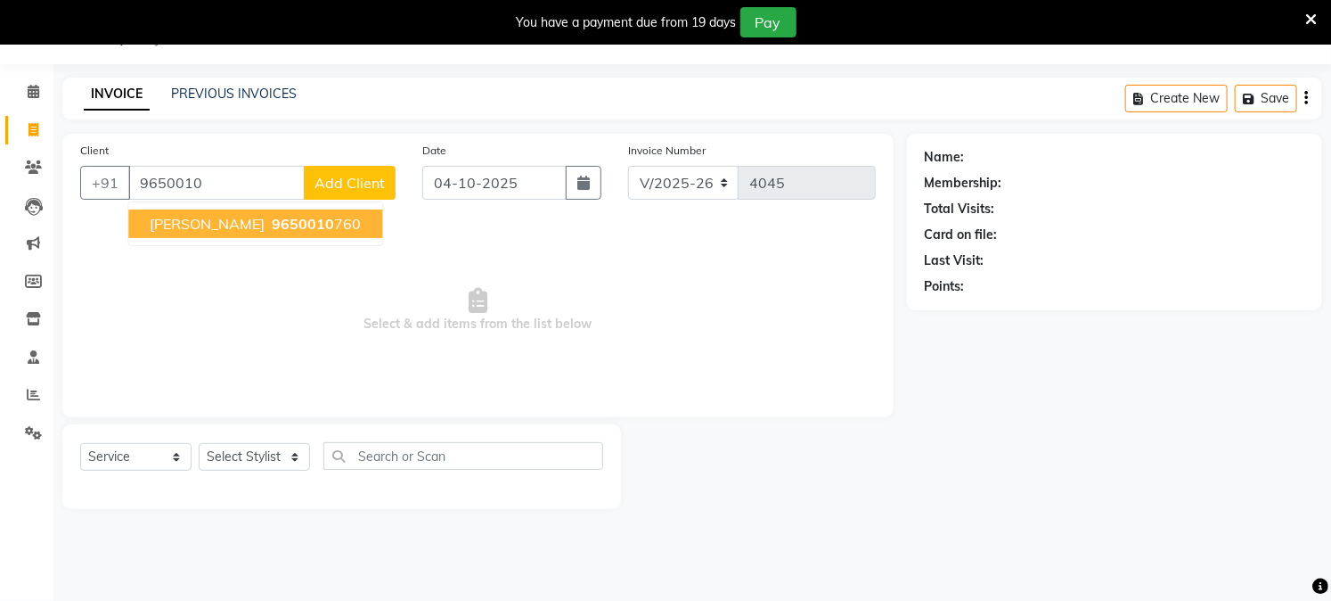
click at [286, 228] on span "9650010" at bounding box center [303, 224] width 62 height 18
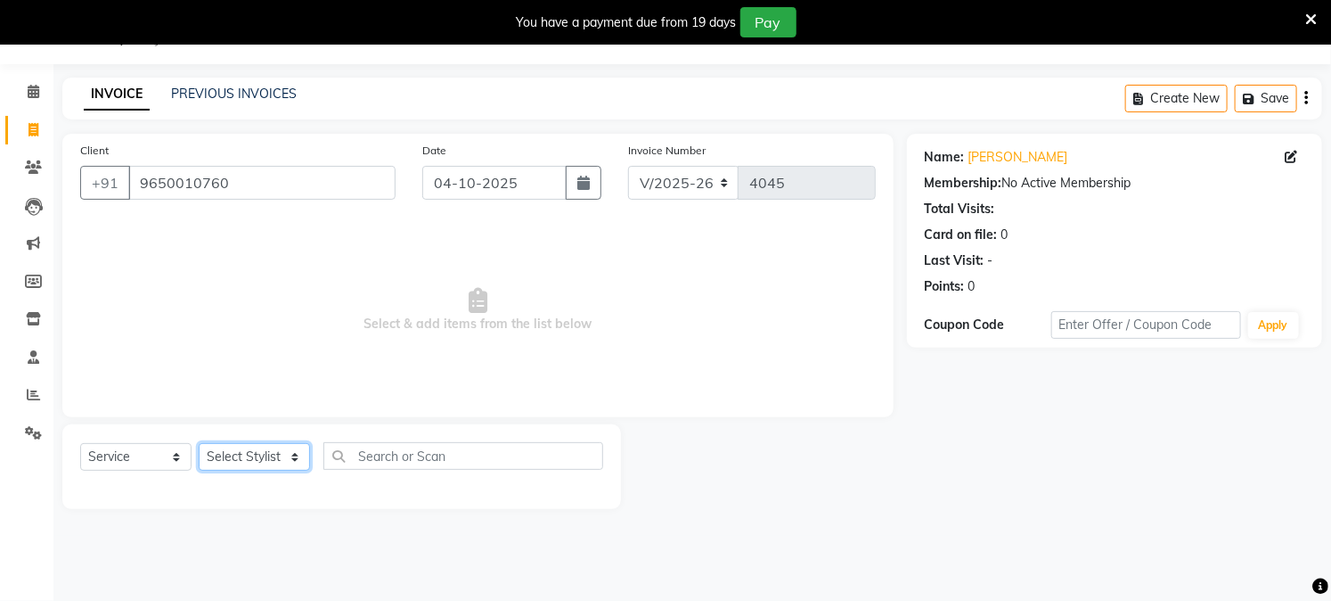
click at [238, 460] on select "Select Stylist Akash Amrita Anu Arun Gaurav GULFAM jeeshan KUNAL MANISH NADEEM …" at bounding box center [254, 457] width 111 height 28
click at [199, 444] on select "Select Stylist Akash Amrita Anu Arun Gaurav GULFAM jeeshan KUNAL MANISH NADEEM …" at bounding box center [254, 457] width 111 height 28
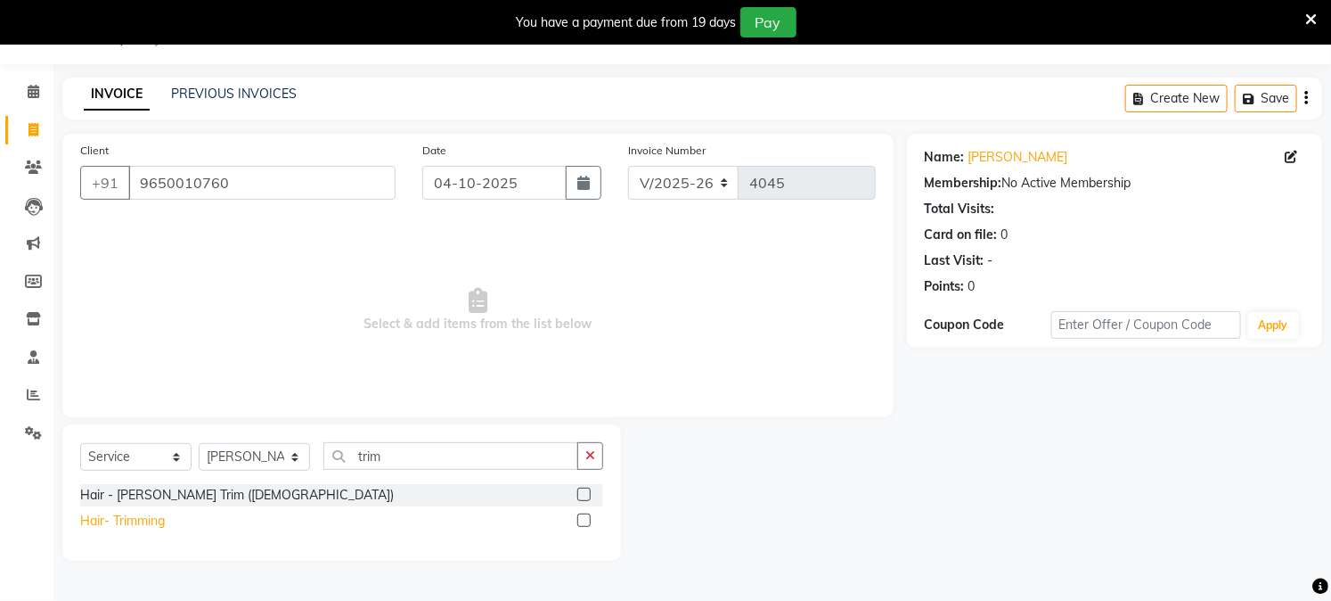
click at [138, 523] on div "Hair- Trimming" at bounding box center [122, 520] width 85 height 19
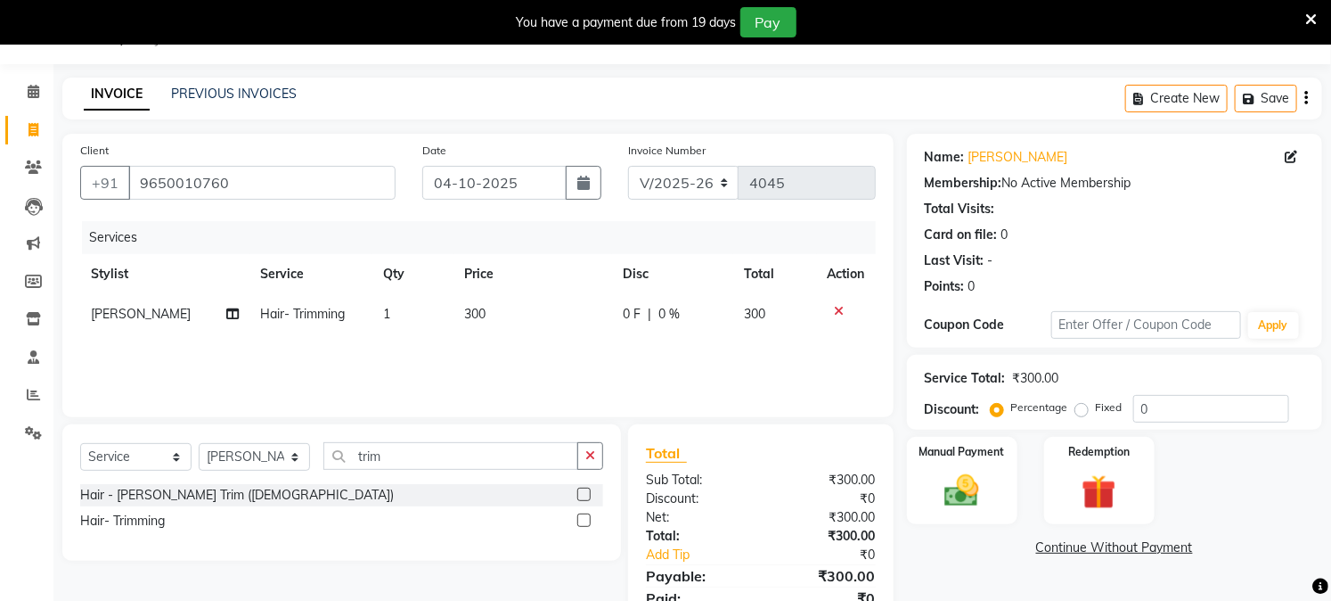
click at [470, 316] on span "300" at bounding box center [474, 314] width 21 height 16
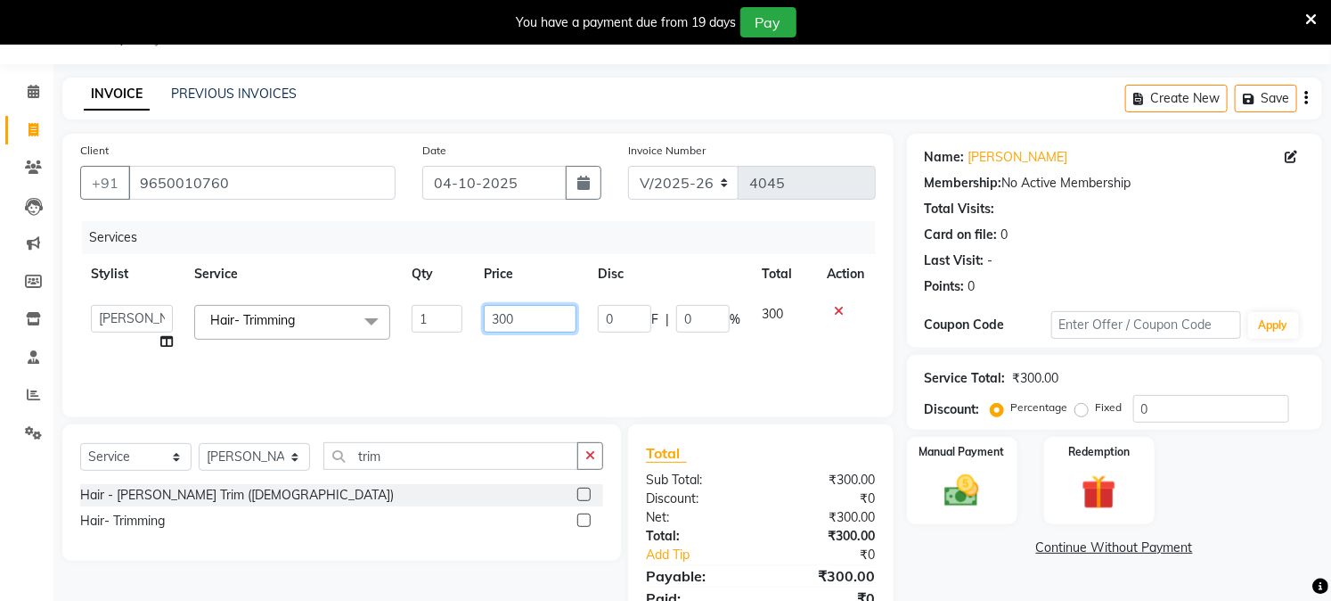
click at [533, 318] on input "300" at bounding box center [530, 319] width 93 height 28
click at [993, 491] on div "Manual Payment" at bounding box center [961, 480] width 115 height 91
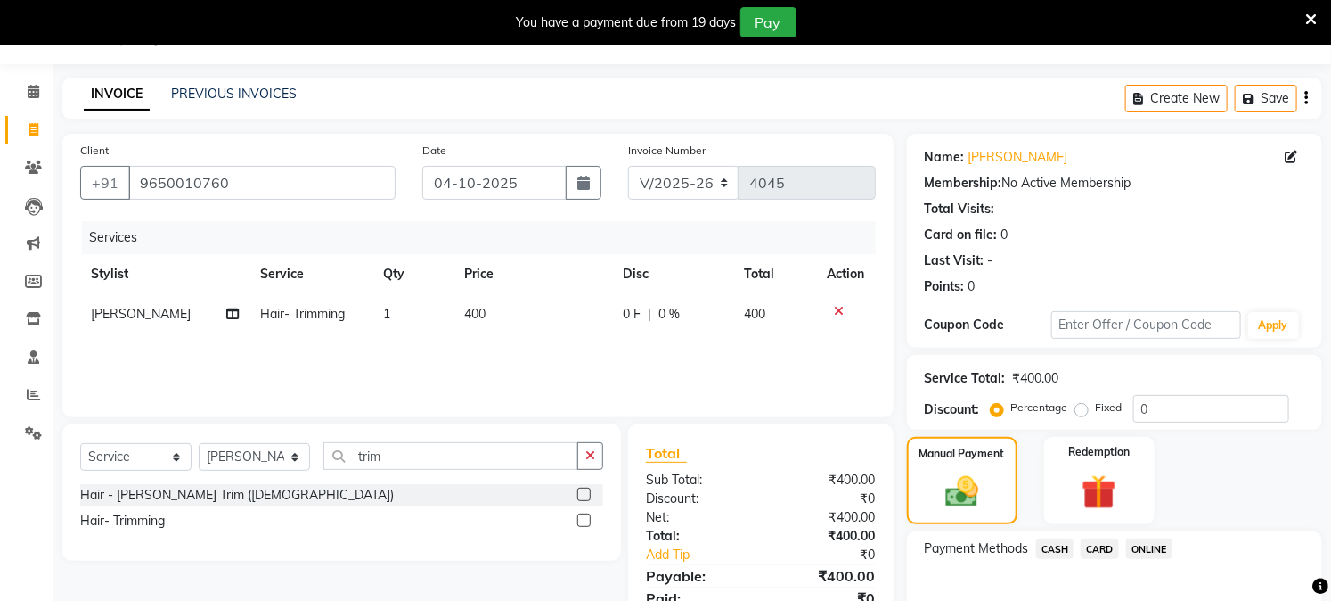
scroll to position [144, 0]
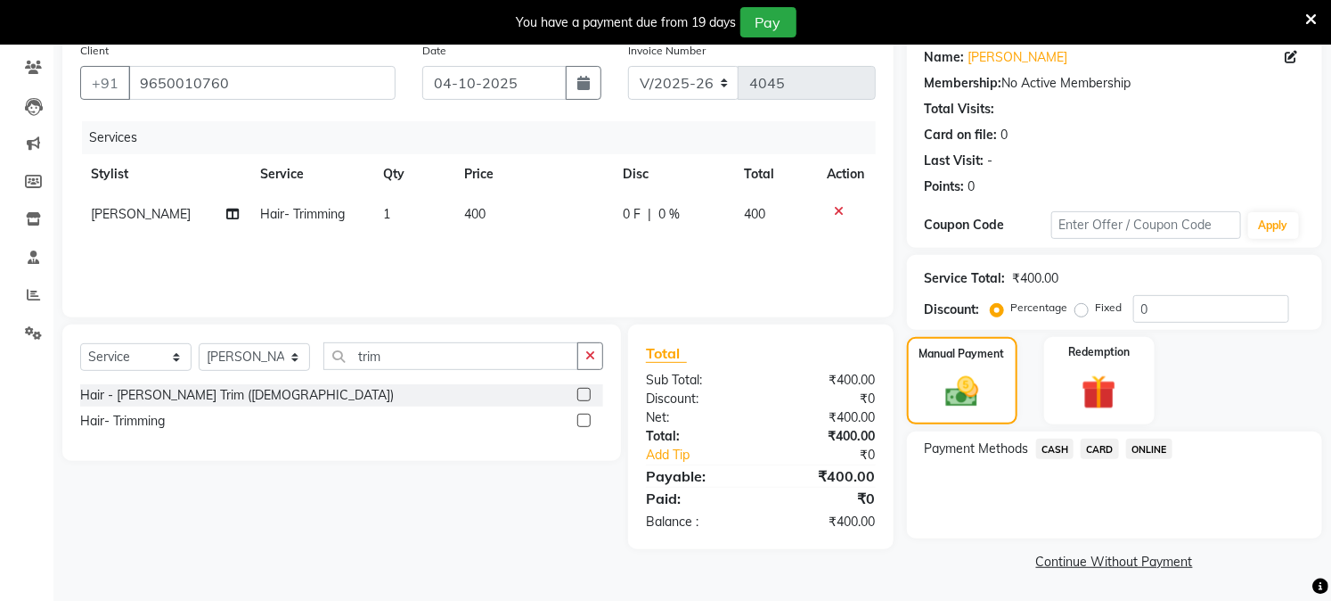
click at [1157, 446] on span "ONLINE" at bounding box center [1149, 448] width 46 height 20
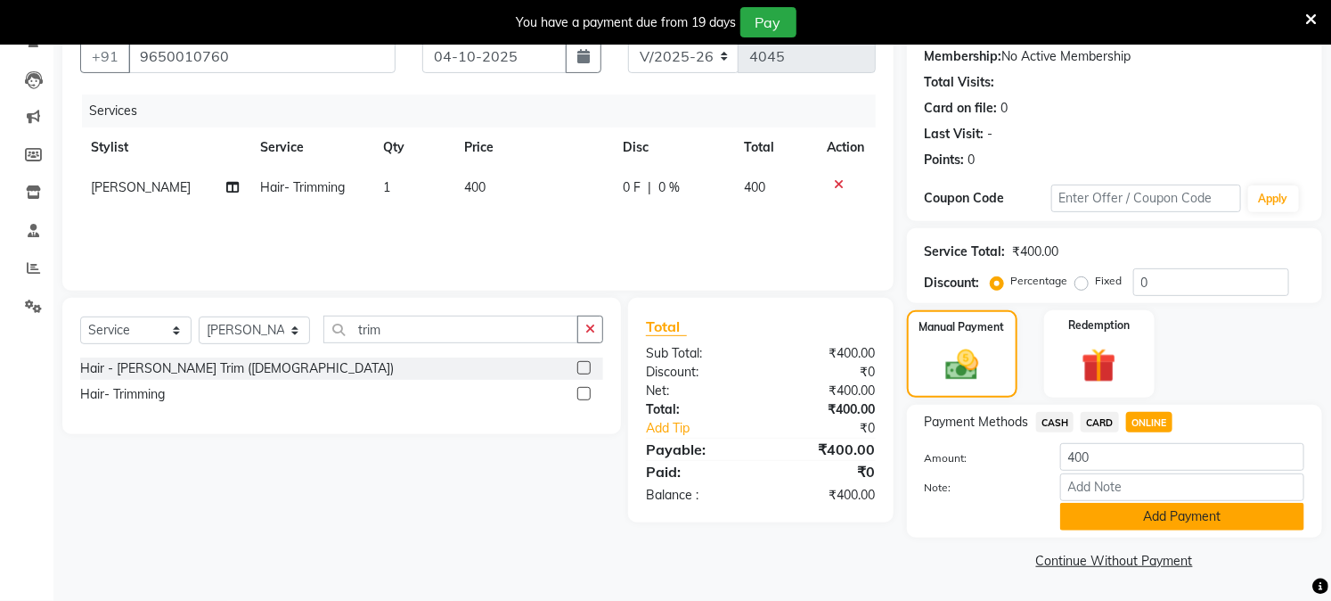
click at [1112, 508] on button "Add Payment" at bounding box center [1182, 517] width 244 height 28
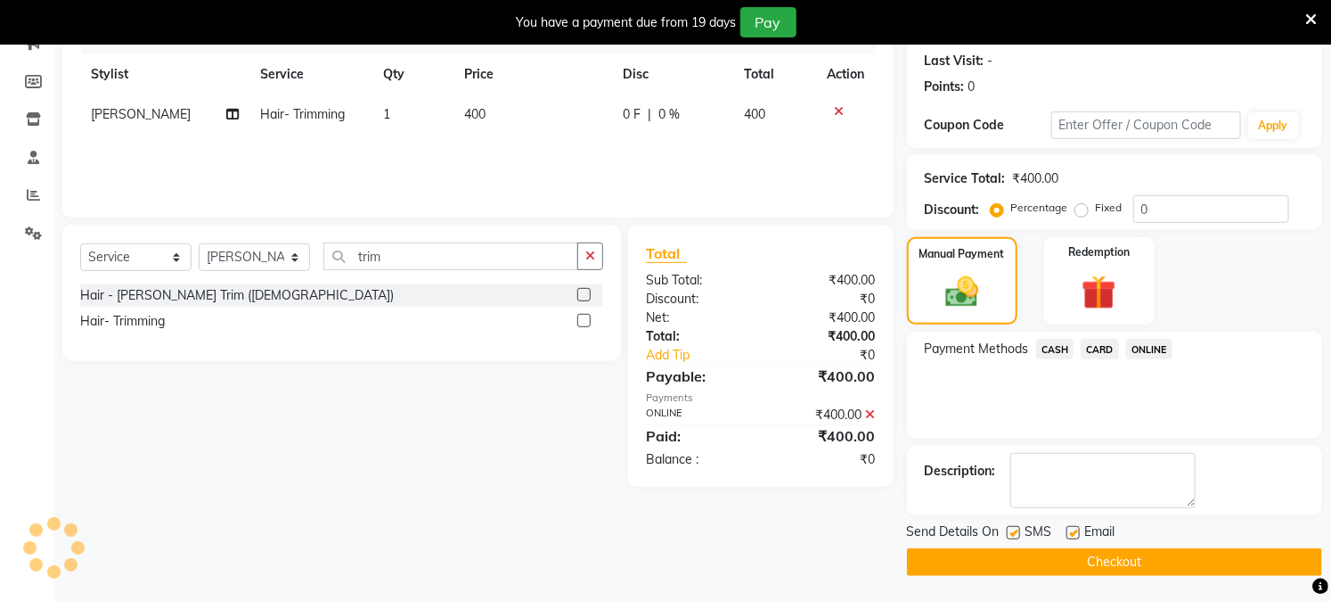
scroll to position [245, 0]
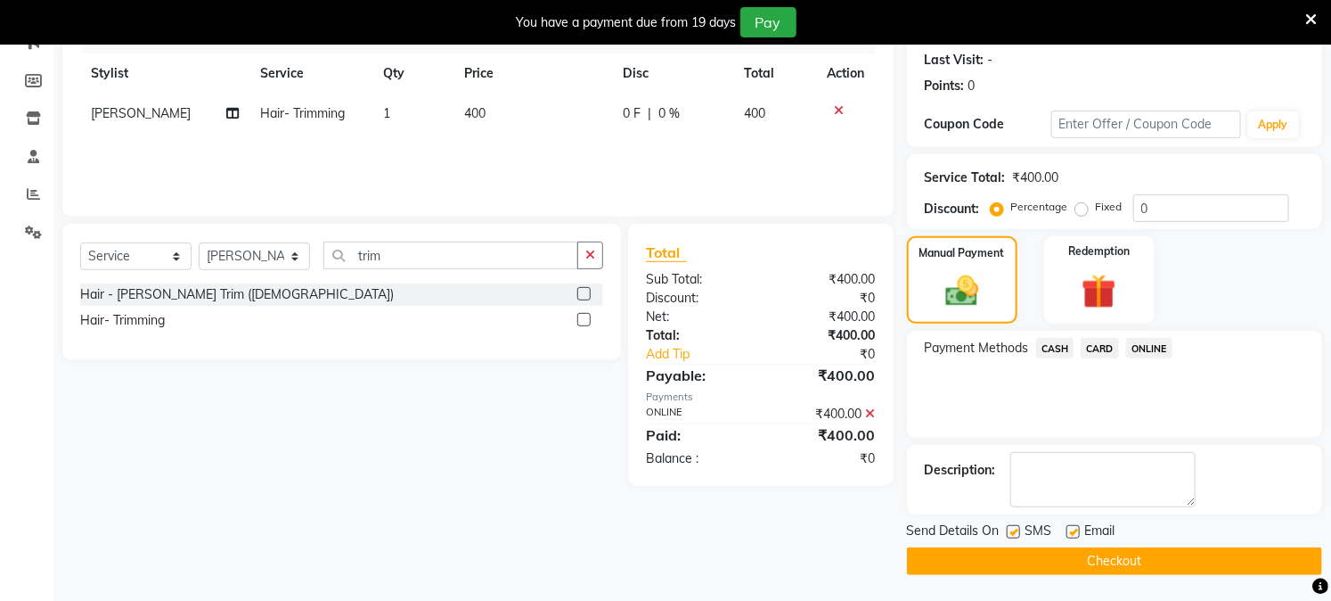
click at [1072, 533] on label at bounding box center [1073, 531] width 13 height 13
click at [1072, 533] on input "checkbox" at bounding box center [1073, 533] width 12 height 12
click at [1048, 560] on button "Checkout" at bounding box center [1114, 561] width 415 height 28
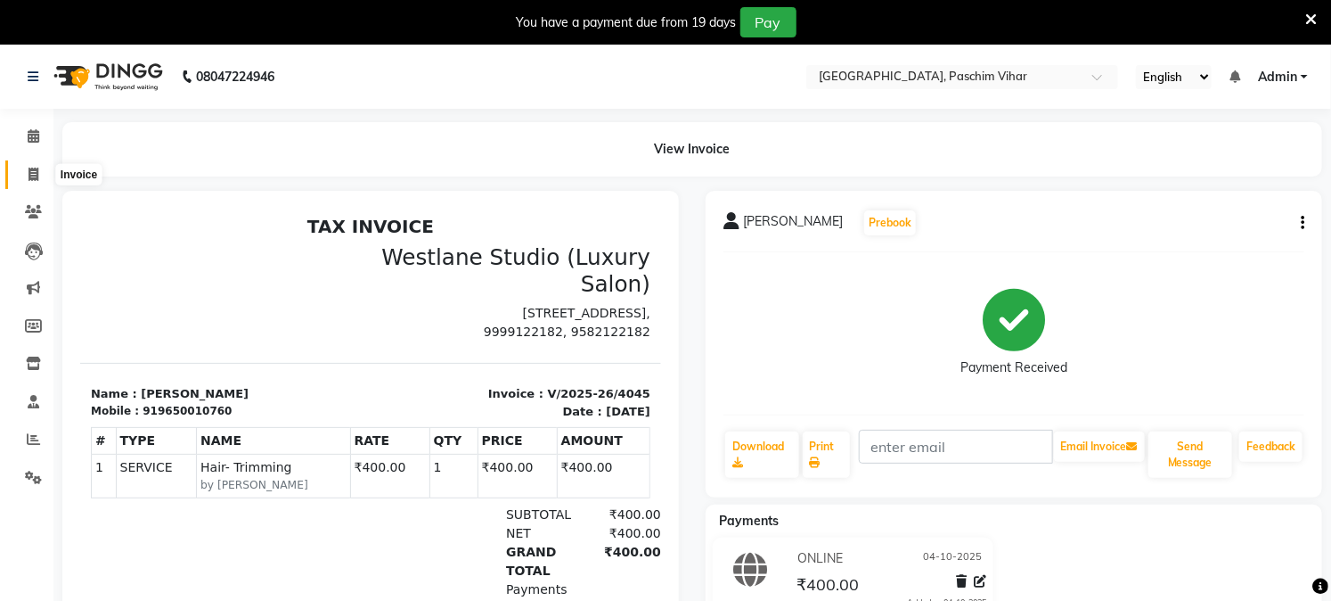
click at [30, 179] on icon at bounding box center [34, 174] width 10 height 13
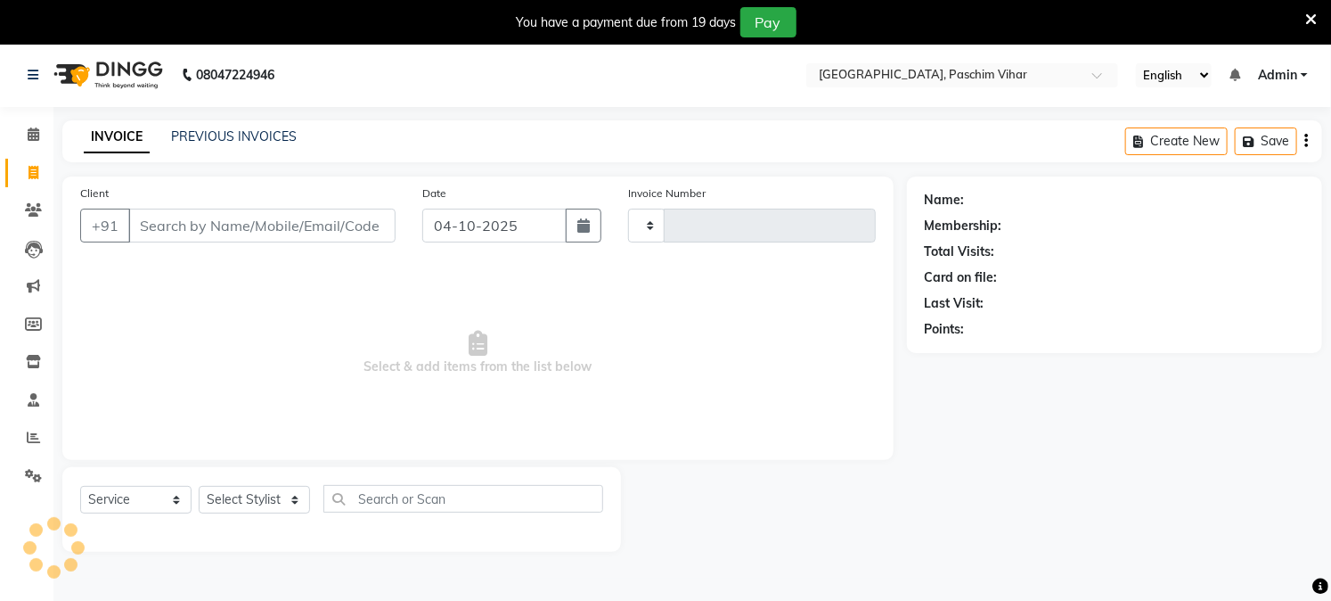
scroll to position [45, 0]
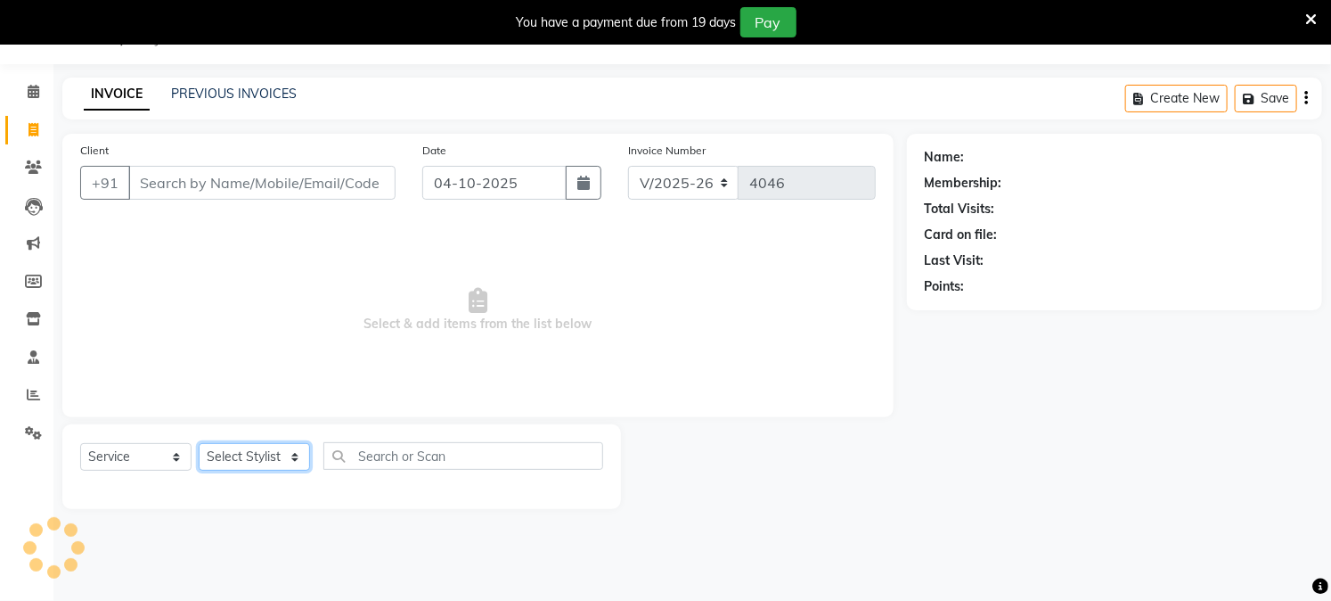
click at [253, 446] on select "Select Stylist Akash Amrita Anu Arun Gaurav GULFAM jeeshan KUNAL MANISH NADEEM …" at bounding box center [254, 457] width 111 height 28
click at [252, 455] on select "Select Stylist Akash Amrita Anu Arun Gaurav GULFAM jeeshan KUNAL MANISH NADEEM …" at bounding box center [254, 457] width 111 height 28
click at [253, 455] on select "Select Stylist Akash Amrita Anu Arun Gaurav GULFAM jeeshan KUNAL MANISH NADEEM …" at bounding box center [254, 457] width 111 height 28
click at [199, 444] on select "Select Stylist Akash Amrita Anu Arun Gaurav GULFAM jeeshan KUNAL MANISH NADEEM …" at bounding box center [254, 457] width 111 height 28
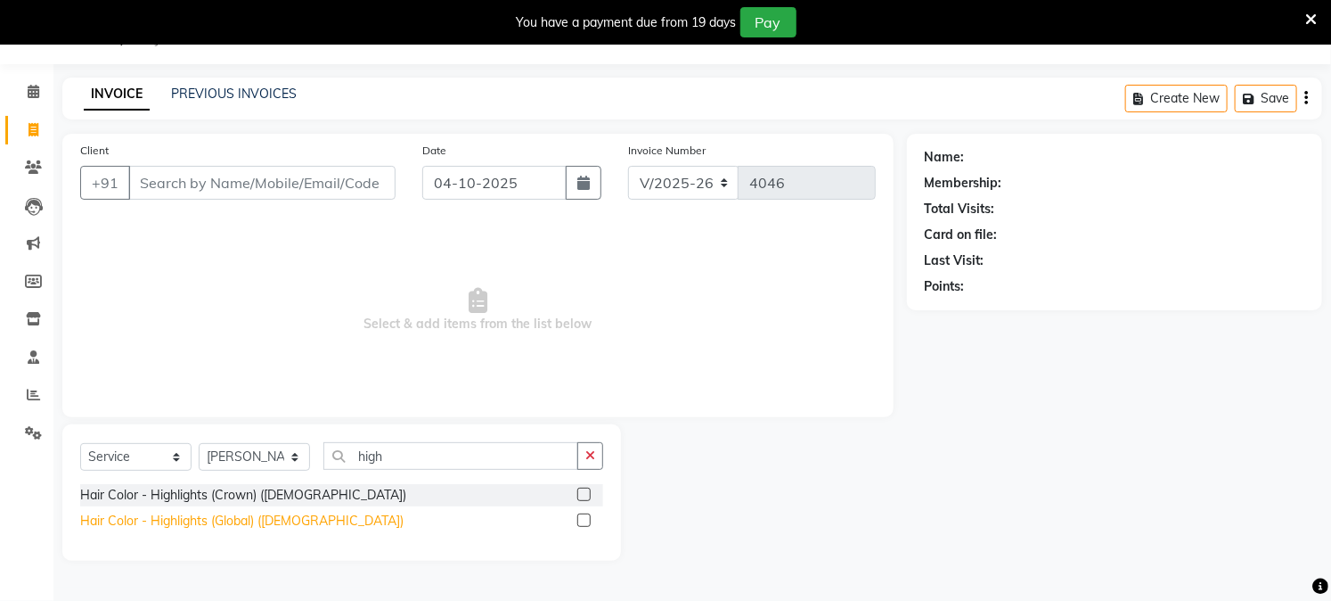
click at [227, 511] on div "Hair Color - Highlights (Global) (Female)" at bounding box center [241, 520] width 323 height 19
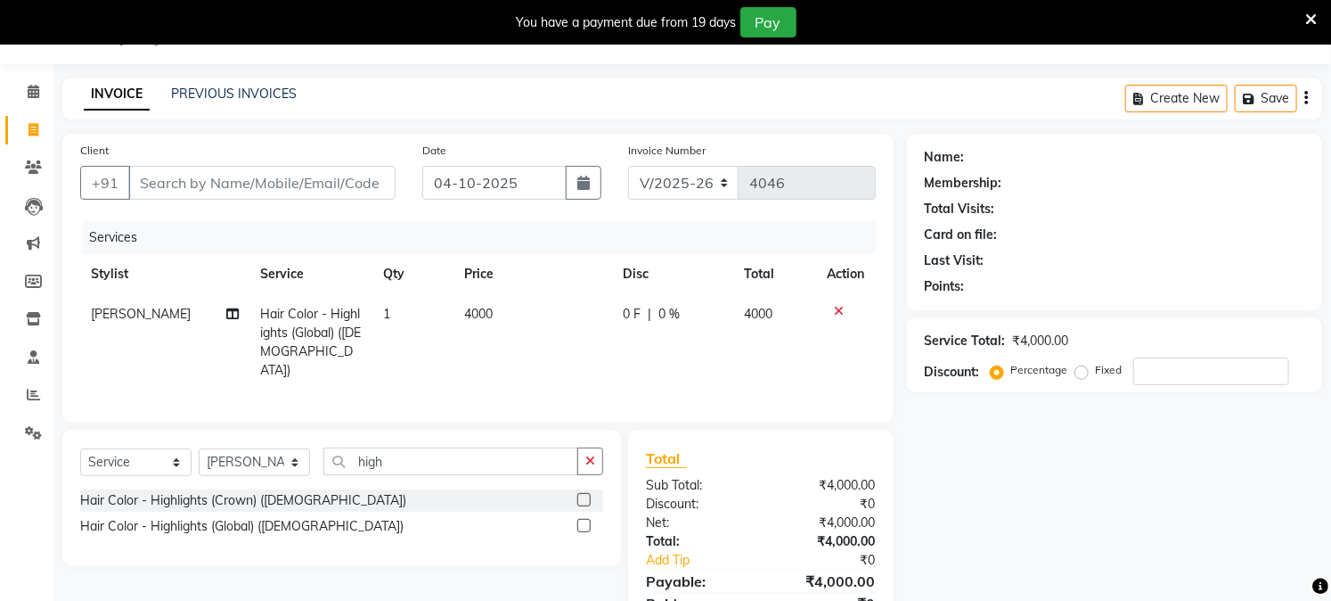
click at [483, 314] on span "4000" at bounding box center [478, 314] width 29 height 16
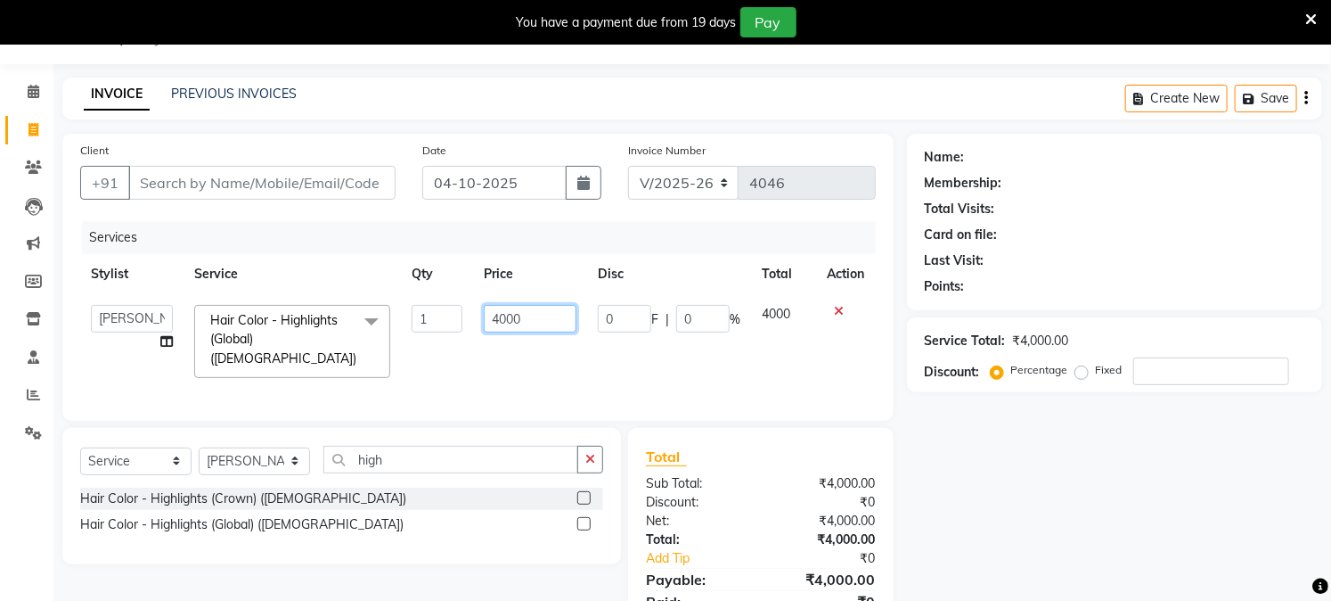
click at [544, 319] on input "4000" at bounding box center [530, 319] width 93 height 28
click at [991, 496] on div "Name: Membership: Total Visits: Card on file: Last Visit: Points: Service Total…" at bounding box center [1121, 393] width 429 height 519
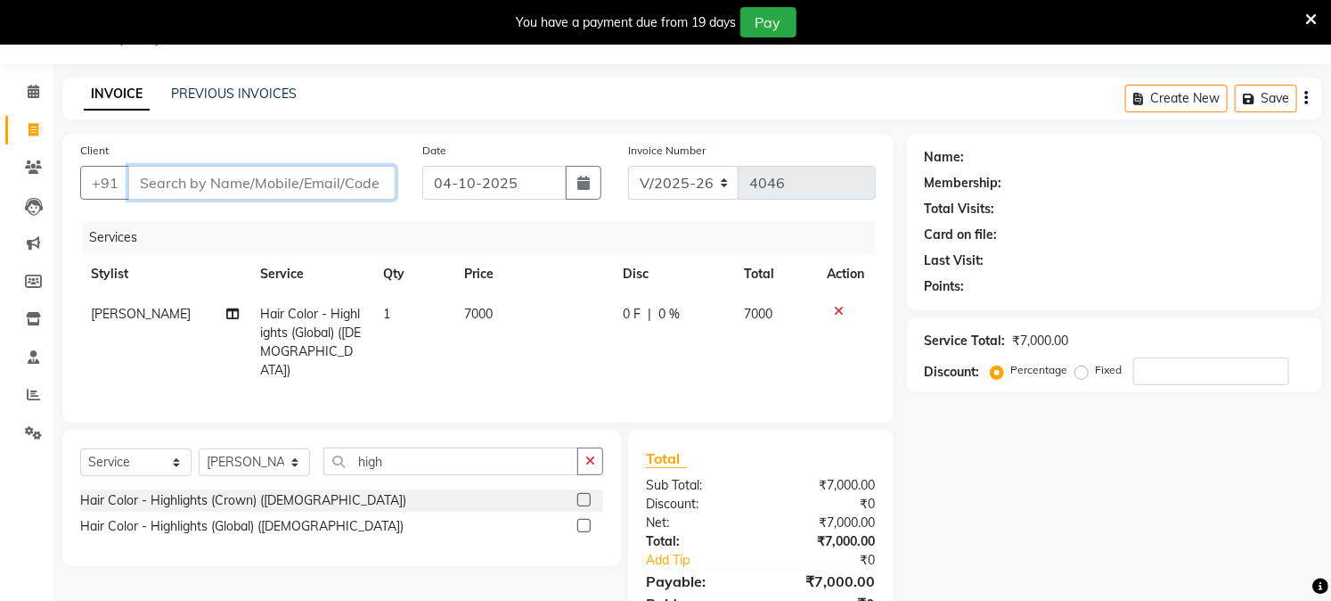
click at [288, 166] on input "Client" at bounding box center [261, 183] width 267 height 34
click at [362, 174] on input "Client" at bounding box center [261, 183] width 267 height 34
click at [1314, 13] on icon at bounding box center [1311, 20] width 12 height 16
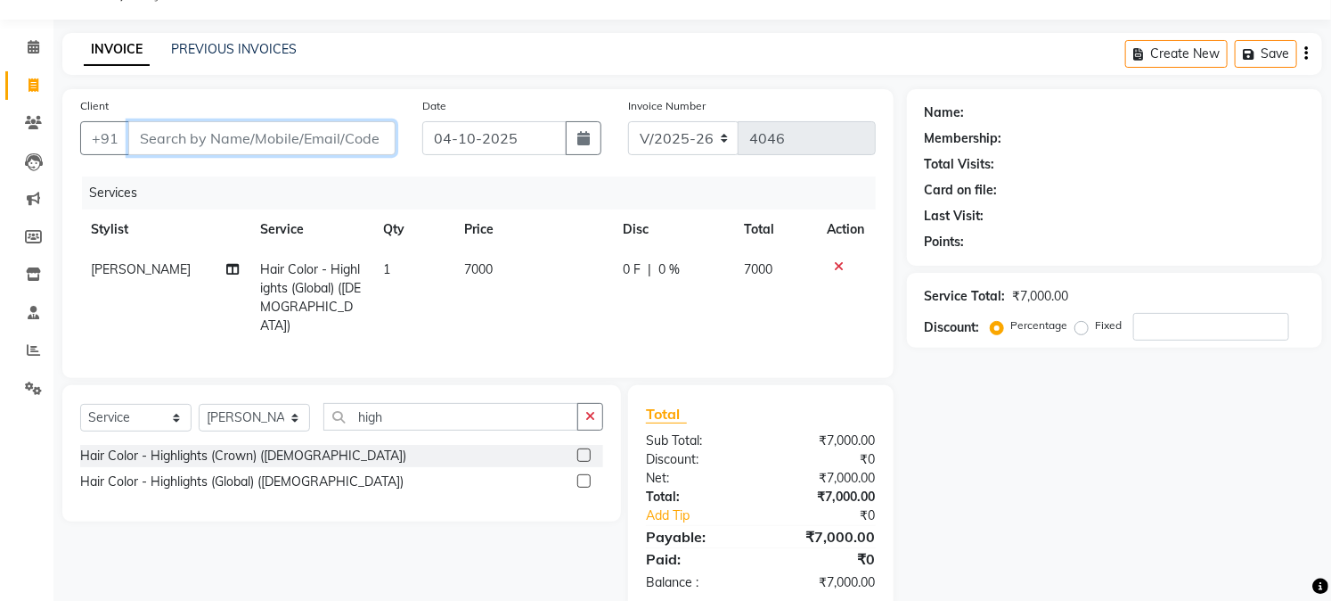
click at [299, 125] on input "Client" at bounding box center [261, 138] width 267 height 34
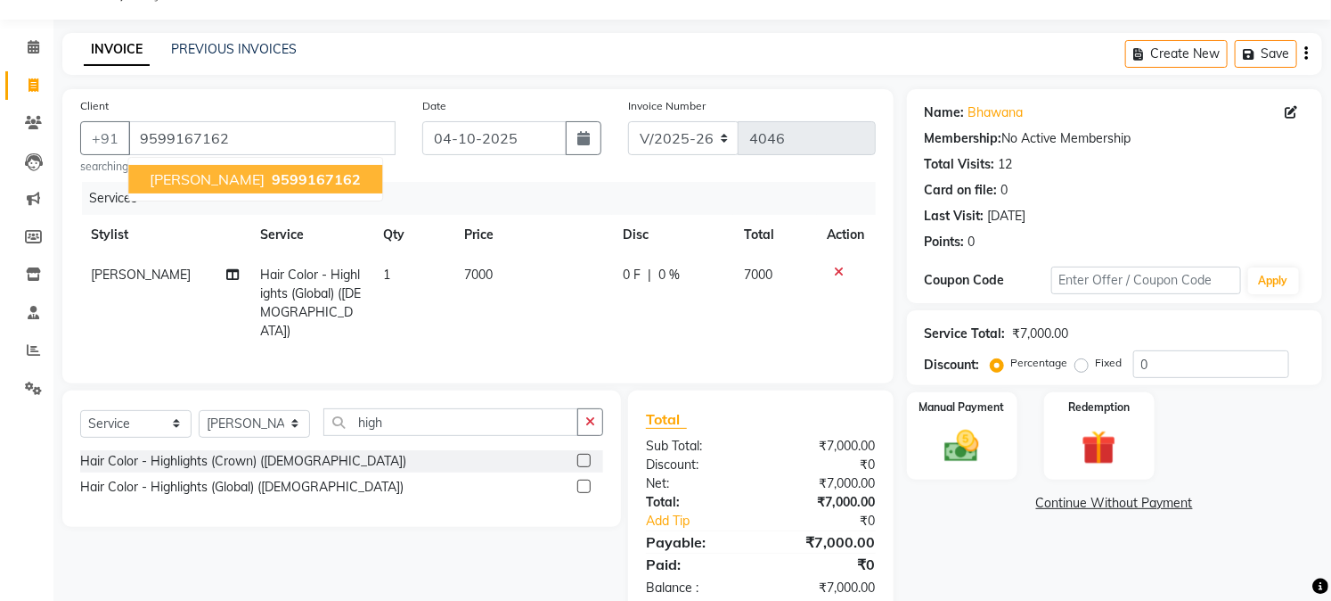
click at [199, 184] on span "bhawana" at bounding box center [207, 179] width 115 height 18
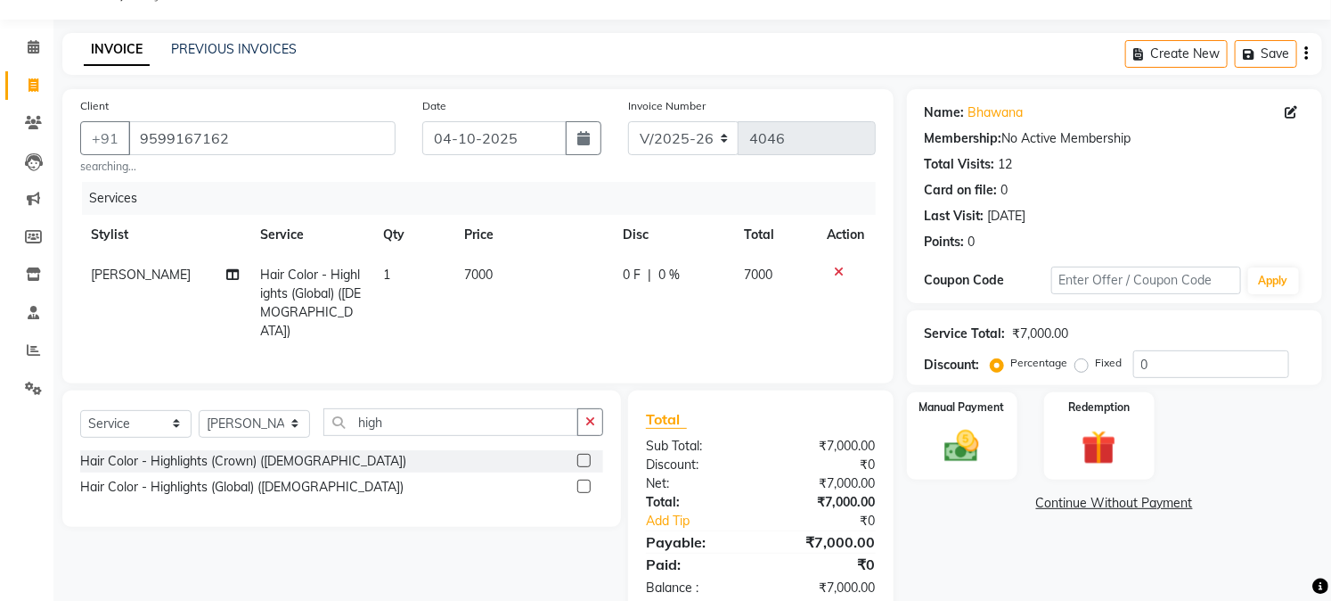
click at [987, 560] on div "Name: Bhawana Membership: No Active Membership Total Visits: 12 Card on file: 0…" at bounding box center [1121, 352] width 429 height 526
click at [963, 442] on img at bounding box center [962, 446] width 59 height 41
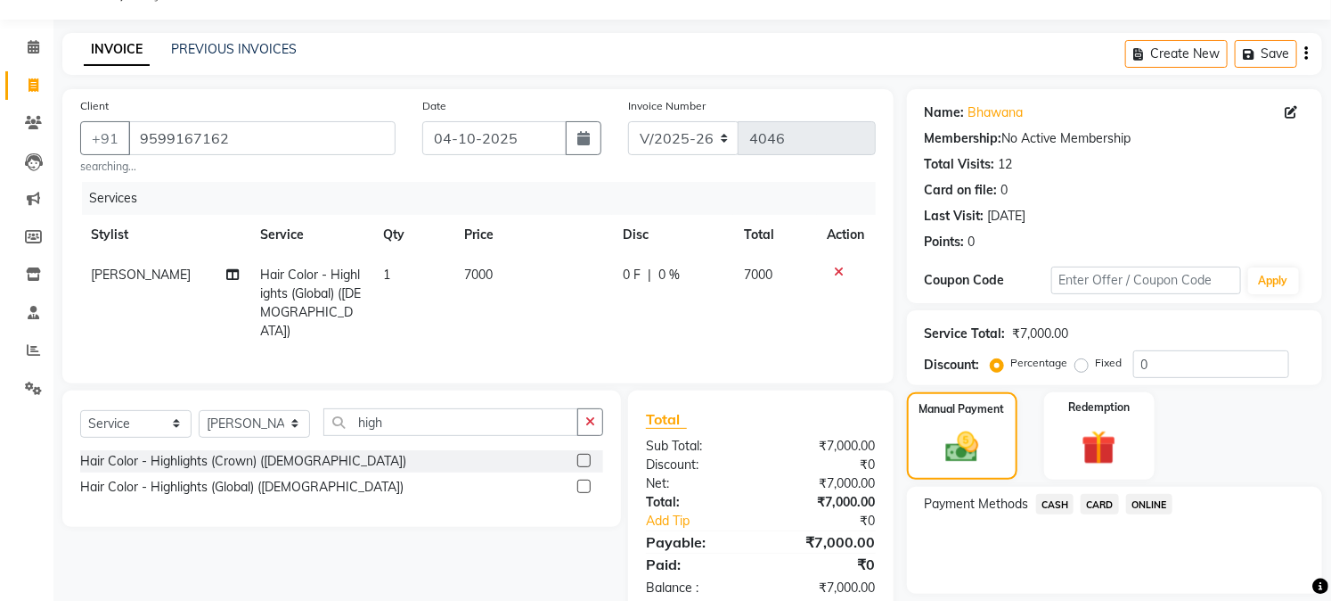
scroll to position [100, 0]
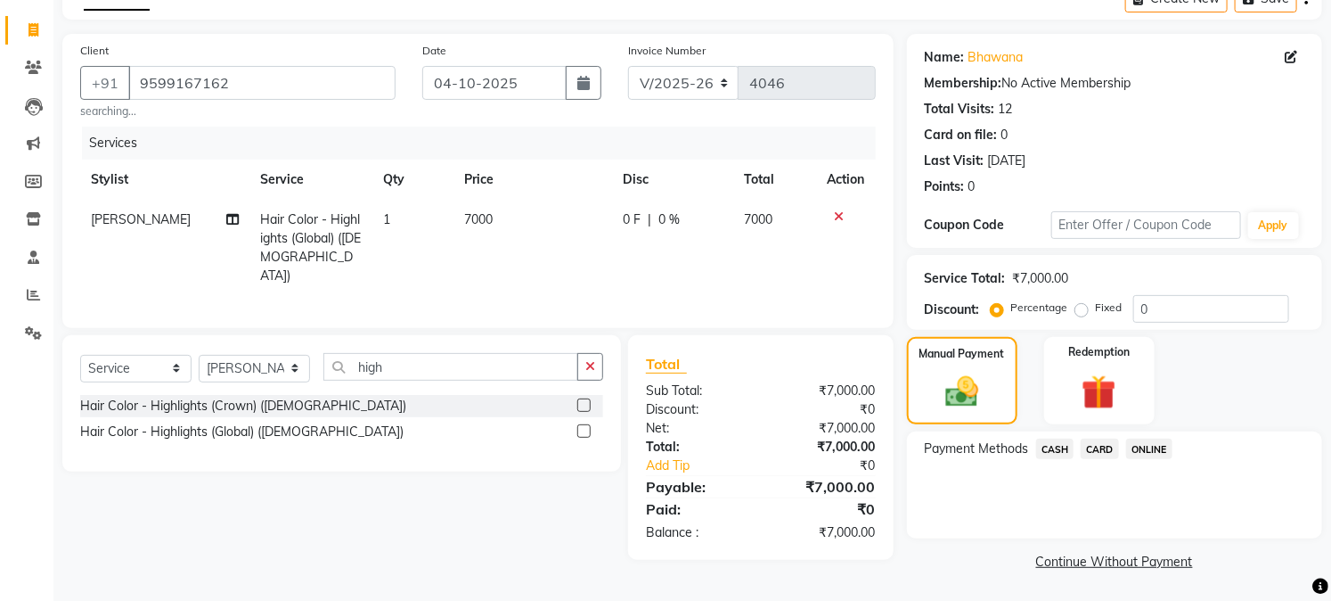
click at [1158, 450] on span "ONLINE" at bounding box center [1149, 448] width 46 height 20
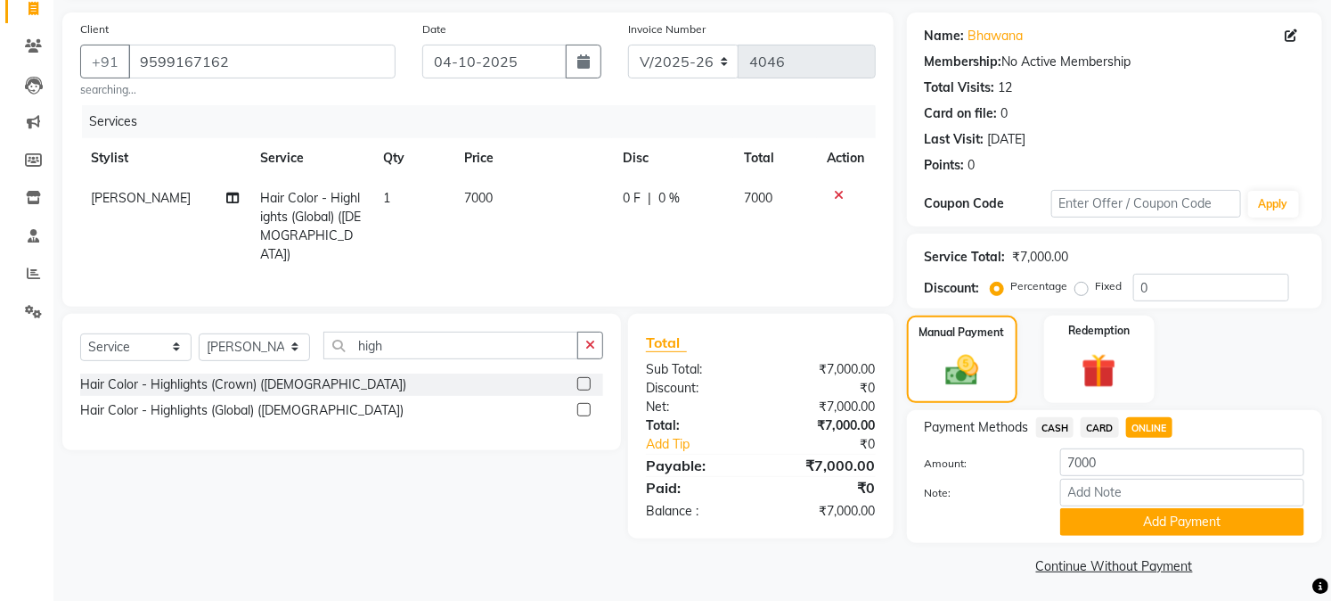
scroll to position [127, 0]
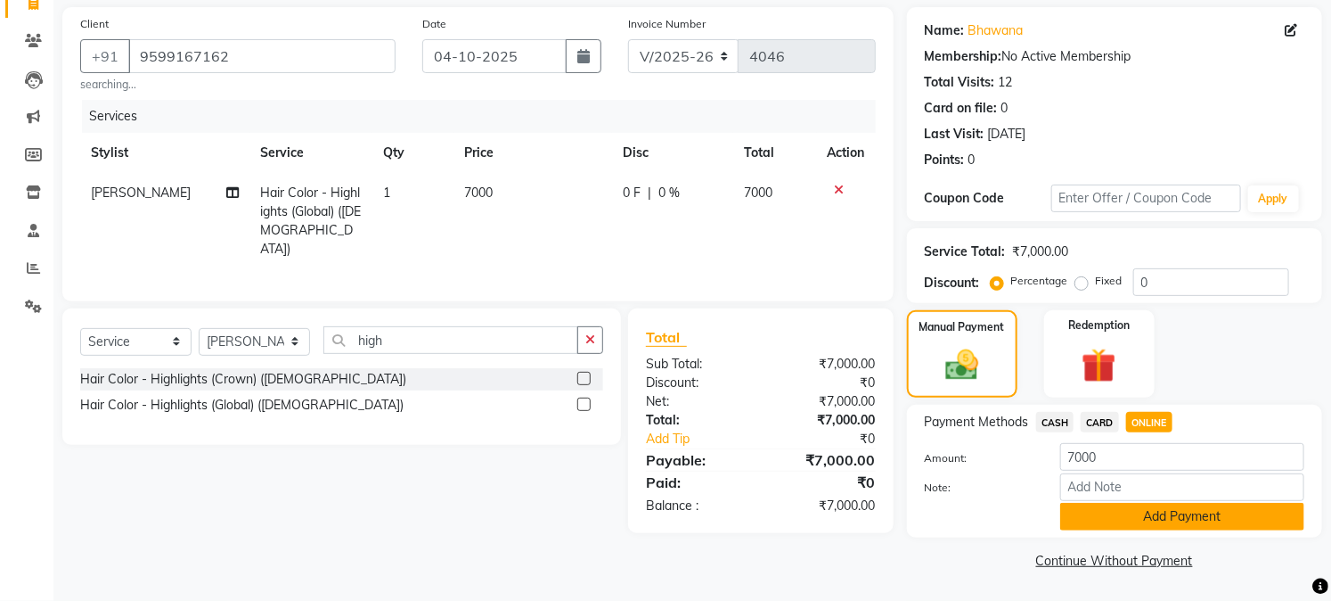
click at [1100, 508] on button "Add Payment" at bounding box center [1182, 517] width 244 height 28
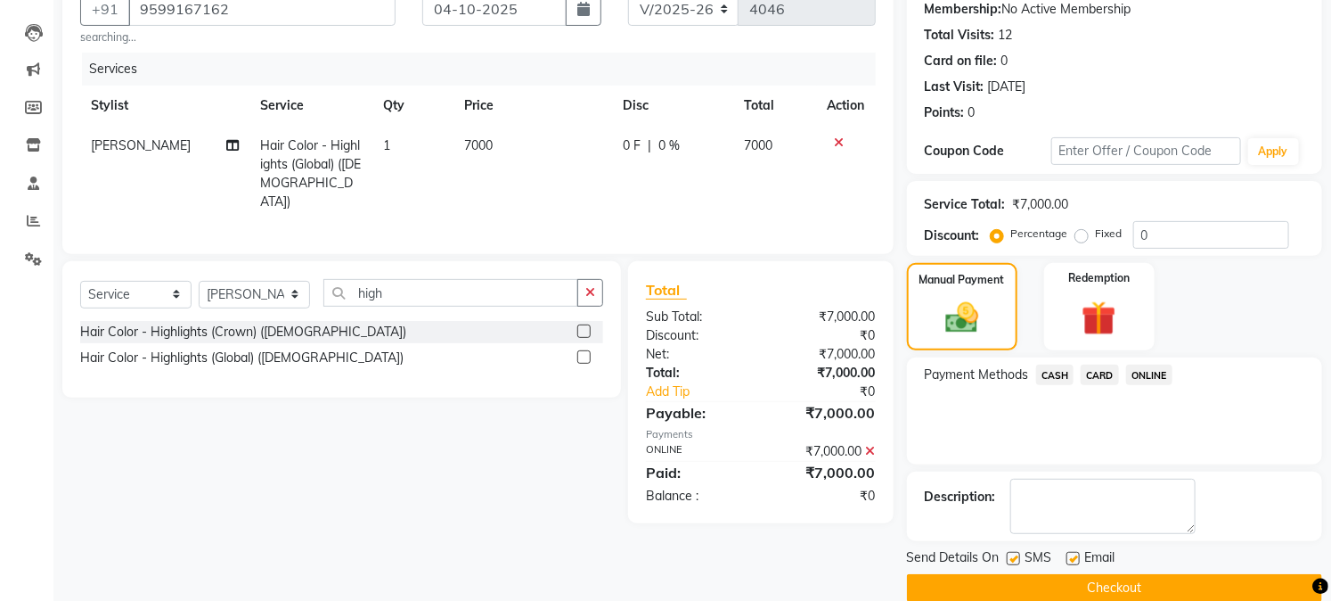
scroll to position [200, 0]
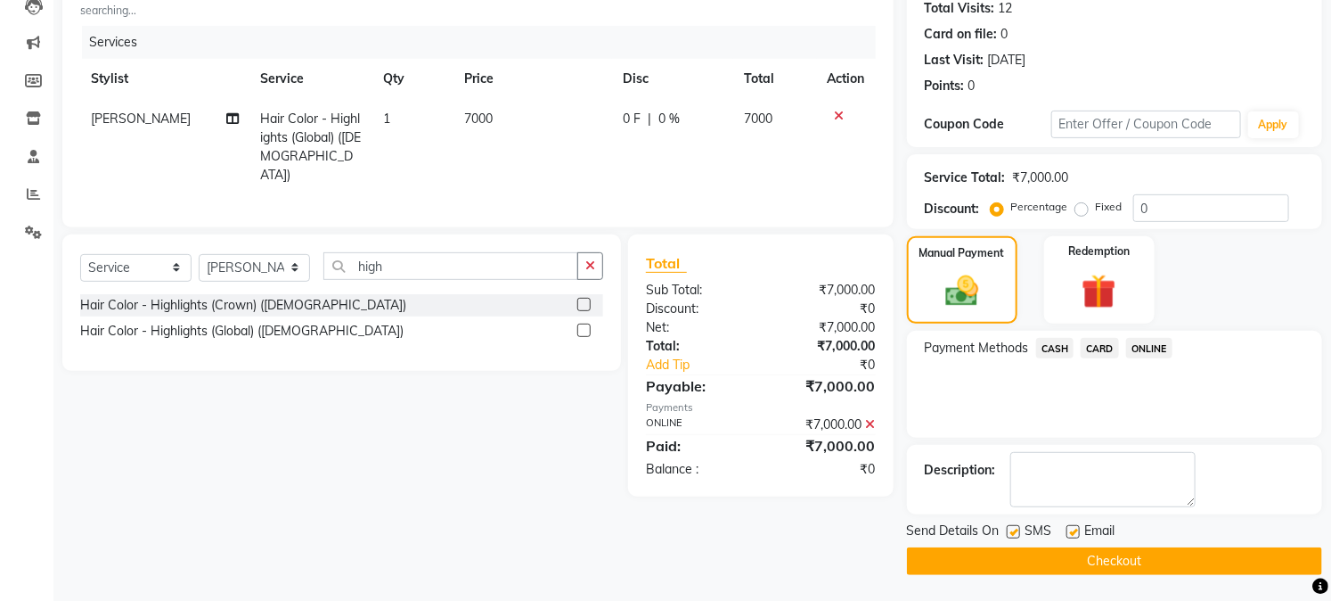
click at [1069, 530] on label at bounding box center [1073, 531] width 13 height 13
click at [1069, 530] on input "checkbox" at bounding box center [1073, 533] width 12 height 12
click at [994, 556] on button "Checkout" at bounding box center [1114, 561] width 415 height 28
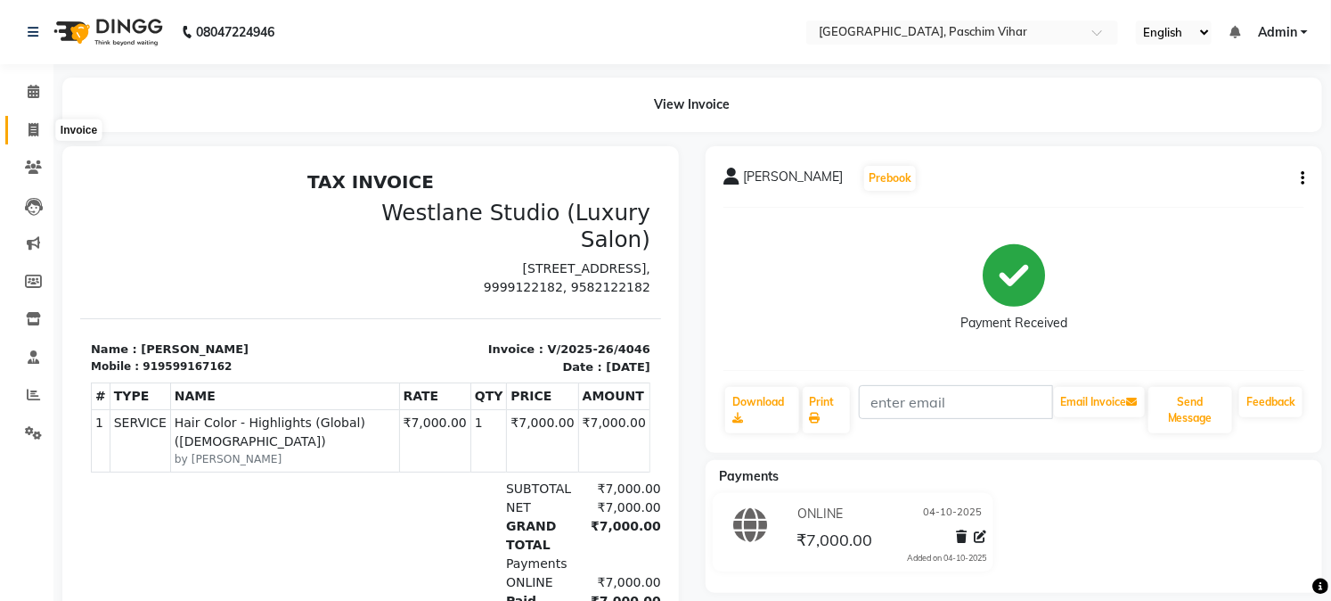
click at [29, 135] on icon at bounding box center [34, 129] width 10 height 13
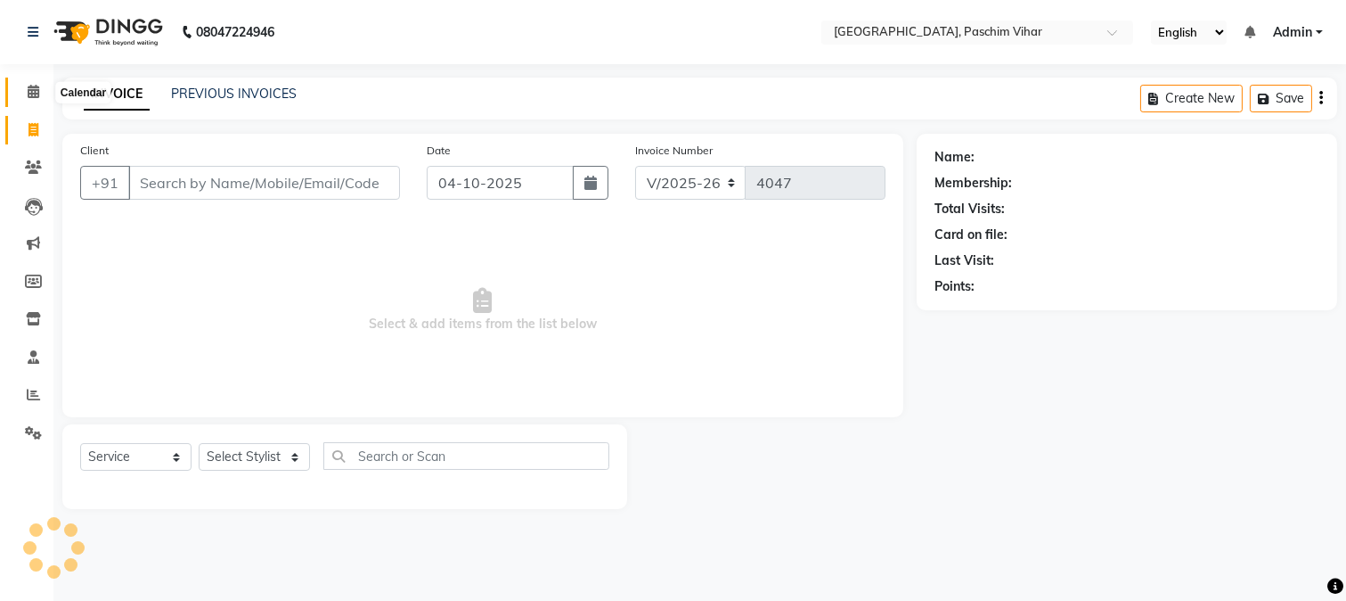
click at [32, 95] on icon at bounding box center [34, 91] width 12 height 13
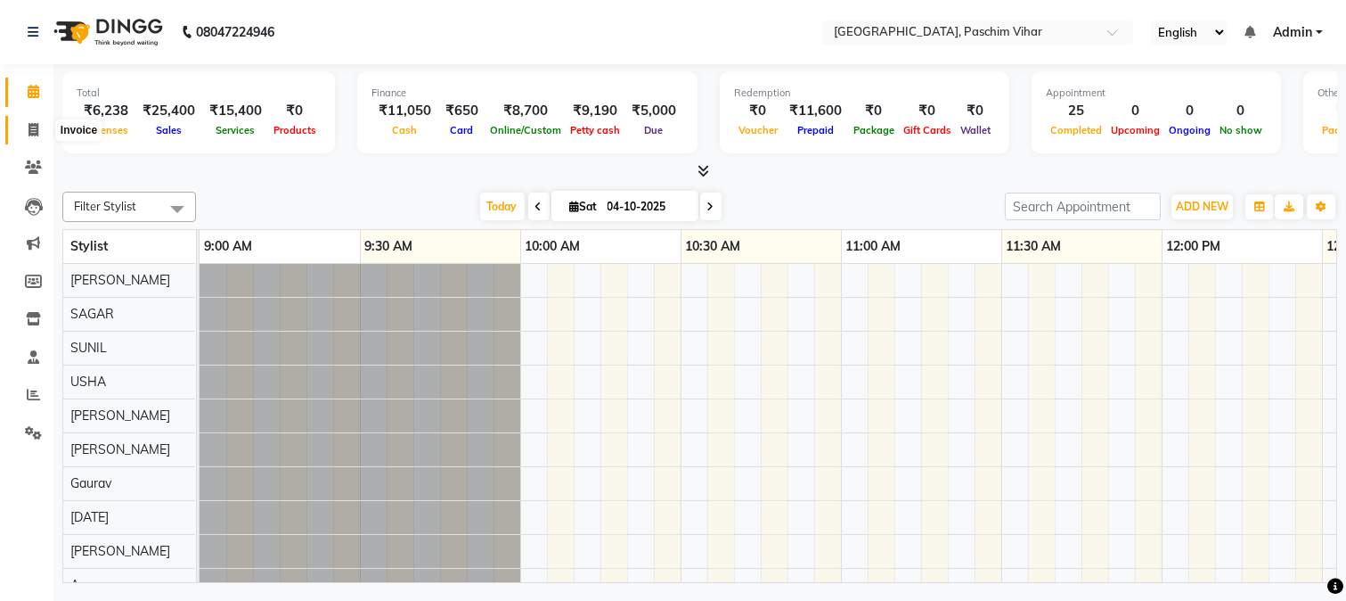
click at [22, 121] on span at bounding box center [33, 130] width 31 height 20
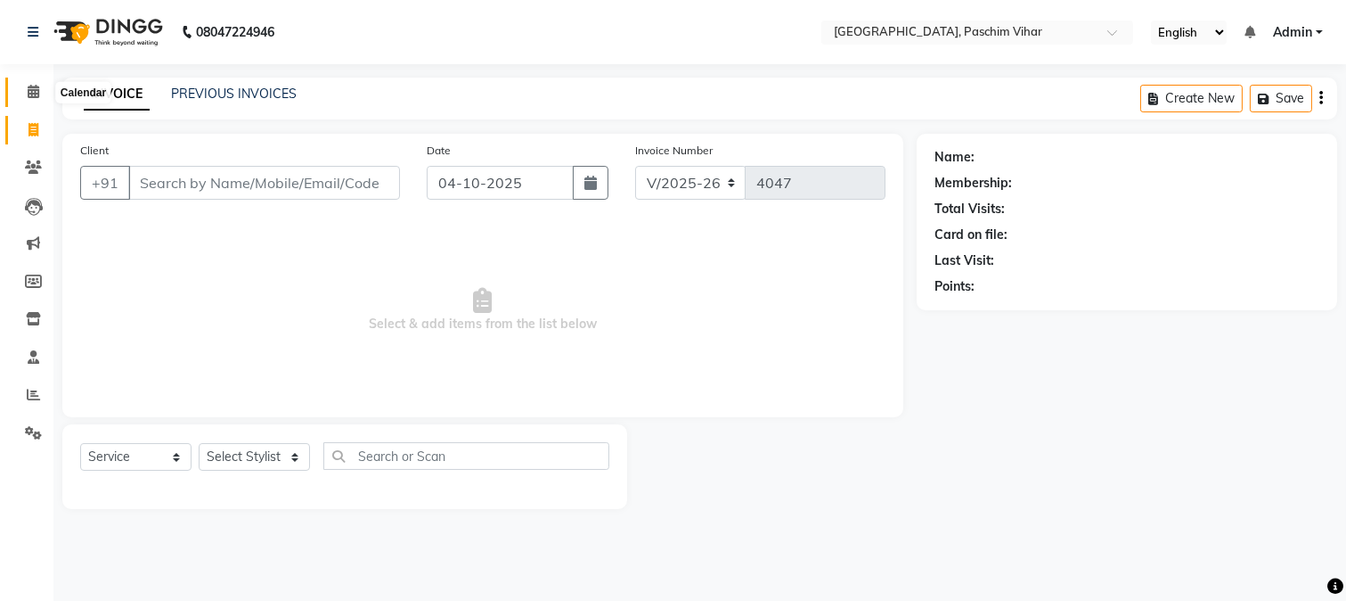
click at [37, 98] on icon at bounding box center [34, 91] width 12 height 13
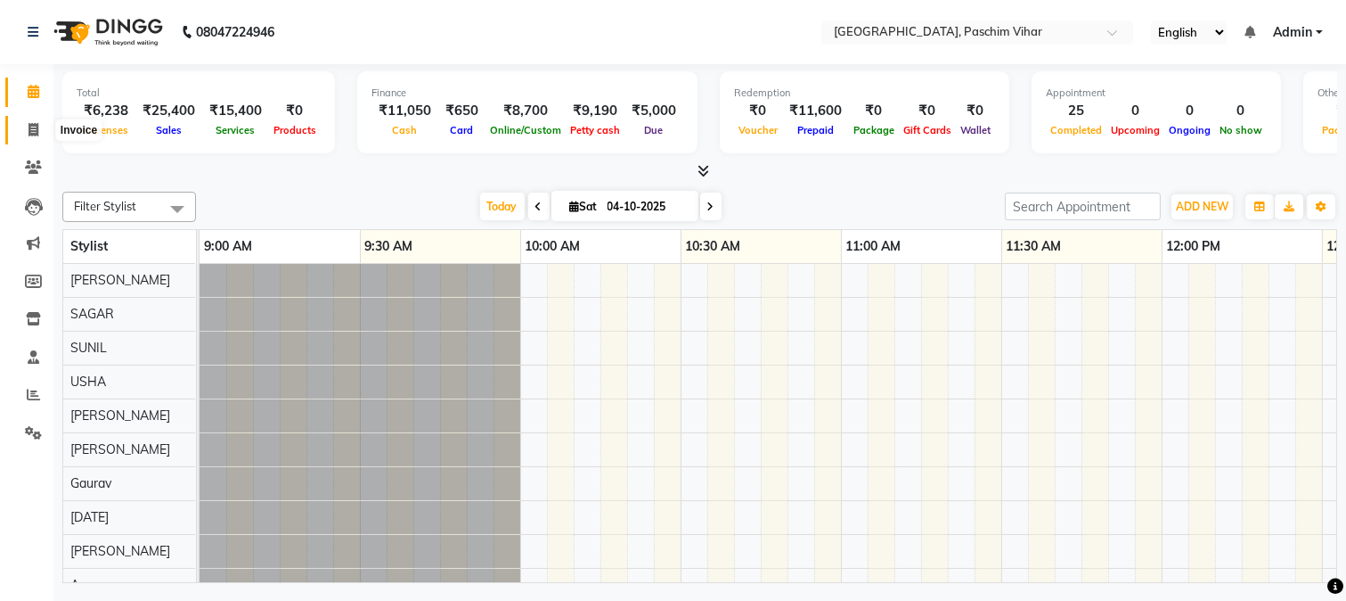
click at [23, 127] on span at bounding box center [33, 130] width 31 height 20
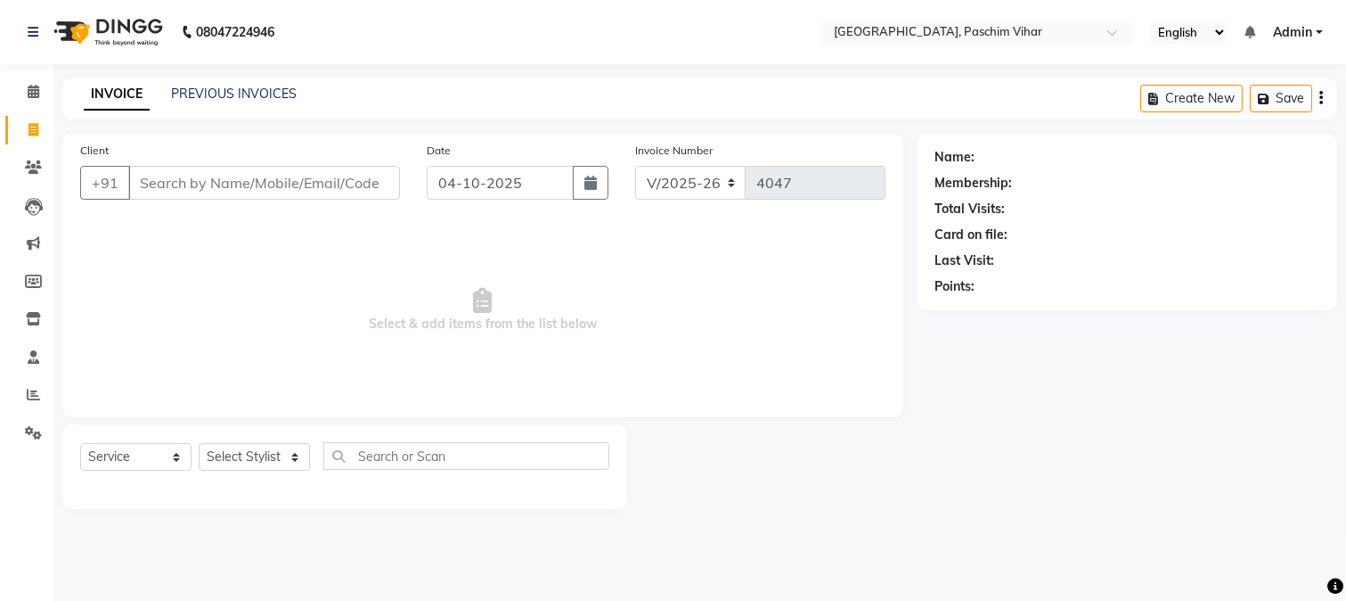
click at [366, 174] on input "Client" at bounding box center [264, 183] width 272 height 34
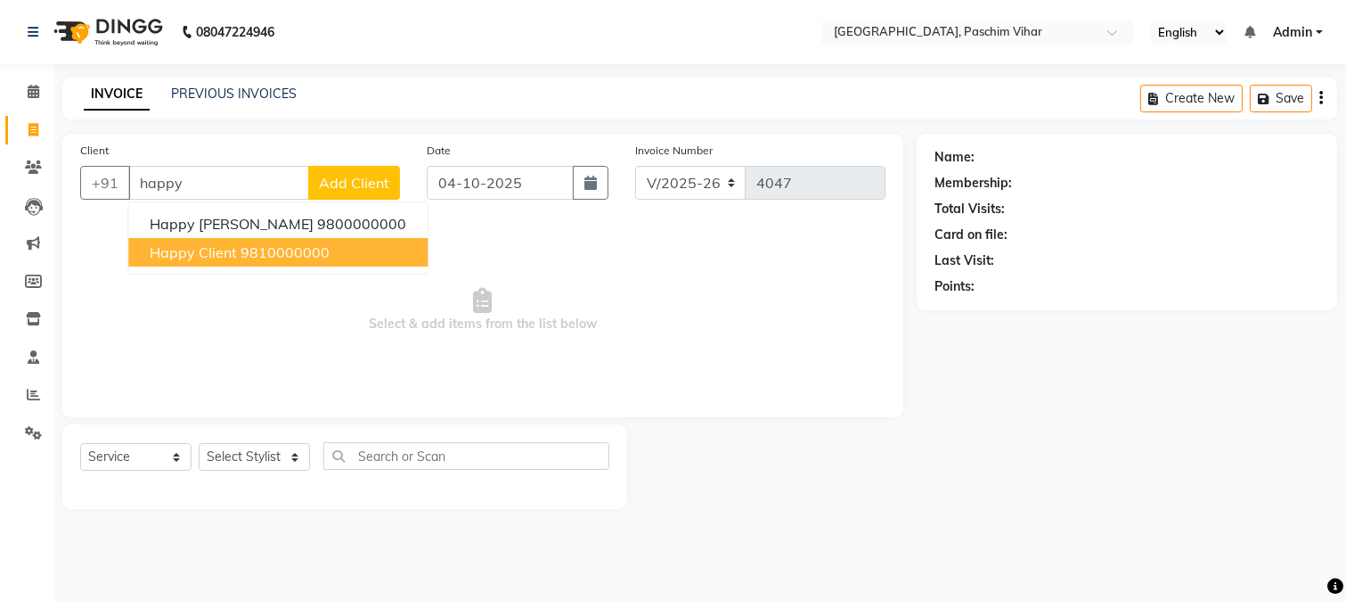
click at [285, 248] on ngb-highlight "9810000000" at bounding box center [285, 252] width 89 height 18
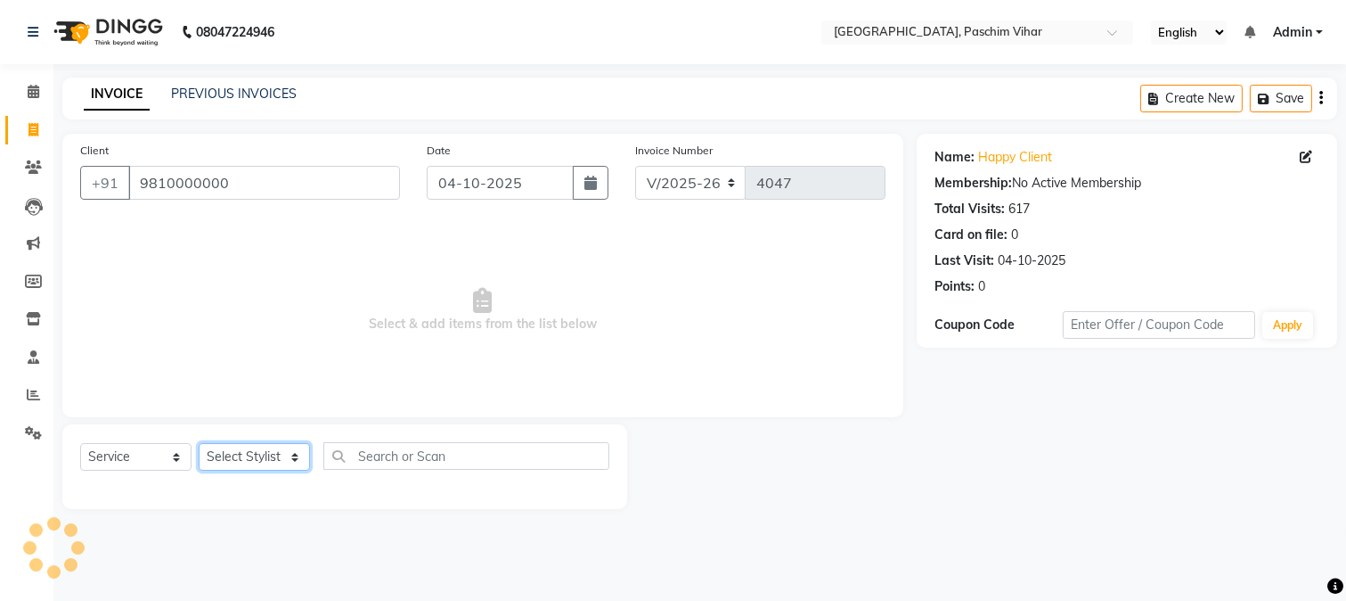
click at [241, 462] on select "Select Stylist Akash Amrita Anu Arun Gaurav GULFAM jeeshan KUNAL MANISH NADEEM …" at bounding box center [254, 457] width 111 height 28
click at [199, 444] on select "Select Stylist Akash Amrita Anu Arun Gaurav GULFAM jeeshan KUNAL MANISH NADEEM …" at bounding box center [254, 457] width 111 height 28
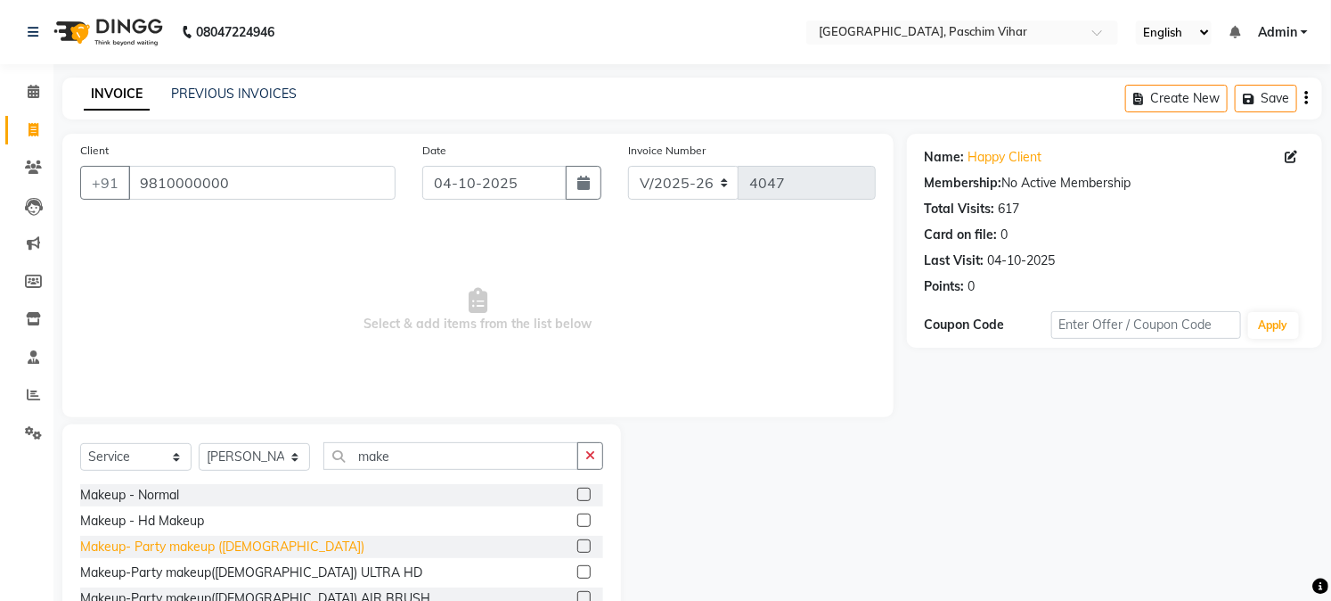
click at [226, 540] on div "Makeup- Party makeup (Female)" at bounding box center [222, 546] width 284 height 19
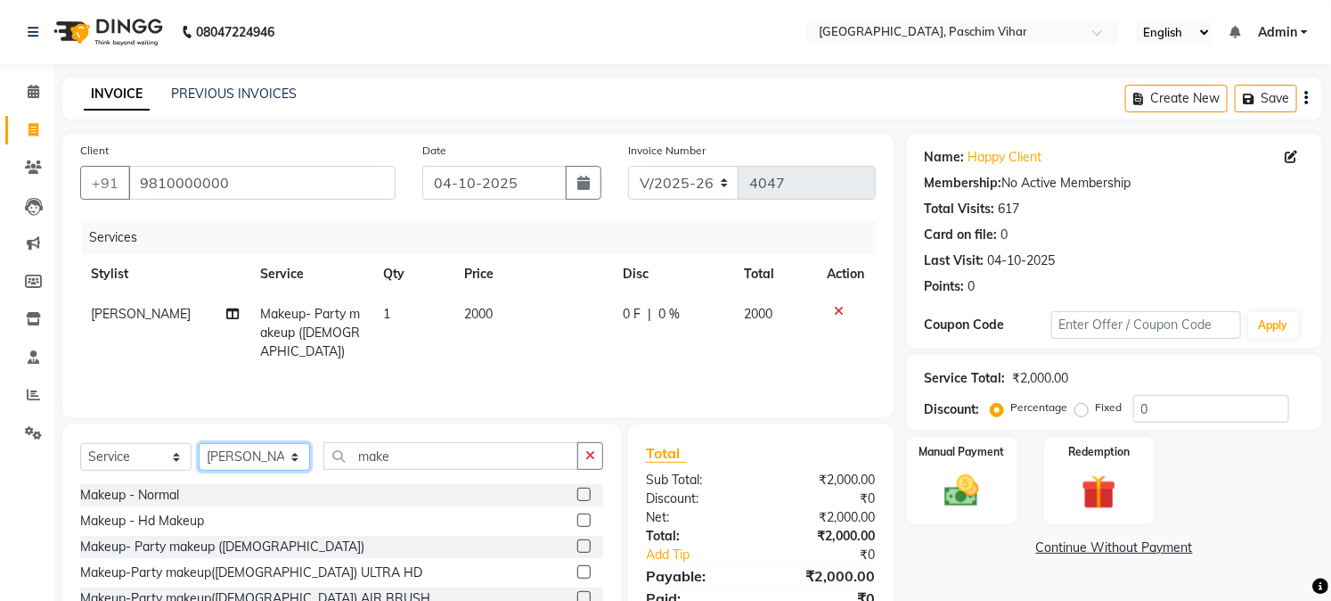
click at [276, 458] on select "Select Stylist Akash Amrita Anu Arun Gaurav GULFAM jeeshan KUNAL MANISH NADEEM …" at bounding box center [254, 457] width 111 height 28
click at [199, 444] on select "Select Stylist Akash Amrita Anu Arun Gaurav GULFAM jeeshan KUNAL MANISH NADEEM …" at bounding box center [254, 457] width 111 height 28
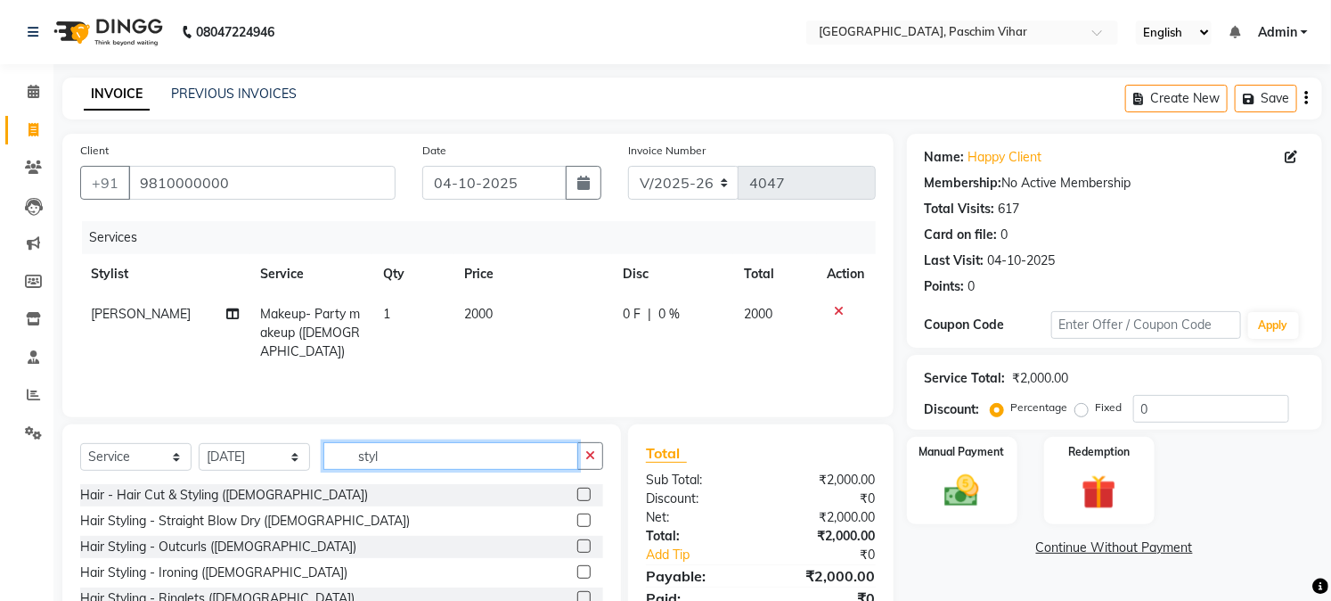
scroll to position [3, 0]
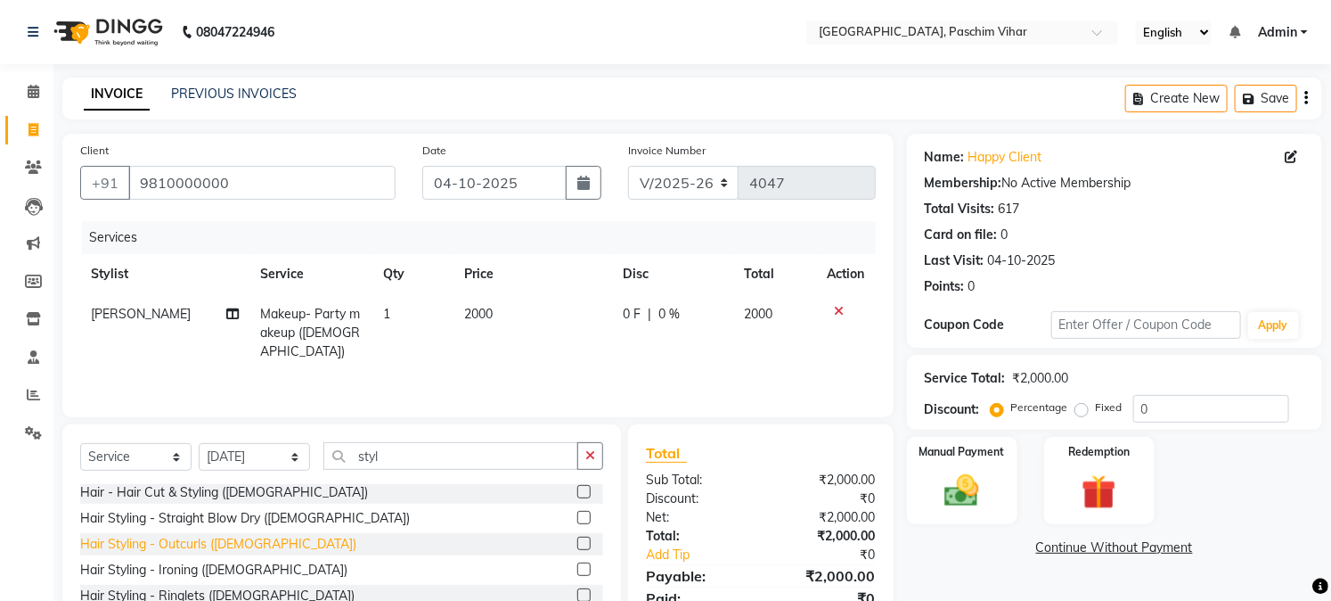
click at [242, 541] on div "Hair Styling - Outcurls (Female)" at bounding box center [218, 544] width 276 height 19
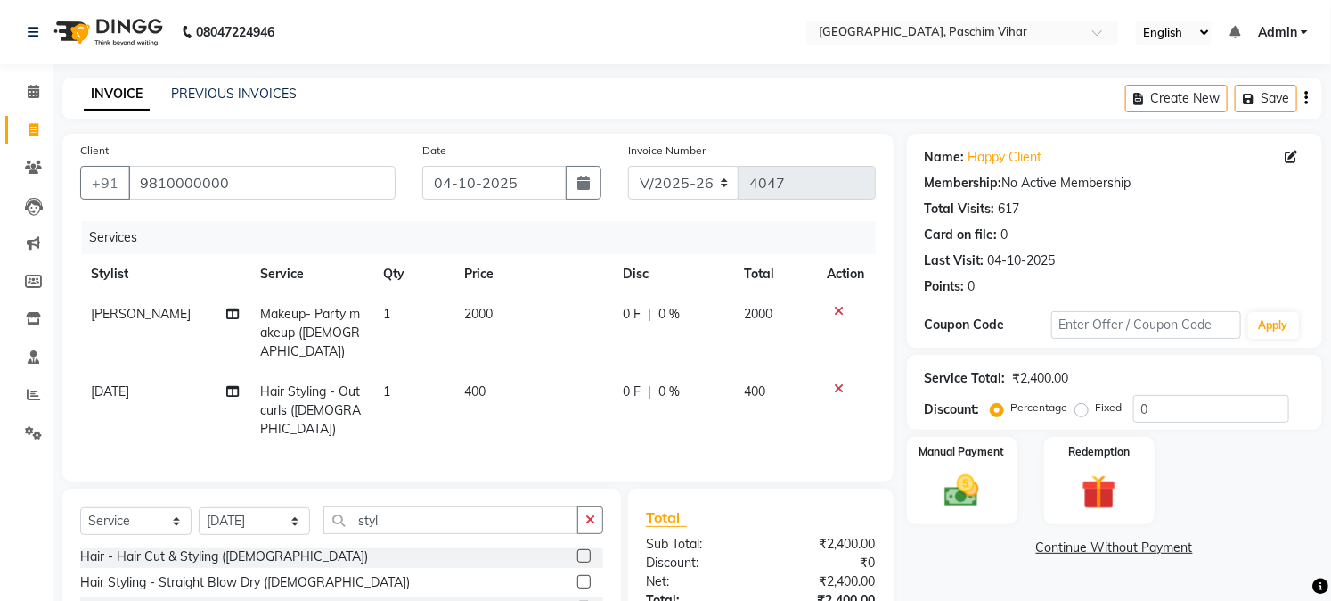
click at [466, 383] on span "400" at bounding box center [474, 391] width 21 height 16
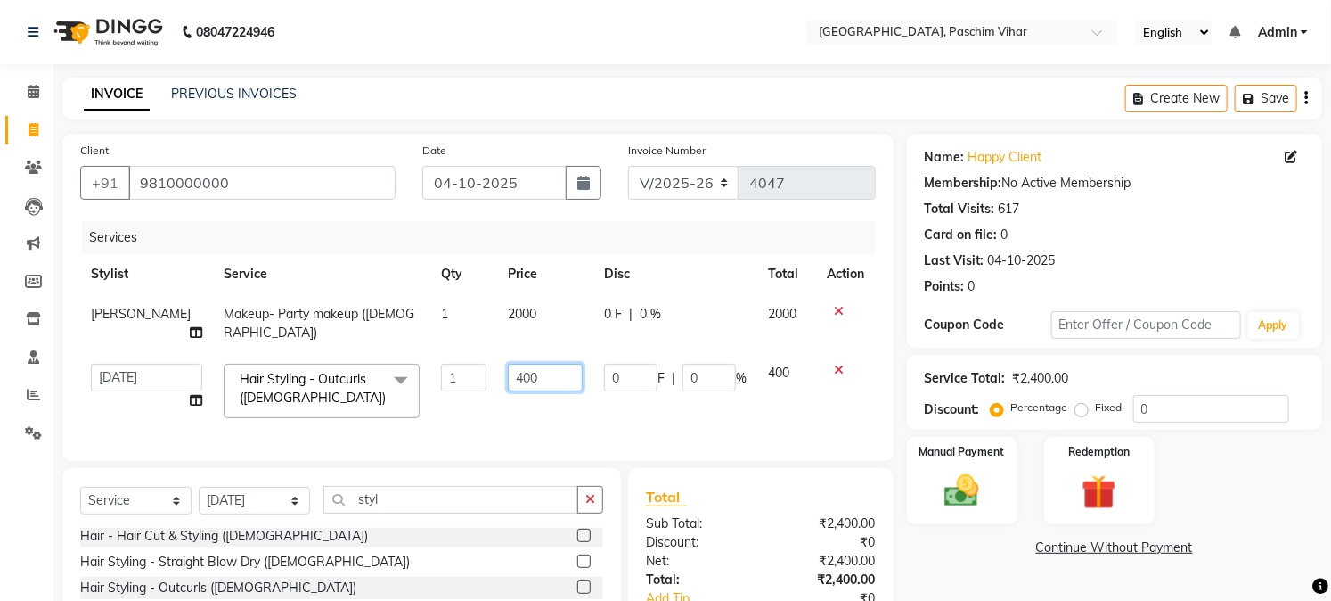
click at [562, 364] on input "400" at bounding box center [545, 378] width 75 height 28
click at [969, 559] on div "Name: Happy Client Membership: No Active Membership Total Visits: 617 Card on f…" at bounding box center [1121, 432] width 429 height 597
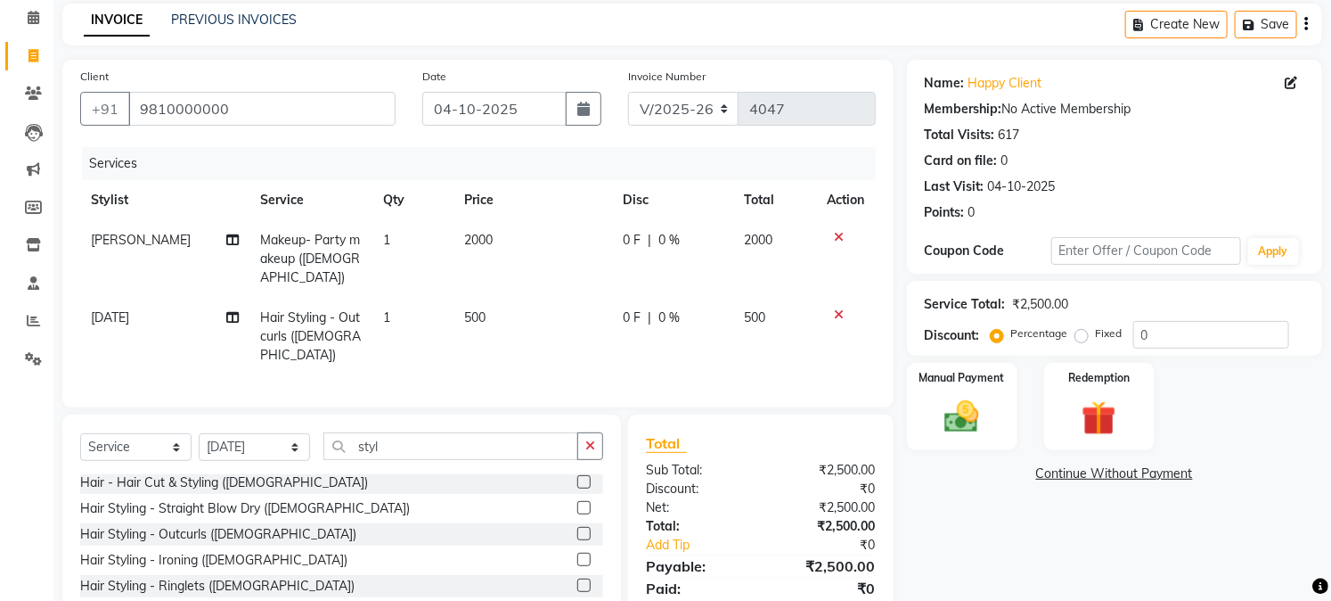
scroll to position [154, 0]
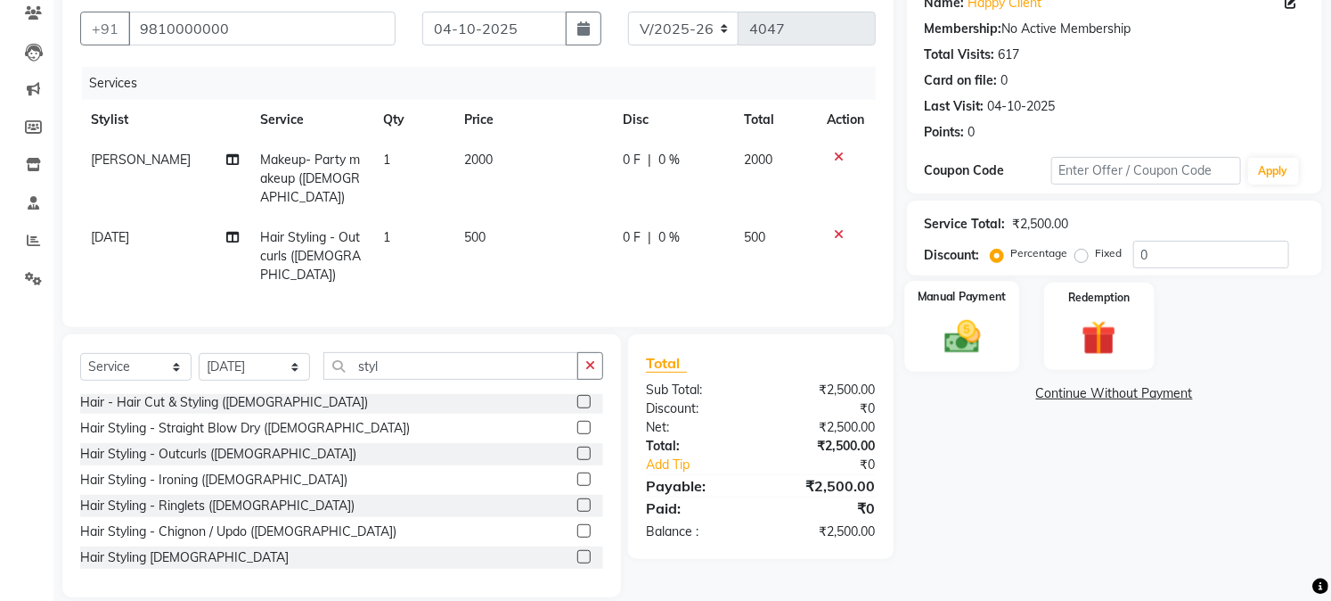
click at [976, 334] on img at bounding box center [962, 336] width 59 height 41
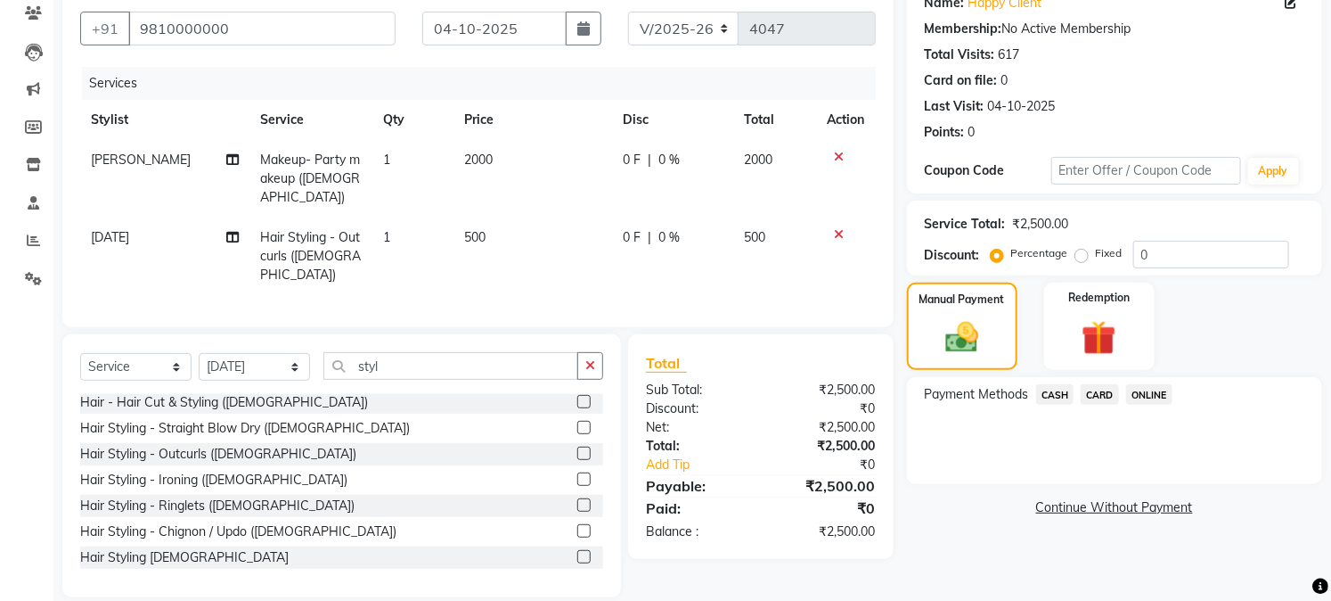
click at [1044, 392] on span "CASH" at bounding box center [1055, 394] width 38 height 20
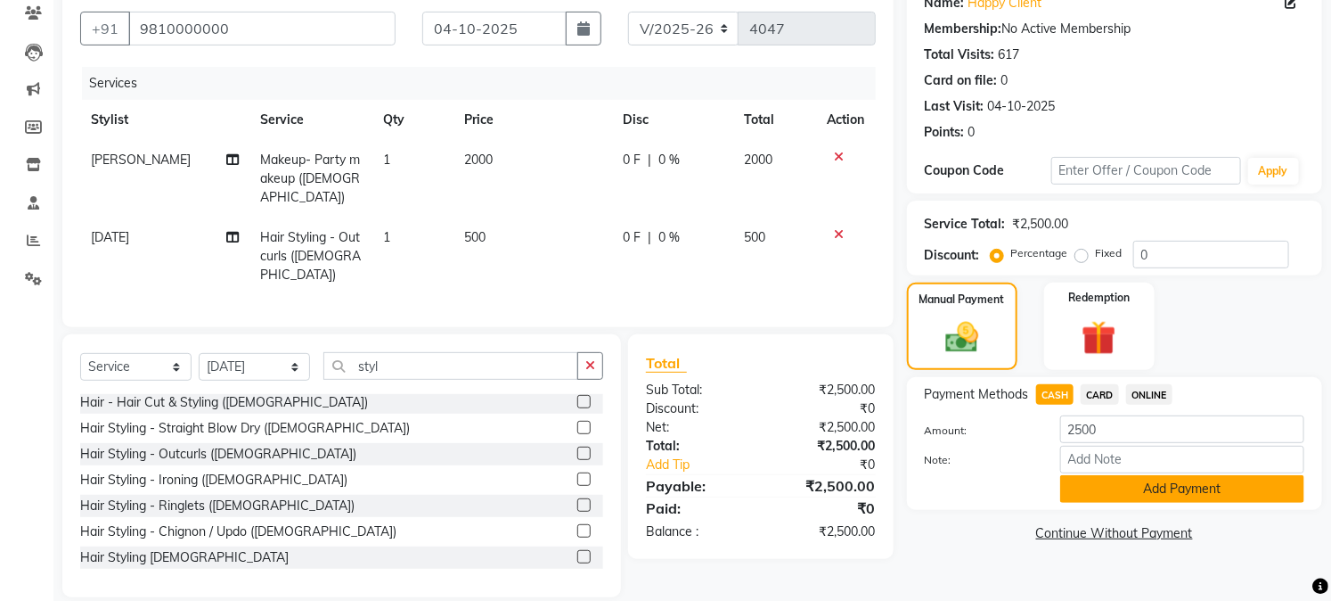
click at [1109, 501] on button "Add Payment" at bounding box center [1182, 489] width 244 height 28
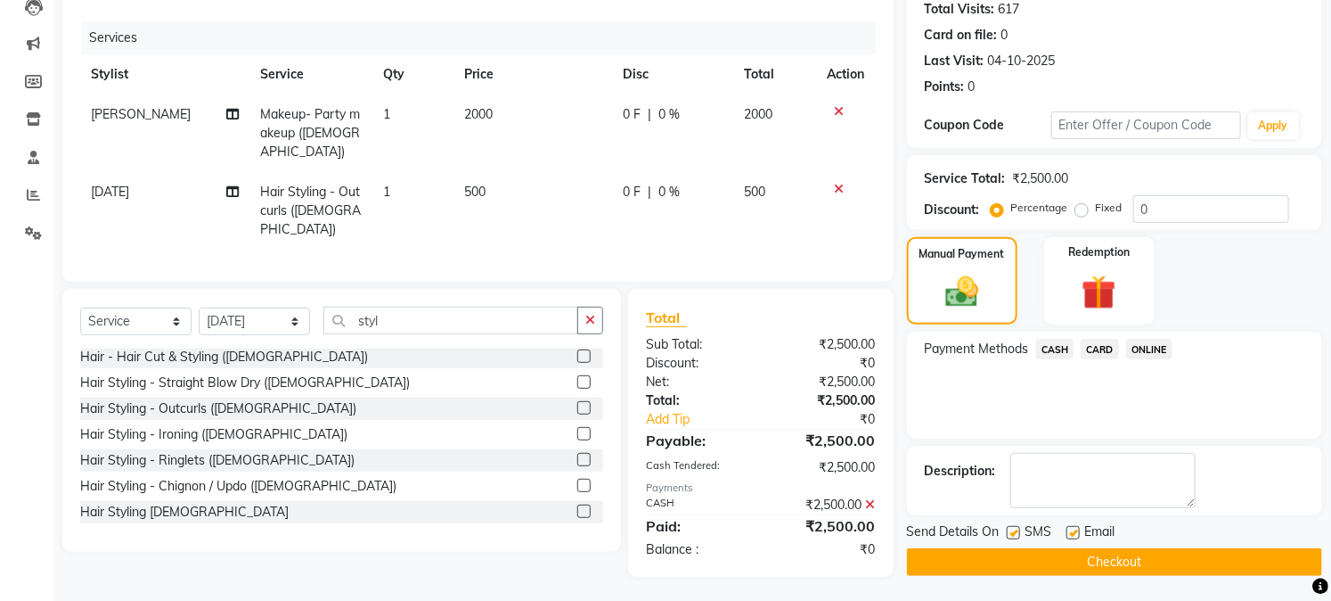
scroll to position [200, 0]
click at [1076, 530] on label at bounding box center [1073, 531] width 13 height 13
click at [1076, 530] on input "checkbox" at bounding box center [1073, 533] width 12 height 12
click at [1018, 532] on label at bounding box center [1013, 531] width 13 height 13
click at [1018, 532] on input "checkbox" at bounding box center [1013, 533] width 12 height 12
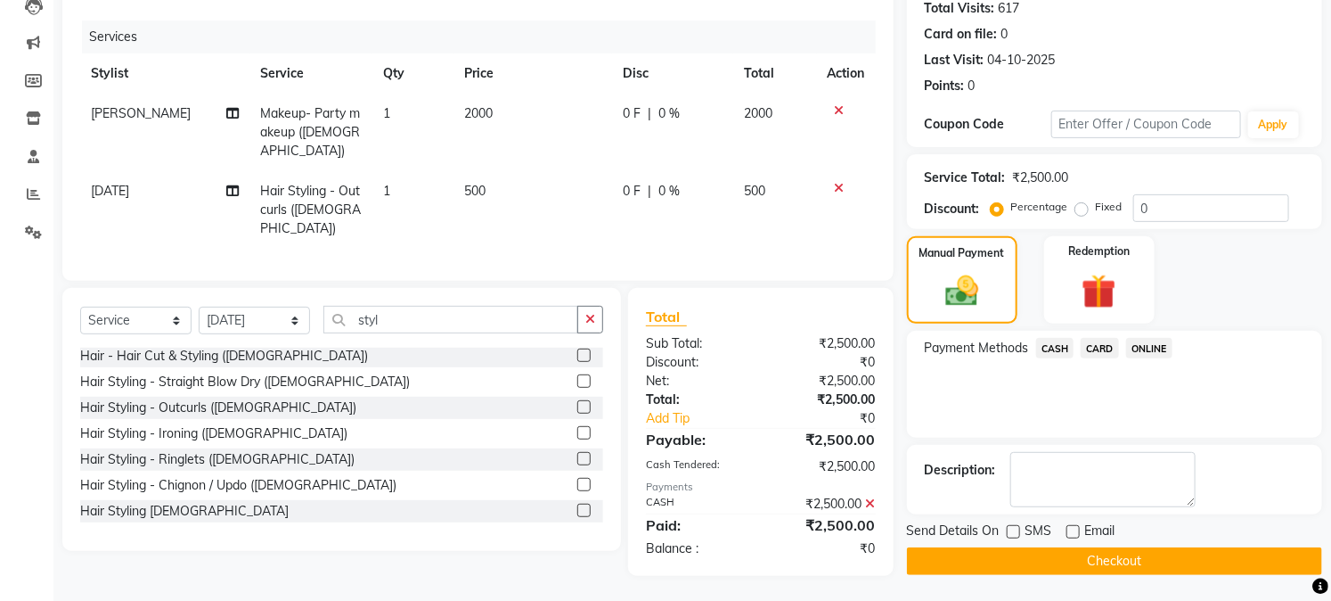
click at [1009, 558] on button "Checkout" at bounding box center [1114, 561] width 415 height 28
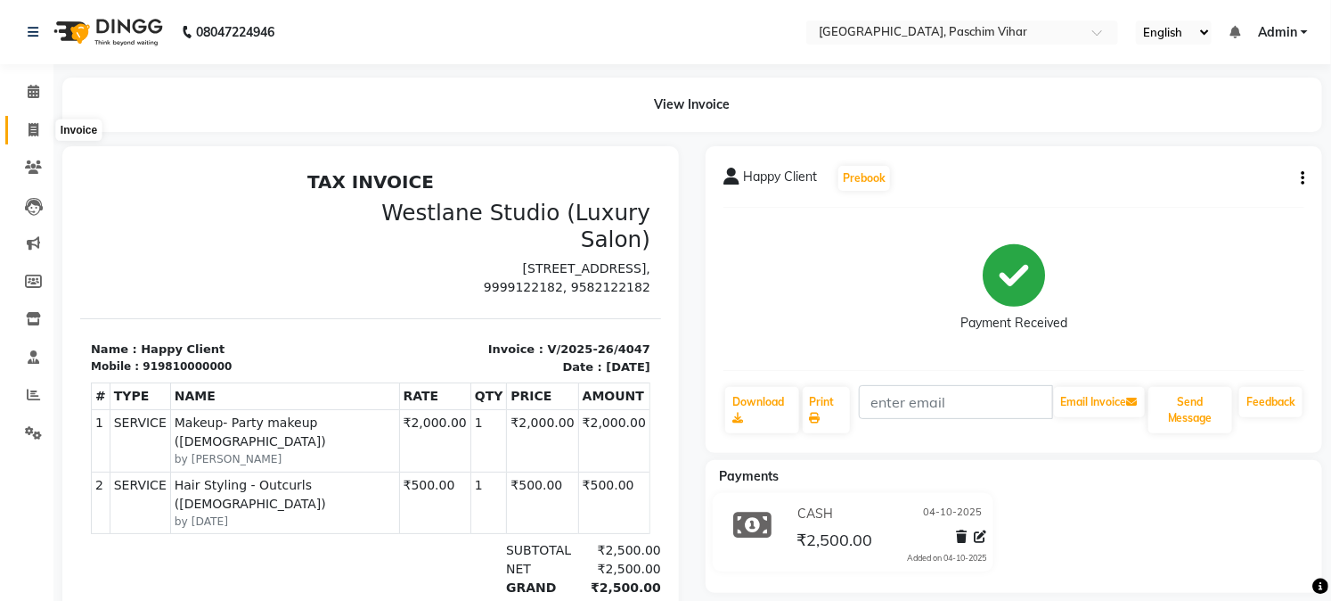
click at [29, 127] on icon at bounding box center [34, 129] width 10 height 13
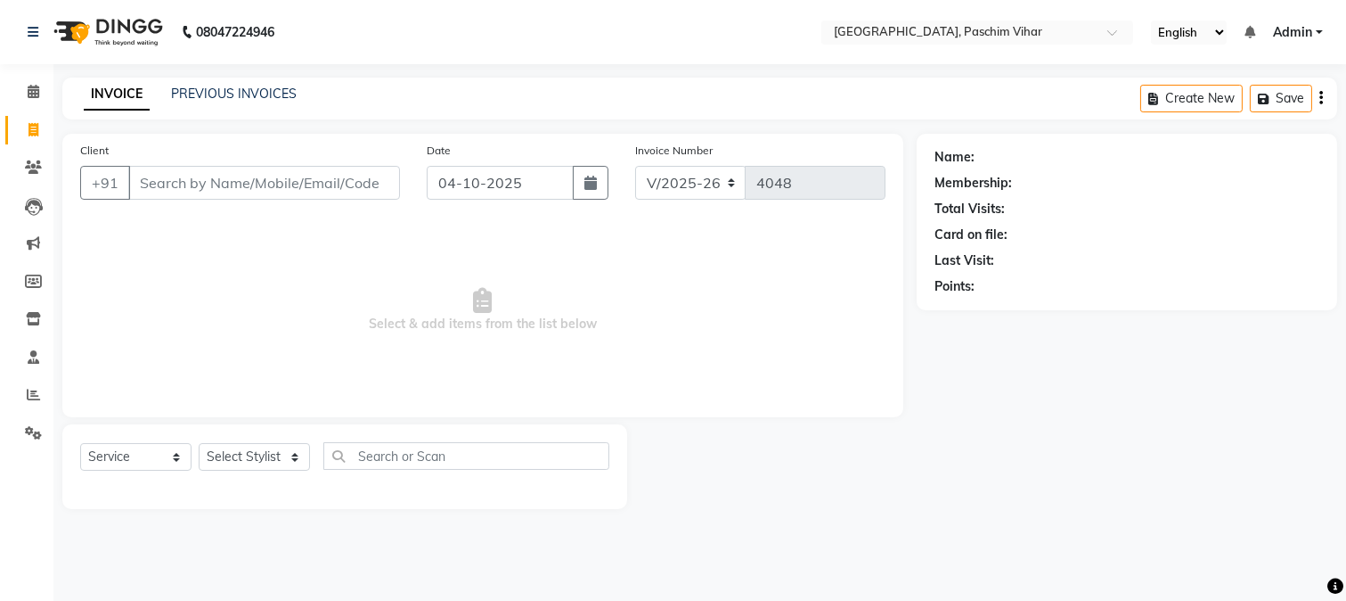
click at [224, 184] on input "Client" at bounding box center [264, 183] width 272 height 34
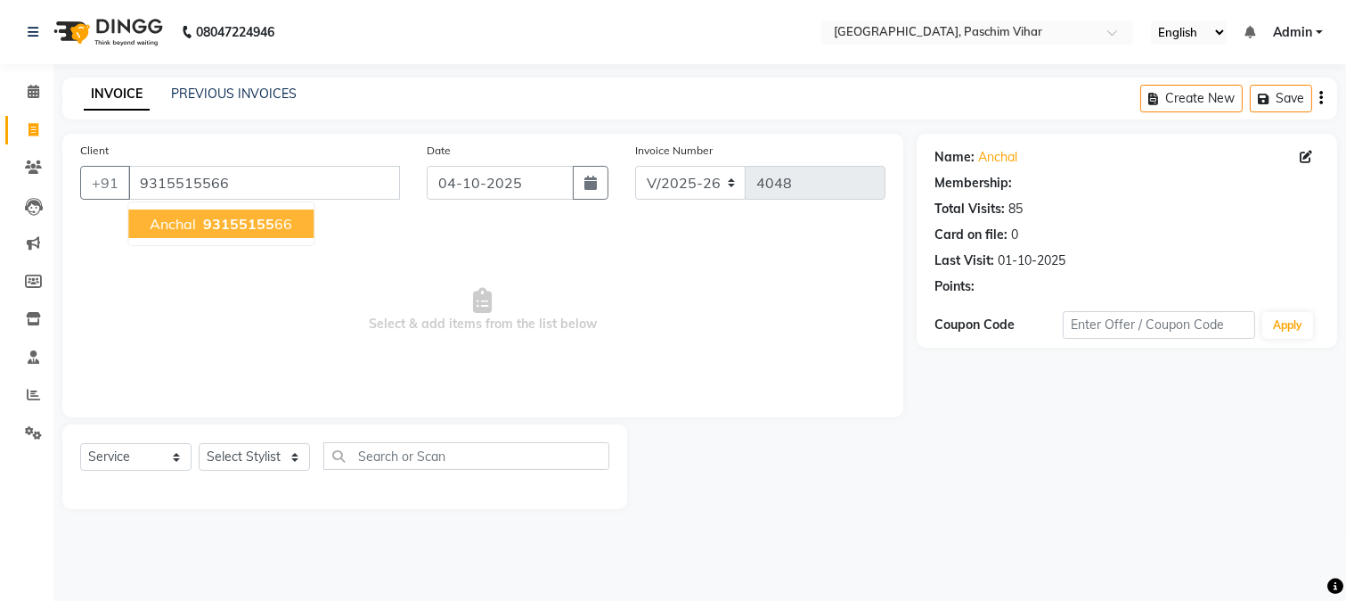
click at [236, 233] on button "Anchal 93155155 66" at bounding box center [220, 223] width 185 height 29
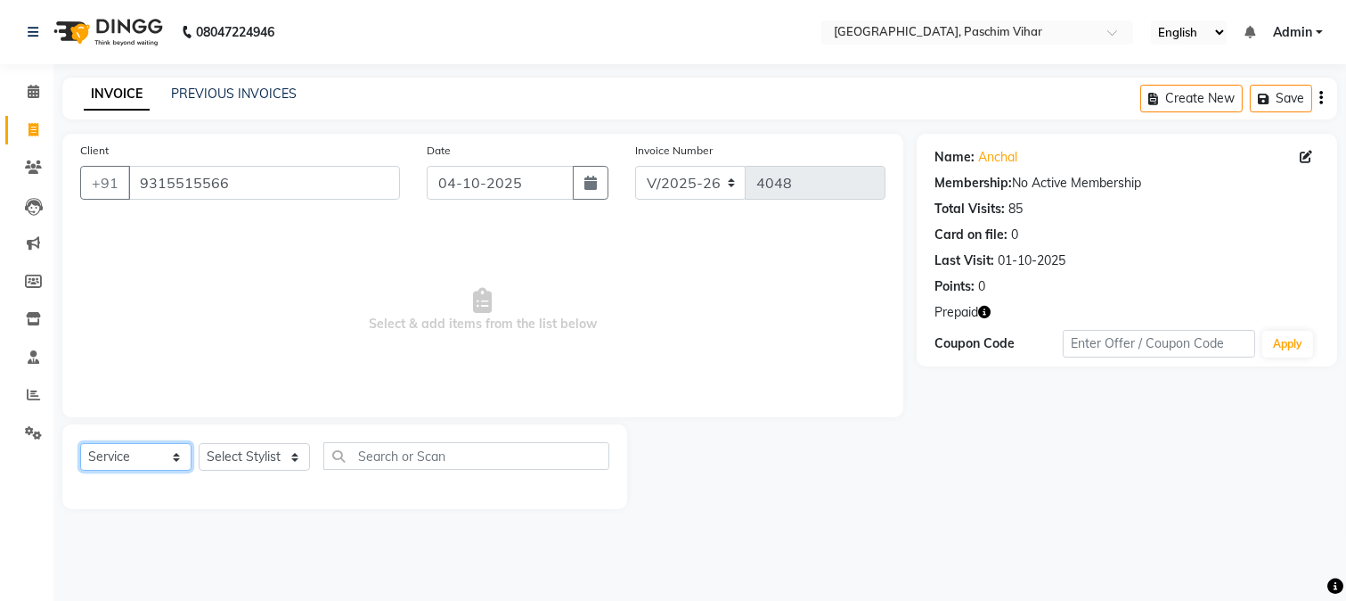
click at [150, 454] on select "Select Service Product Membership Package Voucher Prepaid Gift Card" at bounding box center [135, 457] width 111 height 28
click at [80, 444] on select "Select Service Product Membership Package Voucher Prepaid Gift Card" at bounding box center [135, 457] width 111 height 28
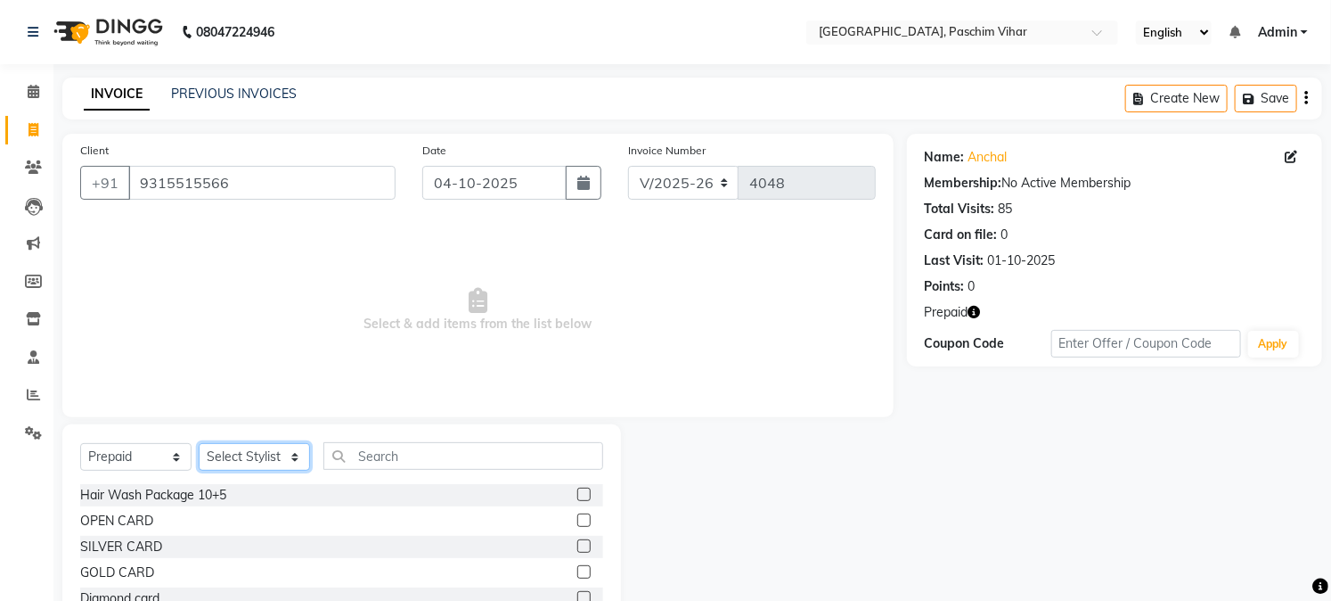
click at [276, 455] on select "Select Stylist Akash Amrita Anu Arun Gaurav GULFAM jeeshan KUNAL MANISH NADEEM …" at bounding box center [254, 457] width 111 height 28
click at [199, 444] on select "Select Stylist Akash Amrita Anu Arun Gaurav GULFAM jeeshan KUNAL MANISH NADEEM …" at bounding box center [254, 457] width 111 height 28
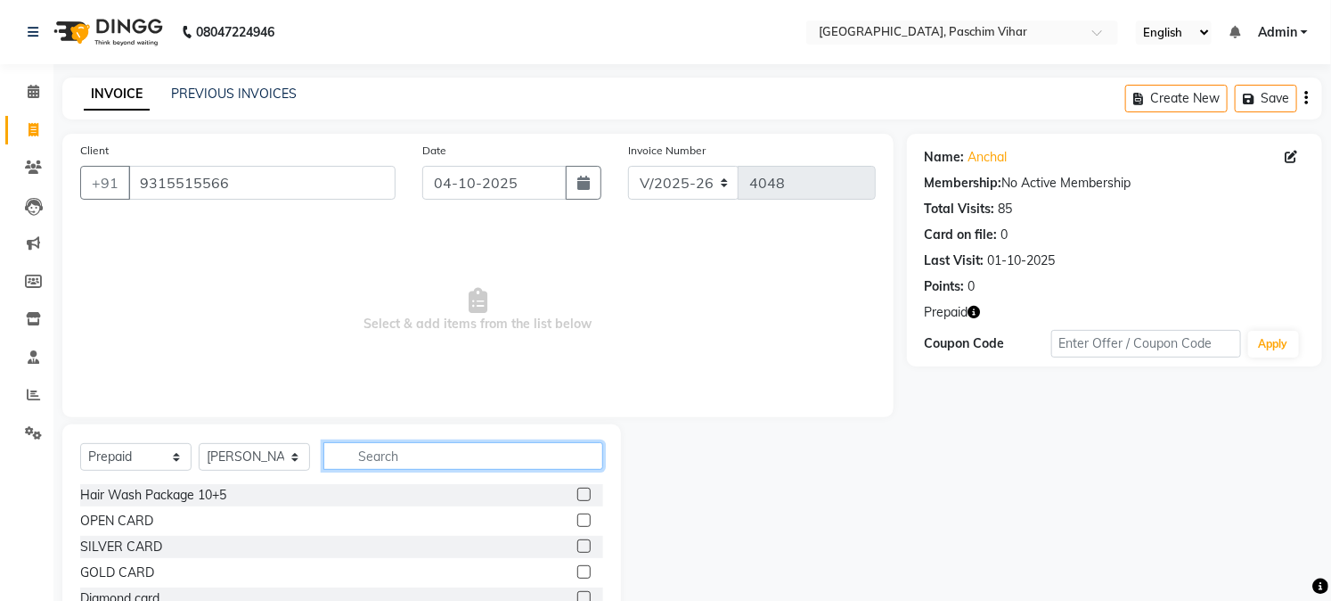
click at [411, 459] on input "text" at bounding box center [463, 456] width 280 height 28
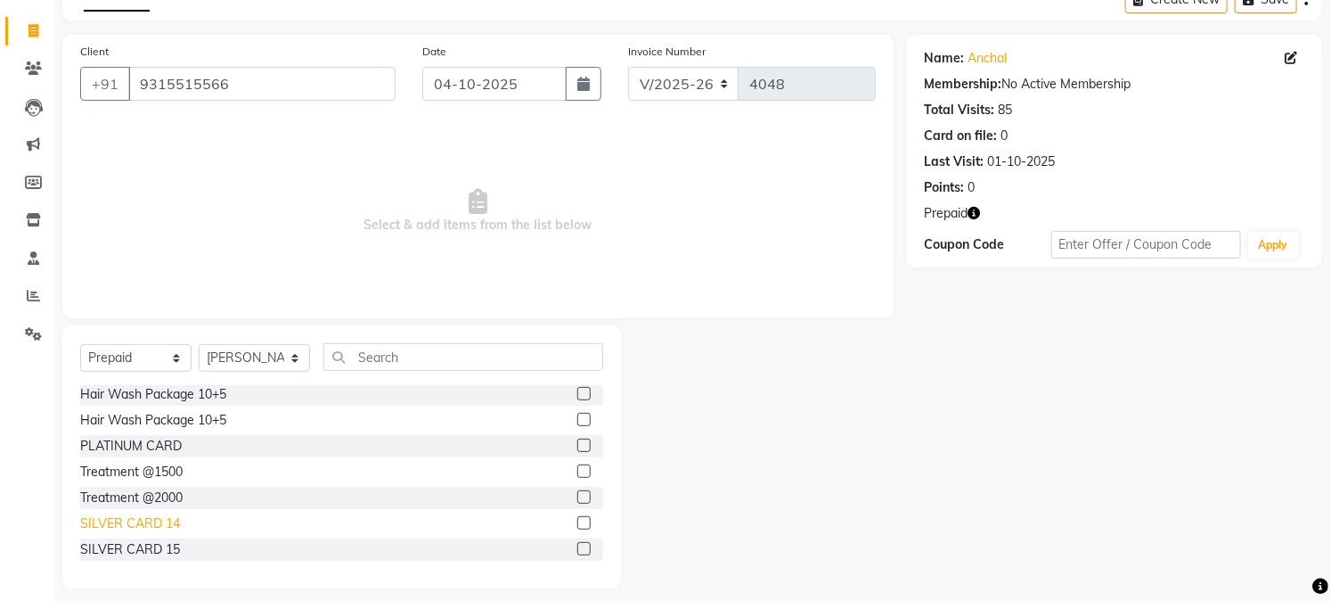
click at [152, 519] on div "SILVER CARD 14" at bounding box center [130, 523] width 100 height 19
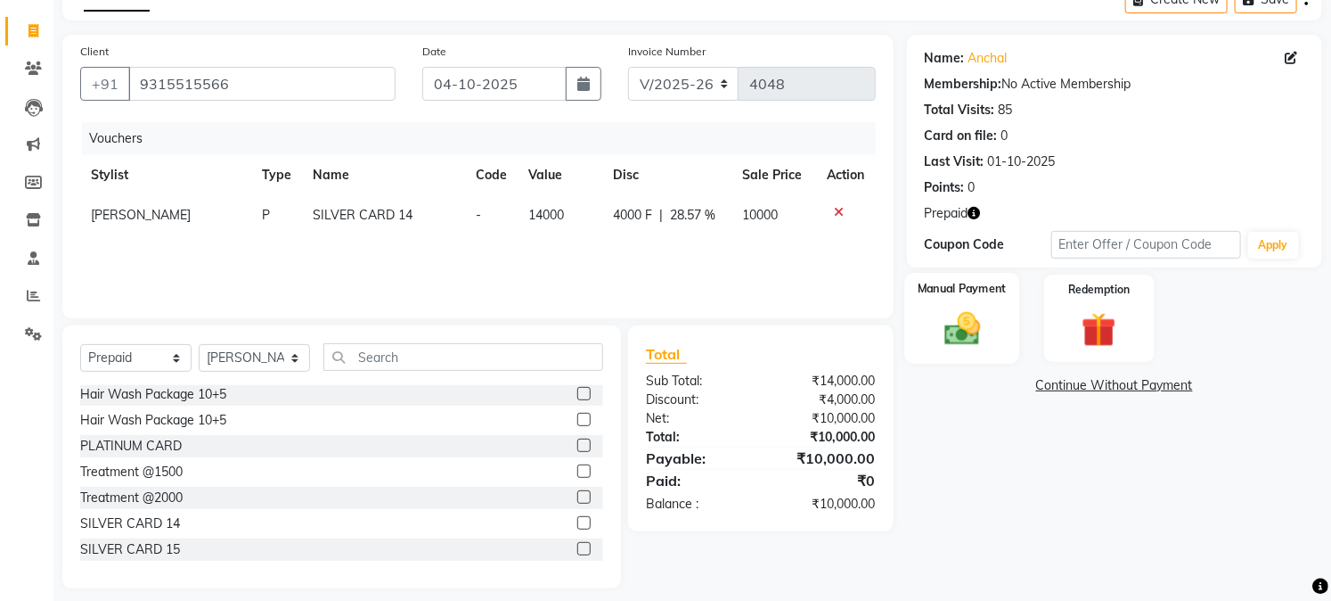
click at [978, 333] on img at bounding box center [962, 328] width 59 height 41
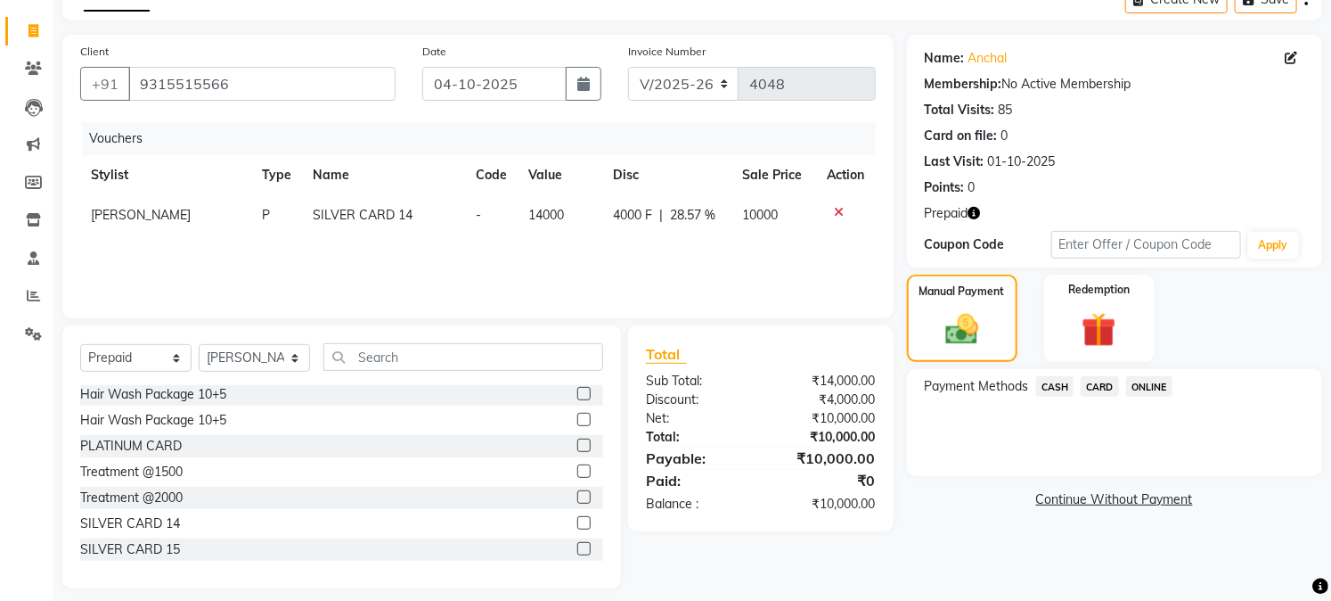
click at [1149, 393] on span "ONLINE" at bounding box center [1149, 386] width 46 height 20
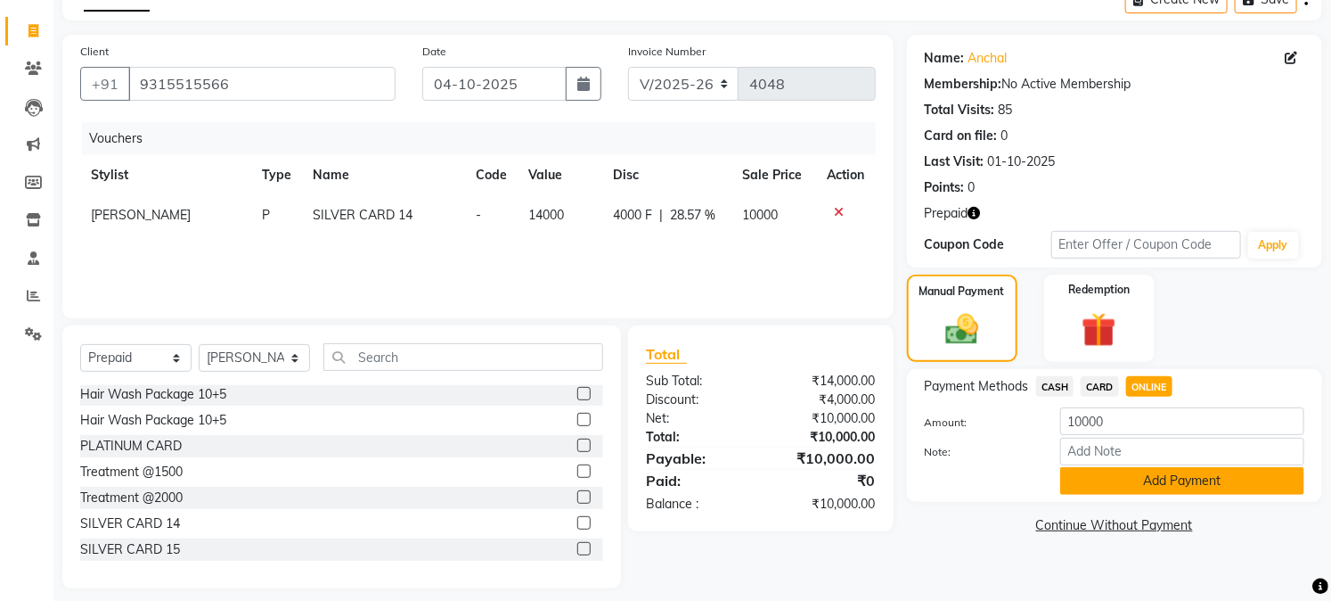
click at [1092, 479] on button "Add Payment" at bounding box center [1182, 481] width 244 height 28
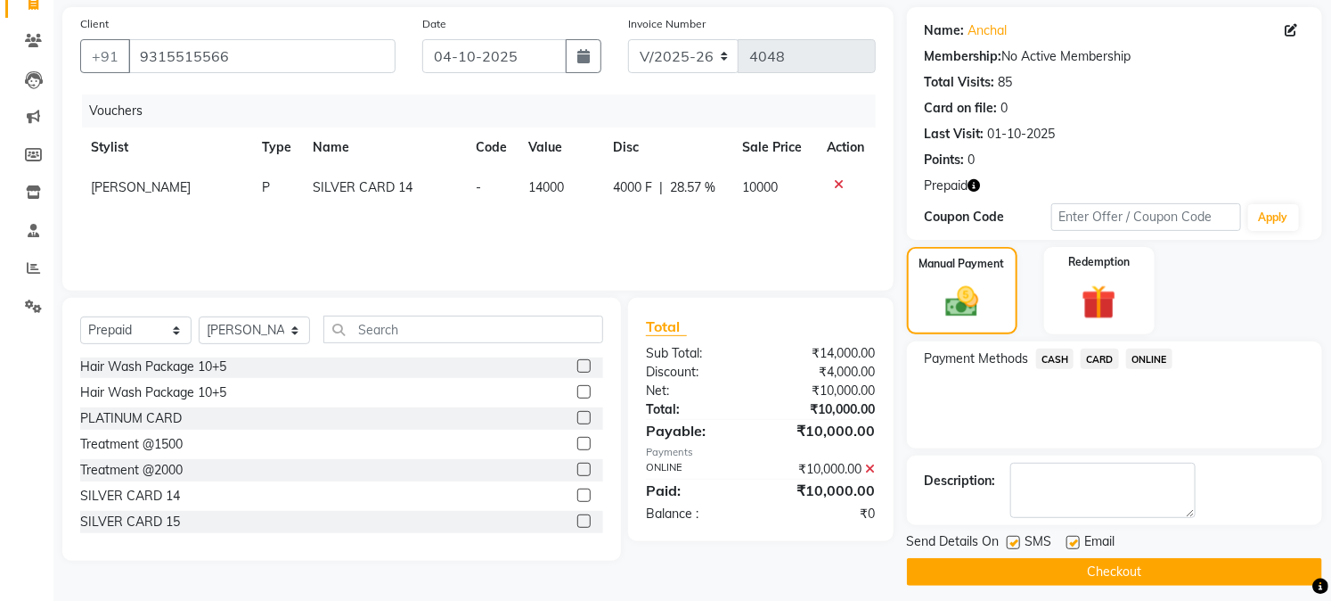
scroll to position [137, 0]
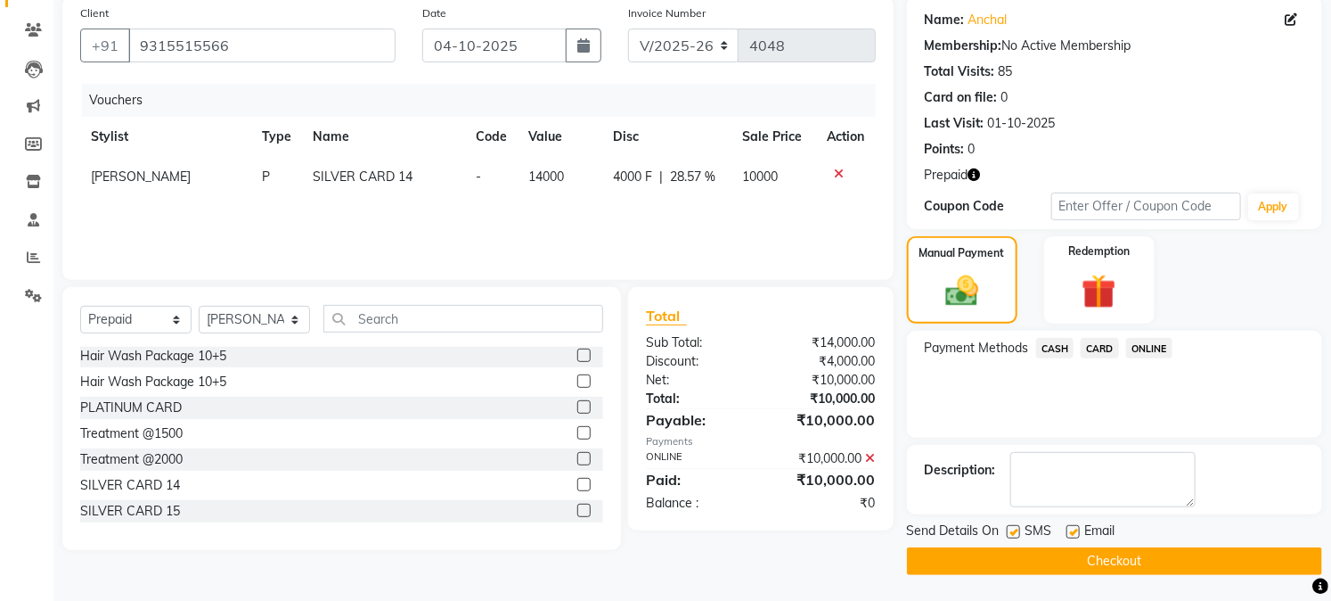
click at [1074, 530] on label at bounding box center [1073, 531] width 13 height 13
click at [1074, 530] on input "checkbox" at bounding box center [1073, 533] width 12 height 12
click at [1043, 561] on button "Checkout" at bounding box center [1114, 561] width 415 height 28
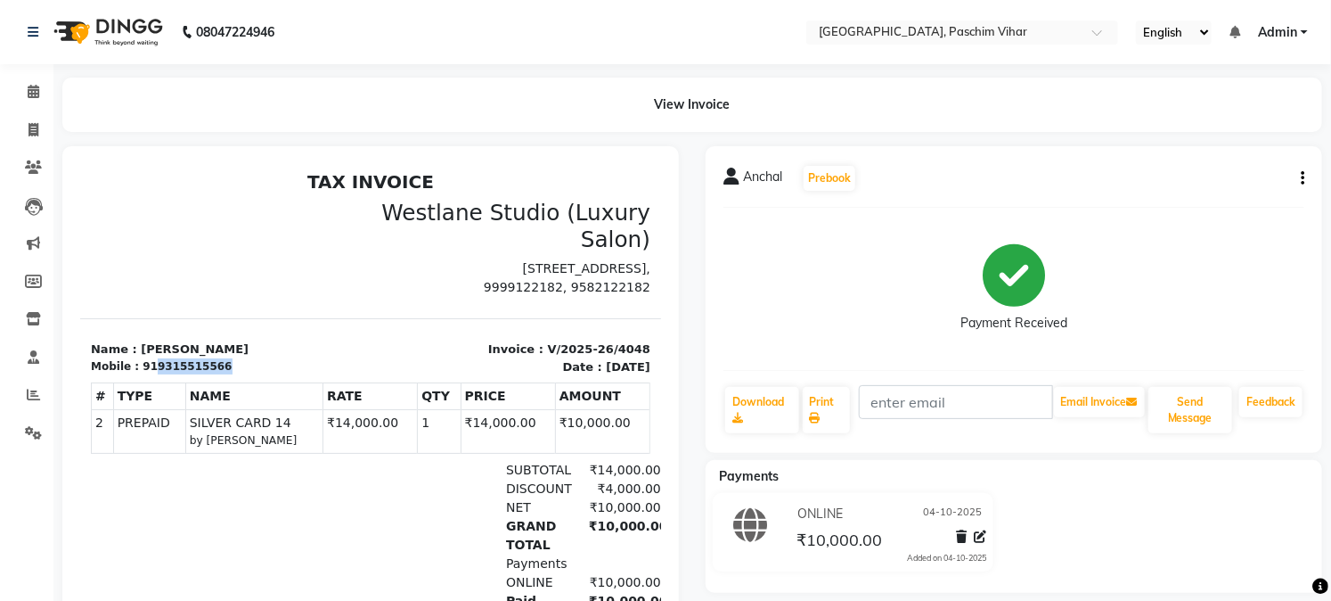
drag, startPoint x: 209, startPoint y: 384, endPoint x: 146, endPoint y: 387, distance: 62.4
click at [146, 373] on div "Mobile : 919315515566" at bounding box center [224, 365] width 269 height 16
copy div "9315515566"
click at [30, 135] on icon at bounding box center [34, 129] width 10 height 13
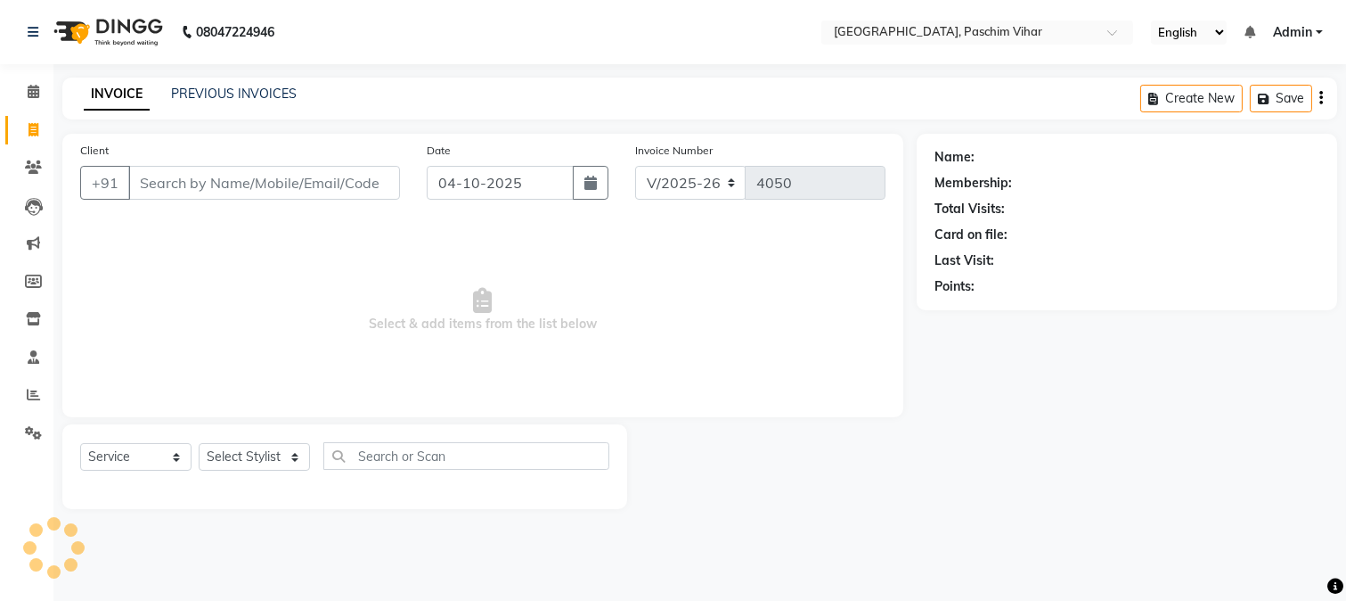
click at [217, 181] on input "Client" at bounding box center [264, 183] width 272 height 34
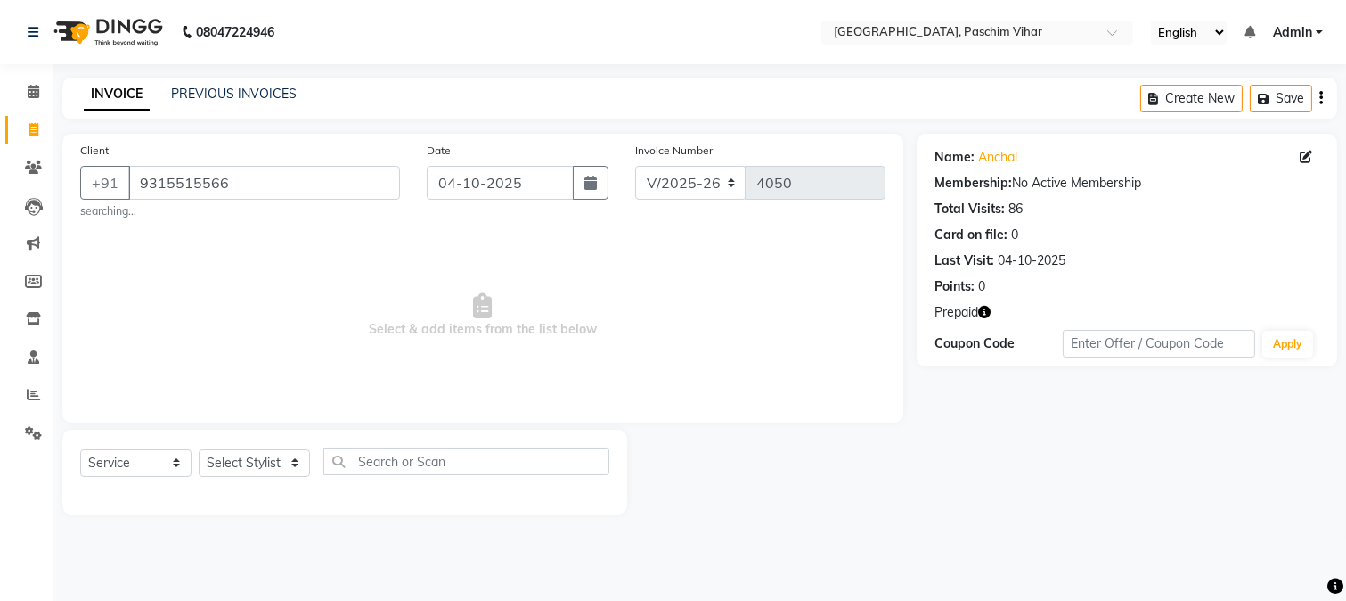
click at [233, 250] on span "Select & add items from the list below" at bounding box center [483, 315] width 806 height 178
click at [250, 468] on select "Select Stylist Akash Amrita Anu Arun Gaurav GULFAM jeeshan KUNAL MANISH NADEEM …" at bounding box center [254, 463] width 111 height 28
click at [986, 312] on icon "button" at bounding box center [984, 312] width 12 height 12
click at [999, 448] on div "Name: Anchal Membership: No Active Membership Total Visits: 86 Card on file: 0 …" at bounding box center [1134, 324] width 434 height 380
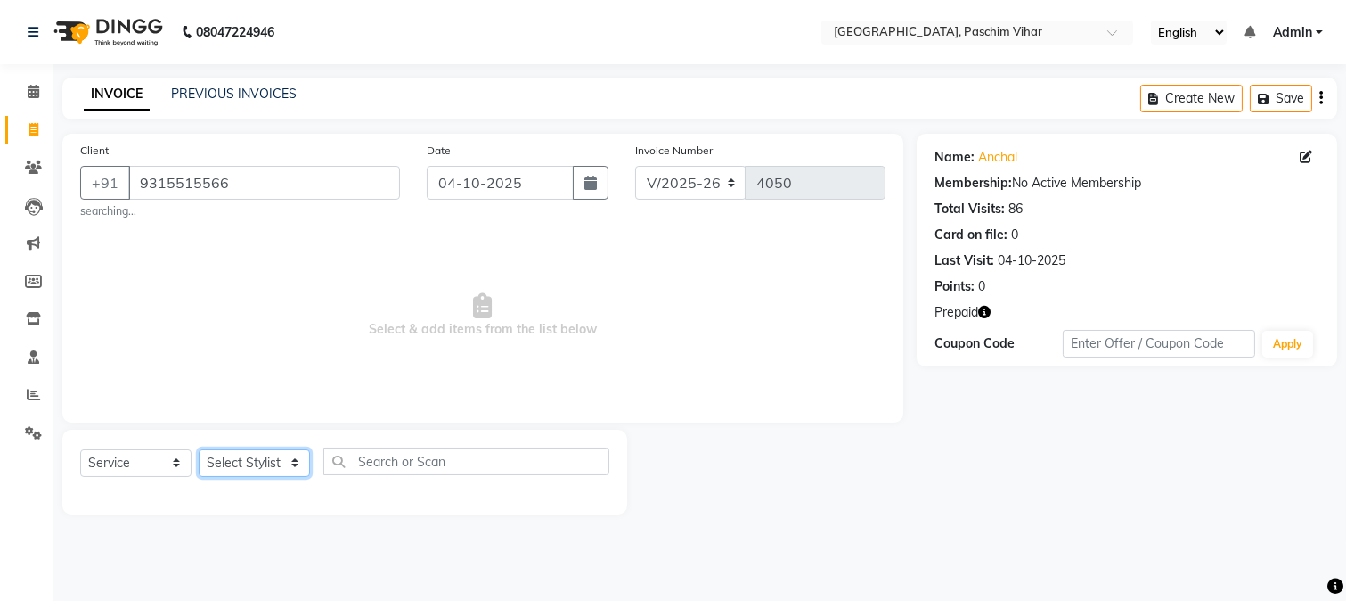
click at [260, 459] on select "Select Stylist Akash Amrita Anu Arun Gaurav GULFAM jeeshan KUNAL MANISH NADEEM …" at bounding box center [254, 463] width 111 height 28
click at [199, 449] on select "Select Stylist Akash Amrita Anu Arun Gaurav GULFAM jeeshan KUNAL MANISH NADEEM …" at bounding box center [254, 463] width 111 height 28
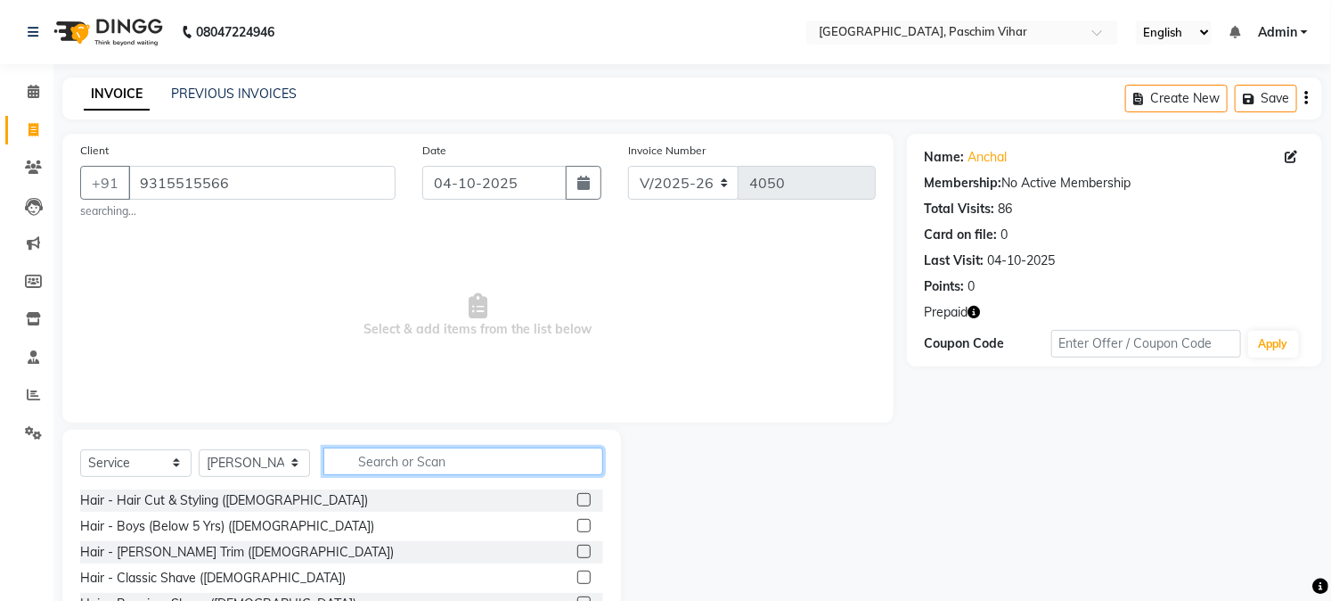
click at [419, 460] on input "text" at bounding box center [463, 461] width 280 height 28
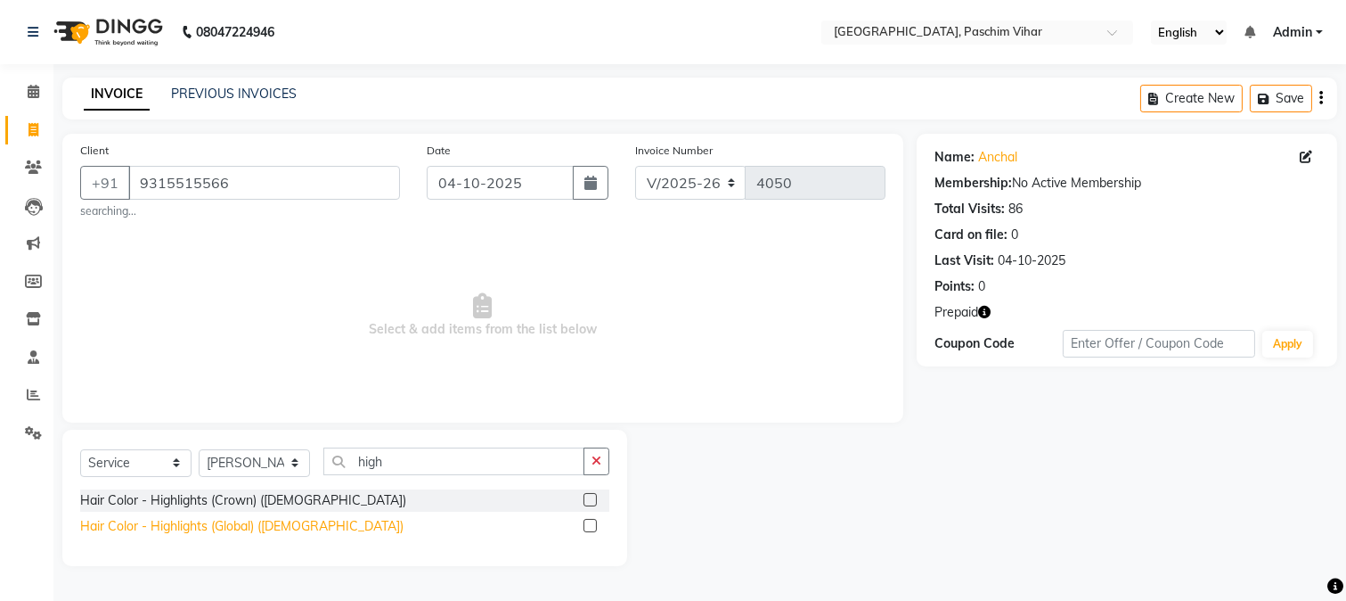
click at [256, 531] on div "Hair Color - Highlights (Global) (Female)" at bounding box center [241, 526] width 323 height 19
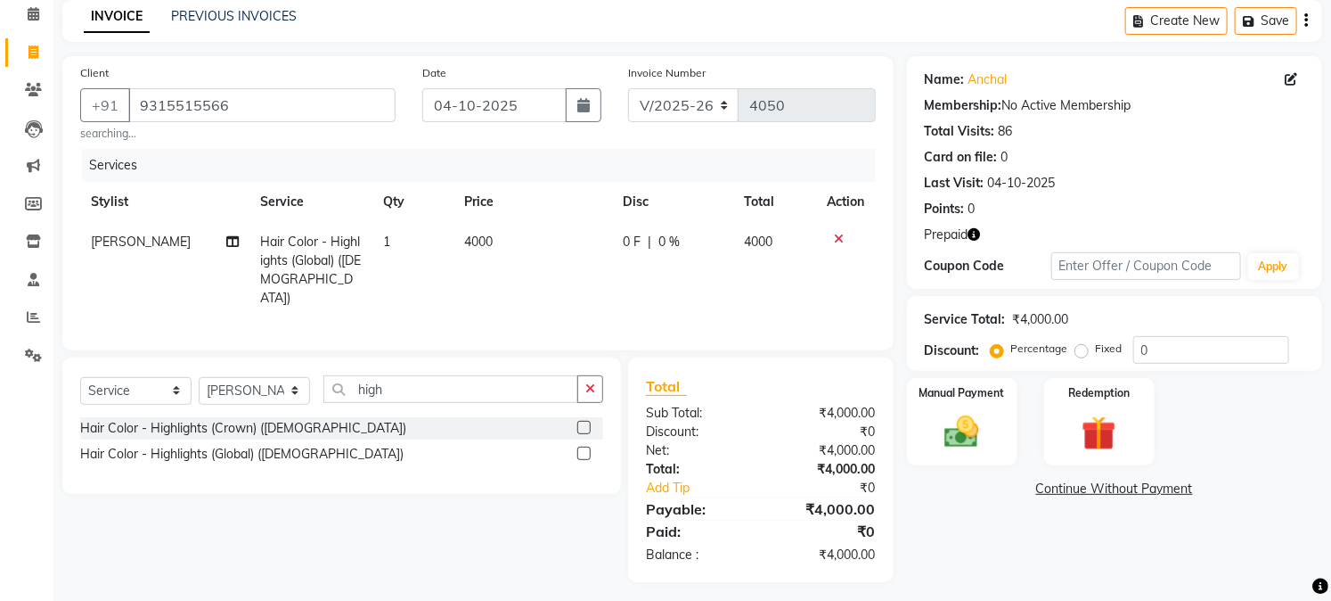
scroll to position [82, 0]
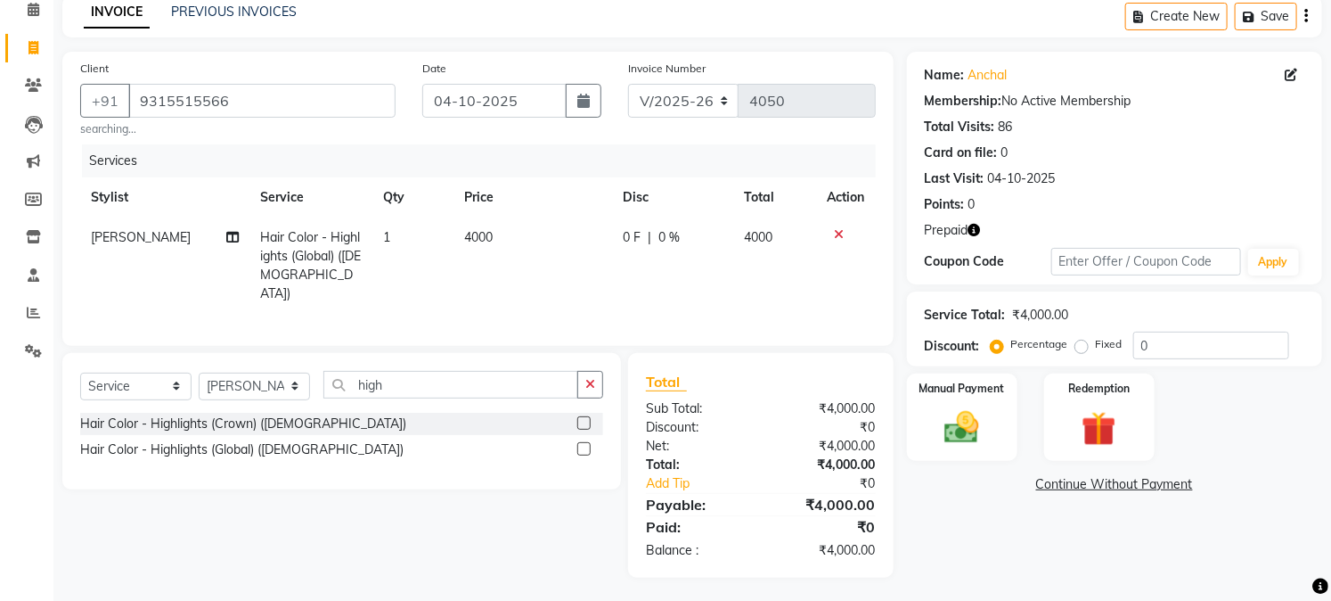
click at [467, 232] on span "4000" at bounding box center [478, 237] width 29 height 16
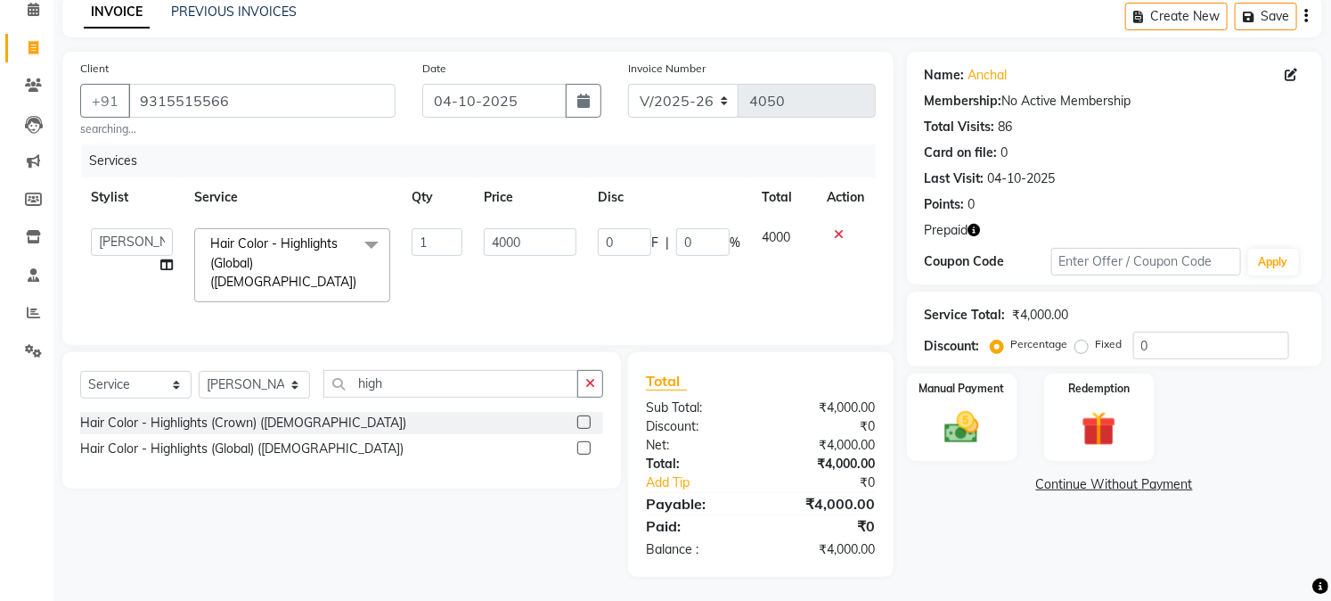
scroll to position [81, 0]
click at [548, 245] on input "4000" at bounding box center [530, 243] width 93 height 28
click at [955, 533] on div "Name: Anchal Membership: No Active Membership Total Visits: 86 Card on file: 0 …" at bounding box center [1121, 315] width 429 height 525
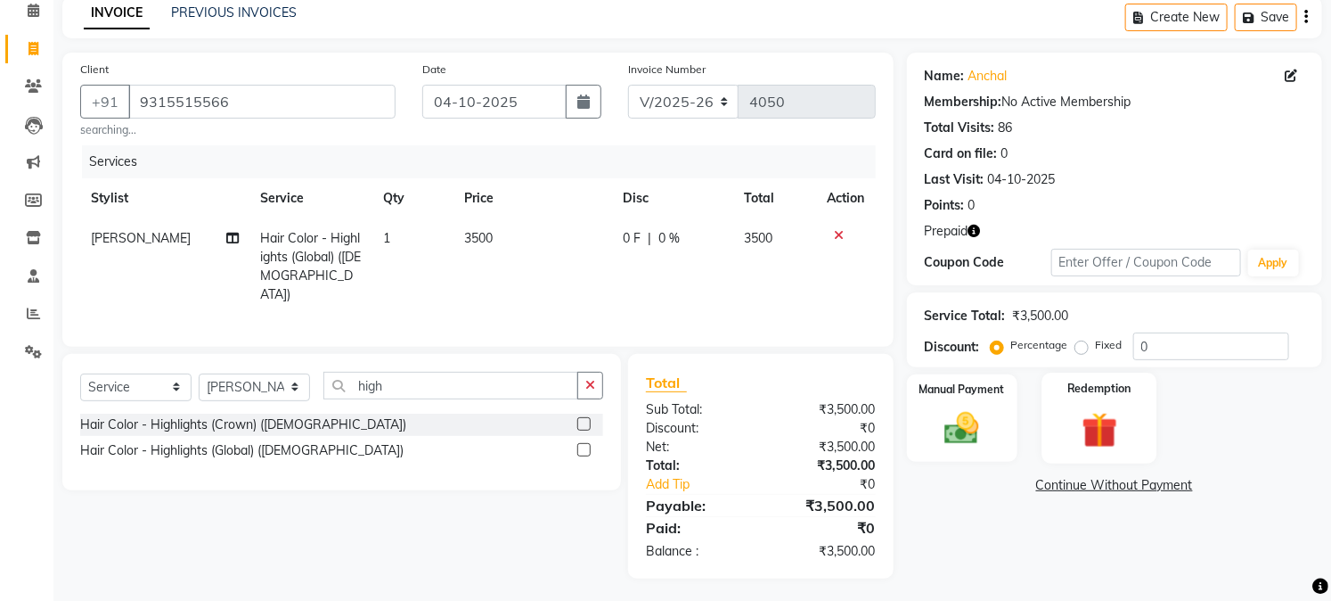
click at [1100, 399] on div "Redemption" at bounding box center [1099, 417] width 115 height 91
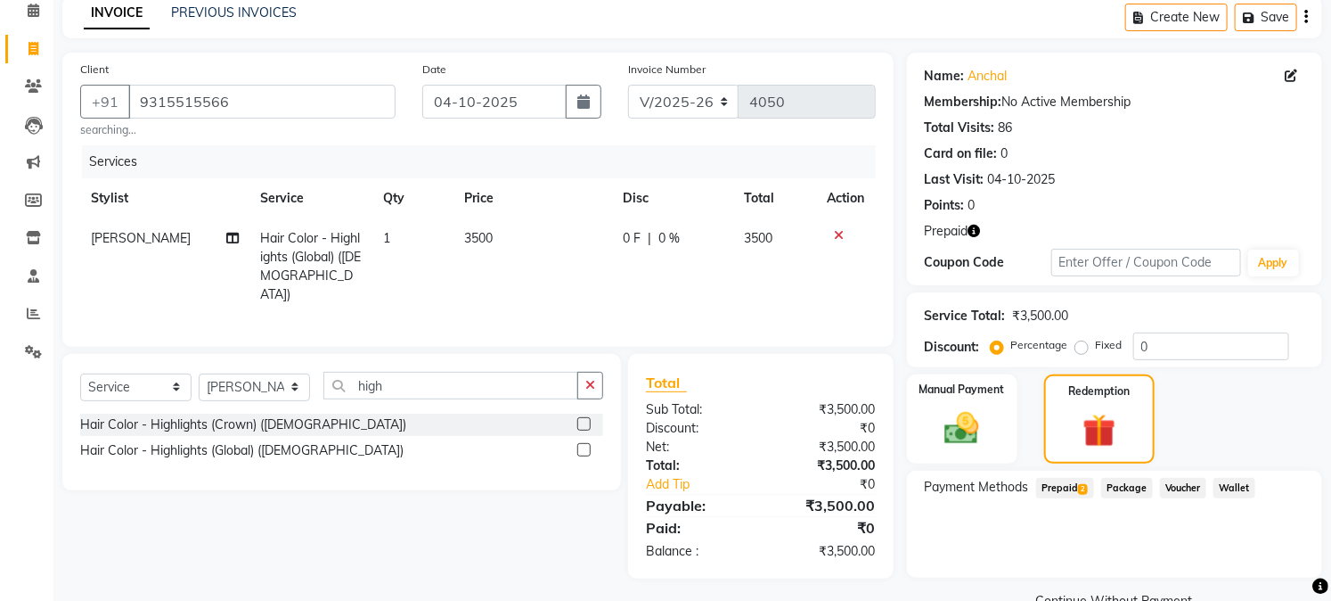
click at [1072, 492] on span "Prepaid 2" at bounding box center [1065, 488] width 58 height 20
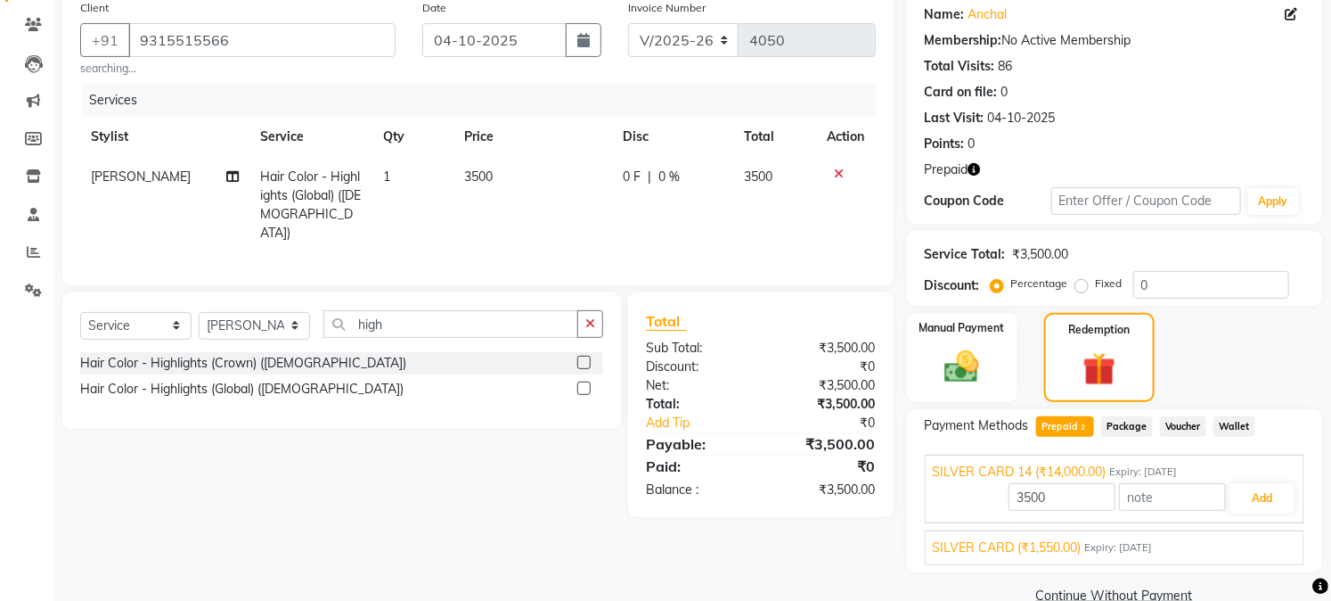
scroll to position [176, 0]
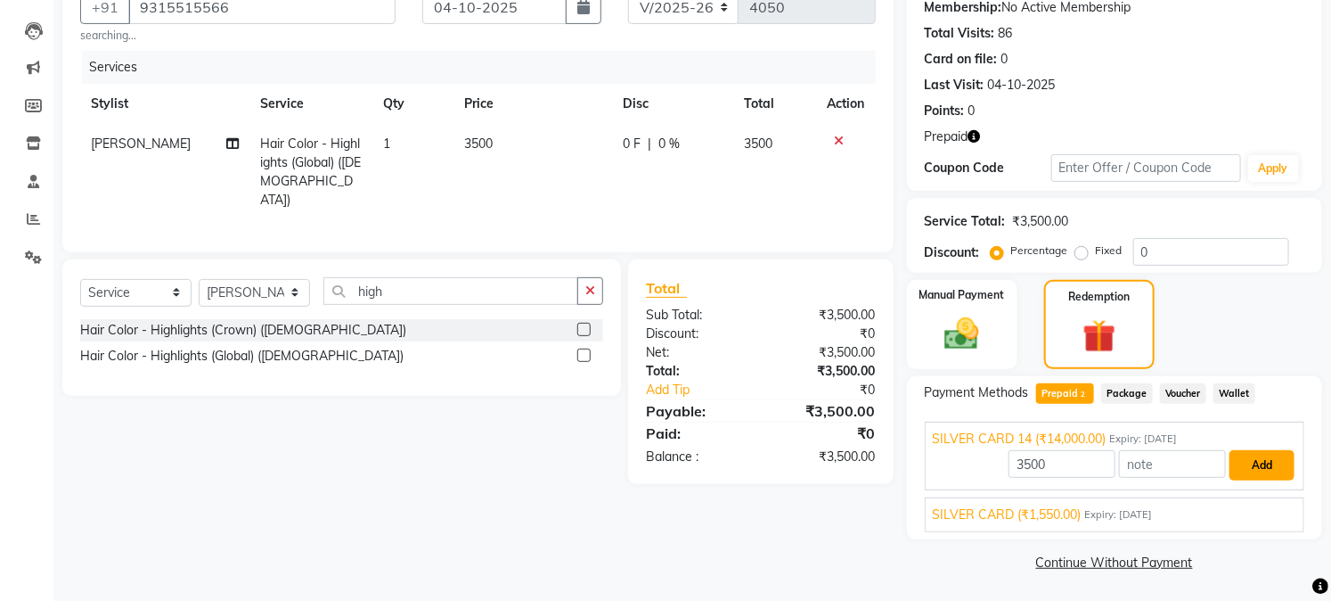
click at [1258, 457] on button "Add" at bounding box center [1262, 465] width 65 height 30
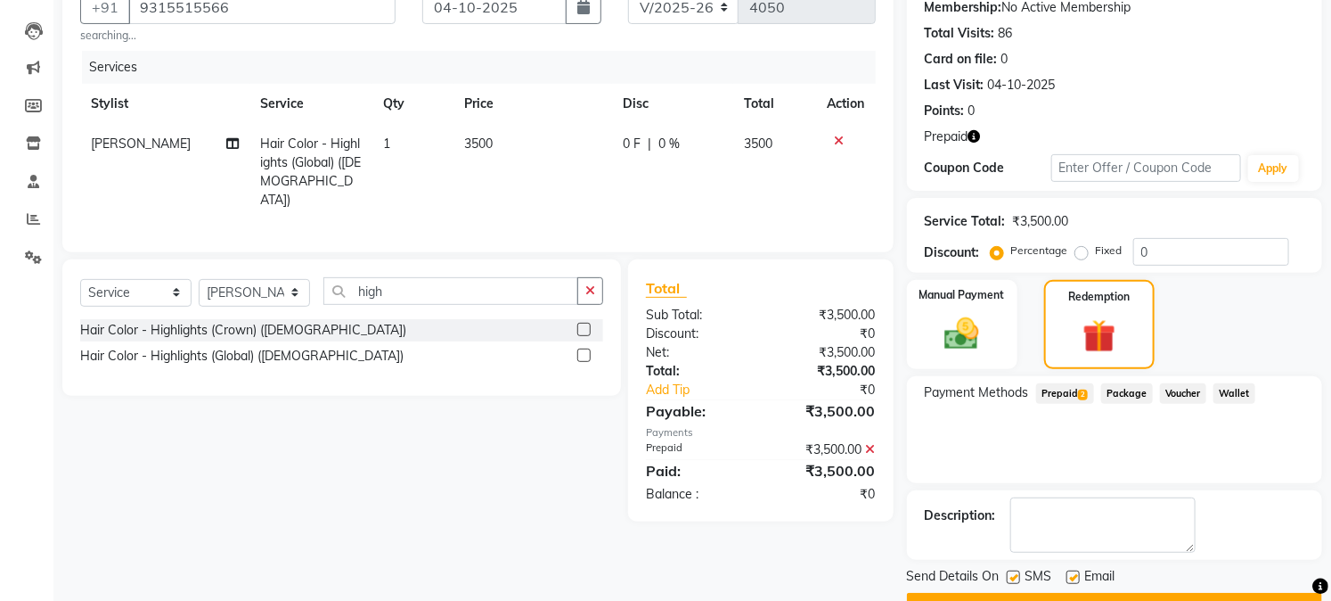
scroll to position [220, 0]
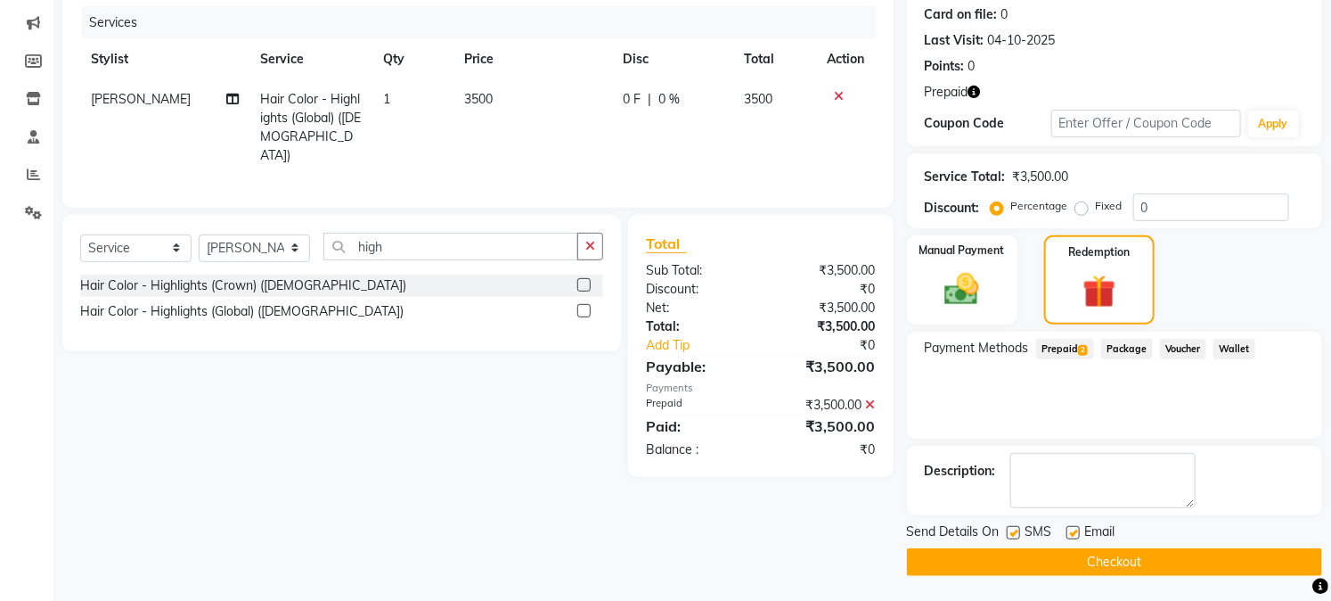
click at [1072, 530] on label at bounding box center [1073, 532] width 13 height 13
click at [1072, 530] on input "checkbox" at bounding box center [1073, 534] width 12 height 12
click at [1059, 552] on button "Checkout" at bounding box center [1114, 562] width 415 height 28
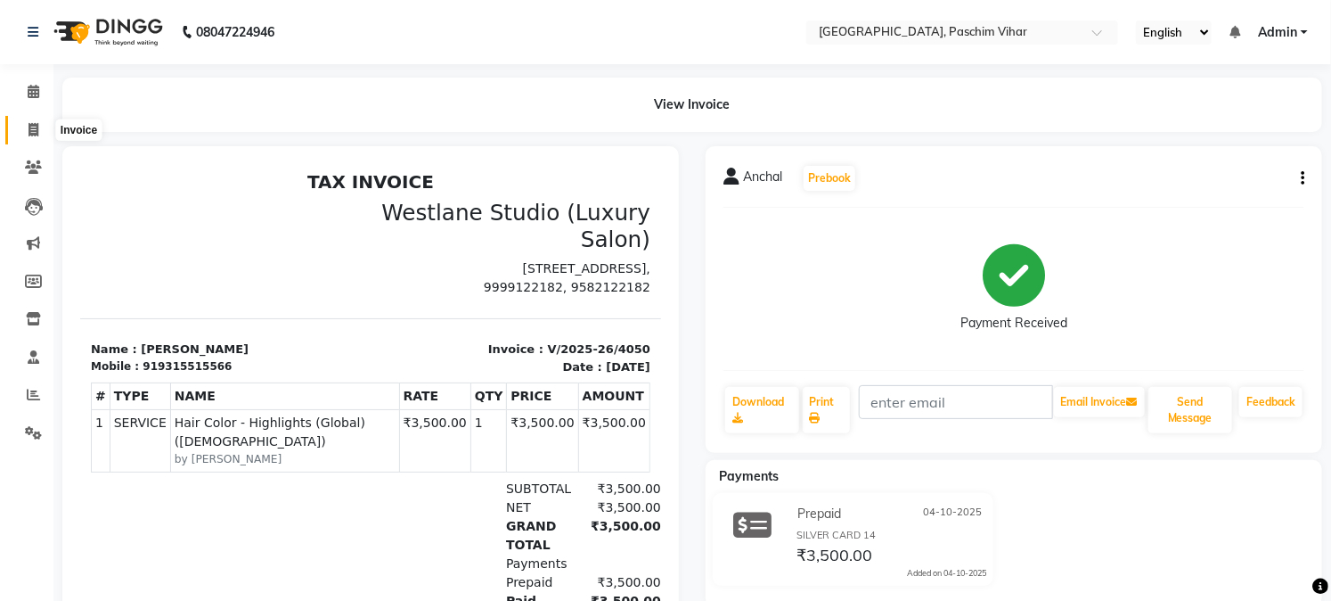
click at [25, 129] on span at bounding box center [33, 130] width 31 height 20
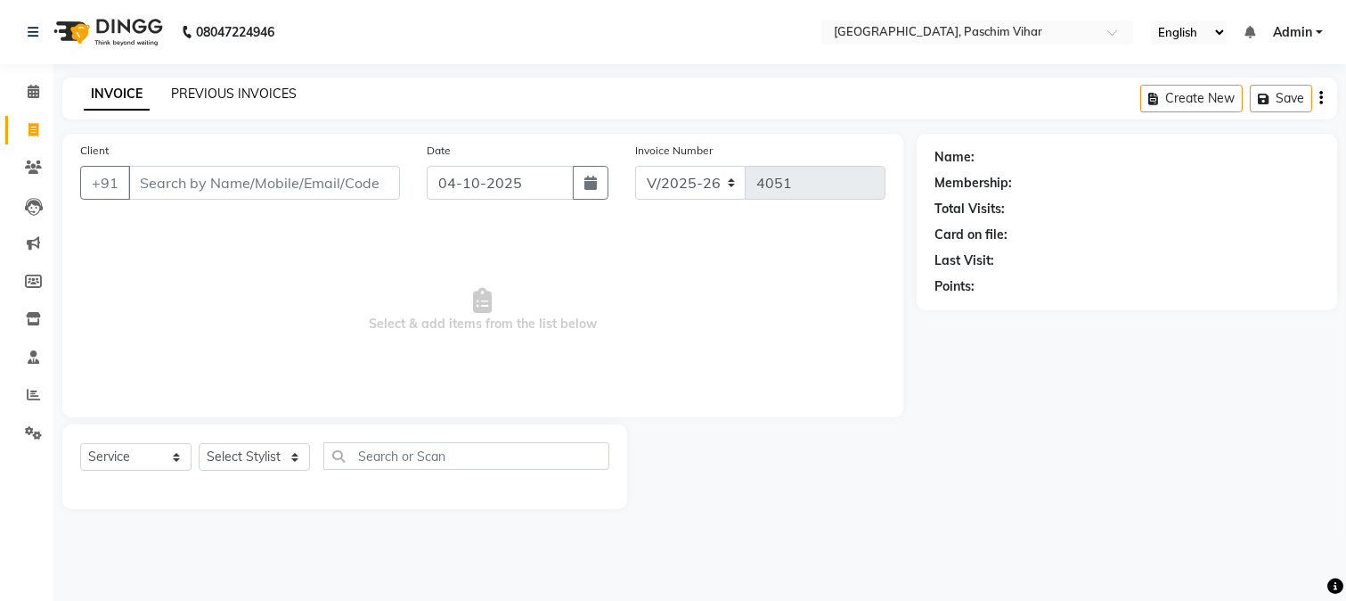
click at [250, 91] on link "PREVIOUS INVOICES" at bounding box center [234, 94] width 126 height 16
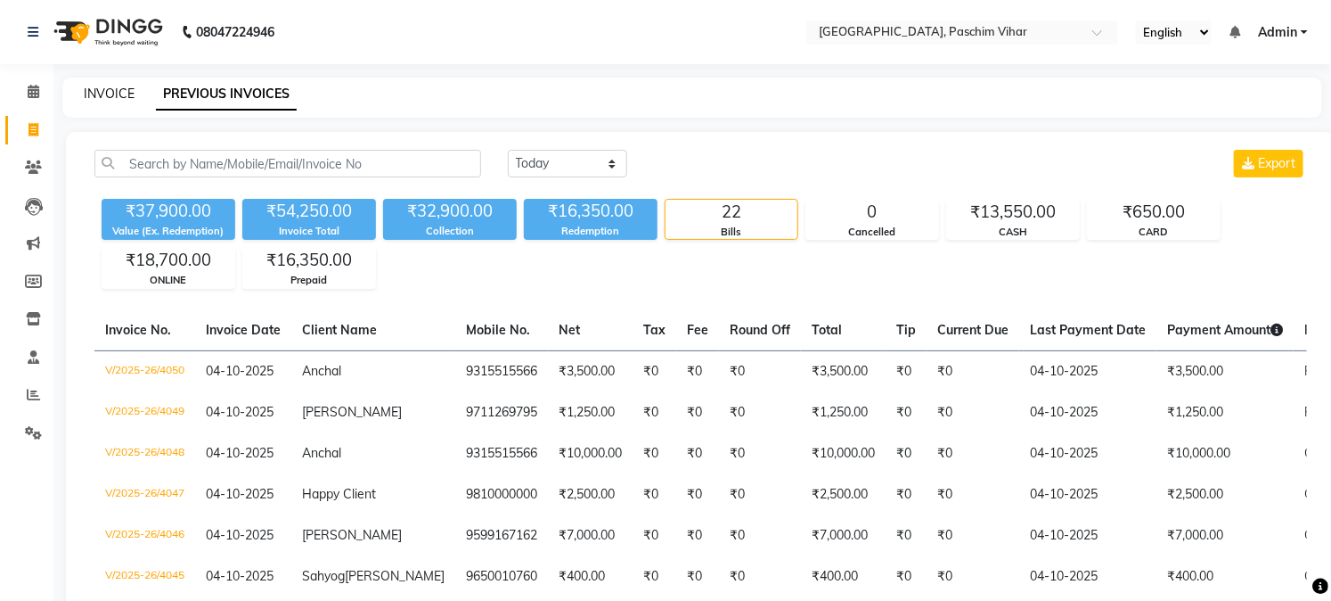
click at [92, 92] on link "INVOICE" at bounding box center [109, 94] width 51 height 16
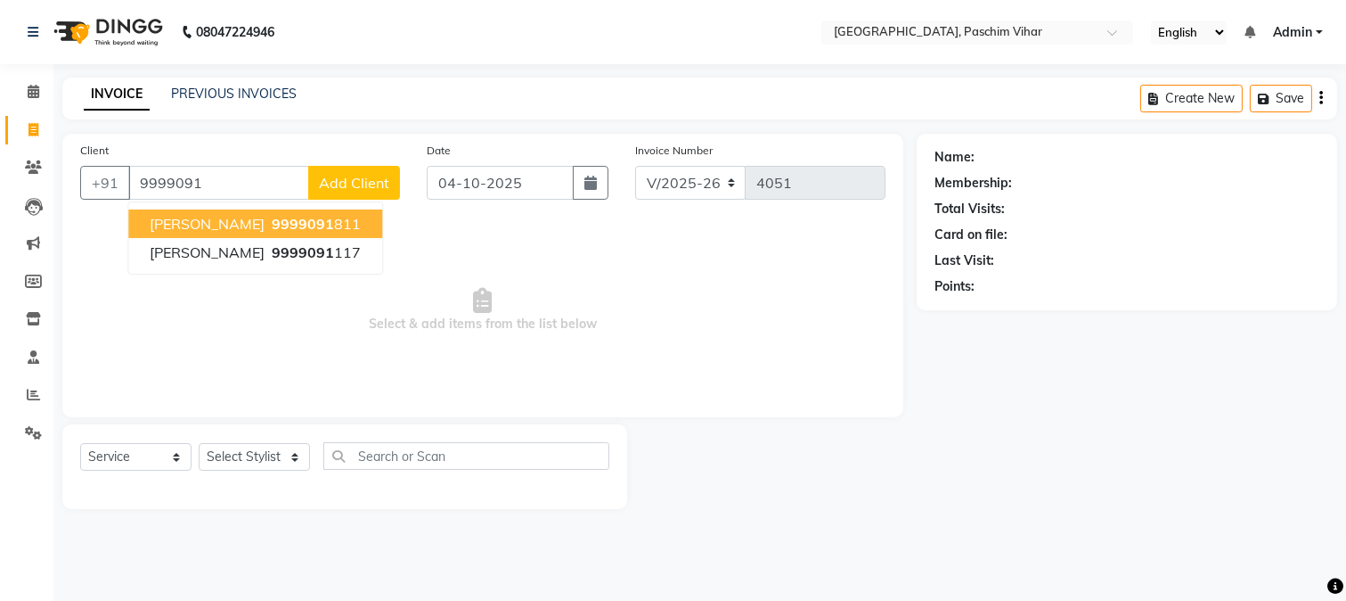
click at [274, 219] on span "9999091" at bounding box center [303, 224] width 62 height 18
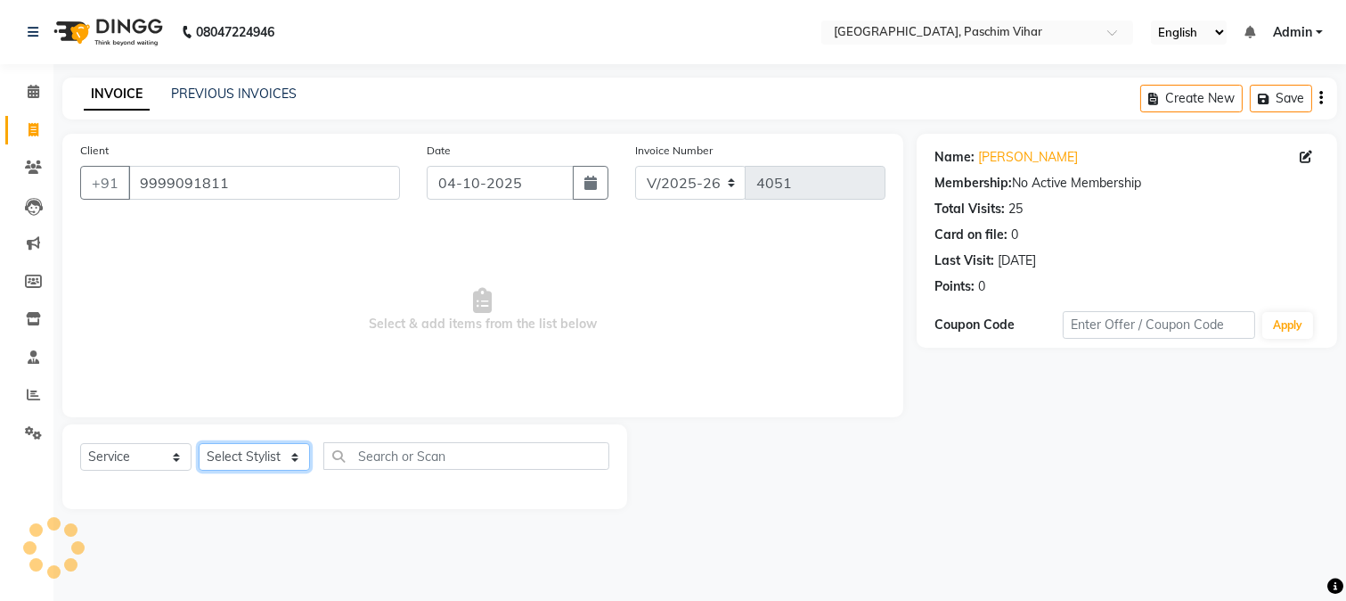
click at [256, 453] on select "Select Stylist Akash Amrita Anu Arun Gaurav GULFAM jeeshan KUNAL MANISH NADEEM …" at bounding box center [254, 457] width 111 height 28
click at [199, 444] on select "Select Stylist Akash Amrita Anu Arun Gaurav GULFAM jeeshan KUNAL MANISH NADEEM …" at bounding box center [254, 457] width 111 height 28
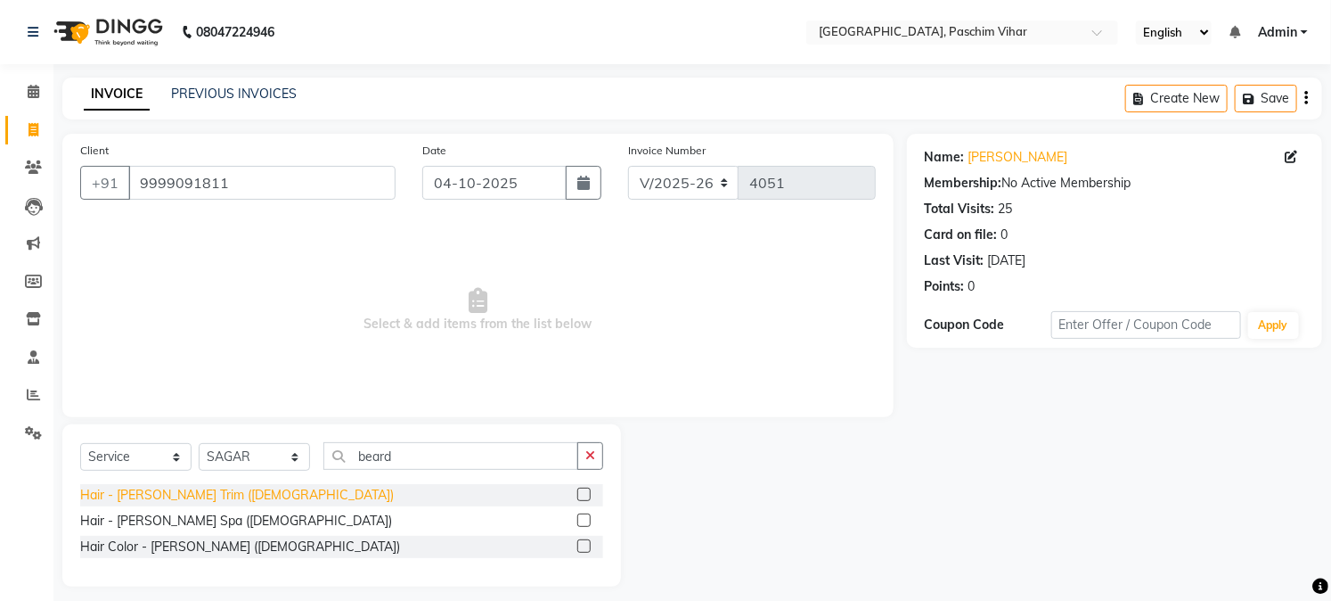
click at [166, 496] on div "Hair - Beard Trim (Male)" at bounding box center [237, 495] width 314 height 19
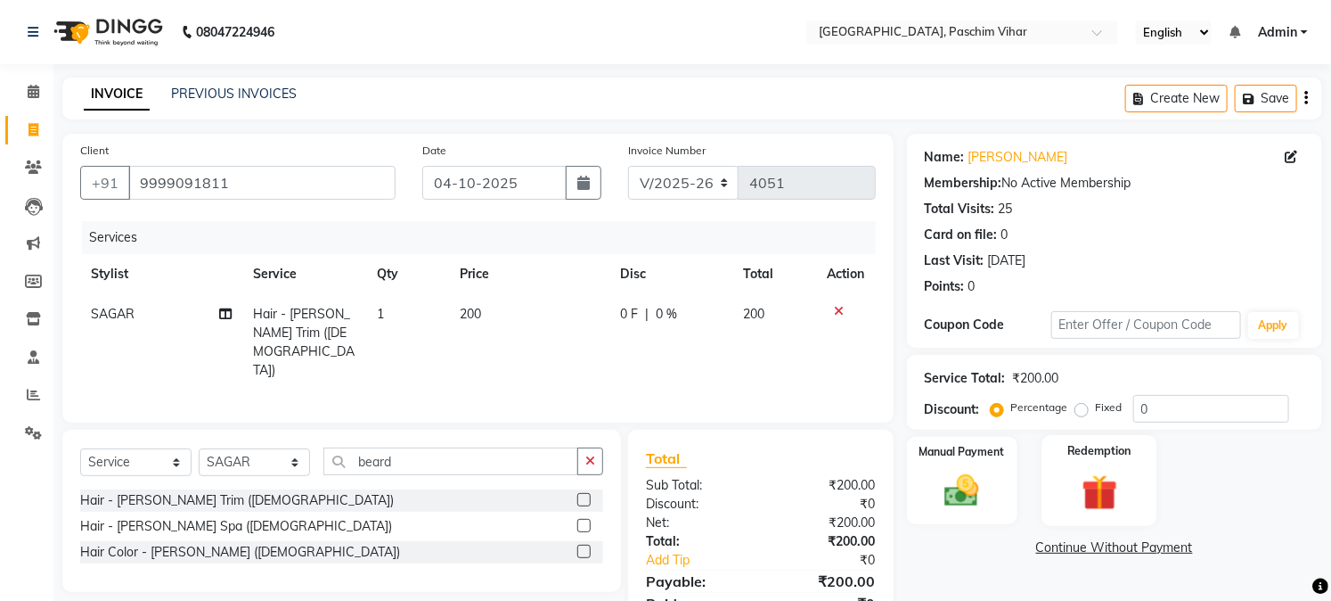
click at [1123, 475] on img at bounding box center [1099, 492] width 59 height 45
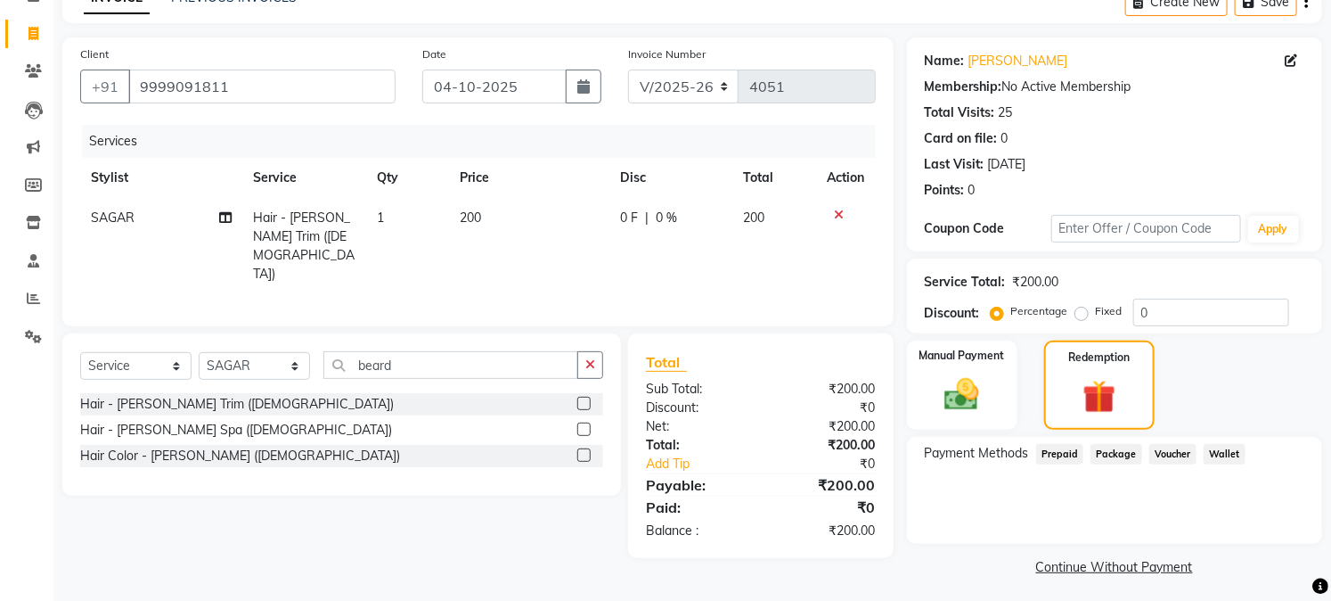
scroll to position [101, 0]
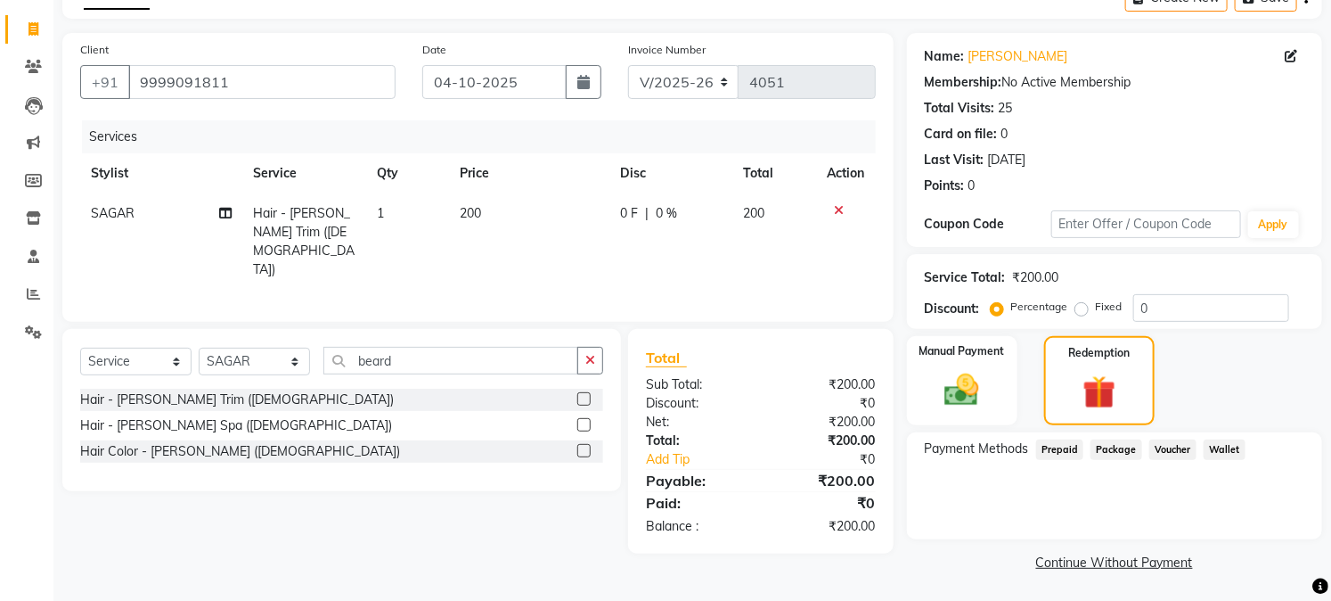
click at [1060, 447] on span "Prepaid" at bounding box center [1060, 449] width 48 height 20
click at [1076, 389] on img at bounding box center [1099, 393] width 55 height 43
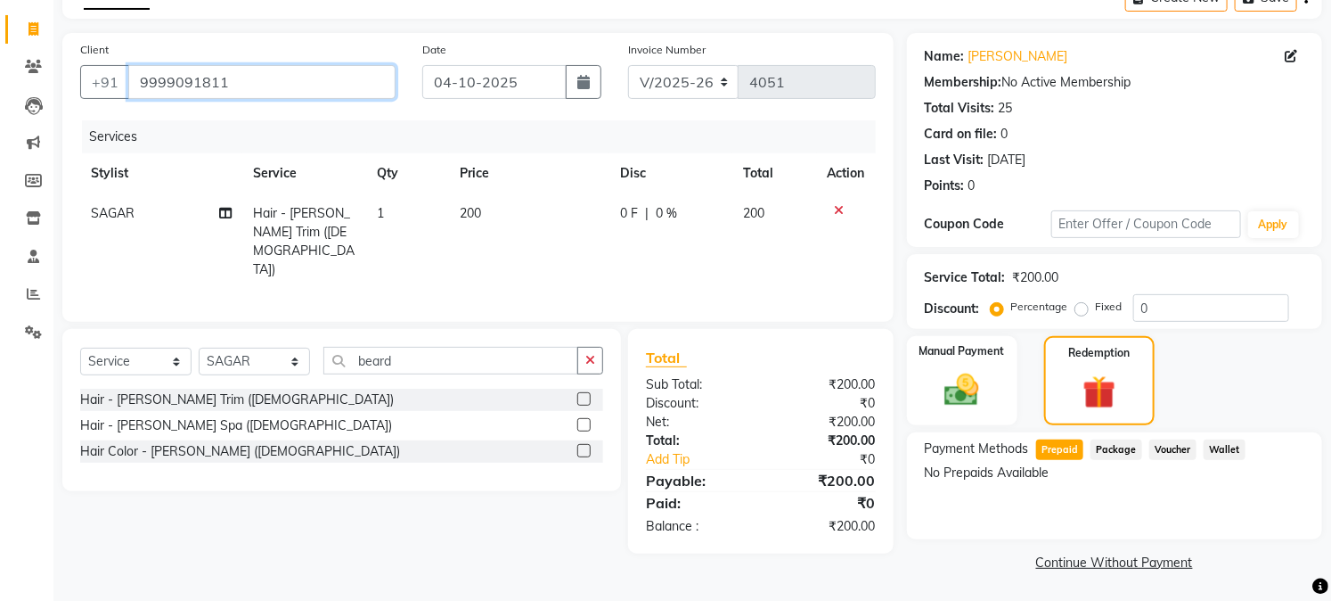
click at [283, 82] on input "9999091811" at bounding box center [261, 82] width 267 height 34
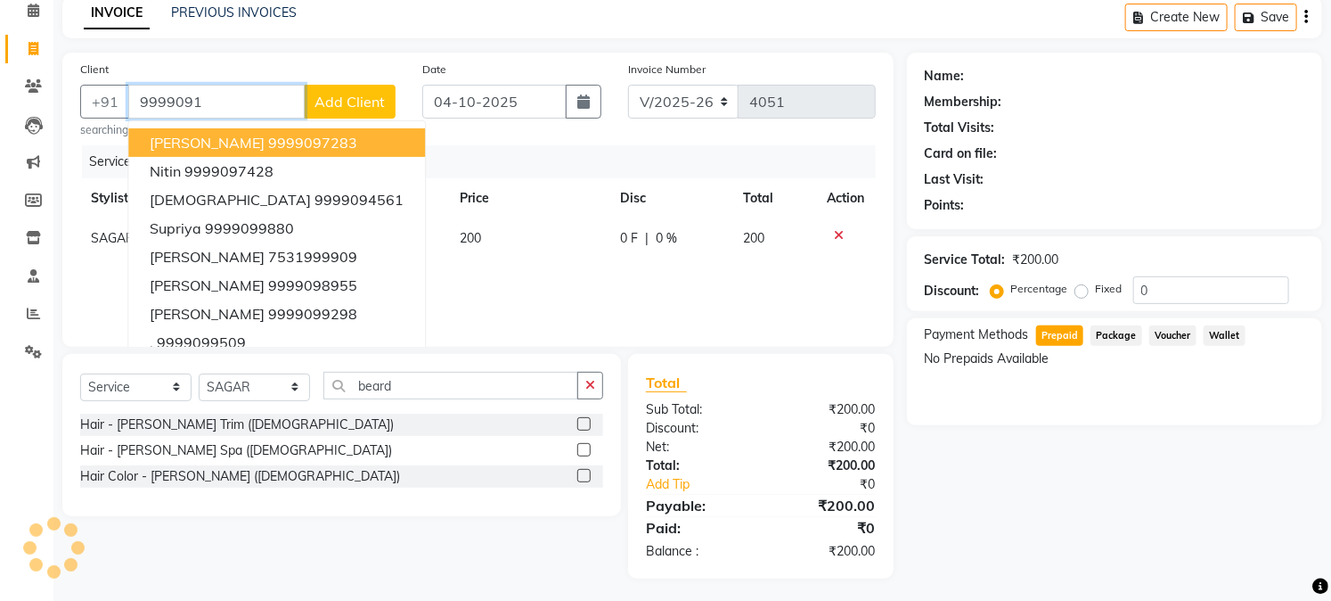
scroll to position [75, 0]
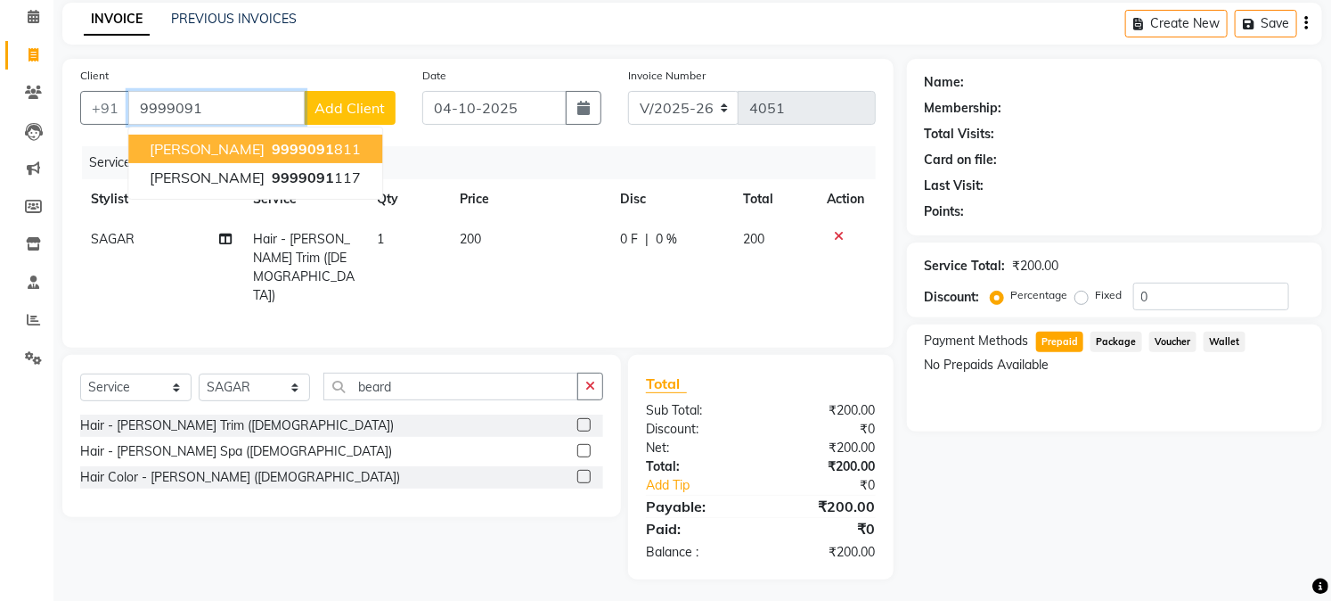
click at [279, 147] on span "9999091" at bounding box center [303, 149] width 62 height 18
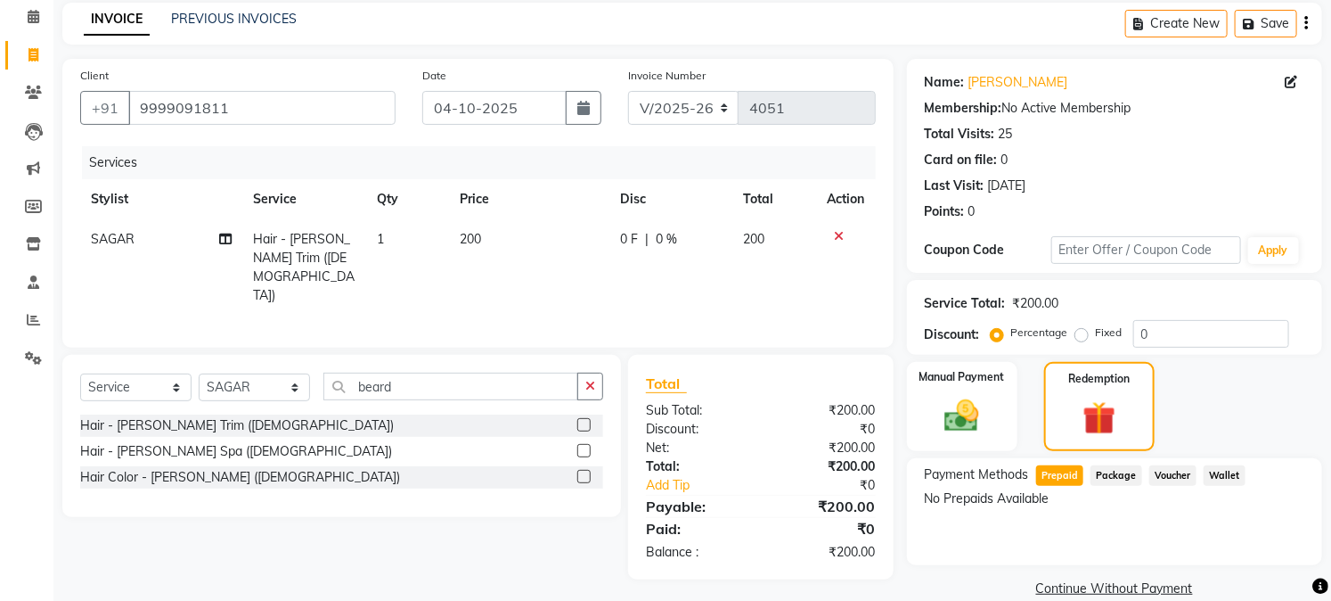
click at [1052, 522] on div "Payment Methods Prepaid Package Voucher Wallet No Prepaids Available" at bounding box center [1114, 511] width 415 height 107
click at [374, 104] on input "9999091811" at bounding box center [261, 108] width 267 height 34
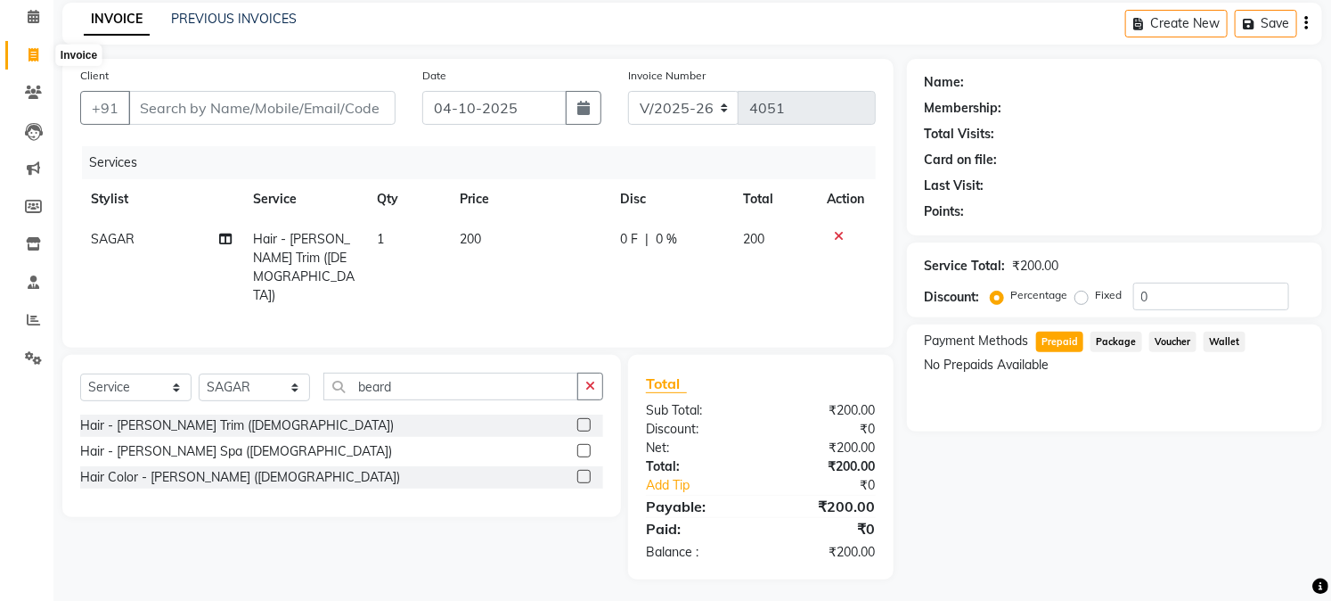
click at [20, 57] on span at bounding box center [33, 55] width 31 height 20
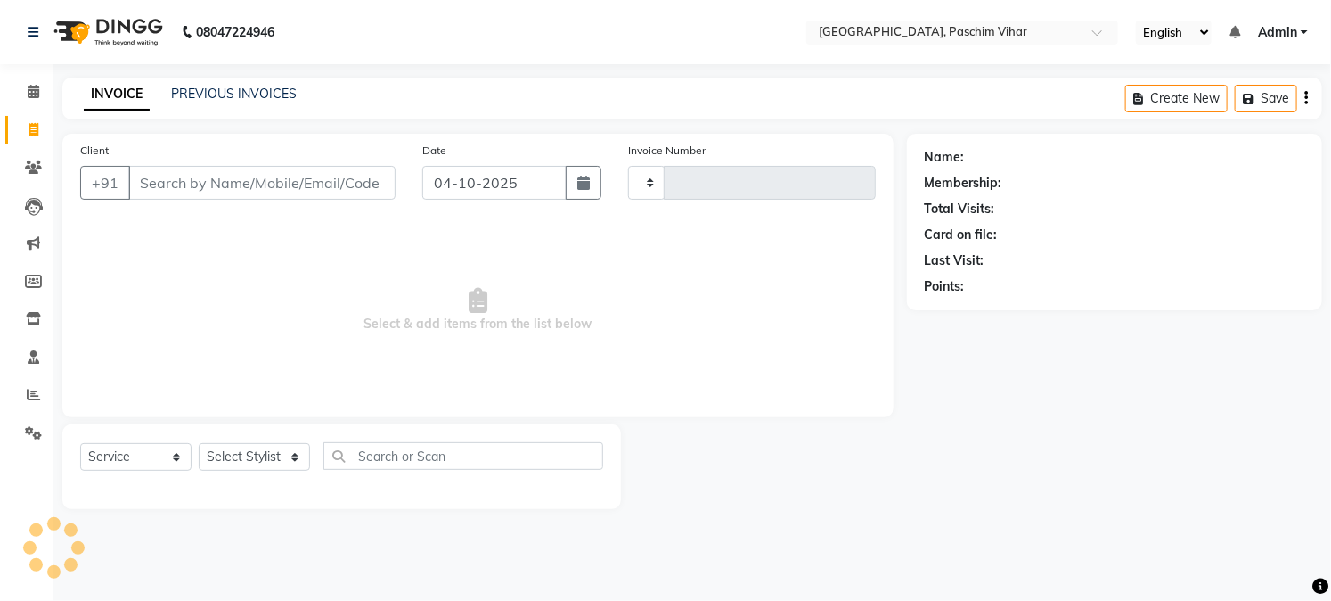
scroll to position [0, 0]
click at [32, 132] on icon at bounding box center [34, 129] width 10 height 13
click at [27, 437] on icon at bounding box center [33, 432] width 17 height 13
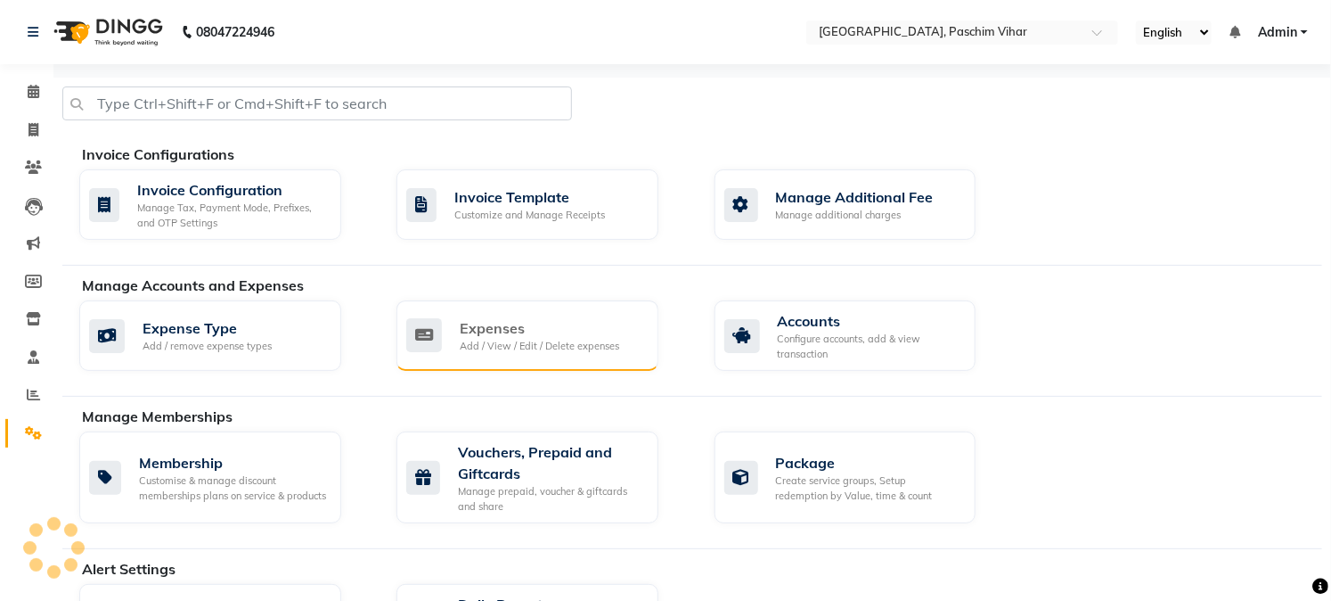
click at [468, 325] on div "Expenses" at bounding box center [540, 327] width 160 height 21
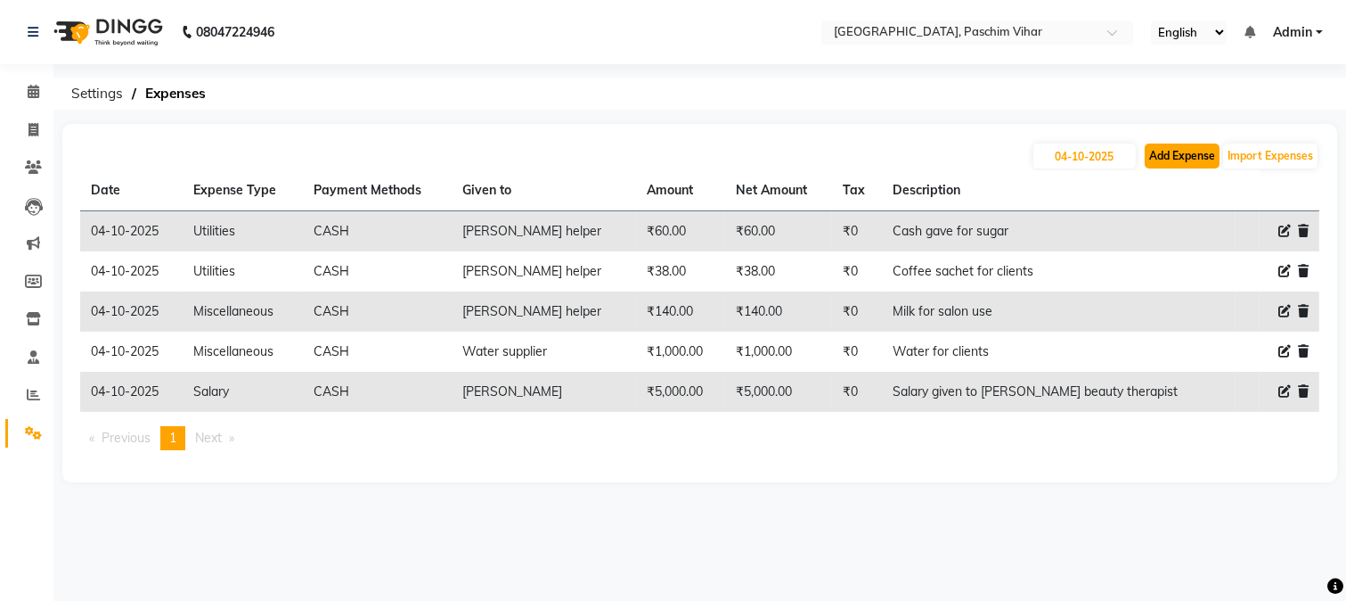
click at [1172, 160] on button "Add Expense" at bounding box center [1182, 155] width 75 height 25
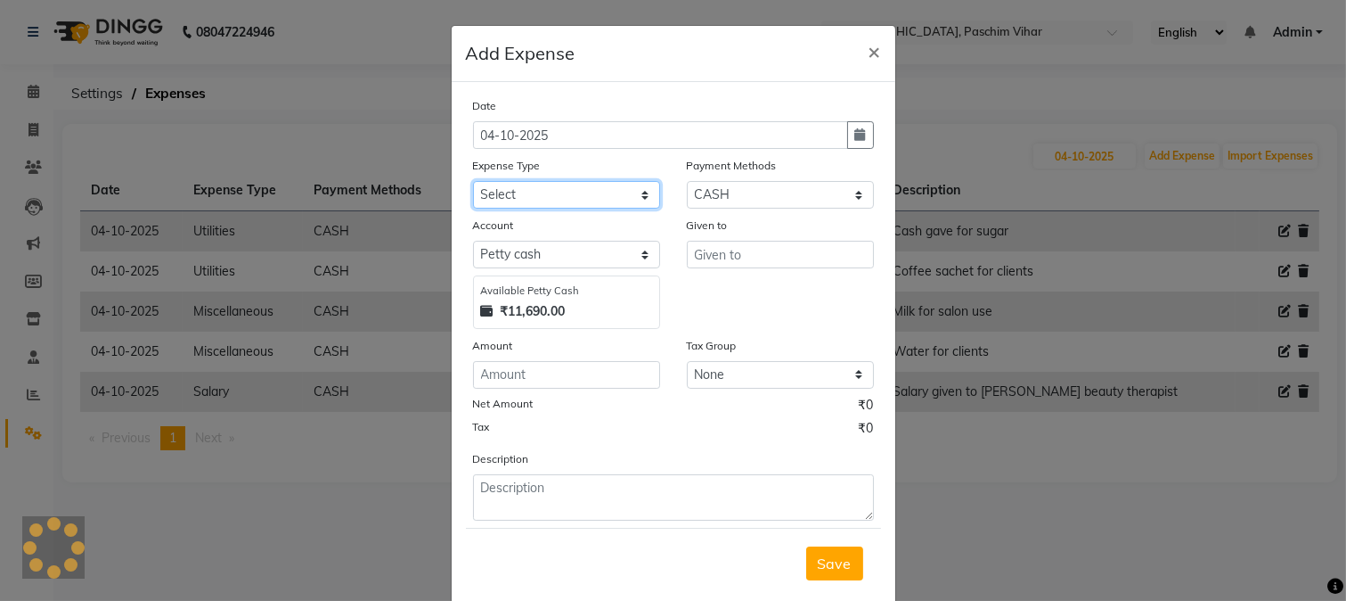
click at [558, 200] on select "Select Advance Salary Bank charges Cash transfer to bank Cash transfer to hub C…" at bounding box center [566, 195] width 187 height 28
click at [473, 181] on select "Select Advance Salary Bank charges Cash transfer to bank Cash transfer to hub C…" at bounding box center [566, 195] width 187 height 28
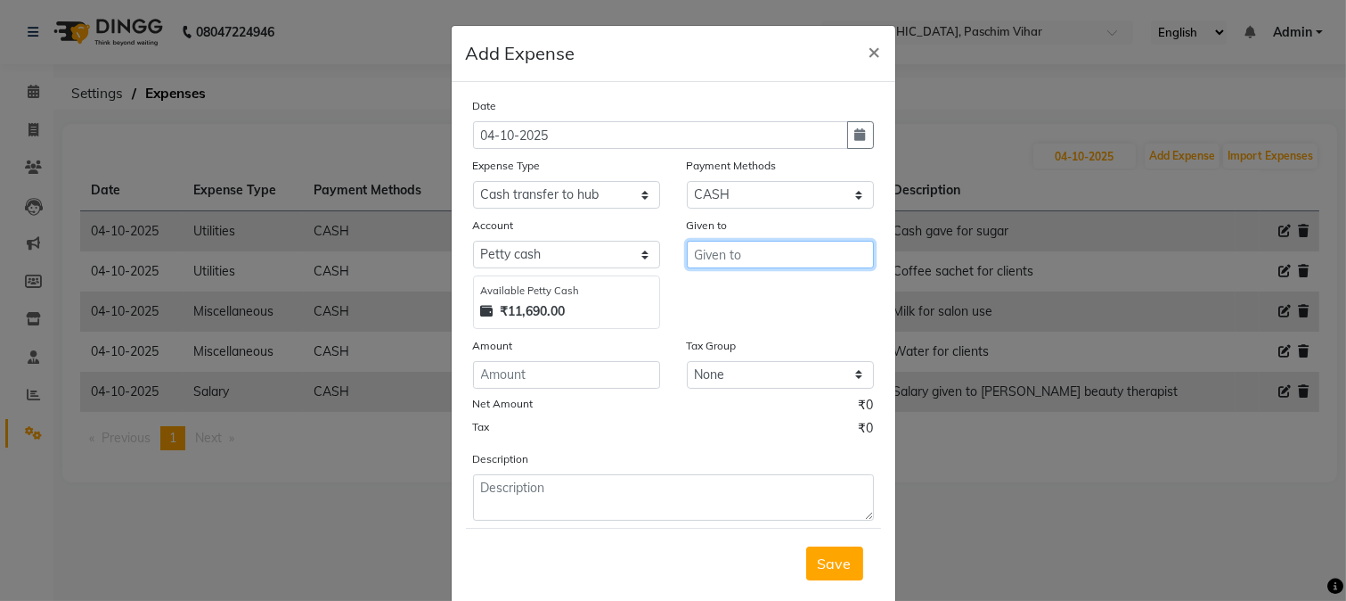
click at [752, 249] on input "text" at bounding box center [780, 255] width 187 height 28
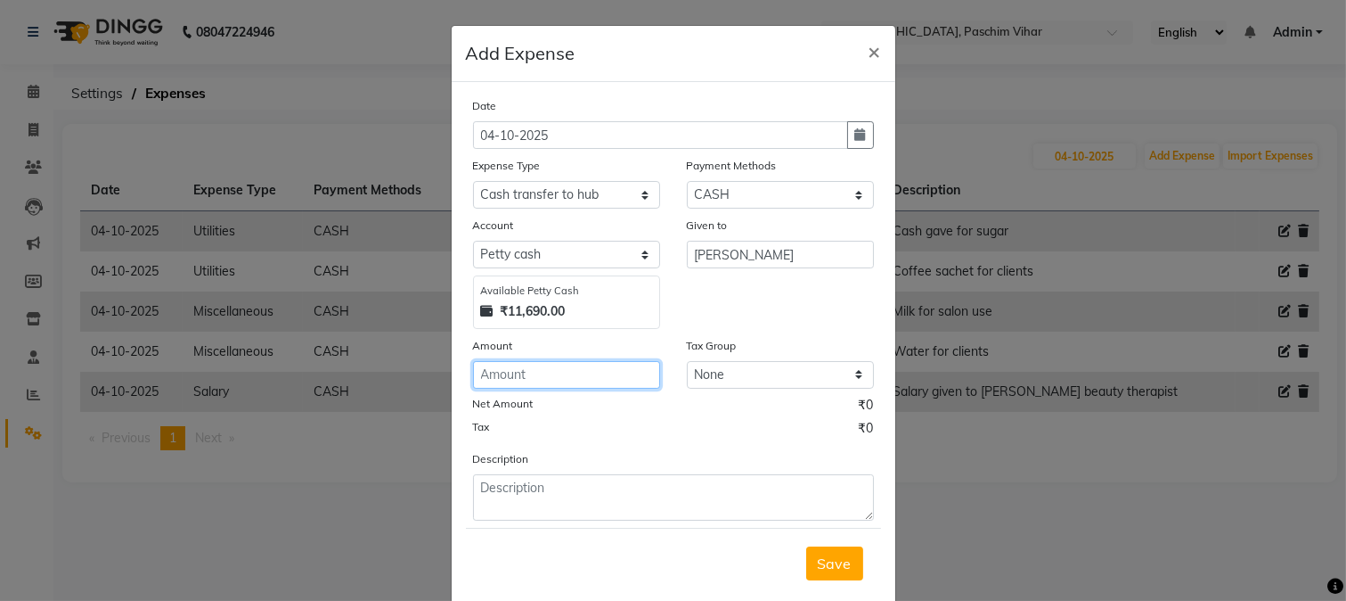
click at [644, 377] on input "number" at bounding box center [566, 375] width 187 height 28
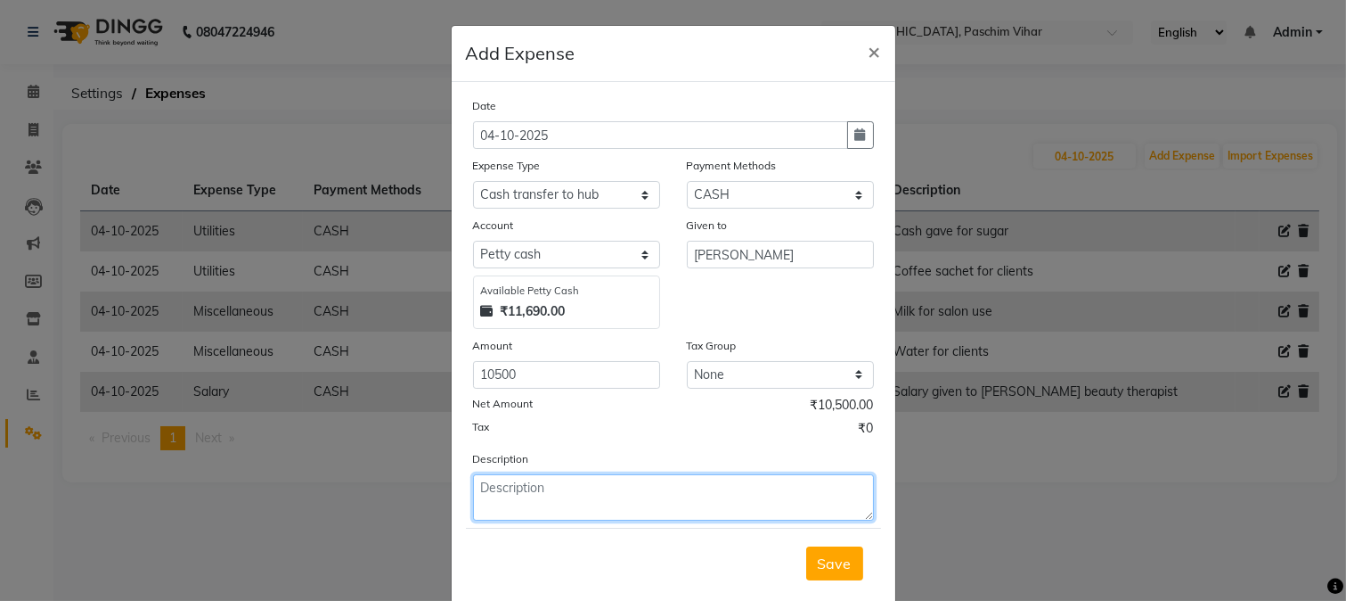
click at [546, 483] on textarea at bounding box center [673, 497] width 401 height 46
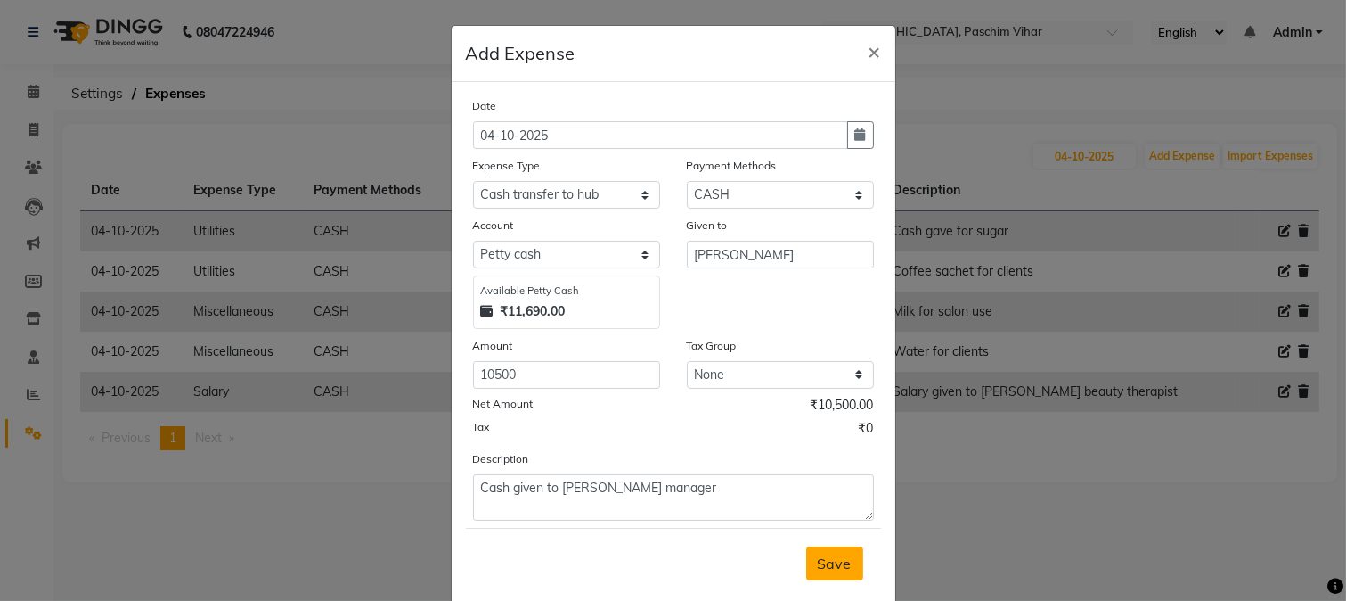
click at [818, 560] on span "Save" at bounding box center [835, 563] width 34 height 18
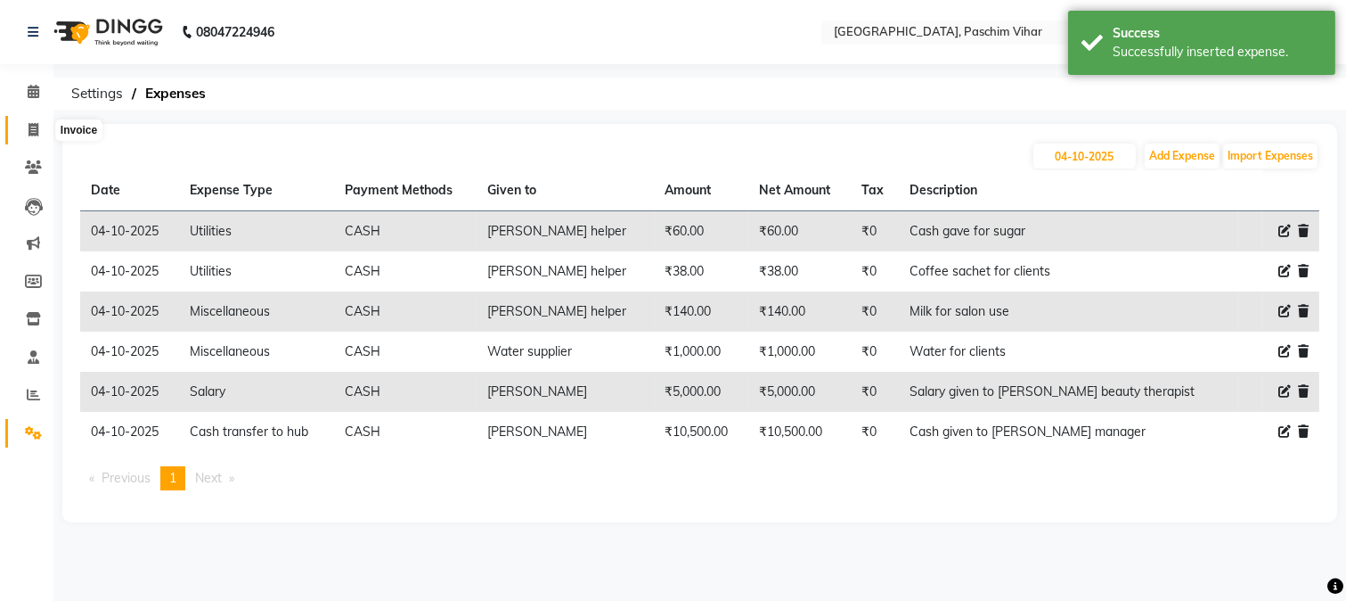
click at [29, 135] on icon at bounding box center [34, 129] width 10 height 13
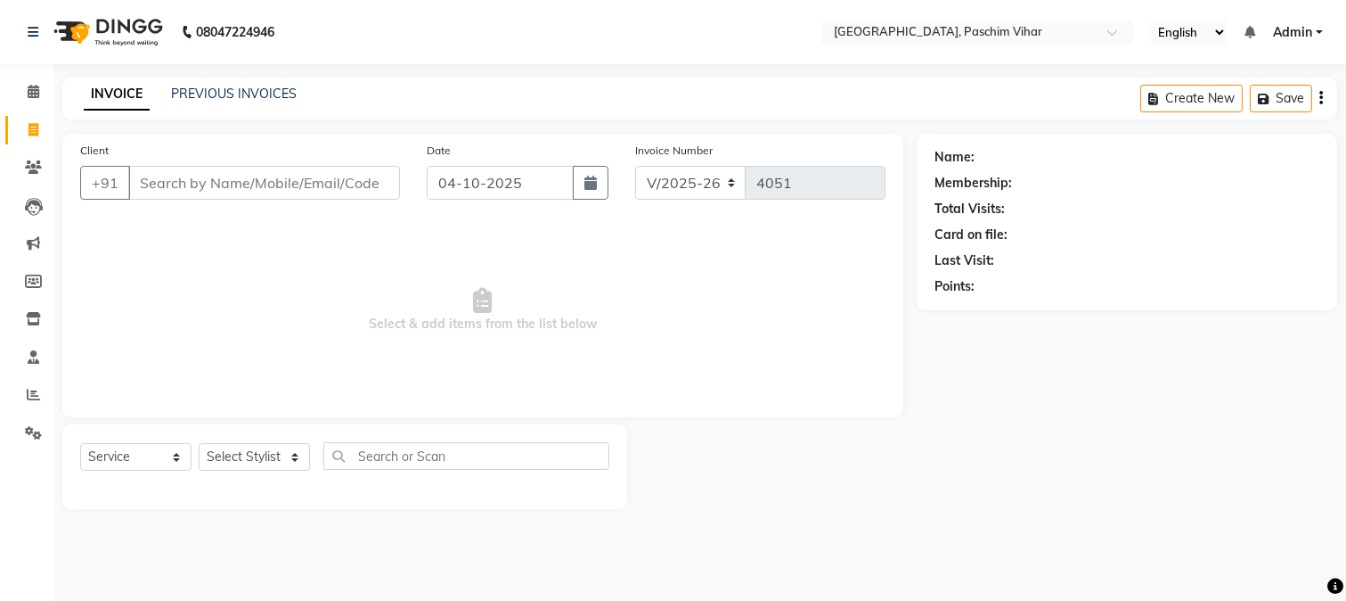
click at [313, 173] on input "Client" at bounding box center [264, 183] width 272 height 34
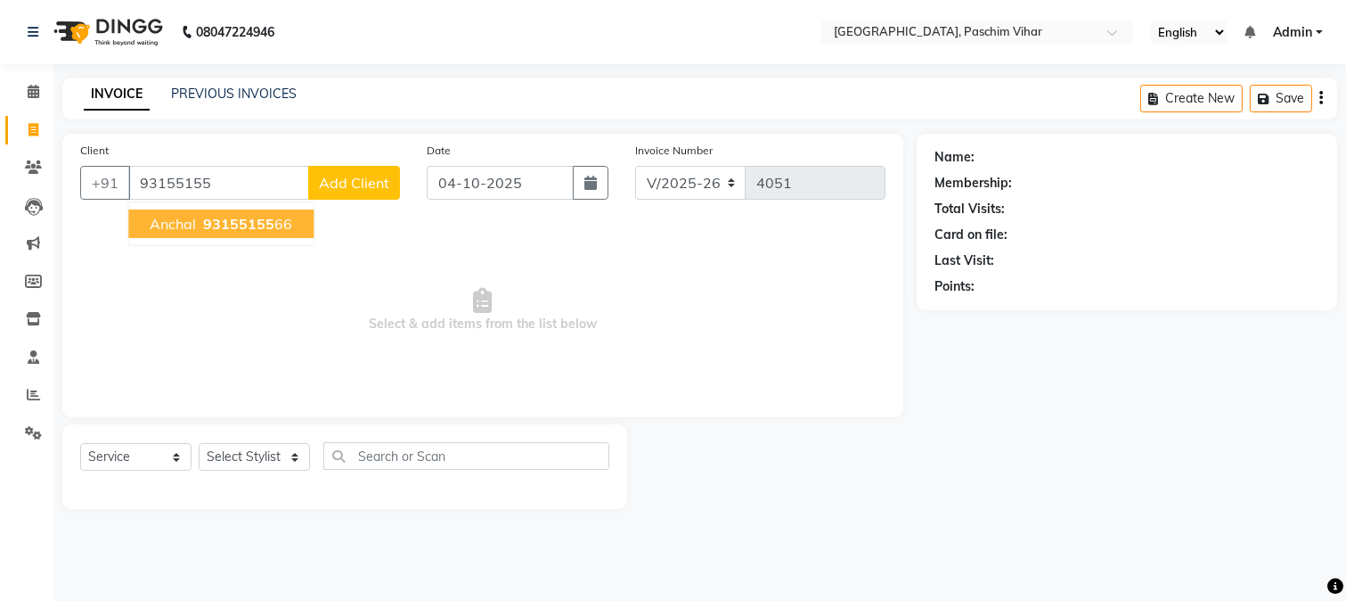
click at [246, 223] on span "93155155" at bounding box center [238, 224] width 71 height 18
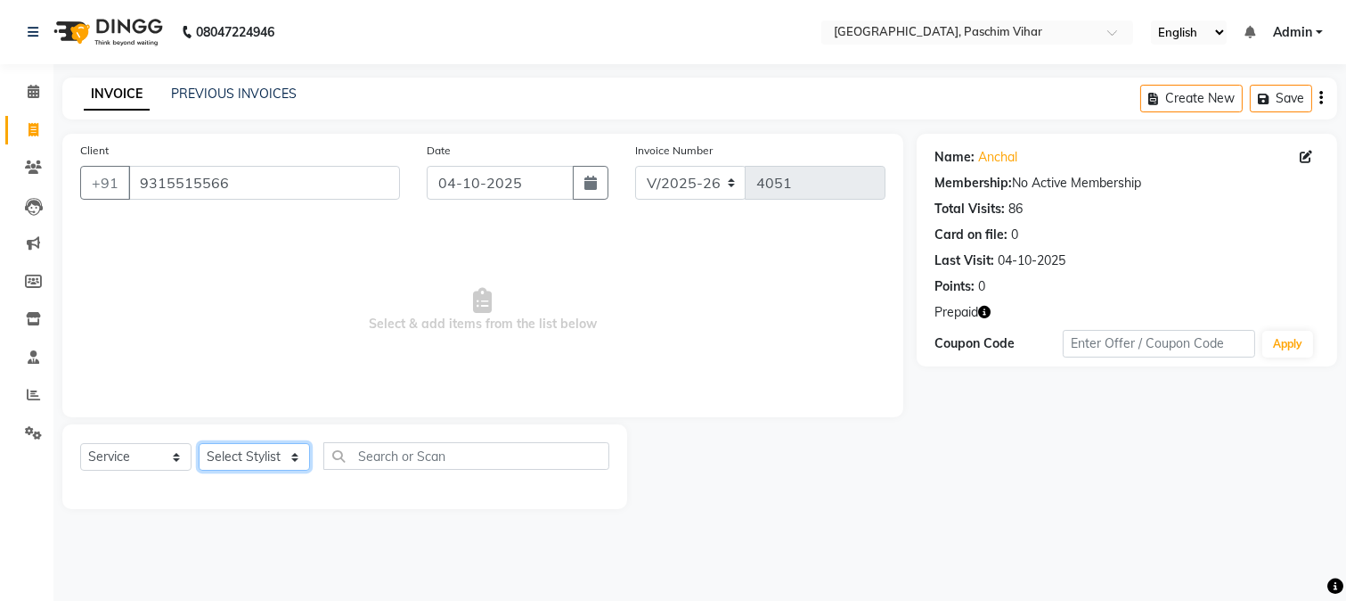
click at [237, 455] on select "Select Stylist Akash Amrita Anu Arun Gaurav GULFAM jeeshan KUNAL MANISH NADEEM …" at bounding box center [254, 457] width 111 height 28
click at [199, 444] on select "Select Stylist Akash Amrita Anu Arun Gaurav GULFAM jeeshan KUNAL MANISH NADEEM …" at bounding box center [254, 457] width 111 height 28
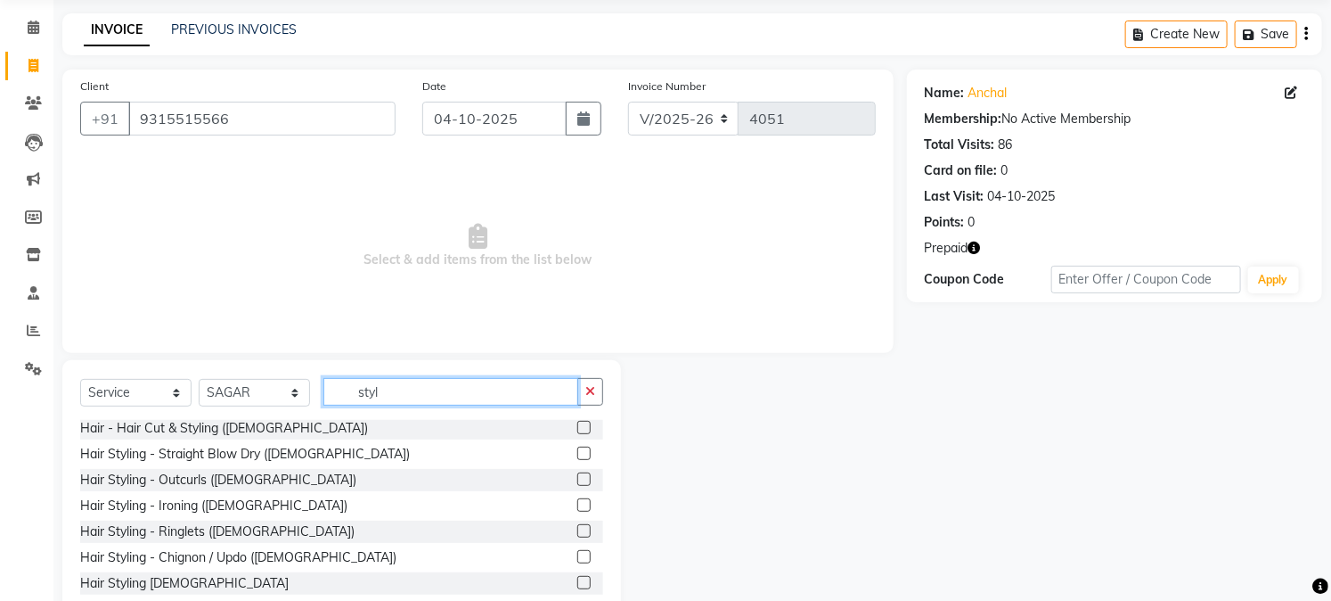
scroll to position [99, 0]
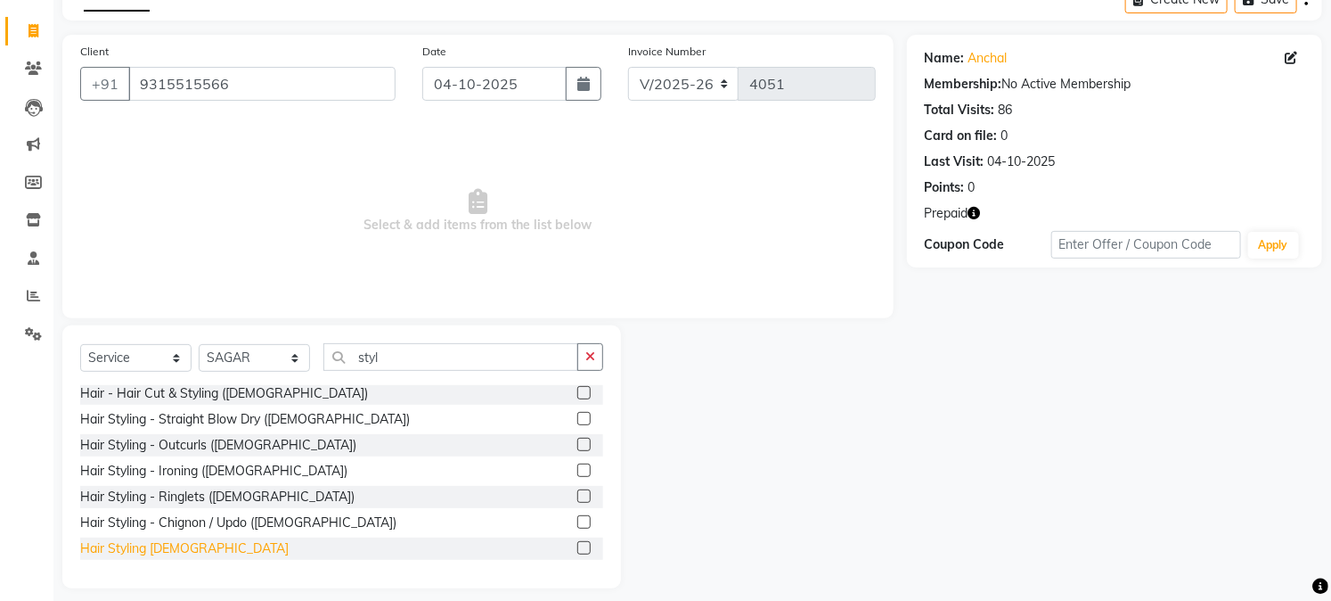
click at [153, 547] on div "Hair Styling Male" at bounding box center [184, 548] width 209 height 19
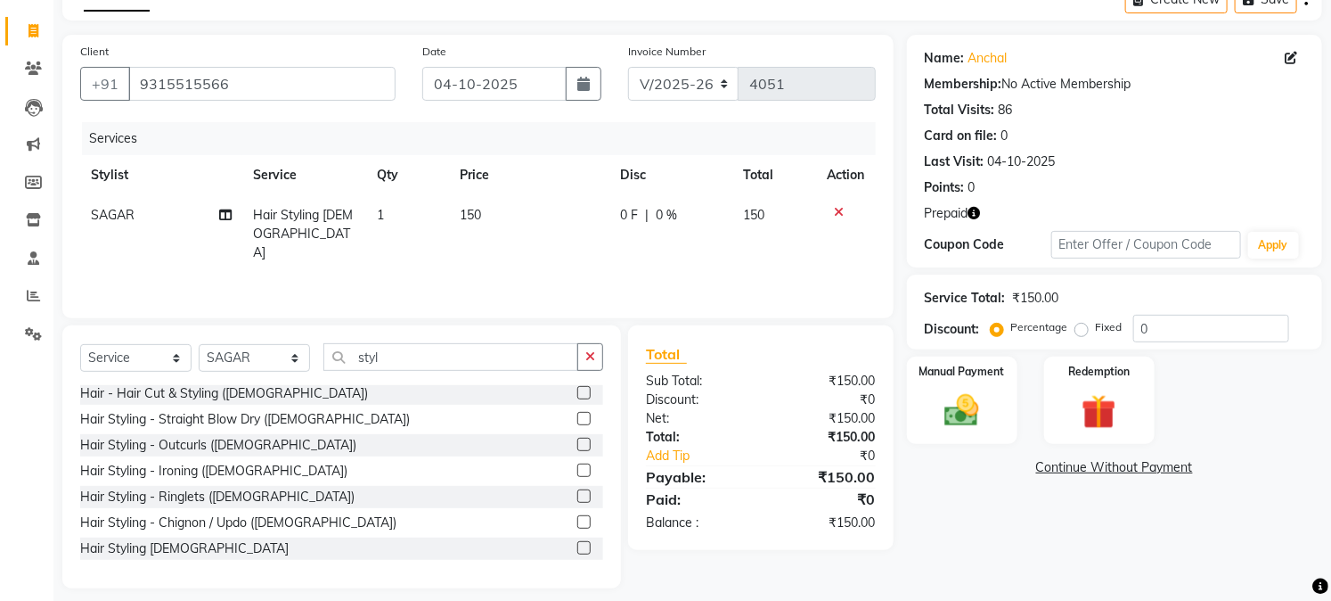
click at [460, 217] on span "150" at bounding box center [470, 215] width 21 height 16
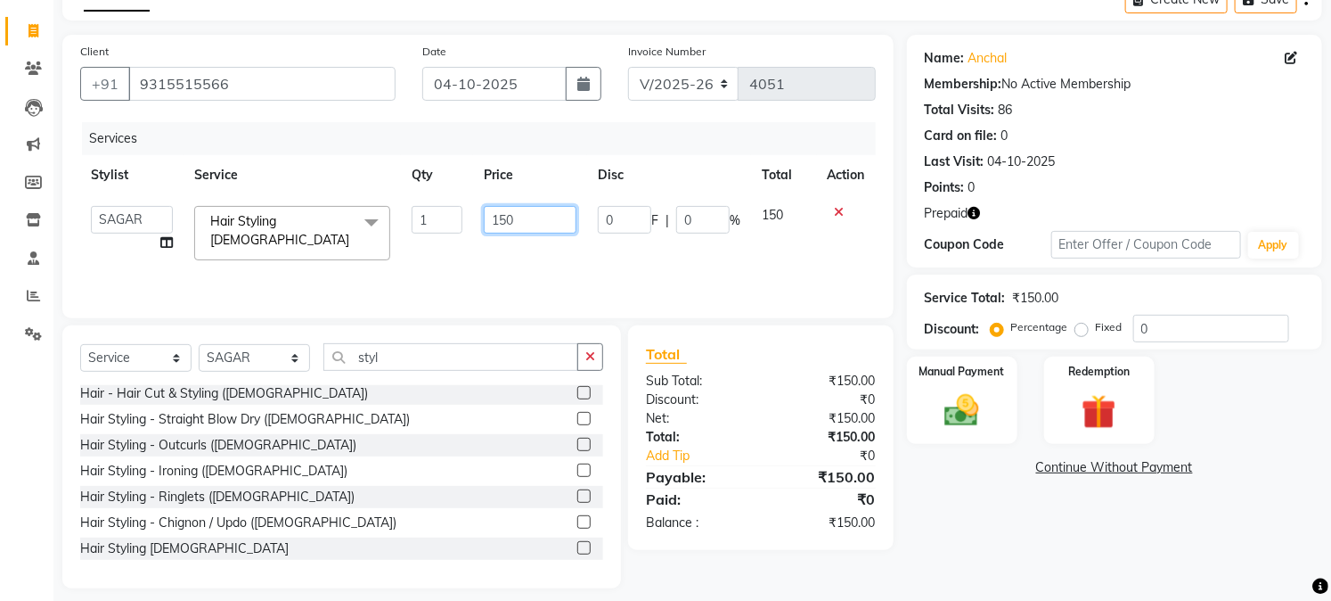
click at [556, 224] on input "150" at bounding box center [530, 220] width 93 height 28
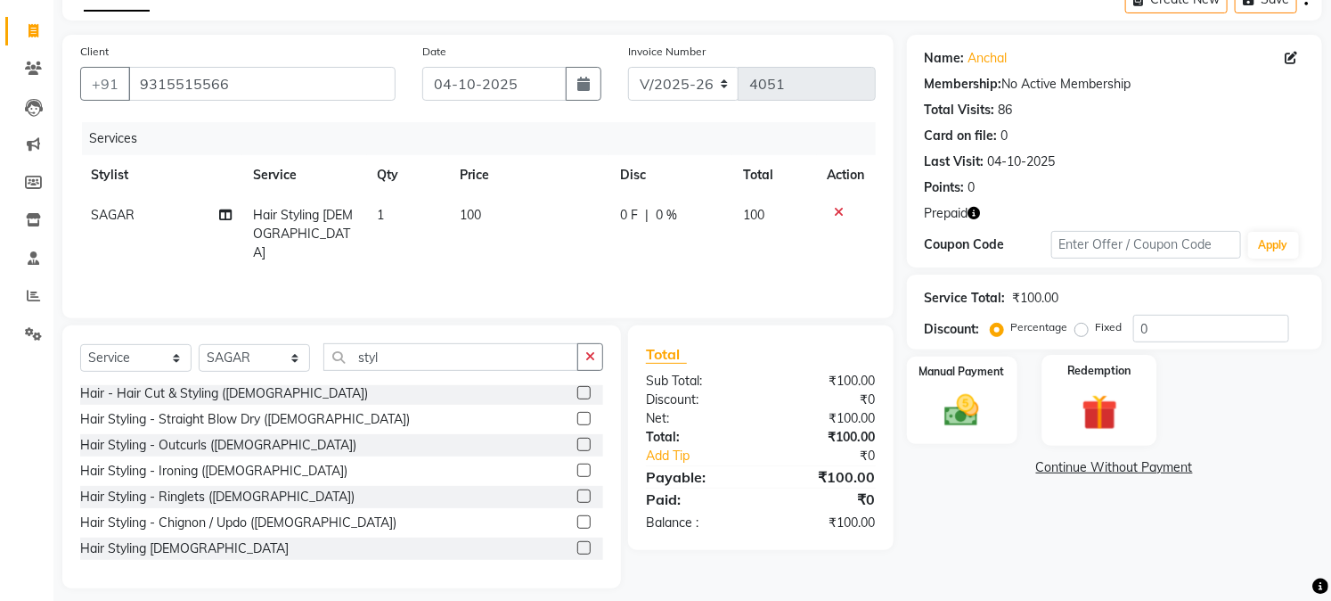
click at [1125, 410] on img at bounding box center [1099, 412] width 59 height 45
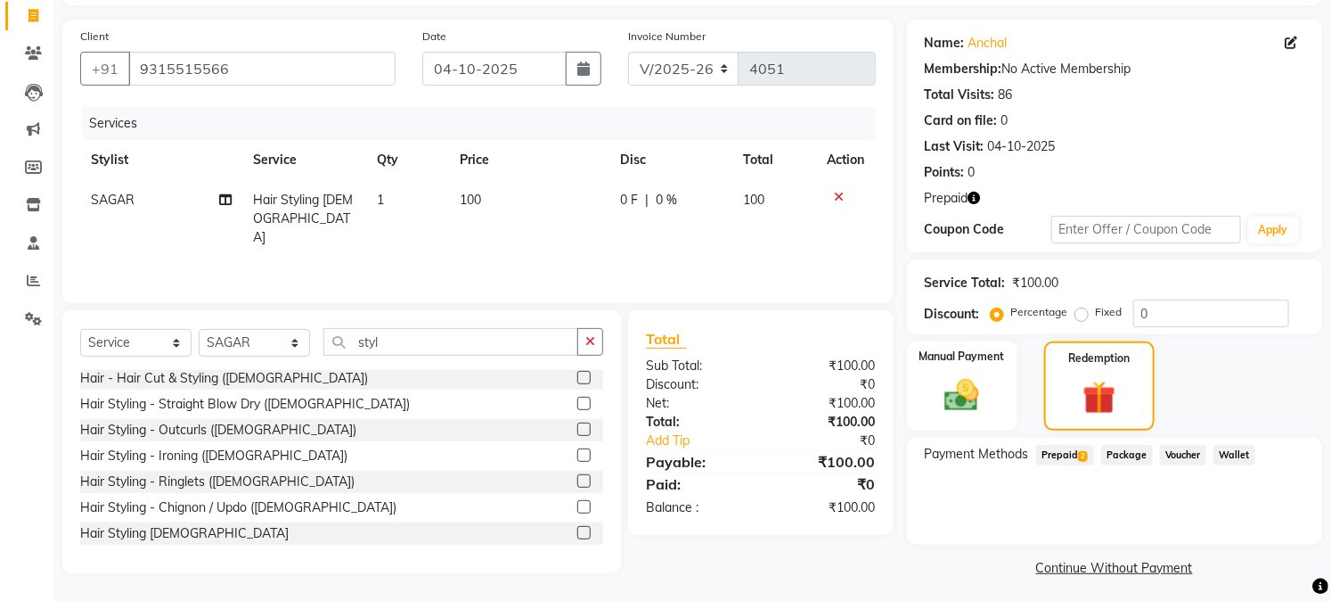
scroll to position [119, 0]
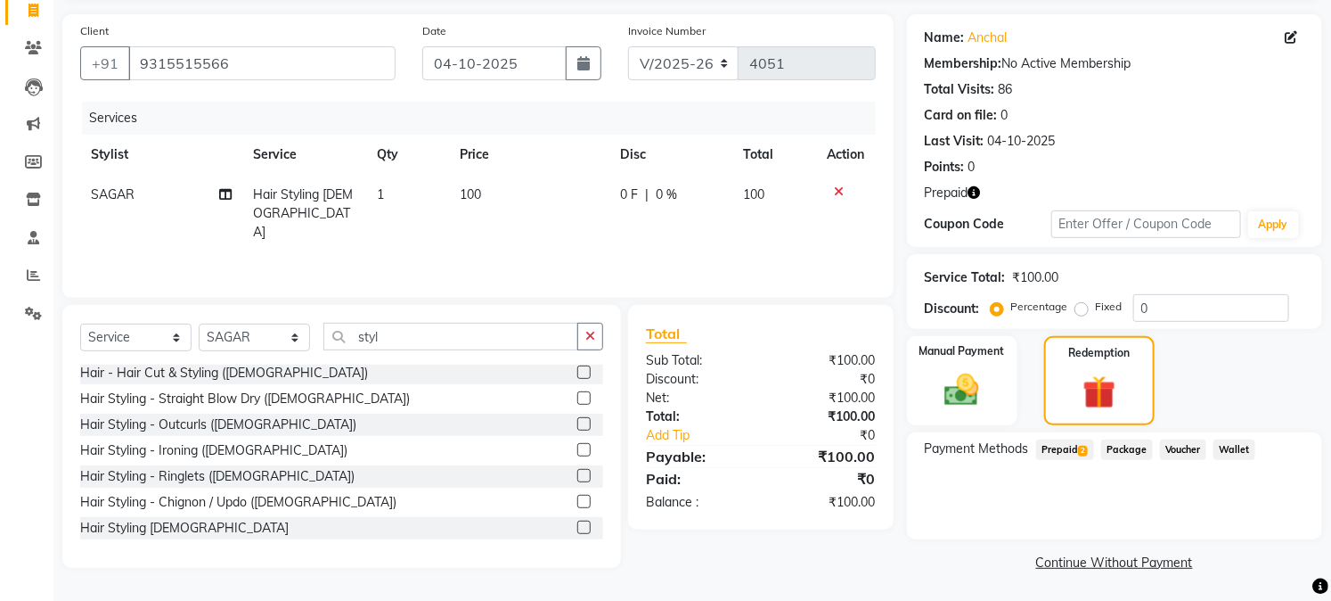
click at [1062, 442] on span "Prepaid 2" at bounding box center [1065, 449] width 58 height 20
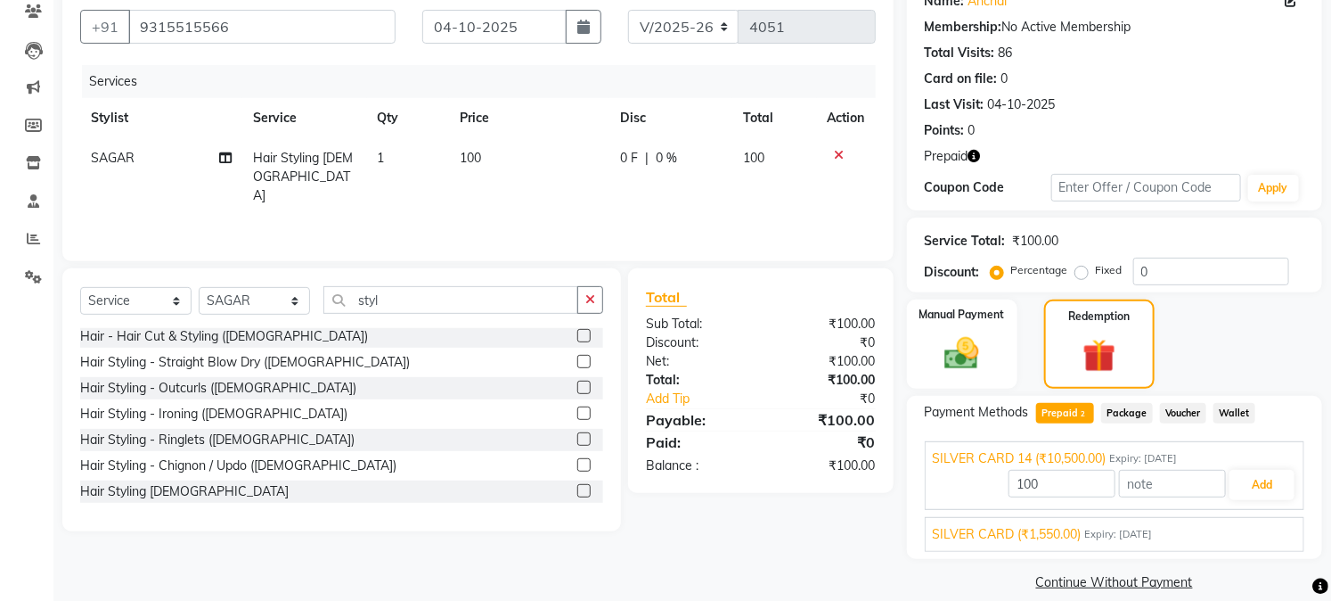
scroll to position [176, 0]
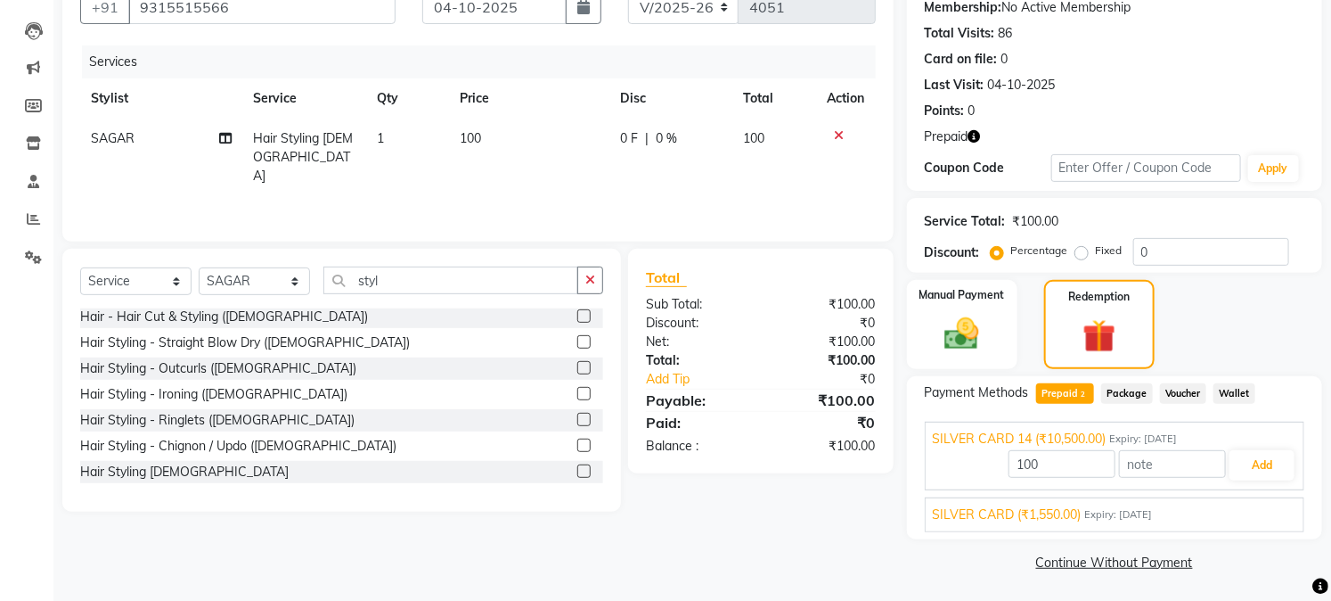
click at [1059, 514] on span "SILVER CARD (₹1,550.00)" at bounding box center [1007, 514] width 149 height 19
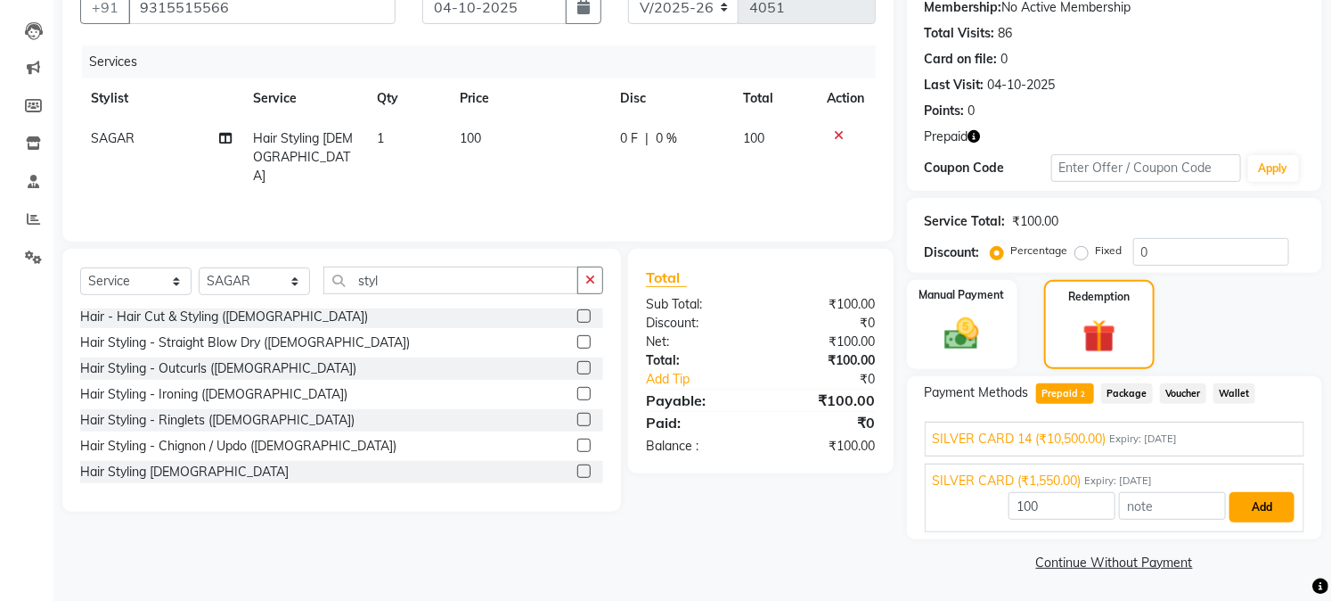
click at [1248, 510] on button "Add" at bounding box center [1262, 507] width 65 height 30
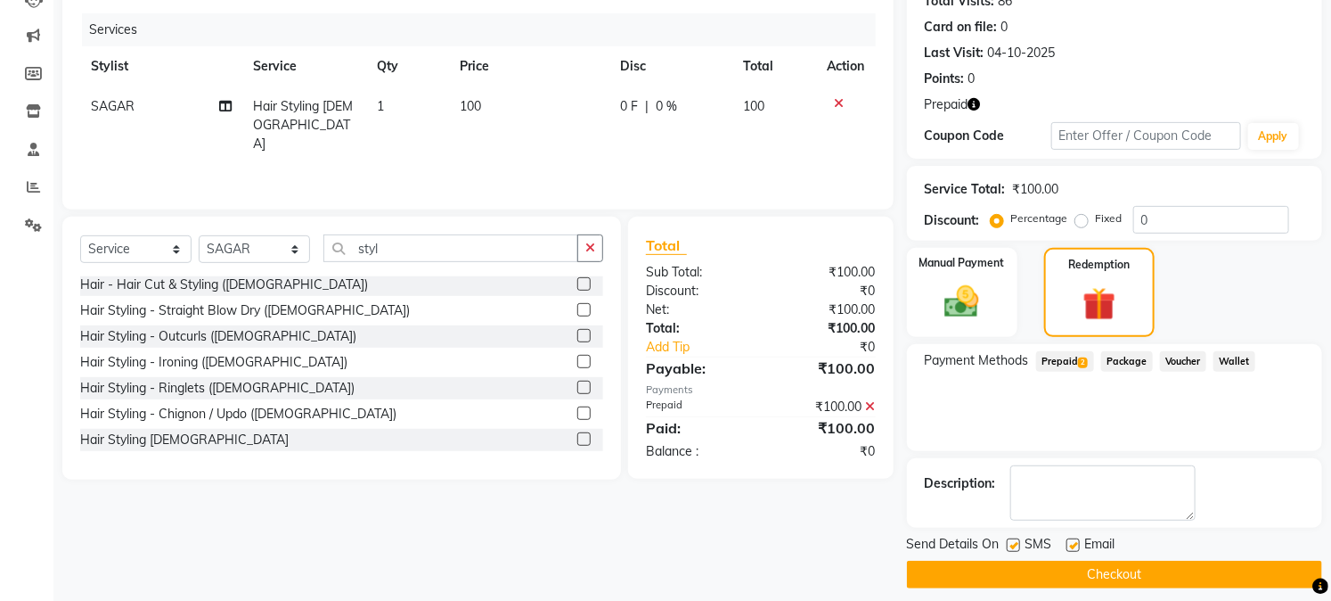
scroll to position [220, 0]
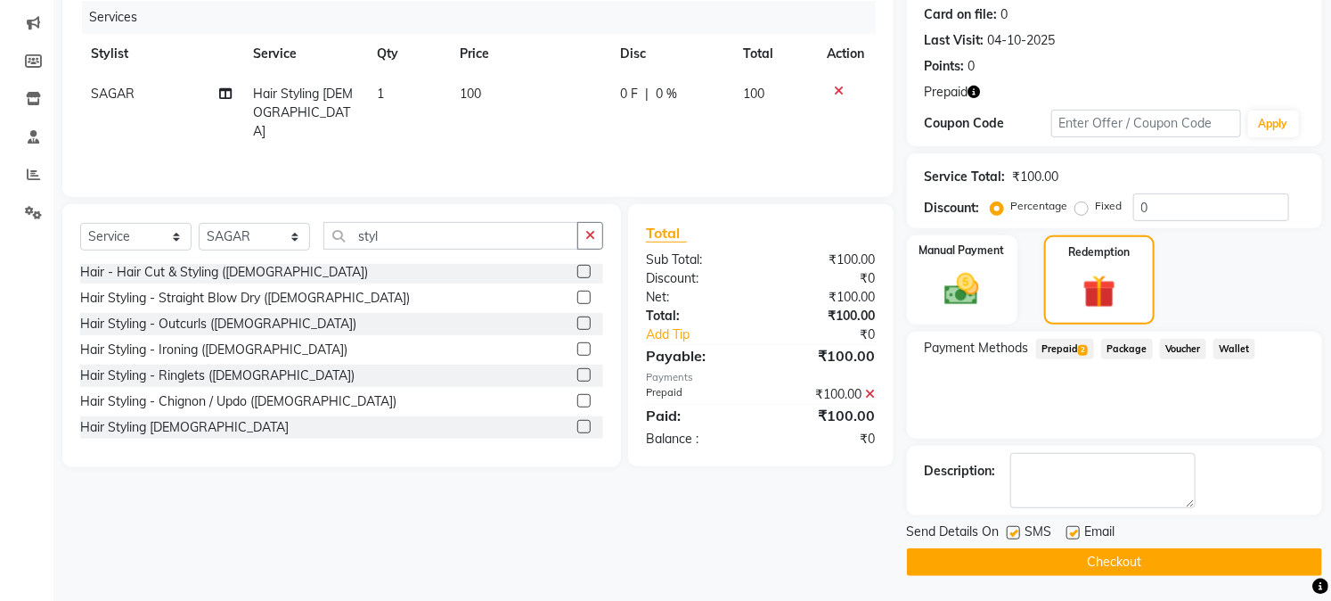
click at [1071, 531] on label at bounding box center [1073, 532] width 13 height 13
click at [1071, 531] on input "checkbox" at bounding box center [1073, 534] width 12 height 12
click at [1059, 559] on button "Checkout" at bounding box center [1114, 562] width 415 height 28
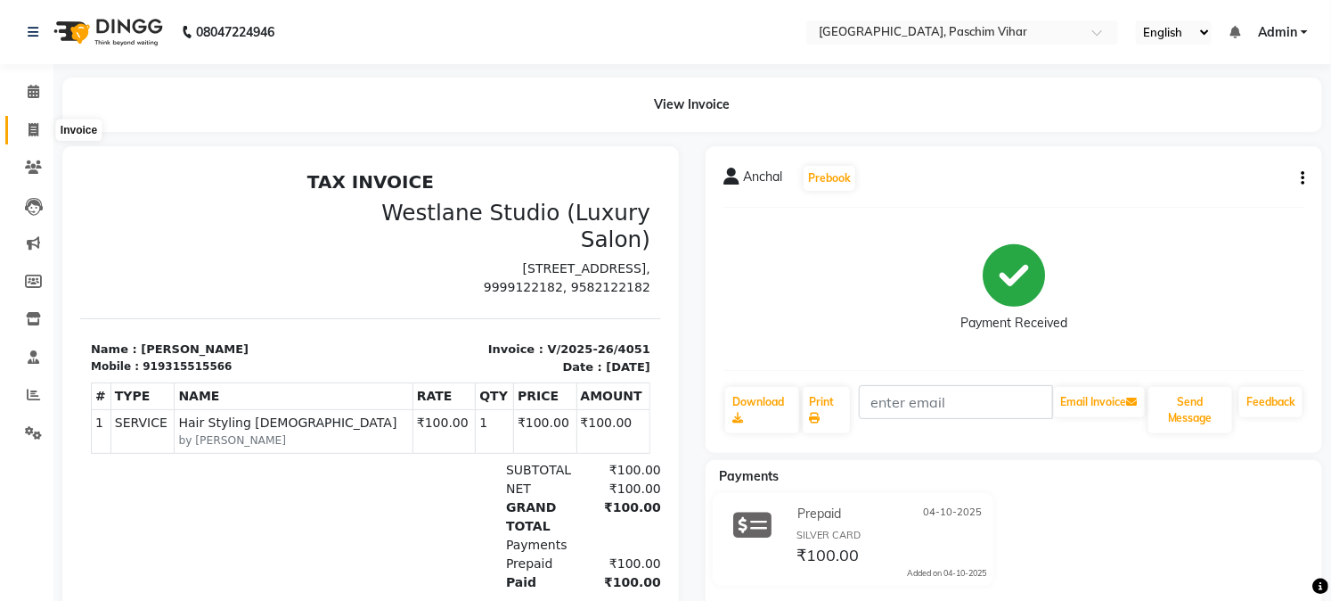
click at [33, 137] on span at bounding box center [33, 130] width 31 height 20
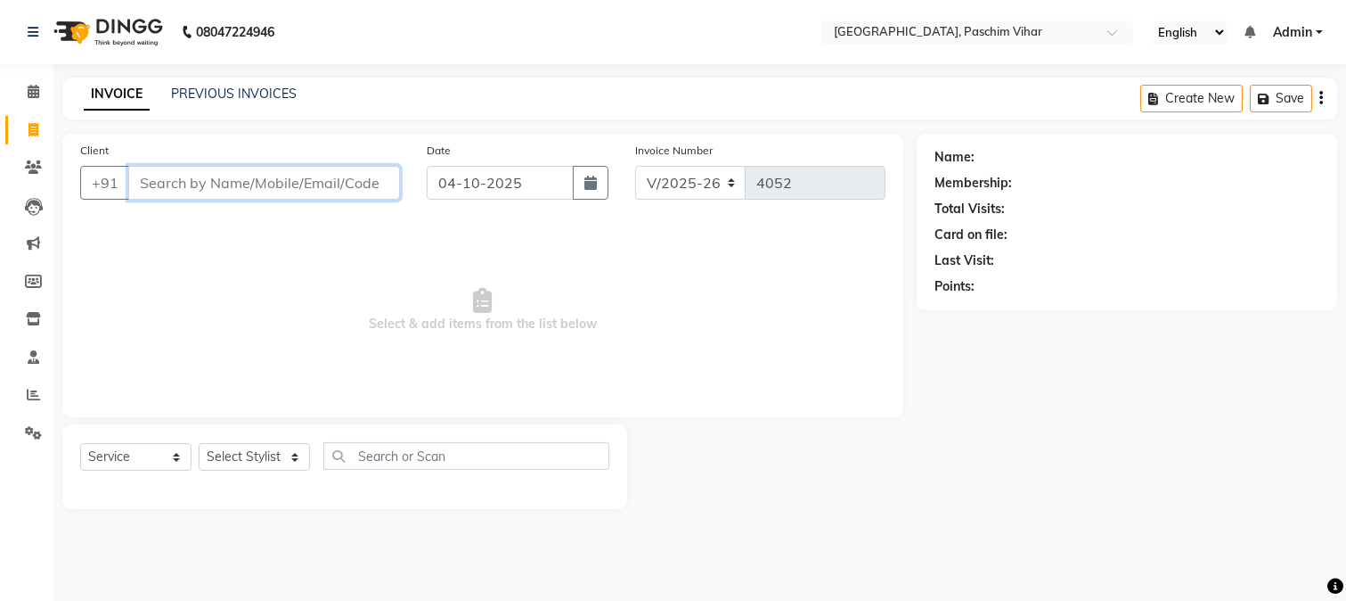
click at [369, 179] on input "Client" at bounding box center [264, 183] width 272 height 34
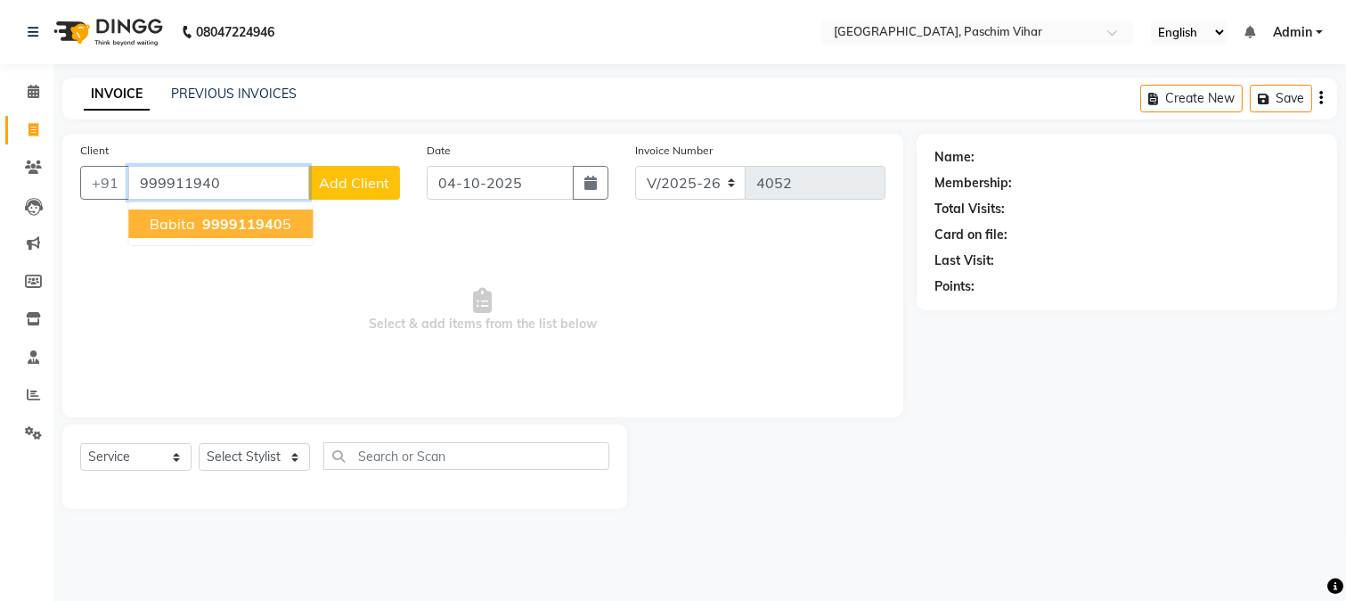
click at [233, 225] on span "999911940" at bounding box center [242, 224] width 80 height 18
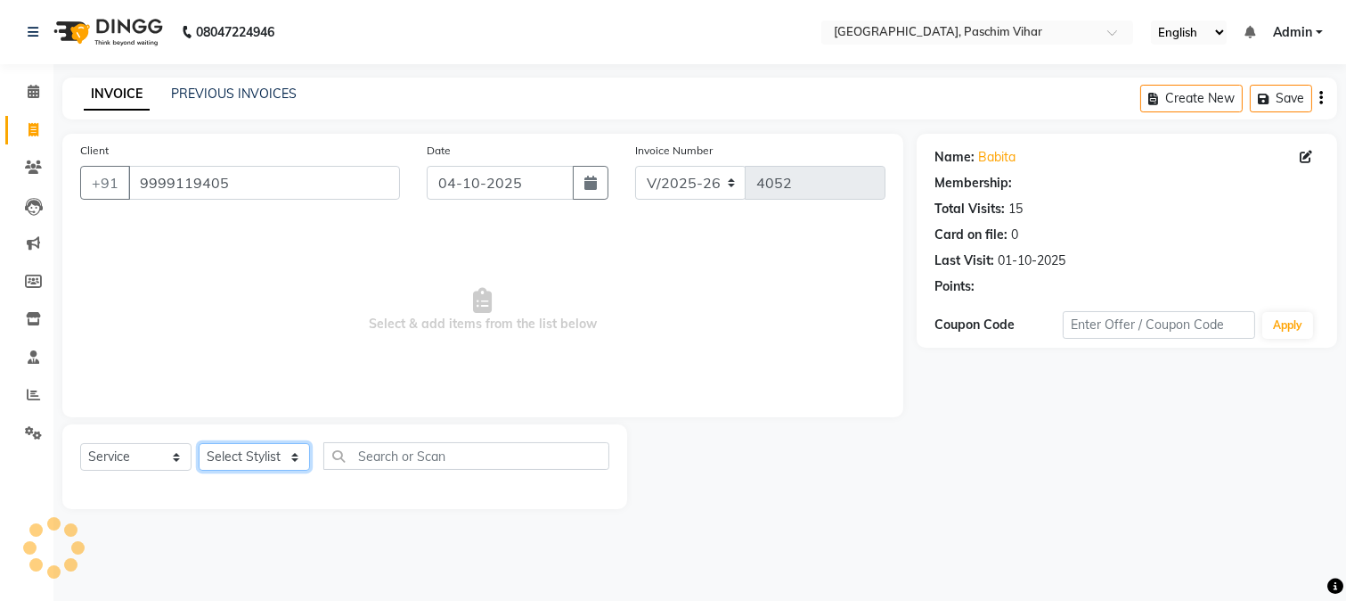
click at [276, 455] on select "Select Stylist Akash Amrita Anu Arun Gaurav GULFAM jeeshan KUNAL MANISH NADEEM …" at bounding box center [254, 457] width 111 height 28
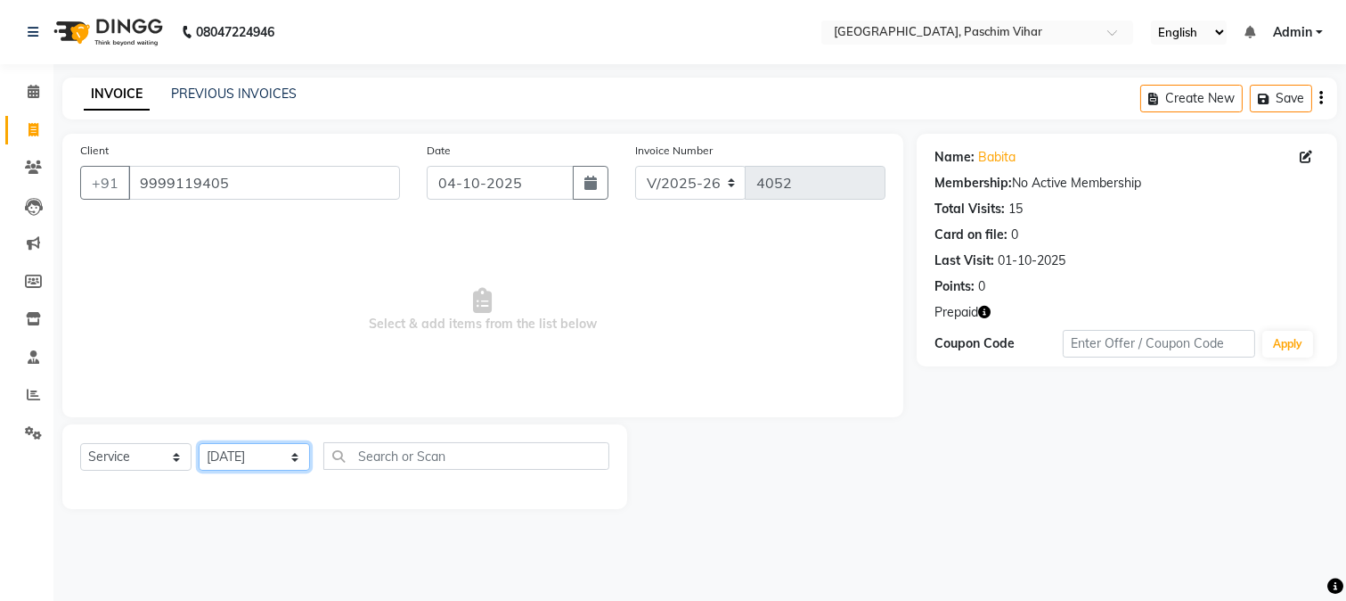
click at [199, 444] on select "Select Stylist Akash Amrita Anu Arun Gaurav GULFAM jeeshan KUNAL MANISH NADEEM …" at bounding box center [254, 457] width 111 height 28
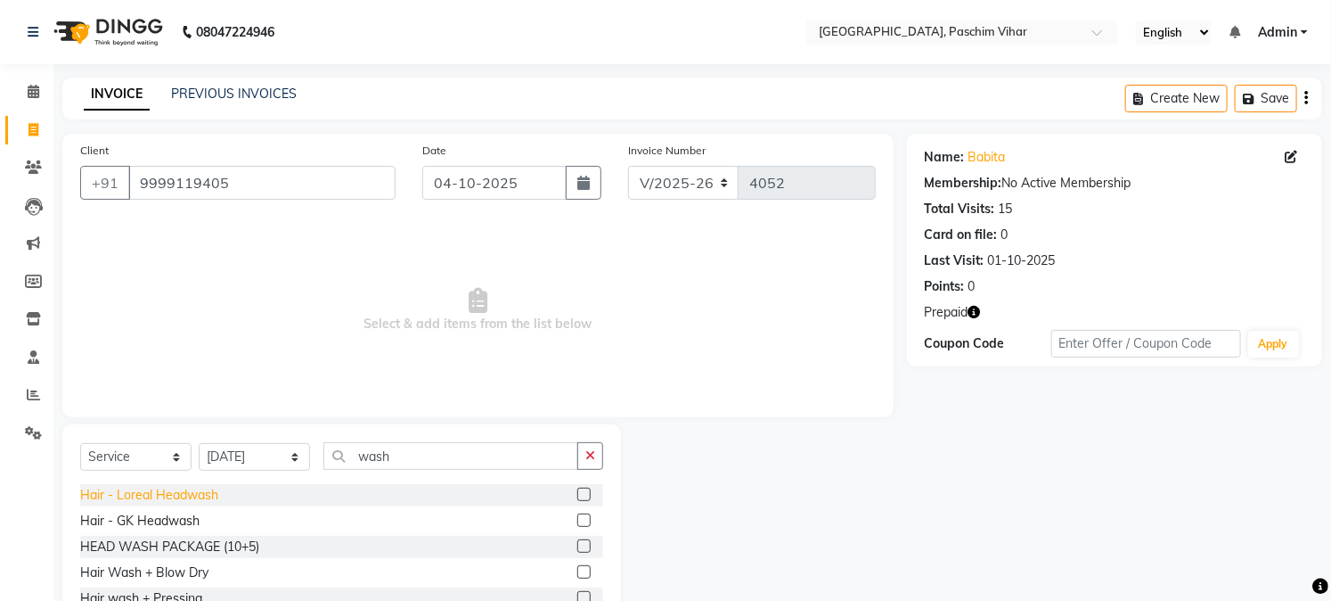
click at [180, 501] on div "Hair - Loreal Headwash" at bounding box center [149, 495] width 138 height 19
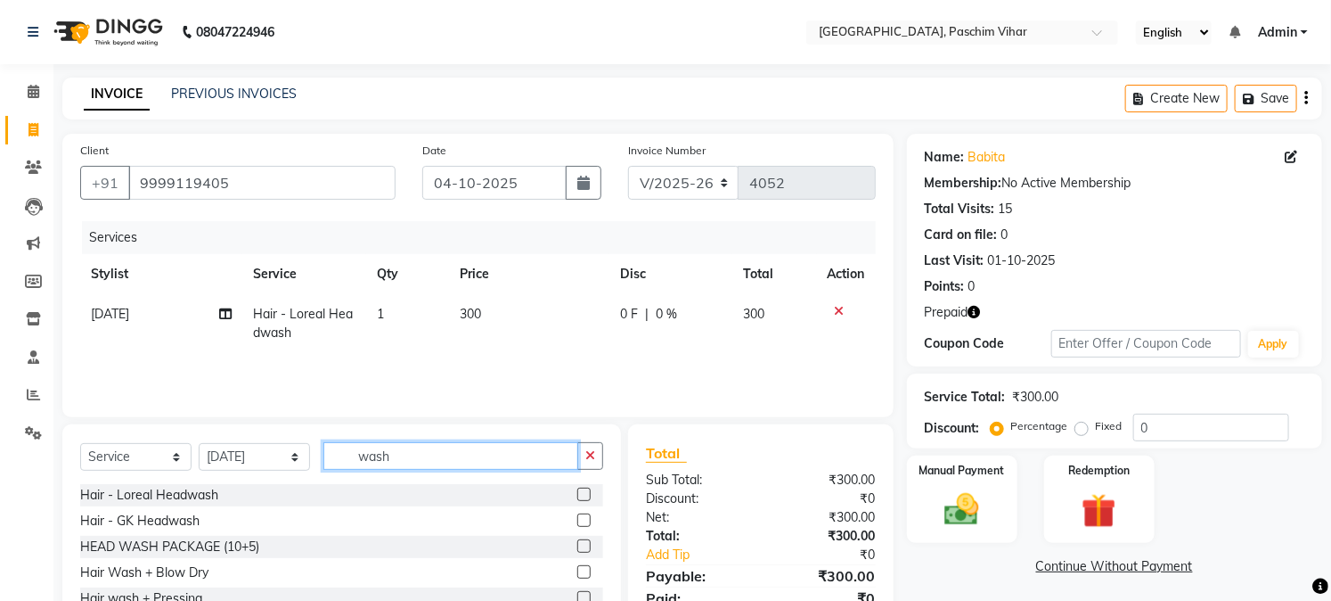
click at [426, 453] on input "wash" at bounding box center [450, 456] width 255 height 28
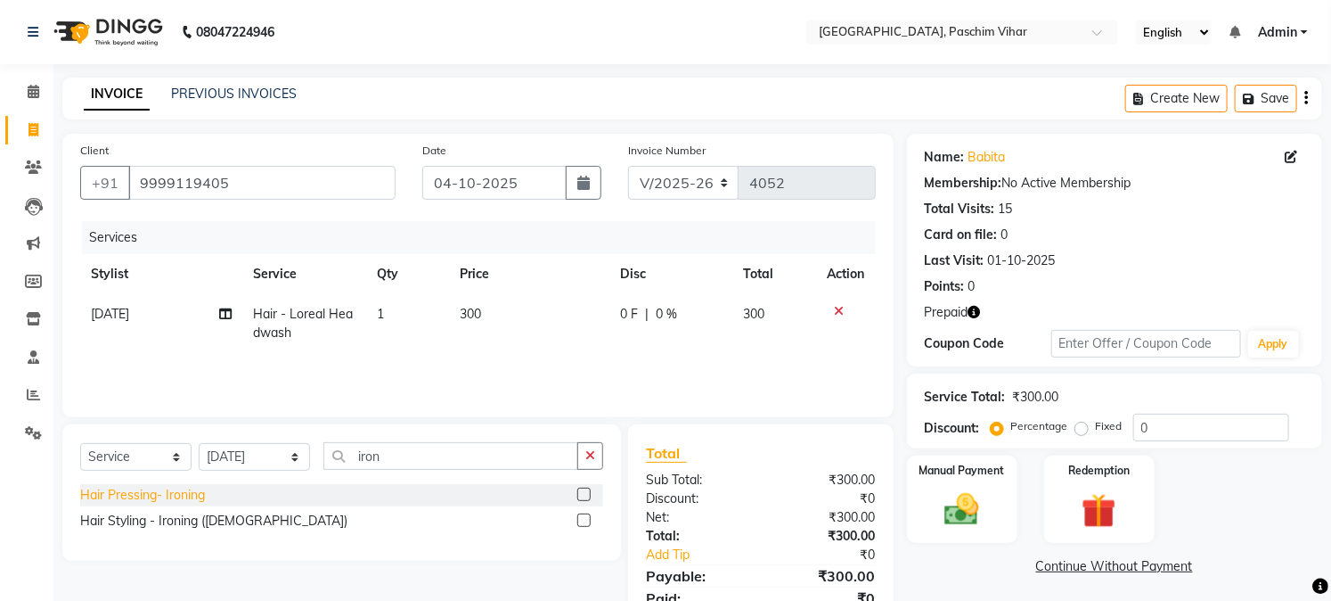
click at [179, 496] on div "Hair Pressing- Ironing" at bounding box center [142, 495] width 125 height 19
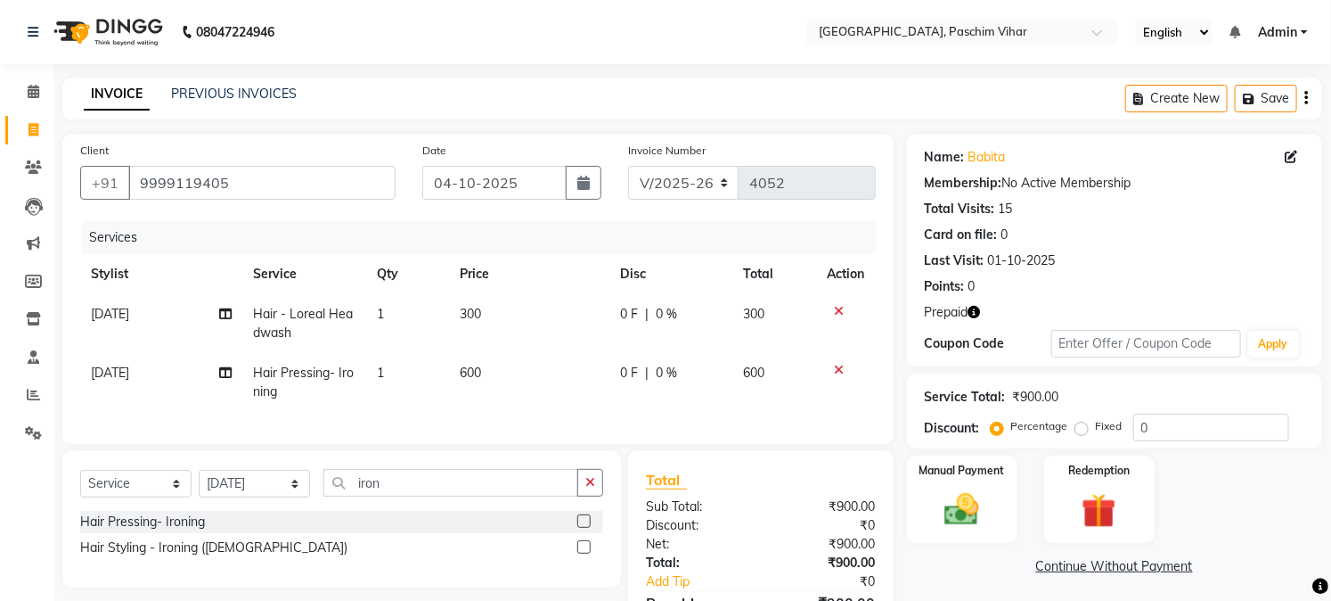
click at [462, 372] on span "600" at bounding box center [470, 372] width 21 height 16
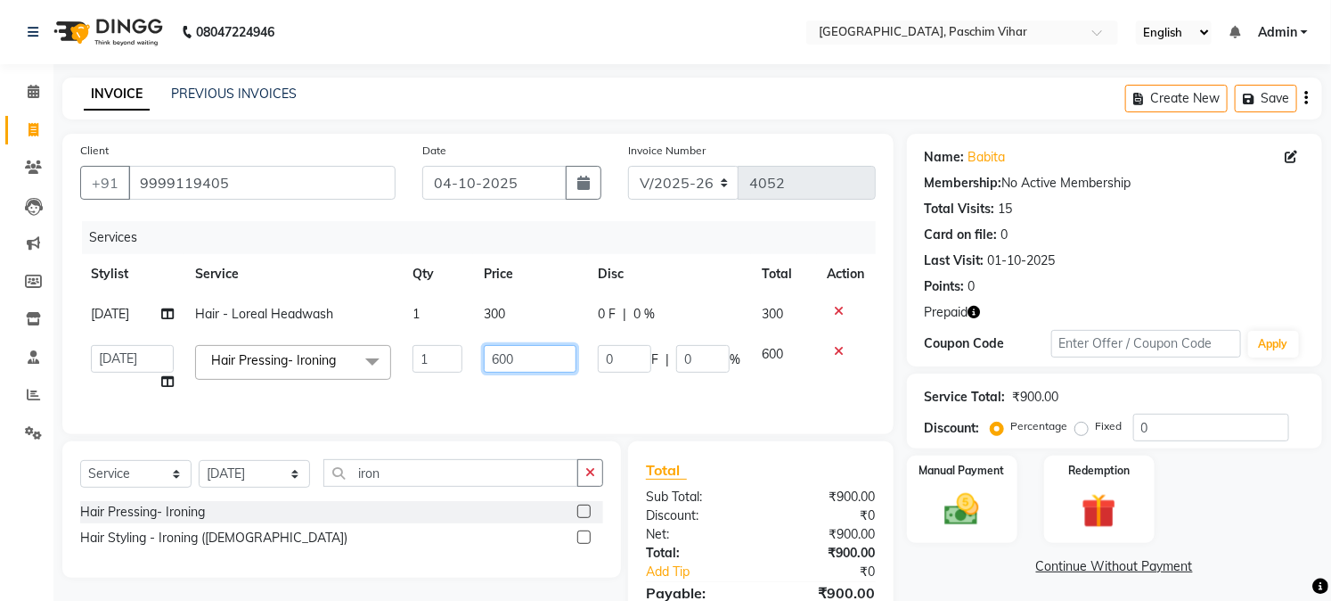
click at [530, 360] on input "600" at bounding box center [530, 359] width 92 height 28
click at [1276, 528] on div "Manual Payment Redemption" at bounding box center [1115, 498] width 442 height 87
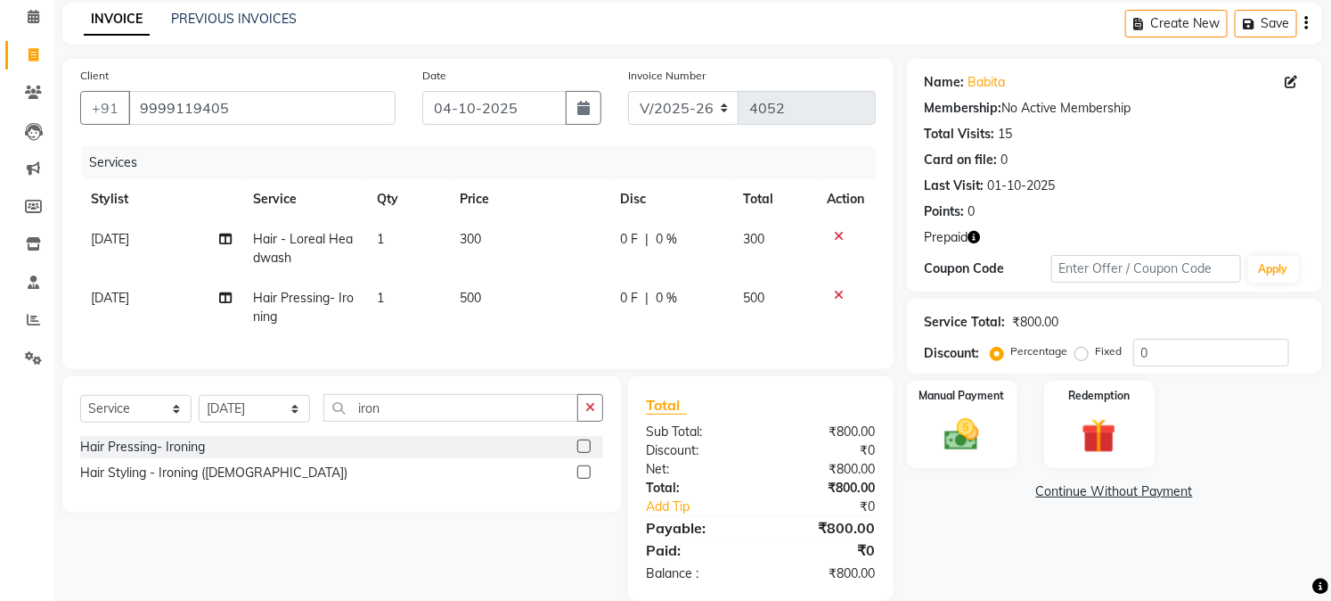
scroll to position [116, 0]
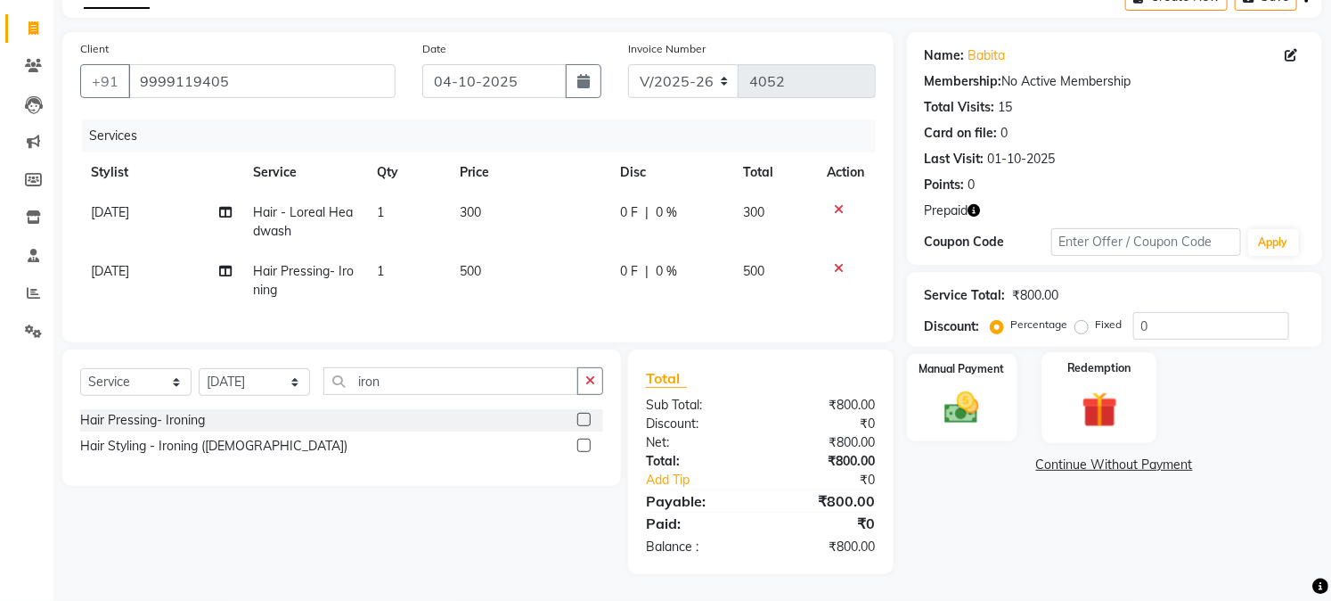
click at [1123, 388] on img at bounding box center [1099, 410] width 59 height 45
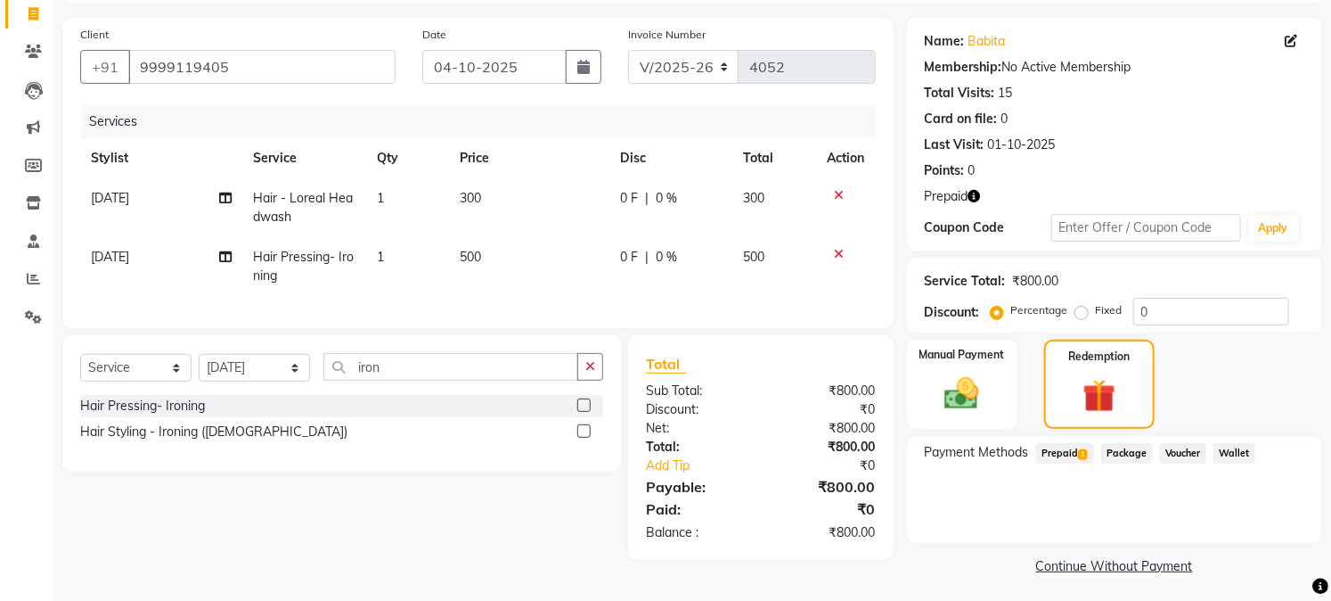
click at [1067, 448] on span "Prepaid 1" at bounding box center [1065, 453] width 58 height 20
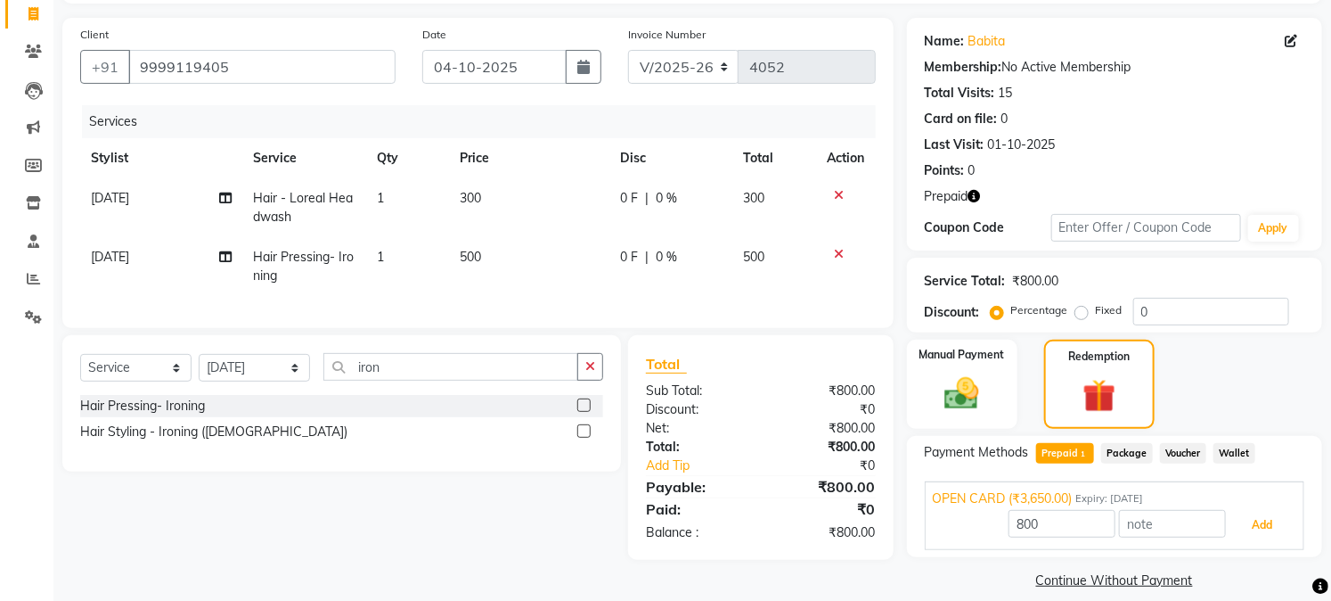
drag, startPoint x: 1257, startPoint y: 518, endPoint x: 1240, endPoint y: 526, distance: 18.7
click at [1257, 522] on button "Add" at bounding box center [1262, 525] width 65 height 30
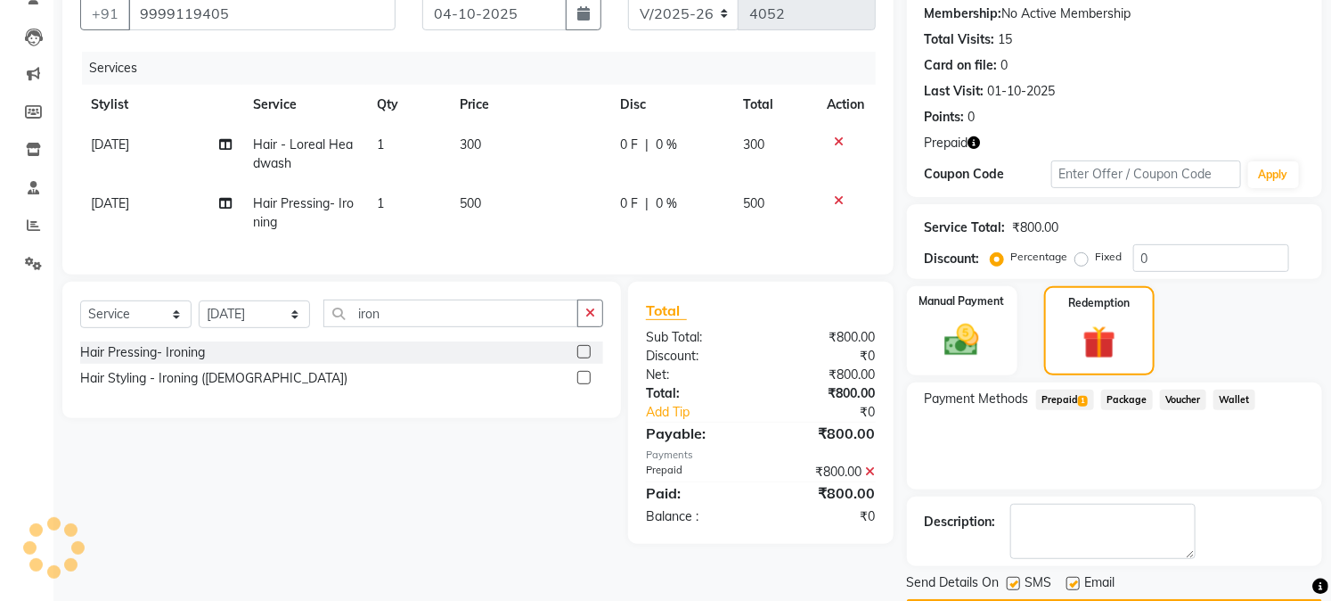
scroll to position [220, 0]
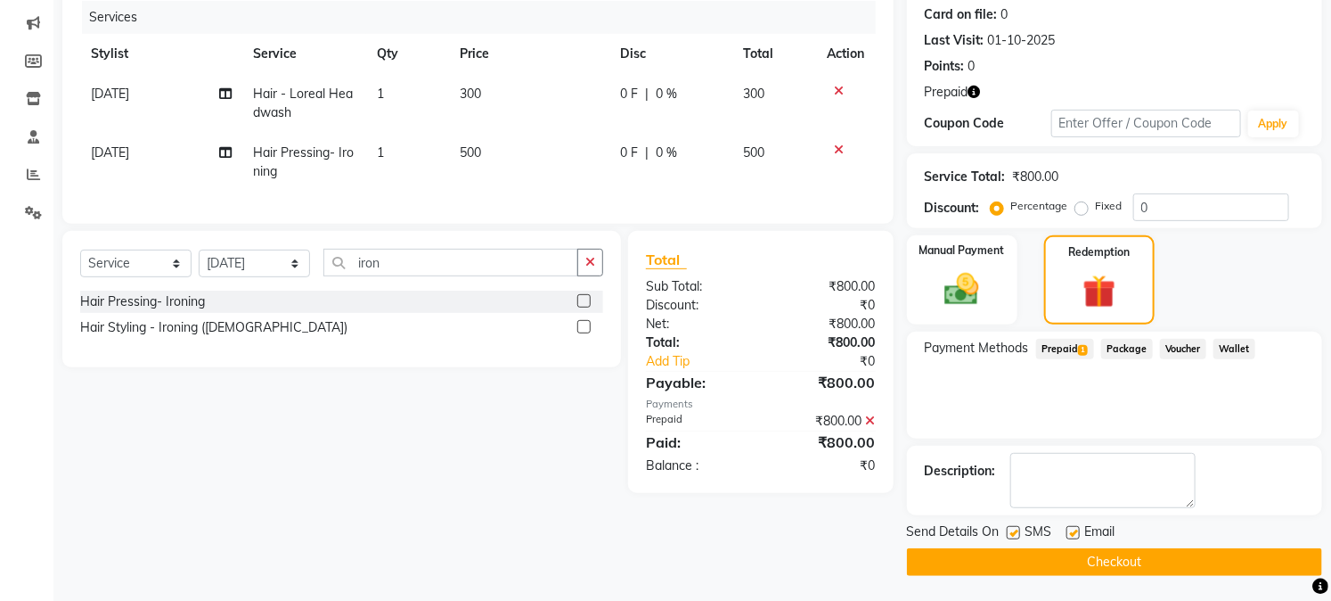
click at [1080, 531] on div "Email" at bounding box center [1098, 533] width 63 height 22
click at [1079, 530] on label at bounding box center [1073, 532] width 13 height 13
click at [1078, 530] on input "checkbox" at bounding box center [1073, 534] width 12 height 12
click at [1060, 550] on button "Checkout" at bounding box center [1114, 562] width 415 height 28
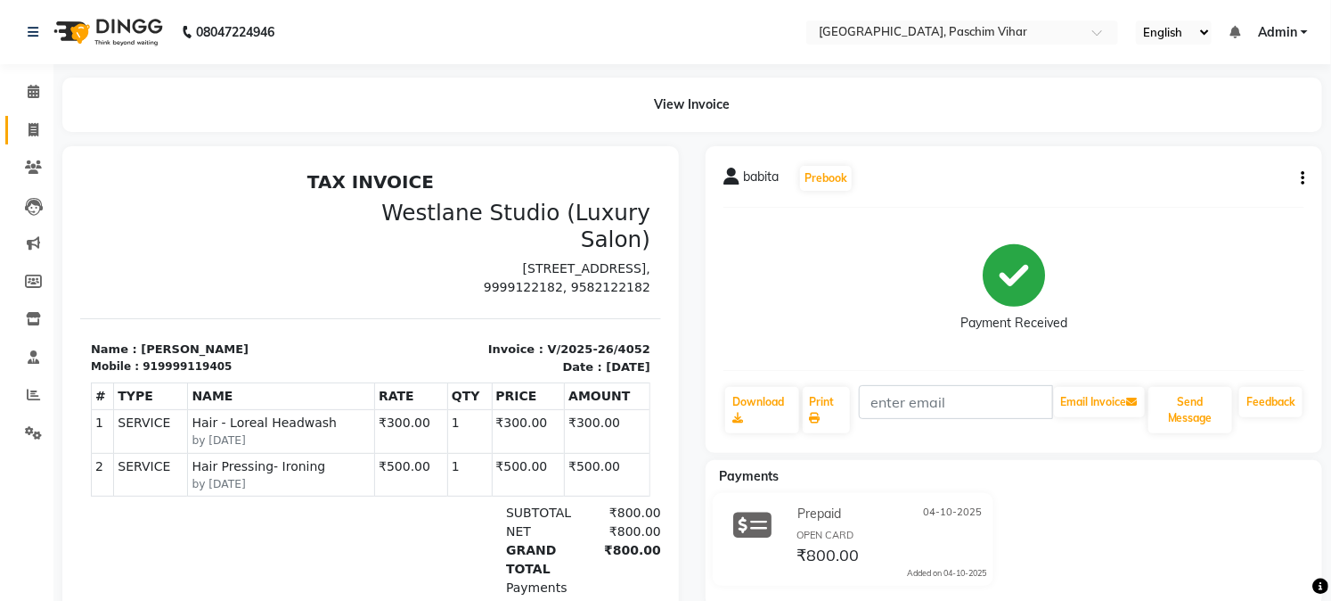
click at [29, 131] on icon at bounding box center [34, 129] width 10 height 13
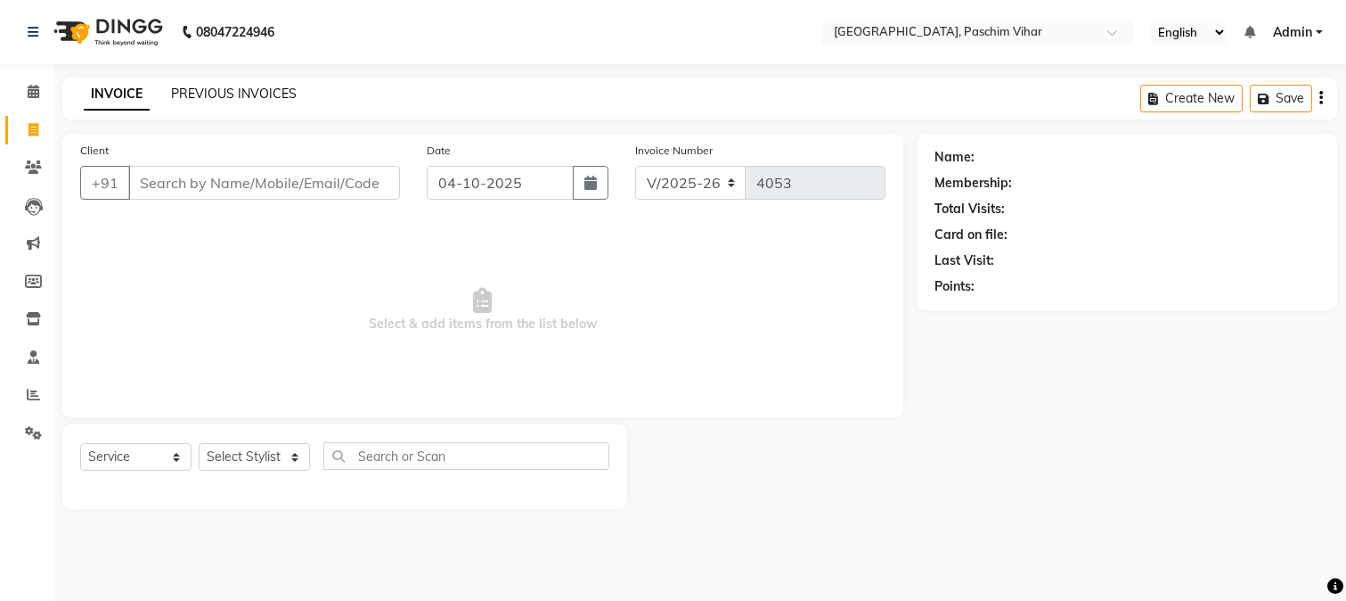
click at [235, 89] on link "PREVIOUS INVOICES" at bounding box center [234, 94] width 126 height 16
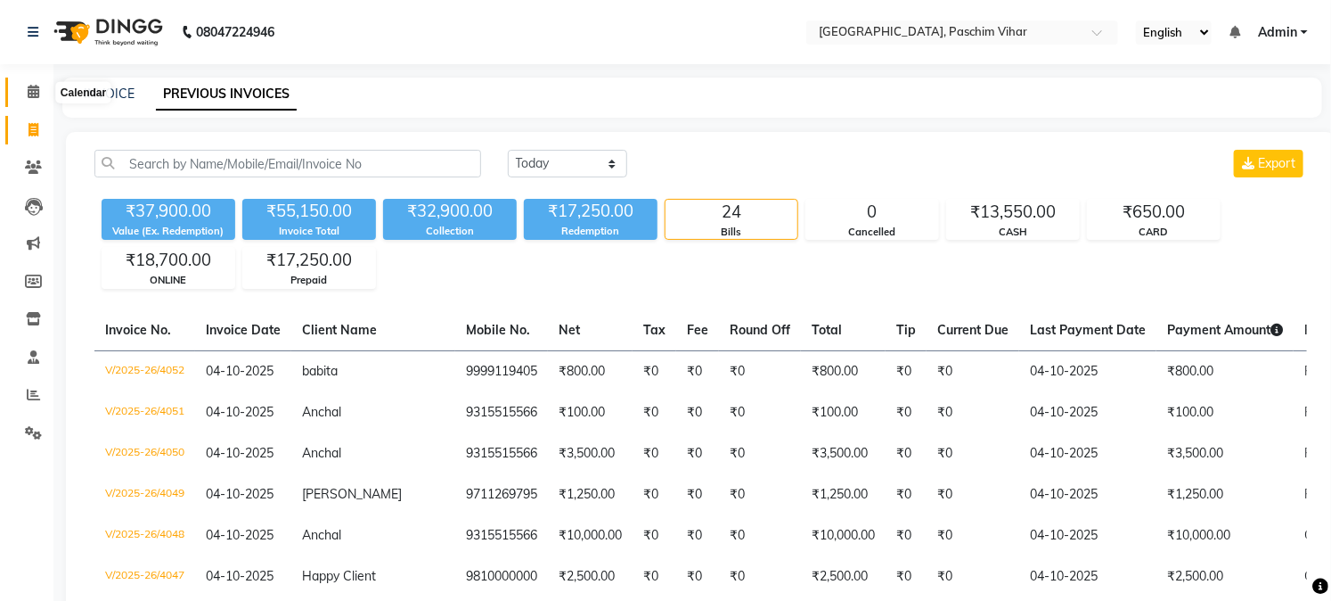
click at [29, 96] on icon at bounding box center [34, 91] width 12 height 13
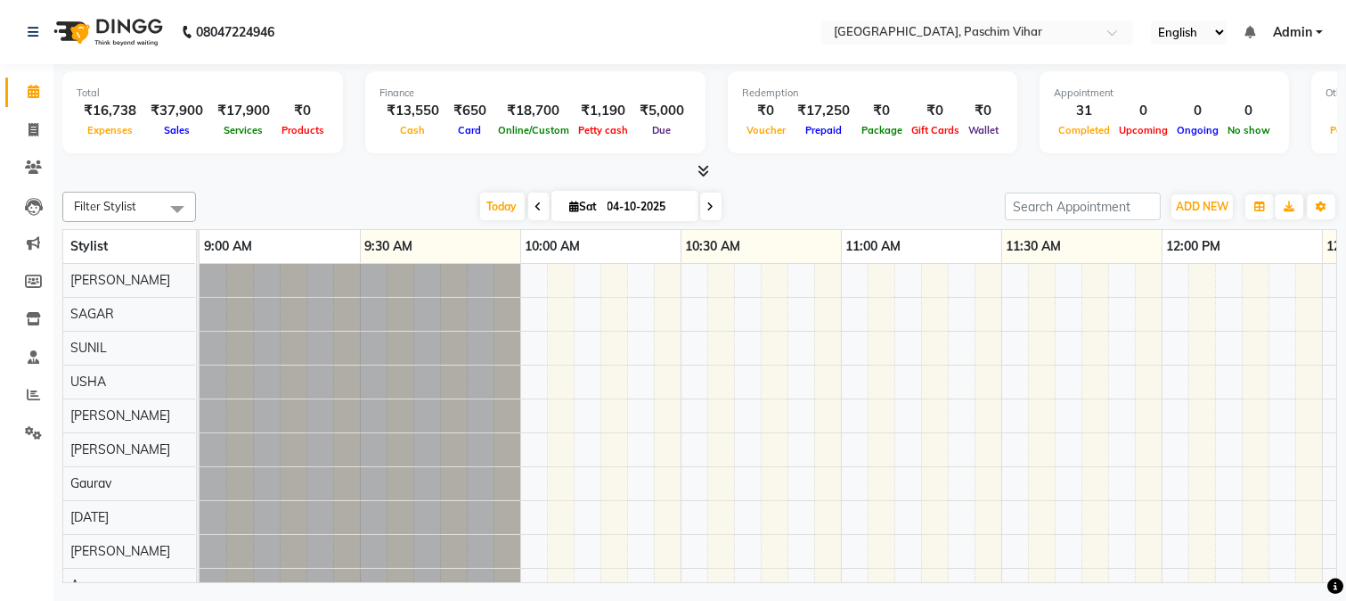
scroll to position [0, 3033]
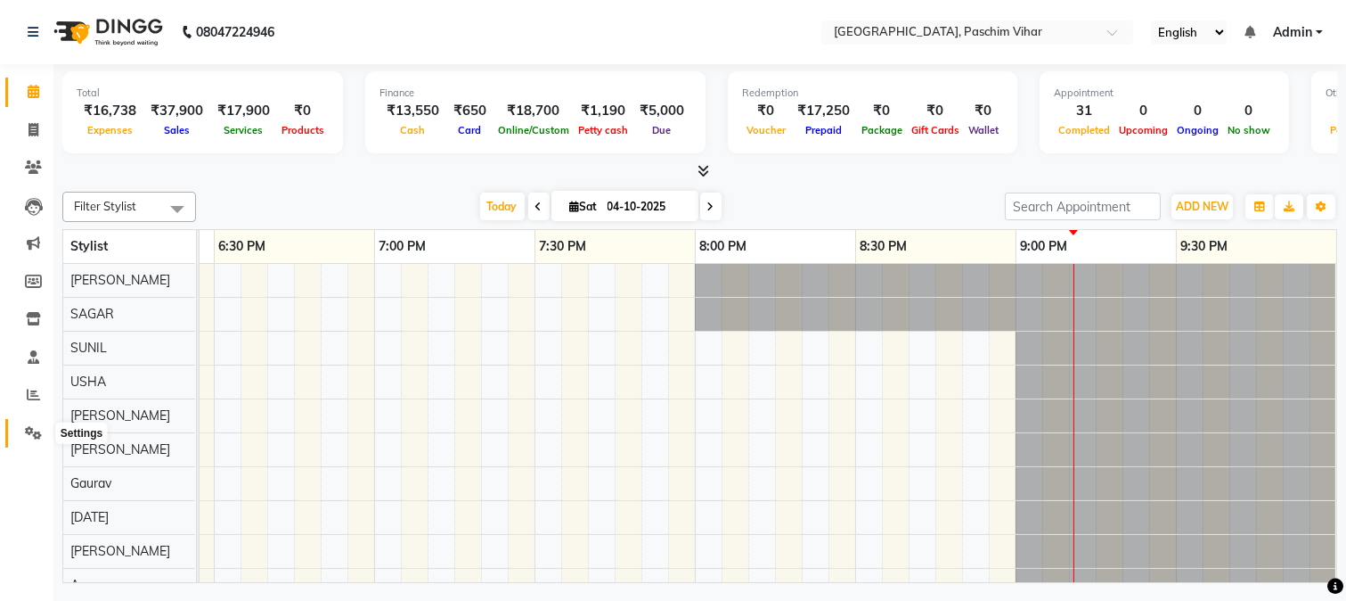
click at [29, 433] on icon at bounding box center [33, 432] width 17 height 13
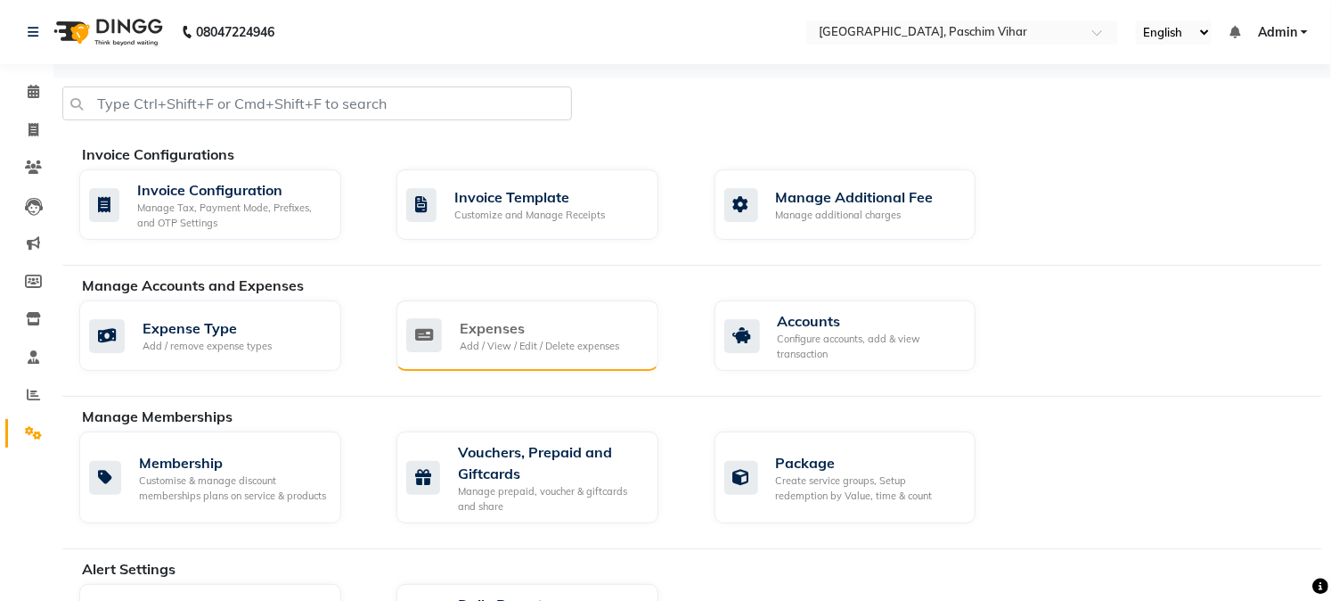
click at [478, 331] on div "Expenses" at bounding box center [540, 327] width 160 height 21
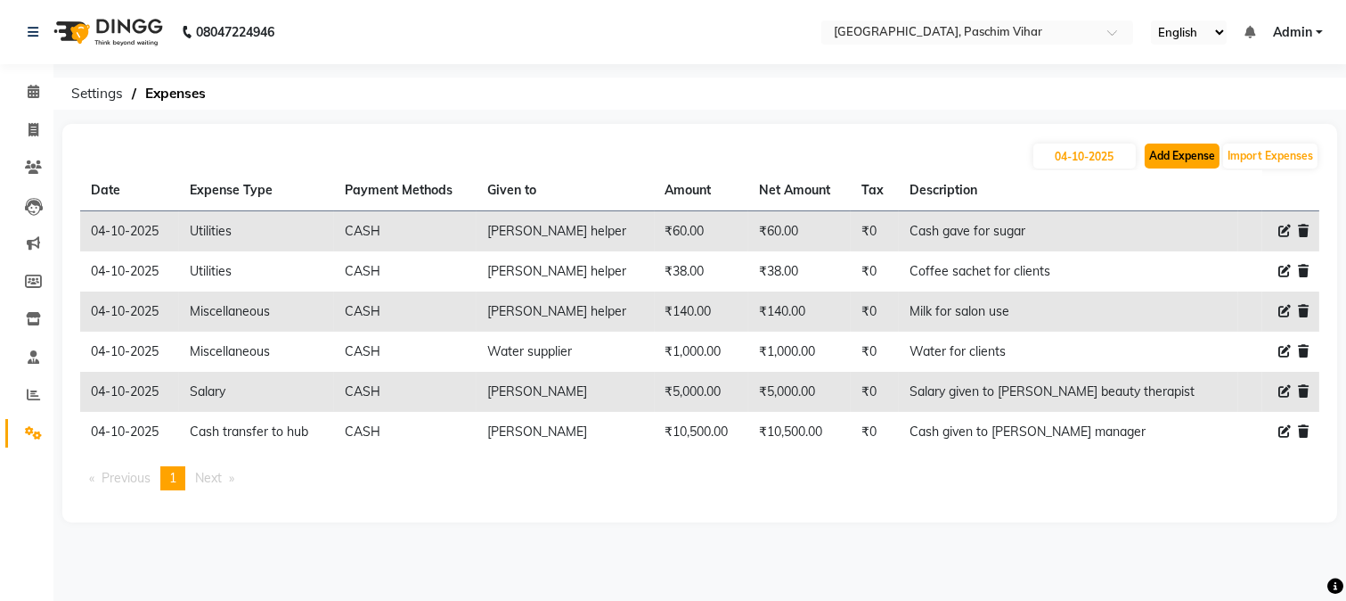
click at [1170, 147] on button "Add Expense" at bounding box center [1182, 155] width 75 height 25
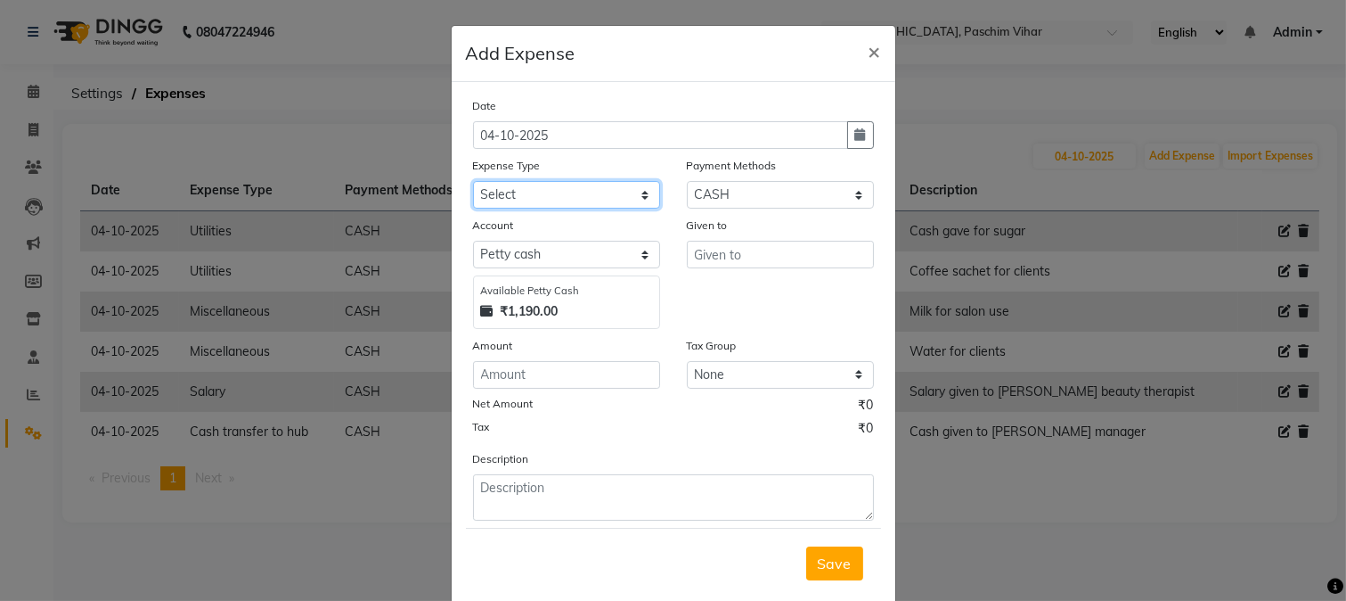
click at [581, 184] on select "Select Advance Salary Bank charges Cash transfer to bank Cash transfer to hub C…" at bounding box center [566, 195] width 187 height 28
click at [473, 181] on select "Select Advance Salary Bank charges Cash transfer to bank Cash transfer to hub C…" at bounding box center [566, 195] width 187 height 28
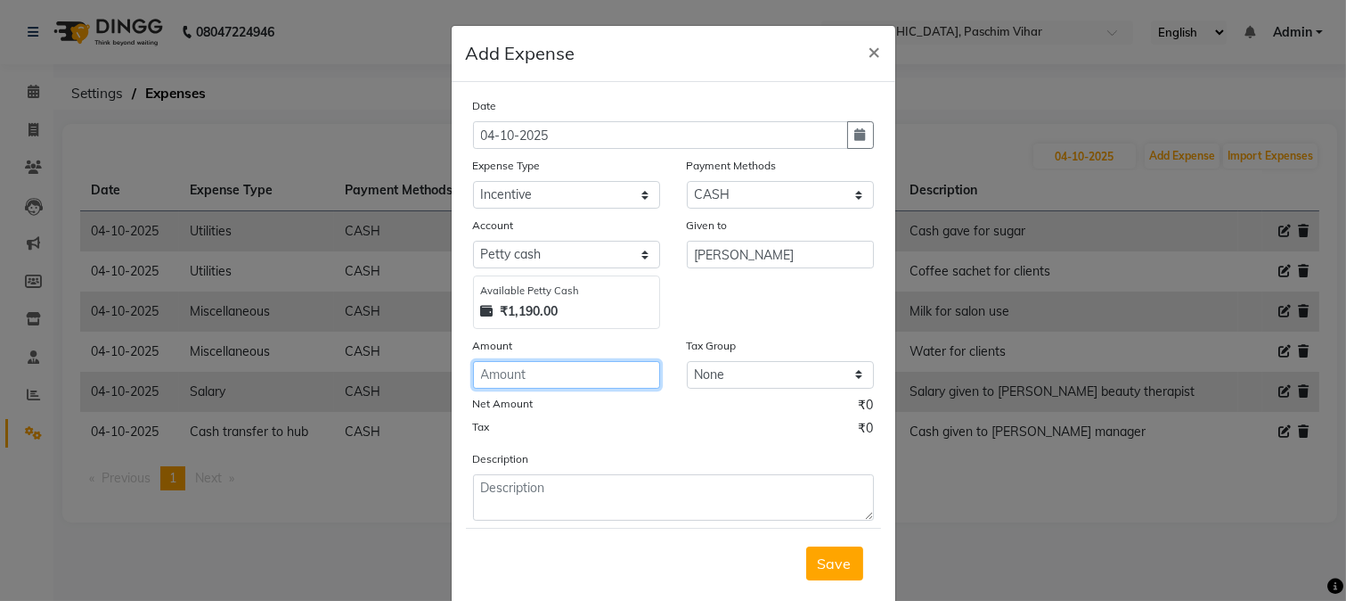
click at [540, 367] on input "number" at bounding box center [566, 375] width 187 height 28
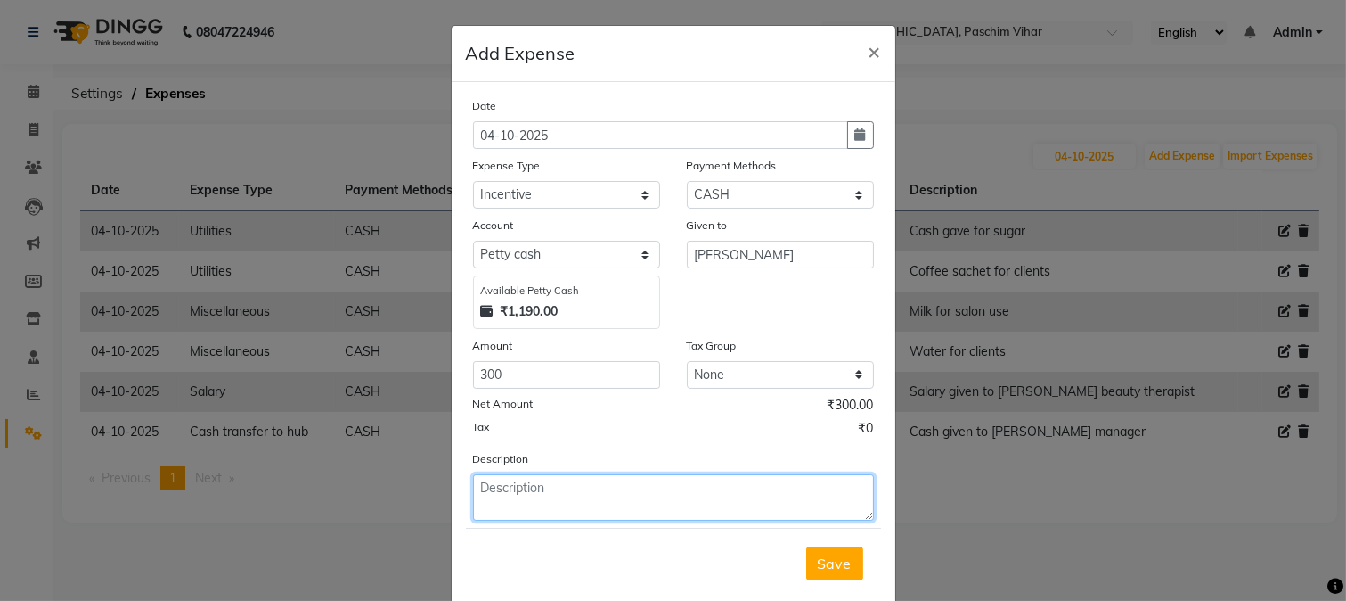
click at [550, 481] on textarea at bounding box center [673, 497] width 401 height 46
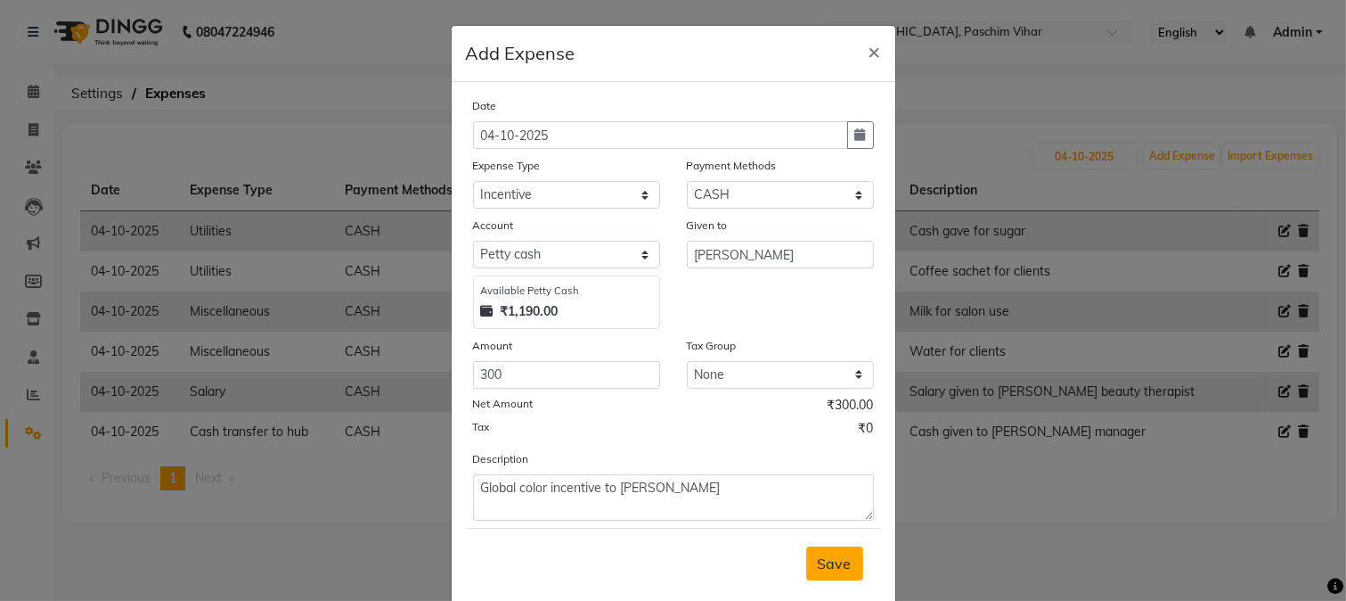
click at [830, 571] on span "Save" at bounding box center [835, 563] width 34 height 18
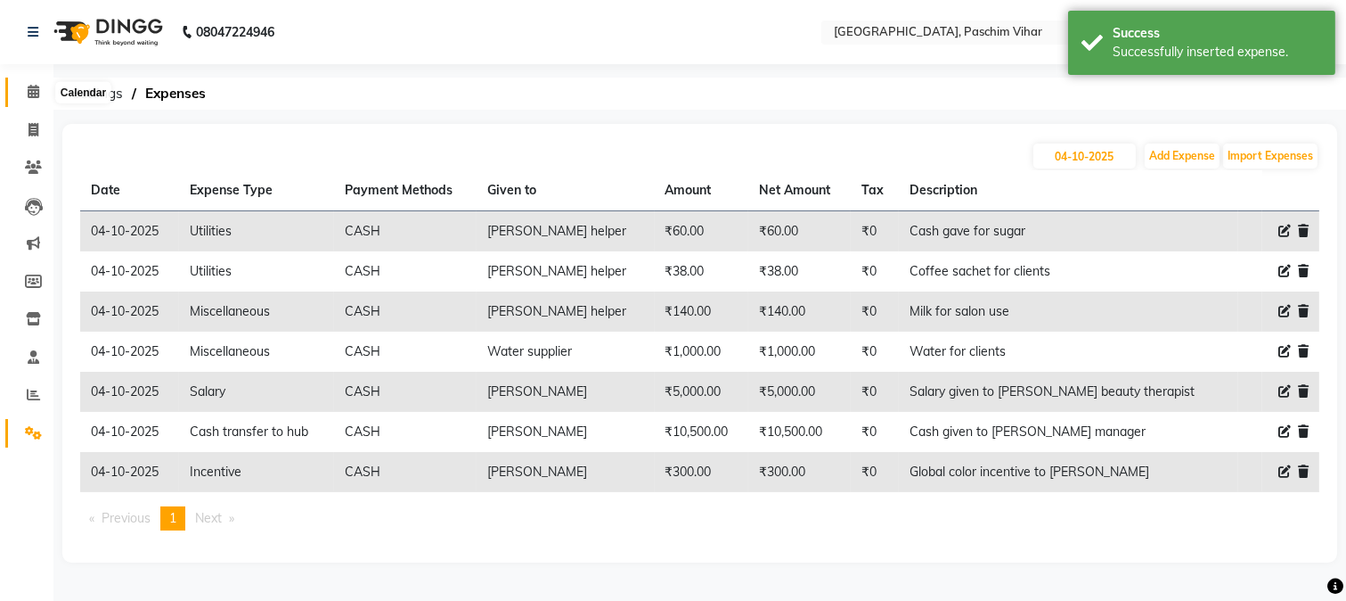
click at [29, 90] on icon at bounding box center [34, 91] width 12 height 13
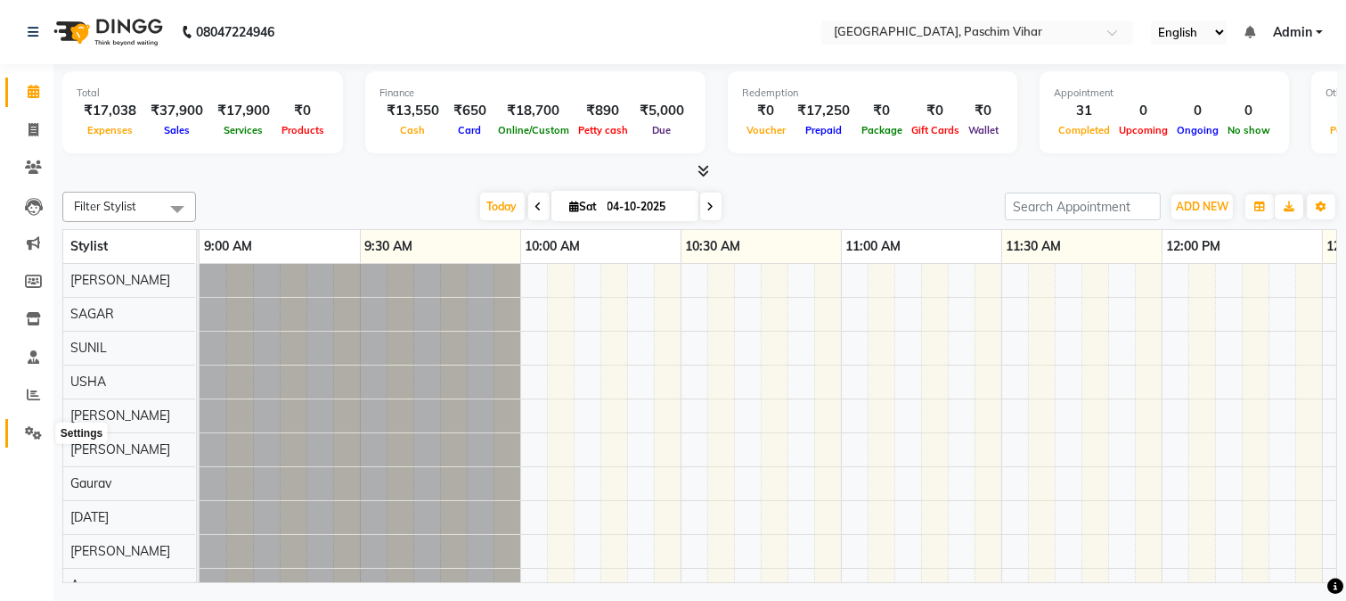
click at [21, 426] on span at bounding box center [33, 433] width 31 height 20
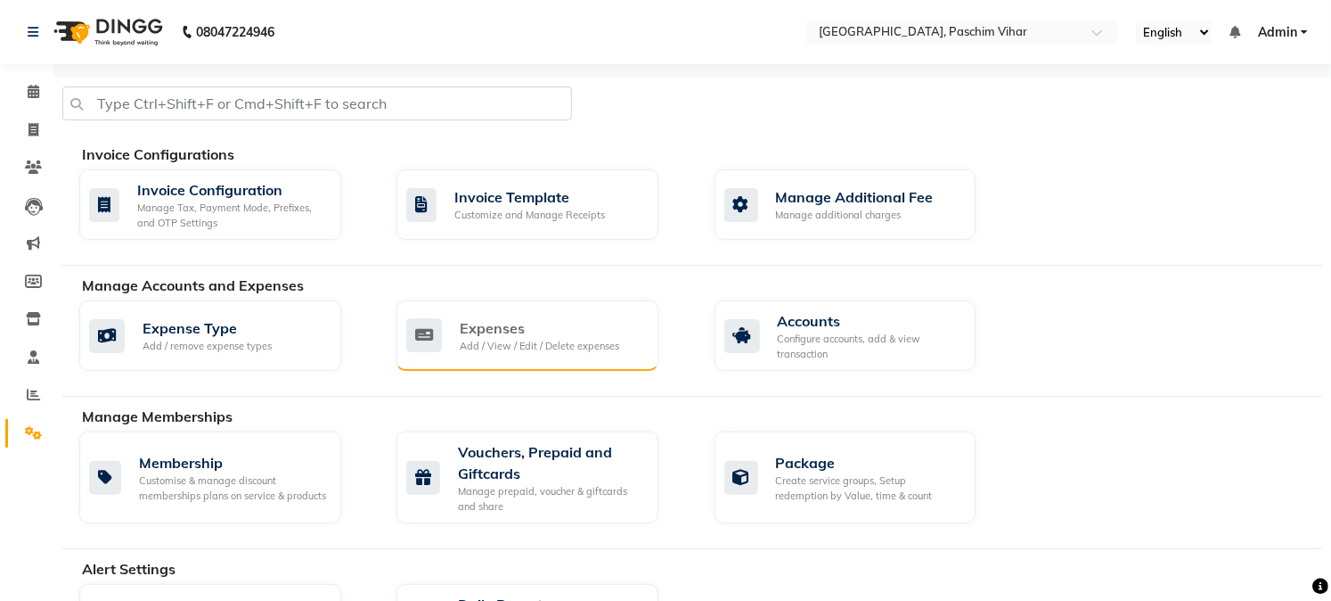
click at [526, 350] on div "Add / View / Edit / Delete expenses" at bounding box center [540, 346] width 160 height 15
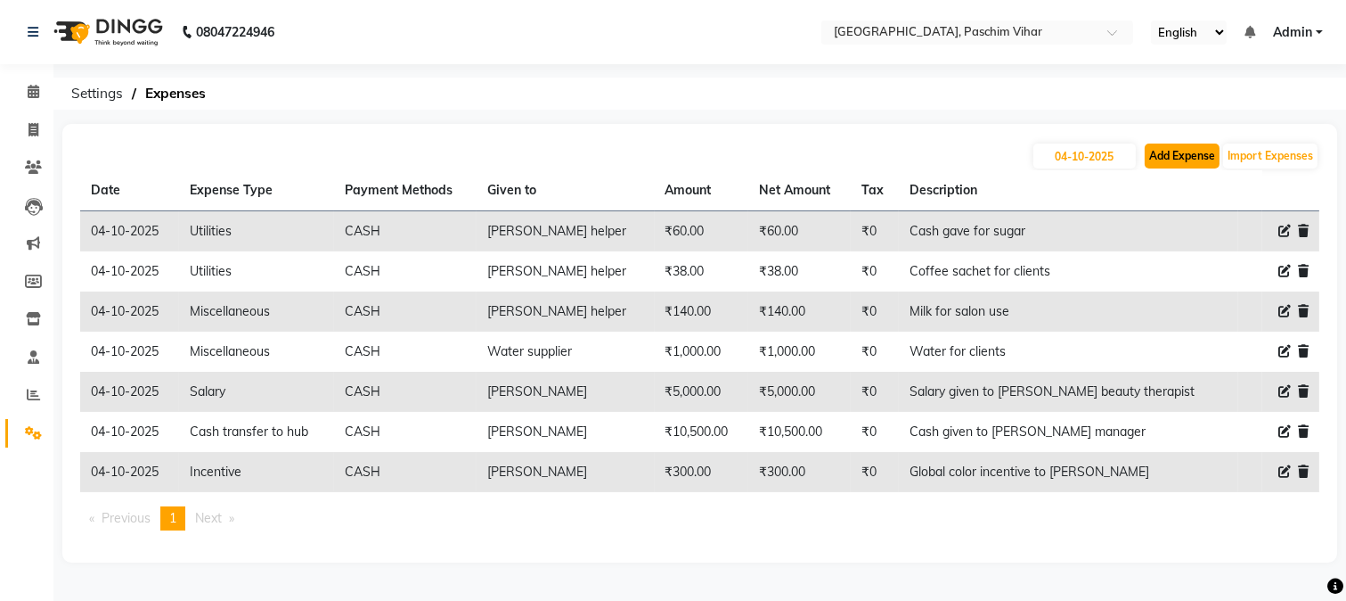
click at [1174, 156] on button "Add Expense" at bounding box center [1182, 155] width 75 height 25
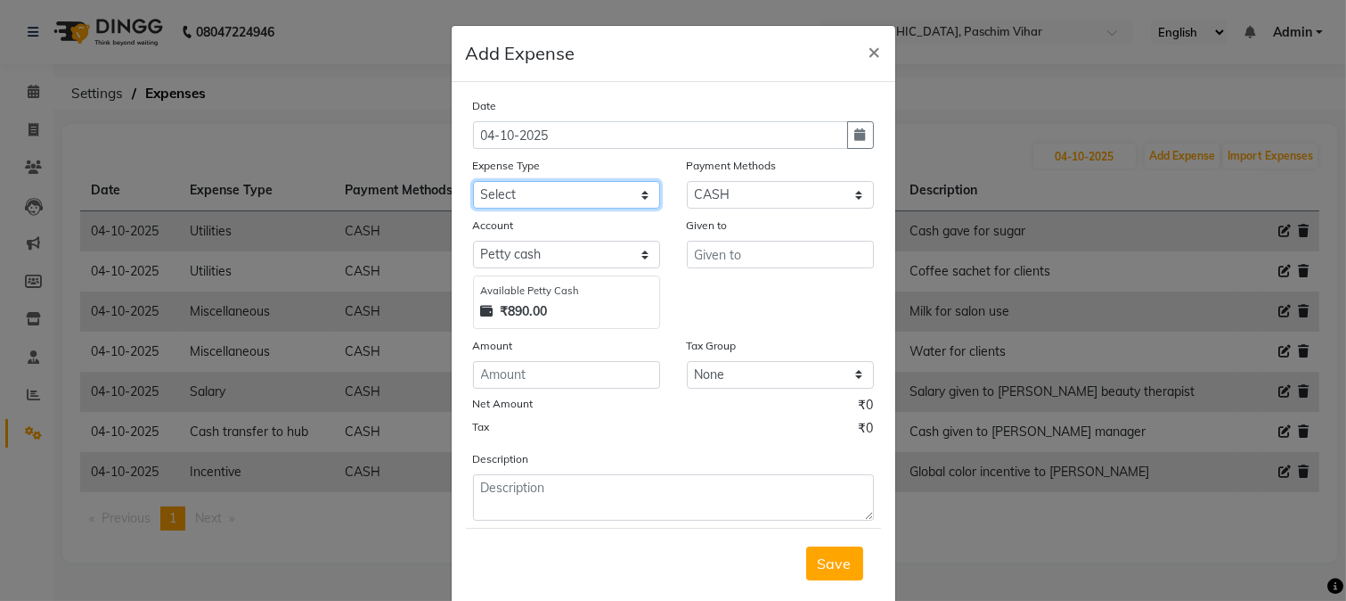
click at [518, 193] on select "Select Advance Salary Bank charges Cash transfer to bank Cash transfer to hub C…" at bounding box center [566, 195] width 187 height 28
click at [473, 181] on select "Select Advance Salary Bank charges Cash transfer to bank Cash transfer to hub C…" at bounding box center [566, 195] width 187 height 28
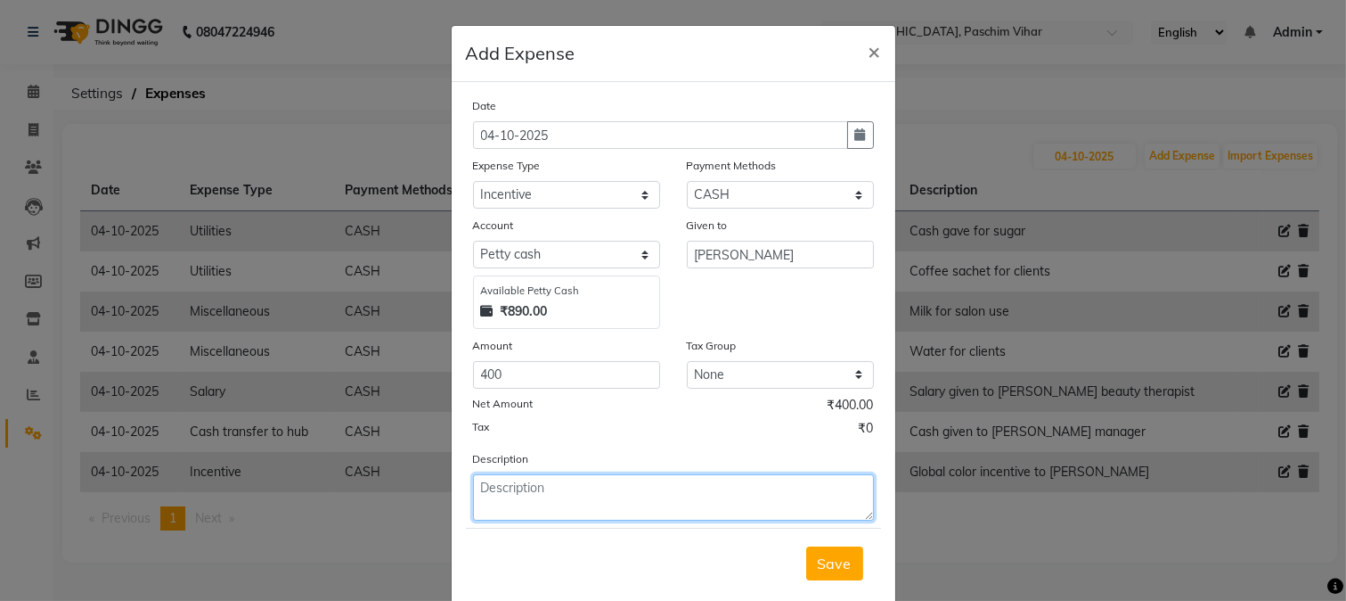
click at [540, 486] on textarea at bounding box center [673, 497] width 401 height 46
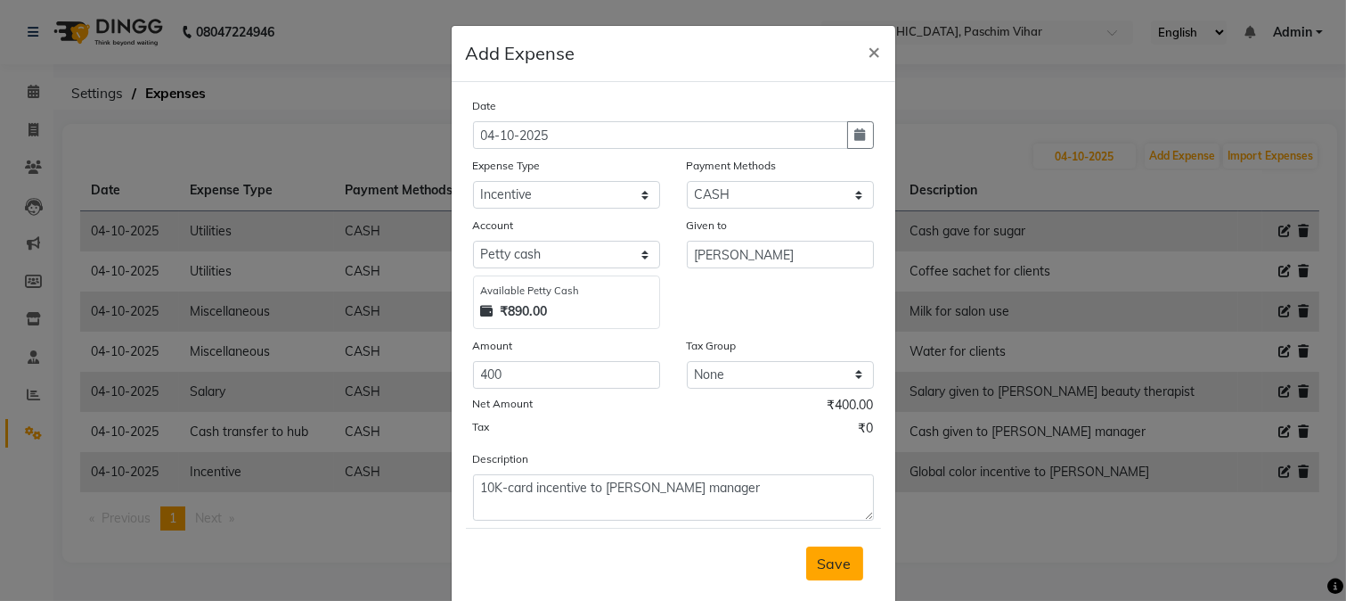
click at [818, 563] on span "Save" at bounding box center [835, 563] width 34 height 18
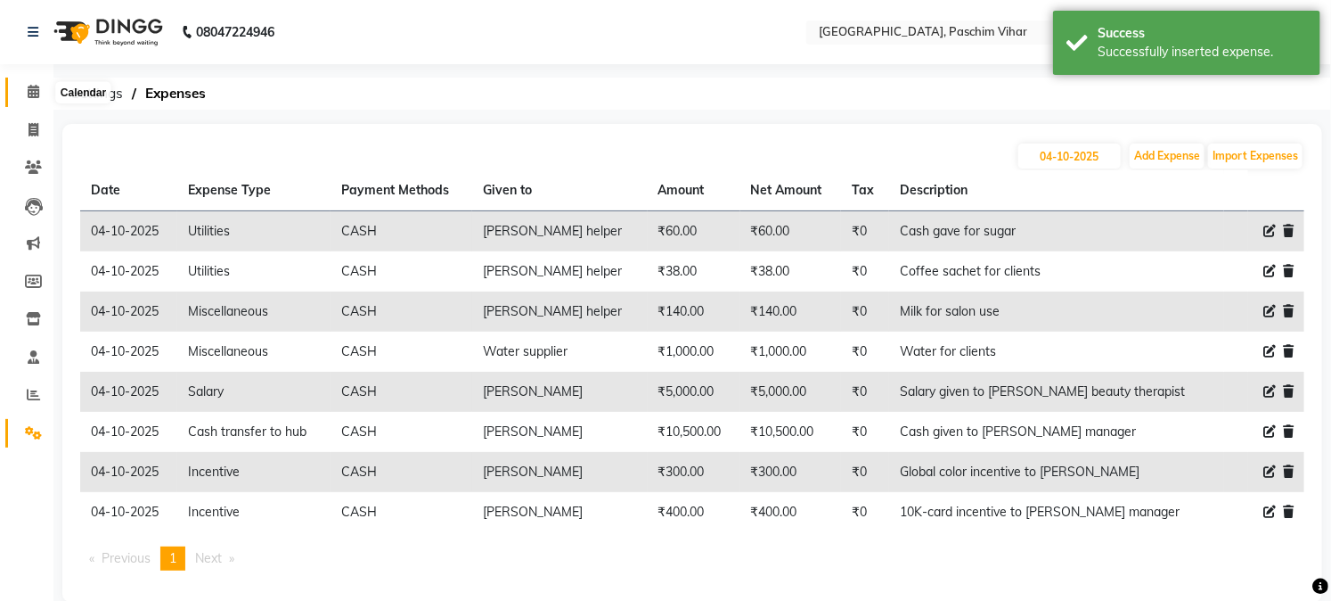
click at [22, 90] on span at bounding box center [33, 92] width 31 height 20
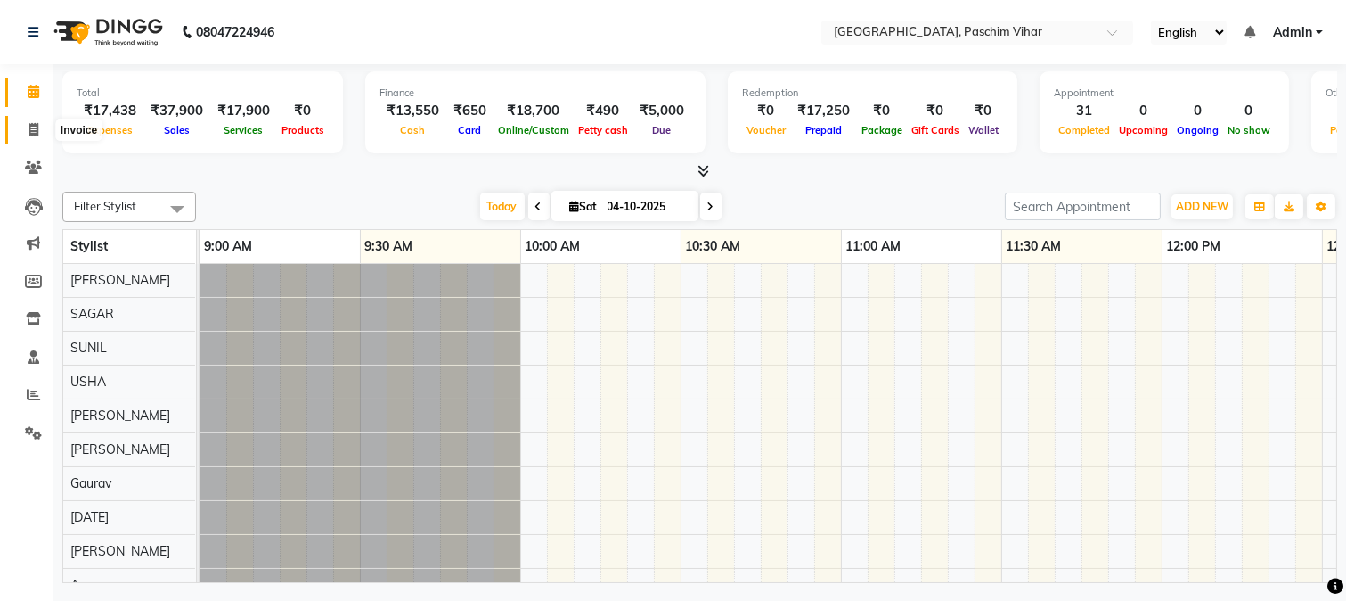
click at [24, 134] on span at bounding box center [33, 130] width 31 height 20
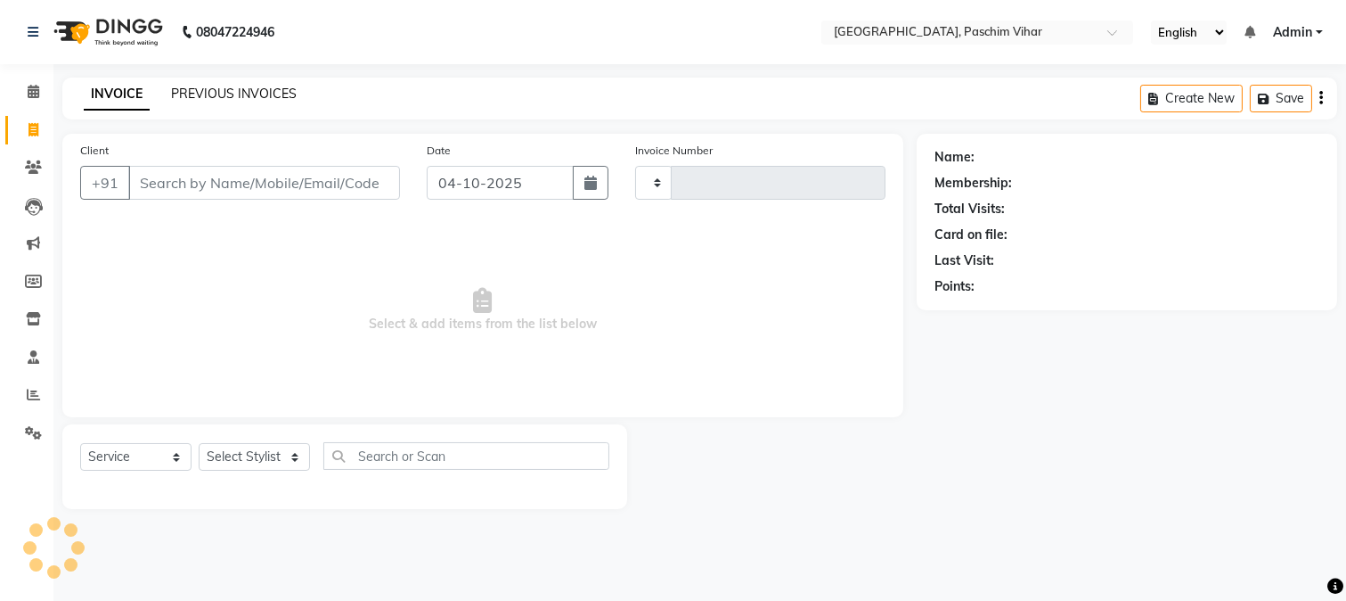
click at [201, 89] on link "PREVIOUS INVOICES" at bounding box center [234, 94] width 126 height 16
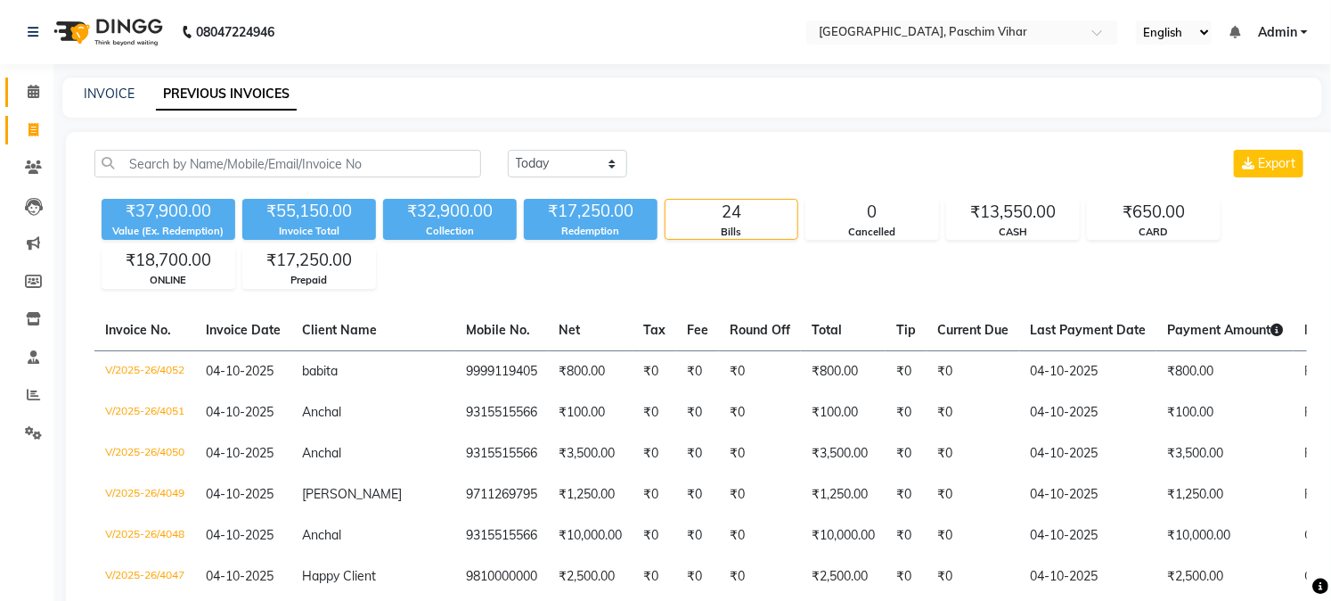
click at [13, 94] on link "Calendar" at bounding box center [26, 92] width 43 height 29
click at [24, 94] on span at bounding box center [33, 92] width 31 height 20
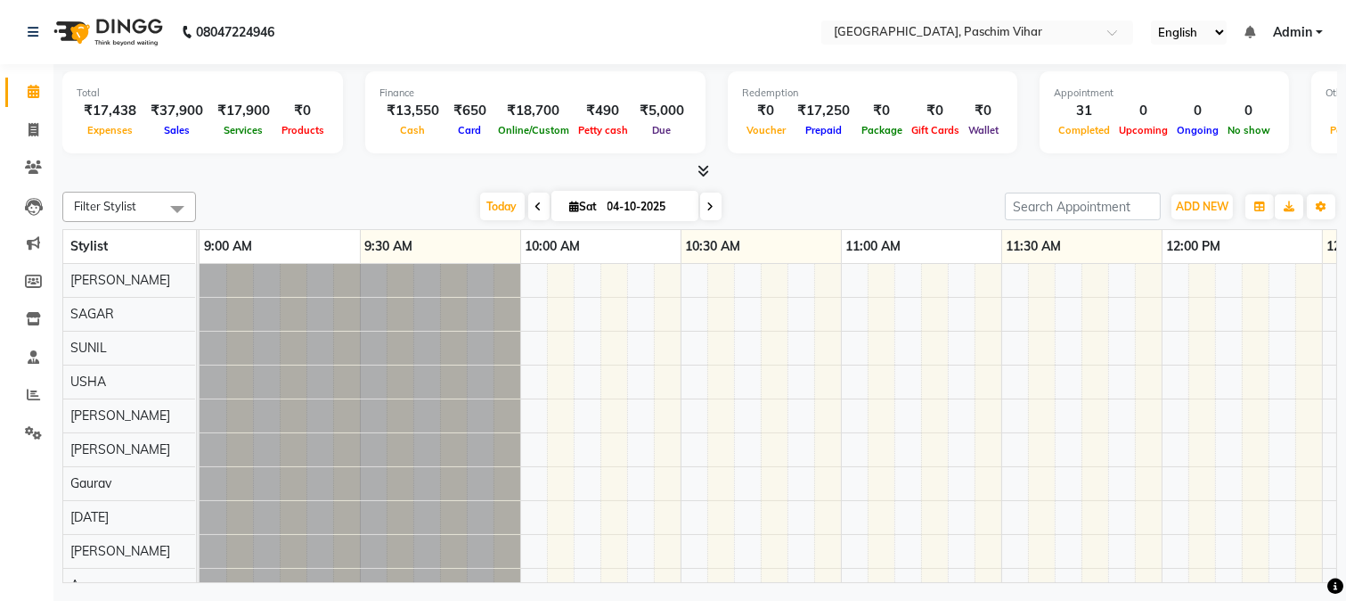
click at [1313, 28] on span "Admin" at bounding box center [1292, 32] width 39 height 19
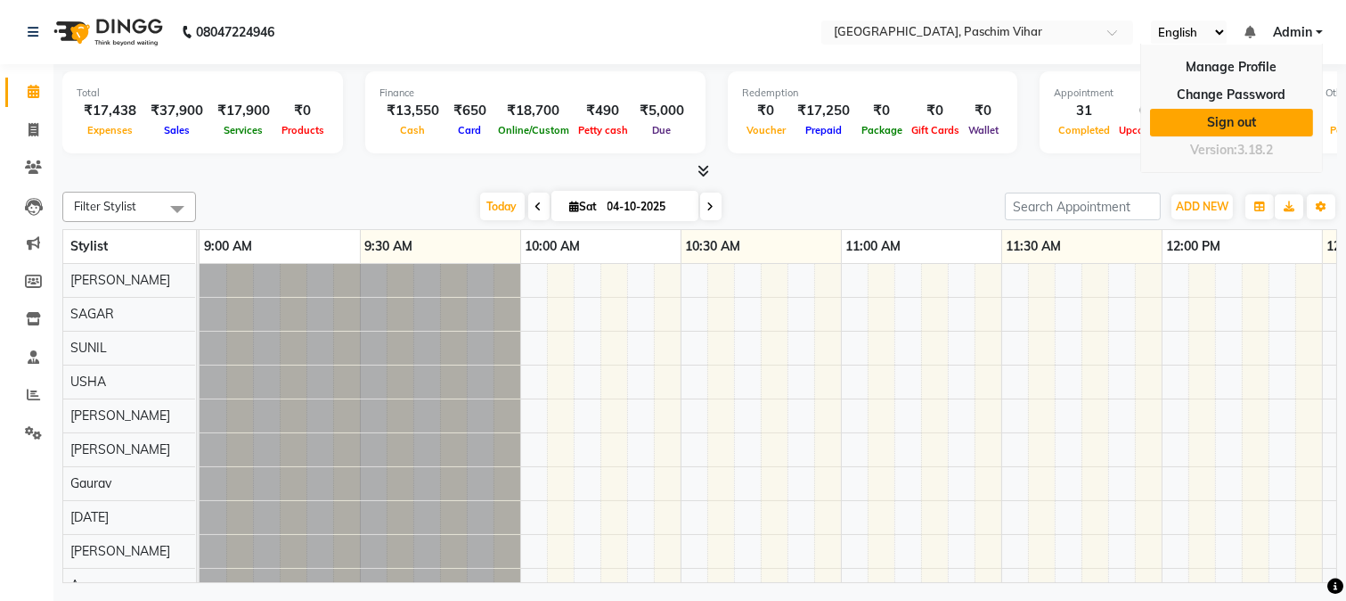
click at [1242, 129] on link "Sign out" at bounding box center [1231, 123] width 163 height 28
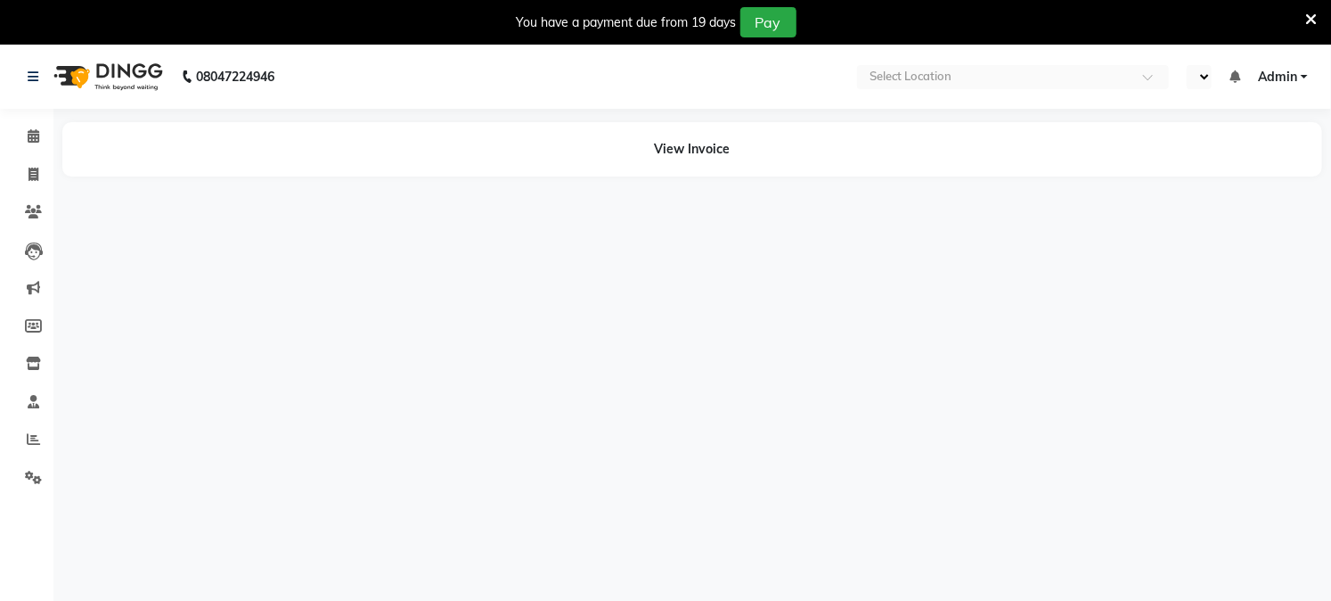
select select "en"
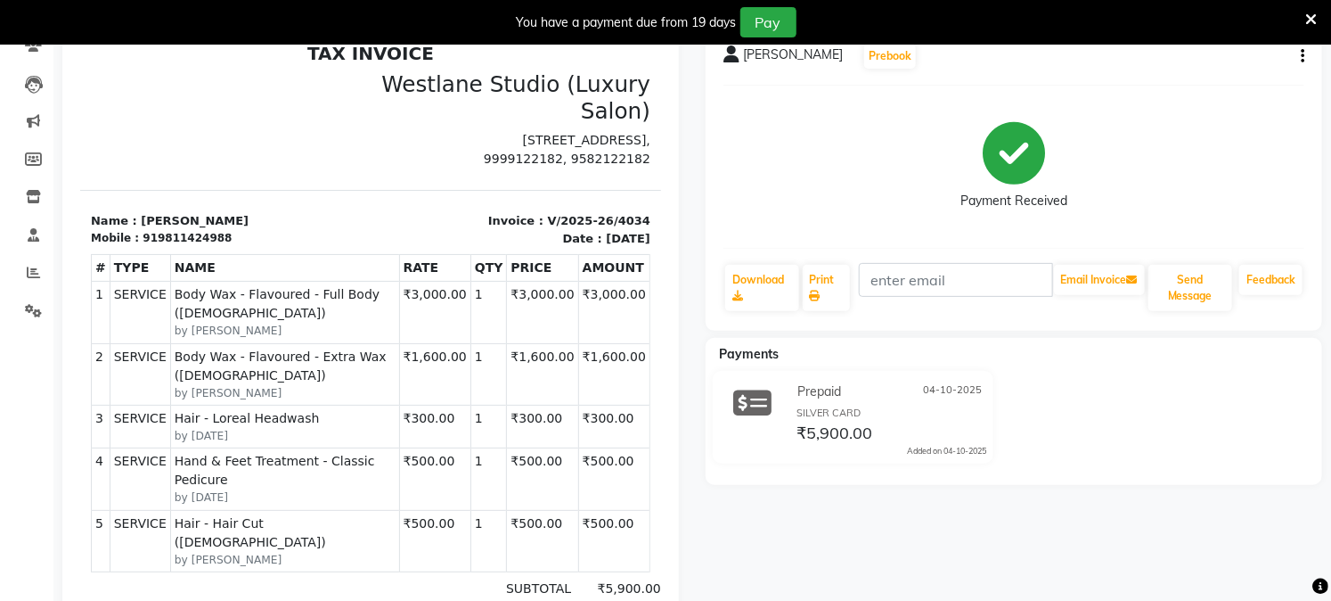
scroll to position [198, 0]
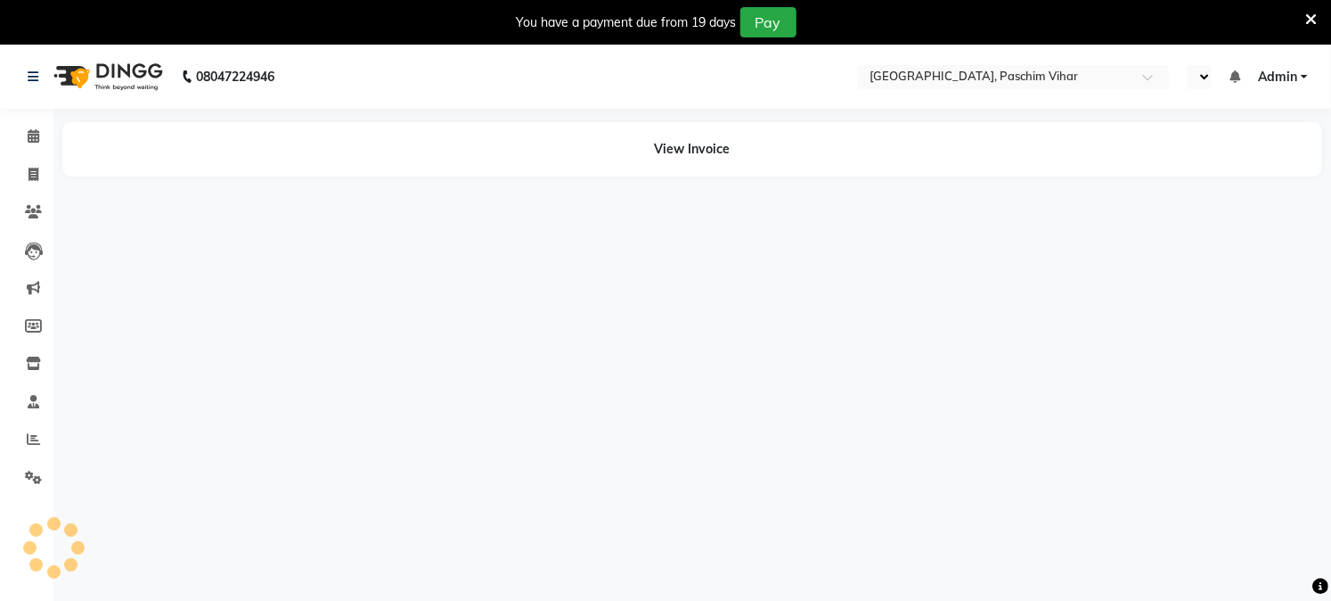
select select "en"
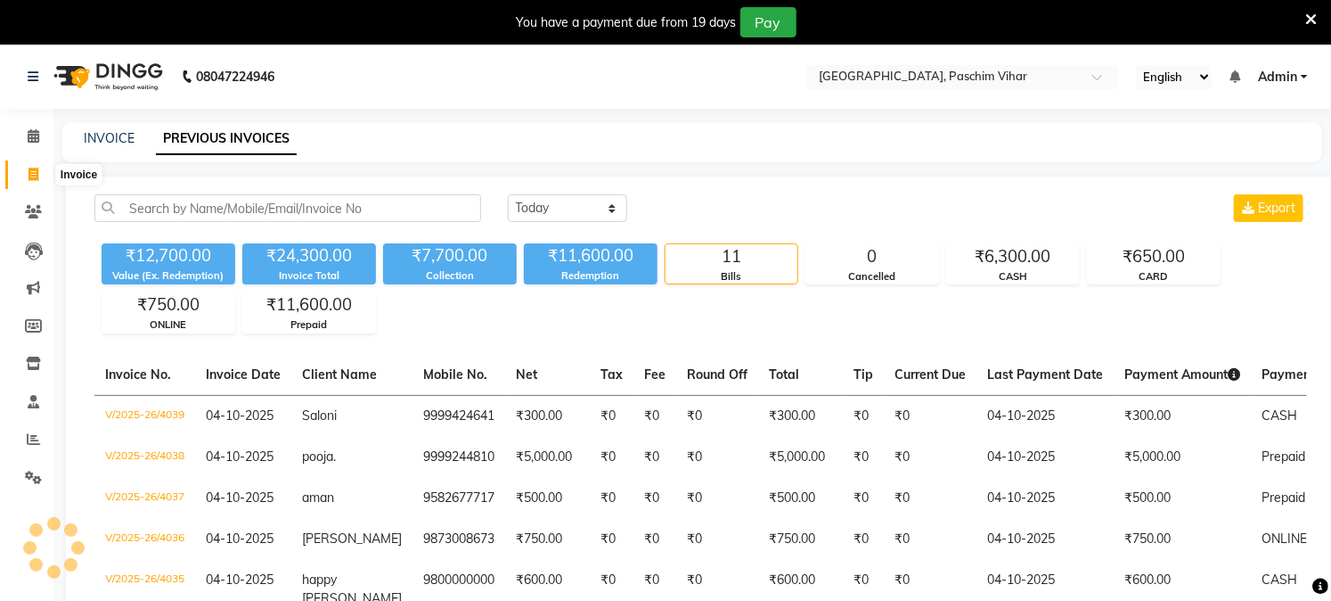
click at [33, 174] on icon at bounding box center [34, 174] width 10 height 13
select select "service"
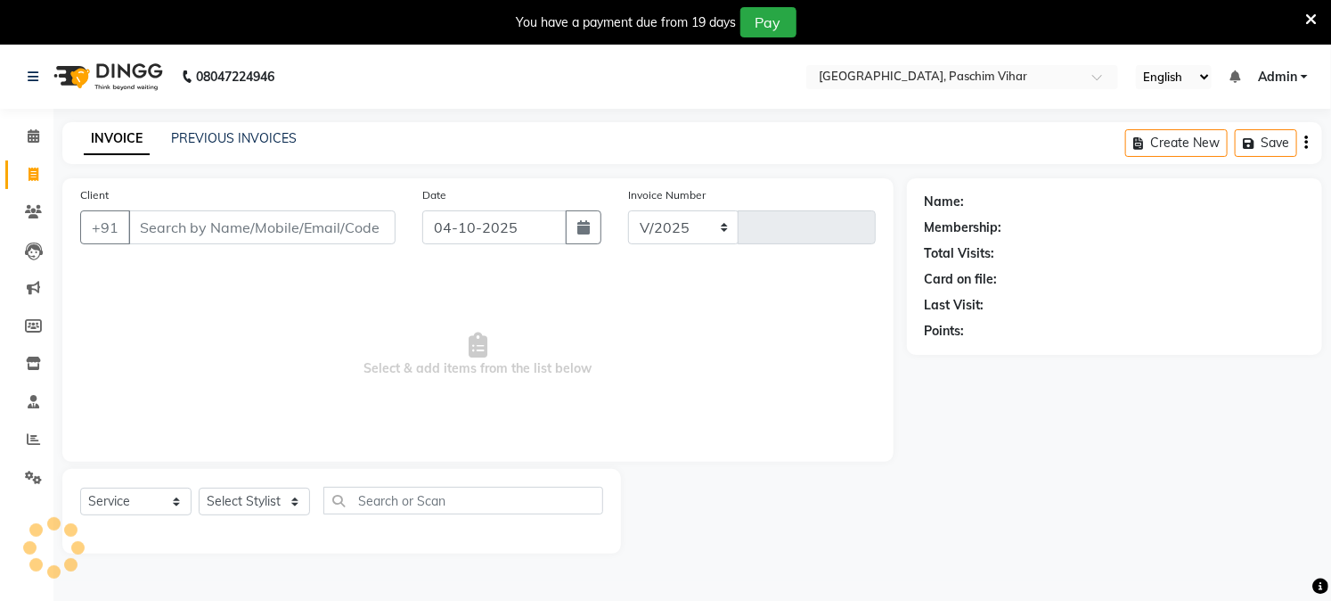
select select "223"
type input "4041"
click at [215, 210] on input "Client" at bounding box center [261, 227] width 267 height 34
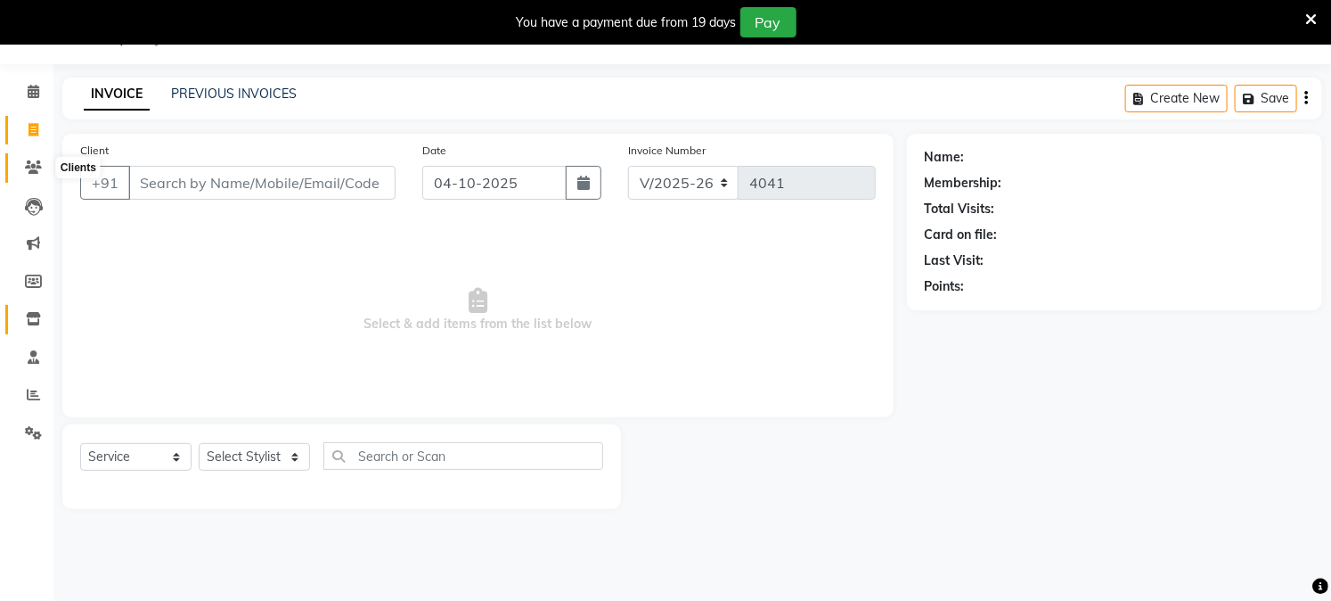
click at [30, 173] on icon at bounding box center [33, 166] width 17 height 13
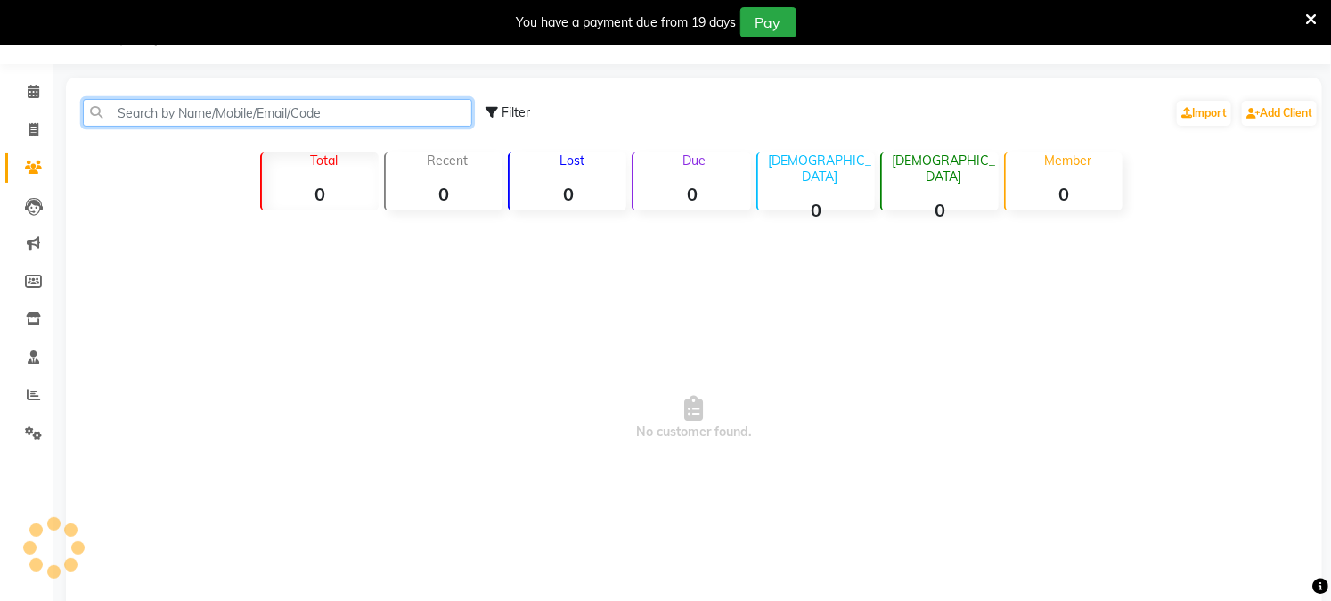
click at [175, 114] on input "text" at bounding box center [277, 113] width 389 height 28
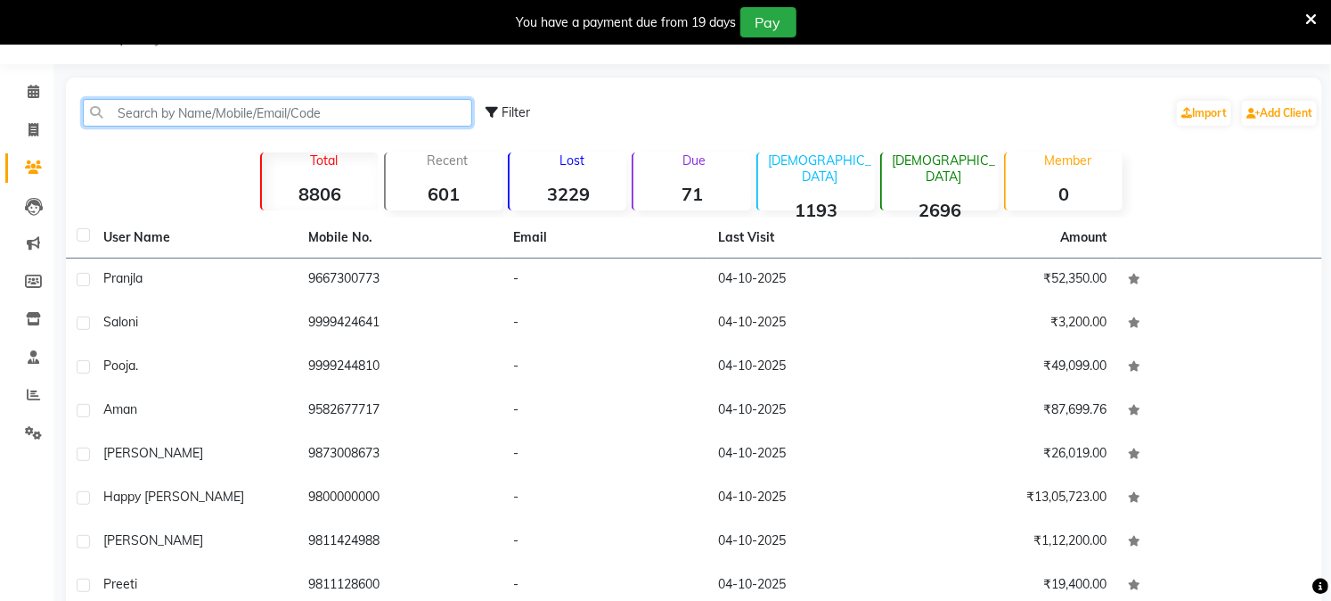
paste input "9667300773"
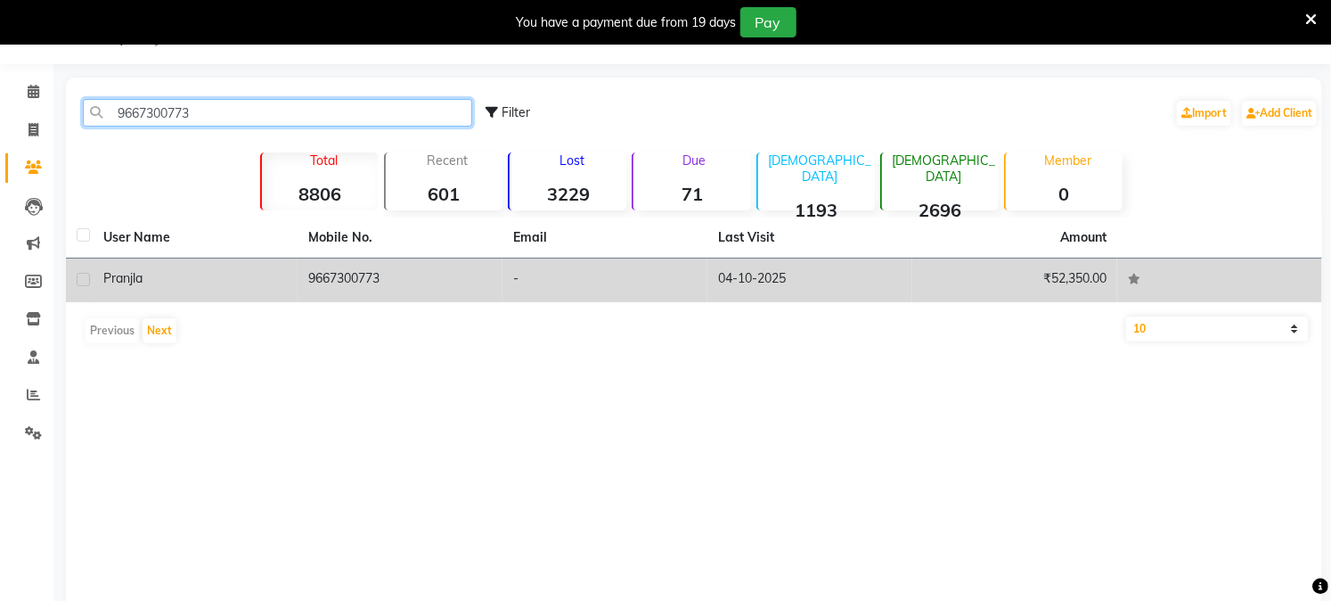
type input "9667300773"
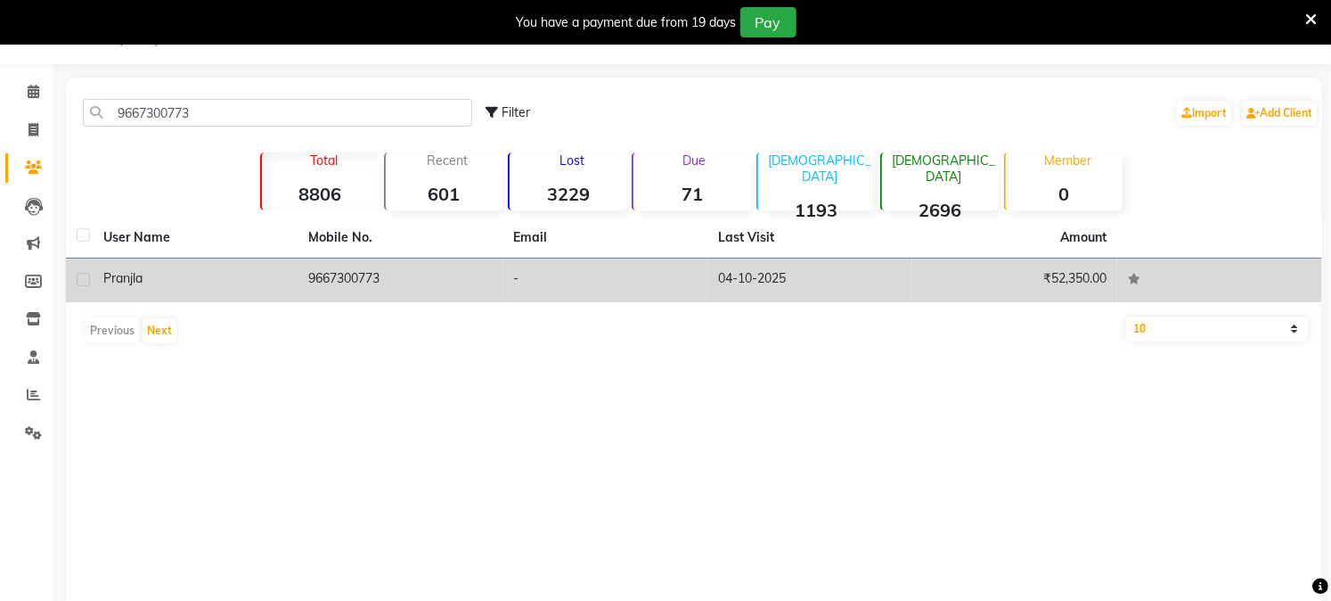
click at [780, 277] on td "04-10-2025" at bounding box center [810, 280] width 205 height 44
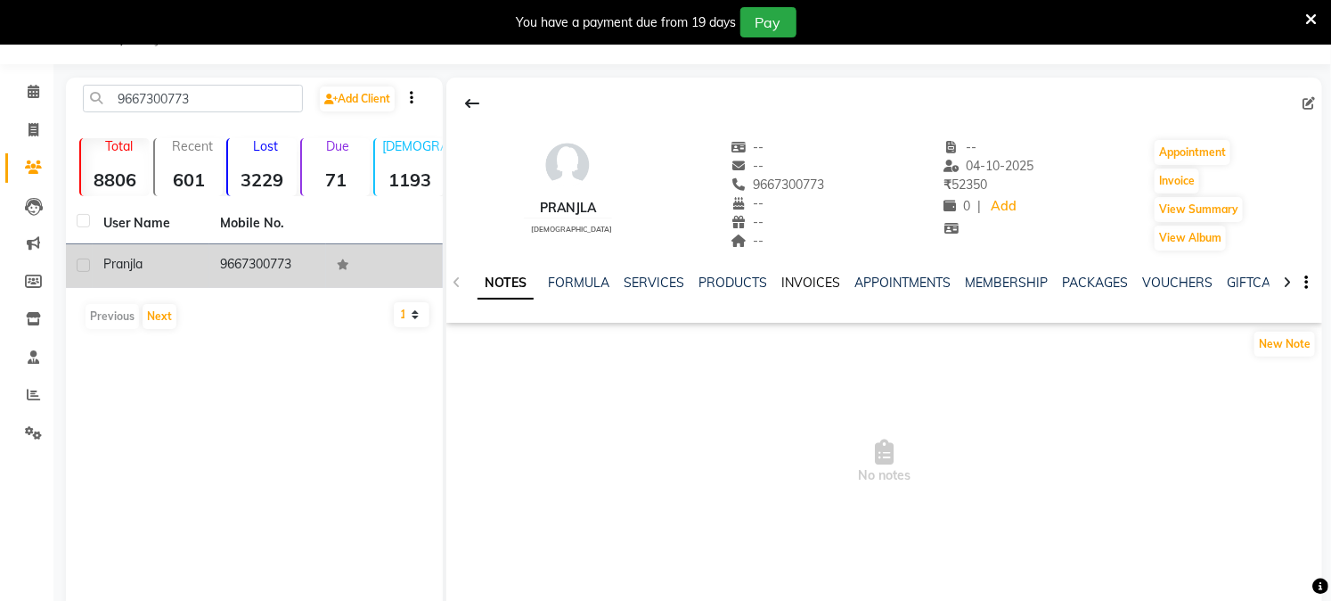
click at [804, 280] on link "INVOICES" at bounding box center [810, 282] width 59 height 16
